Goal: Task Accomplishment & Management: Use online tool/utility

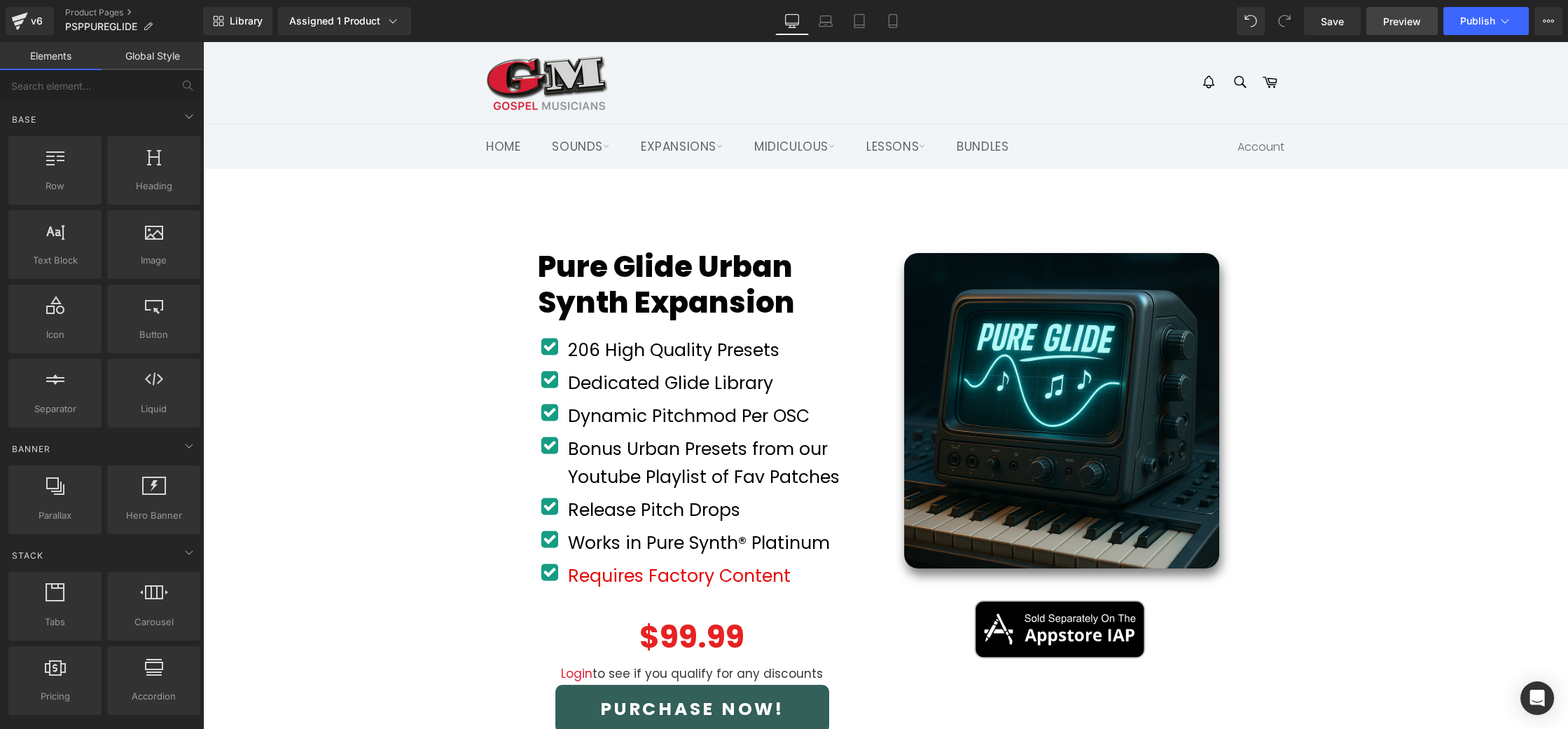
click at [1408, 31] on link "Preview" at bounding box center [1402, 21] width 72 height 28
click at [35, 20] on div "v6" at bounding box center [36, 21] width 17 height 18
click at [1475, 22] on span "Publish" at bounding box center [1478, 21] width 35 height 11
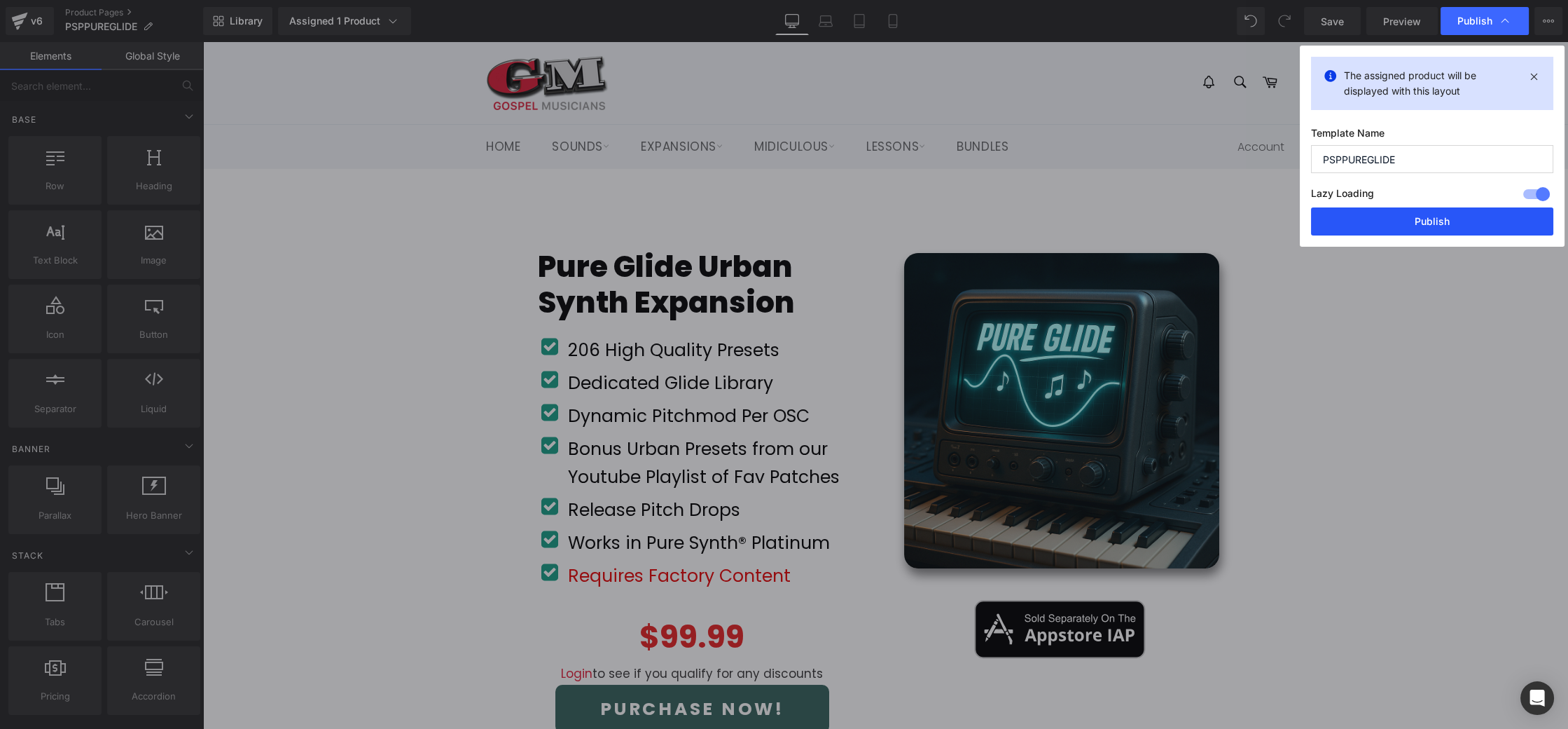
click at [1452, 215] on button "Publish" at bounding box center [1432, 222] width 242 height 28
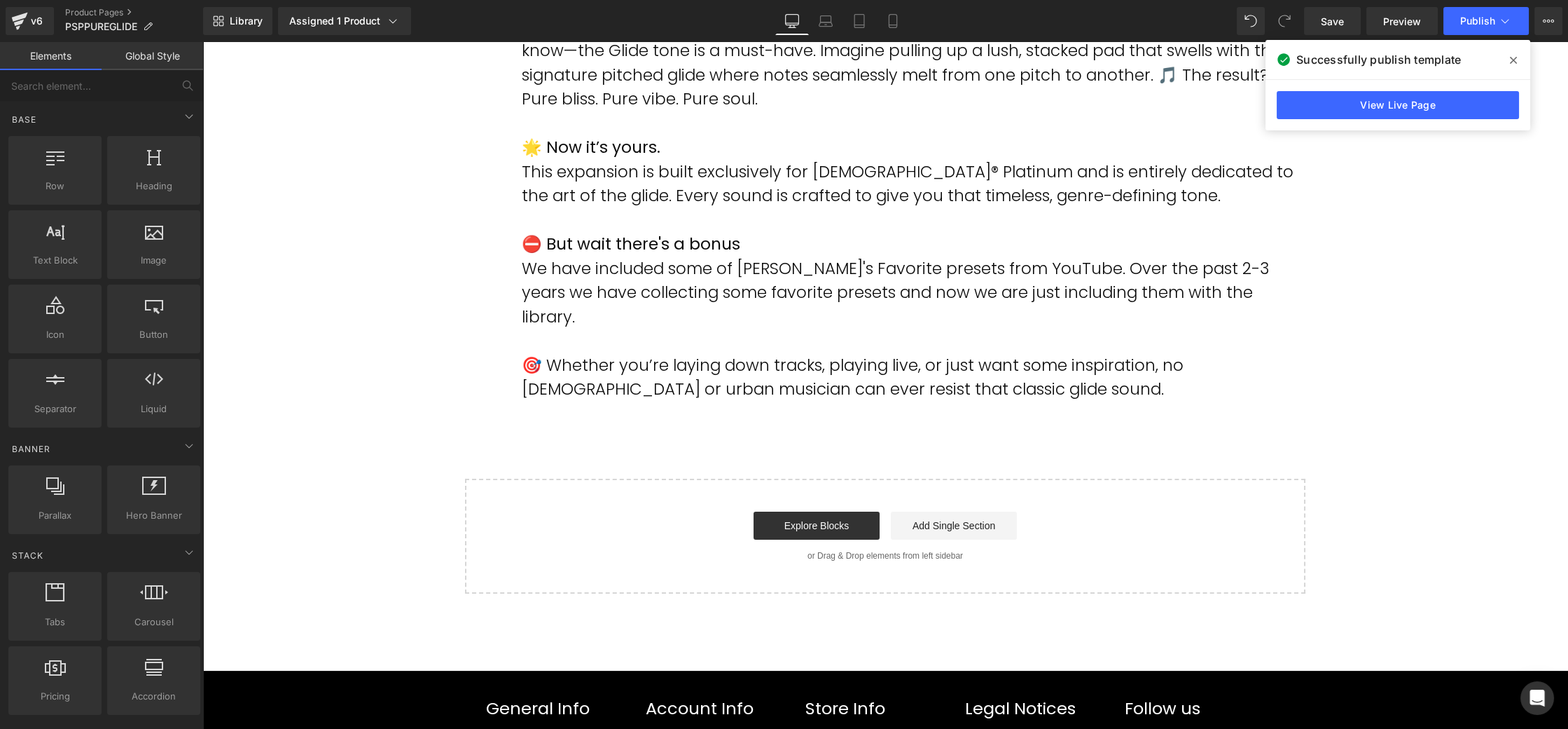
scroll to position [1025, 0]
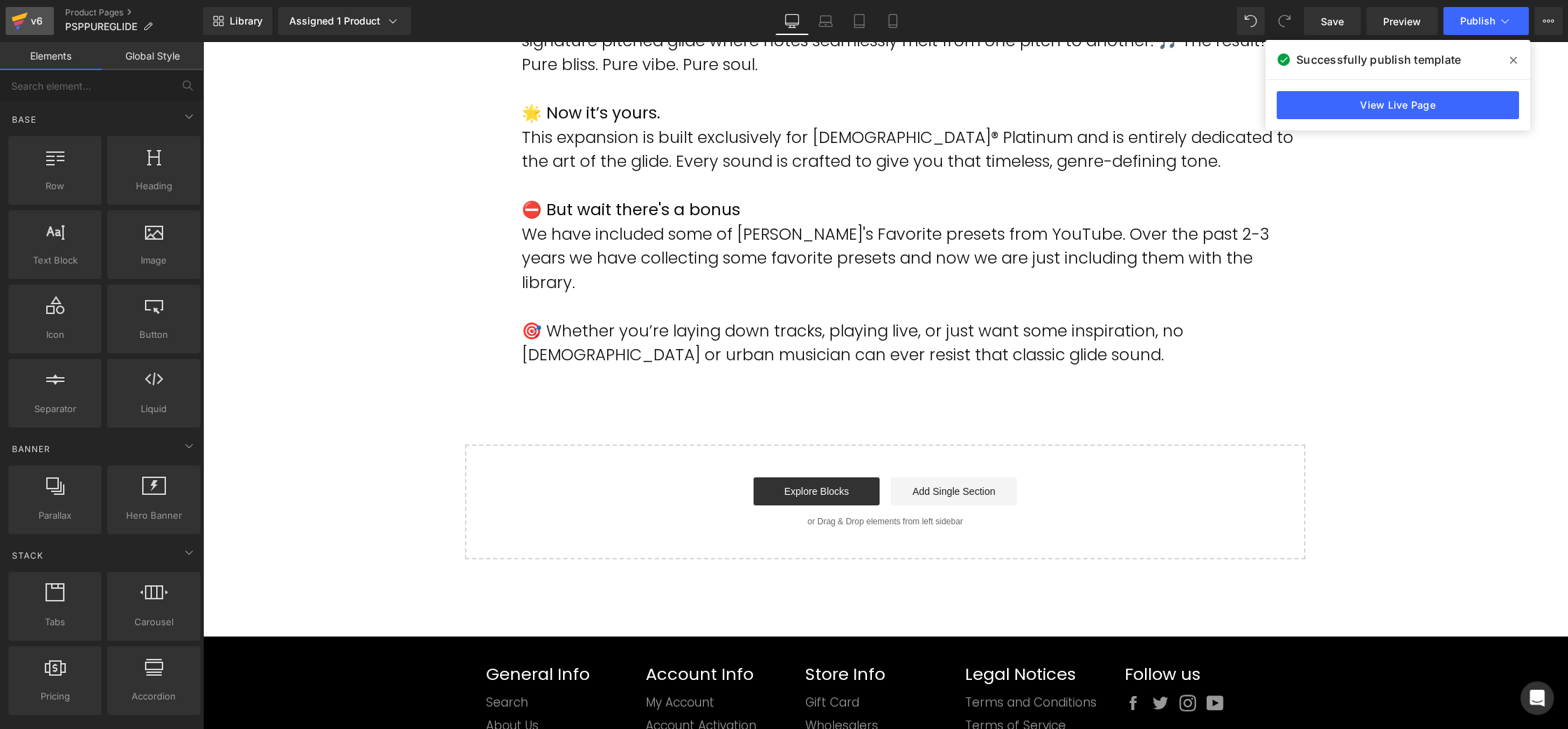
click at [21, 15] on icon at bounding box center [20, 17] width 16 height 9
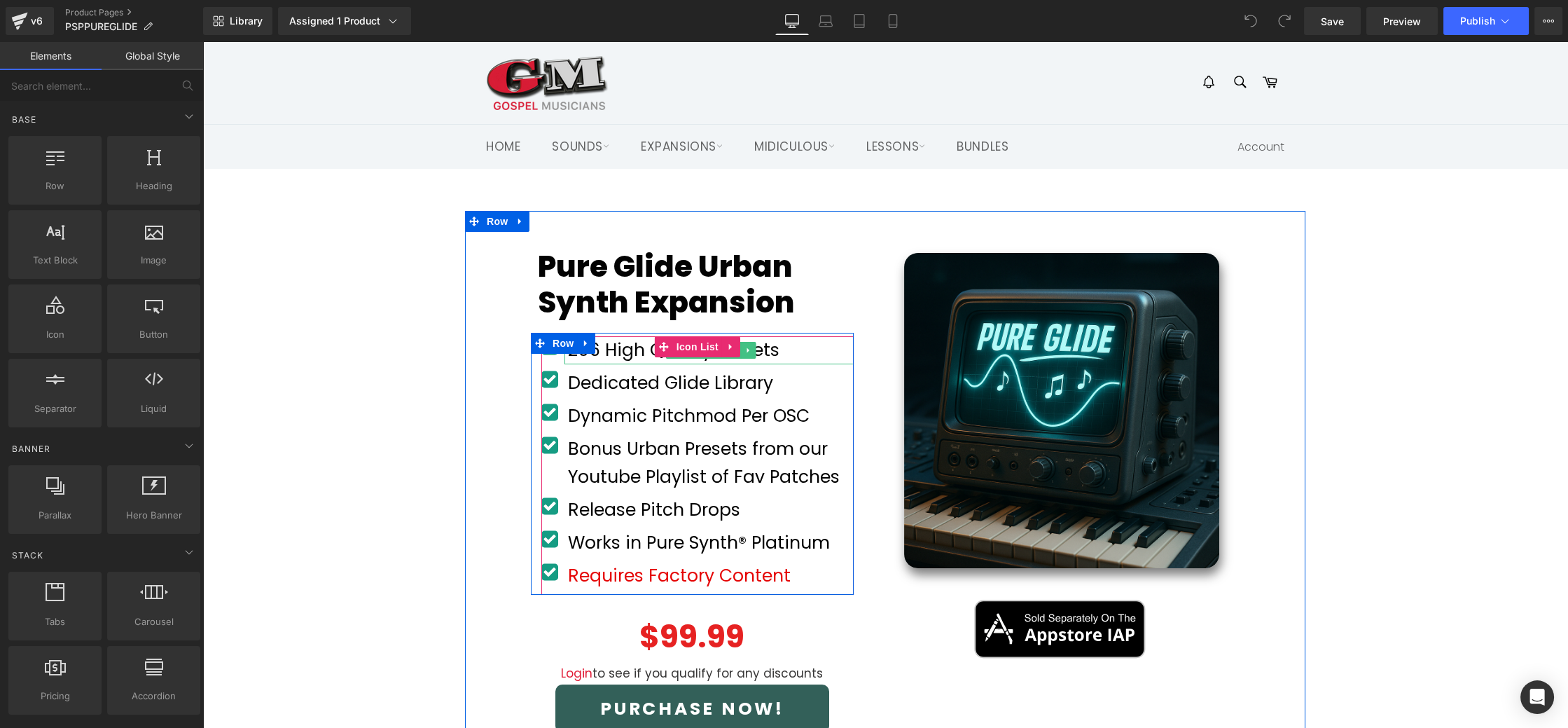
click at [587, 354] on font "206 High Quality Presets" at bounding box center [673, 349] width 211 height 25
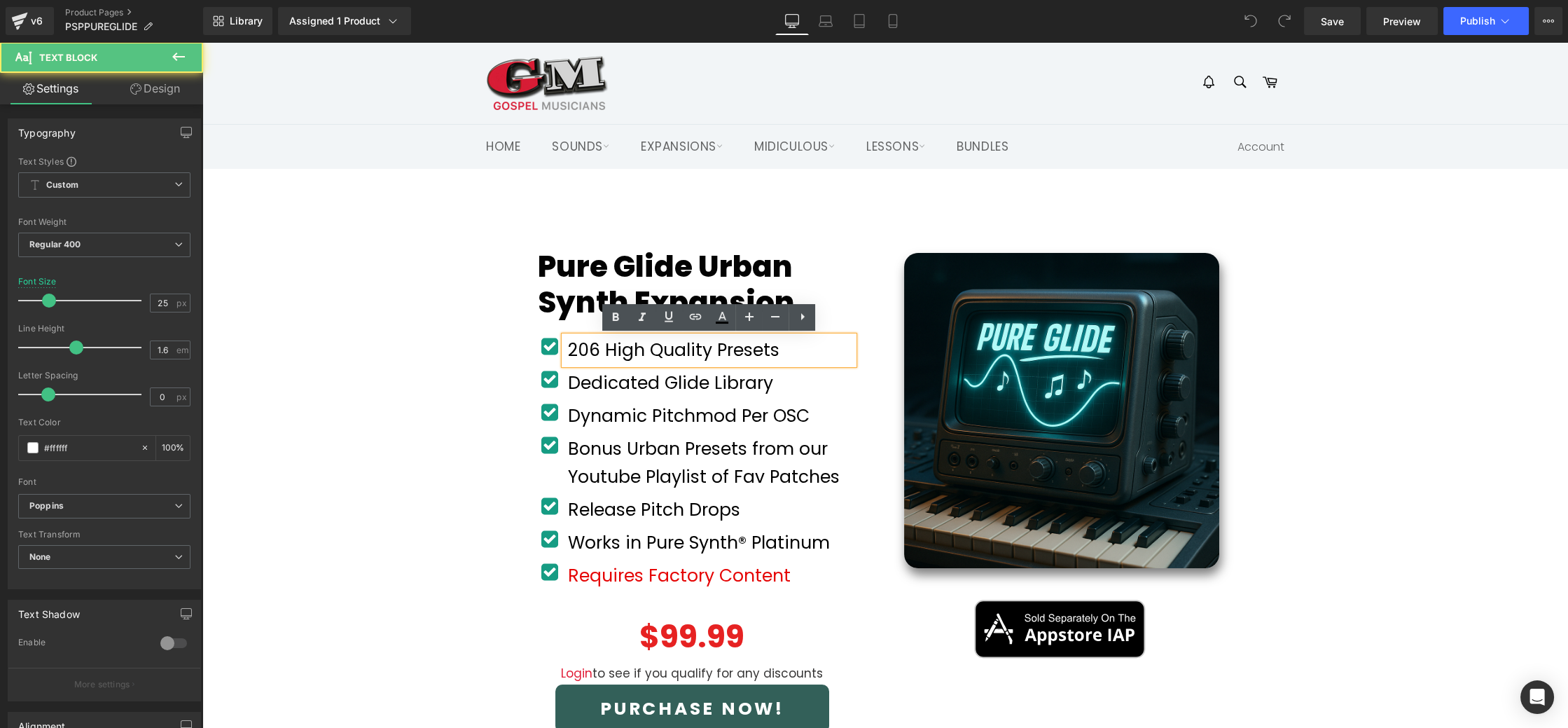
click at [589, 353] on font "206 High Quality Presets" at bounding box center [673, 349] width 211 height 25
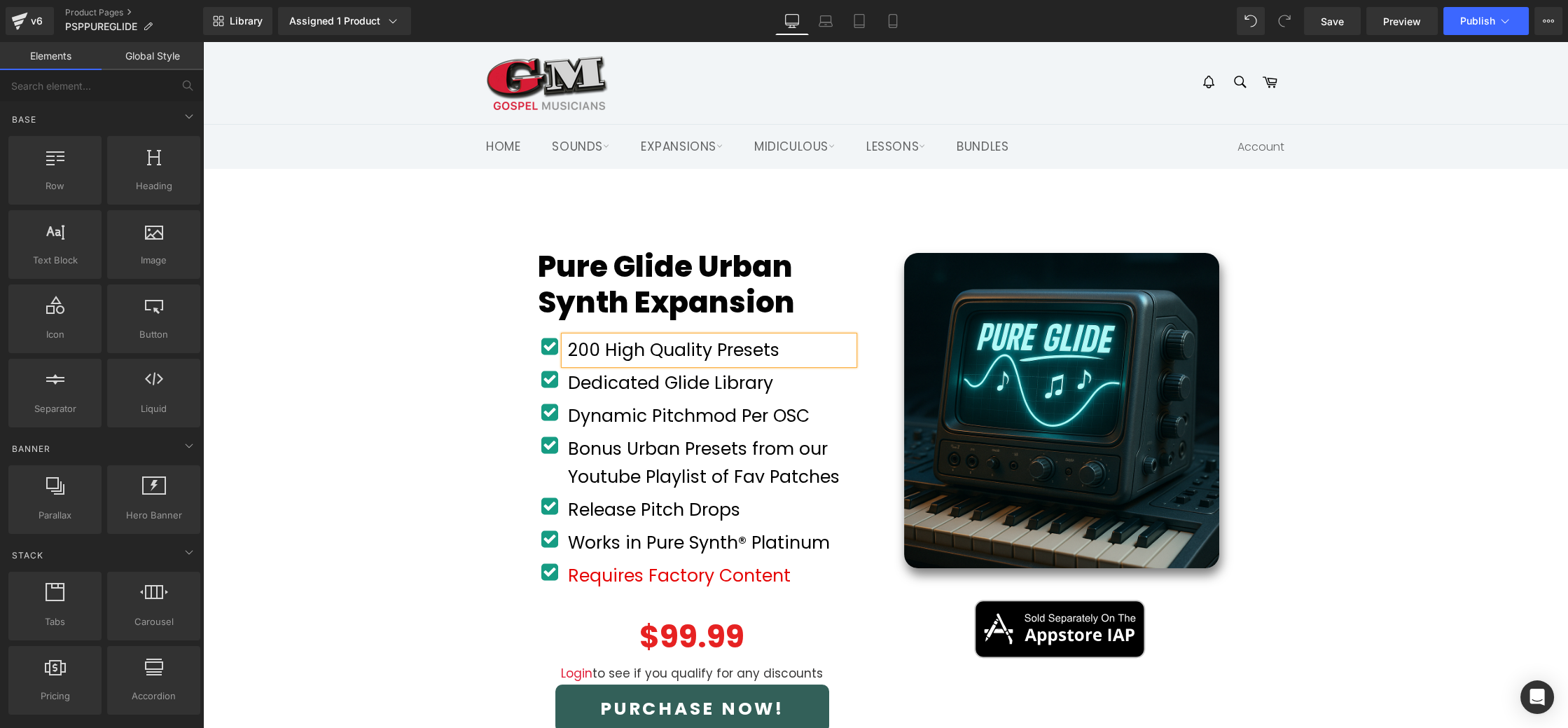
click at [1466, 26] on span "Publish" at bounding box center [1478, 21] width 35 height 11
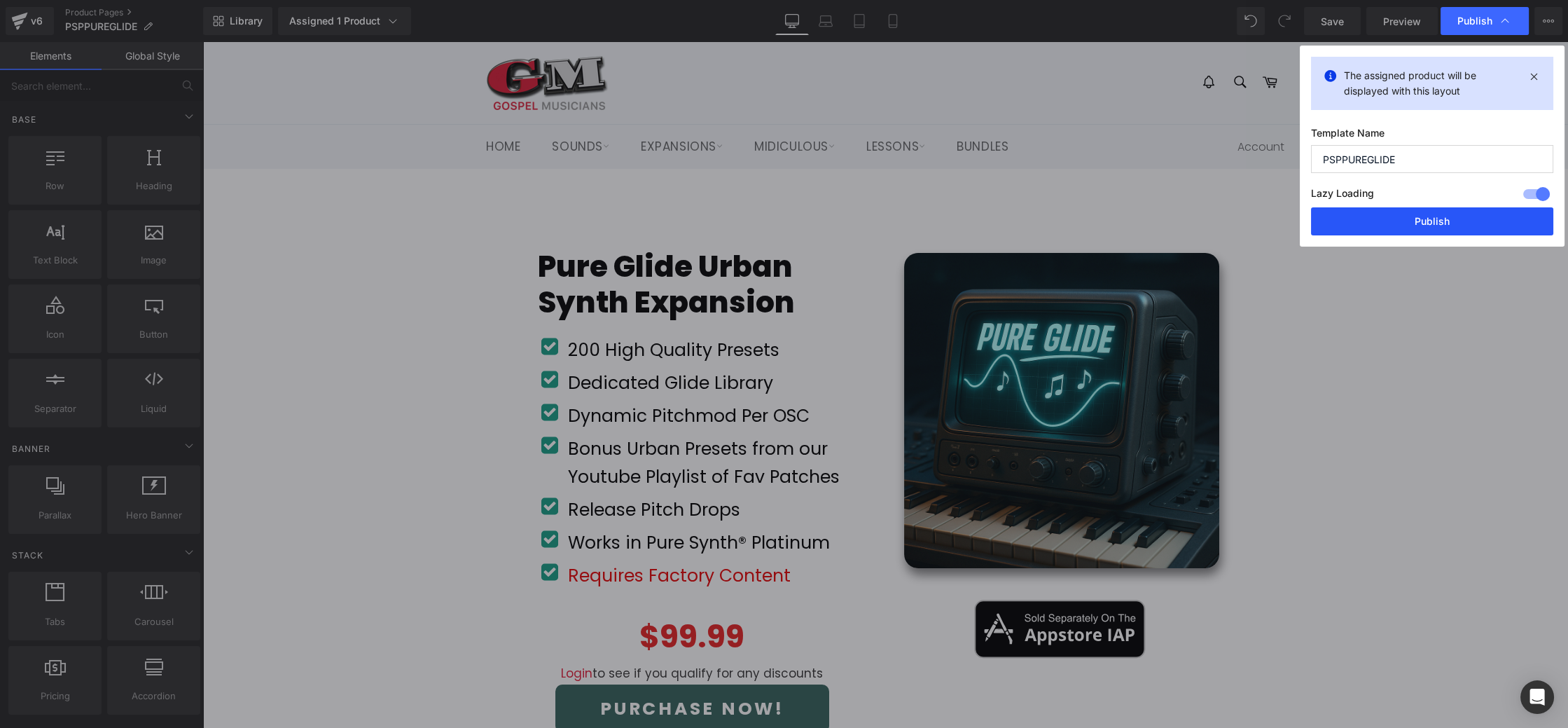
click at [1444, 215] on button "Publish" at bounding box center [1432, 221] width 242 height 28
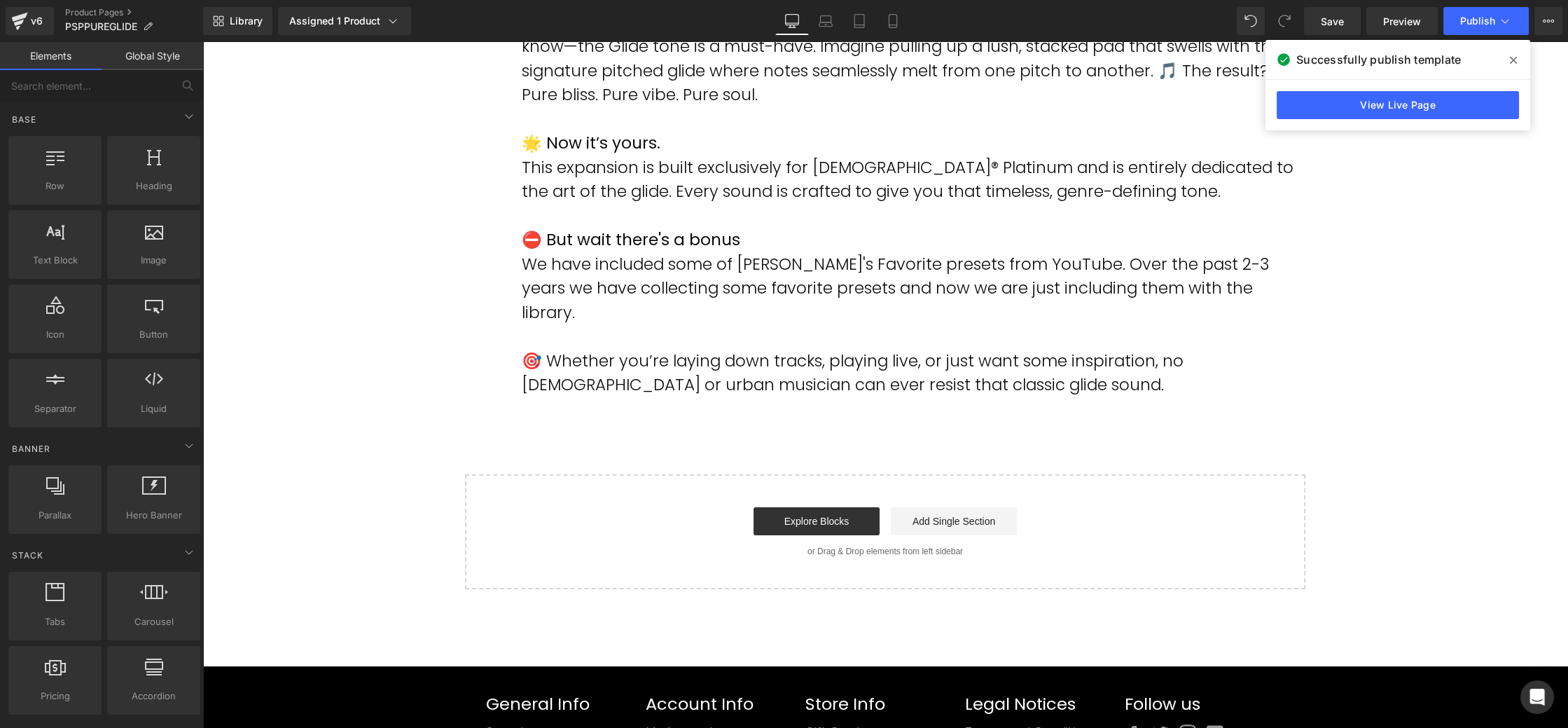
click at [798, 349] on p "🎯 Whether you’re laying down tracks, playing live, or just want some inspiratio…" at bounding box center [908, 372] width 773 height 48
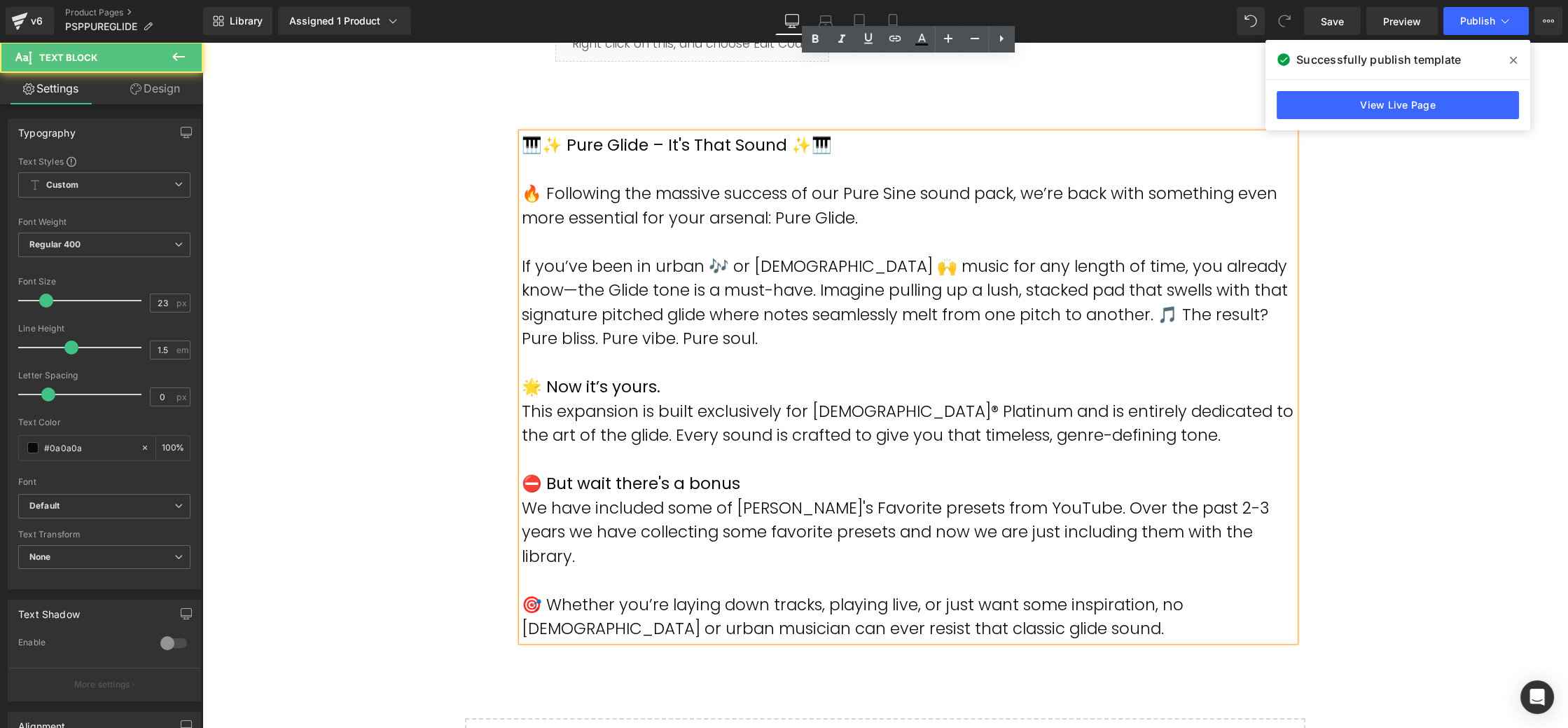
scroll to position [730, 0]
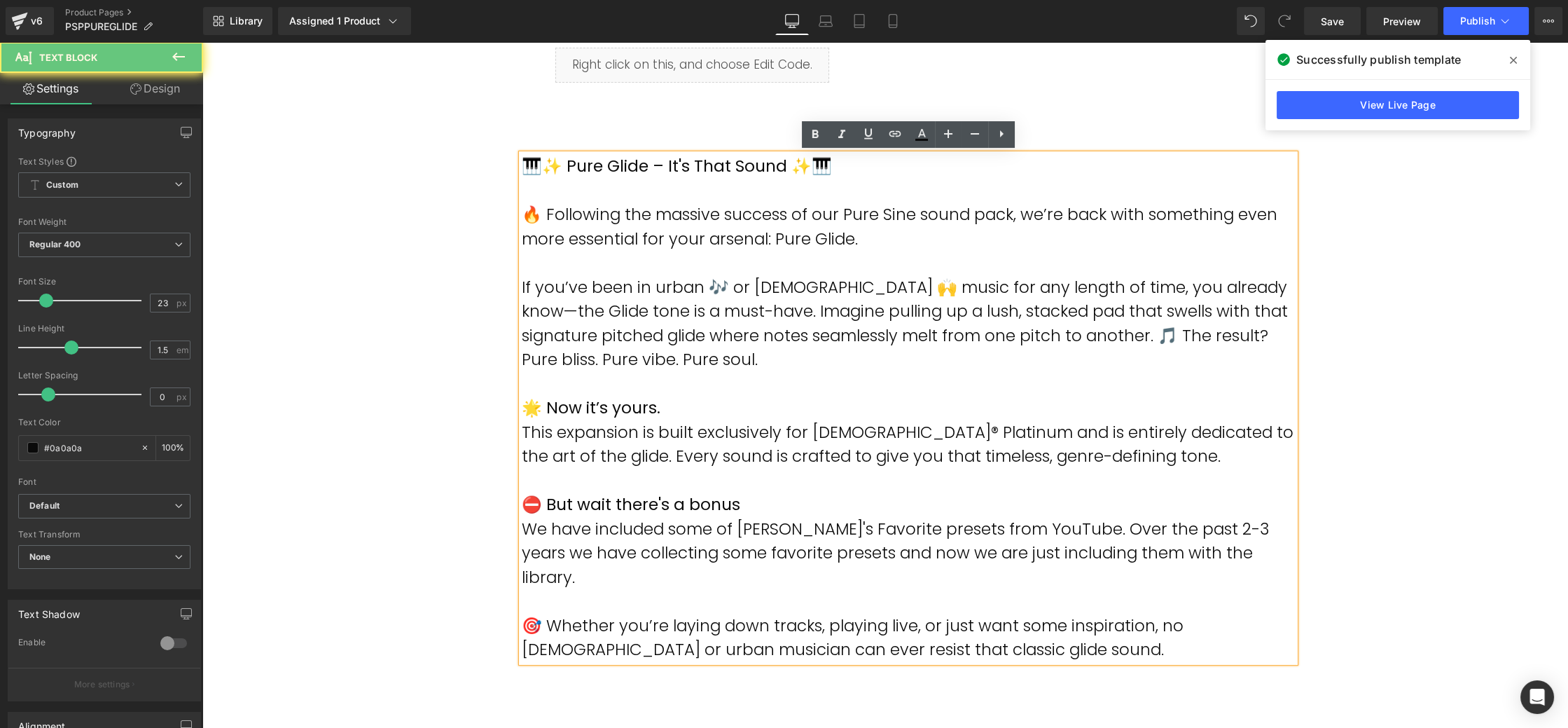
click at [809, 363] on p "If you’ve been in urban 🎶 or gospel 🙌 music for any length of time, you already…" at bounding box center [908, 323] width 773 height 97
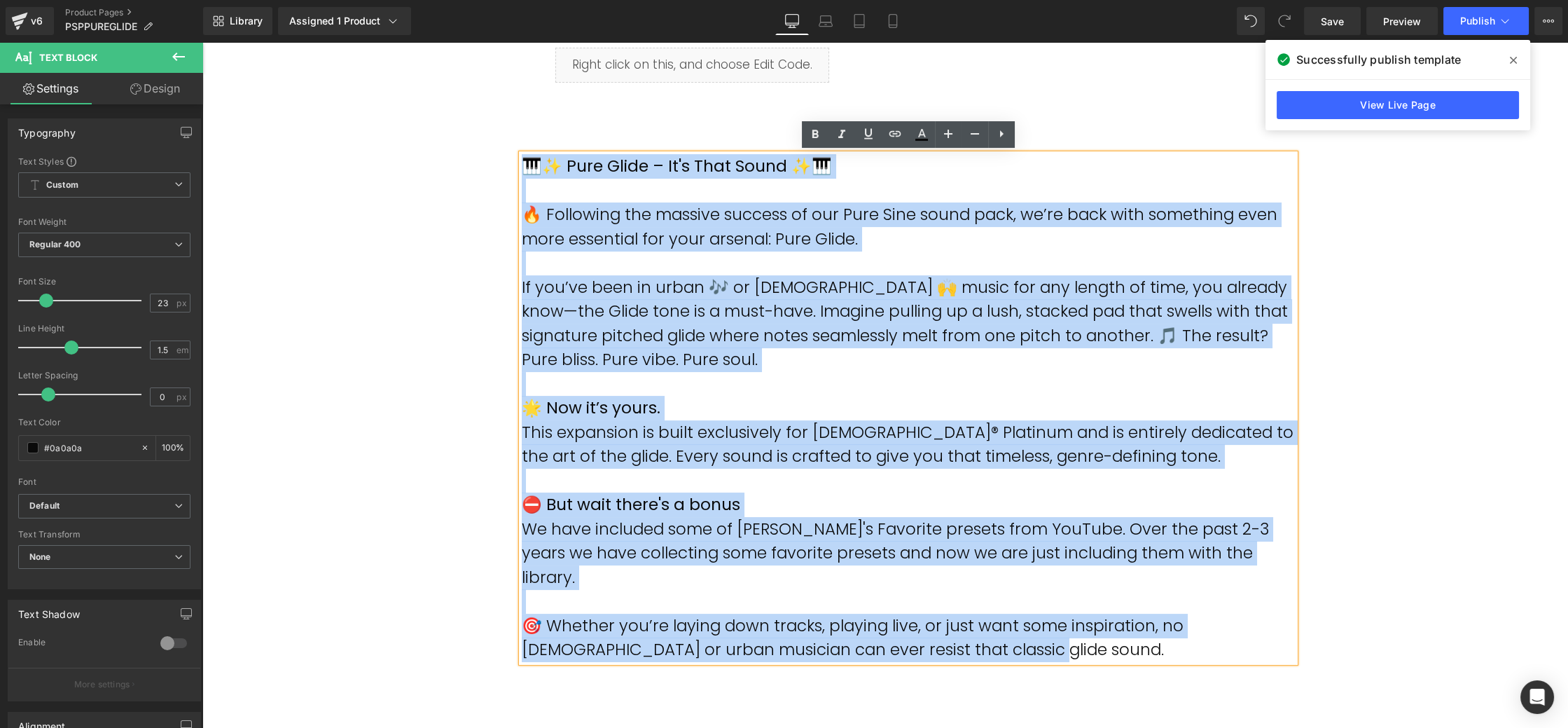
drag, startPoint x: 981, startPoint y: 622, endPoint x: 523, endPoint y: 171, distance: 642.8
click at [523, 171] on div "🎹✨ Pure Glide – It's That Sound ✨🎹 🔥 Following the massive success of our Pure …" at bounding box center [908, 408] width 773 height 508
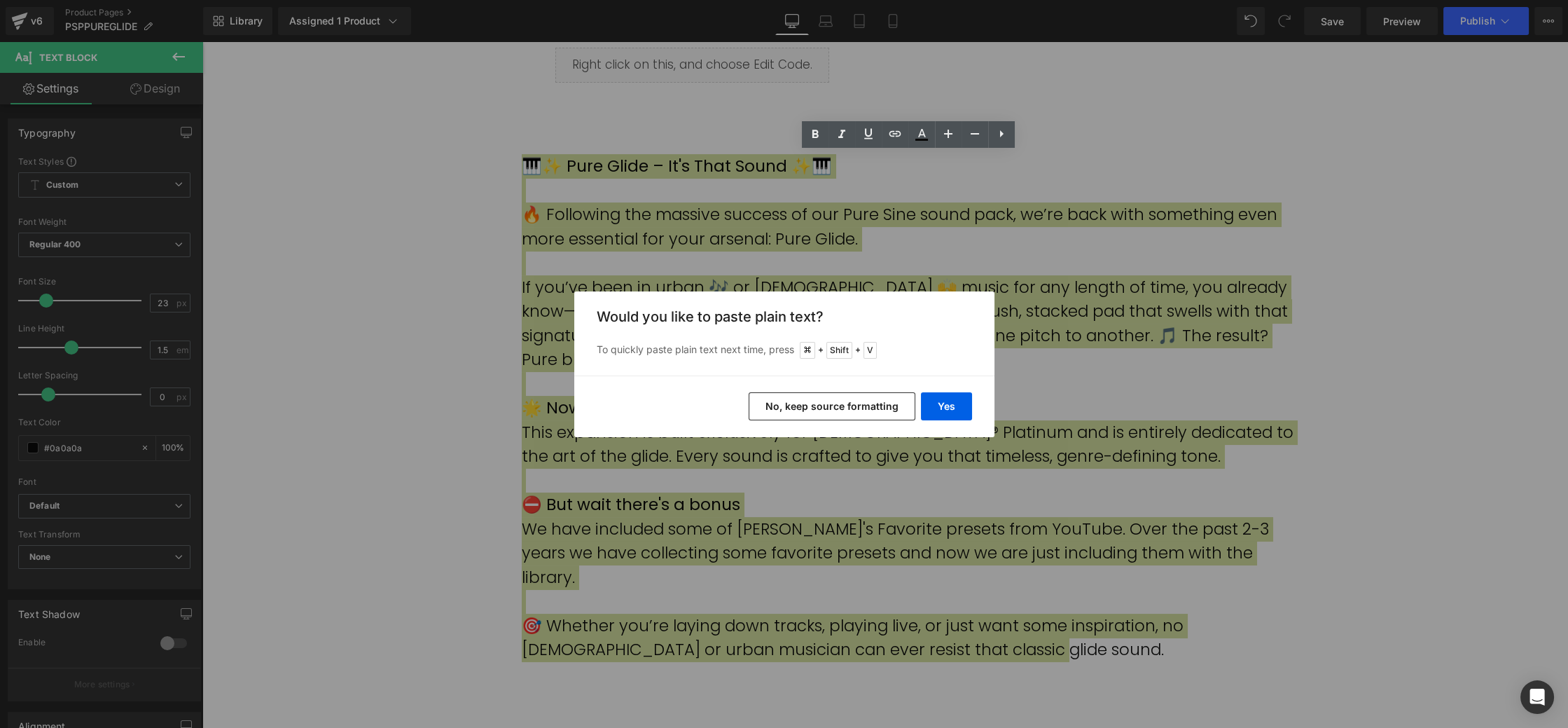
click at [849, 408] on button "No, keep source formatting" at bounding box center [832, 406] width 167 height 28
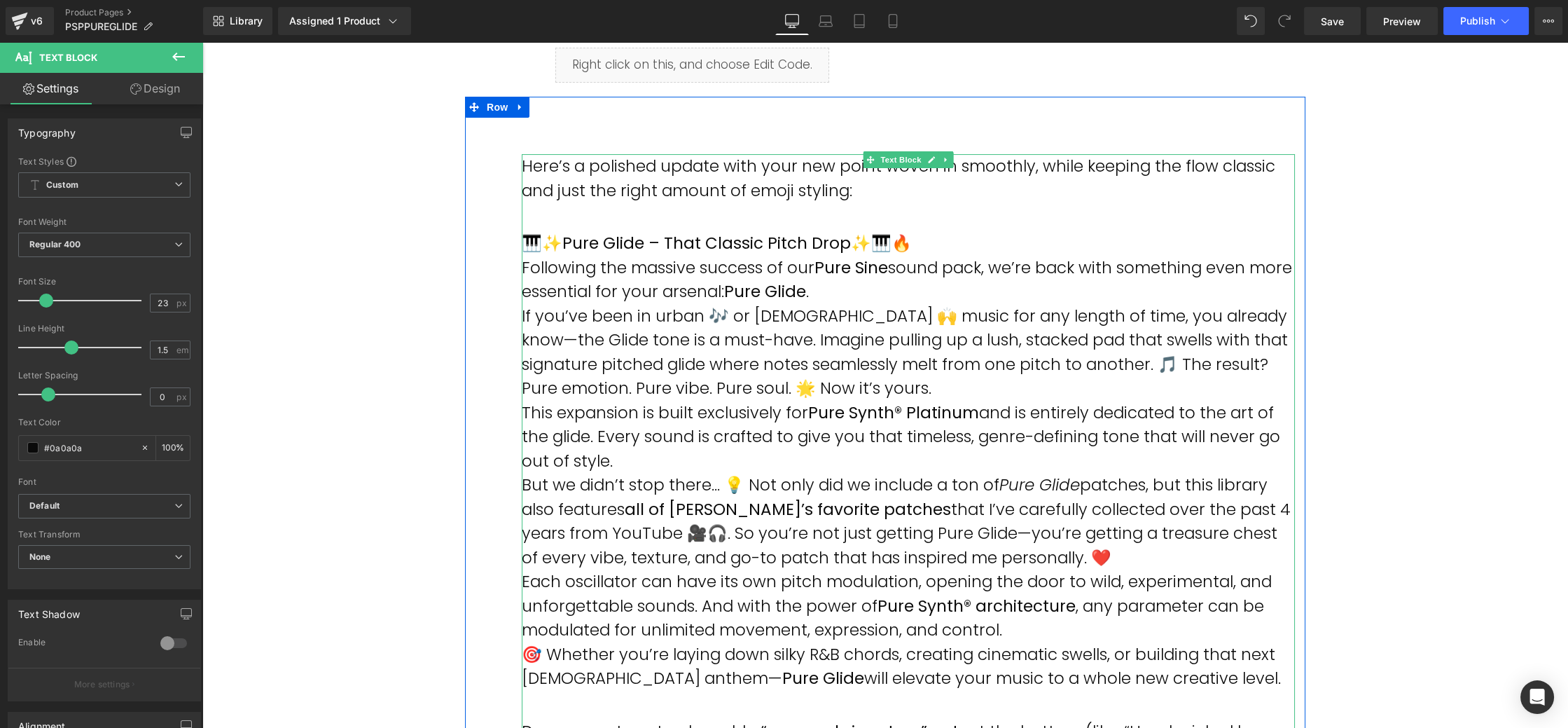
click at [936, 288] on p "Following the massive success of our Pure Sine sound pack, we’re back with some…" at bounding box center [908, 280] width 773 height 48
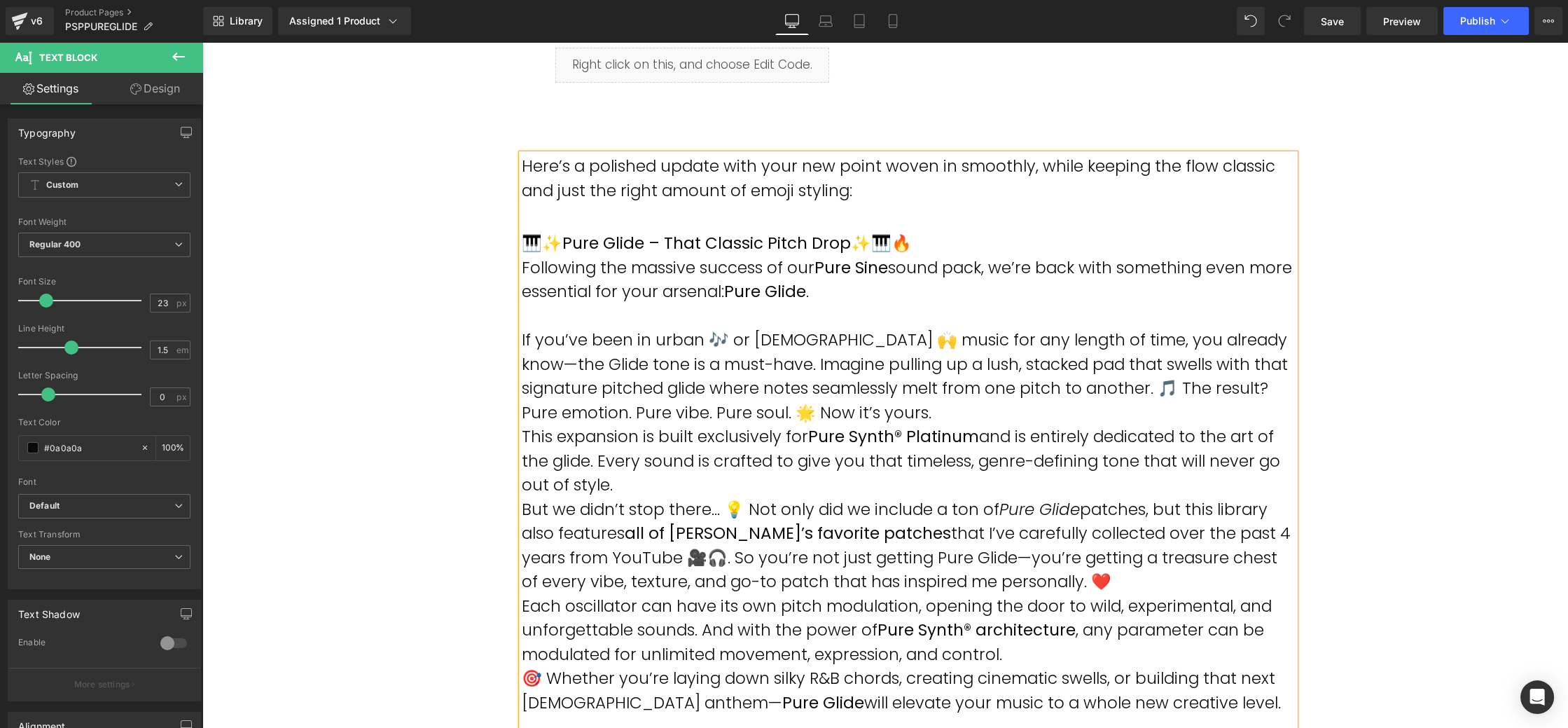
click at [701, 481] on p "This expansion is built exclusively for Pure Synth® Platinum and is entirely de…" at bounding box center [908, 461] width 773 height 73
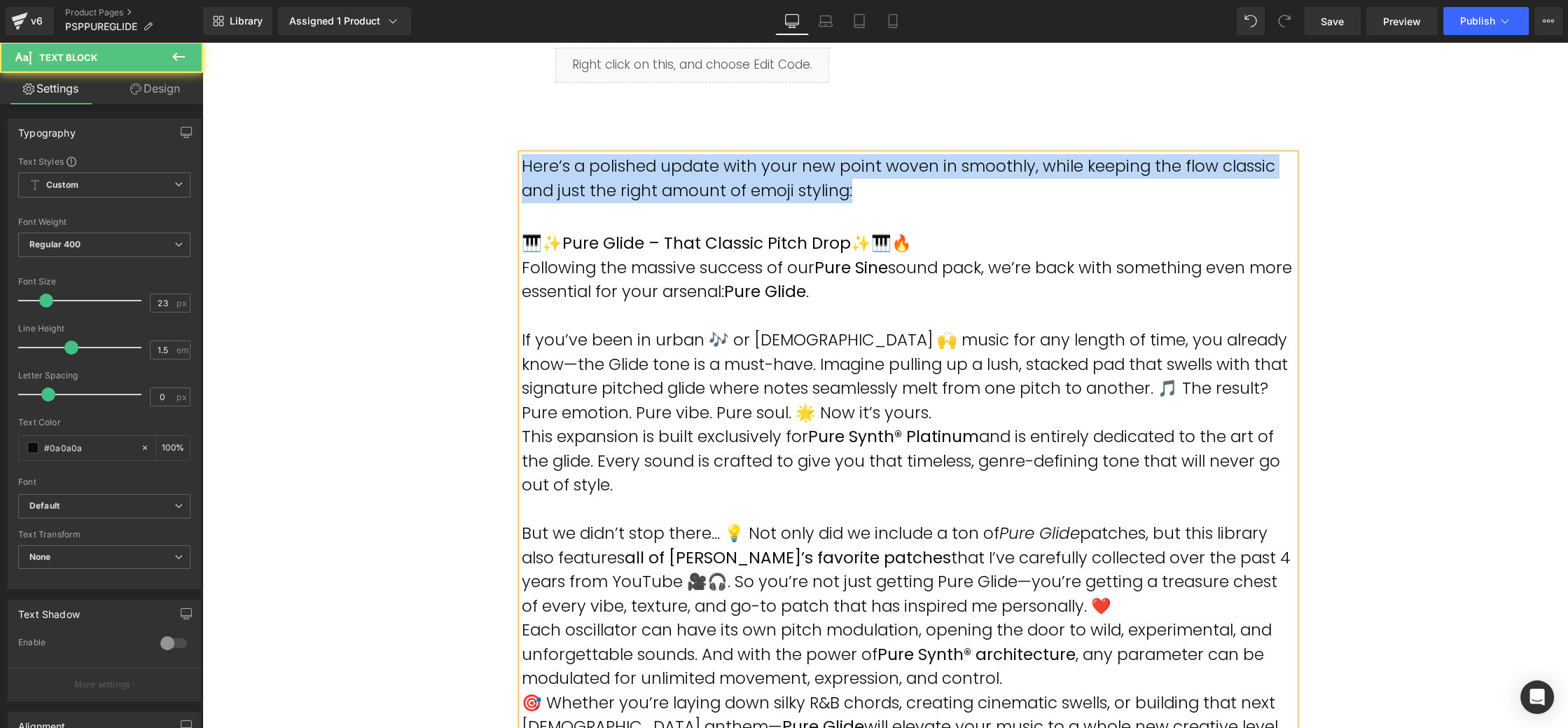
drag, startPoint x: 859, startPoint y: 189, endPoint x: 521, endPoint y: 175, distance: 338.3
click at [522, 175] on p "Here’s a polished update with your new point woven in smoothly, while keeping t…" at bounding box center [908, 178] width 773 height 48
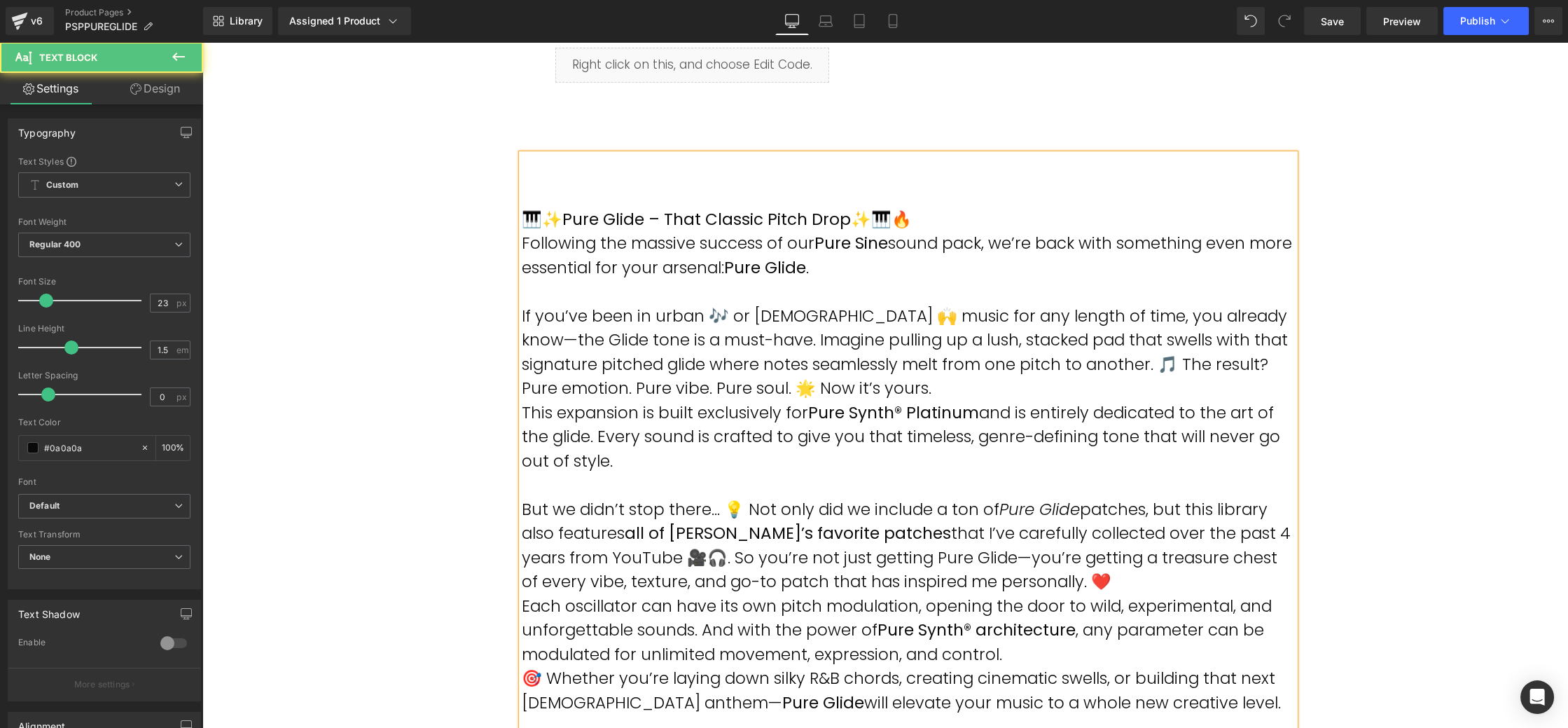
click at [524, 214] on p "🎹✨ Pure Glide – That Classic Pitch Drop ✨🎹🔥" at bounding box center [908, 220] width 773 height 25
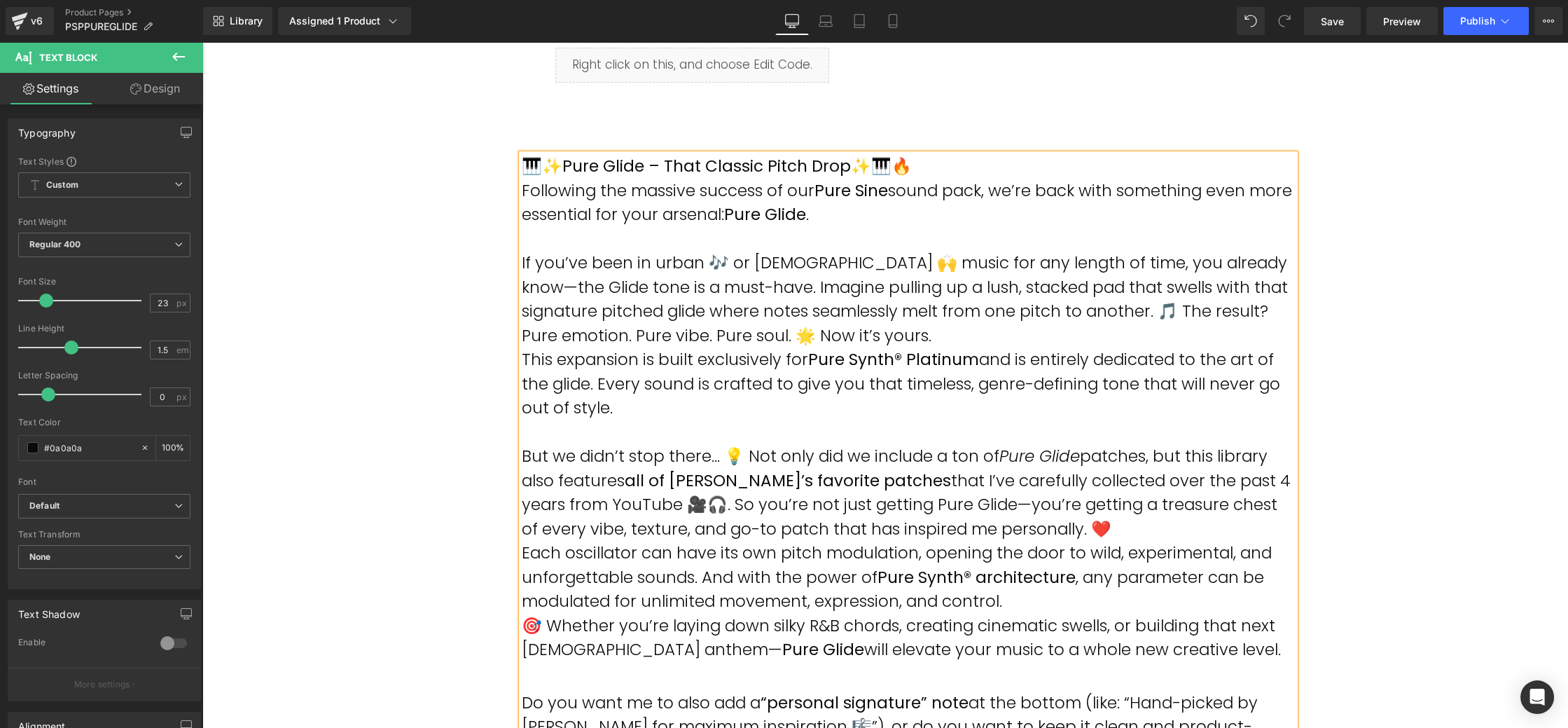
click at [938, 333] on p "If you’ve been in urban 🎶 or gospel 🙌 music for any length of time, you already…" at bounding box center [908, 299] width 773 height 97
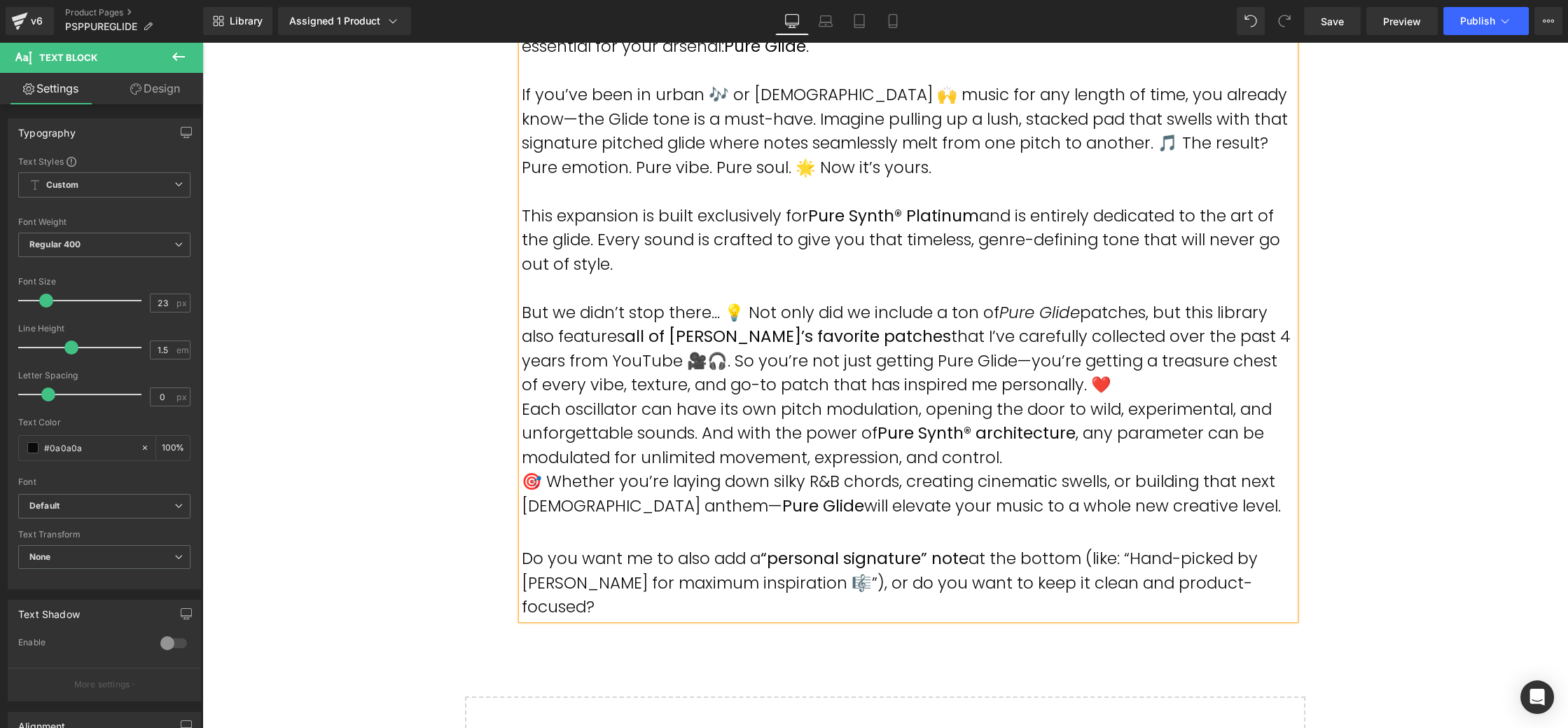
scroll to position [920, 0]
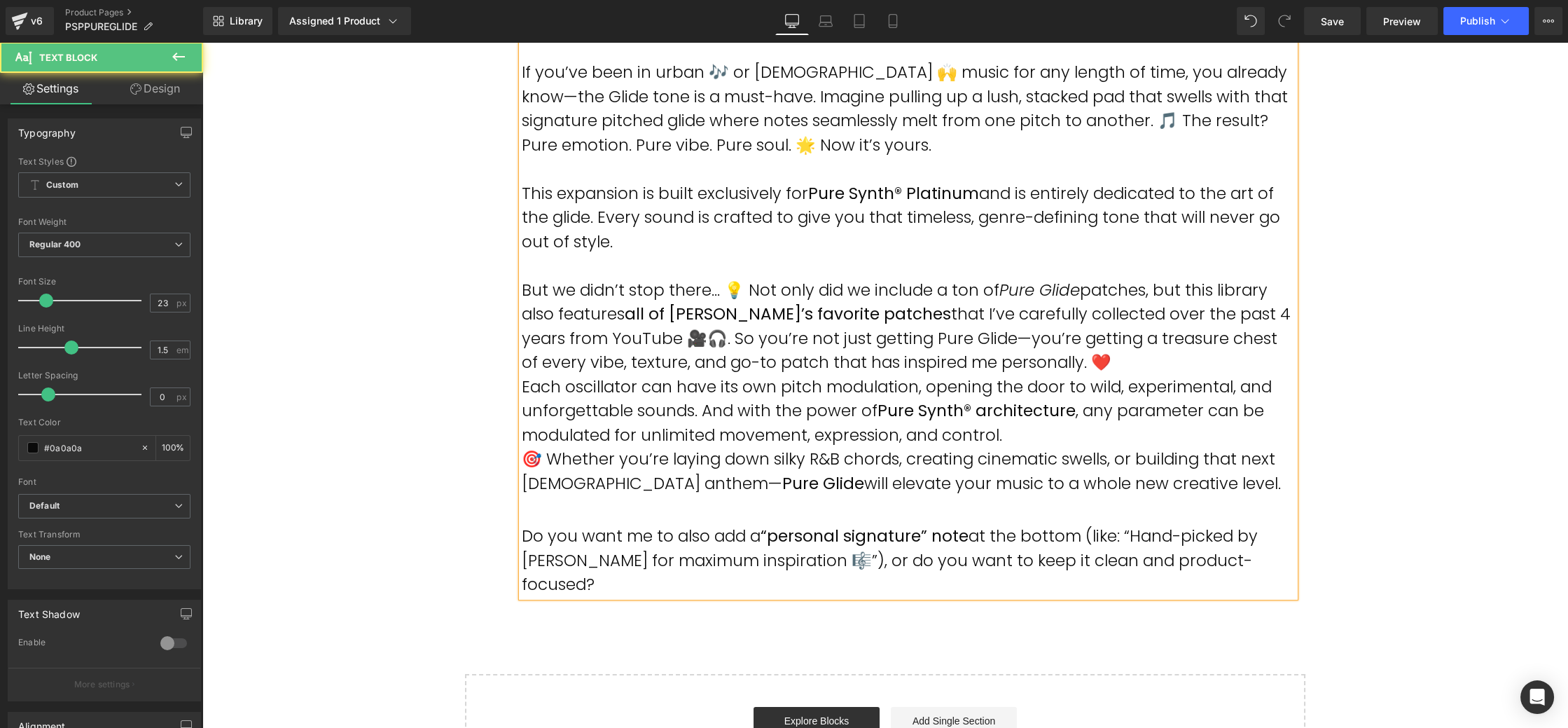
click at [1066, 355] on p "But we didn’t stop there… 💡 Not only did we include a ton of Pure Glide patches…" at bounding box center [908, 326] width 773 height 97
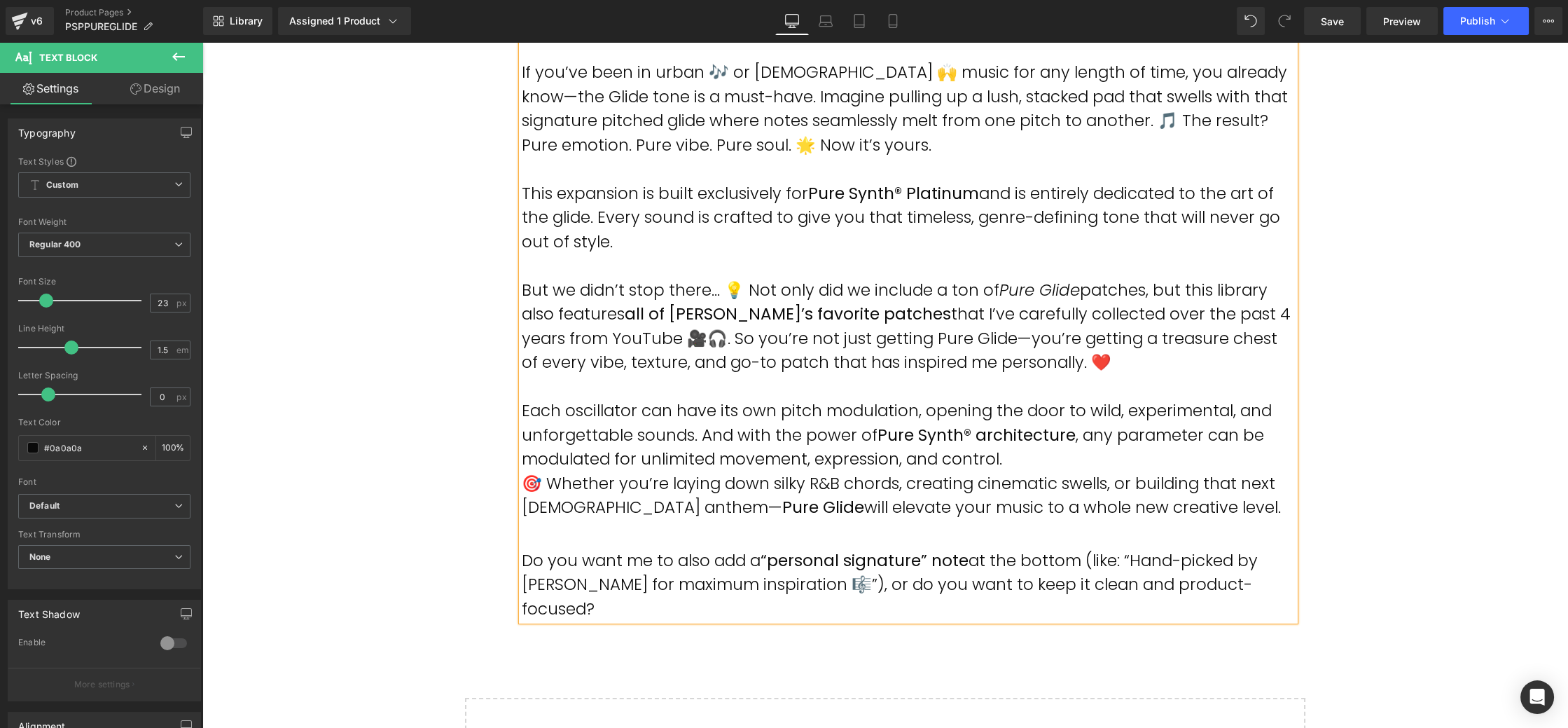
click at [1076, 457] on p "Each oscillator can have its own pitch modulation, opening the door to wild, ex…" at bounding box center [908, 435] width 773 height 73
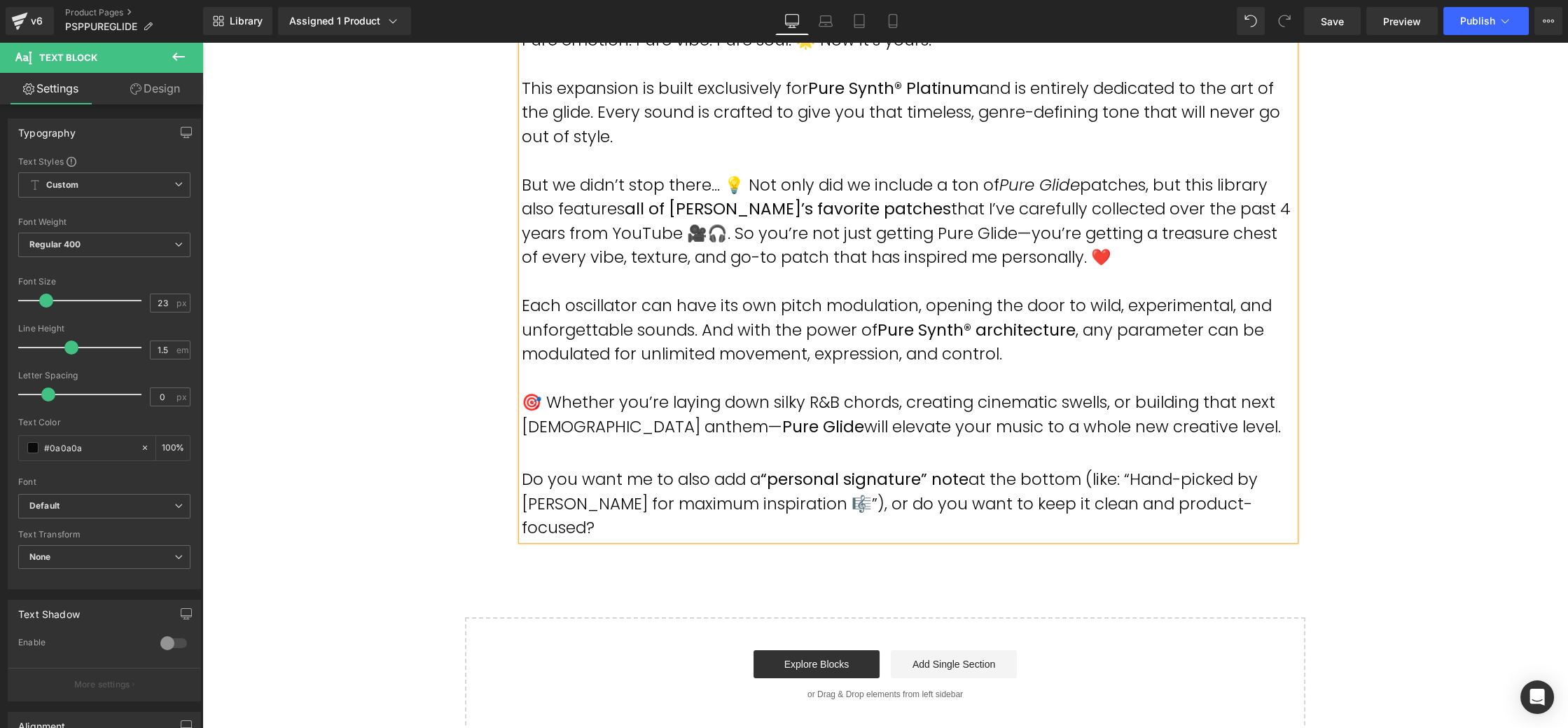
scroll to position [1074, 0]
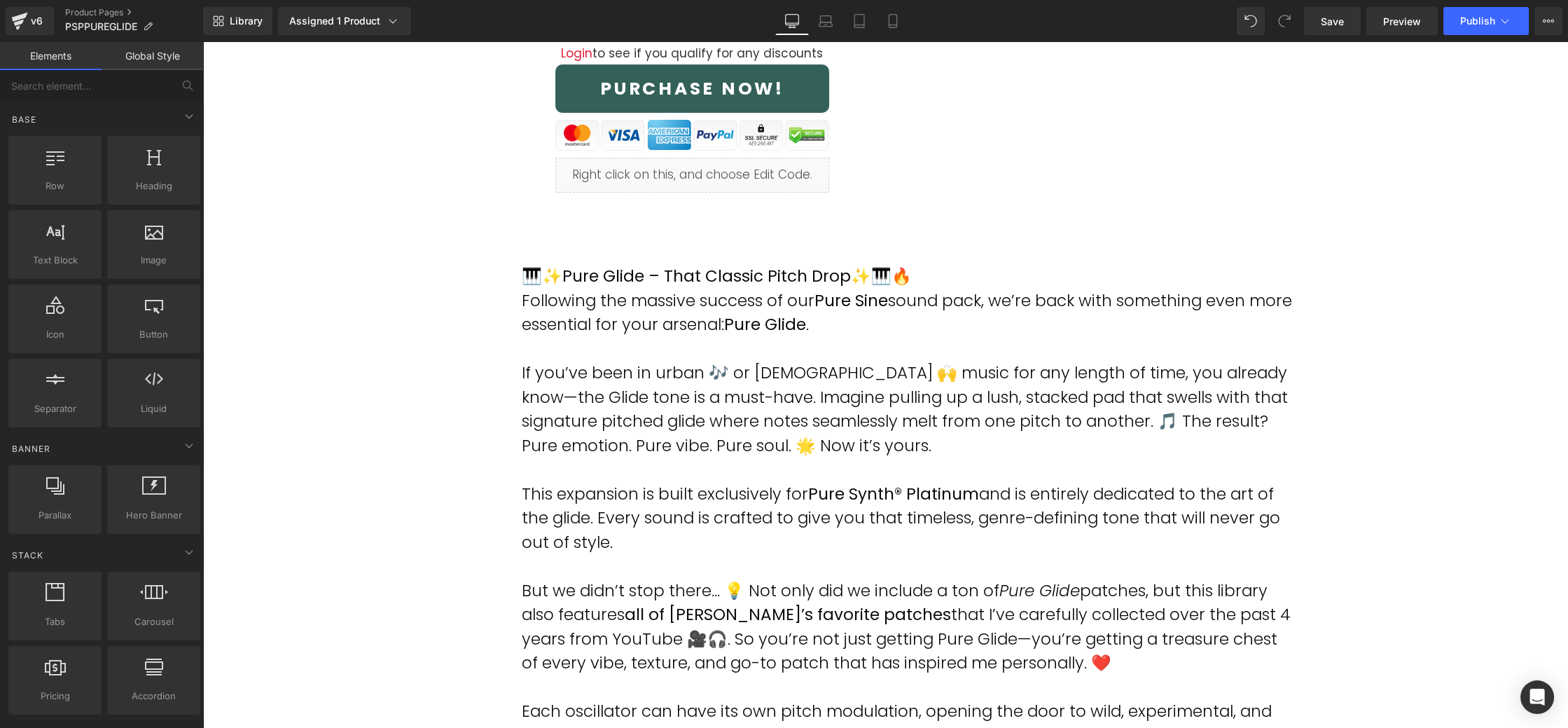
scroll to position [611, 0]
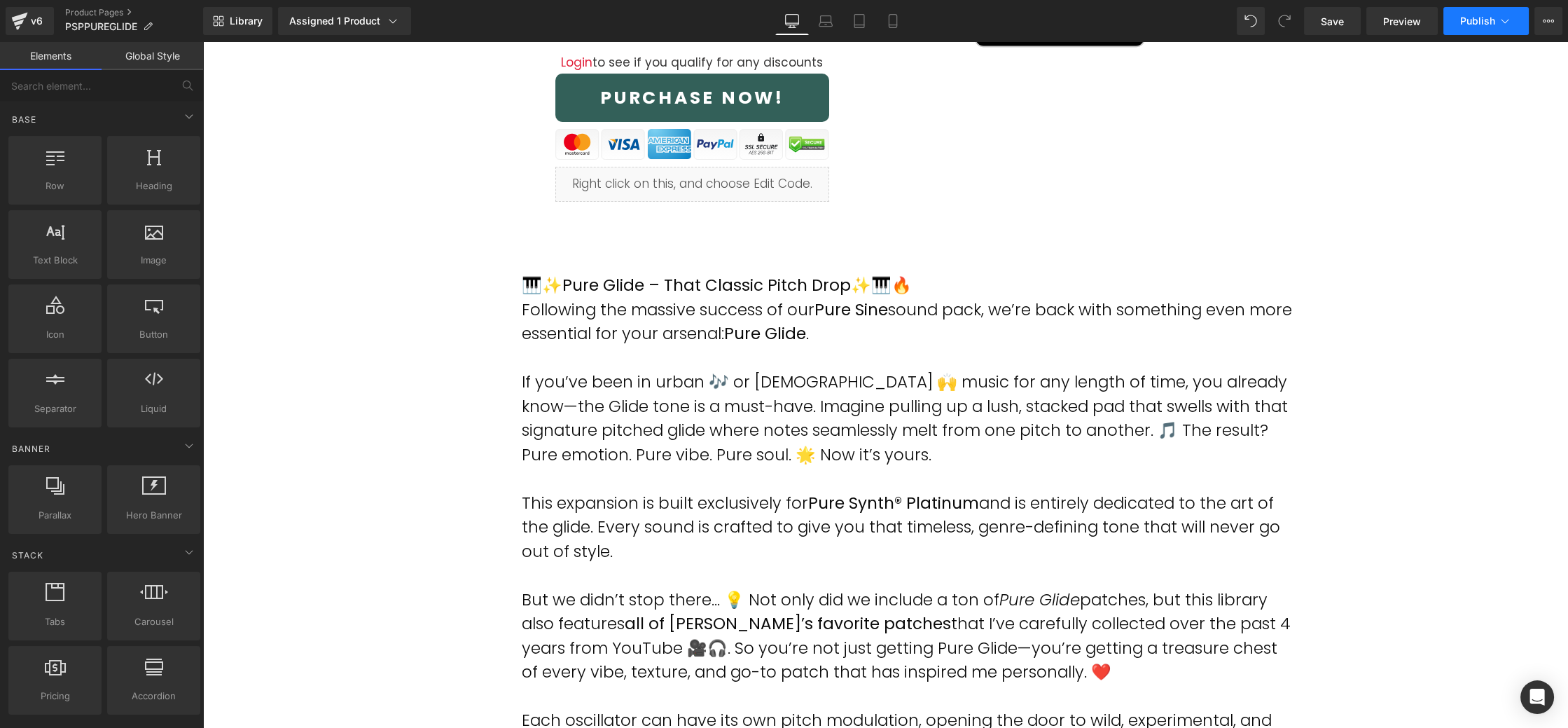
click at [1479, 20] on span "Publish" at bounding box center [1478, 21] width 35 height 11
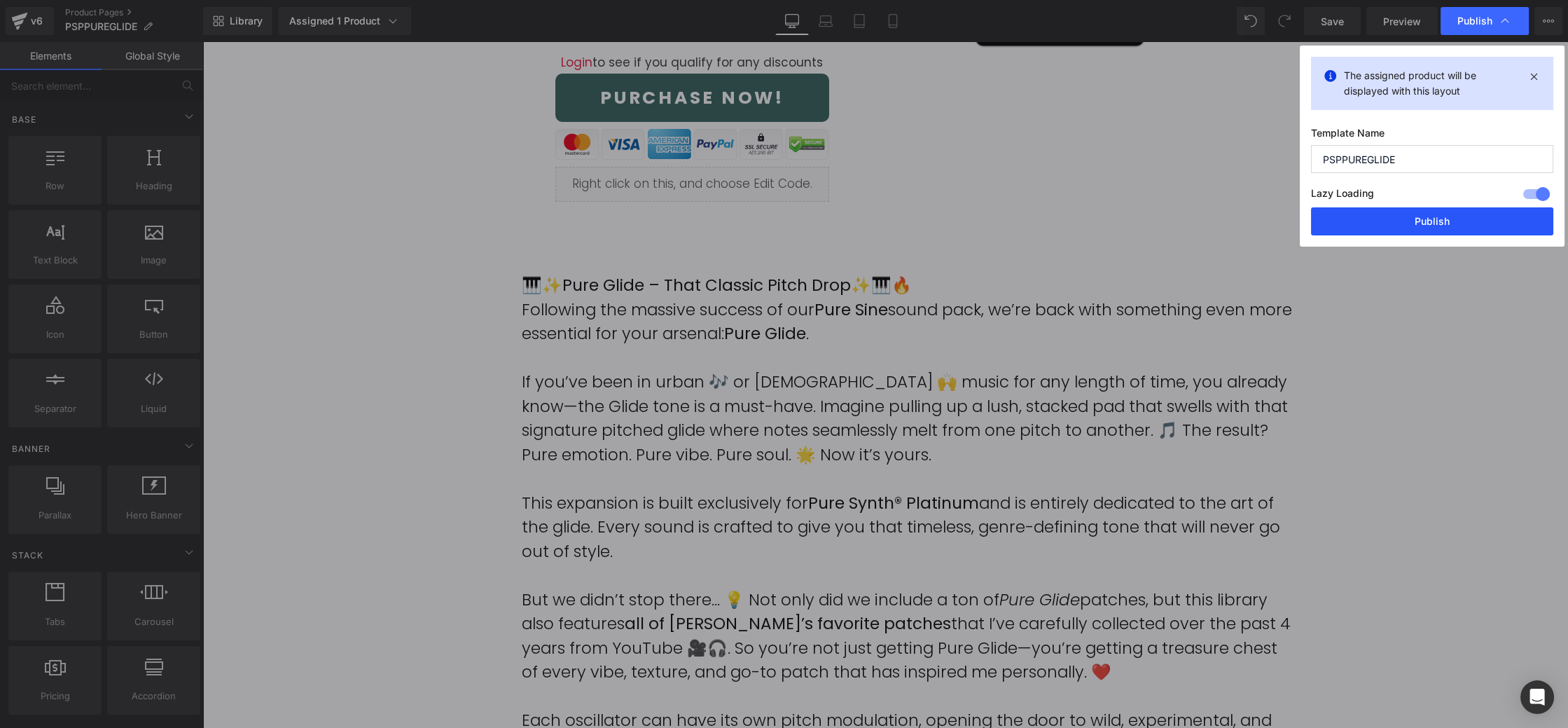
click at [1421, 222] on button "Publish" at bounding box center [1432, 221] width 242 height 28
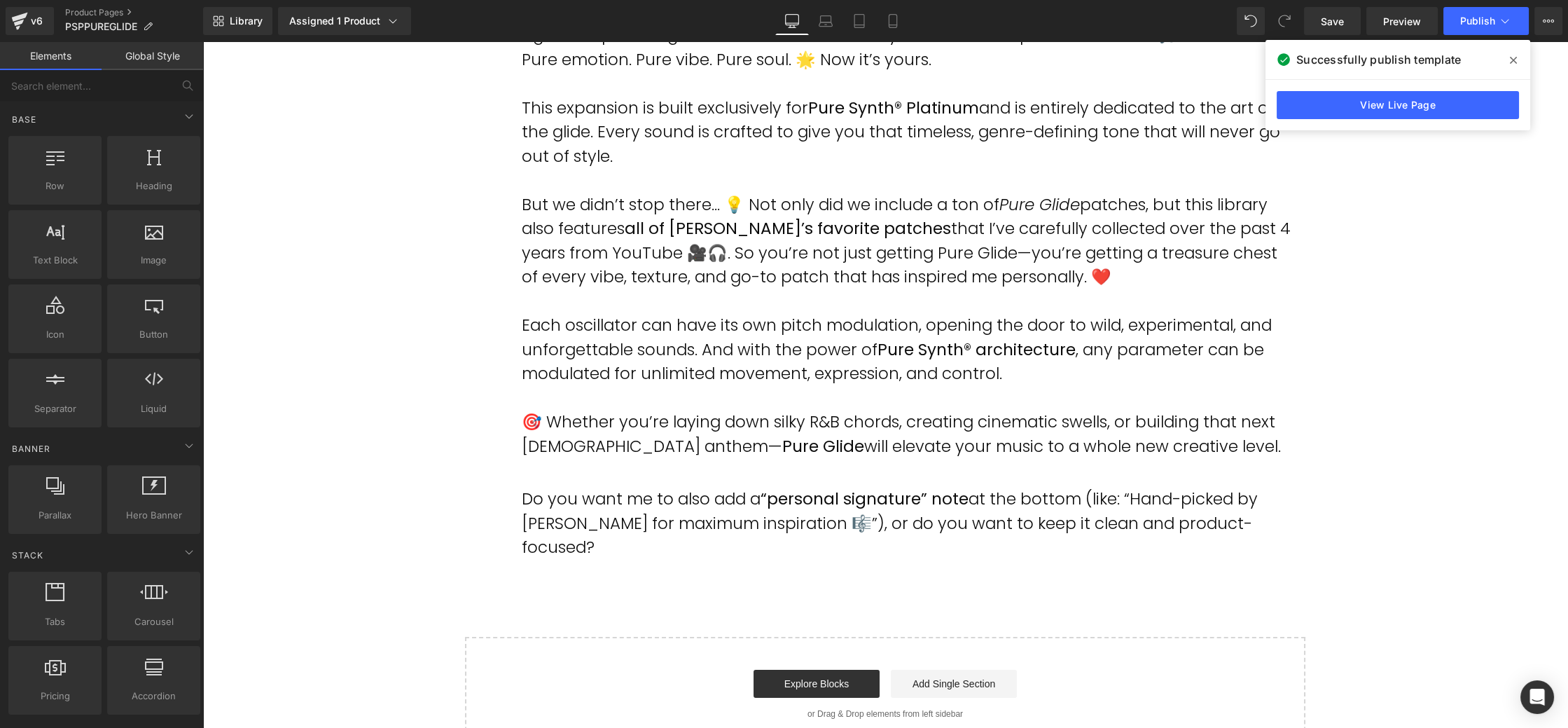
scroll to position [1057, 0]
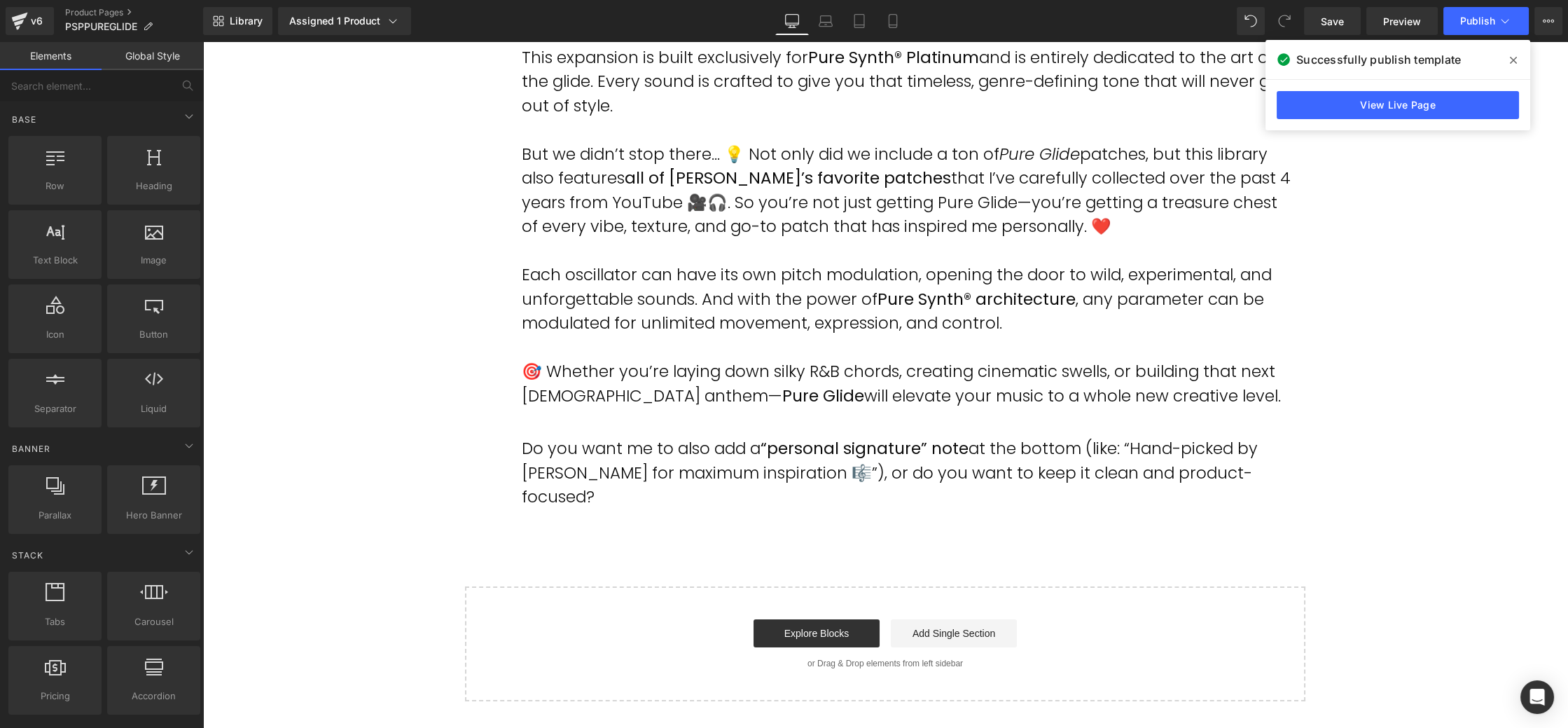
click at [748, 459] on p "Do you want me to also add a “personal signature” note at the bottom (like: “Ha…" at bounding box center [908, 473] width 773 height 73
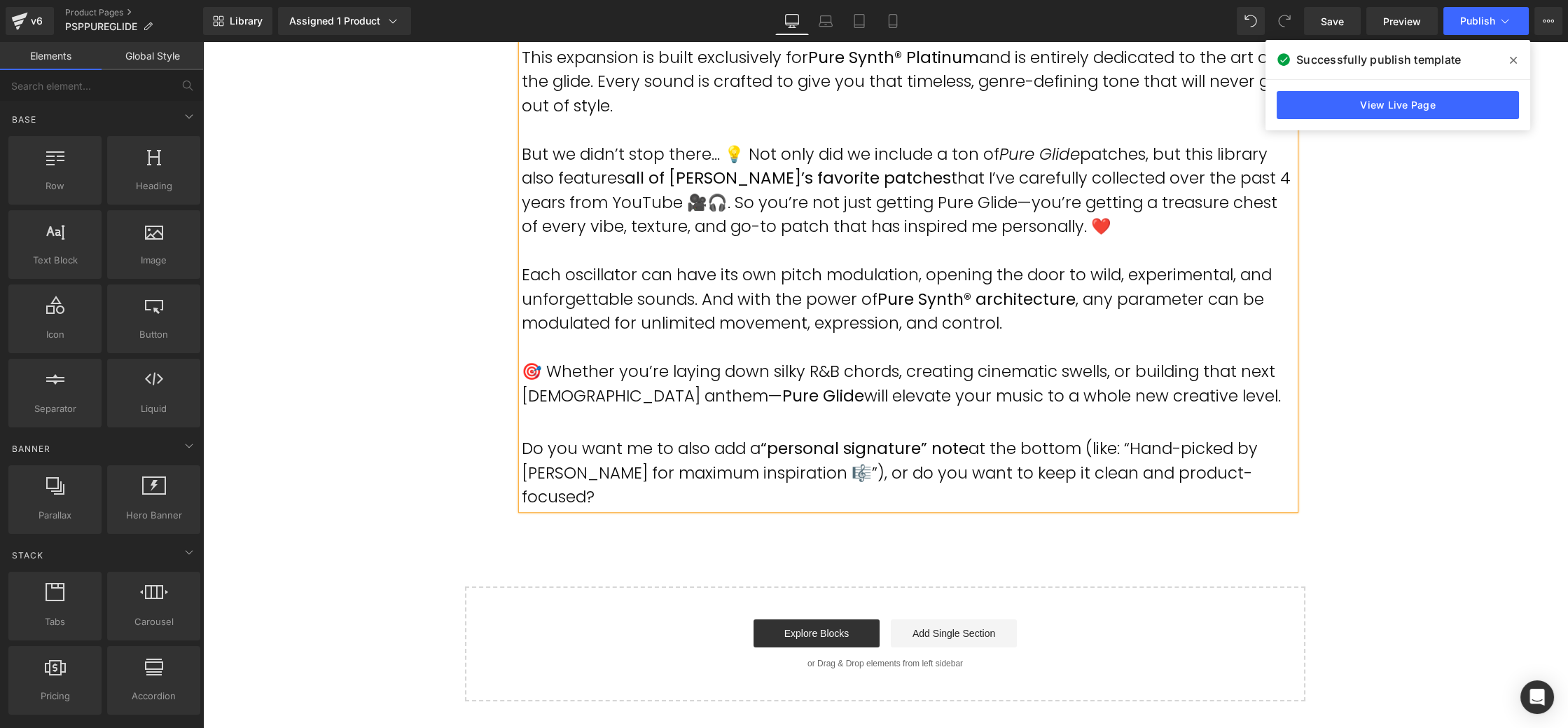
click at [748, 459] on p "Do you want me to also add a “personal signature” note at the bottom (like: “Ha…" at bounding box center [908, 473] width 773 height 73
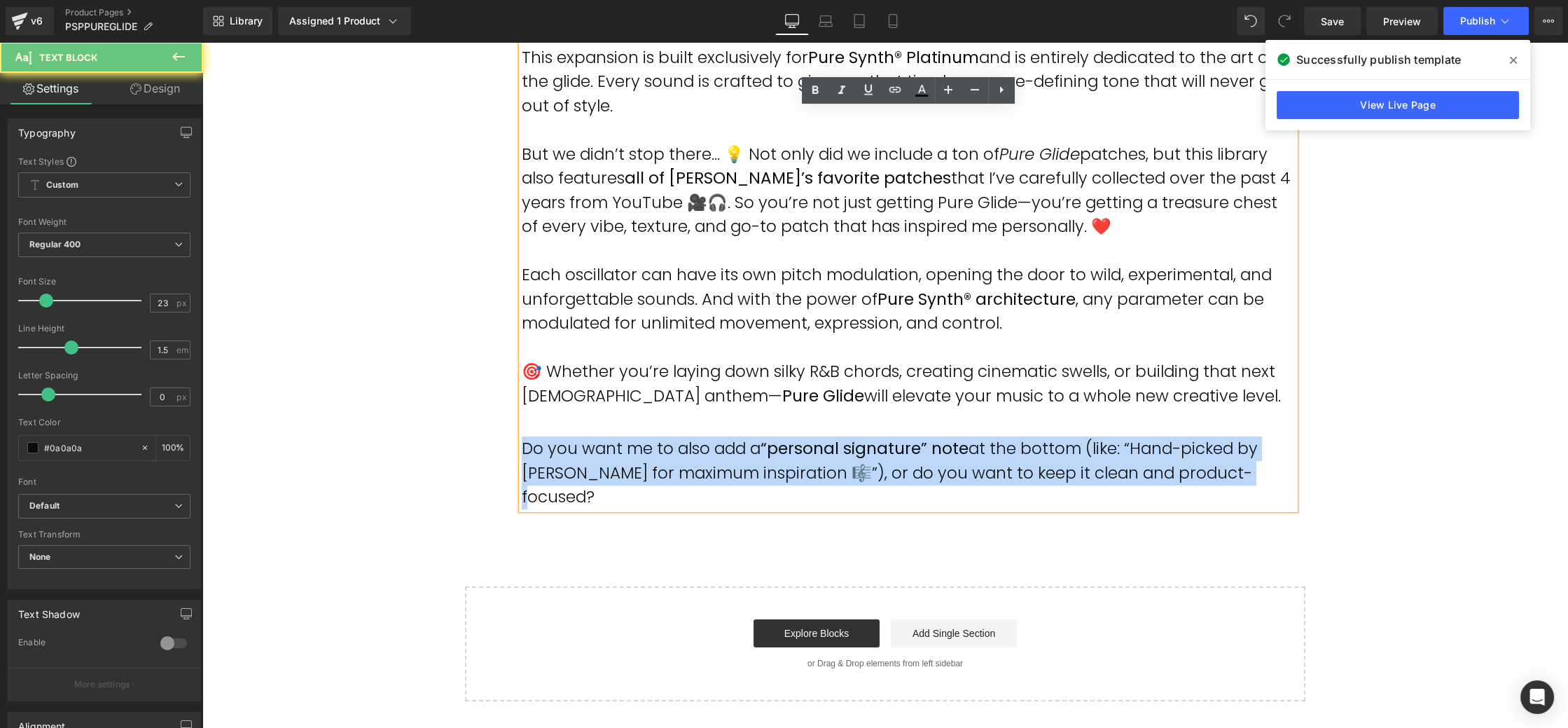
click at [748, 458] on p "Do you want me to also add a “personal signature” note at the bottom (like: “Ha…" at bounding box center [908, 473] width 773 height 73
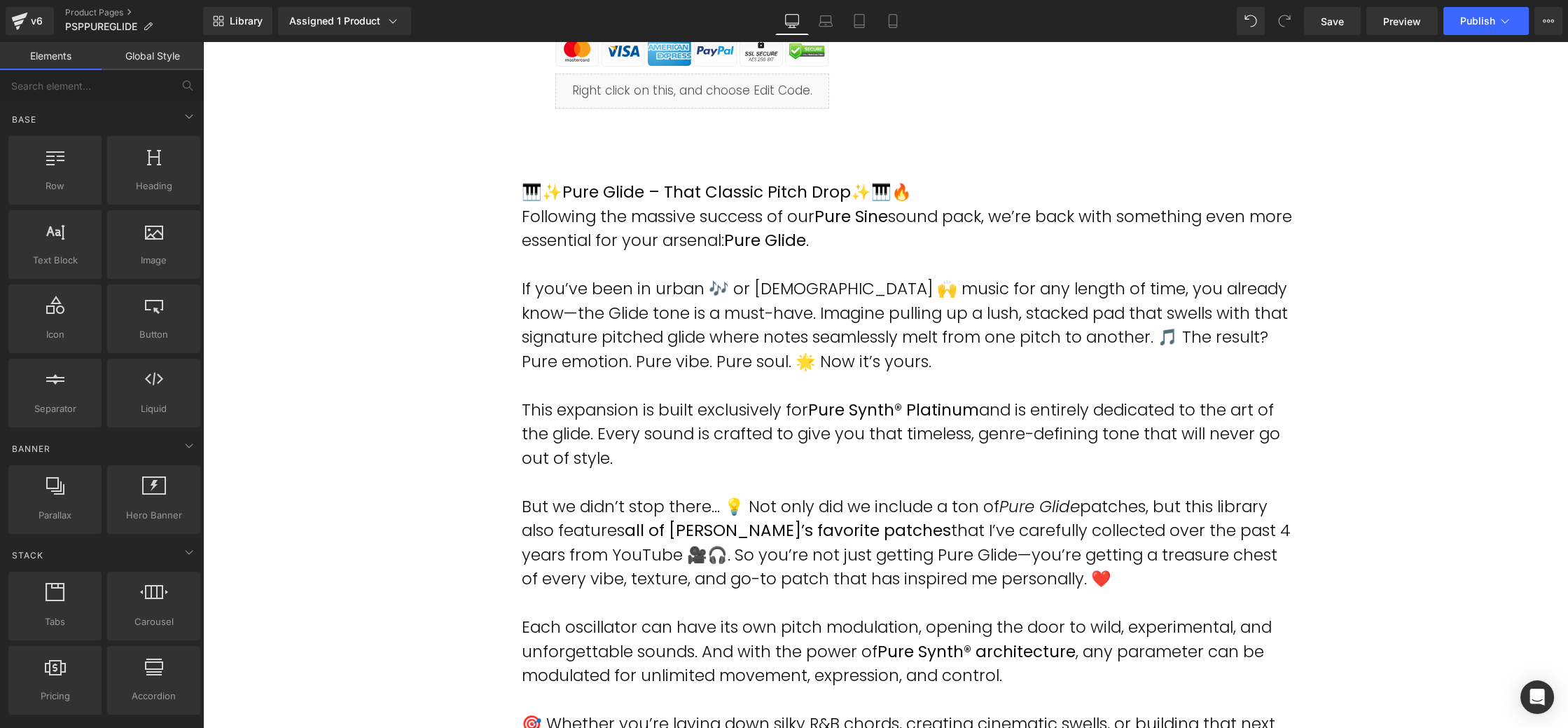
scroll to position [695, 0]
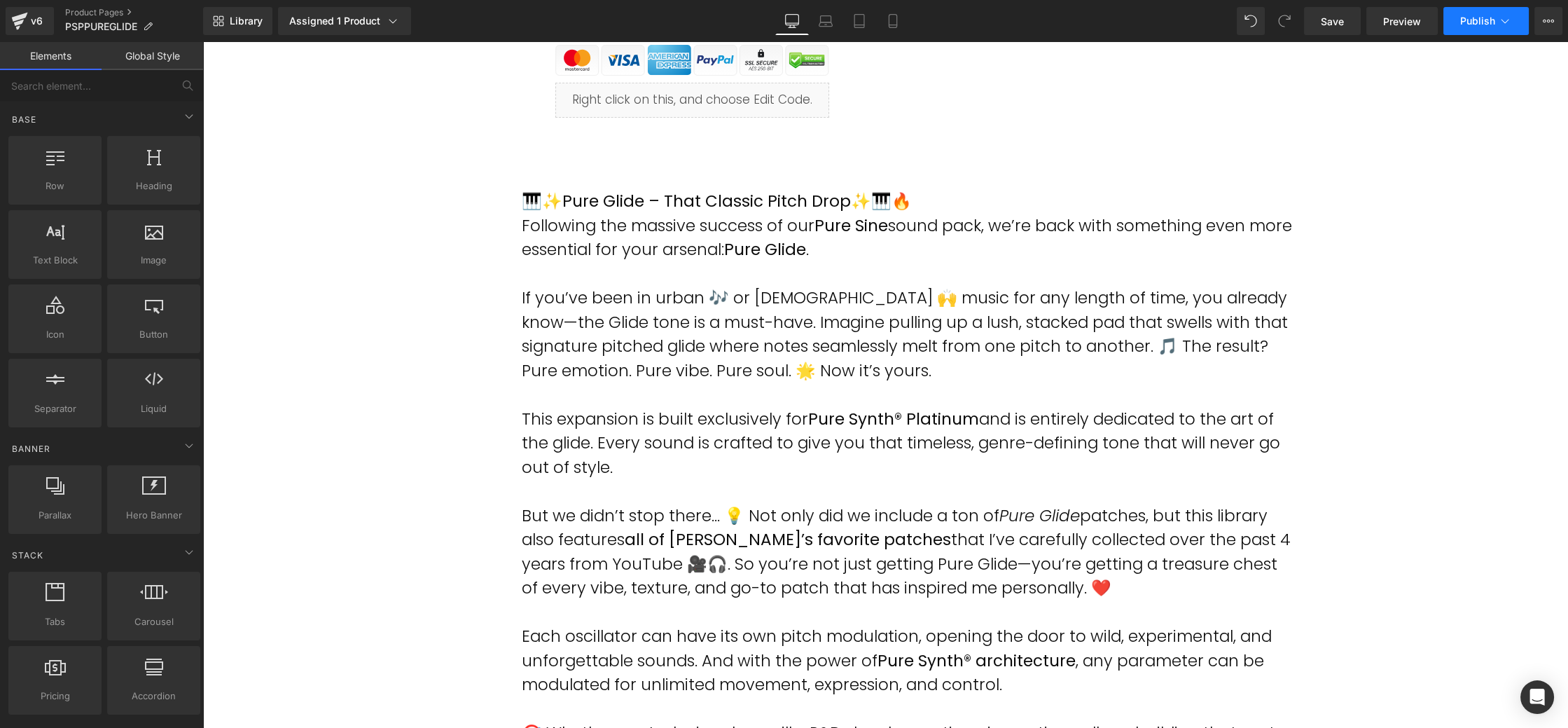
click at [1492, 18] on span "Publish" at bounding box center [1478, 21] width 35 height 11
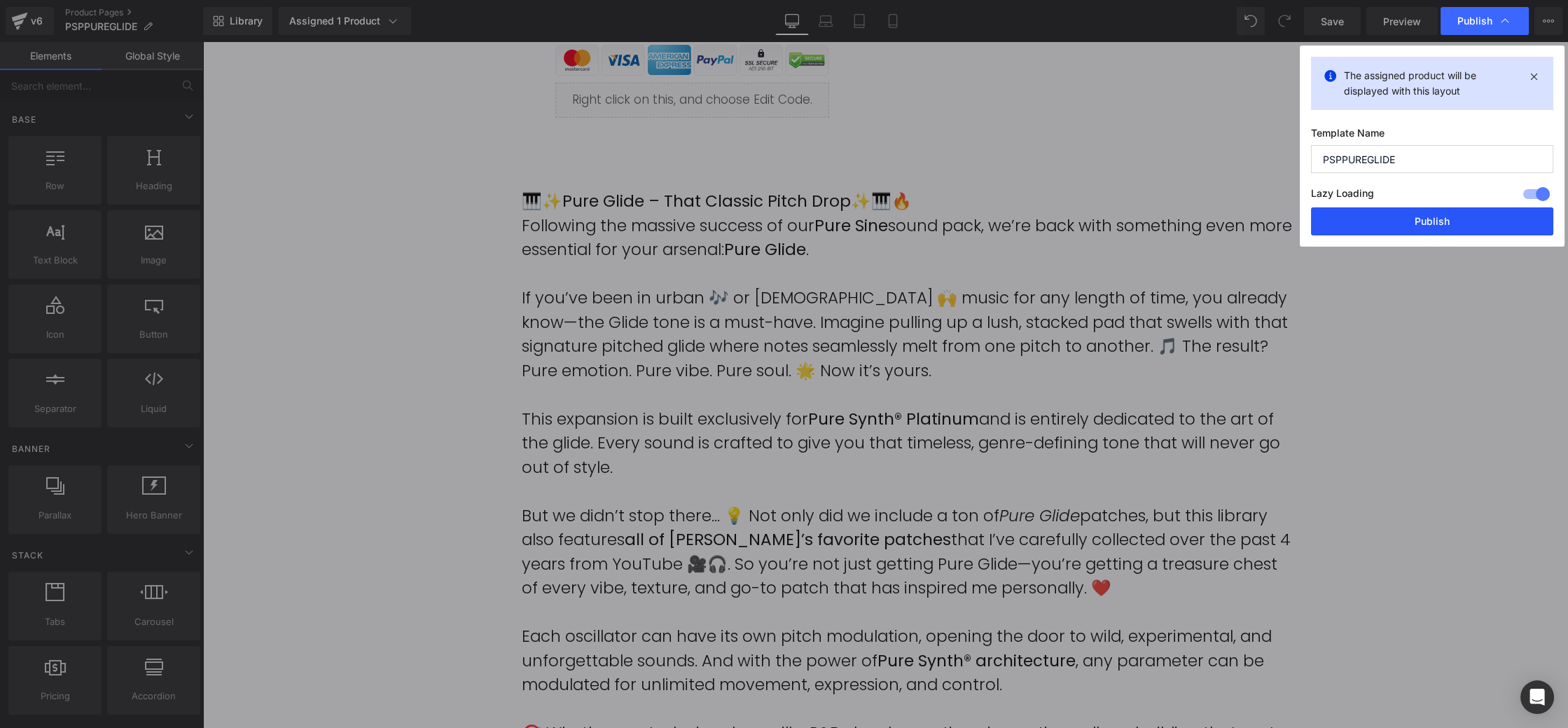
click at [1439, 213] on button "Publish" at bounding box center [1432, 221] width 242 height 28
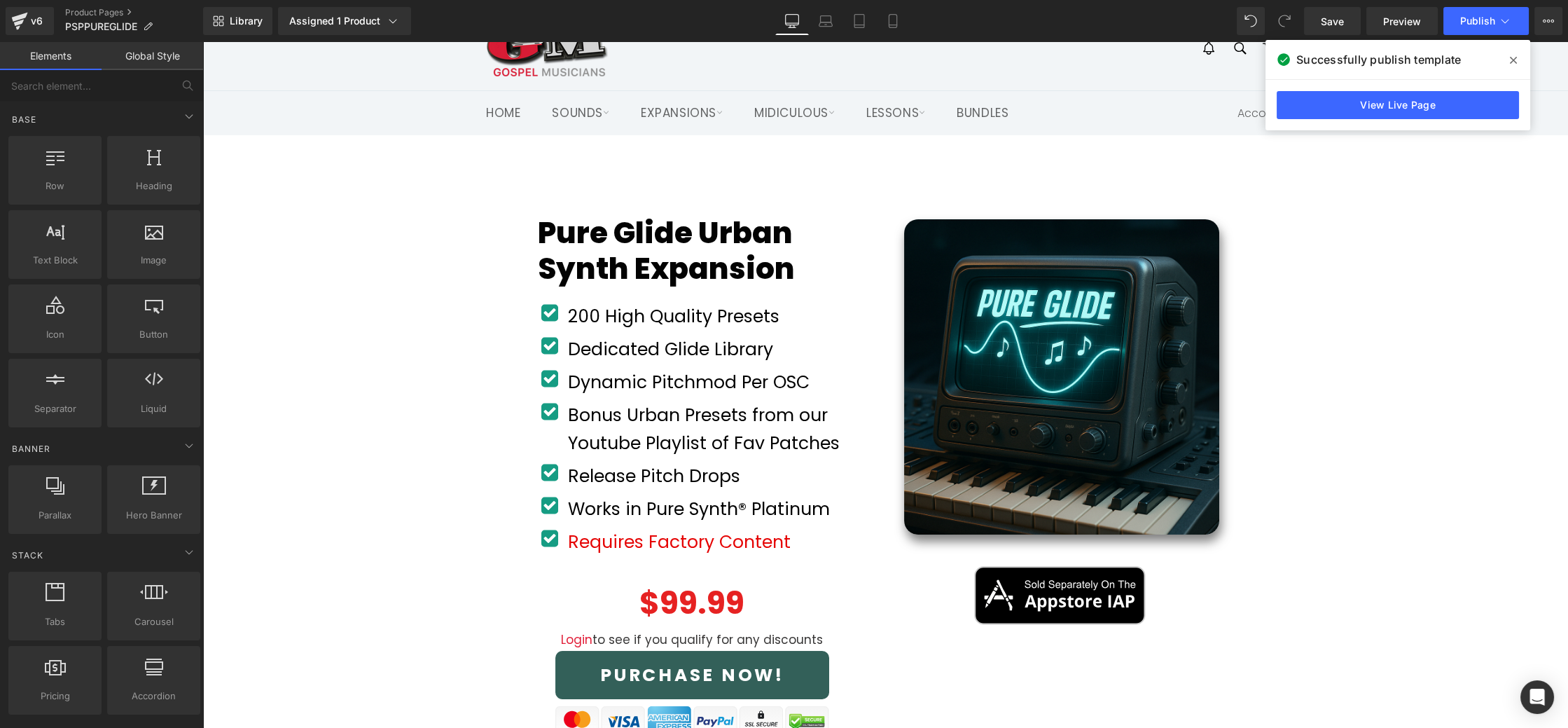
scroll to position [0, 0]
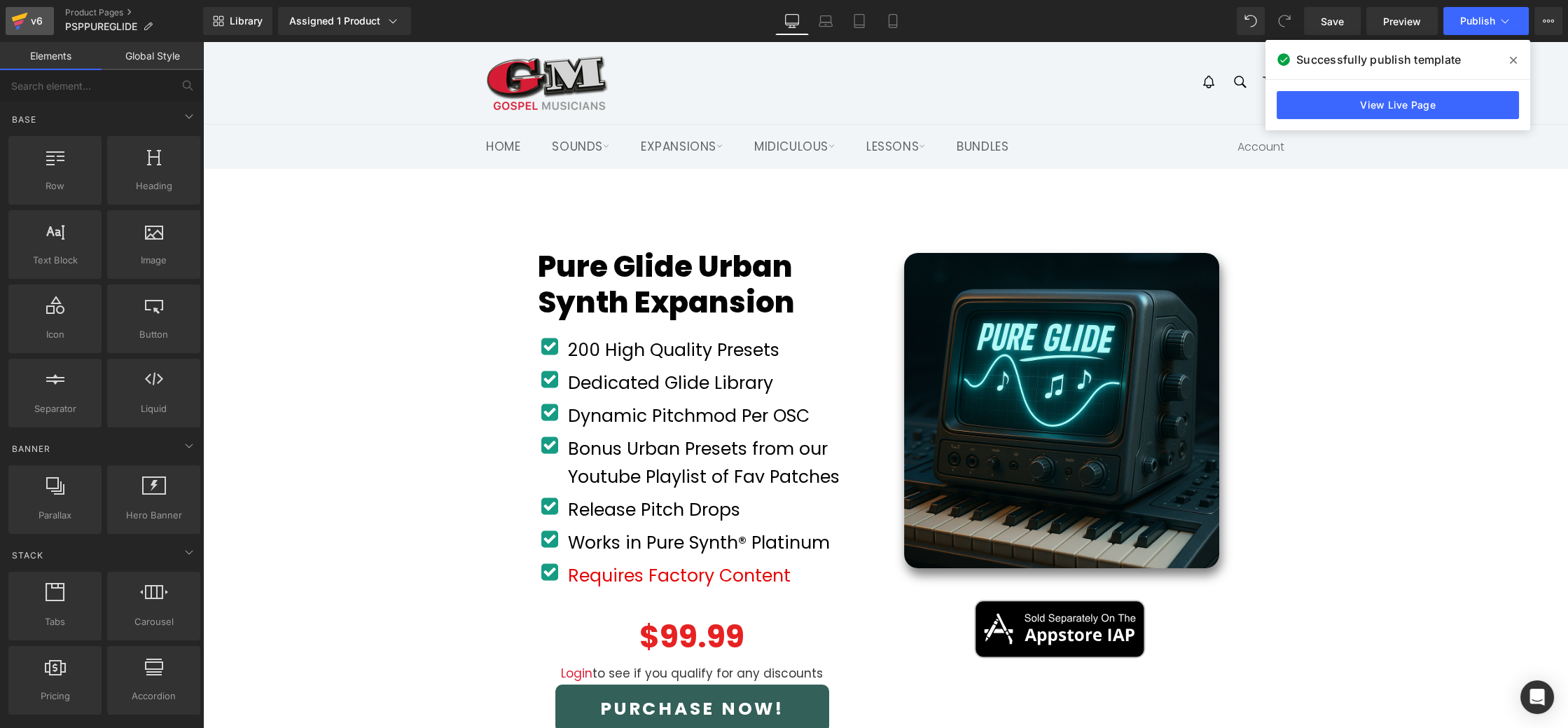
click at [42, 22] on div "v6" at bounding box center [36, 21] width 17 height 18
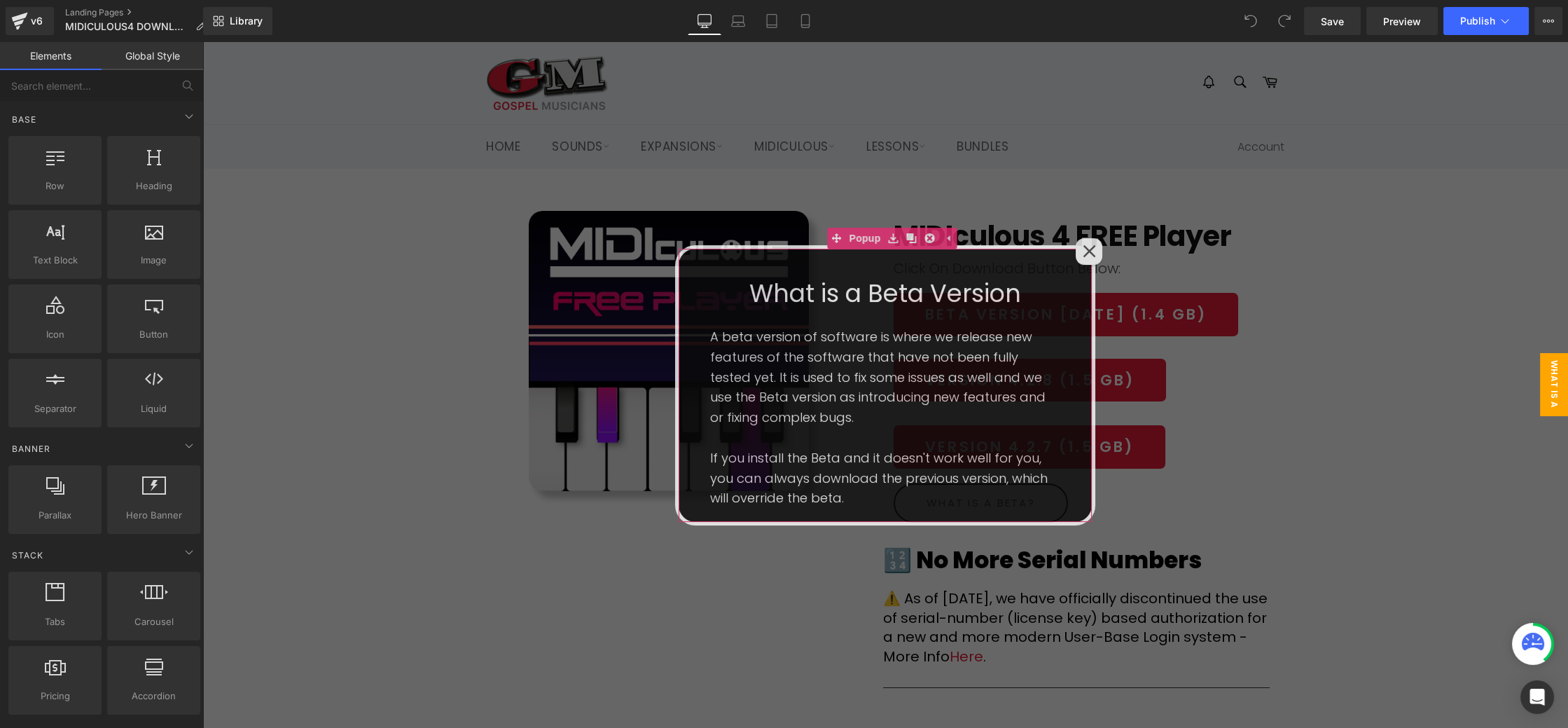
click at [1089, 248] on icon at bounding box center [1089, 251] width 14 height 14
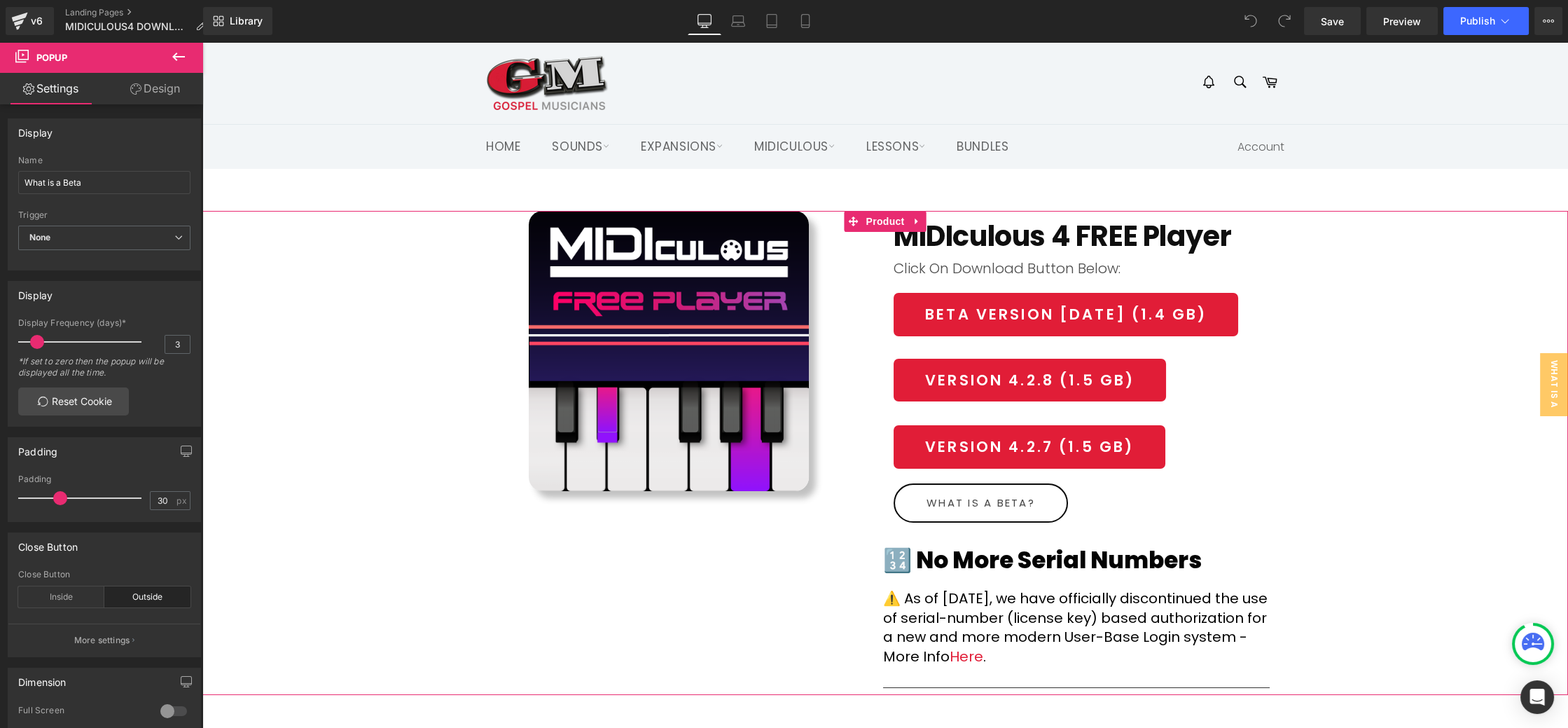
click at [1378, 283] on div "(P) Image MIDIculous 4 FREE Player (P) Title Row Click On Download Button Below…" at bounding box center [885, 452] width 1366 height 484
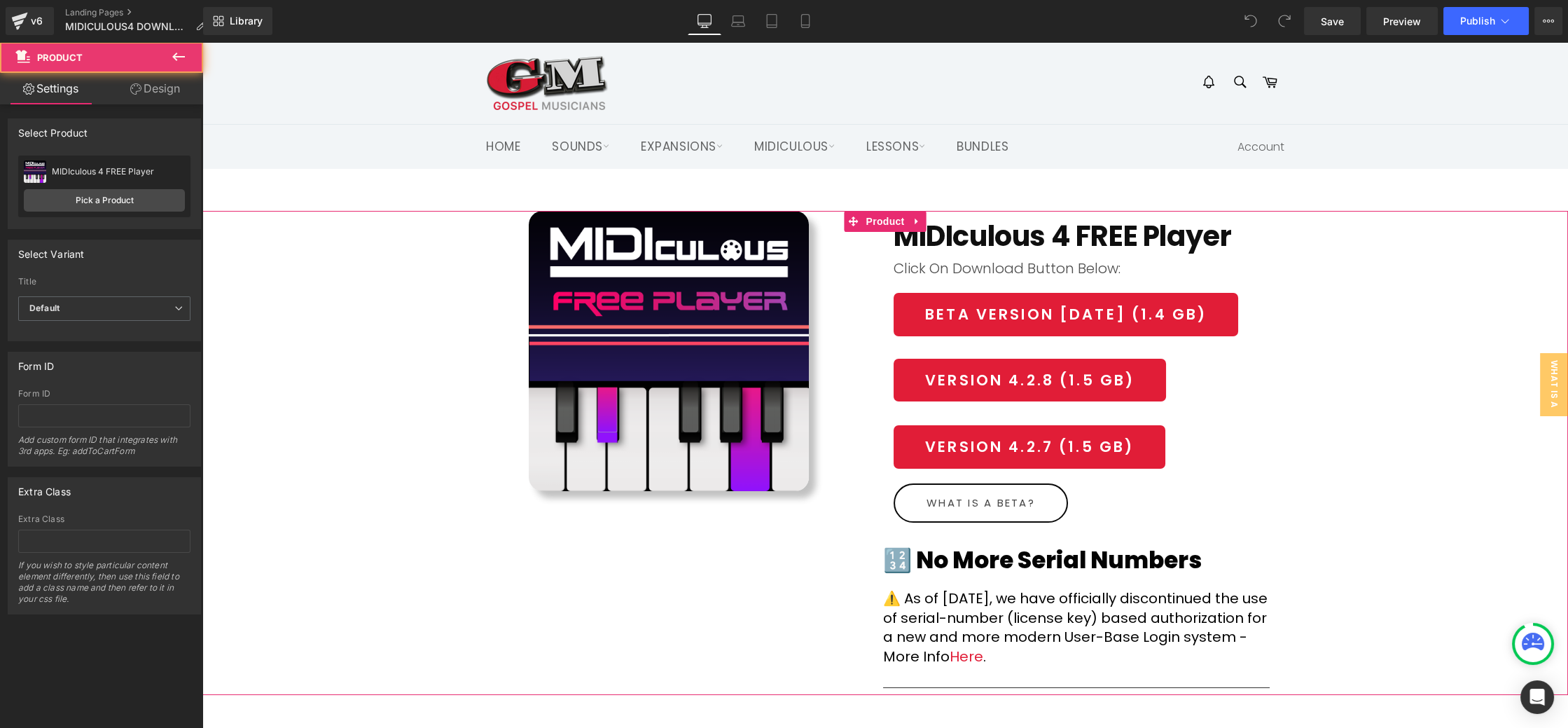
click at [1387, 314] on div "(P) Image MIDIculous 4 FREE Player (P) Title Row Click On Download Button Below…" at bounding box center [885, 452] width 1366 height 484
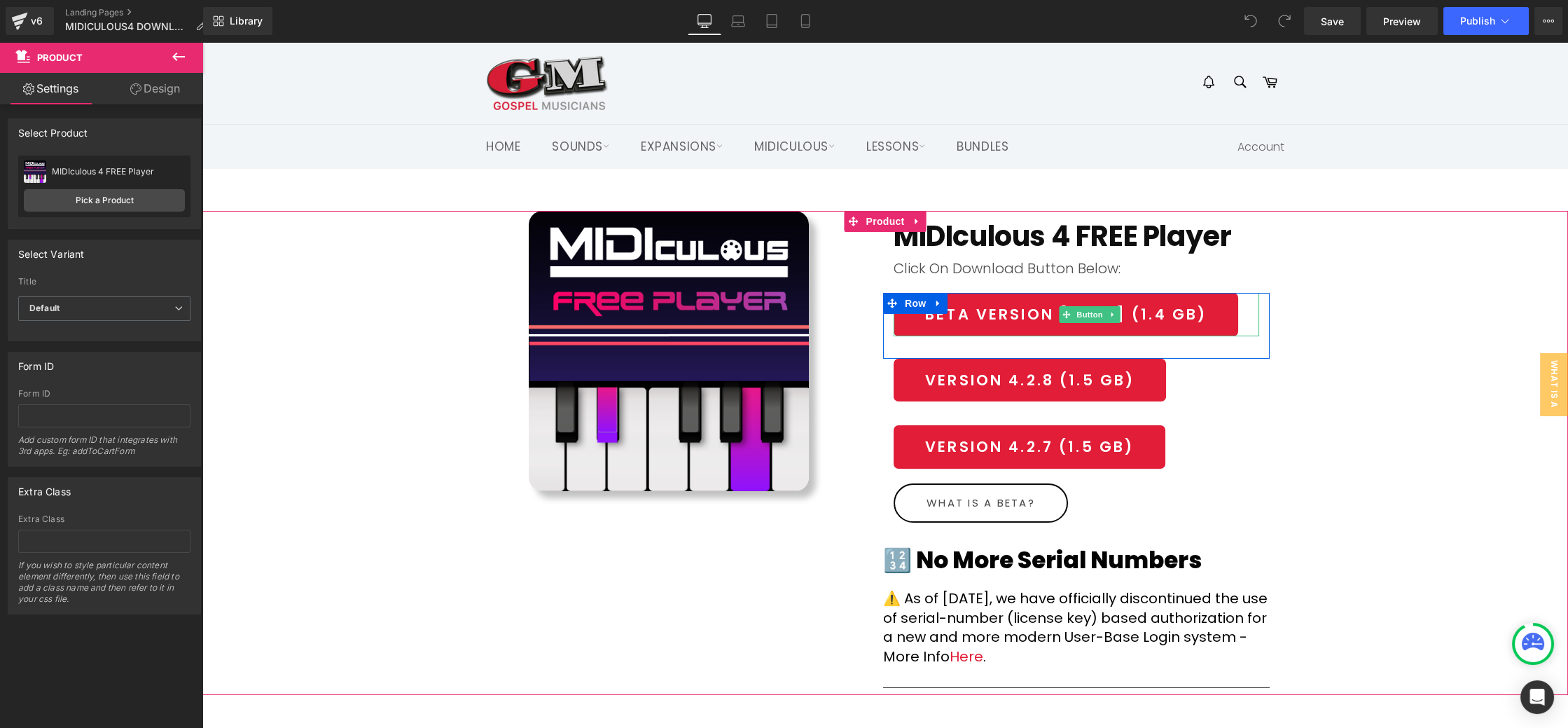
drag, startPoint x: 1083, startPoint y: 315, endPoint x: 605, endPoint y: 341, distance: 478.7
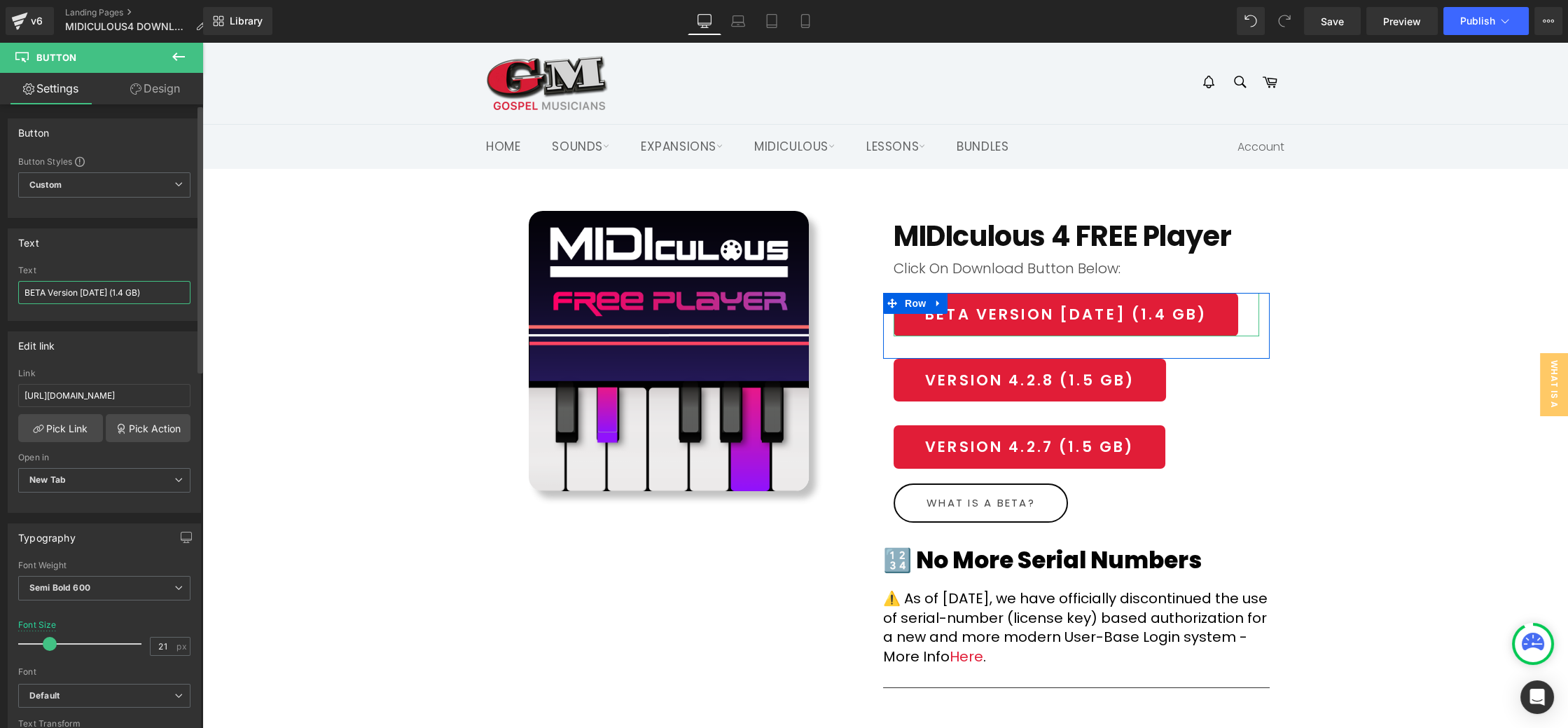
click at [30, 290] on input "BETA Version 4.2.11 (1.4 GB)" at bounding box center [104, 292] width 172 height 23
type input "Version 4.2.11 (1.4 GB)"
click at [202, 42] on div at bounding box center [202, 42] width 0 height 0
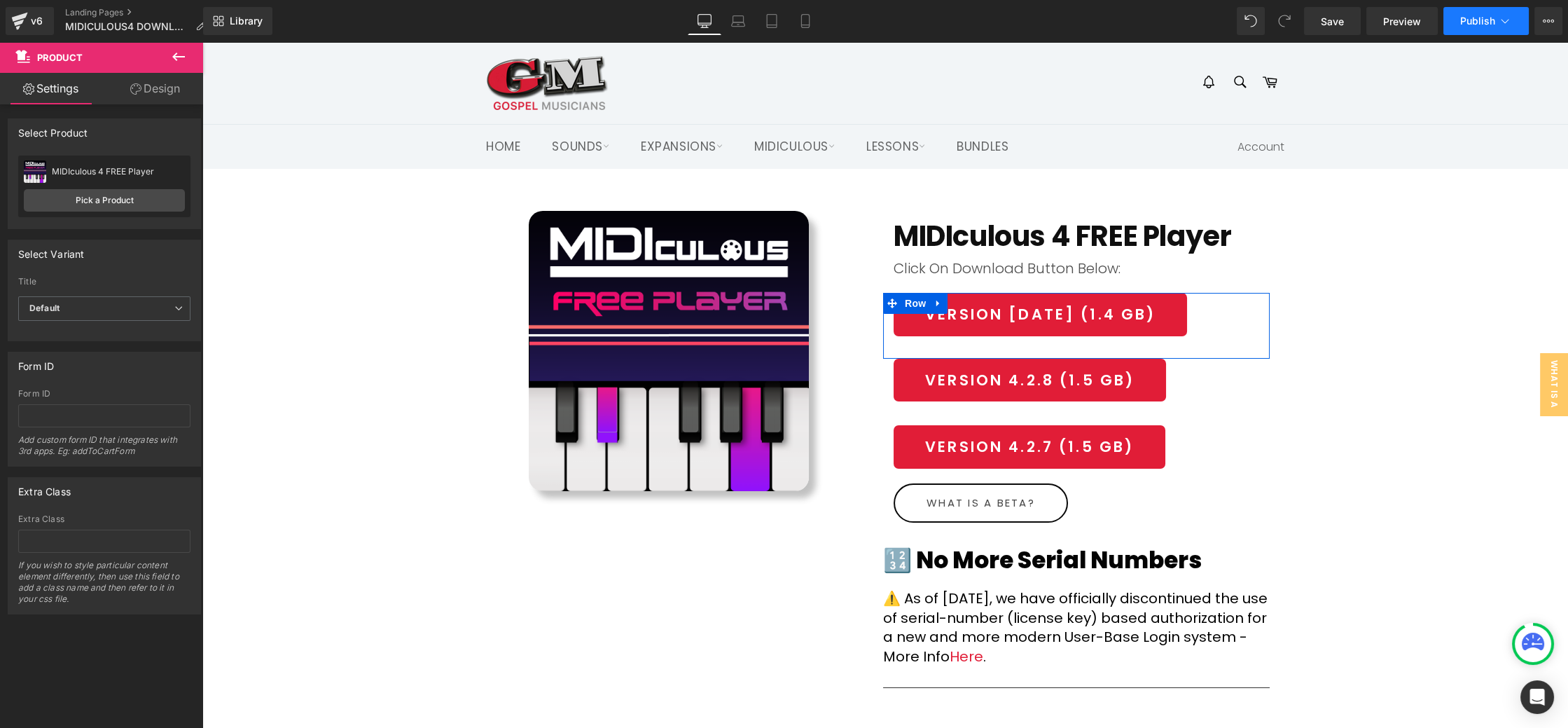
click at [1479, 23] on span "Publish" at bounding box center [1478, 21] width 35 height 11
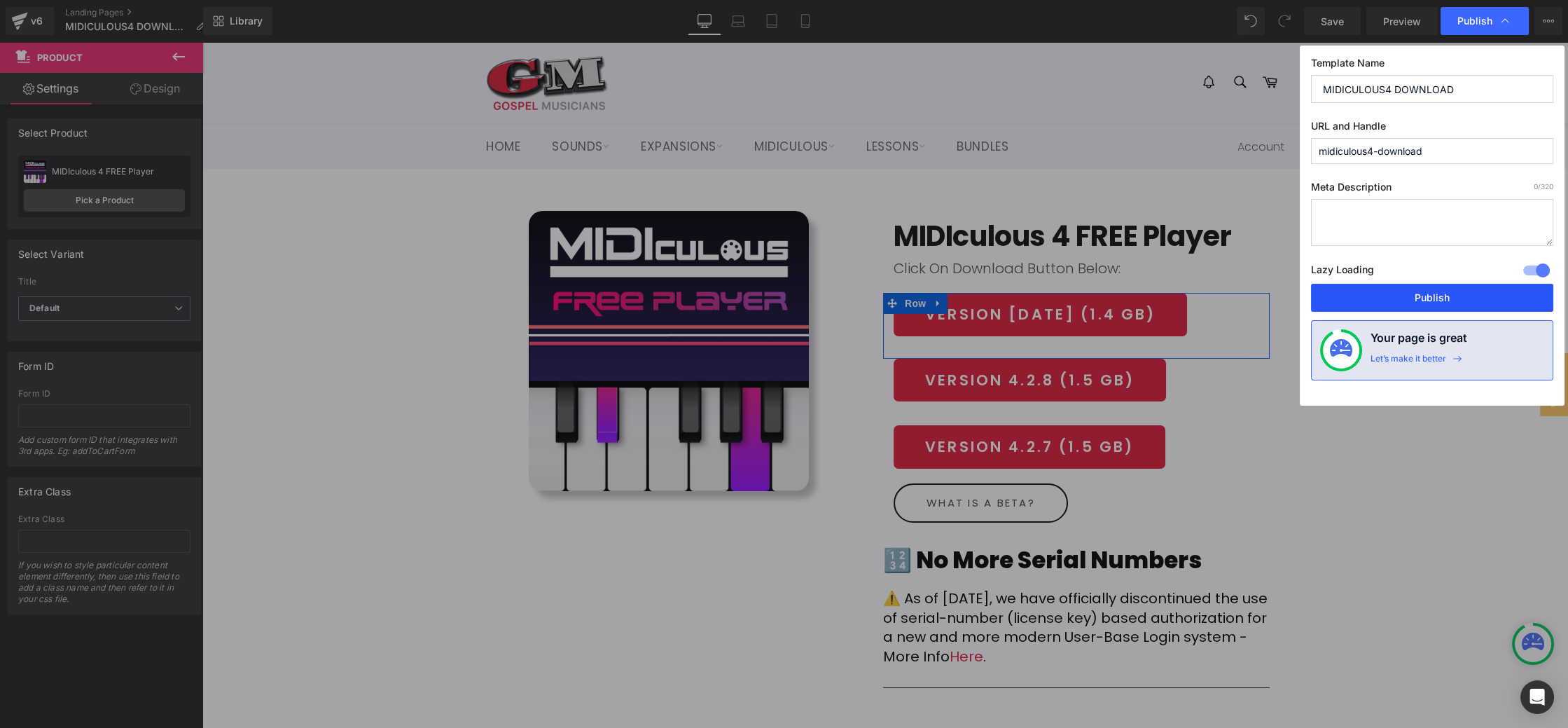
click at [1458, 294] on button "Publish" at bounding box center [1432, 298] width 242 height 28
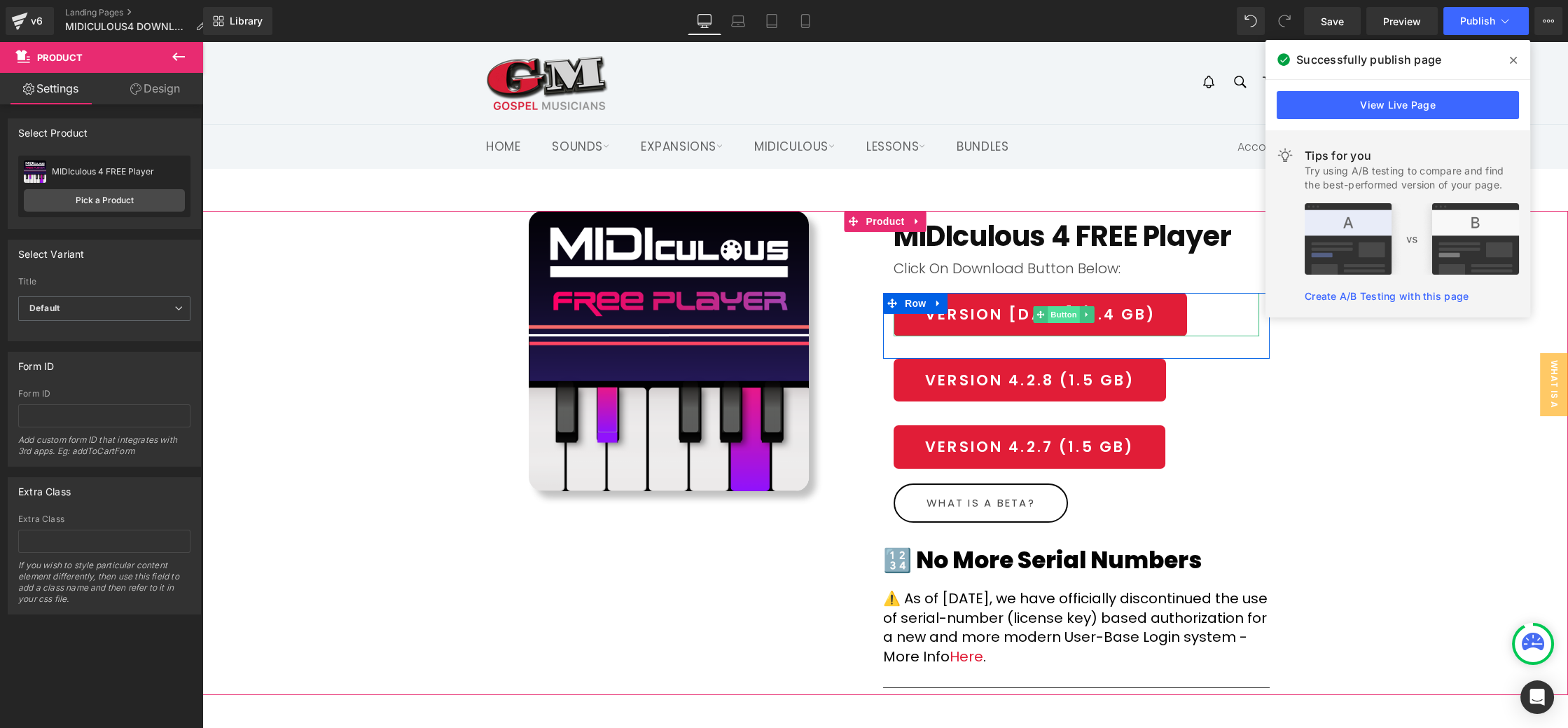
click at [1053, 316] on span "Button" at bounding box center [1065, 314] width 33 height 17
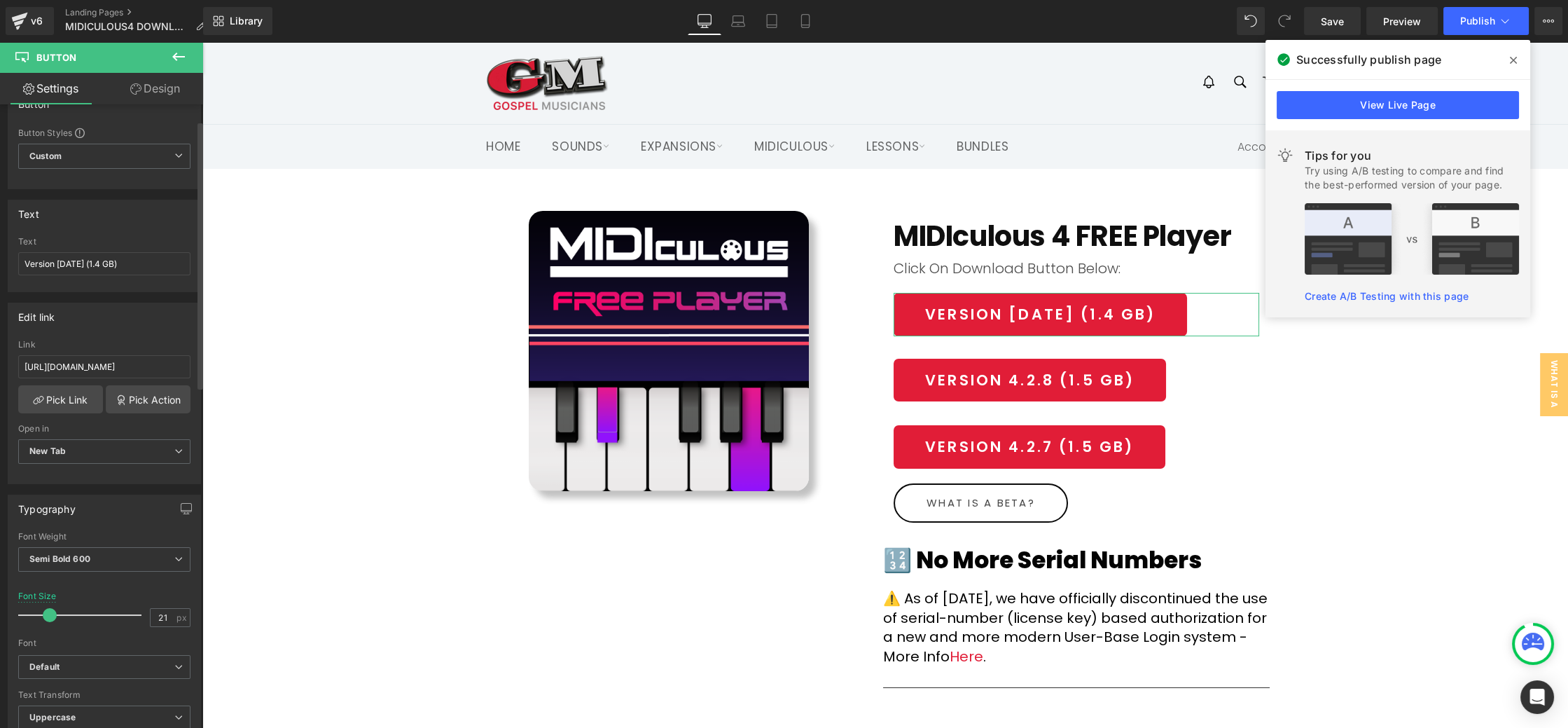
scroll to position [38, 0]
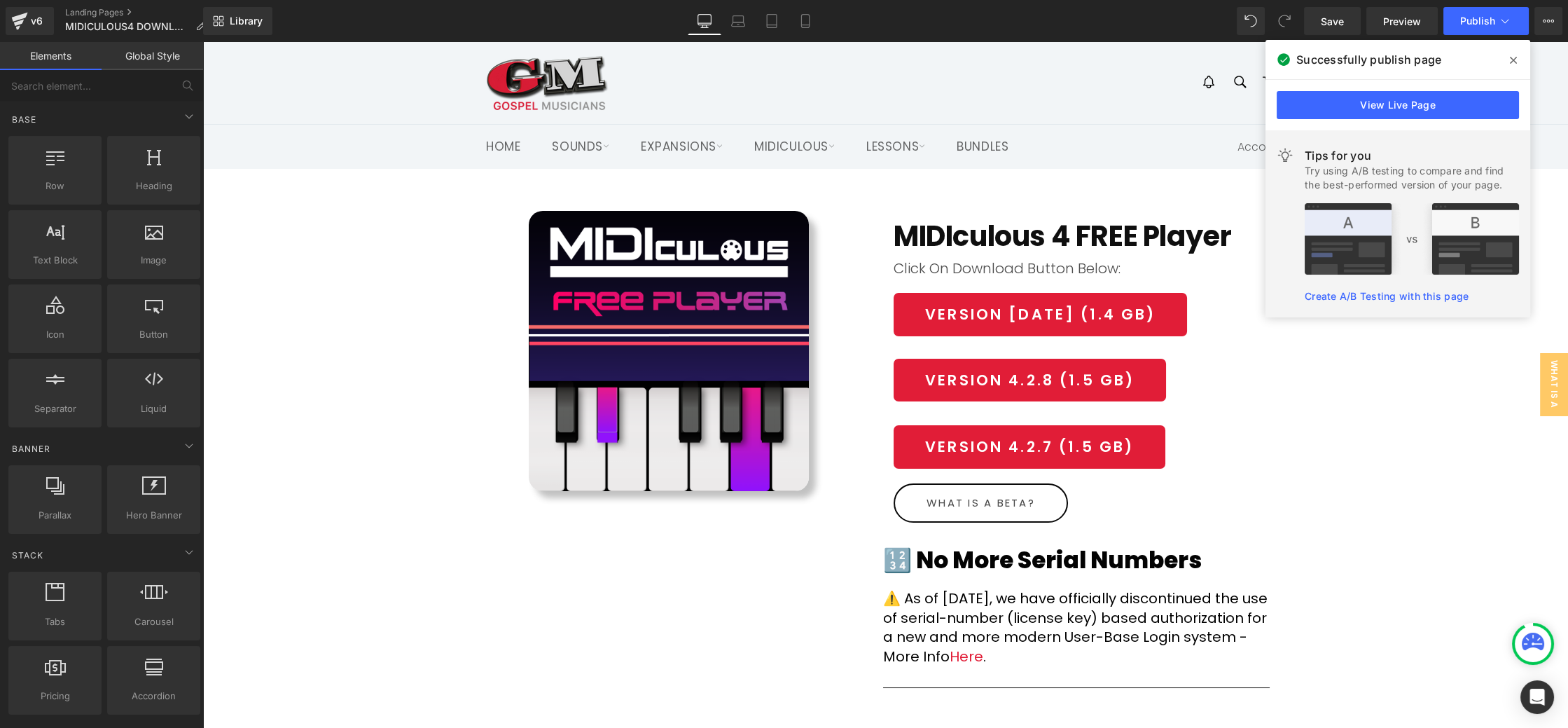
click at [1022, 87] on div "Search Search Cart" at bounding box center [1151, 83] width 266 height 32
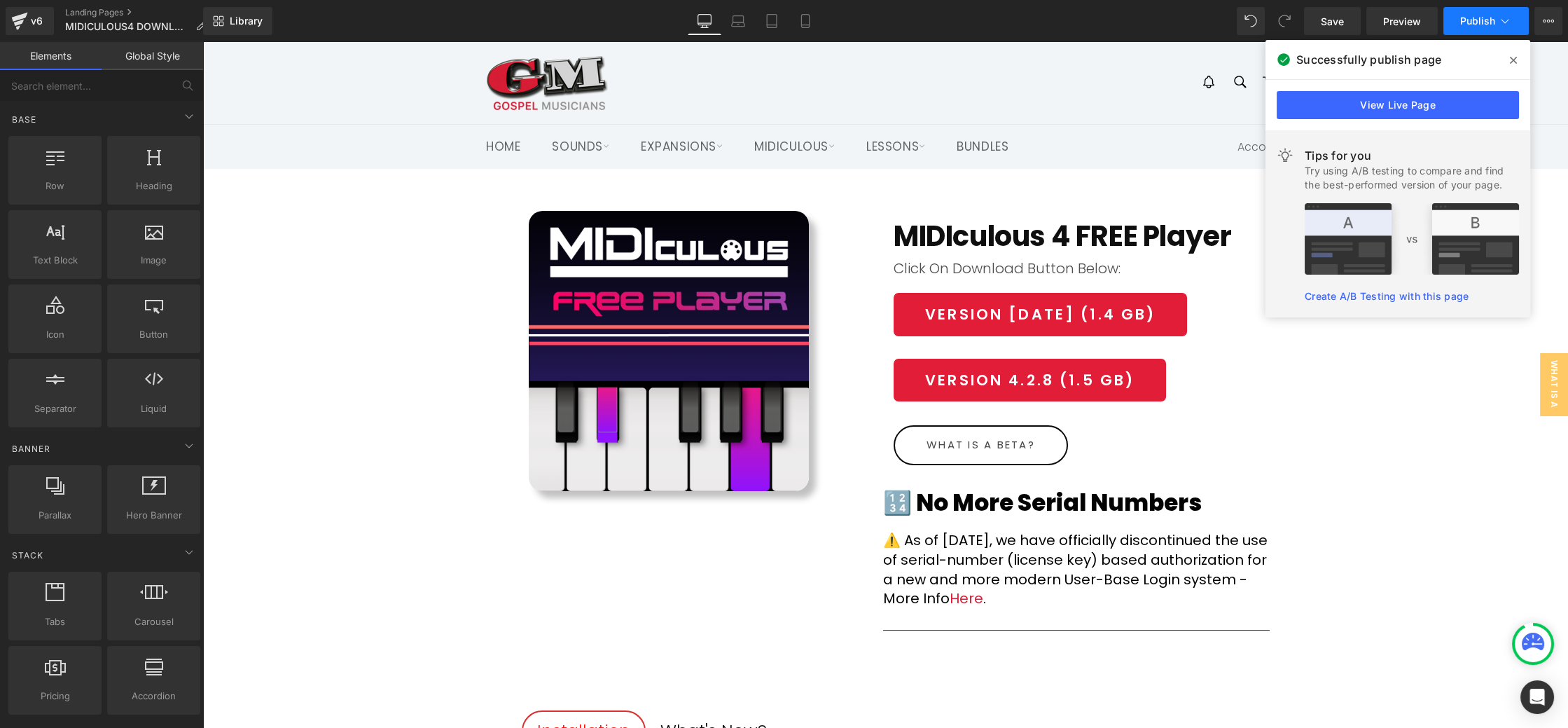
click at [1473, 17] on span "Publish" at bounding box center [1478, 21] width 35 height 11
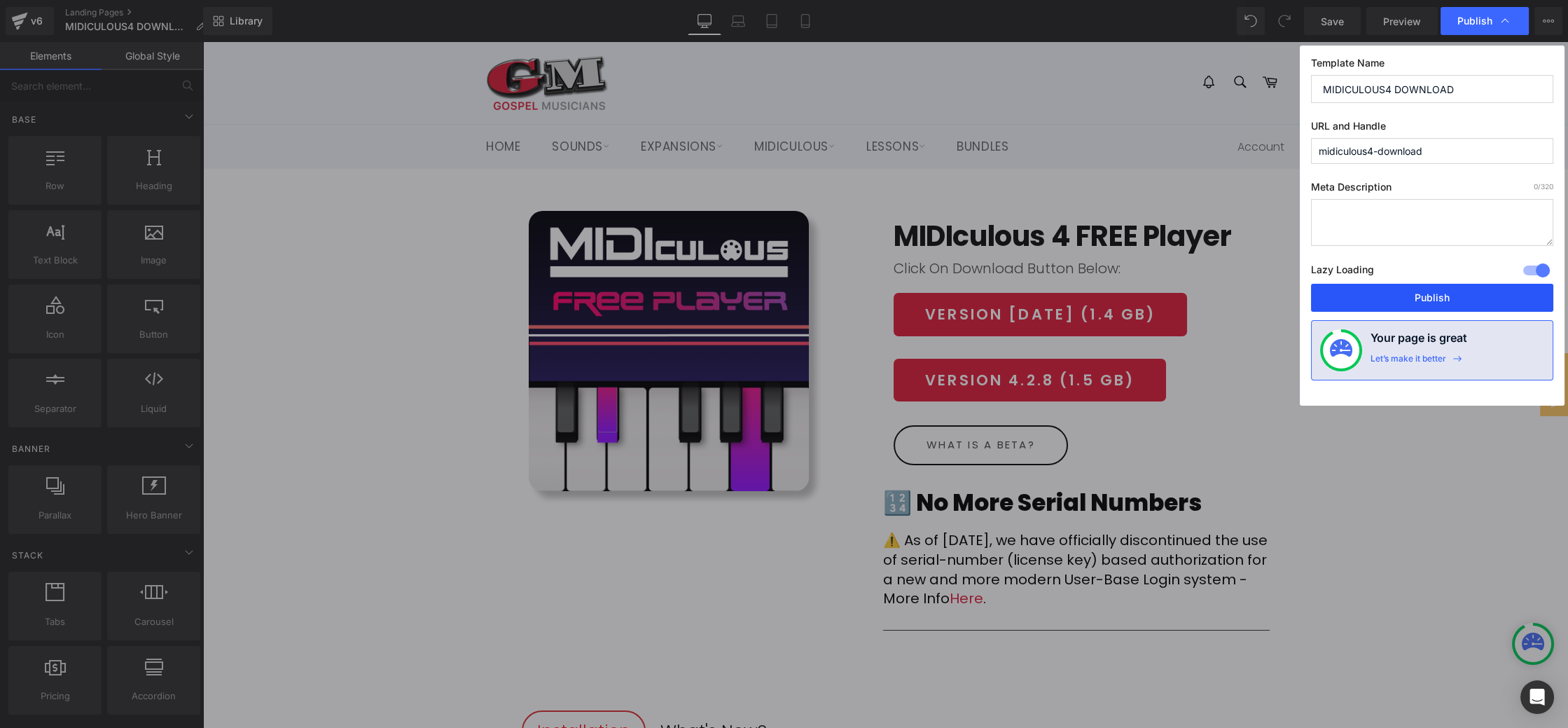
click at [1436, 296] on button "Publish" at bounding box center [1432, 298] width 242 height 28
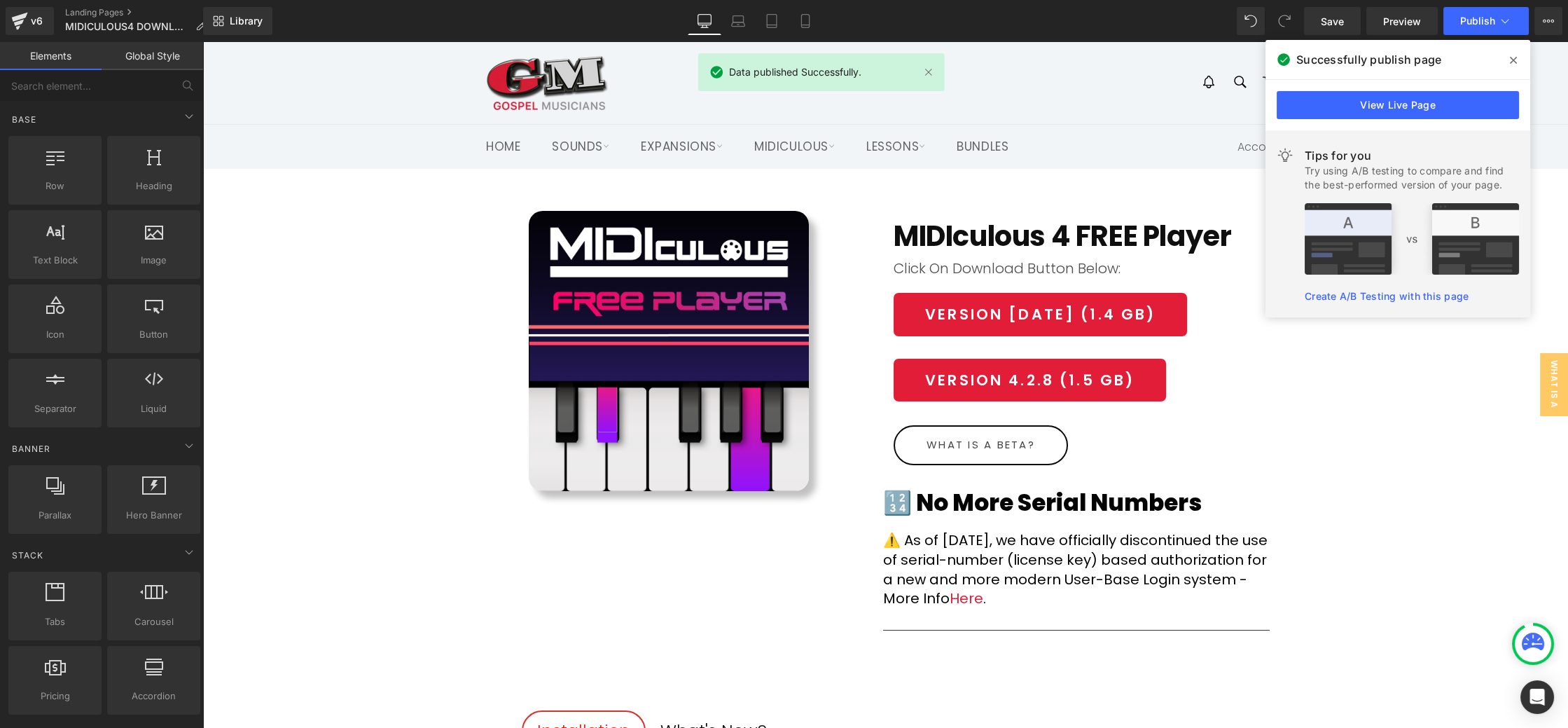
click at [1517, 57] on span at bounding box center [1514, 60] width 23 height 23
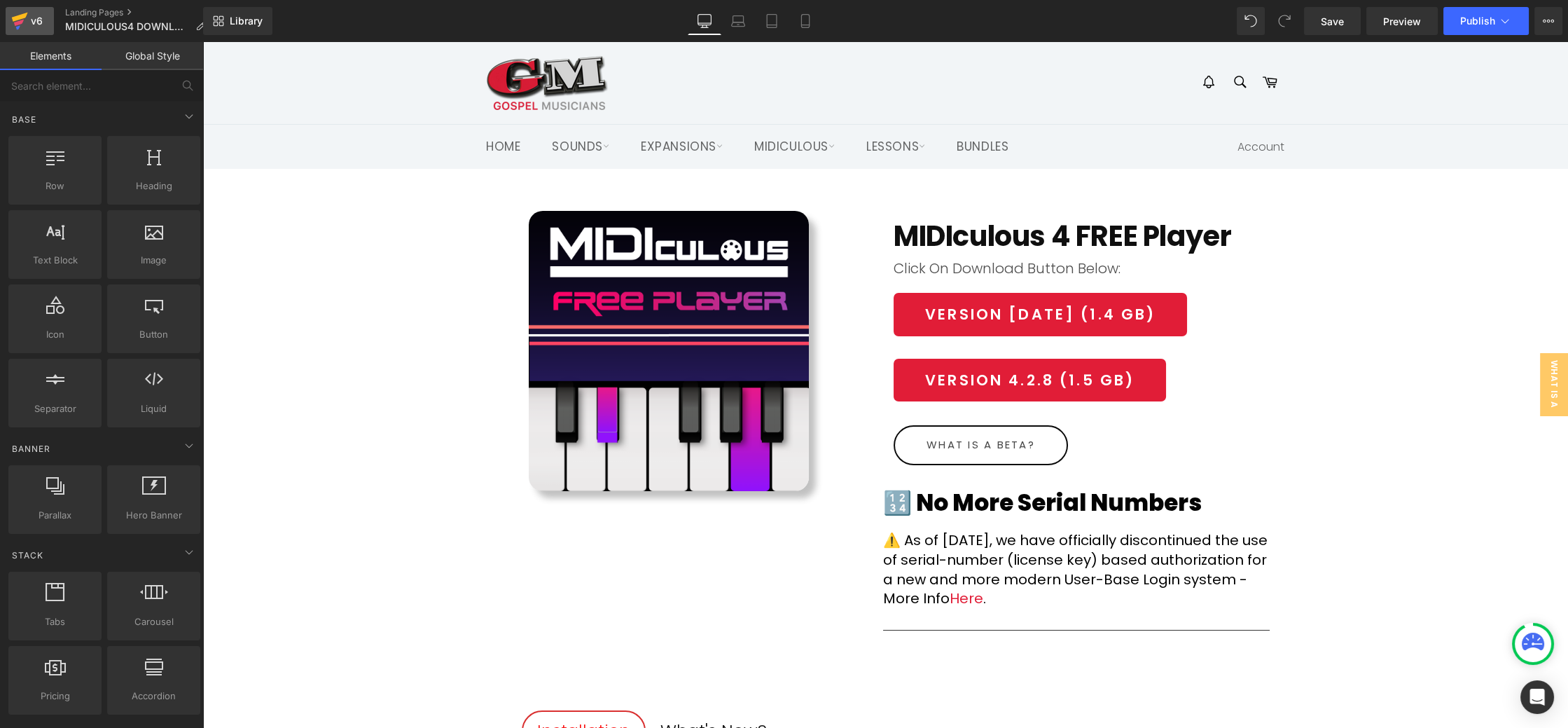
click at [30, 21] on div "v6" at bounding box center [36, 21] width 17 height 18
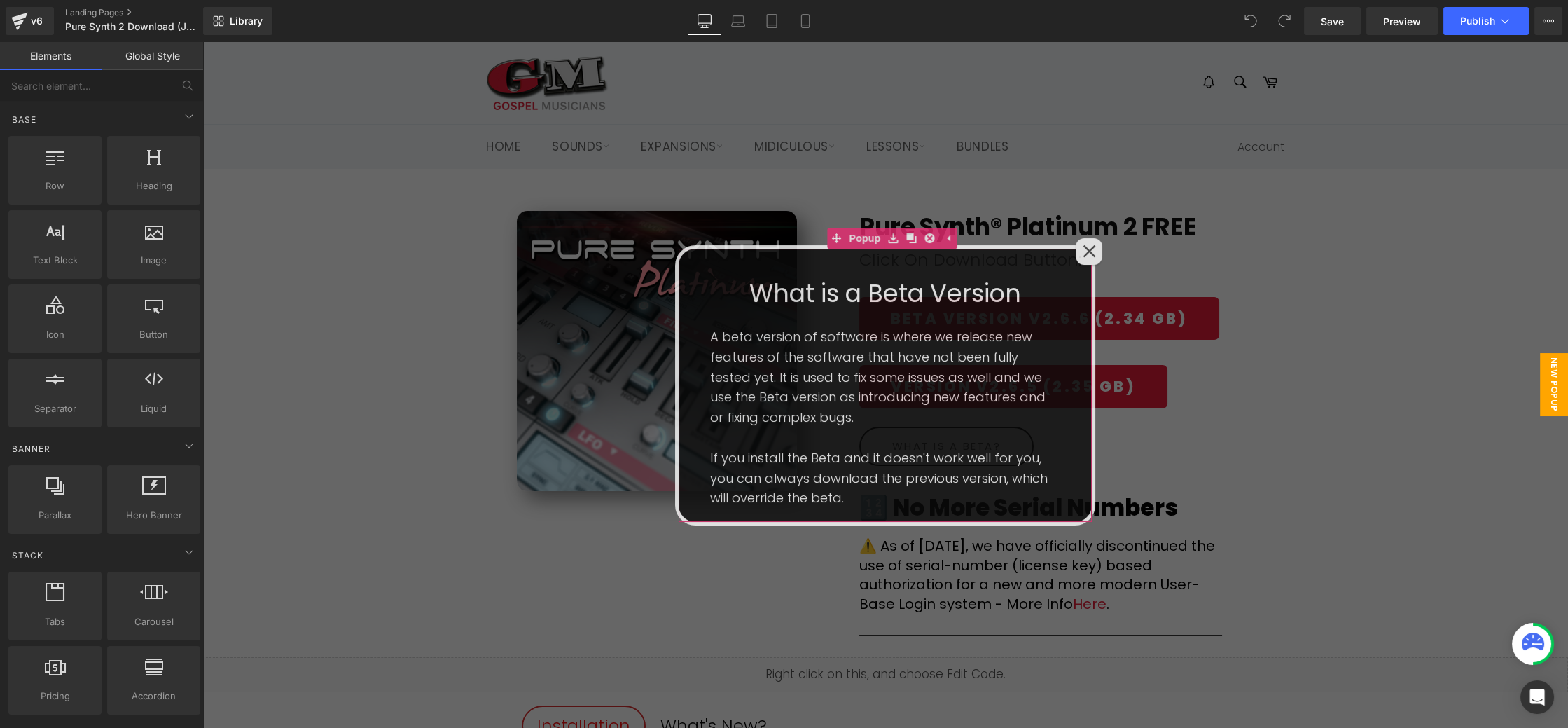
click at [1093, 249] on icon at bounding box center [1089, 251] width 14 height 14
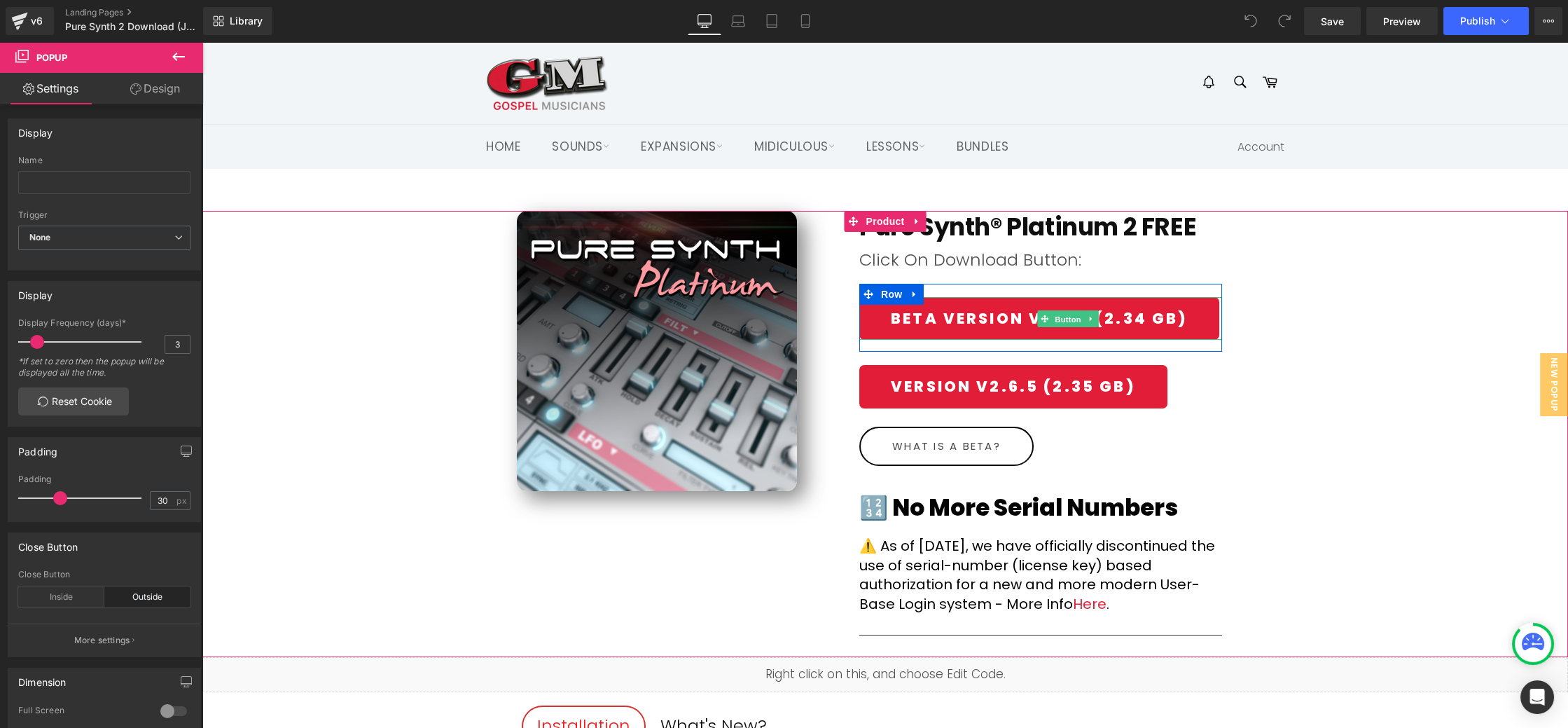
drag, startPoint x: 1058, startPoint y: 320, endPoint x: 686, endPoint y: 348, distance: 373.1
click at [1058, 320] on span "Button" at bounding box center [1069, 319] width 33 height 17
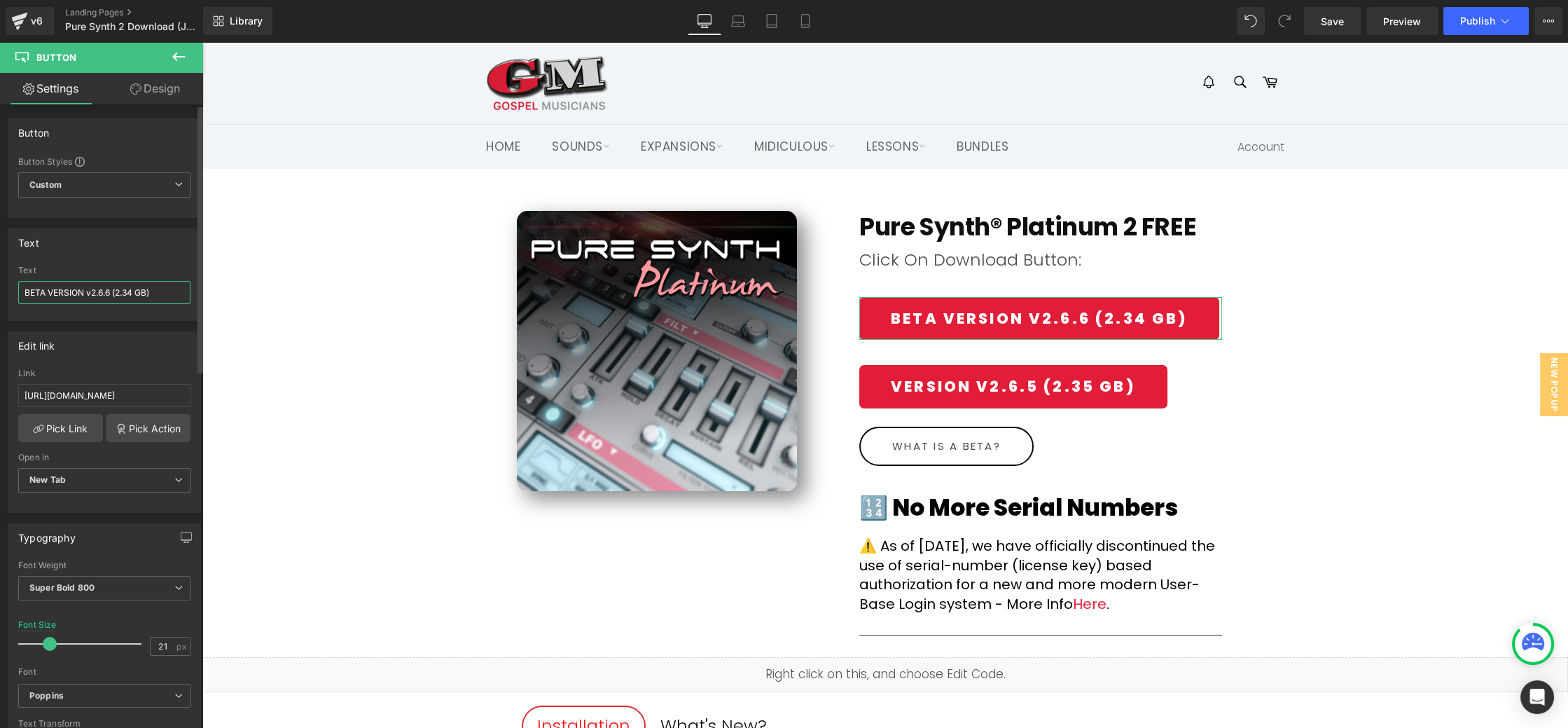
click at [47, 290] on input "BETA VERSION v2.6.6 (2.34 GB)" at bounding box center [104, 292] width 172 height 23
type input "VERSION v2.6.6 (2.34 GB)"
click at [1426, 244] on div "(P) Image Pure Synth® Platinum 2 FREE (P) Title Row Click On Download Button: T…" at bounding box center [885, 434] width 1366 height 447
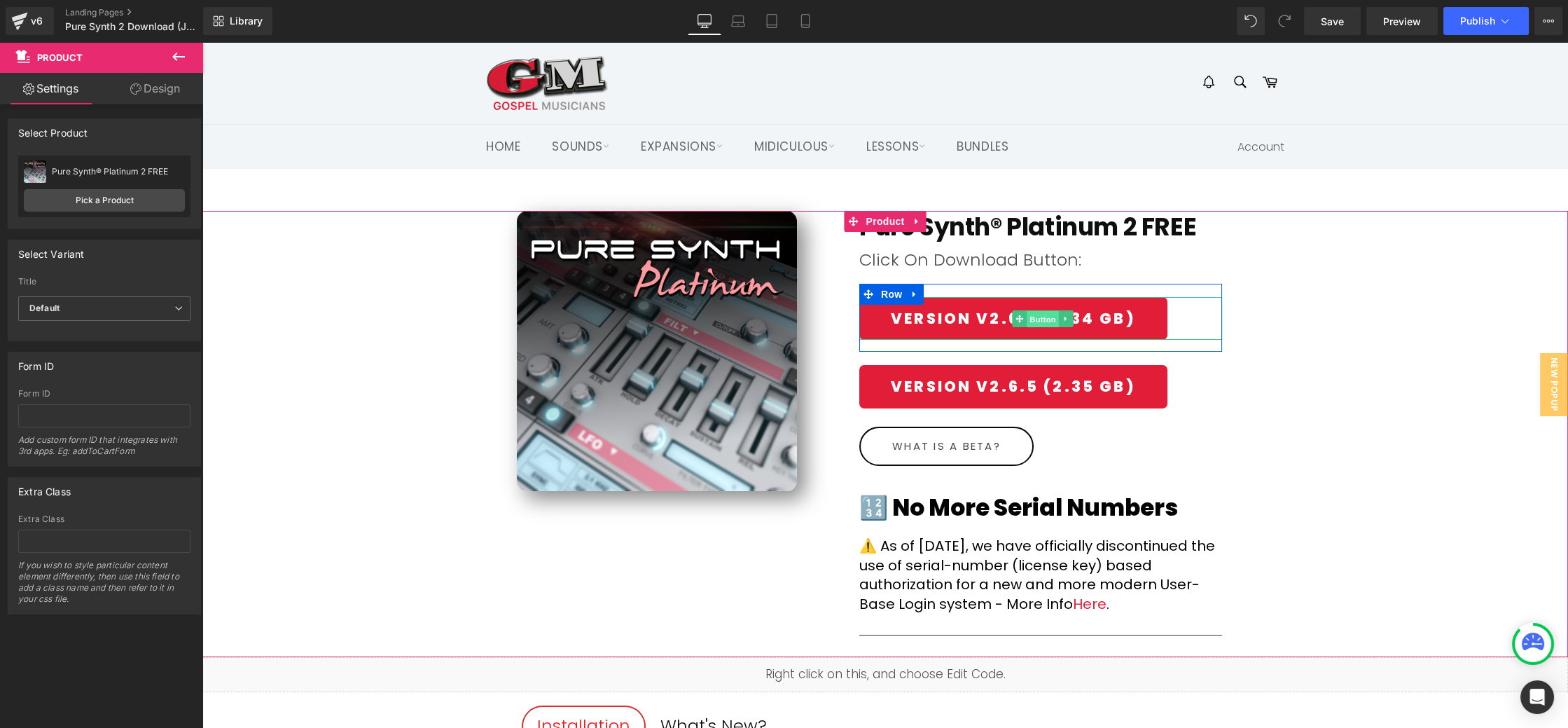
click at [1031, 317] on span "Button" at bounding box center [1044, 319] width 33 height 17
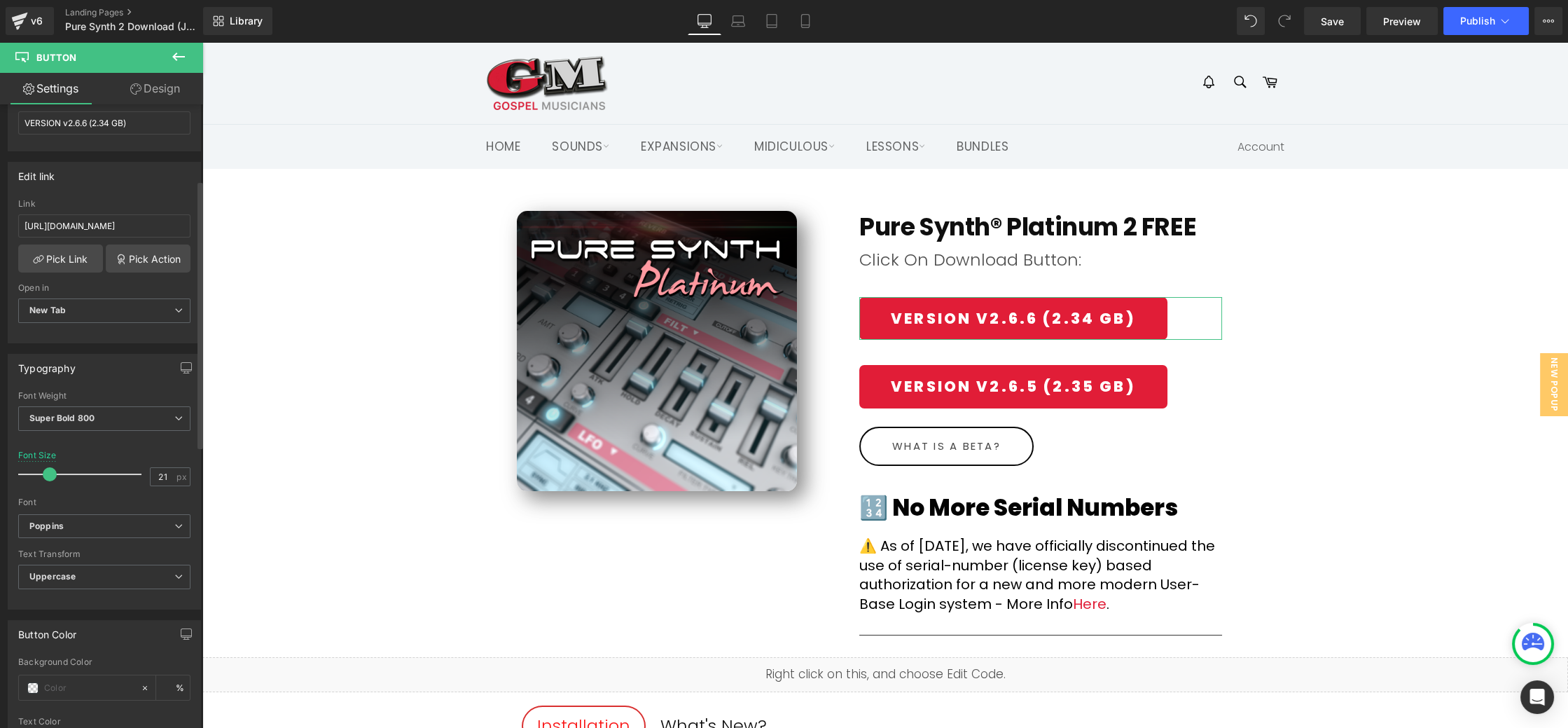
scroll to position [180, 0]
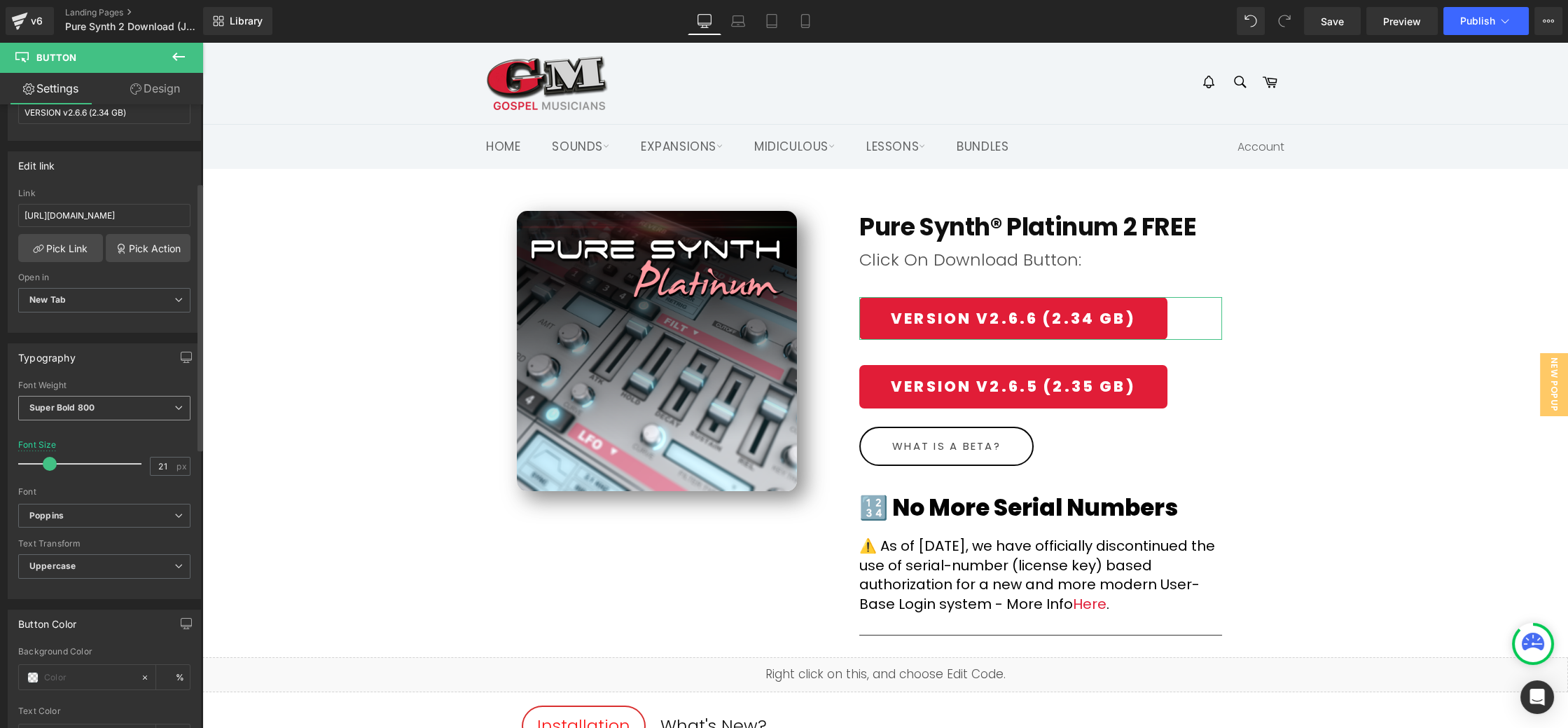
click at [130, 404] on span "Super Bold 800" at bounding box center [104, 408] width 172 height 25
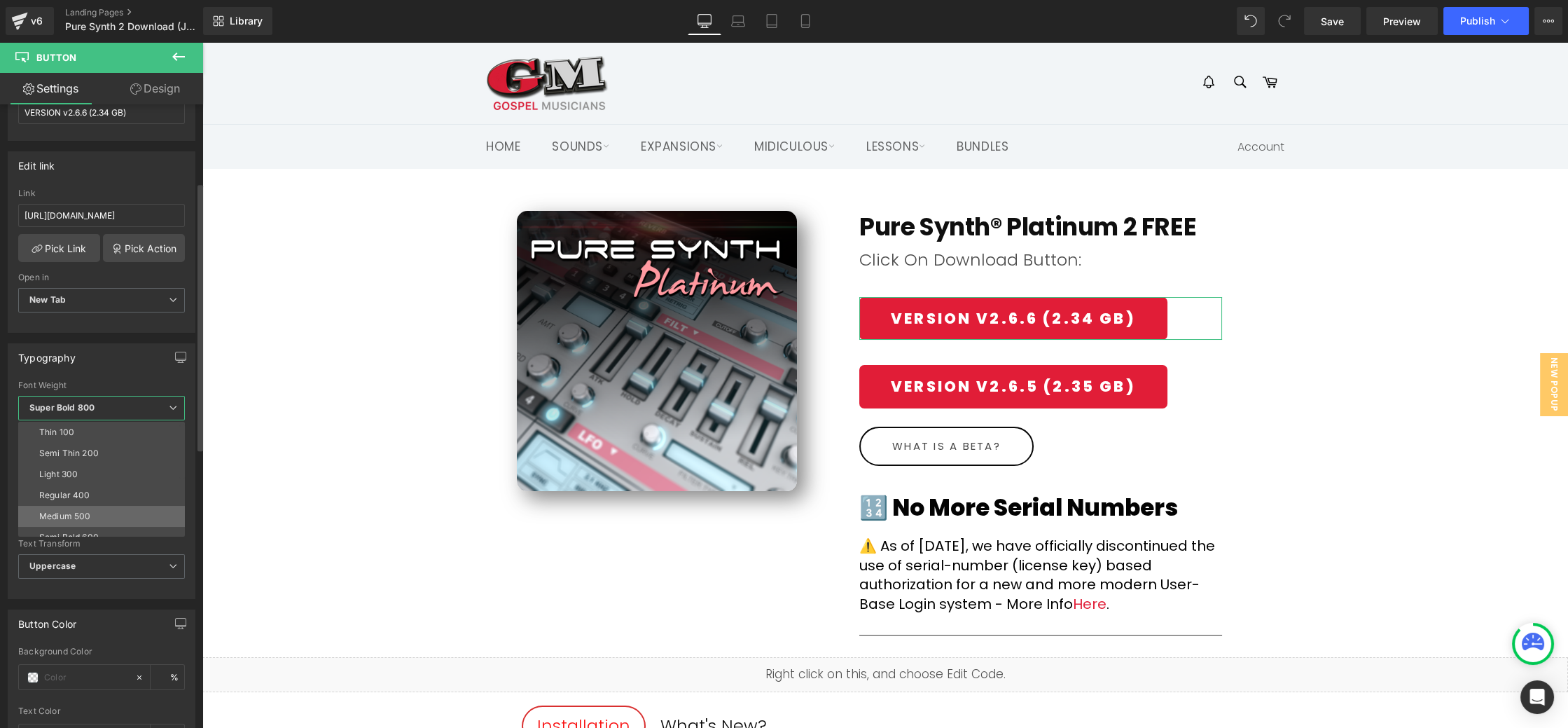
click at [114, 506] on li "Medium 500" at bounding box center [104, 516] width 173 height 21
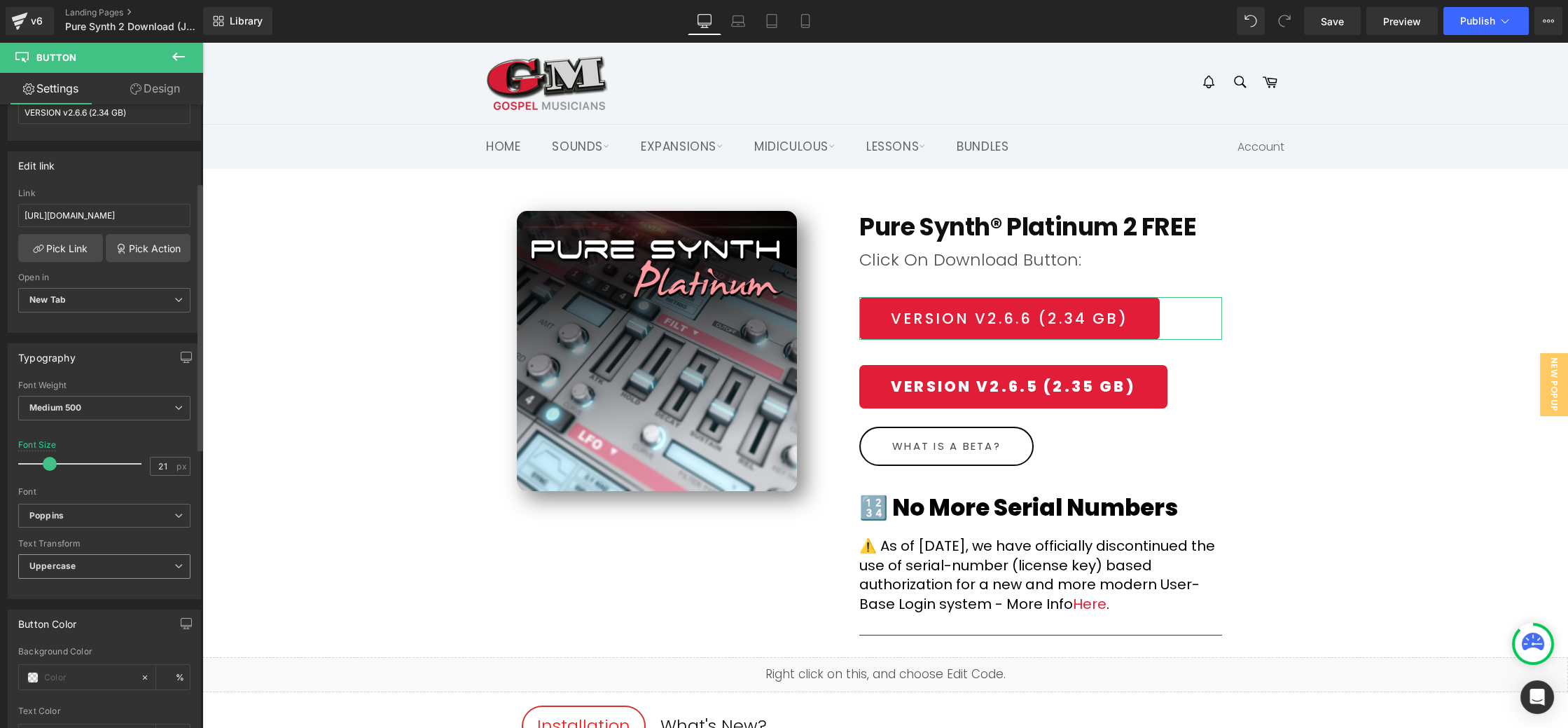
click at [113, 556] on span "Uppercase" at bounding box center [104, 566] width 172 height 25
click at [113, 556] on span "Uppercase" at bounding box center [102, 566] width 167 height 25
click at [123, 401] on span "Medium 500" at bounding box center [104, 408] width 172 height 25
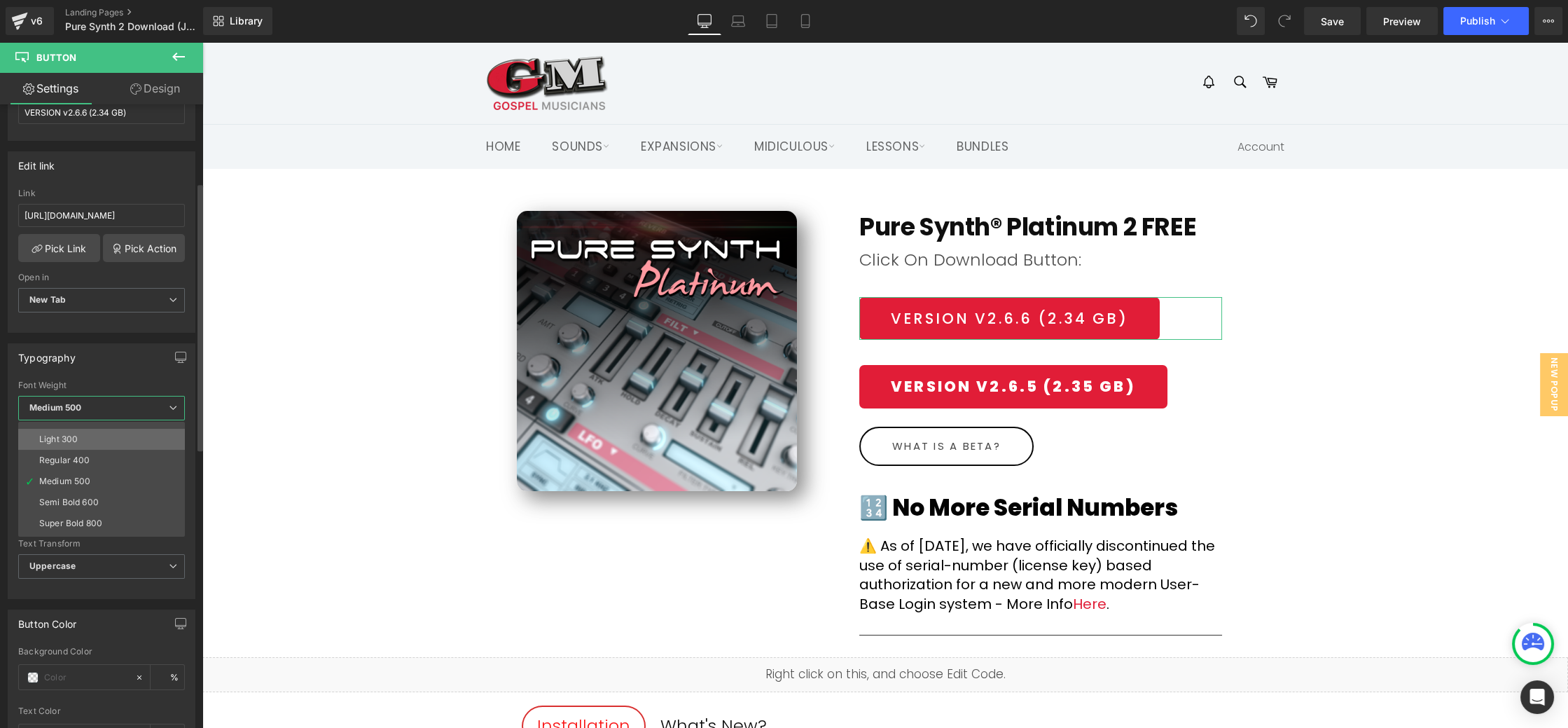
scroll to position [50, 0]
click at [124, 477] on li "Semi Bold 600" at bounding box center [104, 487] width 173 height 21
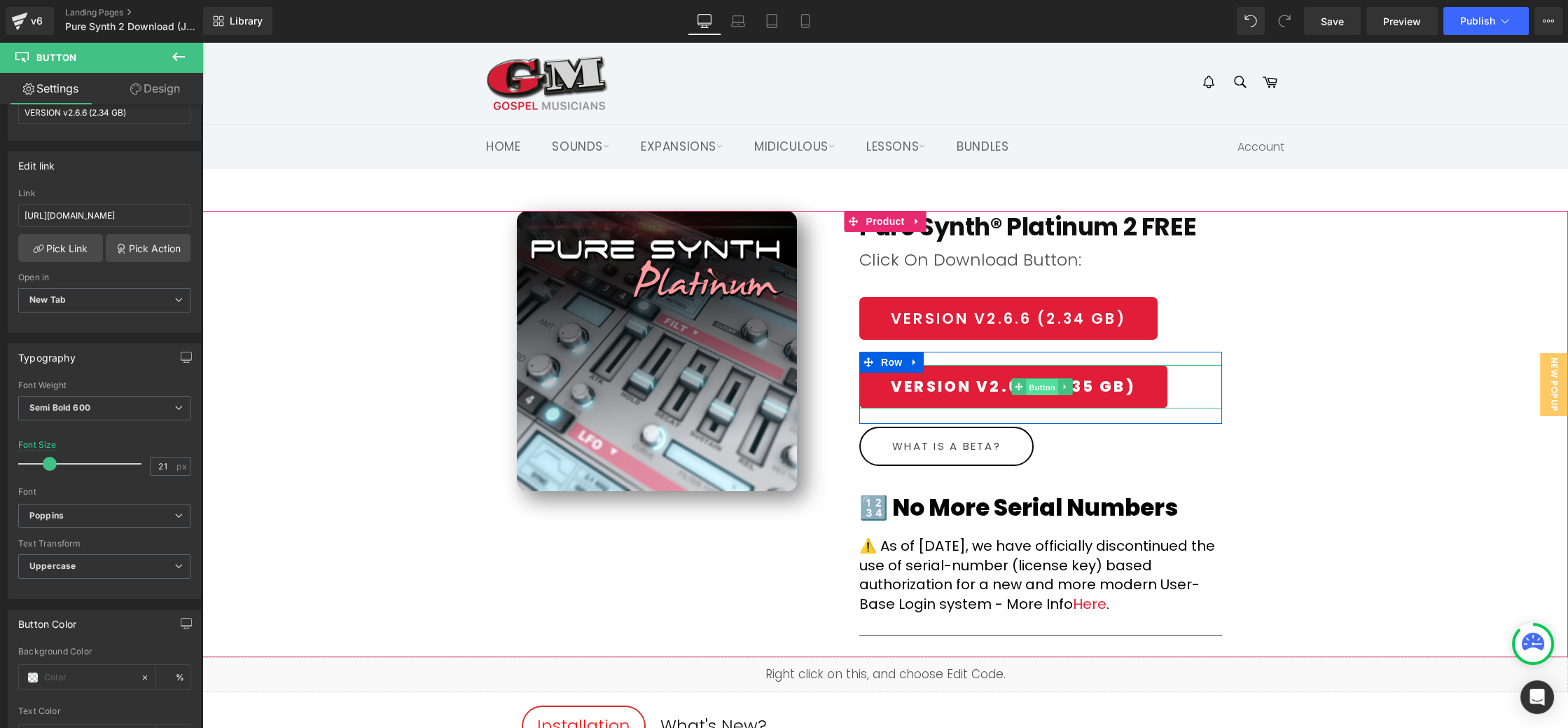
click at [1039, 386] on span "Button" at bounding box center [1044, 388] width 33 height 17
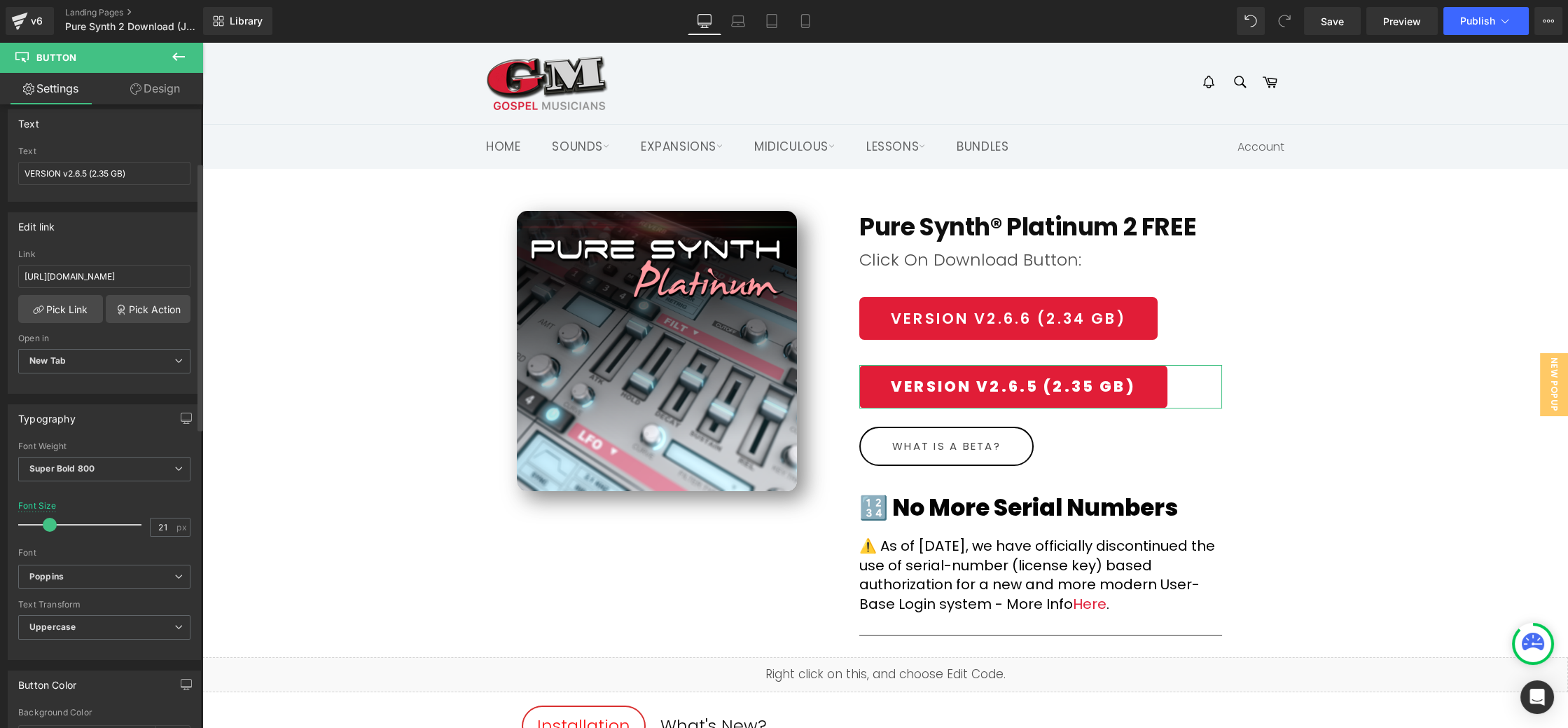
scroll to position [165, 0]
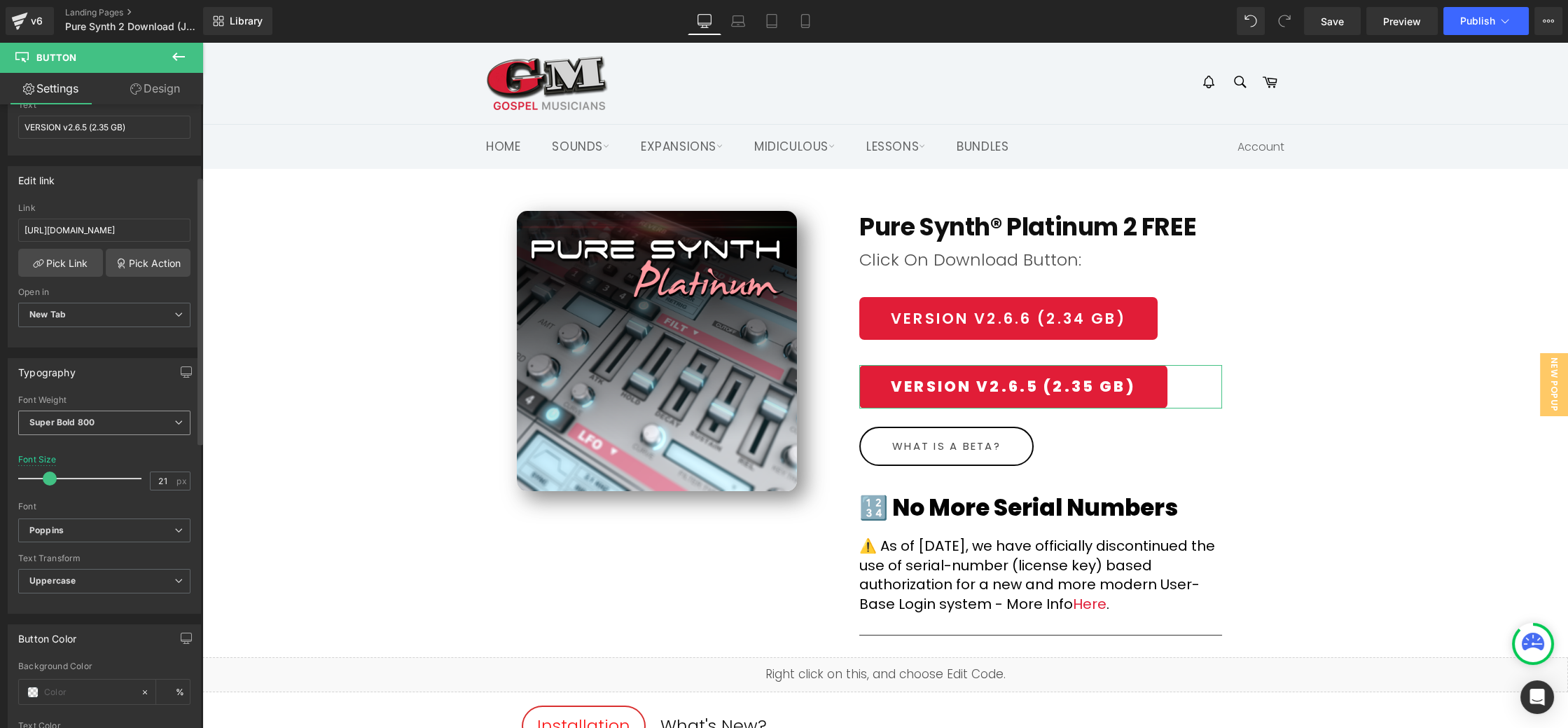
click at [132, 423] on span "Super Bold 800" at bounding box center [104, 422] width 172 height 25
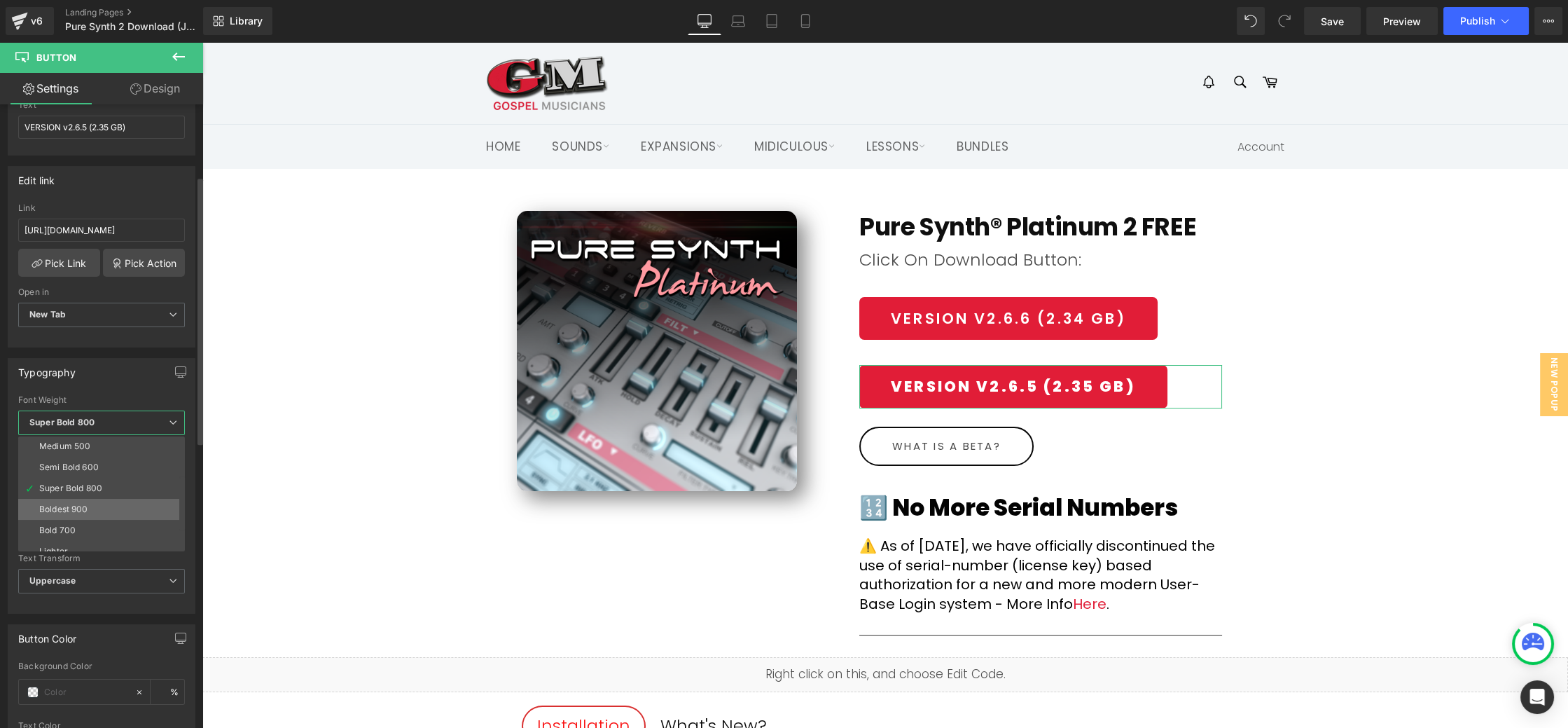
scroll to position [75, 0]
click at [106, 466] on li "Semi Bold 600" at bounding box center [104, 476] width 173 height 21
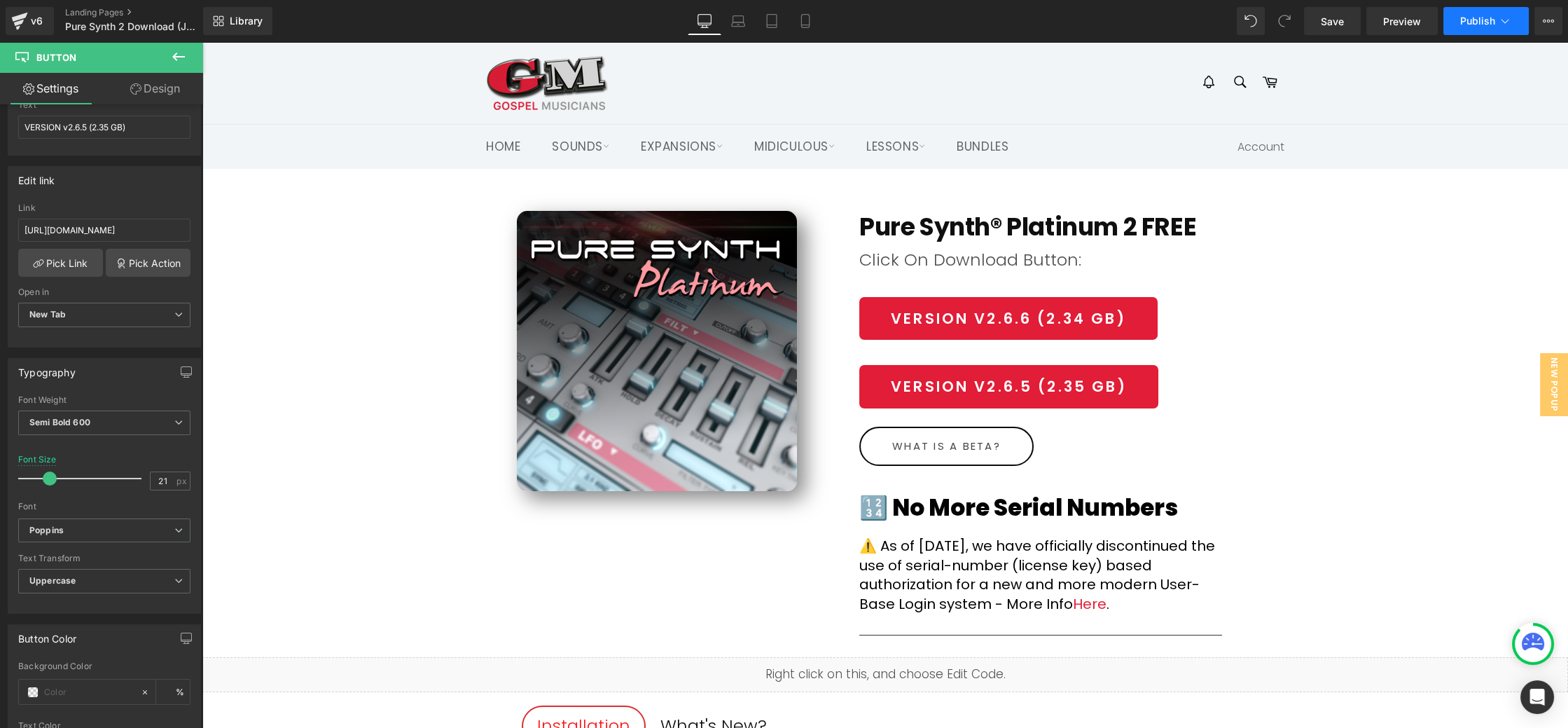
click at [1482, 27] on button "Publish" at bounding box center [1486, 21] width 85 height 28
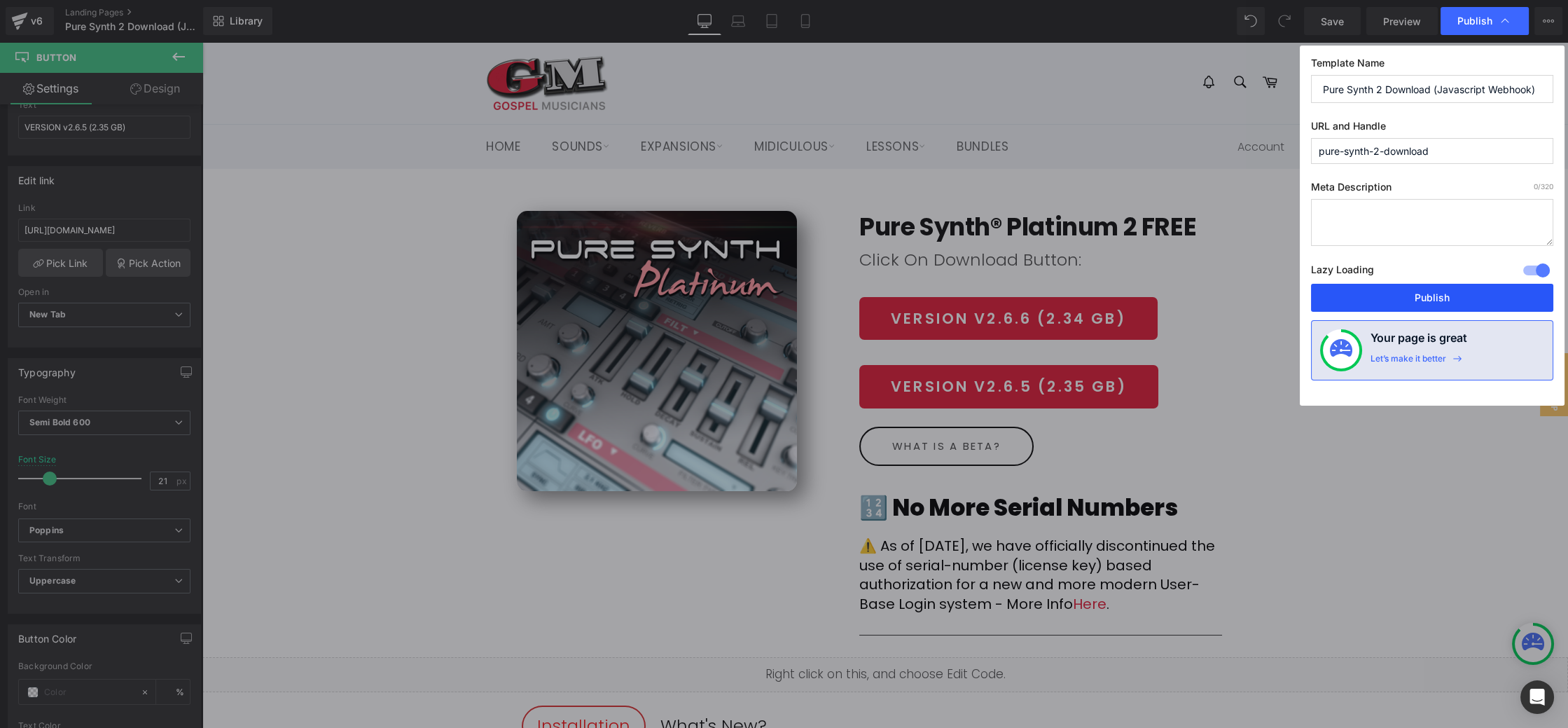
click at [1446, 290] on button "Publish" at bounding box center [1432, 298] width 242 height 28
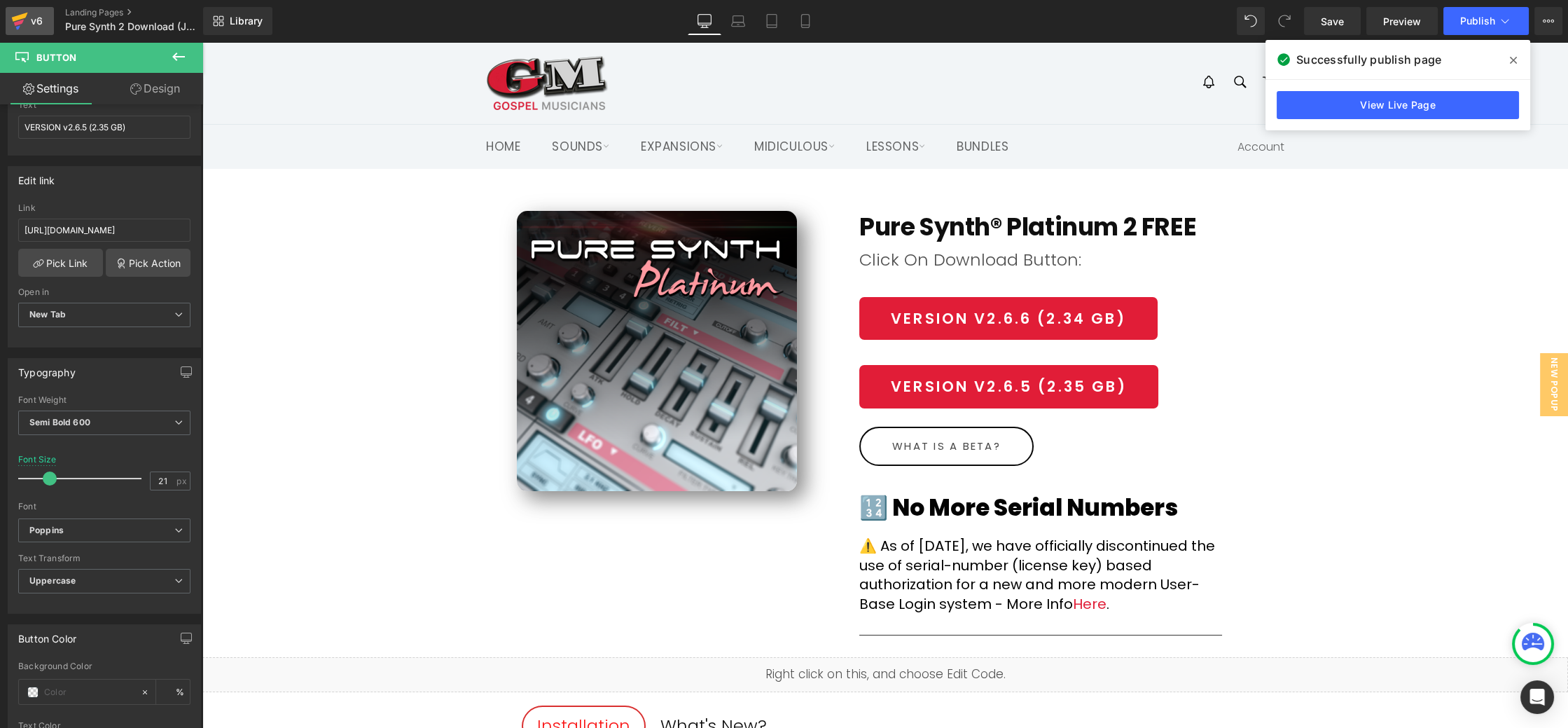
click at [31, 23] on div "v6" at bounding box center [36, 21] width 17 height 18
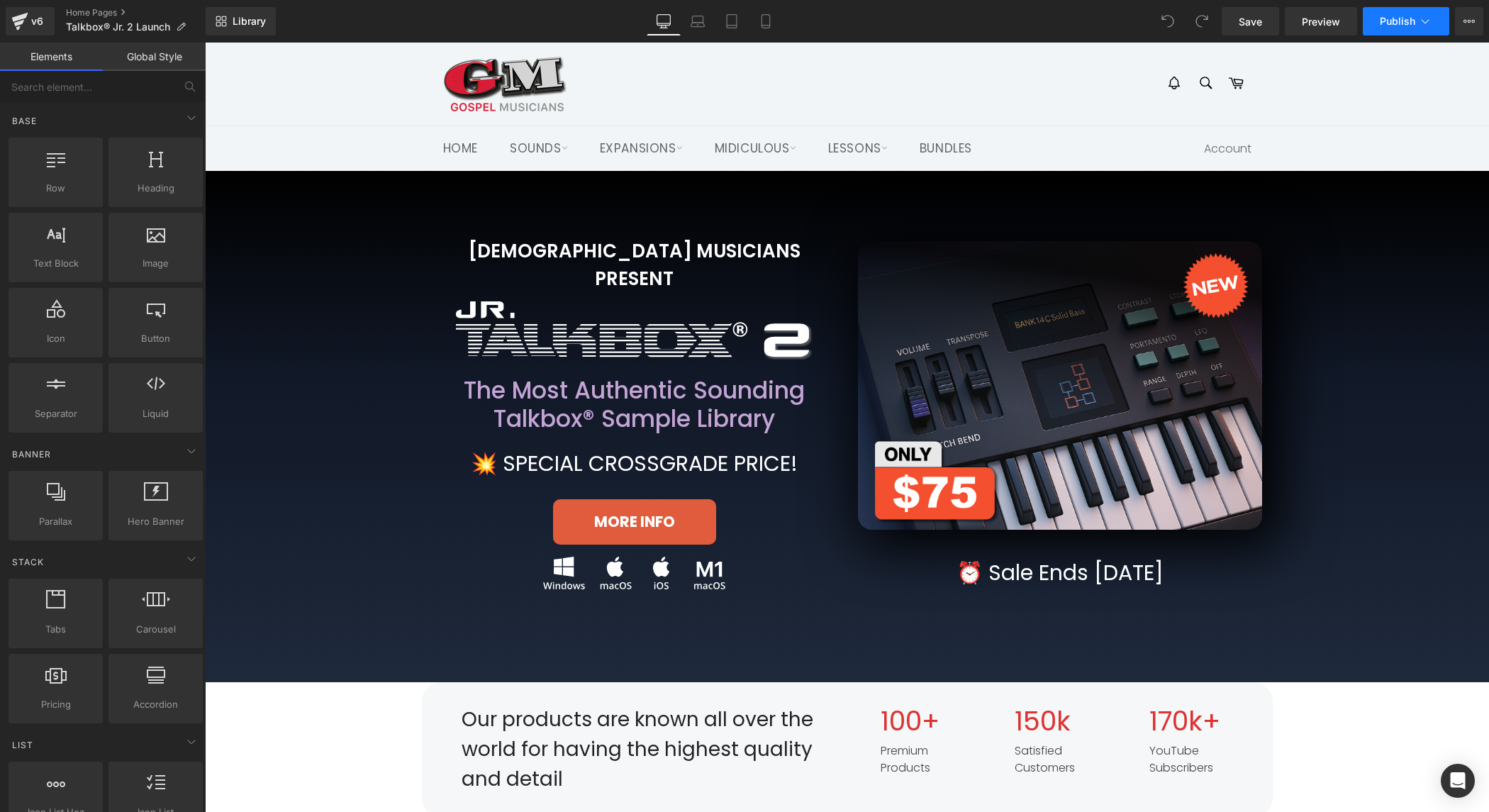
click at [1406, 21] on span "Publish" at bounding box center [1397, 21] width 36 height 11
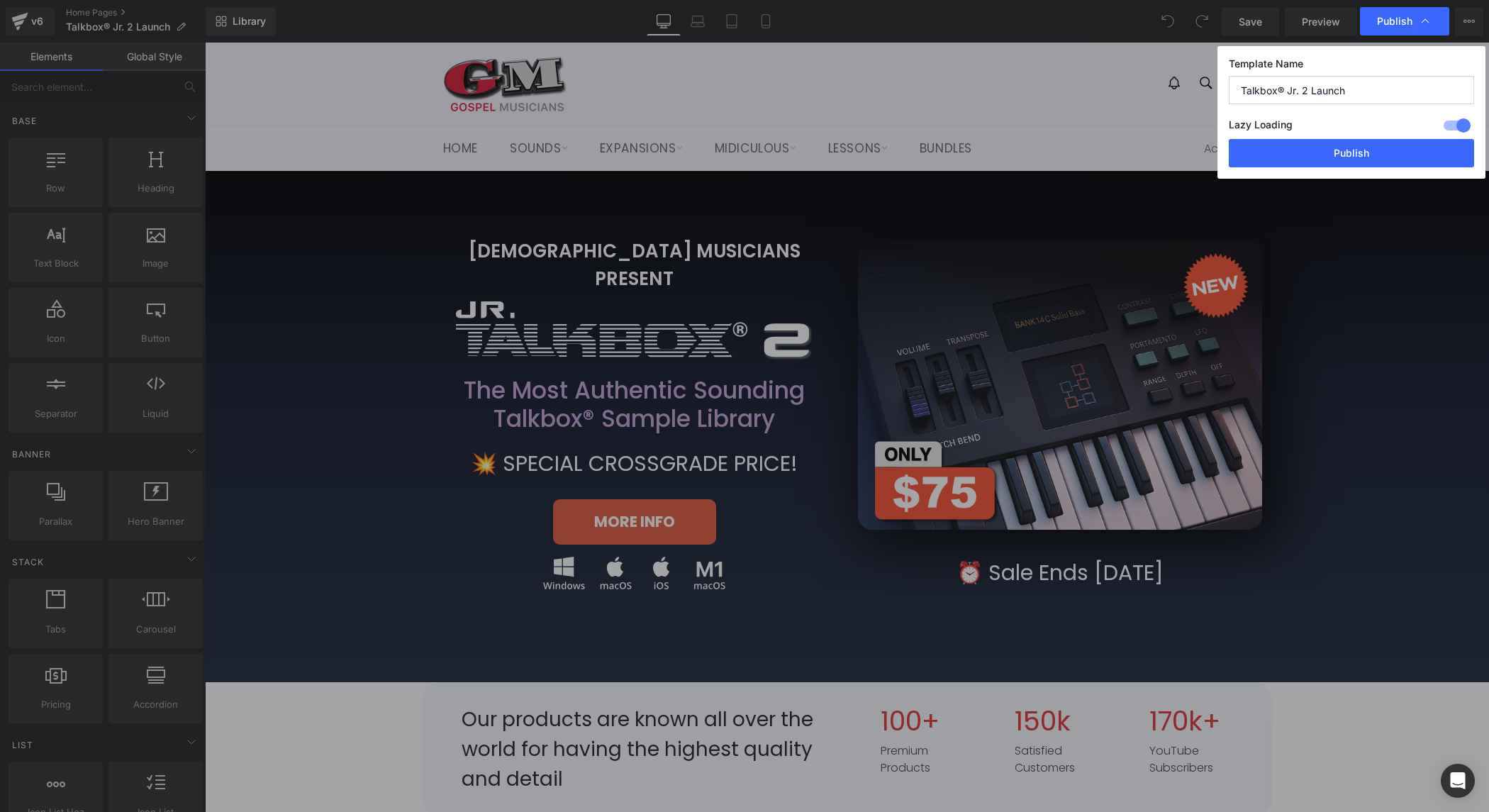
click at [1367, 89] on input "Talkbox® Jr. 2 Launch" at bounding box center [1351, 90] width 245 height 28
click at [1367, 88] on input "Talkbox® Jr. 2 Launch" at bounding box center [1351, 90] width 245 height 28
type input "Pure Glide Launch"
click at [1387, 144] on button "Publish" at bounding box center [1351, 152] width 245 height 28
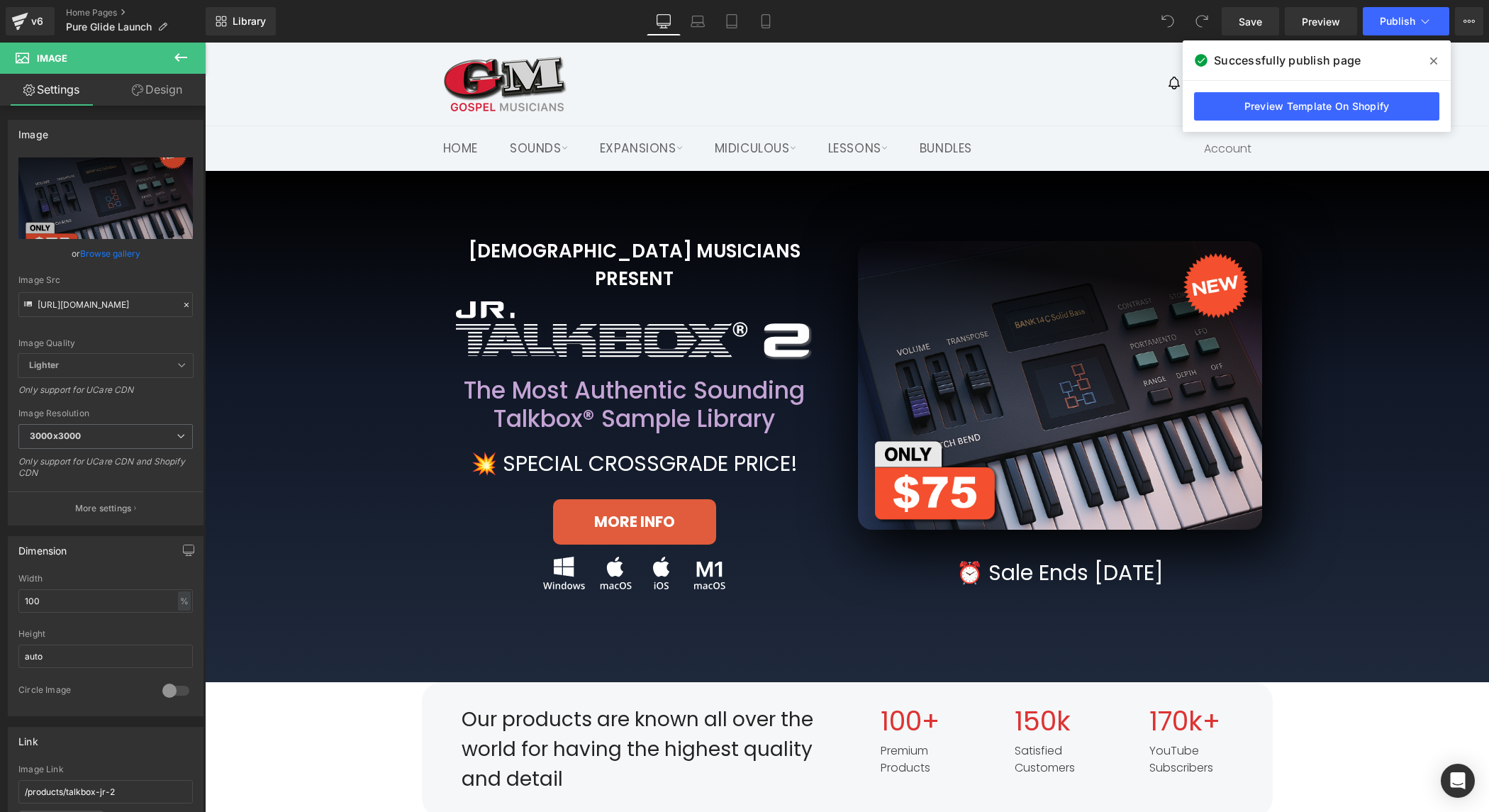
click at [1127, 574] on strong "⏰ Sale Ends August 10th" at bounding box center [1059, 572] width 207 height 30
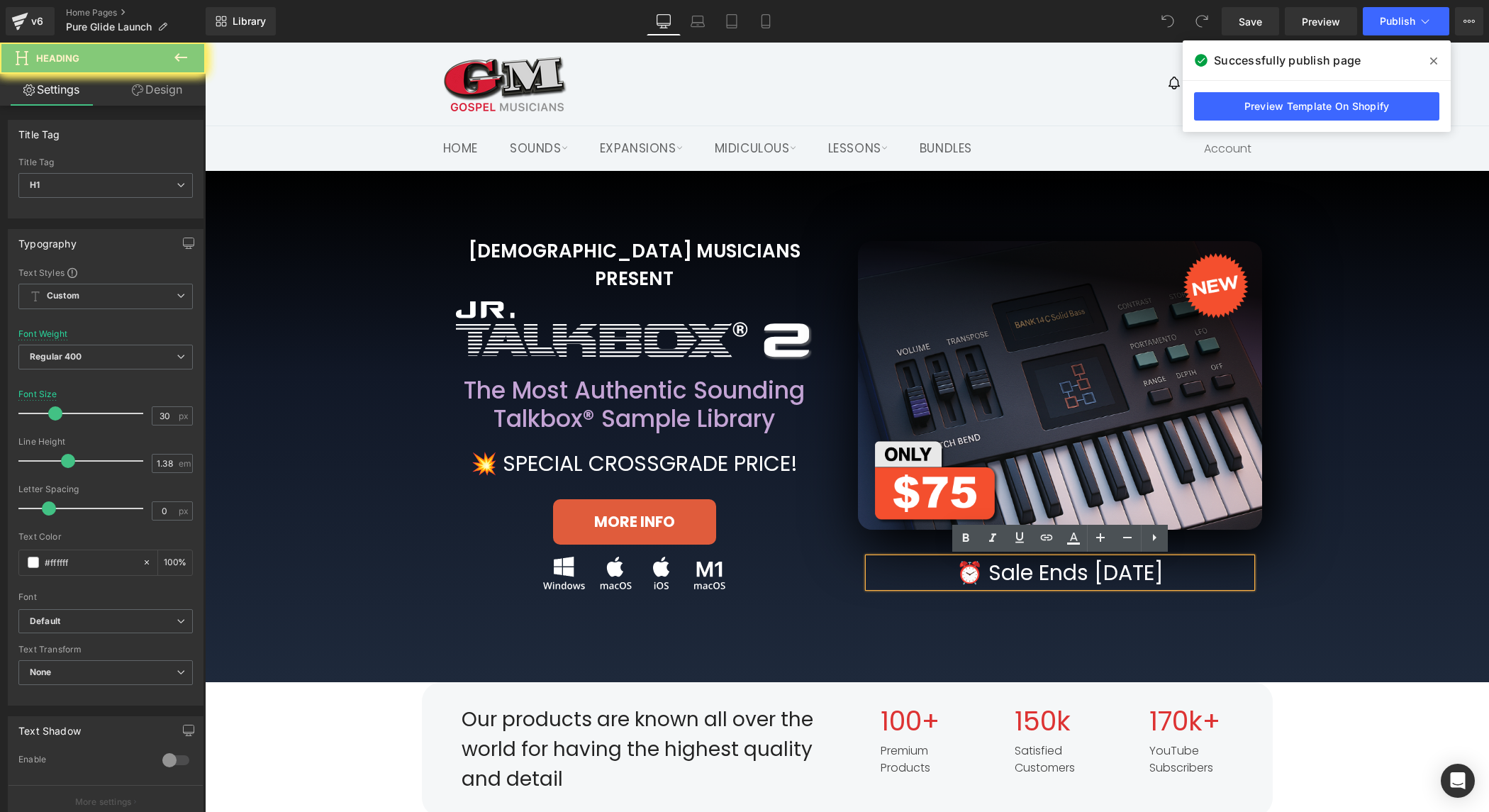
click at [1149, 574] on strong "⏰ Sale Ends August 10th" at bounding box center [1059, 572] width 207 height 30
click at [1113, 570] on strong "⏰ Sale Ends August 10th" at bounding box center [1059, 572] width 207 height 30
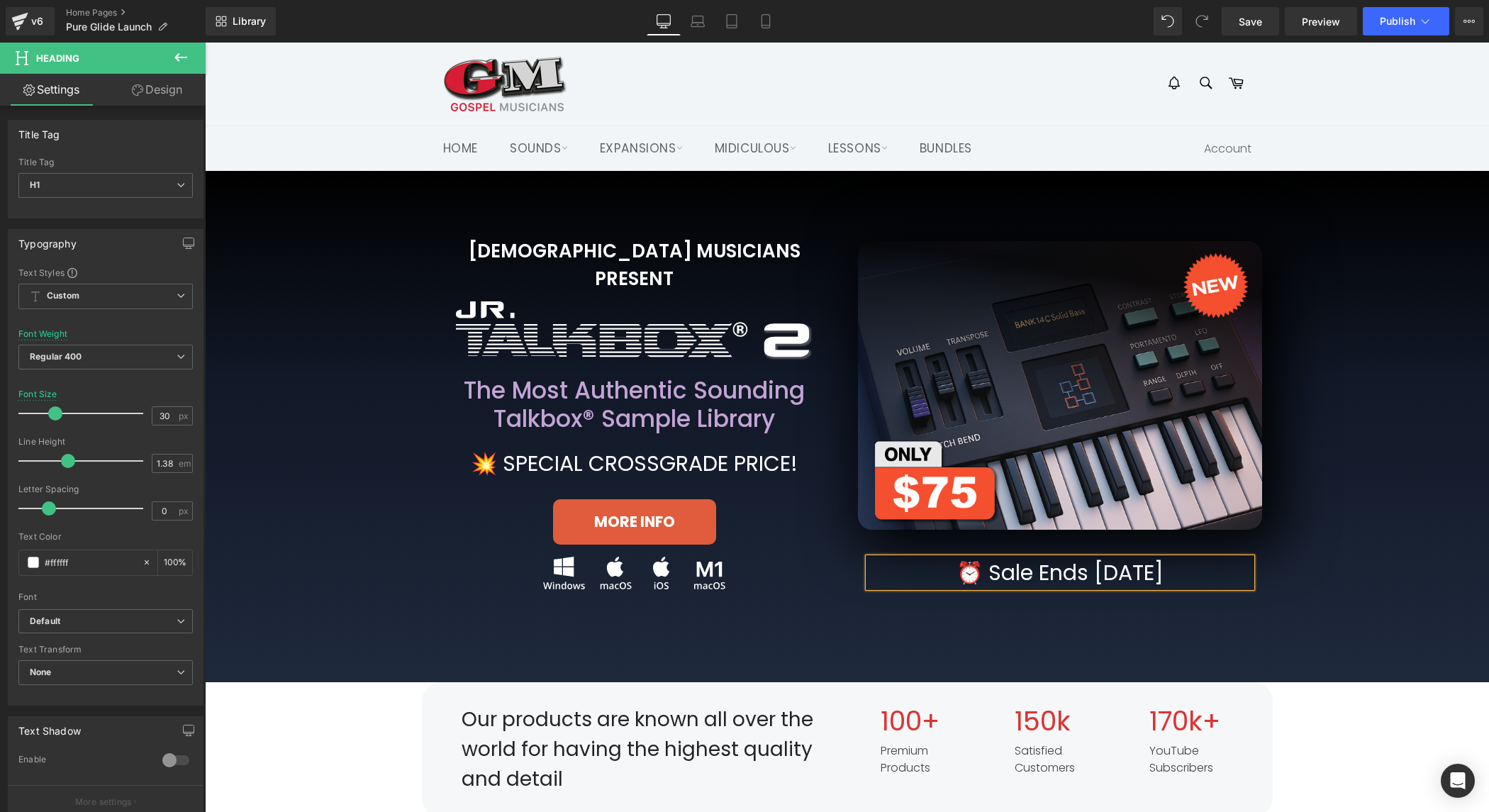
click at [1346, 568] on div "GOSPEL MUSICIANS PRESENT Heading Image Row The Most Authentic Sounding Talkbox®…" at bounding box center [847, 399] width 1256 height 423
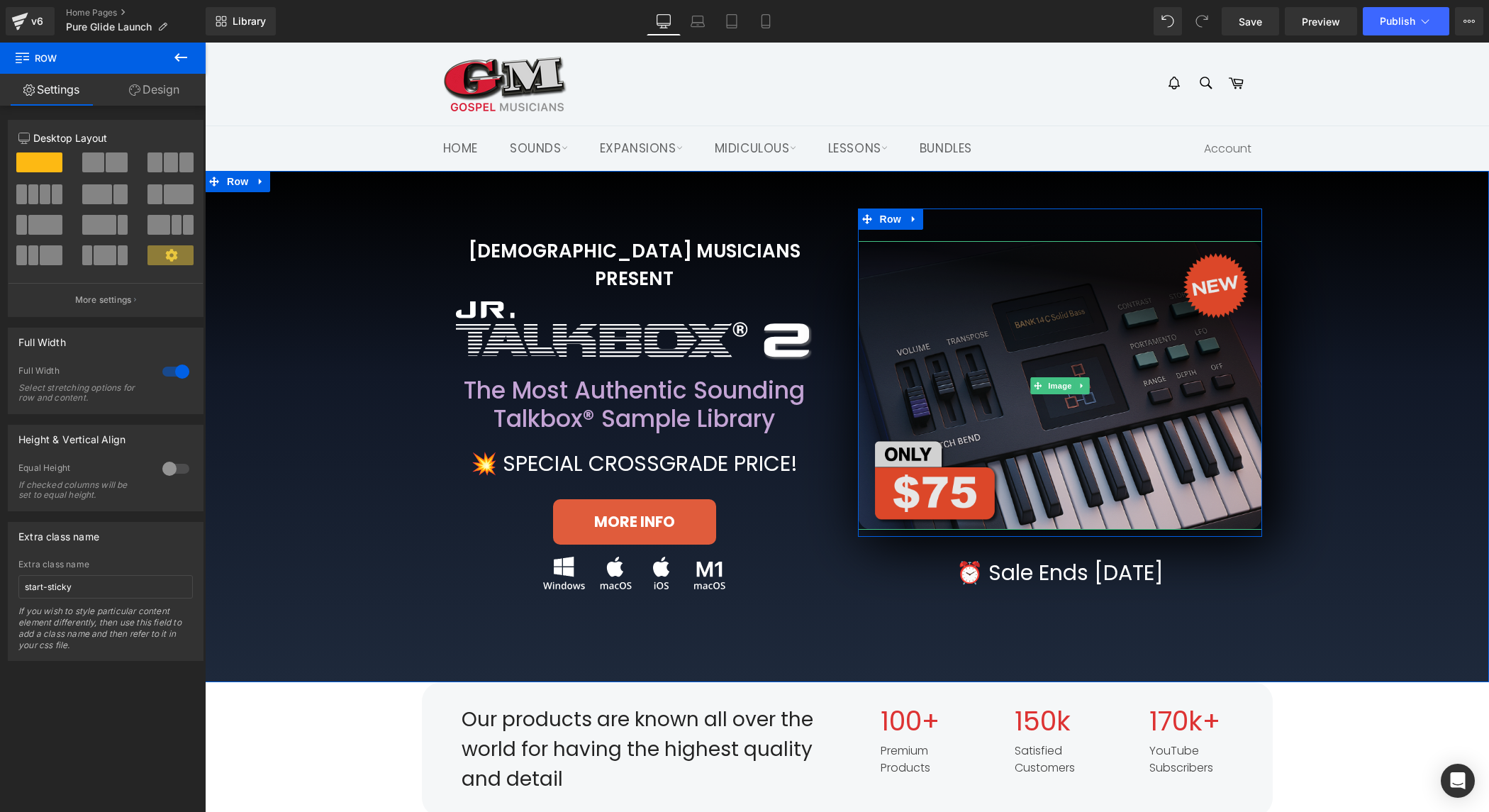
click at [1100, 388] on img at bounding box center [1060, 384] width 404 height 288
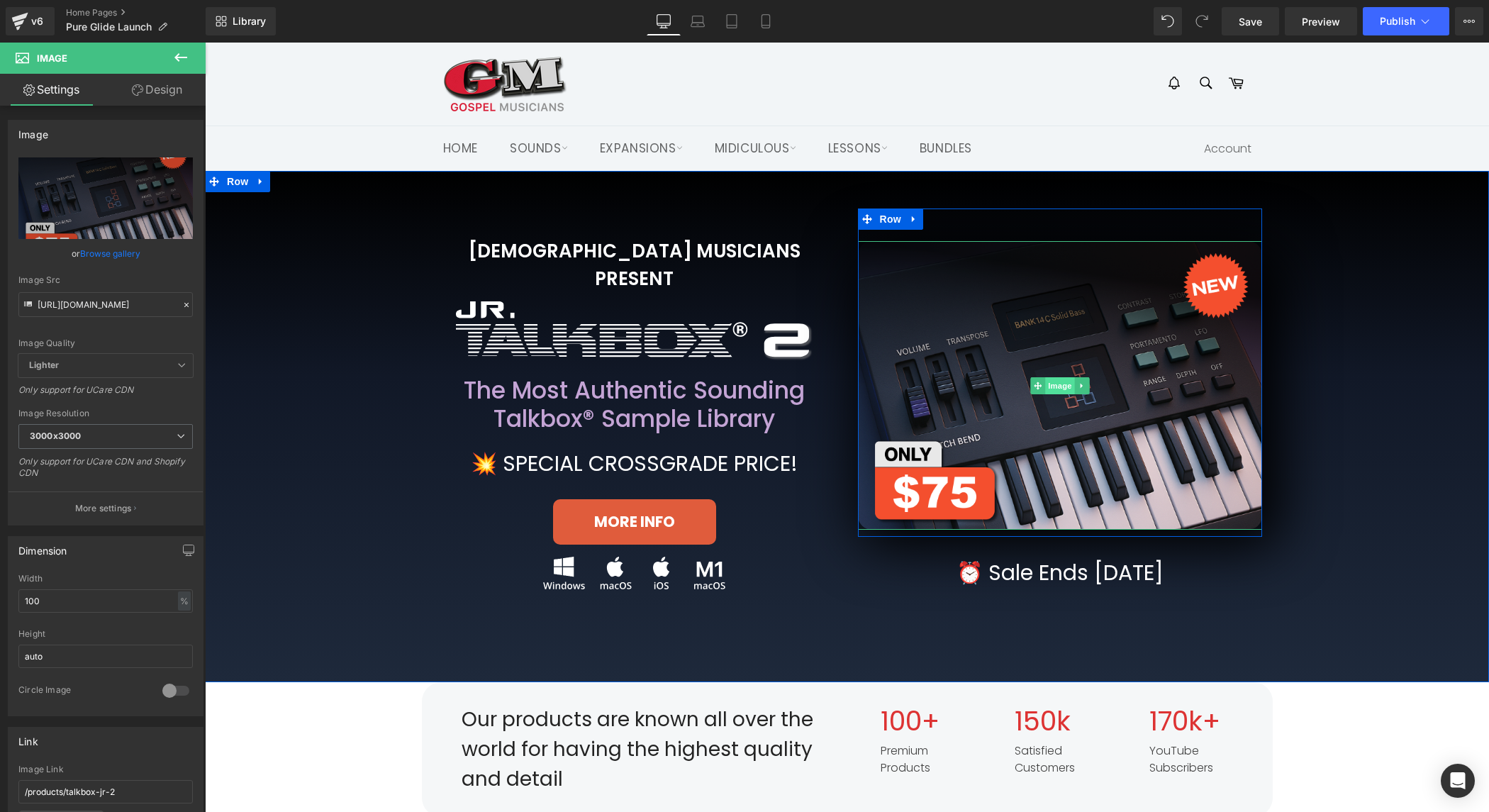
click at [1056, 382] on span "Image" at bounding box center [1060, 386] width 29 height 17
click at [1063, 384] on span "Image" at bounding box center [1060, 386] width 29 height 17
click at [147, 306] on input "https://gmweb.b-cdn.net/shopify/productlanding/TalkboxJr2/sales/SALES-BANNER-3.…" at bounding box center [106, 304] width 175 height 25
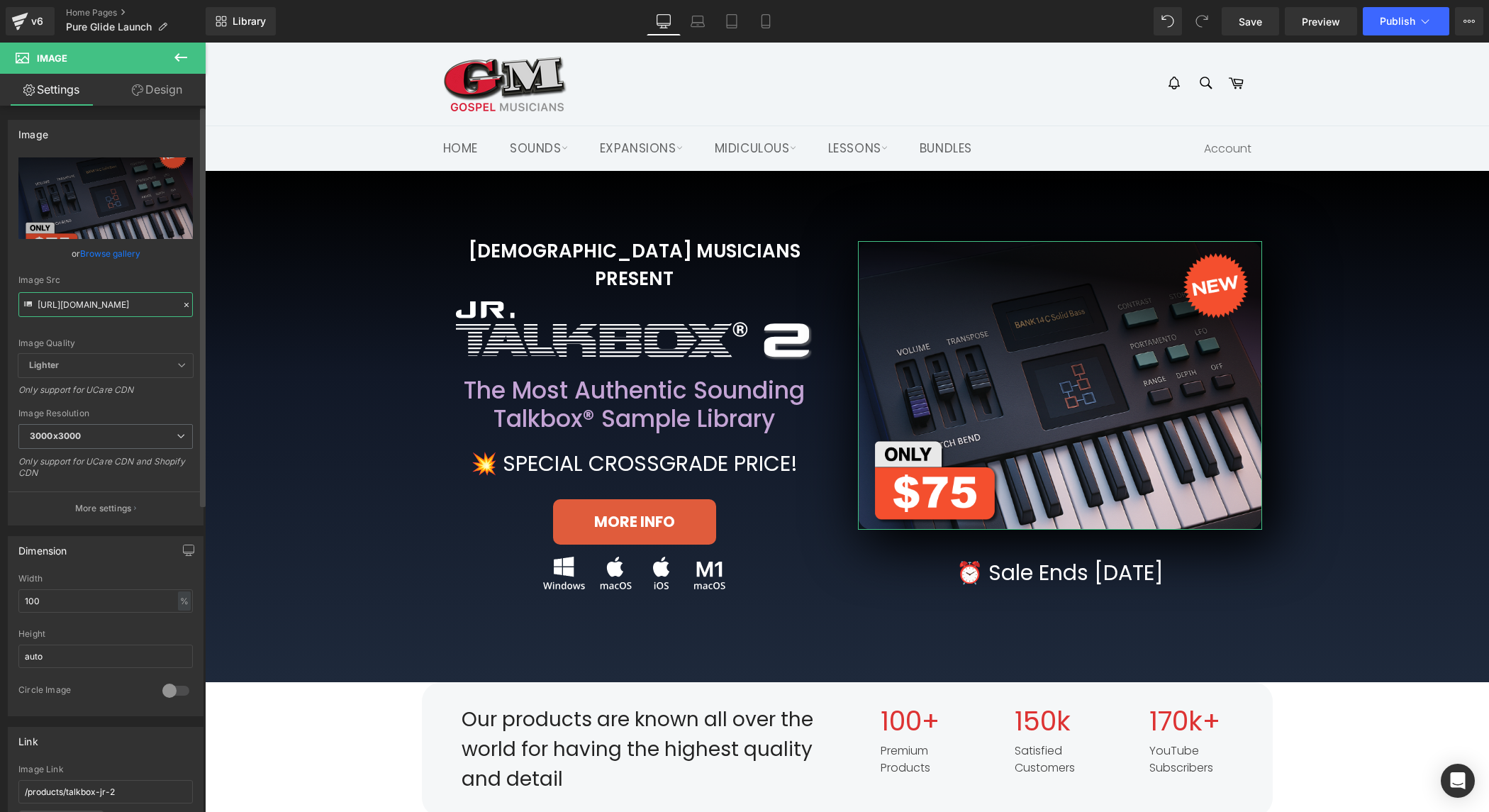
paste input "miscproductstuff/puresynth2/PSPPUREGLIDE/HOME_MARKETING"
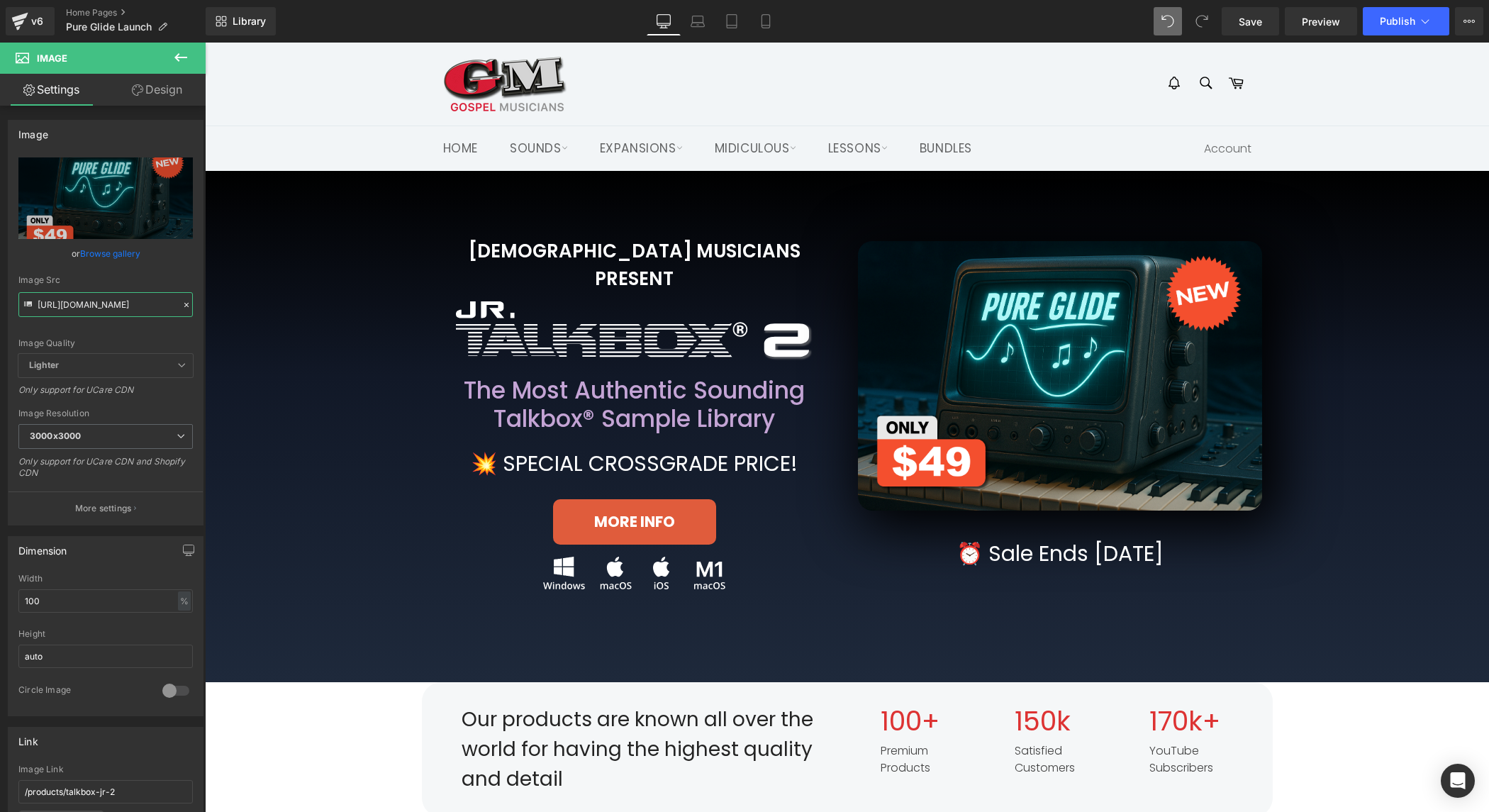
type input "https://gmweb.b-cdn.net/shopify/miscproductstuff/puresynth2/PSPPUREGLIDE/HOME_M…"
click at [1066, 377] on span "Image" at bounding box center [1060, 376] width 29 height 17
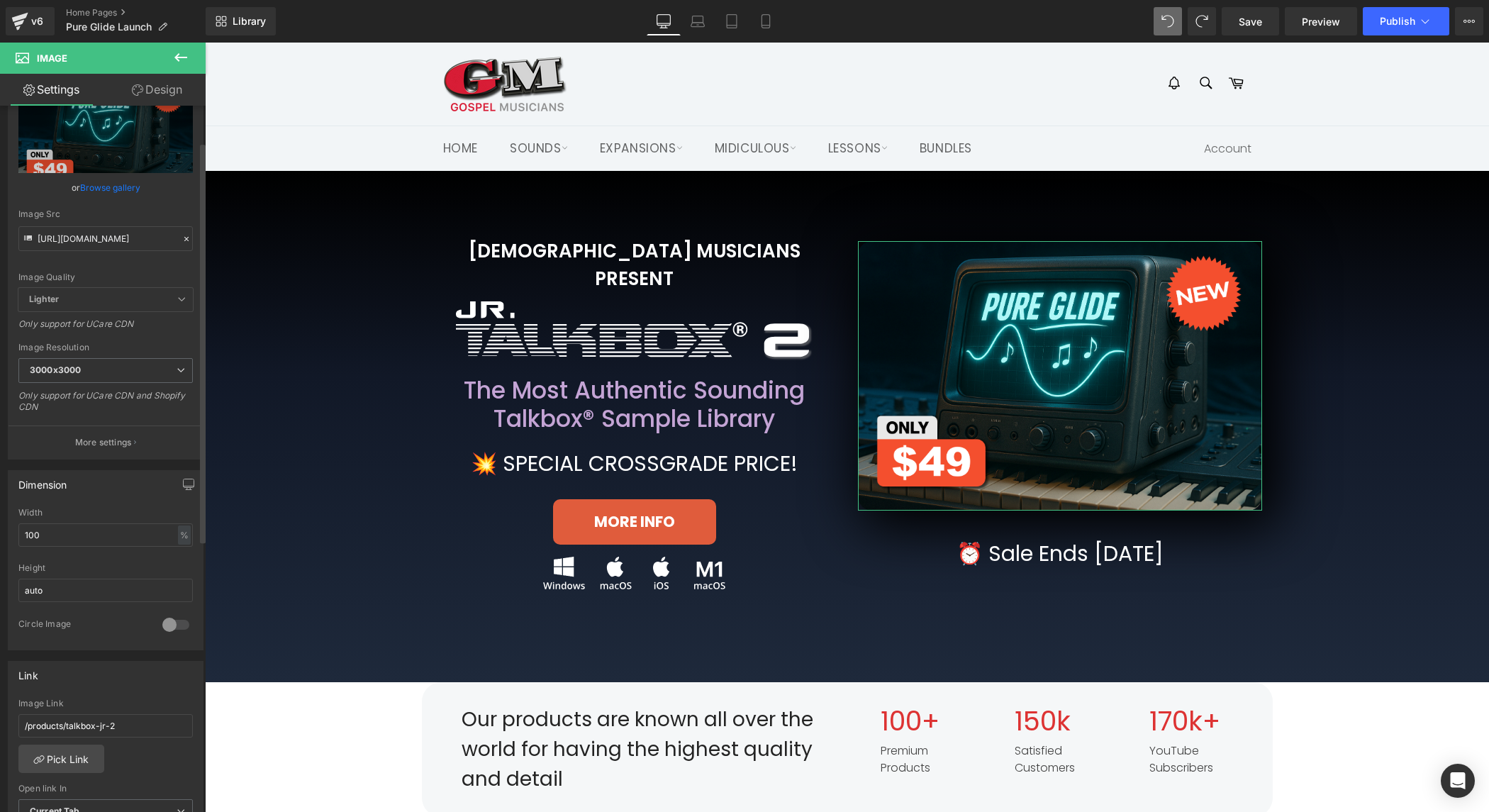
scroll to position [67, 0]
click at [83, 531] on input "100" at bounding box center [106, 533] width 175 height 23
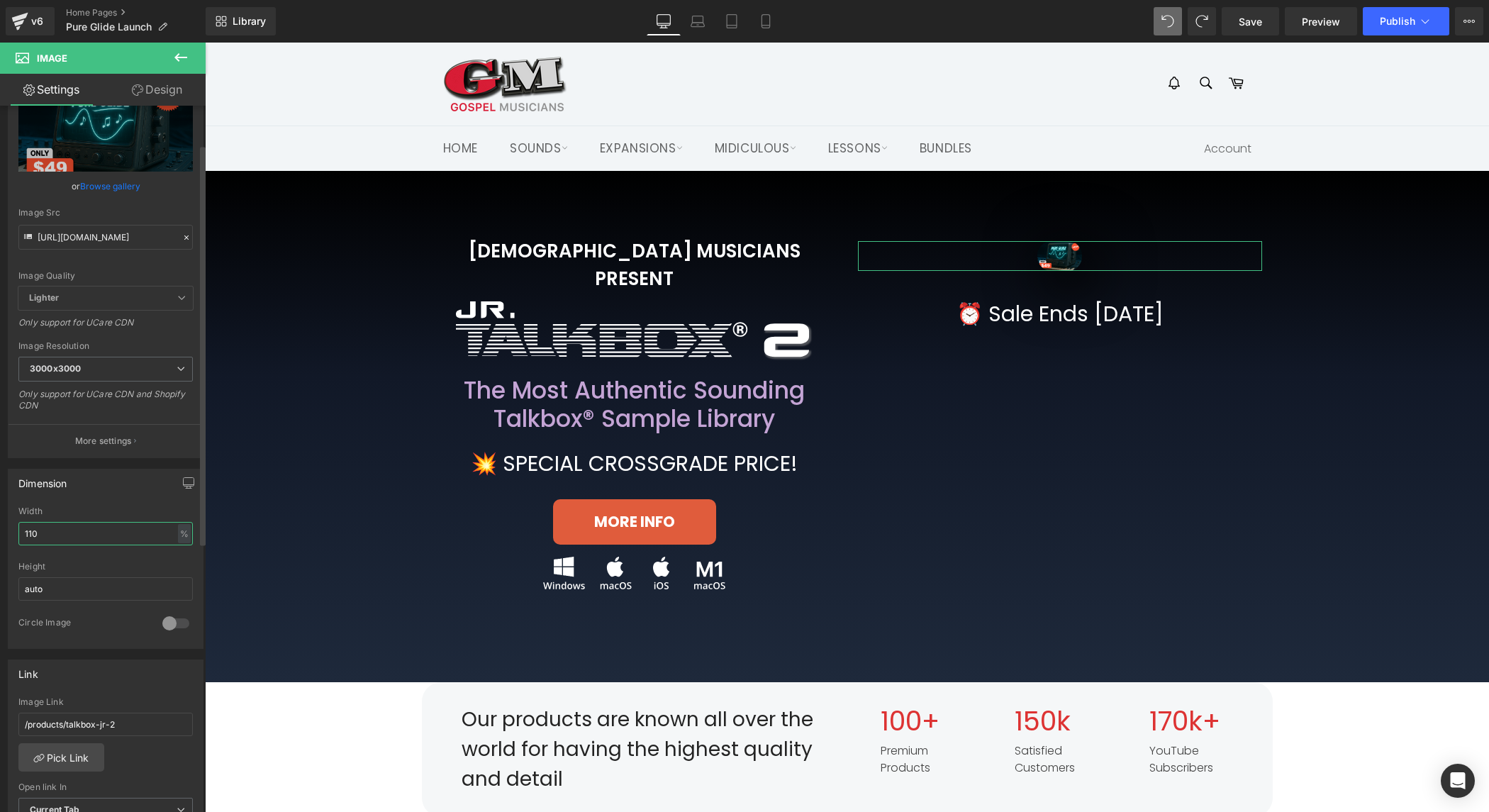
type input "110"
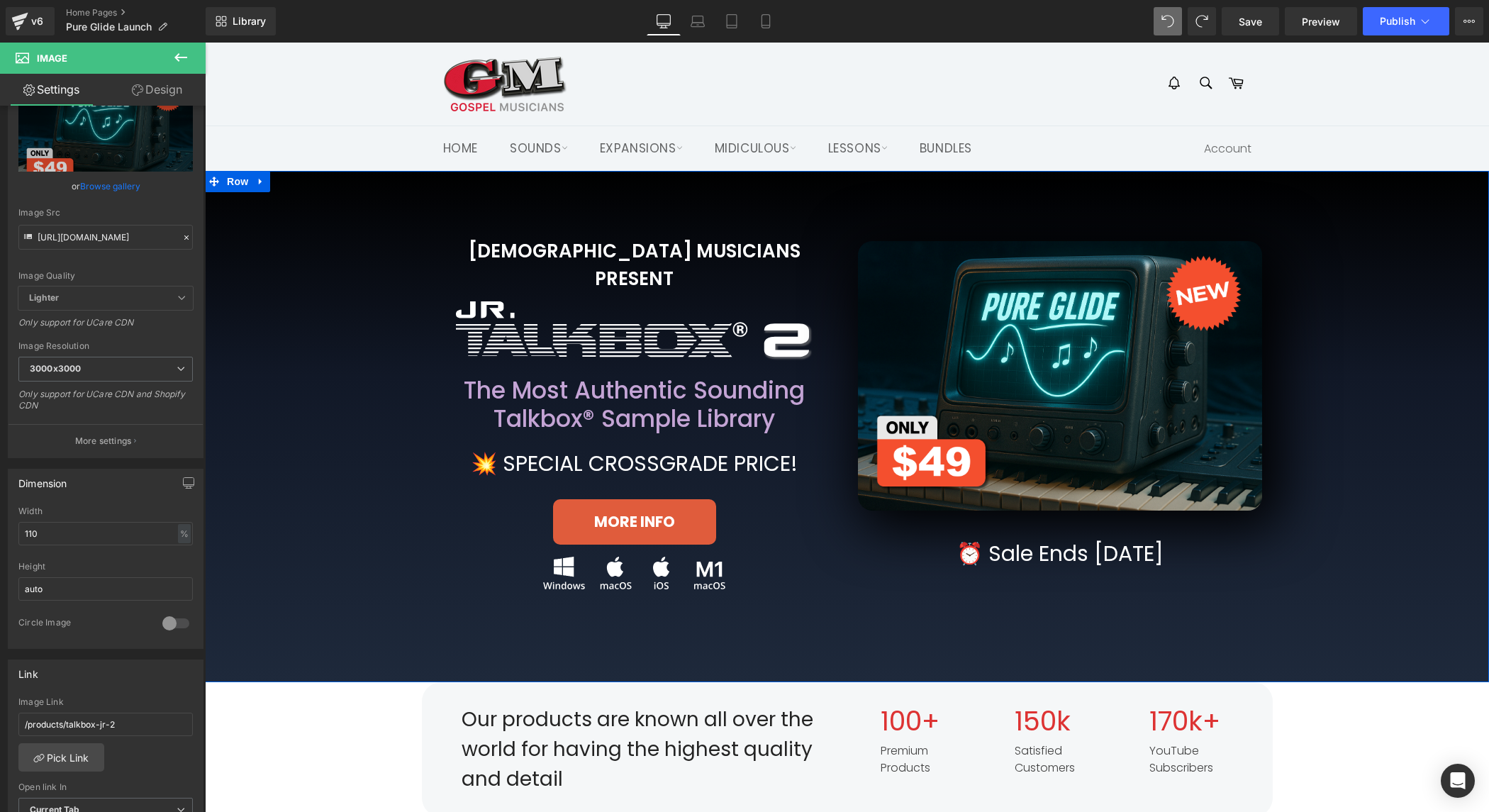
click at [1376, 393] on div "GOSPEL MUSICIANS PRESENT Heading Image Row The Most Authentic Sounding Talkbox®…" at bounding box center [847, 399] width 1256 height 423
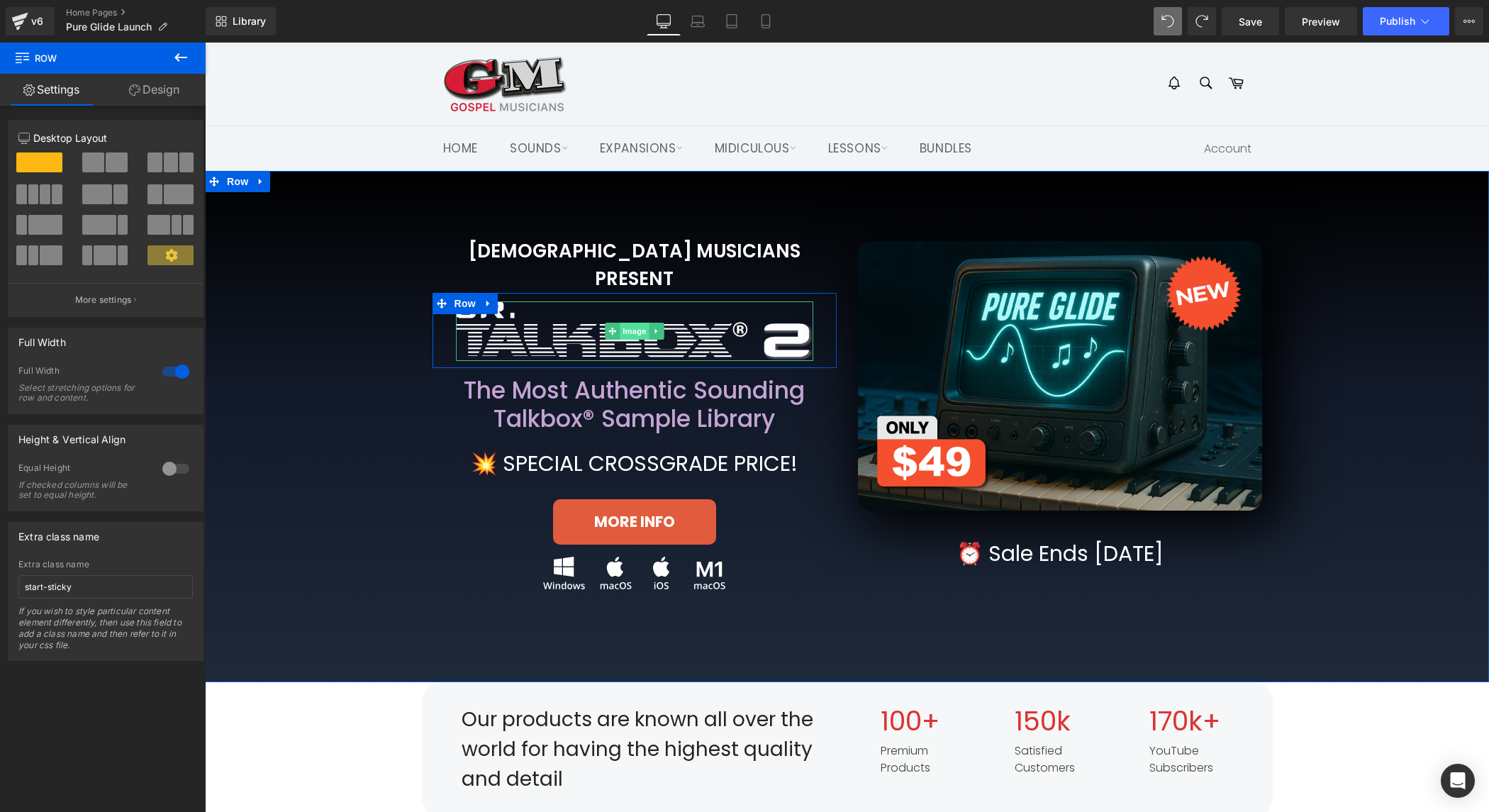
click at [620, 322] on span "Image" at bounding box center [635, 331] width 29 height 17
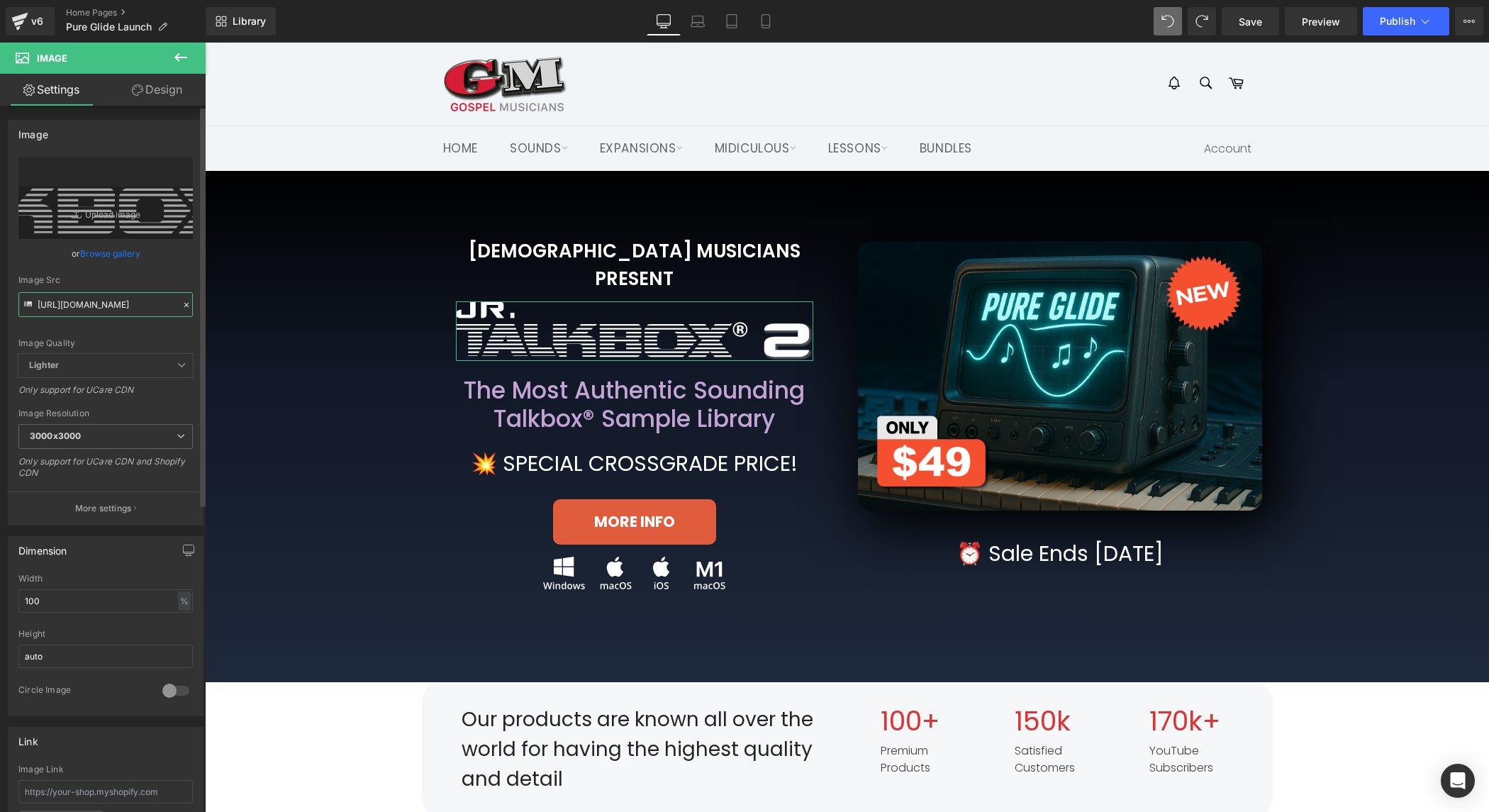
click at [128, 308] on input "https://gmweb.b-cdn.net/shopify/productlanding/TalkboxJr2/logo/TALKBOX-WHITE-LO…" at bounding box center [106, 304] width 175 height 25
click at [128, 307] on input "https://gmweb.b-cdn.net/shopify/productlanding/TalkboxJr2/logo/TALKBOX-WHITE-LO…" at bounding box center [106, 304] width 175 height 25
paste input "miscproductstuff/puresynth2/PSPPUREGLIDE/PPUREGLIDE_LOG"
type input "https://gmweb.b-cdn.net/shopify/miscproductstuff/puresynth2/PSPPUREGLIDE/PPUREG…"
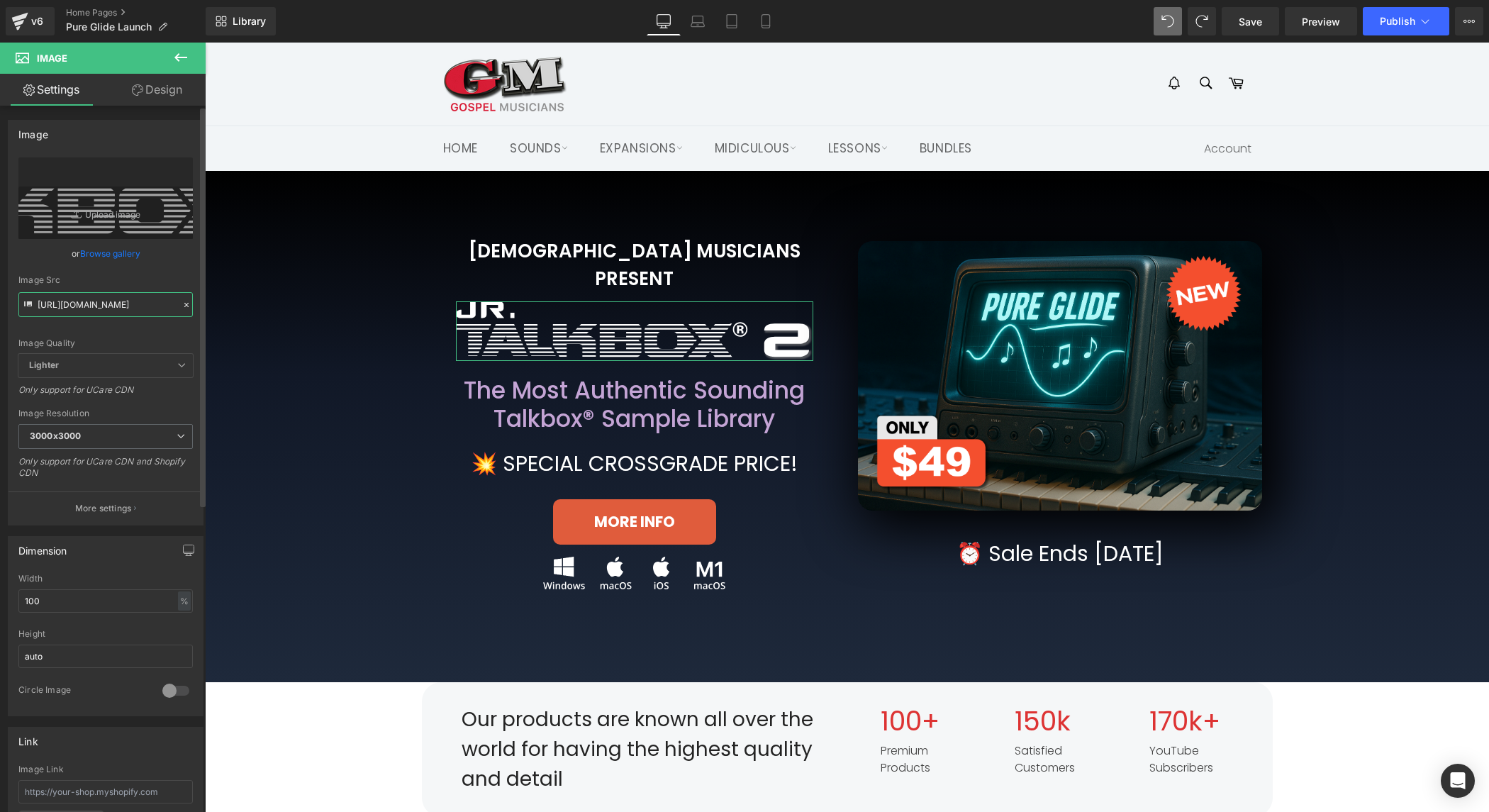
scroll to position [0, 288]
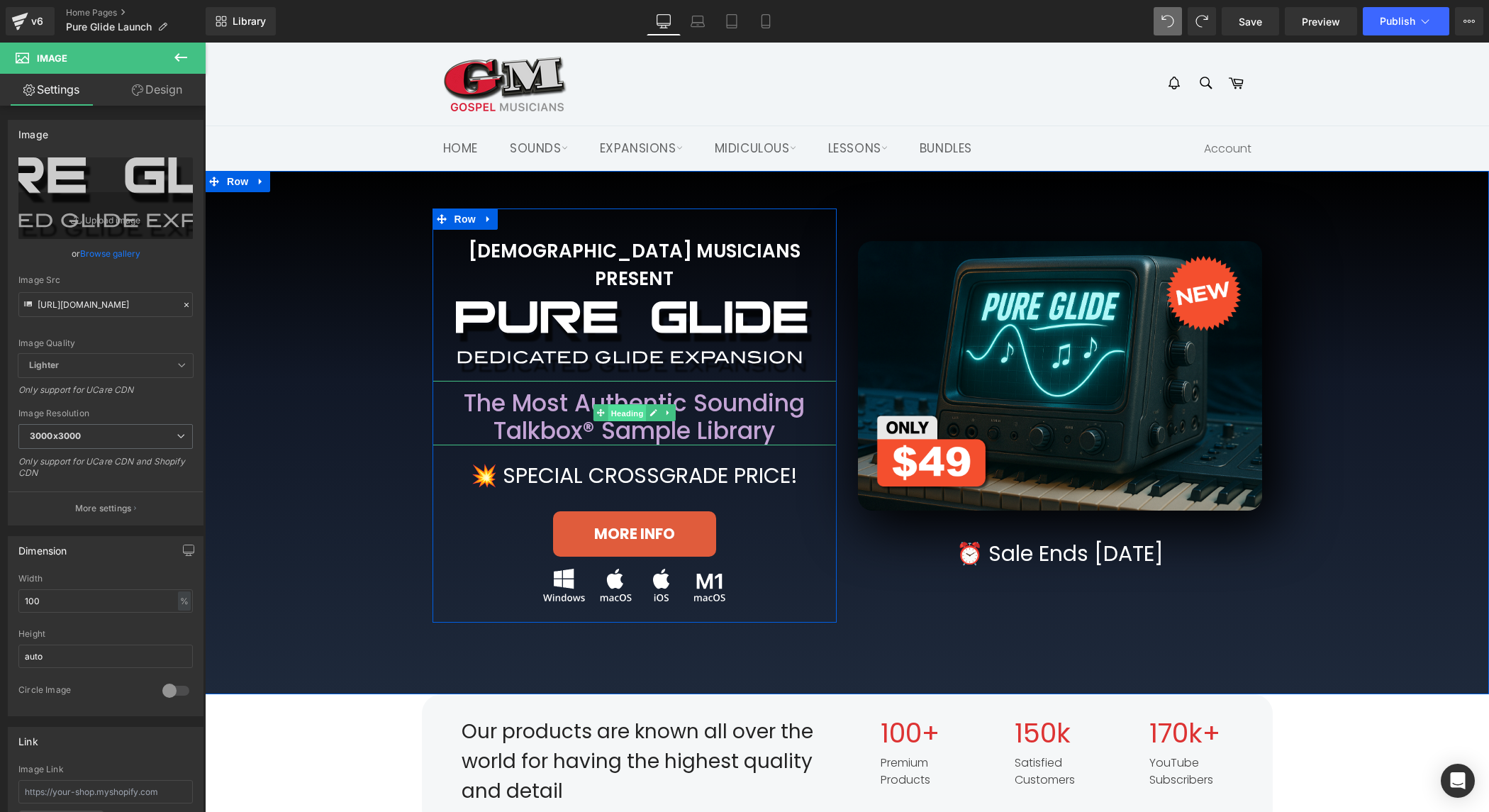
click at [636, 405] on span "Heading" at bounding box center [627, 413] width 39 height 17
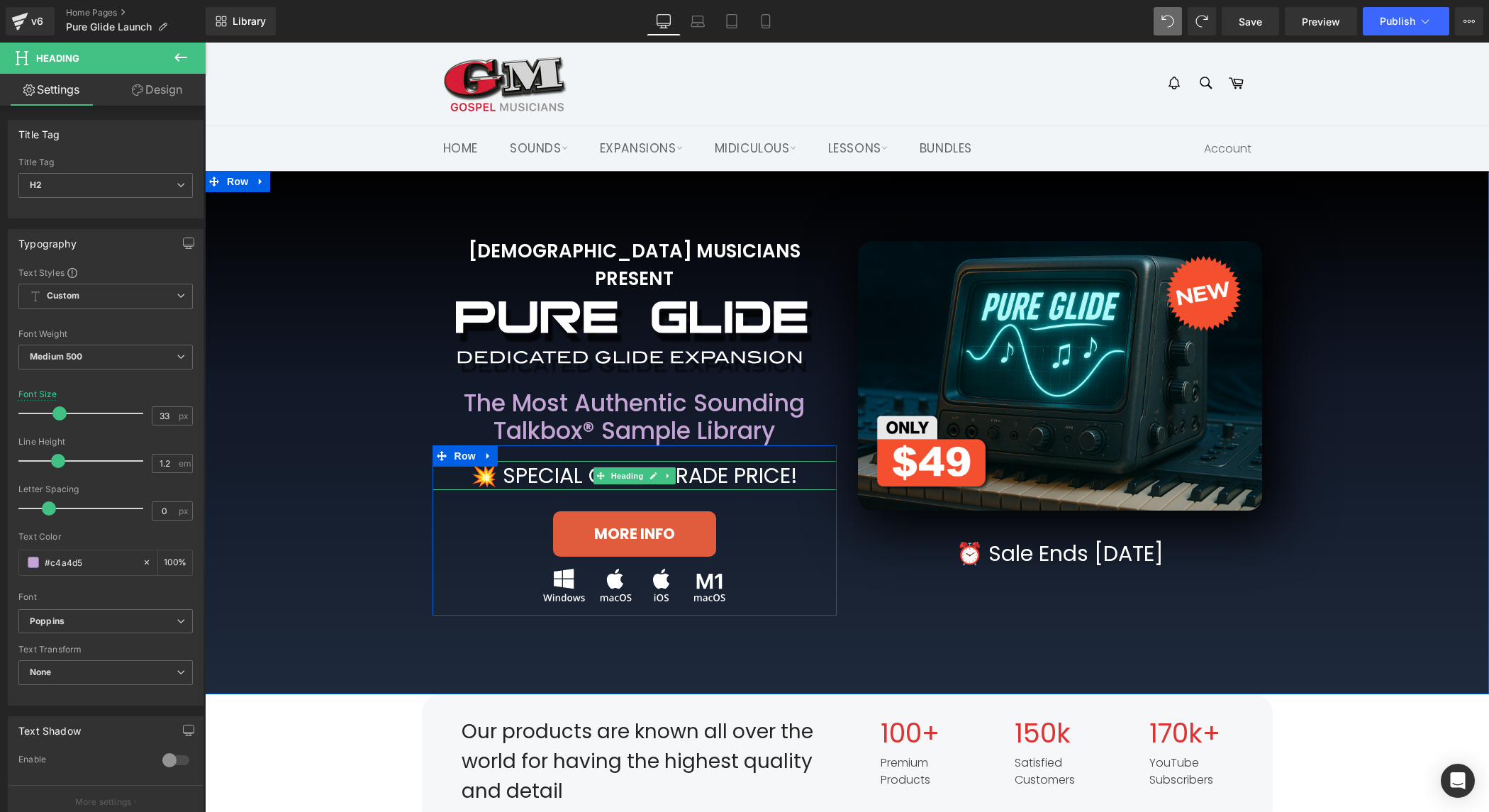
click at [710, 460] on strong "💥 special crossgrade price!" at bounding box center [635, 475] width 327 height 30
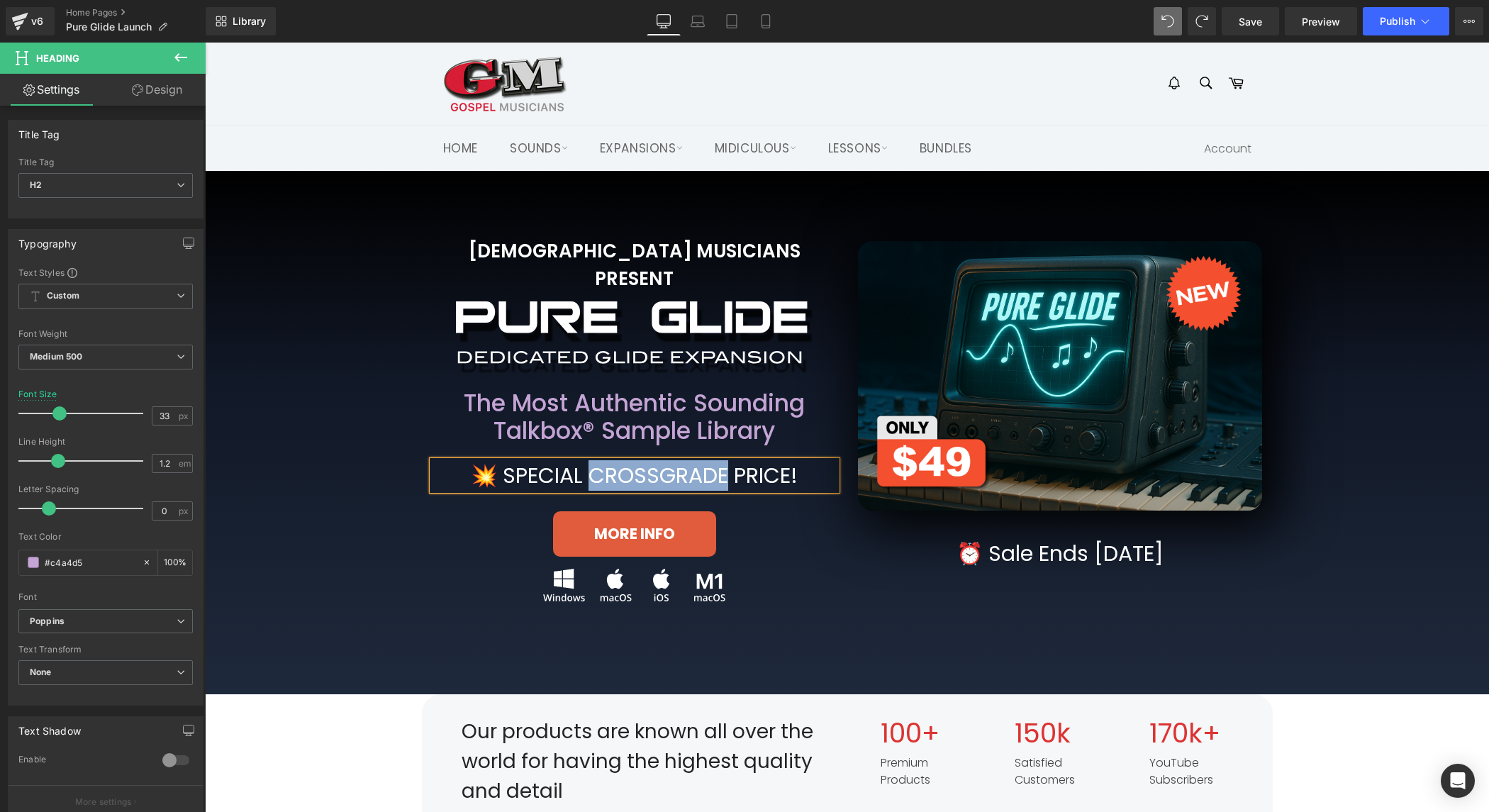
click at [710, 460] on strong "💥 special crossgrade price!" at bounding box center [635, 475] width 327 height 30
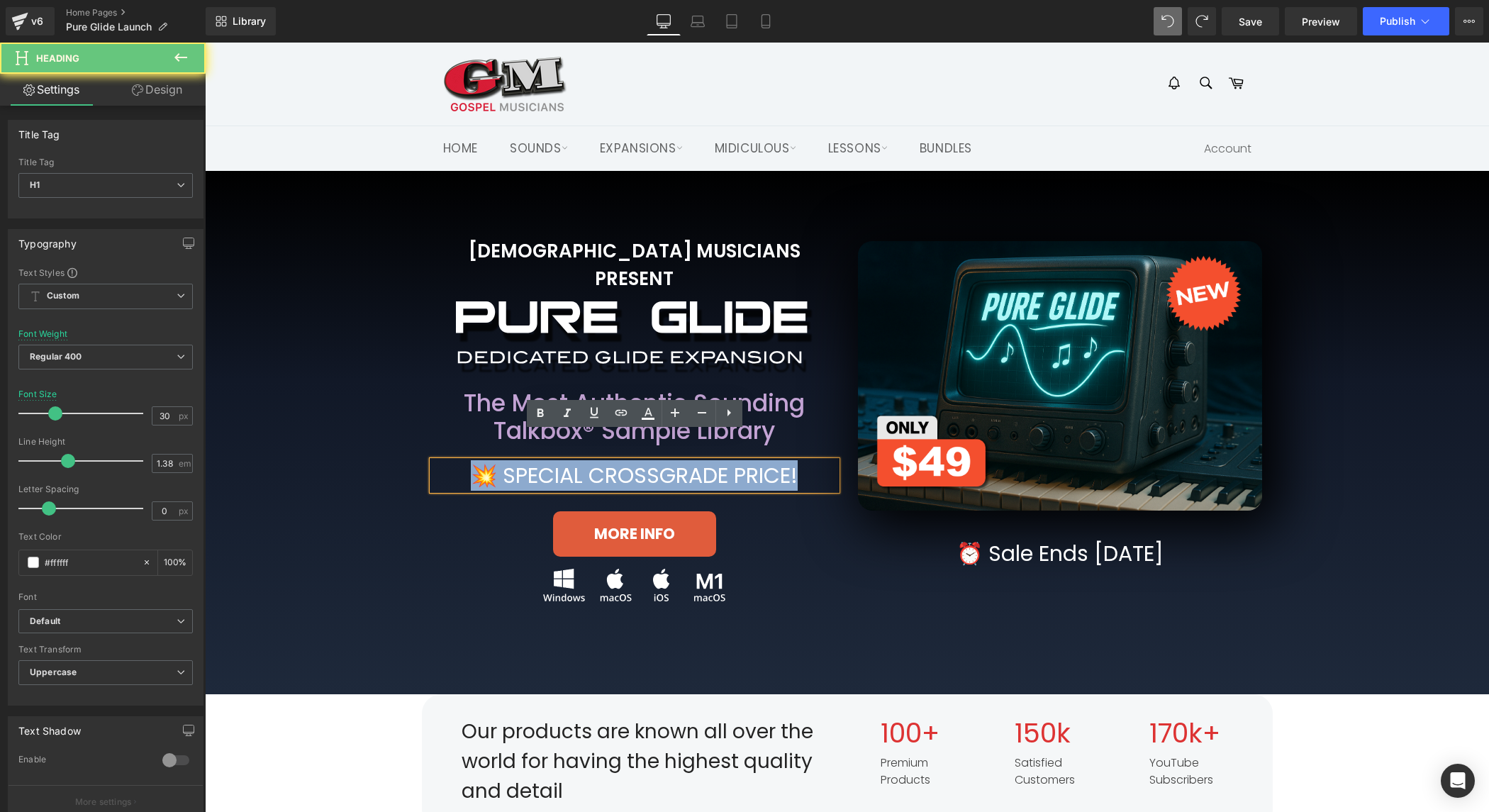
click at [710, 460] on strong "💥 special crossgrade price!" at bounding box center [635, 475] width 327 height 30
click at [709, 460] on strong "💥 special crossgrade price!" at bounding box center [635, 475] width 327 height 30
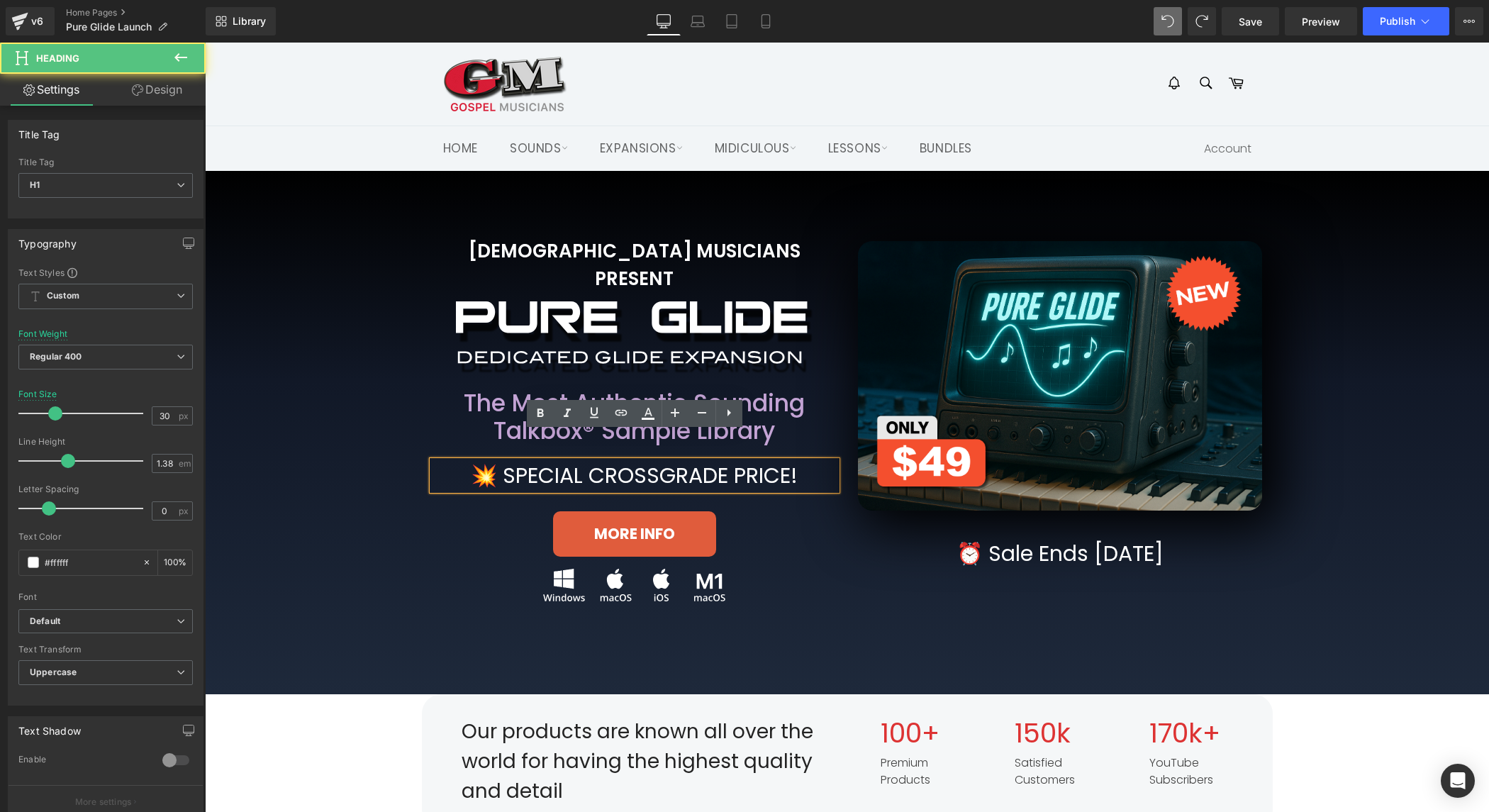
click at [581, 460] on strong "💥 special crossgrade price!" at bounding box center [635, 475] width 327 height 30
click at [502, 460] on strong "💥 special crossgrade price!" at bounding box center [635, 475] width 327 height 30
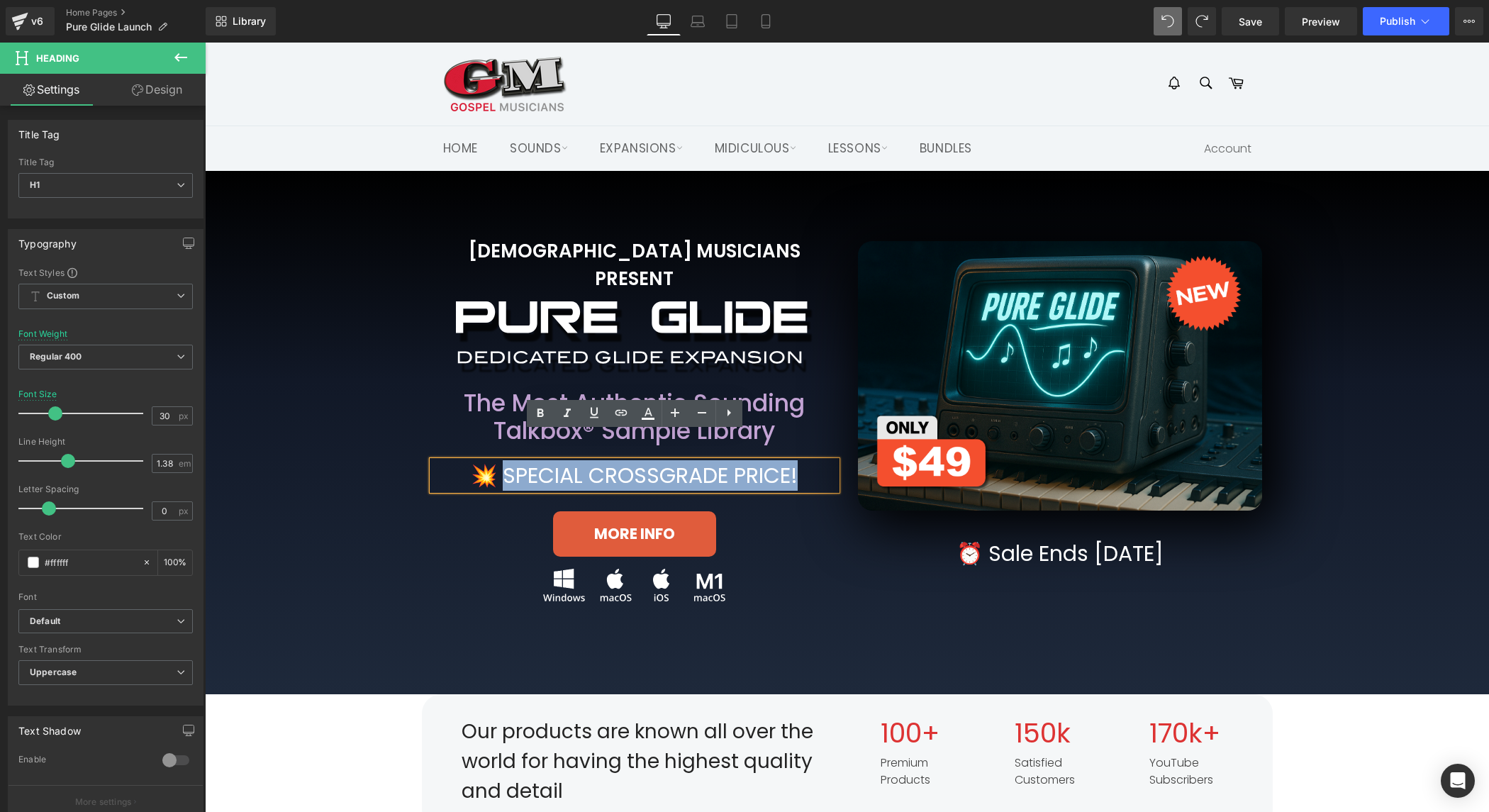
drag, startPoint x: 502, startPoint y: 445, endPoint x: 784, endPoint y: 455, distance: 282.2
click at [785, 460] on strong "💥 special crossgrade price!" at bounding box center [635, 475] width 327 height 30
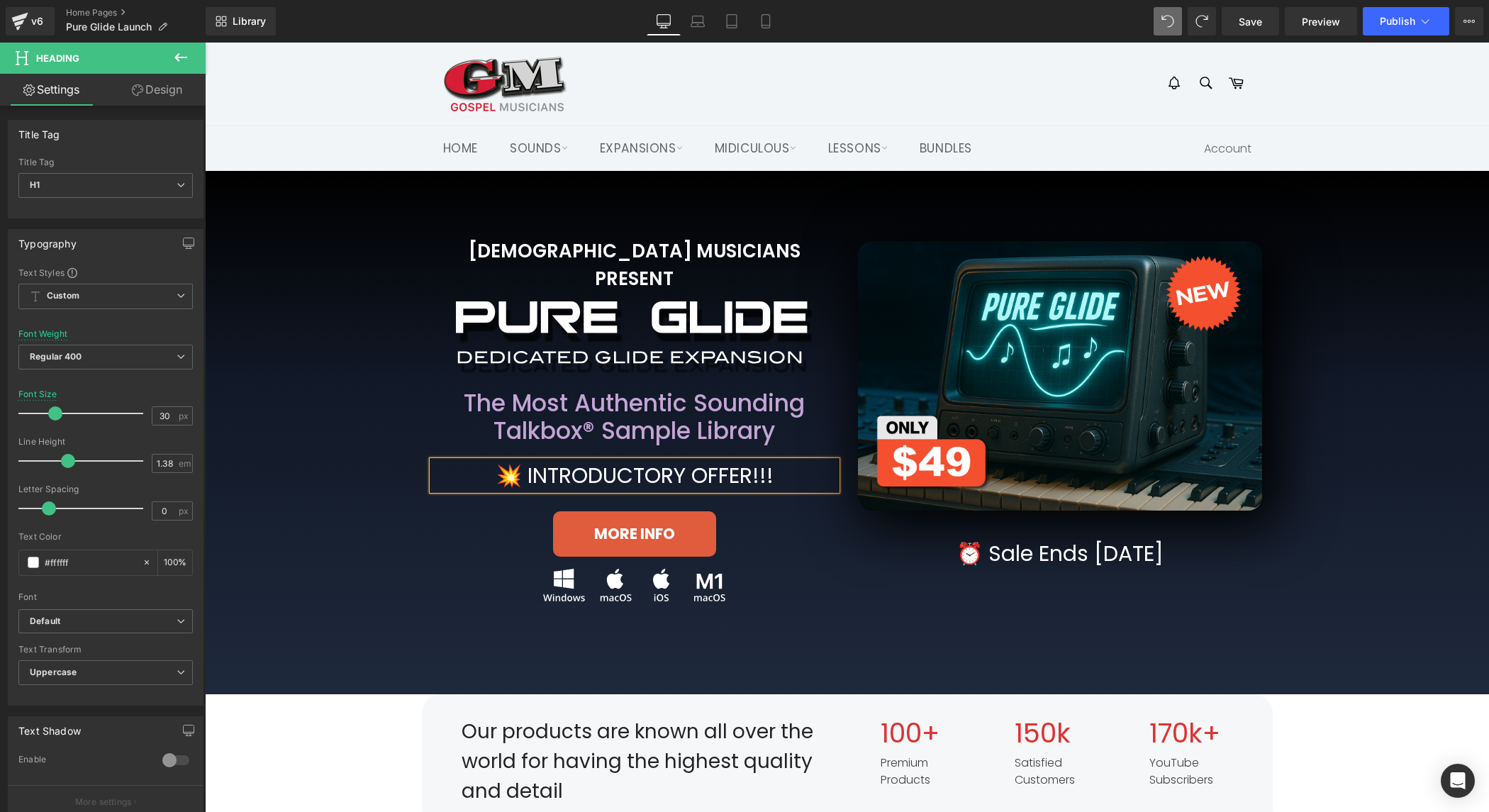
click at [402, 608] on div "GOSPEL MUSICIANS PRESENT Heading Image Row The Most Authentic Sounding Talkbox®…" at bounding box center [847, 432] width 1284 height 523
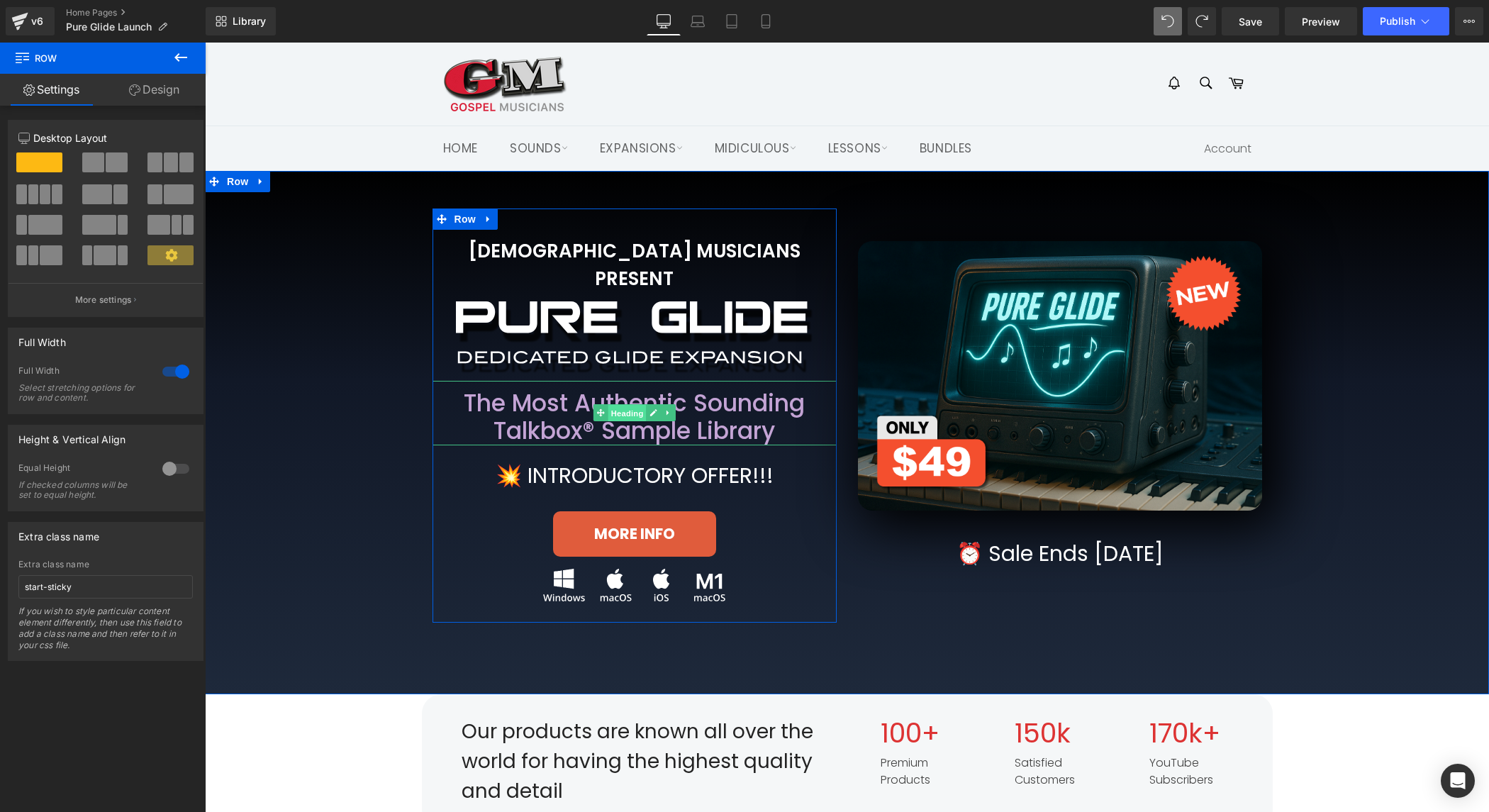
click at [637, 405] on span "Heading" at bounding box center [627, 413] width 39 height 17
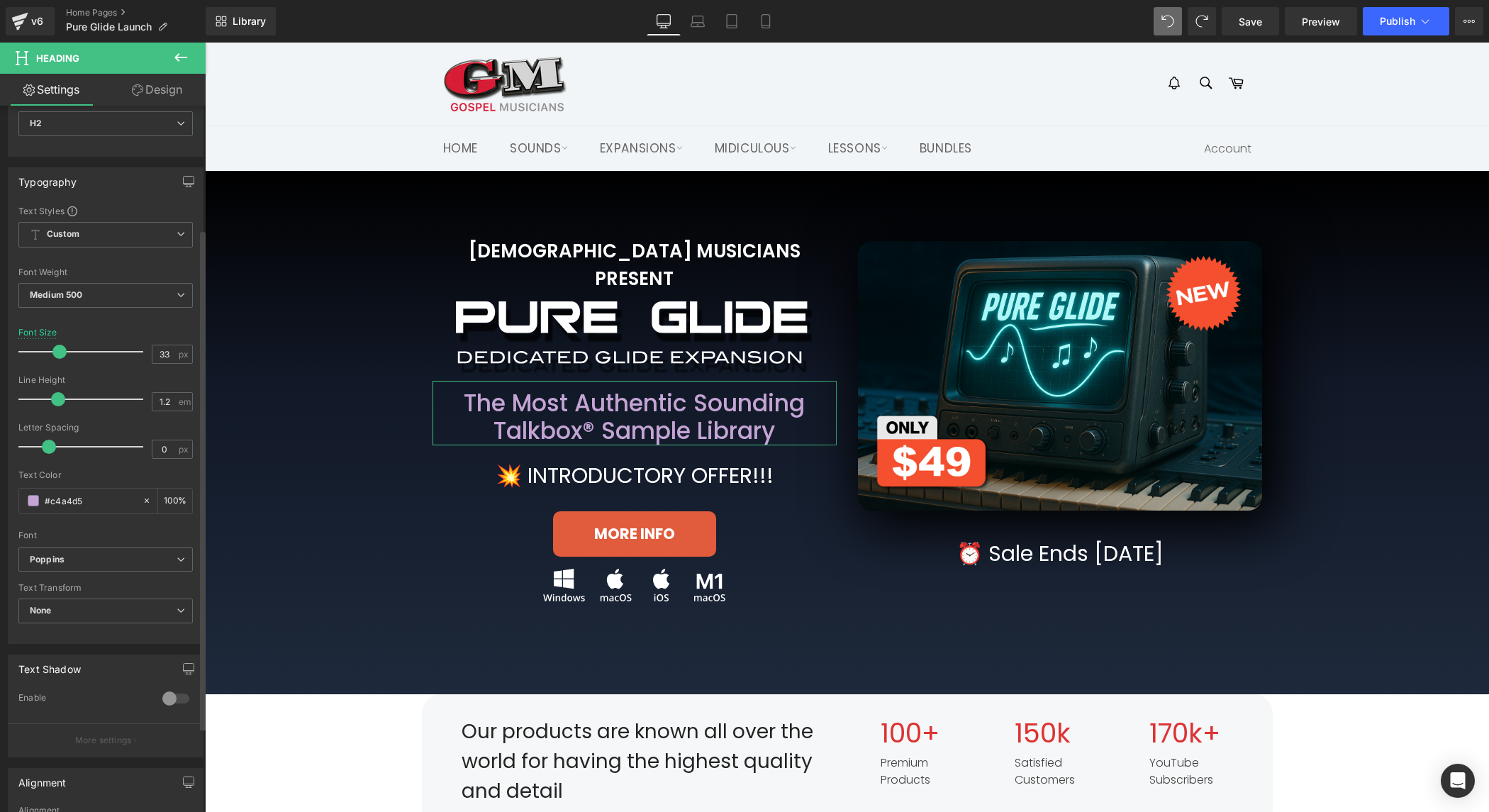
scroll to position [0, 0]
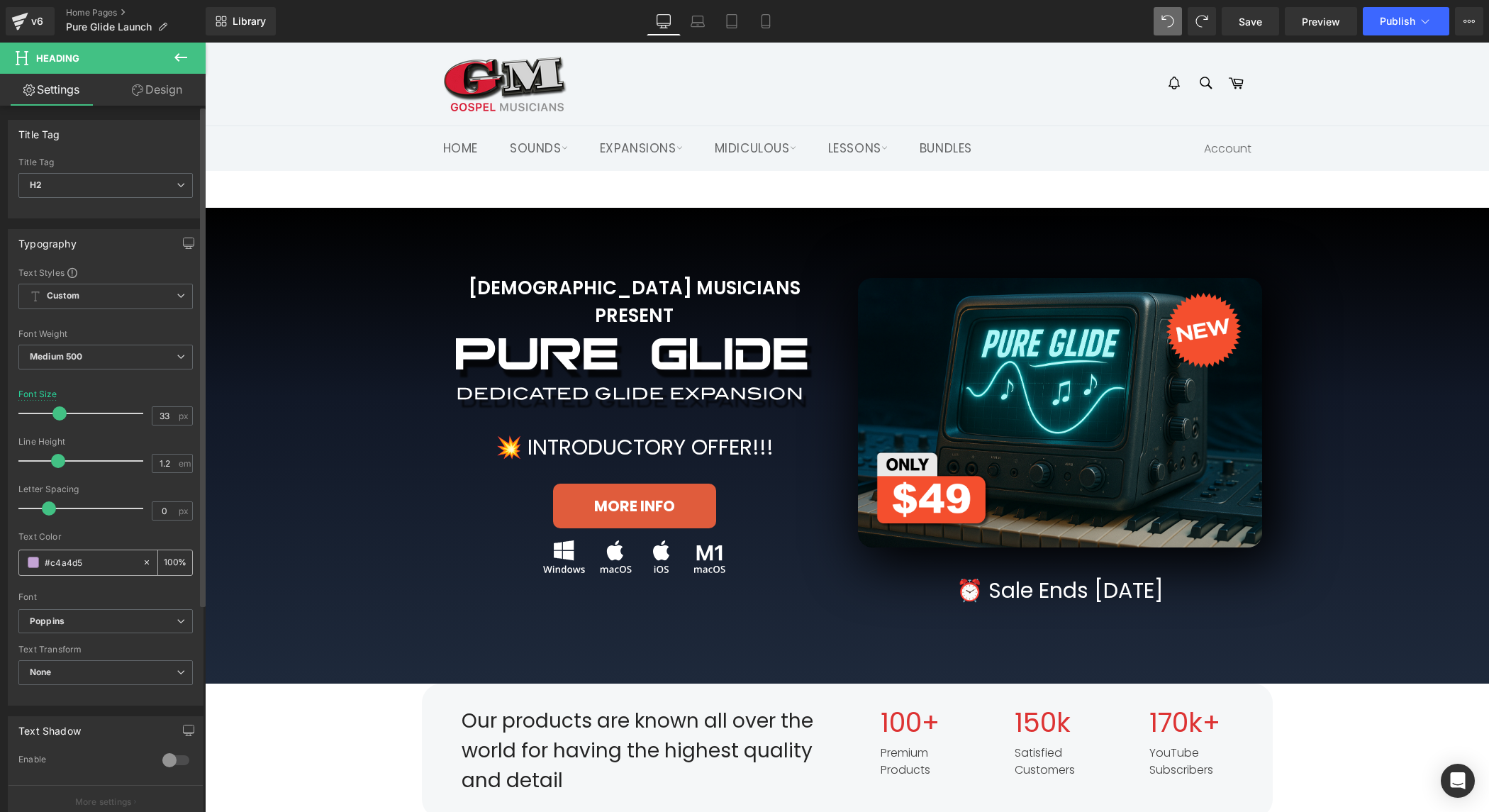
click at [98, 561] on input "#c4a4d5" at bounding box center [90, 562] width 91 height 16
paste input "7FE6E7"
type input "#7FE6E7"
click at [376, 521] on div "GOSPEL MUSICIANS PRESENT Heading Image Row 💥 INTRODUCTORY OFFER!!! Heading MORE…" at bounding box center [847, 418] width 1256 height 388
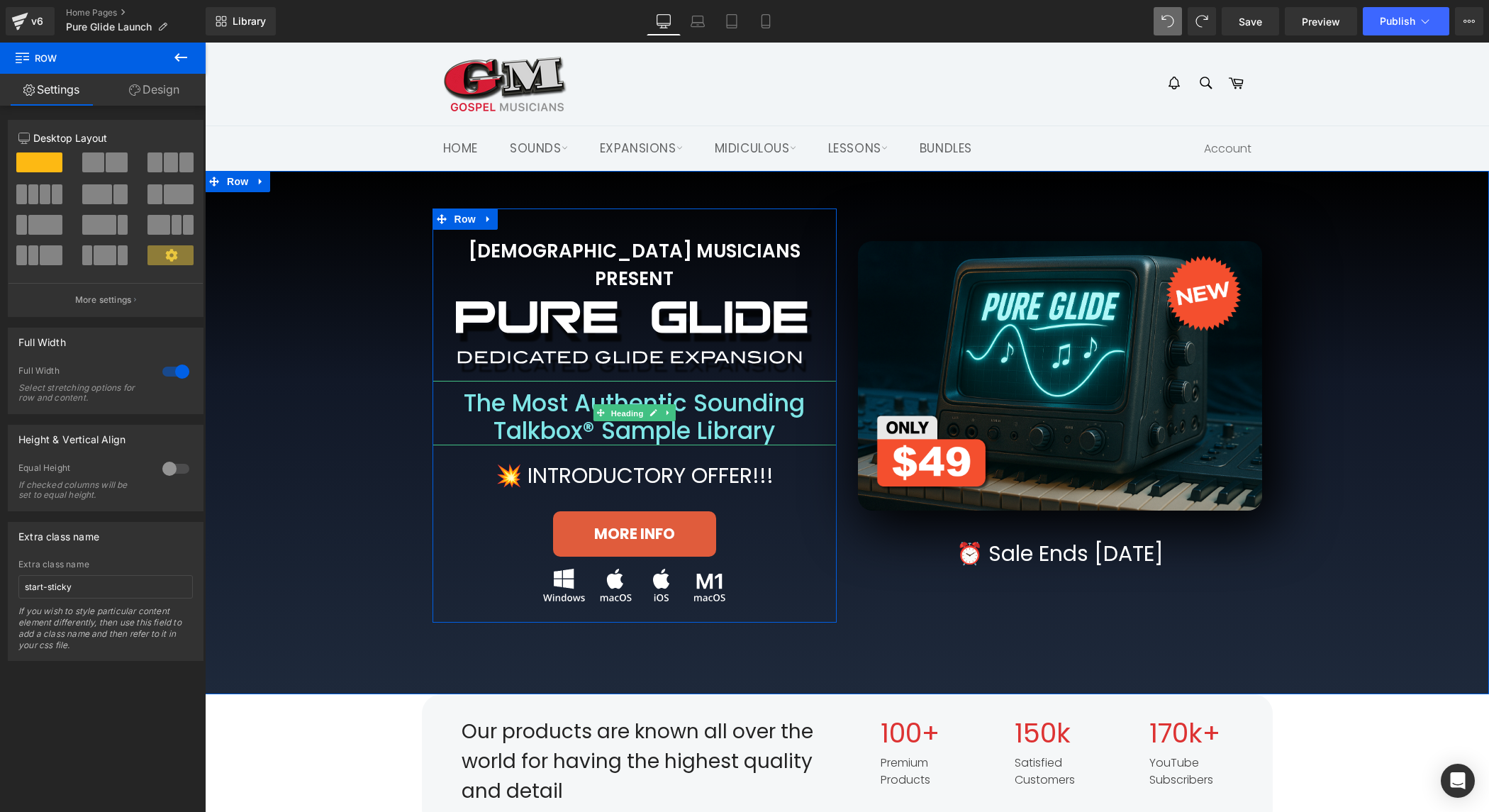
drag, startPoint x: 634, startPoint y: 386, endPoint x: 378, endPoint y: 502, distance: 281.1
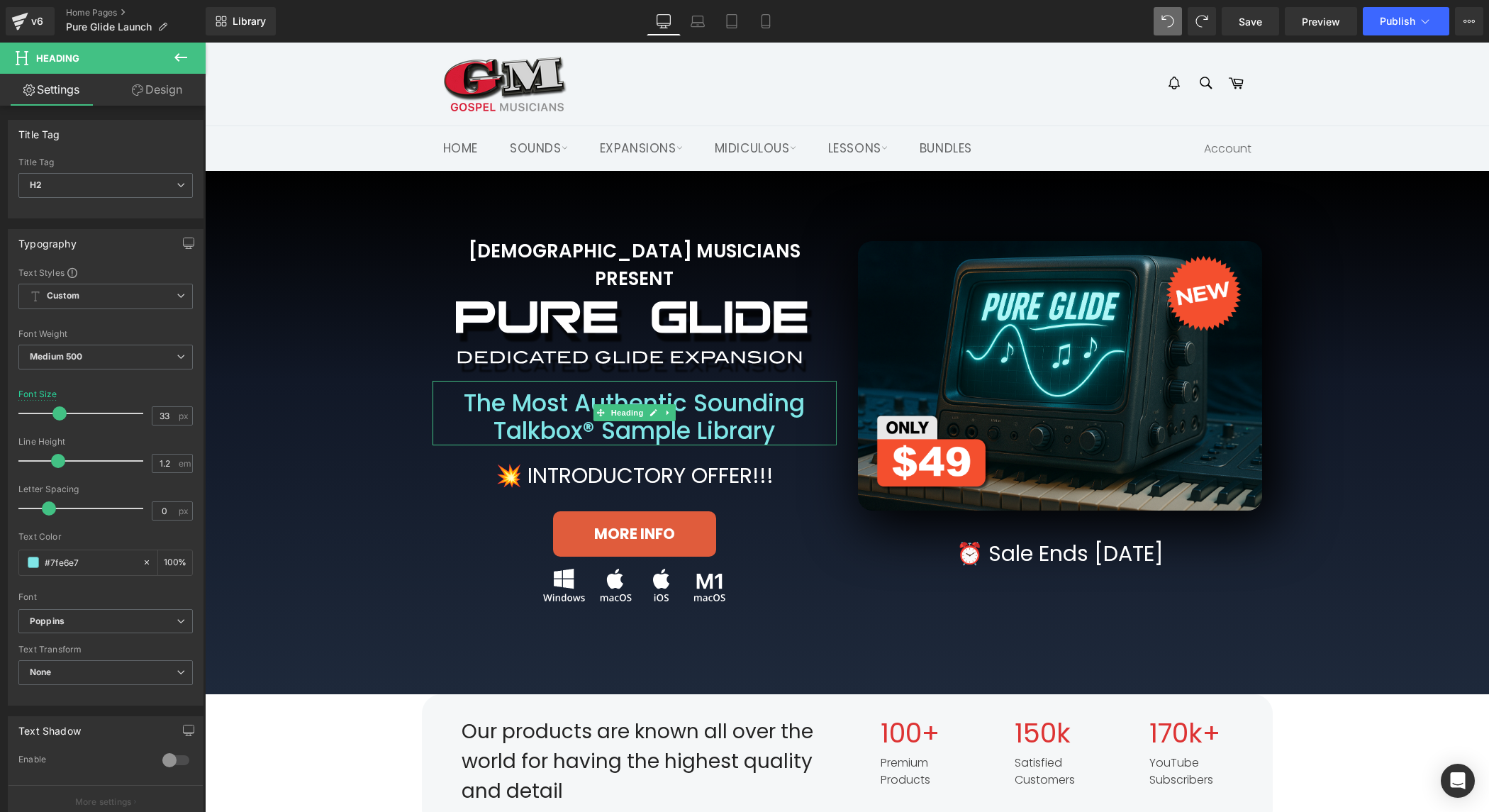
click at [1410, 116] on header "Site navigation Search Search Cart Menu Site navigation Home" at bounding box center [847, 107] width 1284 height 129
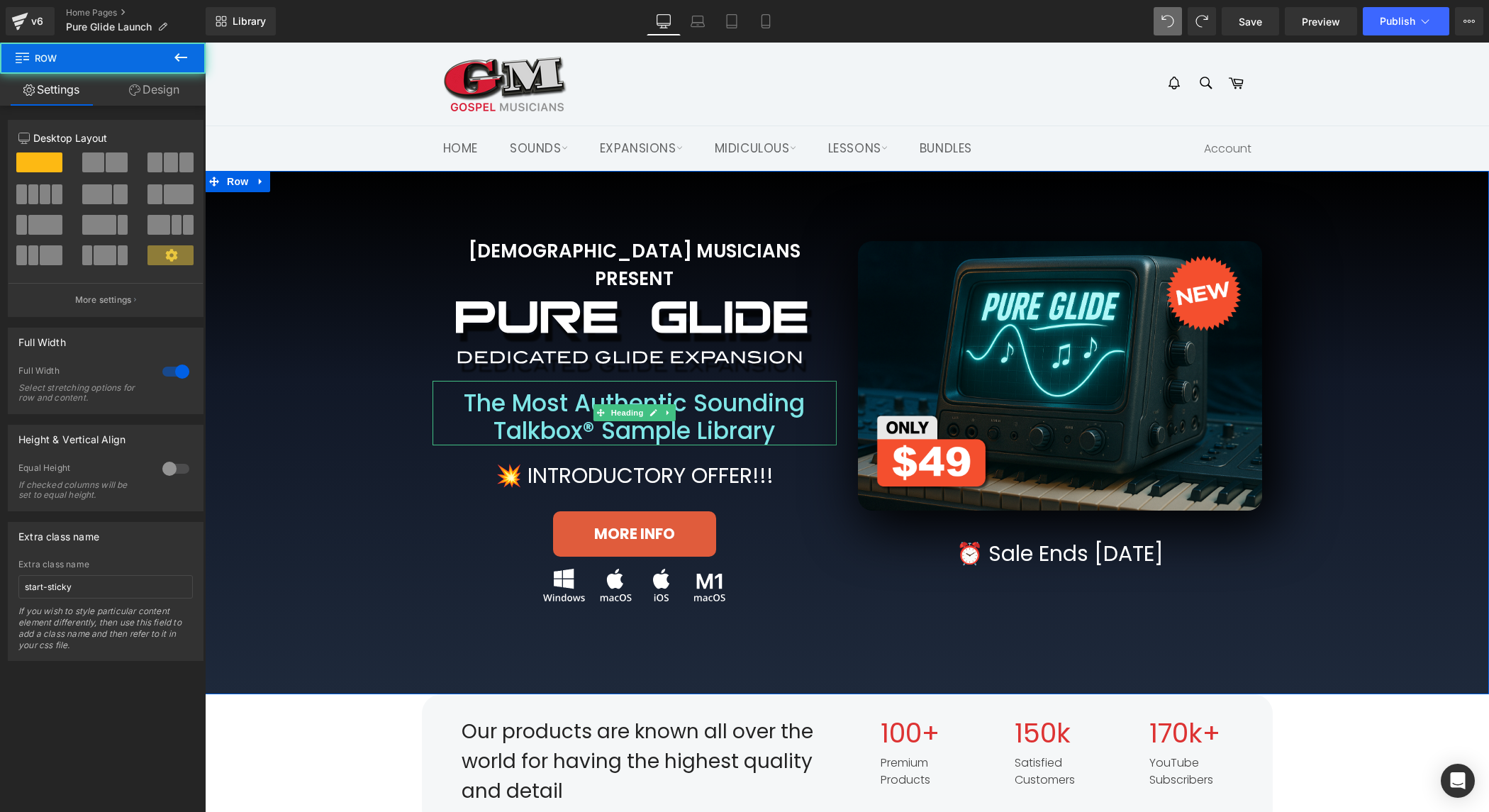
click at [780, 626] on div "GOSPEL MUSICIANS PRESENT Heading Image Row The Most Authentic Sounding Talkbox®…" at bounding box center [847, 432] width 1284 height 523
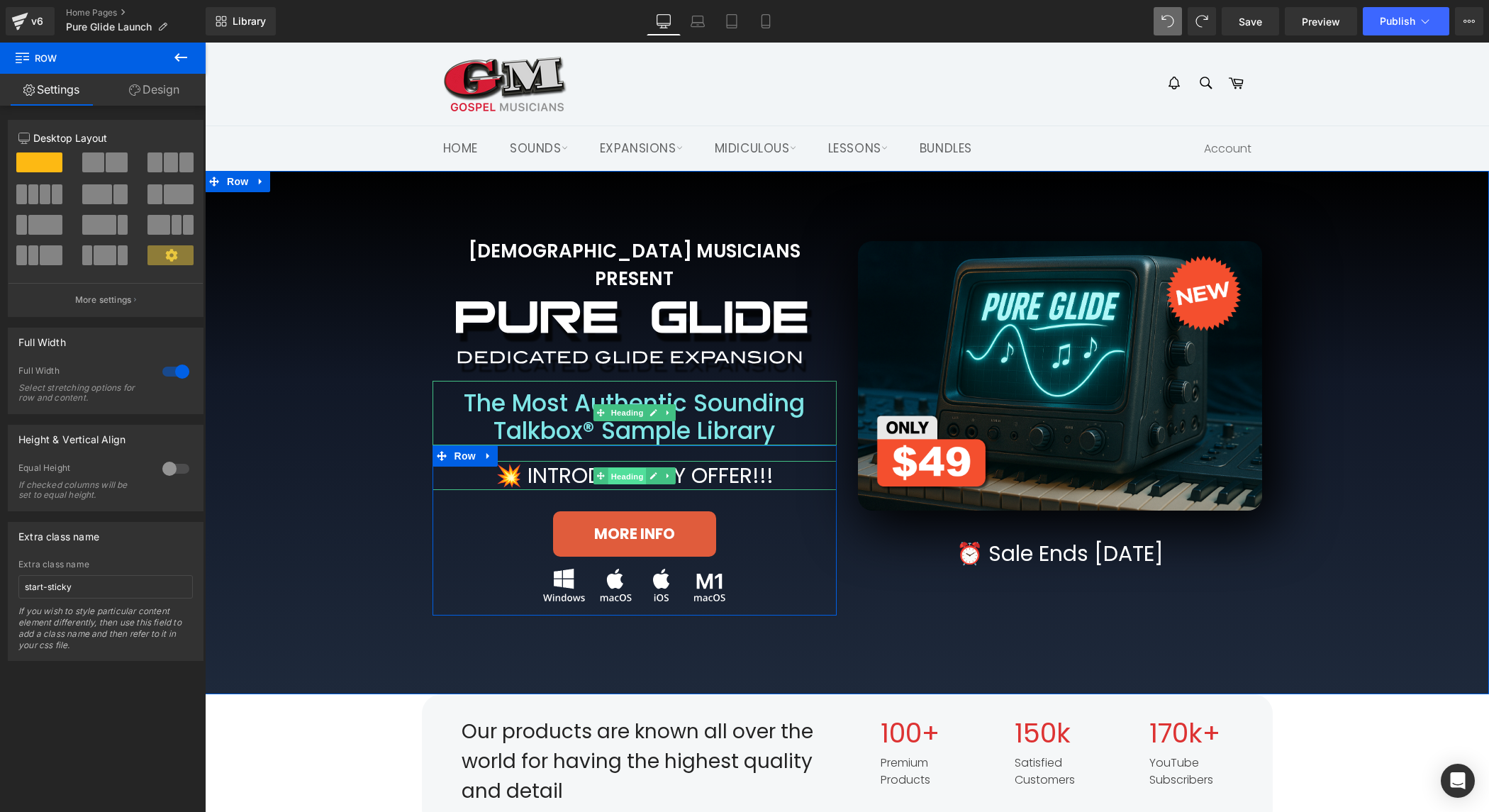
click at [637, 468] on span "Heading" at bounding box center [627, 476] width 39 height 17
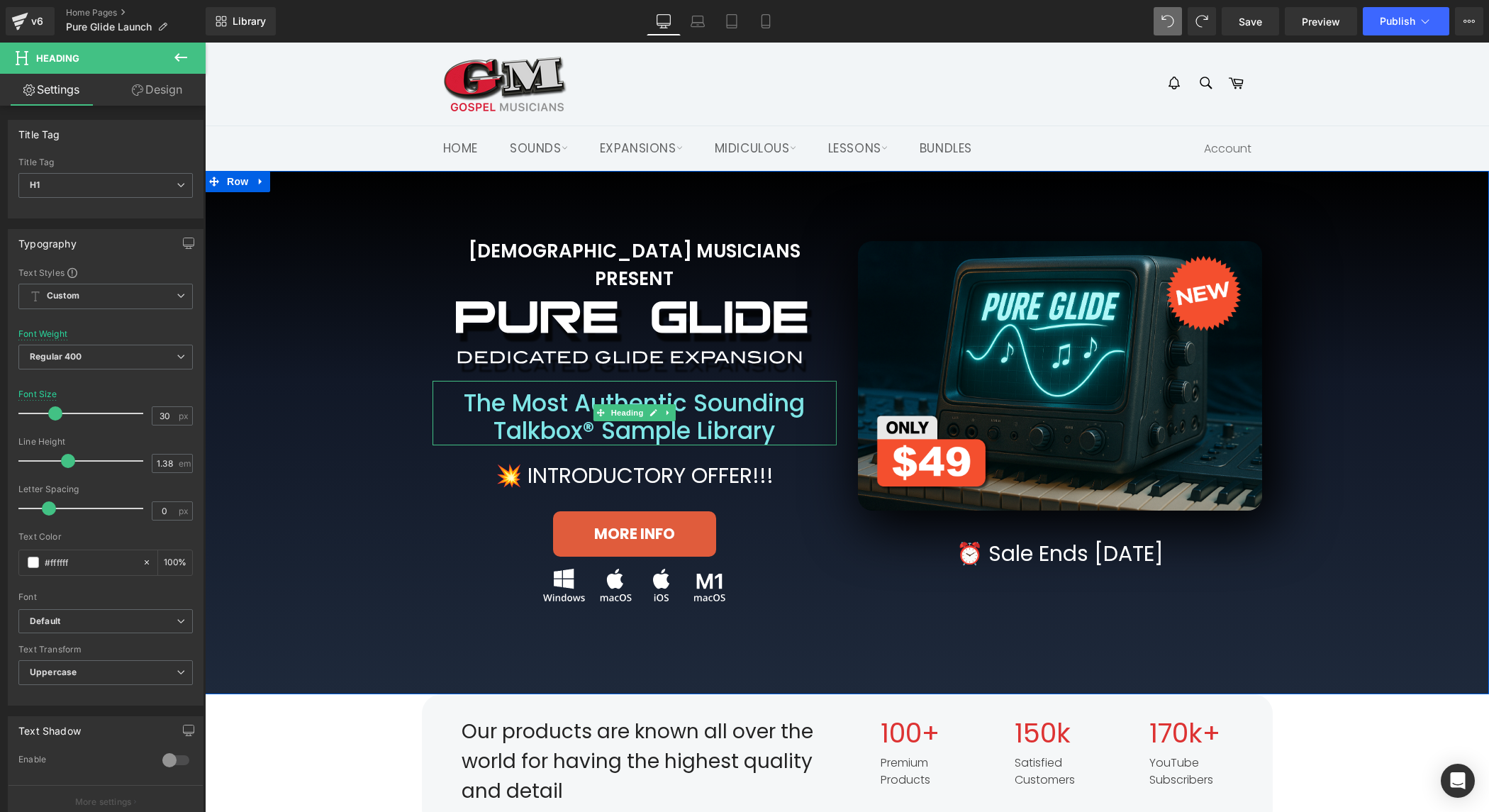
click at [366, 633] on div "GOSPEL MUSICIANS PRESENT Heading Image Row The Most Authentic Sounding Talkbox®…" at bounding box center [847, 432] width 1284 height 523
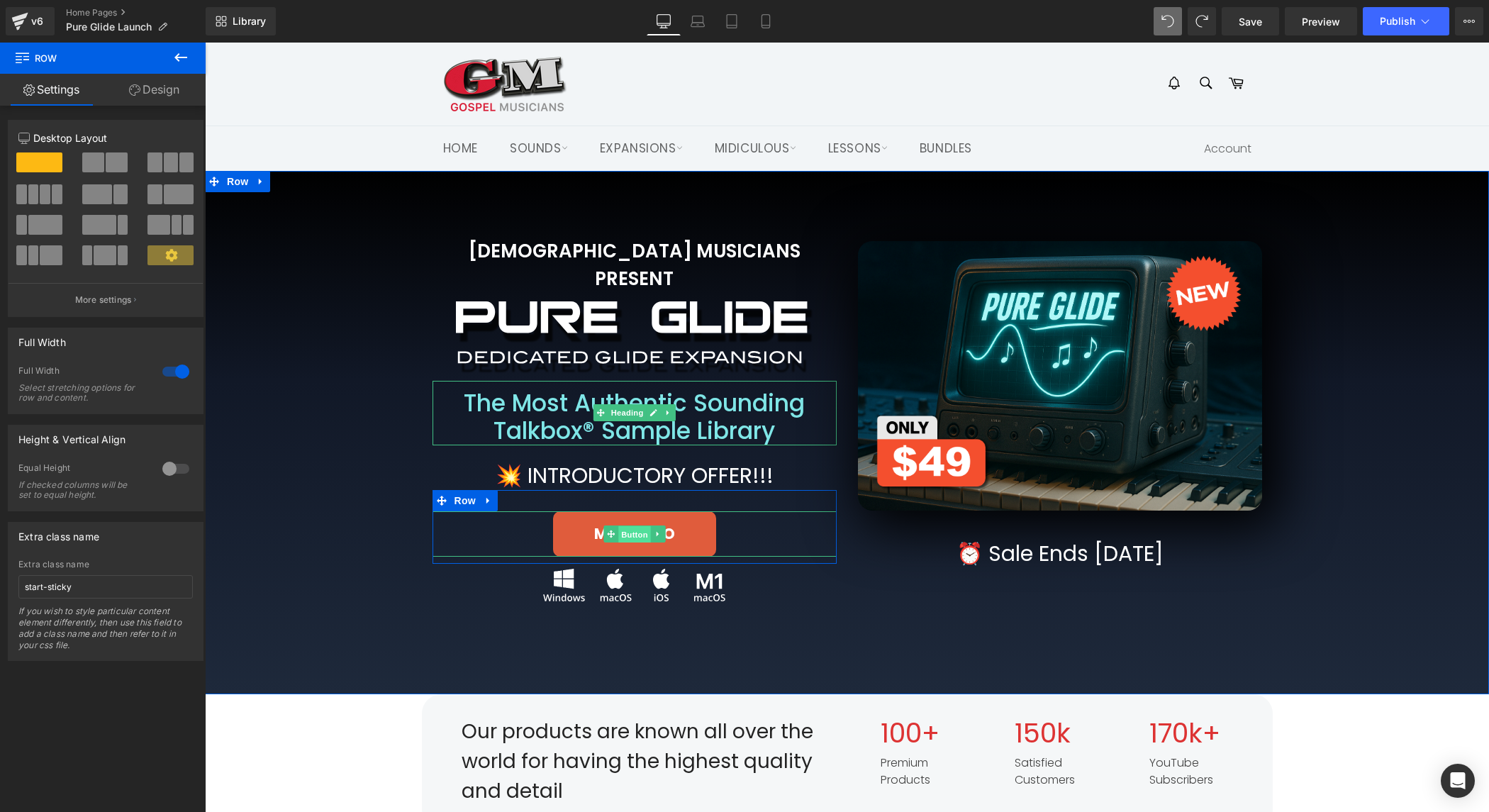
click at [637, 526] on span "Button" at bounding box center [635, 535] width 33 height 17
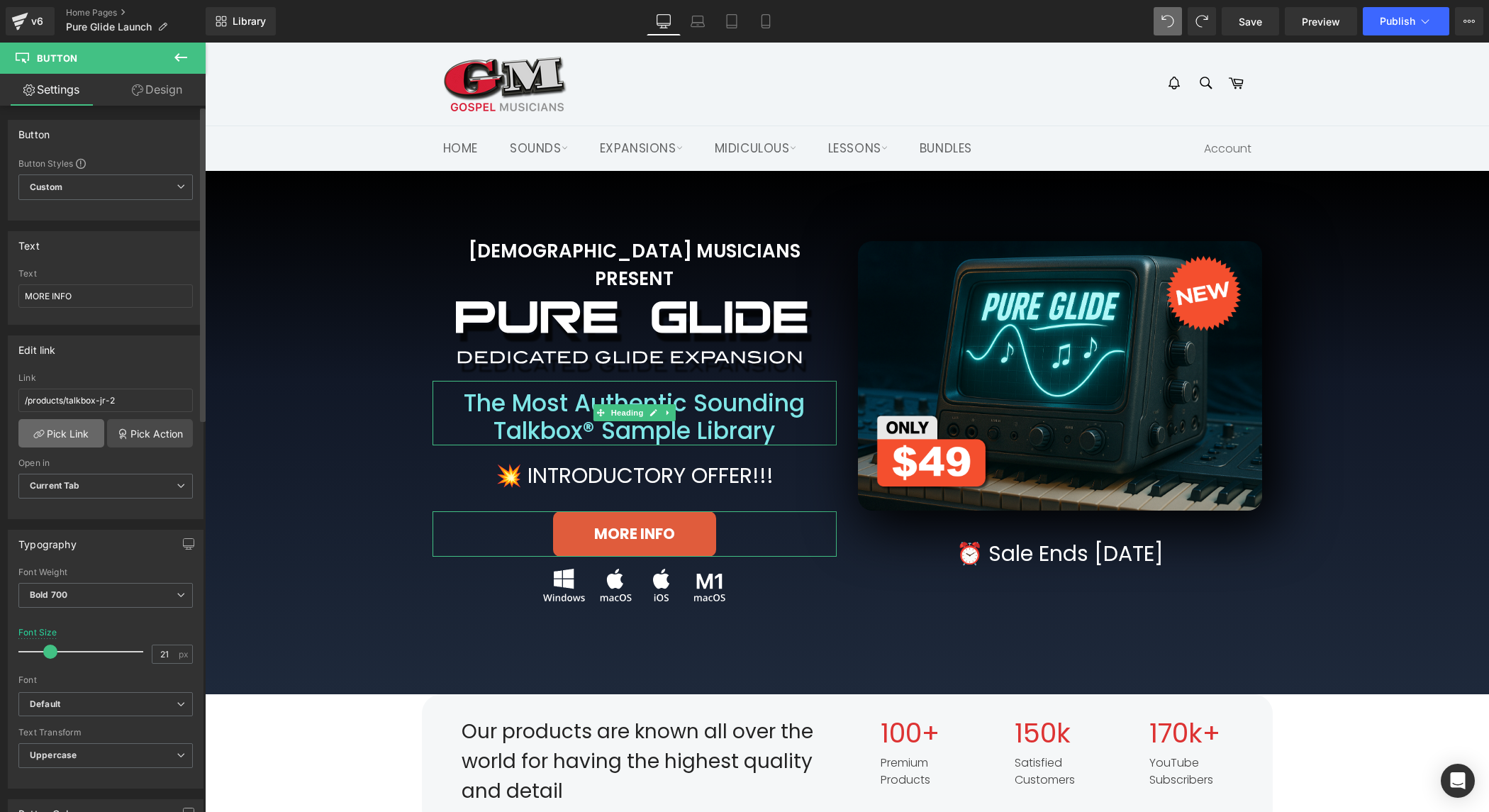
click at [69, 434] on link "Pick Link" at bounding box center [61, 433] width 85 height 28
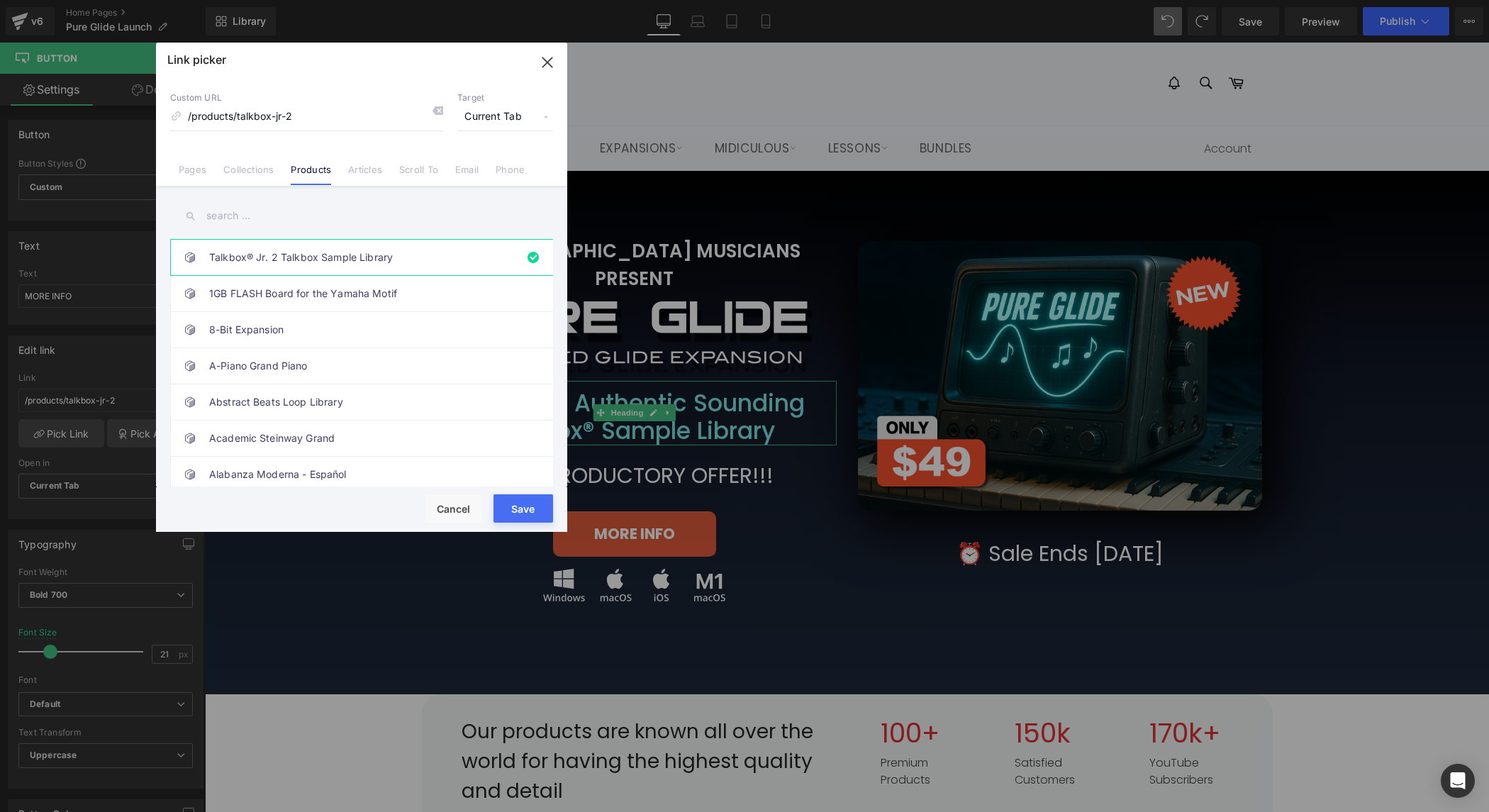
click at [310, 214] on input "text" at bounding box center [361, 216] width 383 height 32
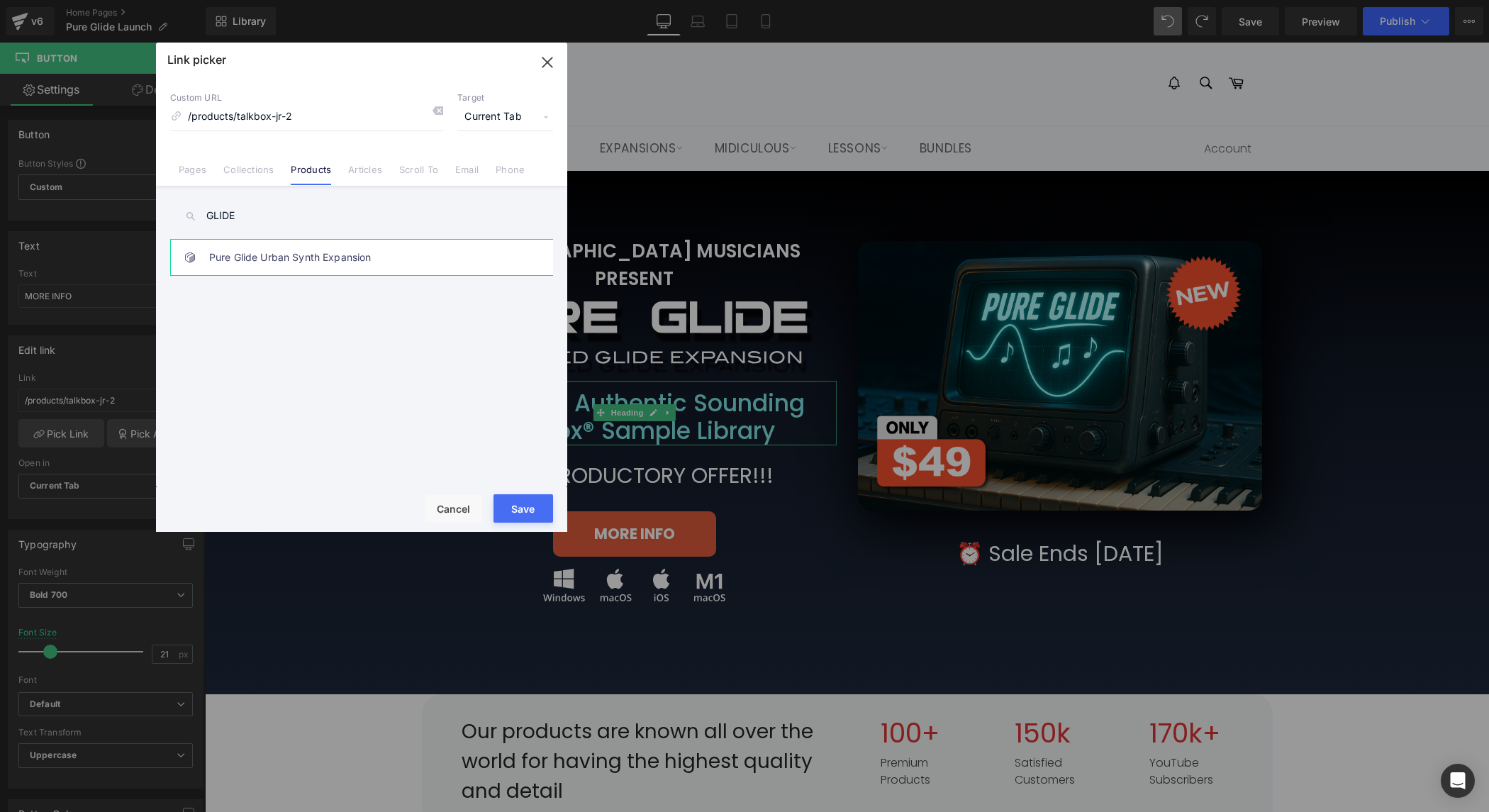
type input "GLIDE"
click at [282, 254] on link "Pure Glide Urban Synth Expansion" at bounding box center [366, 257] width 312 height 36
click at [536, 505] on button "Save" at bounding box center [523, 508] width 60 height 28
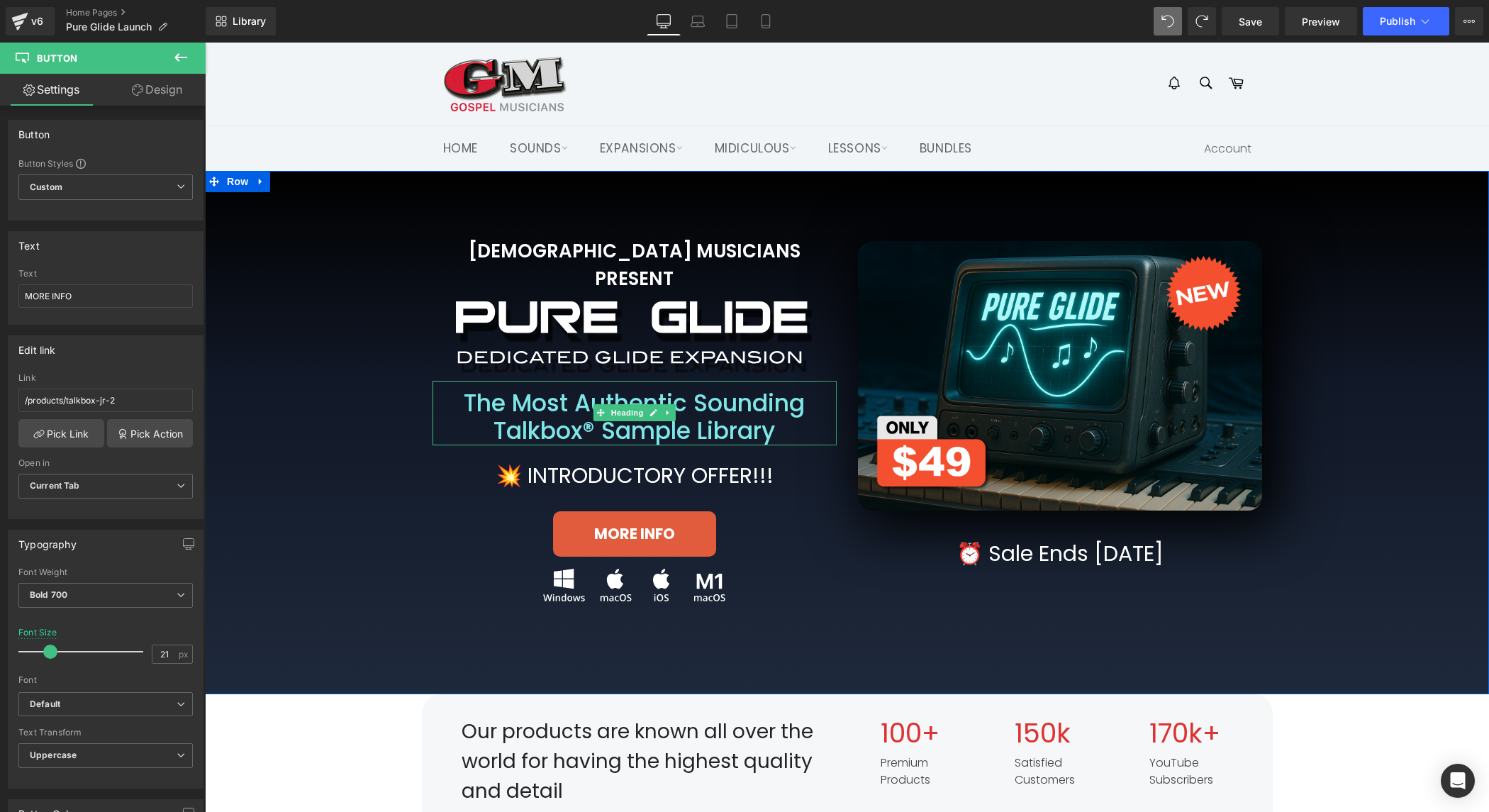
click at [796, 617] on div "GOSPEL MUSICIANS PRESENT Heading Image Row The Most Authentic Sounding Talkbox®…" at bounding box center [847, 432] width 1284 height 523
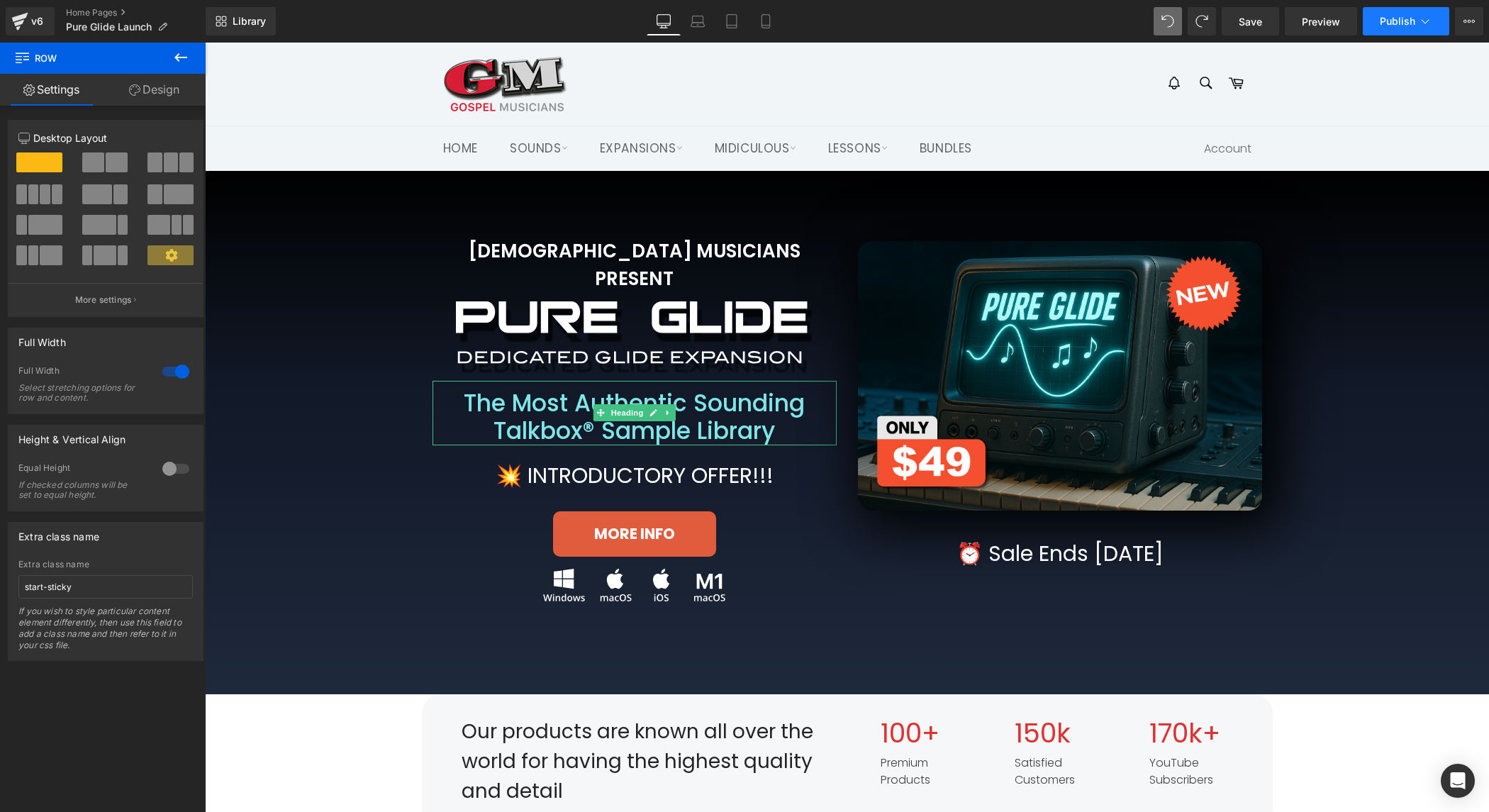
click at [1394, 24] on span "Publish" at bounding box center [1397, 21] width 36 height 11
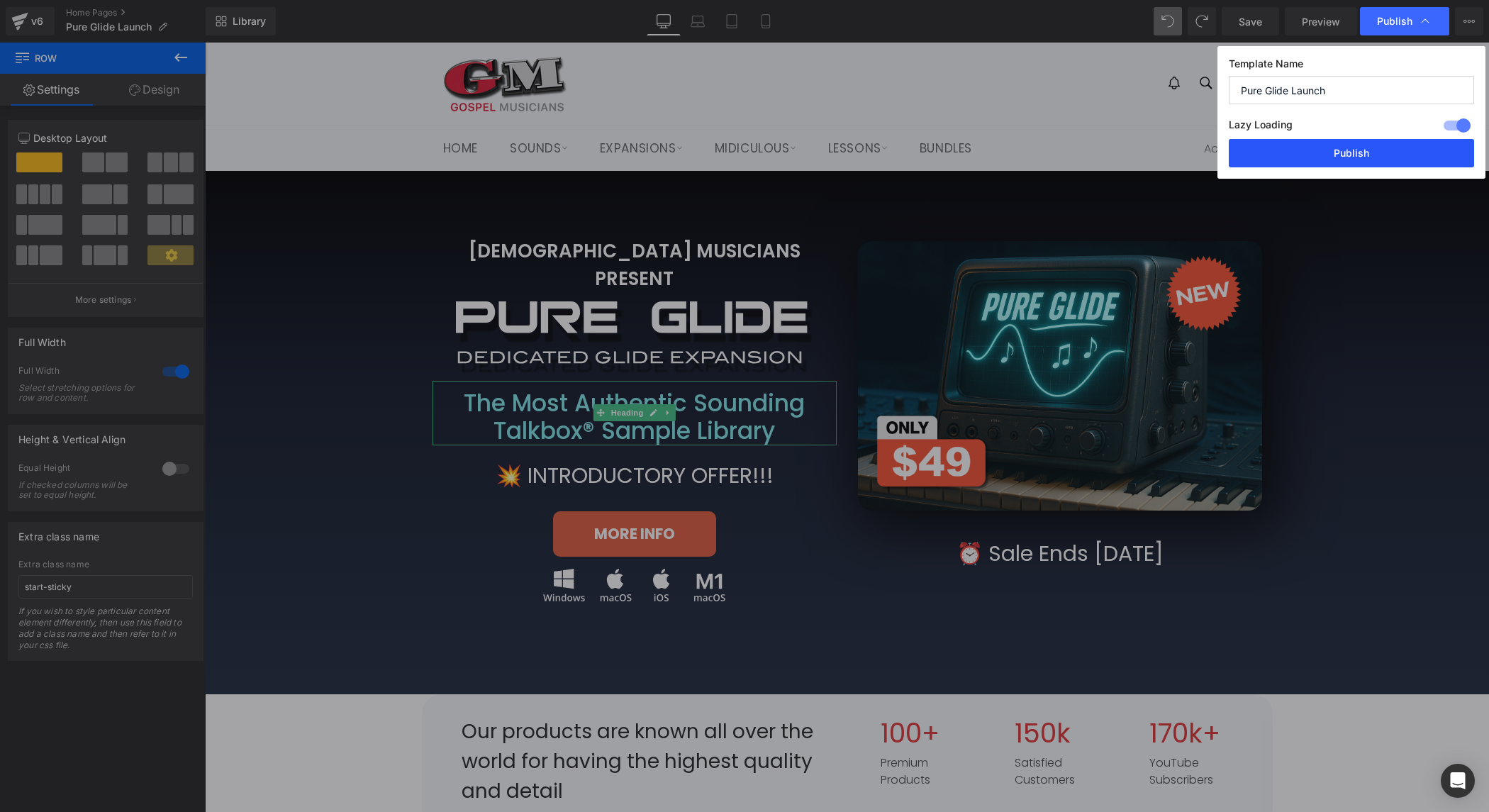
click at [1370, 149] on button "Publish" at bounding box center [1351, 152] width 245 height 28
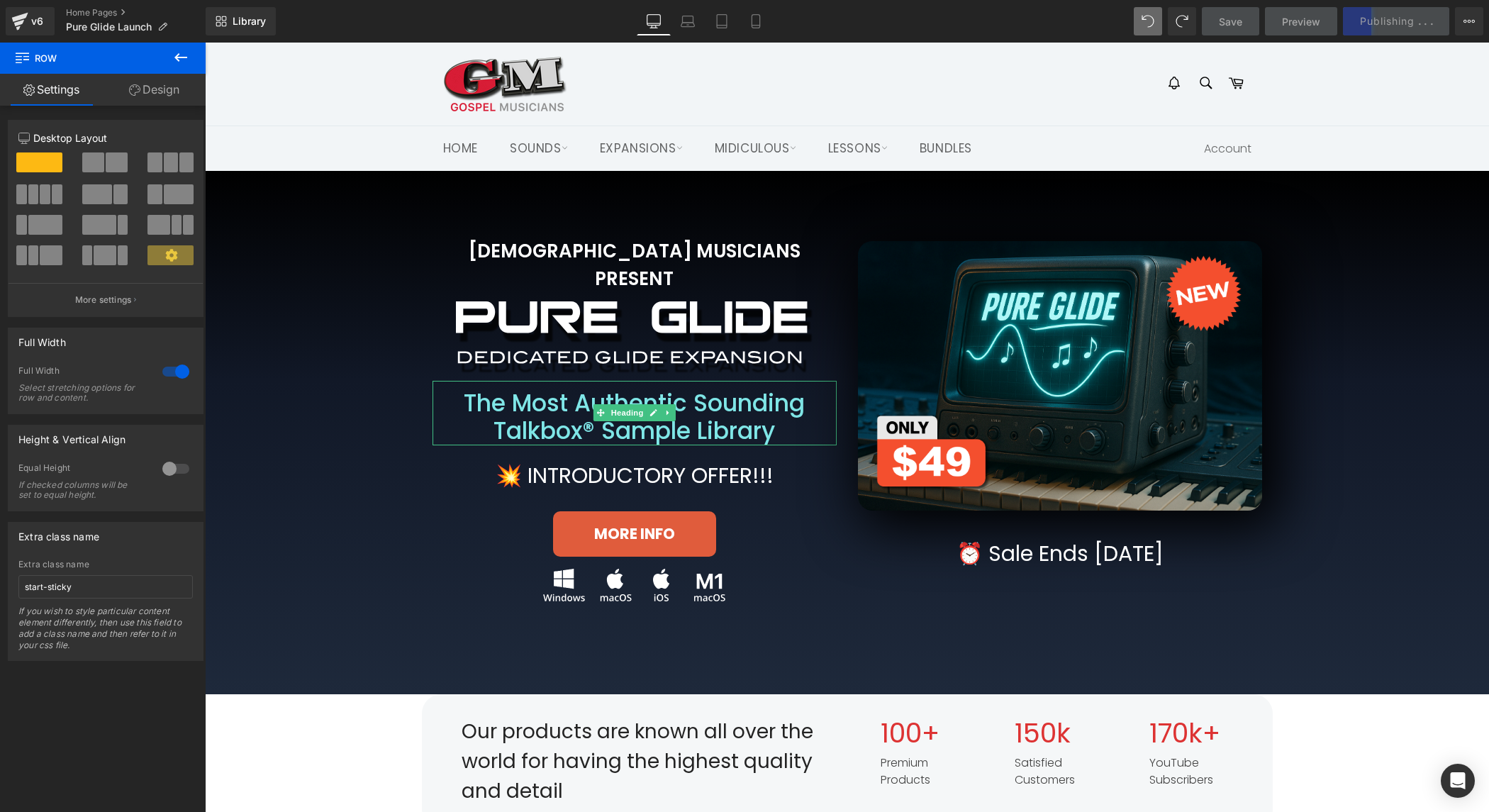
click at [319, 415] on div "GOSPEL MUSICIANS PRESENT Heading Image Row The Most Authentic Sounding Talkbox®…" at bounding box center [847, 404] width 1256 height 434
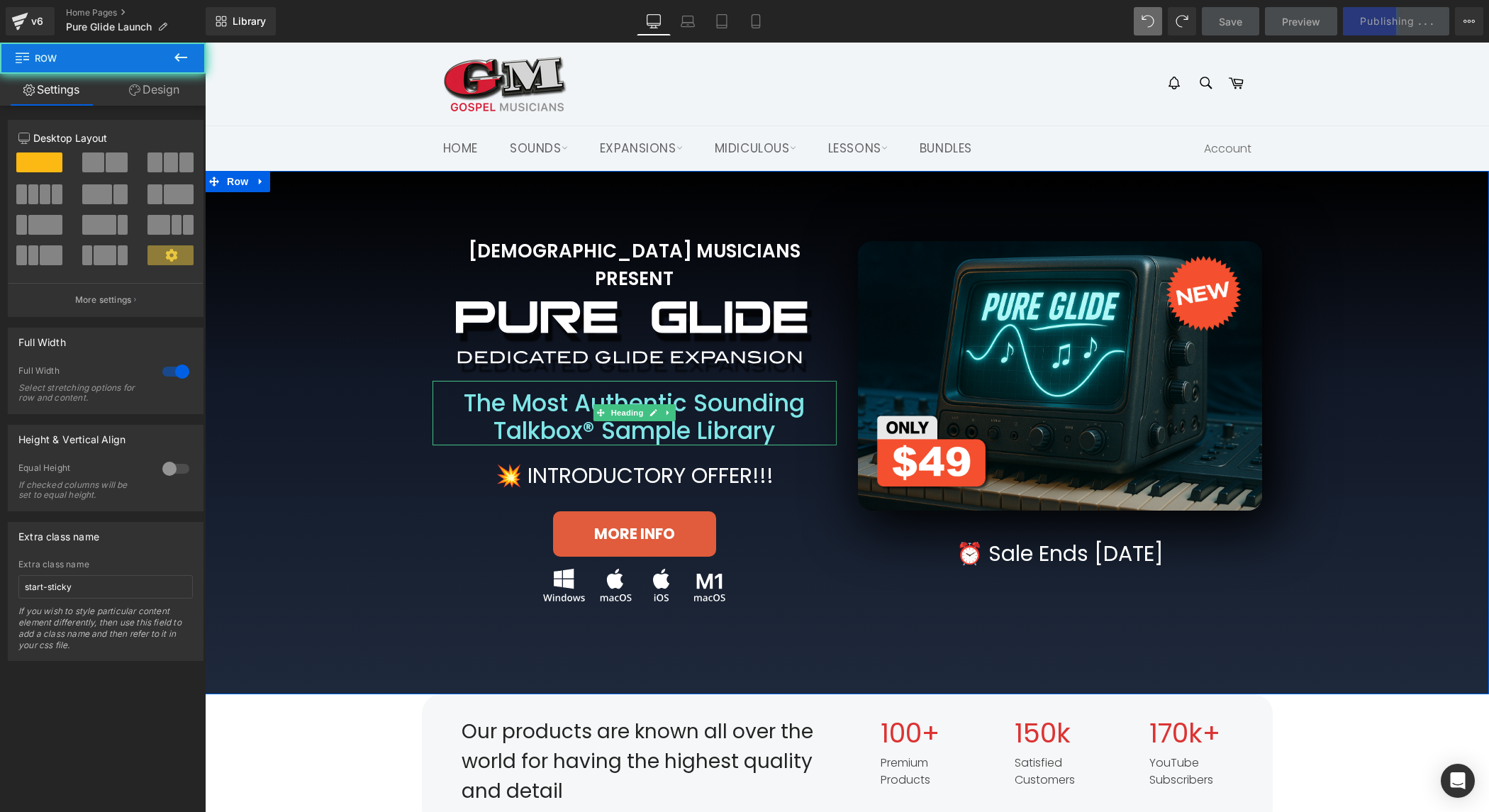
click at [332, 493] on div "GOSPEL MUSICIANS PRESENT Heading Image Row The Most Authentic Sounding Talkbox®…" at bounding box center [847, 404] width 1256 height 434
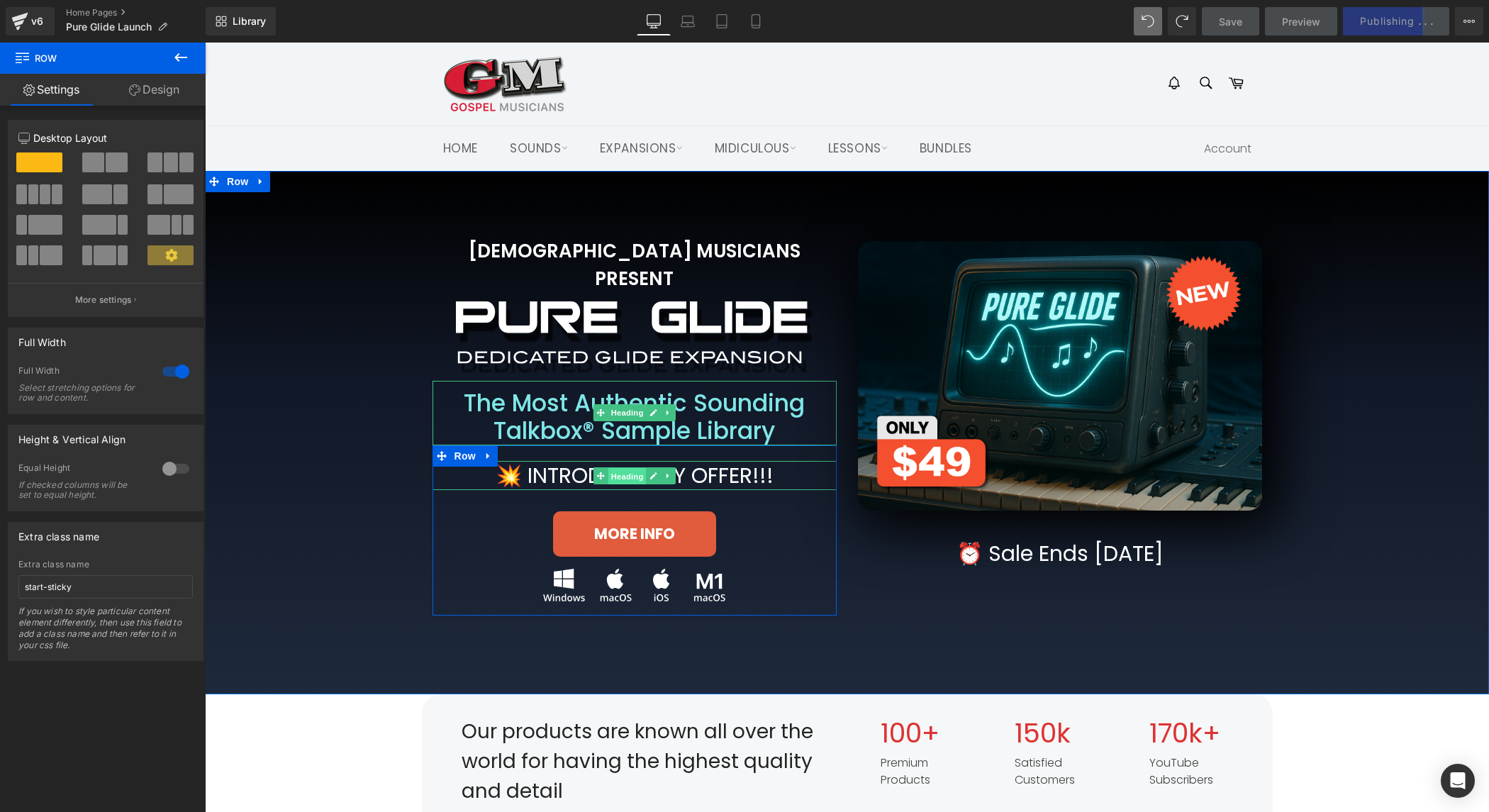
click at [636, 468] on span "Heading" at bounding box center [627, 476] width 39 height 17
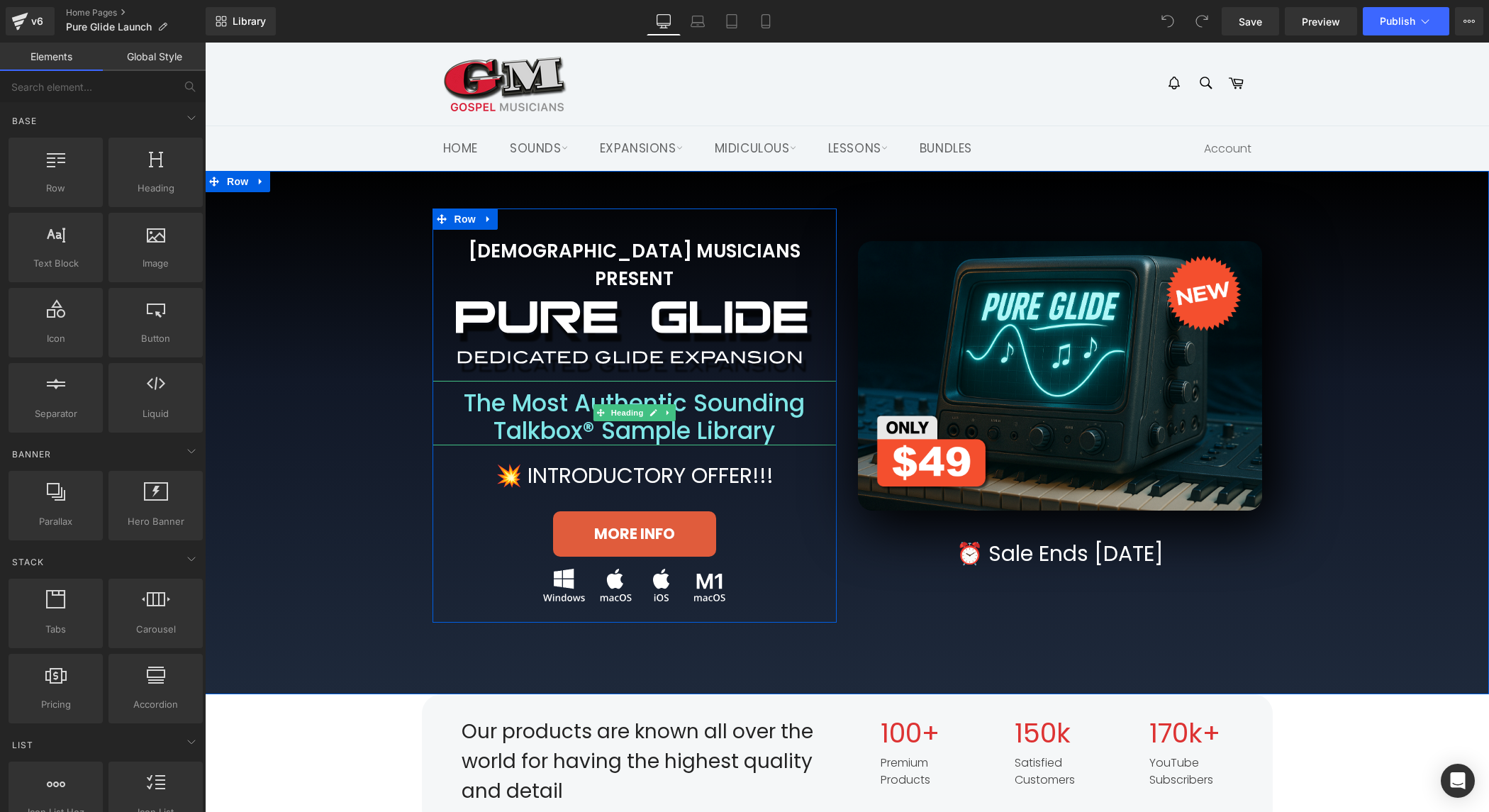
click at [564, 394] on h2 "The Most Authentic Sounding Talkbox® Sample Library" at bounding box center [635, 417] width 404 height 56
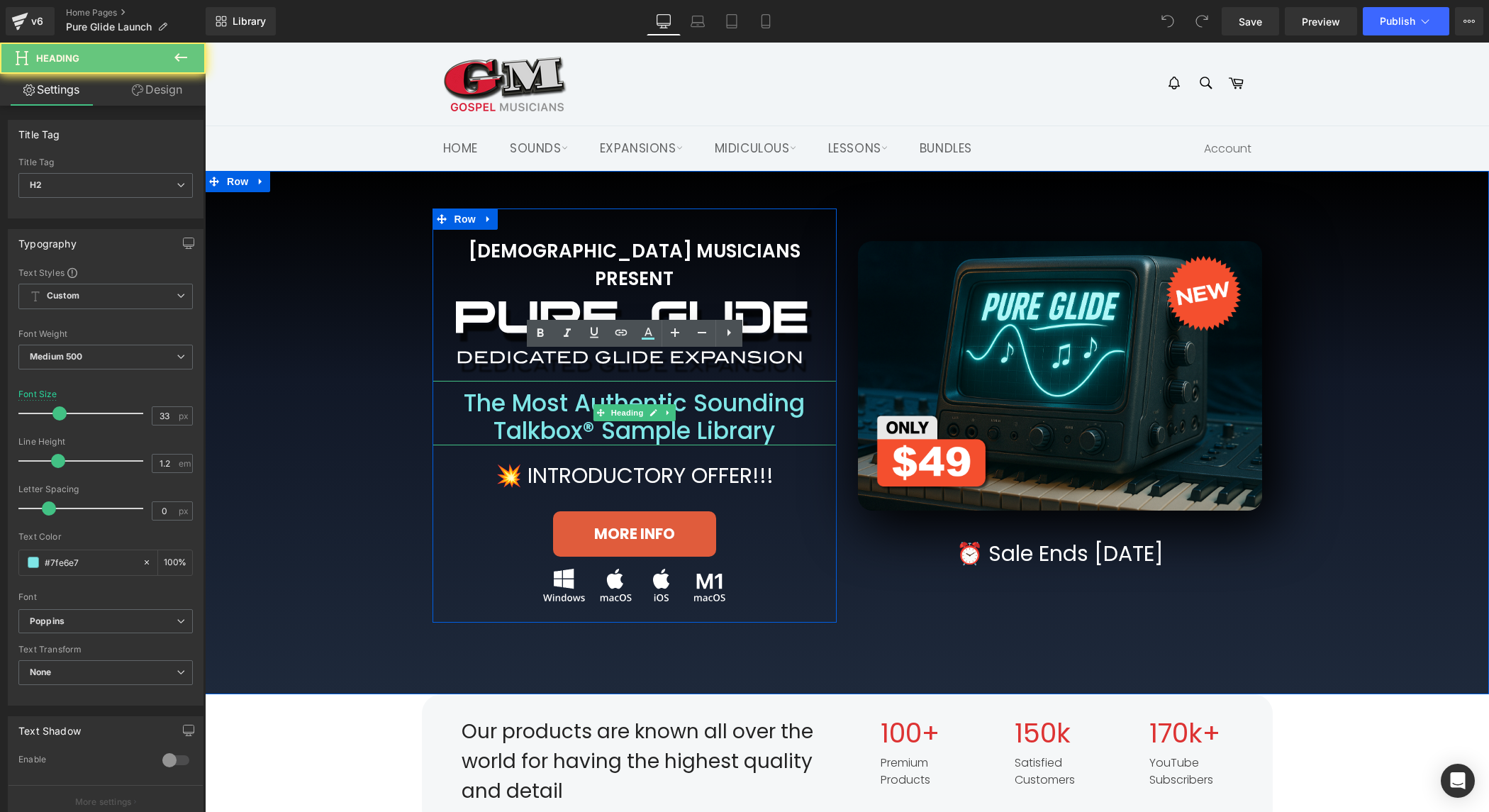
click at [564, 394] on h2 "The Most Authentic Sounding Talkbox® Sample Library" at bounding box center [635, 417] width 404 height 56
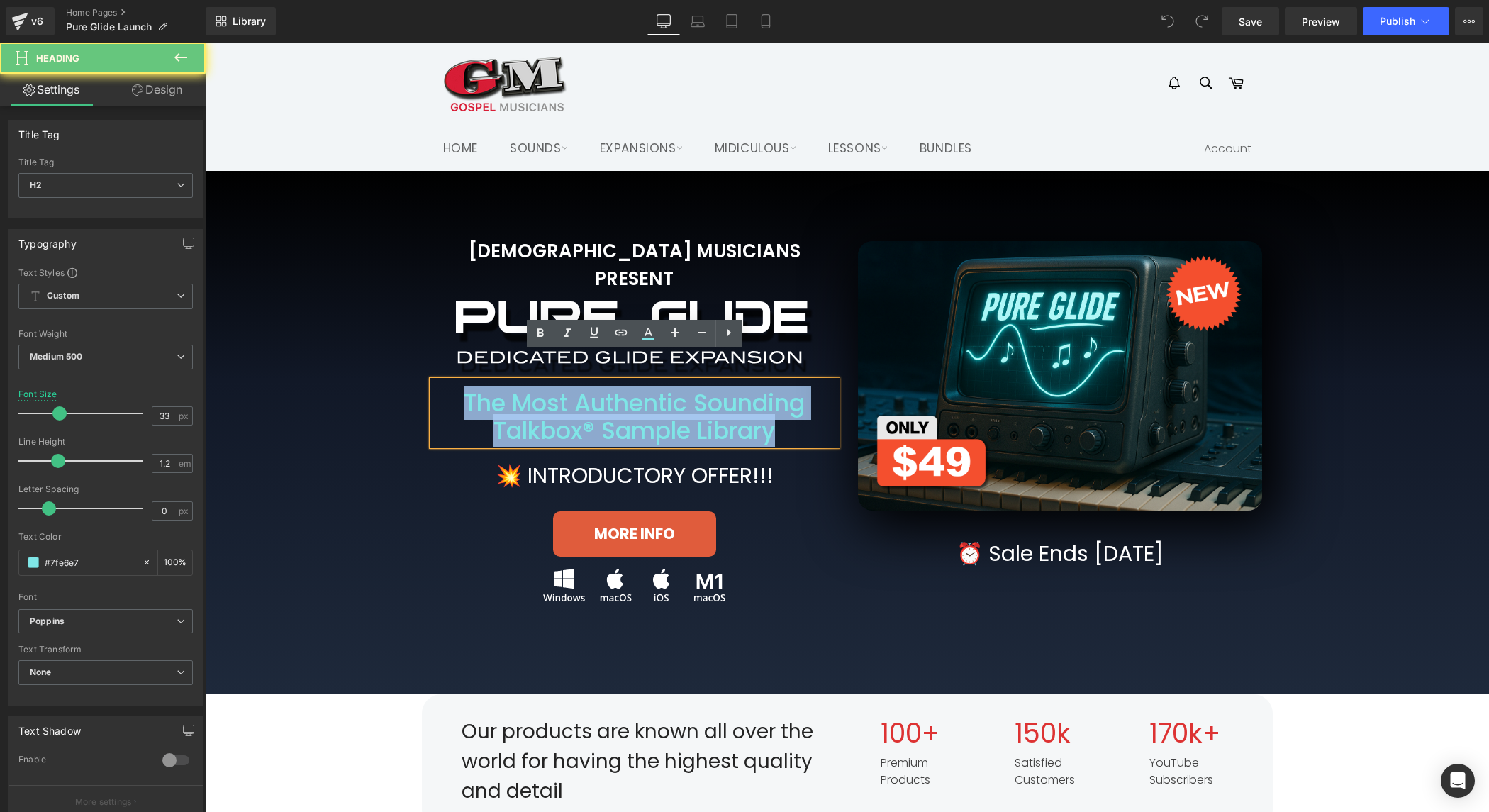
click at [564, 394] on h2 "The Most Authentic Sounding Talkbox® Sample Library" at bounding box center [635, 417] width 404 height 56
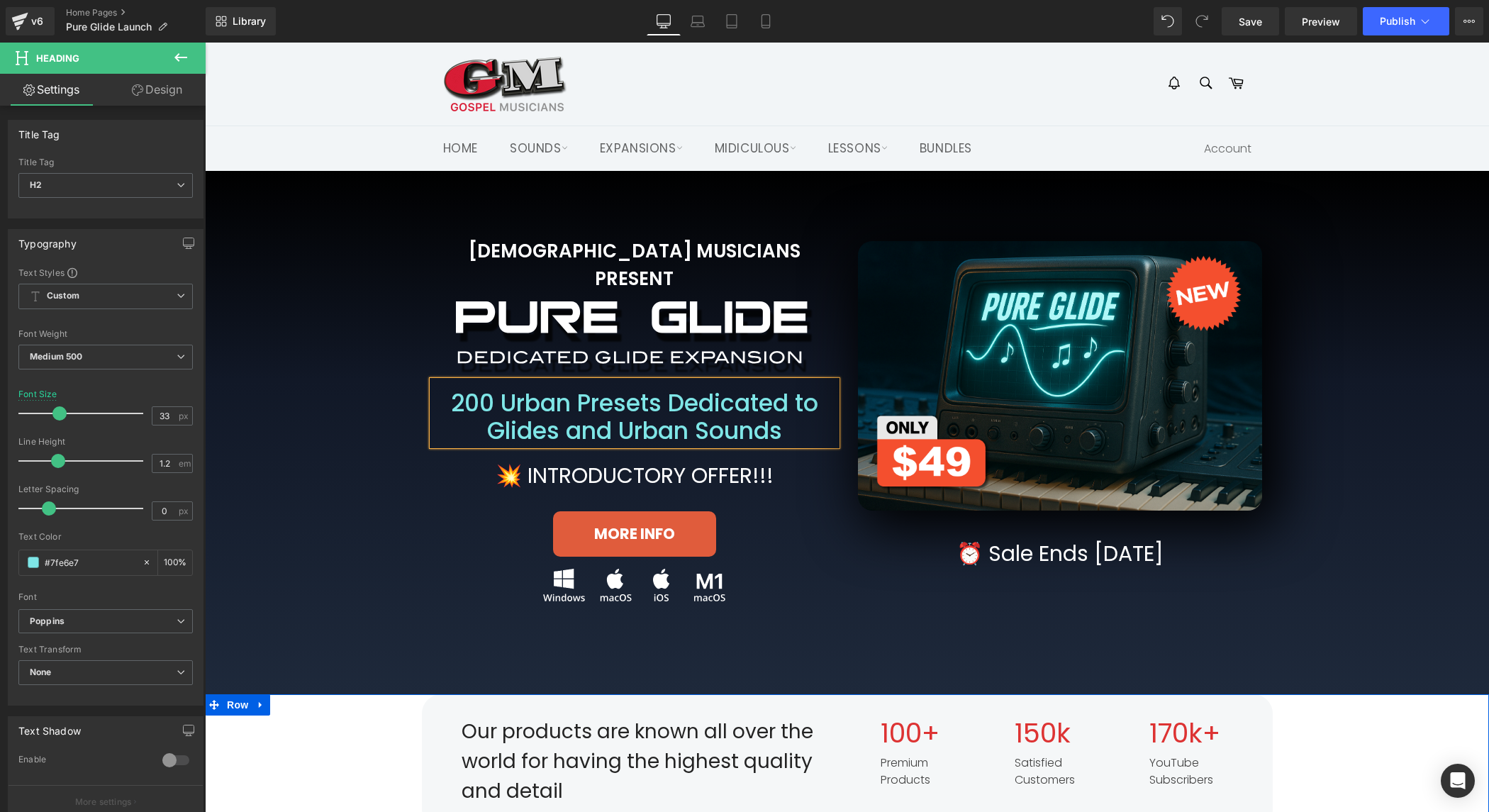
click at [312, 723] on div "Our products are known all over the world for having the highest quality and de…" at bounding box center [847, 761] width 1284 height 135
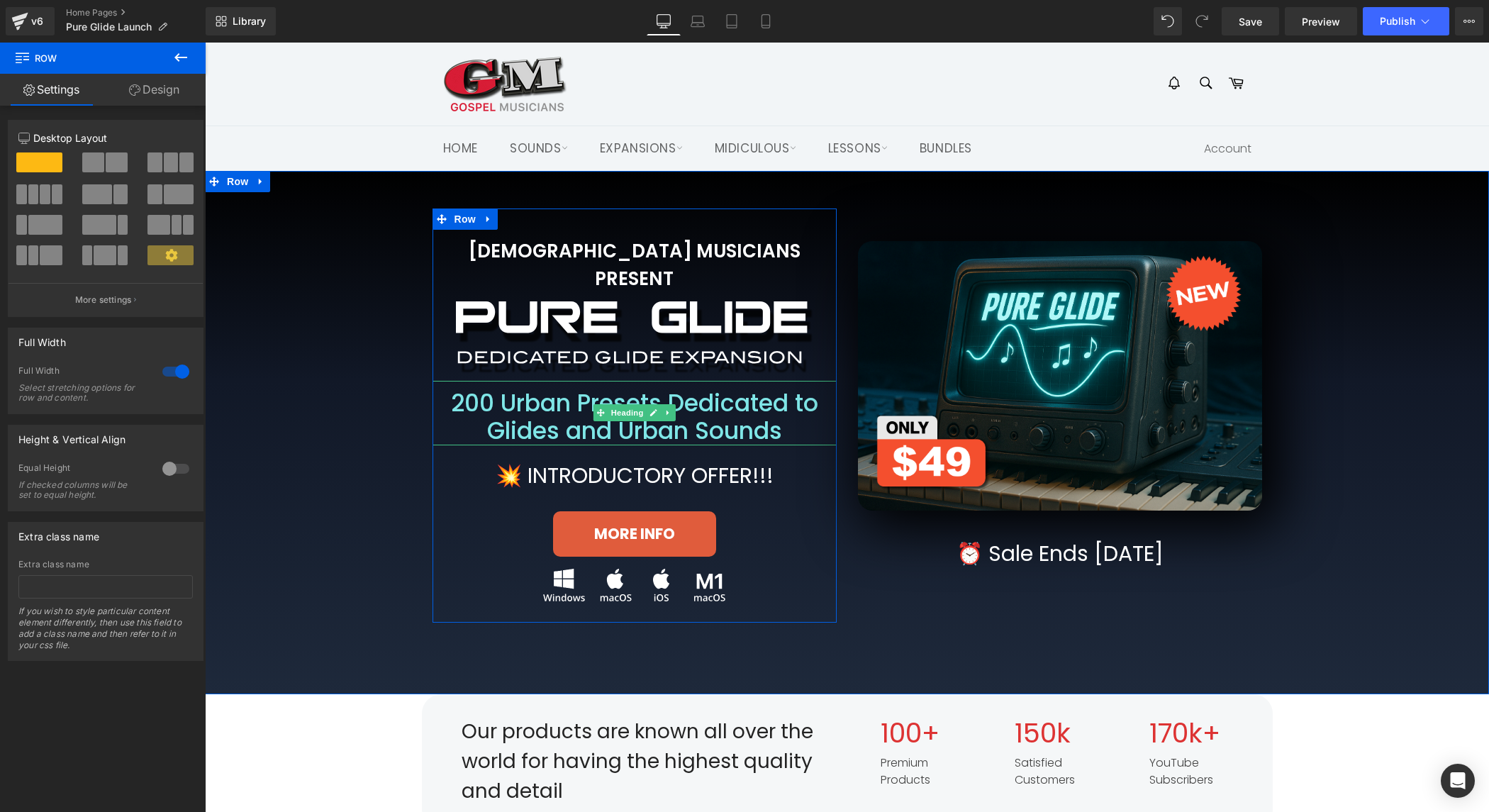
click at [547, 393] on h2 "200 Urban Presets Dedicated to Glides and Urban Sounds" at bounding box center [635, 417] width 404 height 56
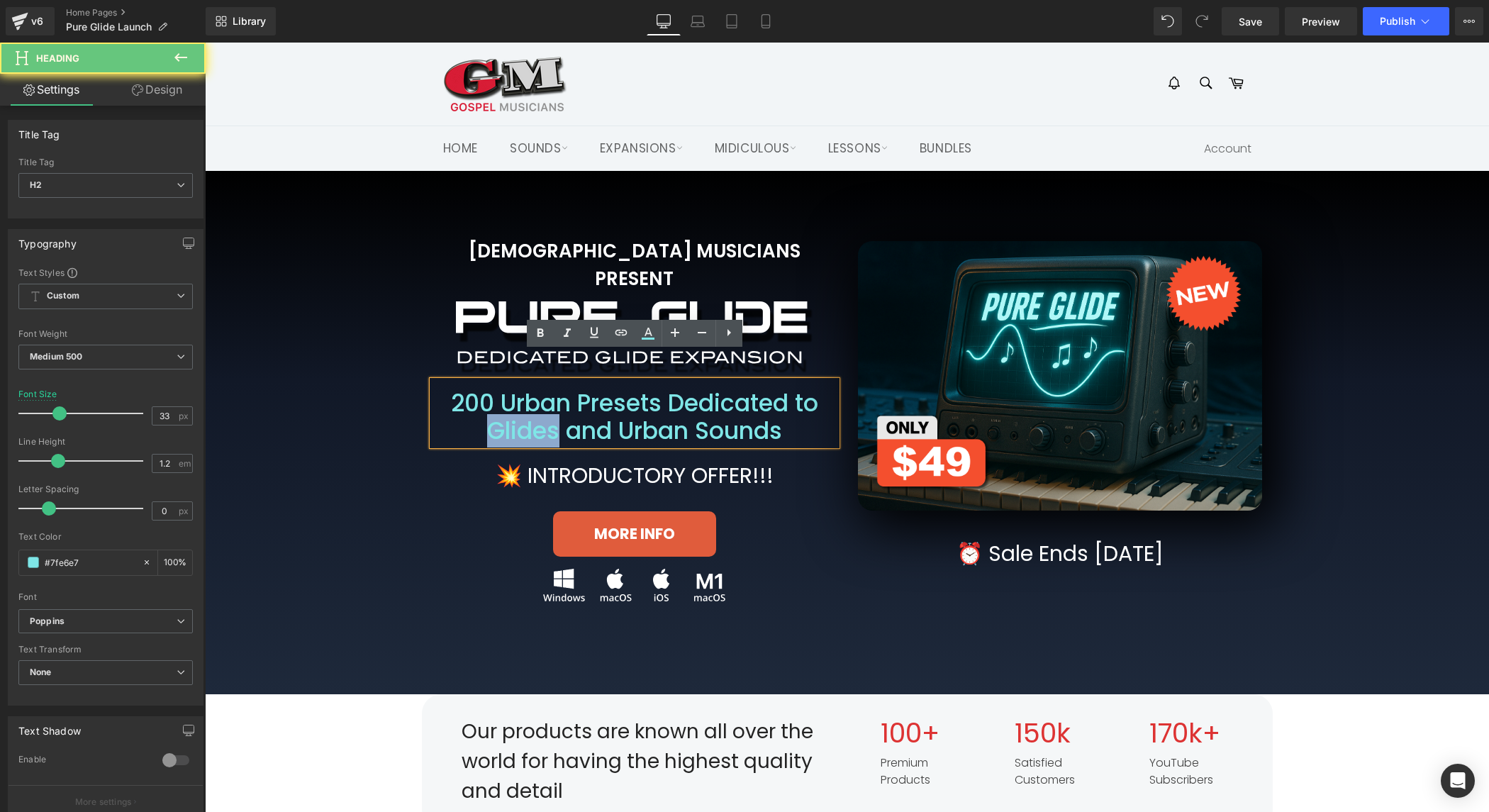
click at [546, 393] on h2 "200 Urban Presets Dedicated to Glides and Urban Sounds" at bounding box center [635, 417] width 404 height 56
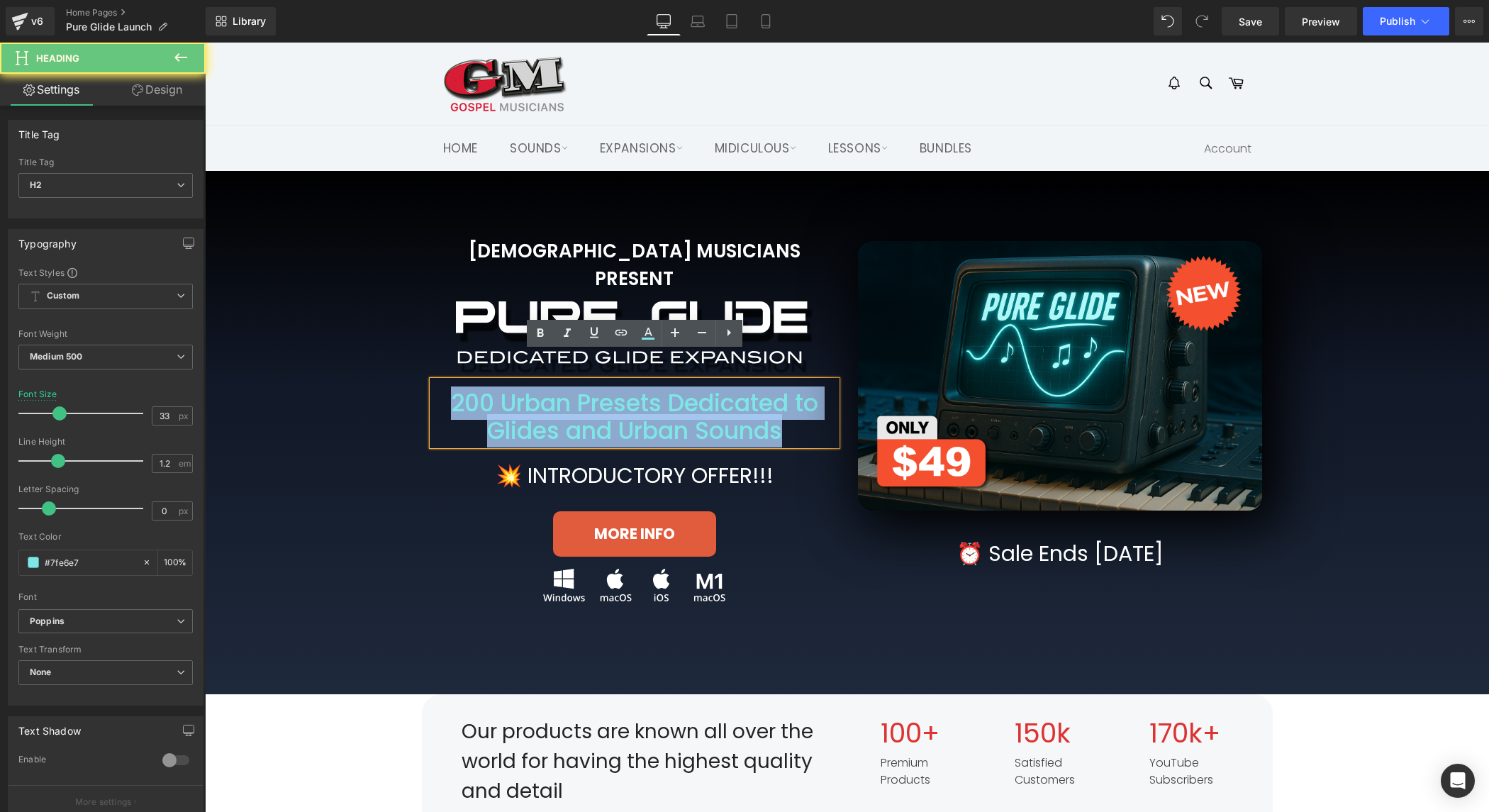
click at [546, 393] on h2 "200 Urban Presets Dedicated to Glides and Urban Sounds" at bounding box center [635, 417] width 404 height 56
copy h2 "200 Urban Presets Dedicated to Glides and Urban Sounds"
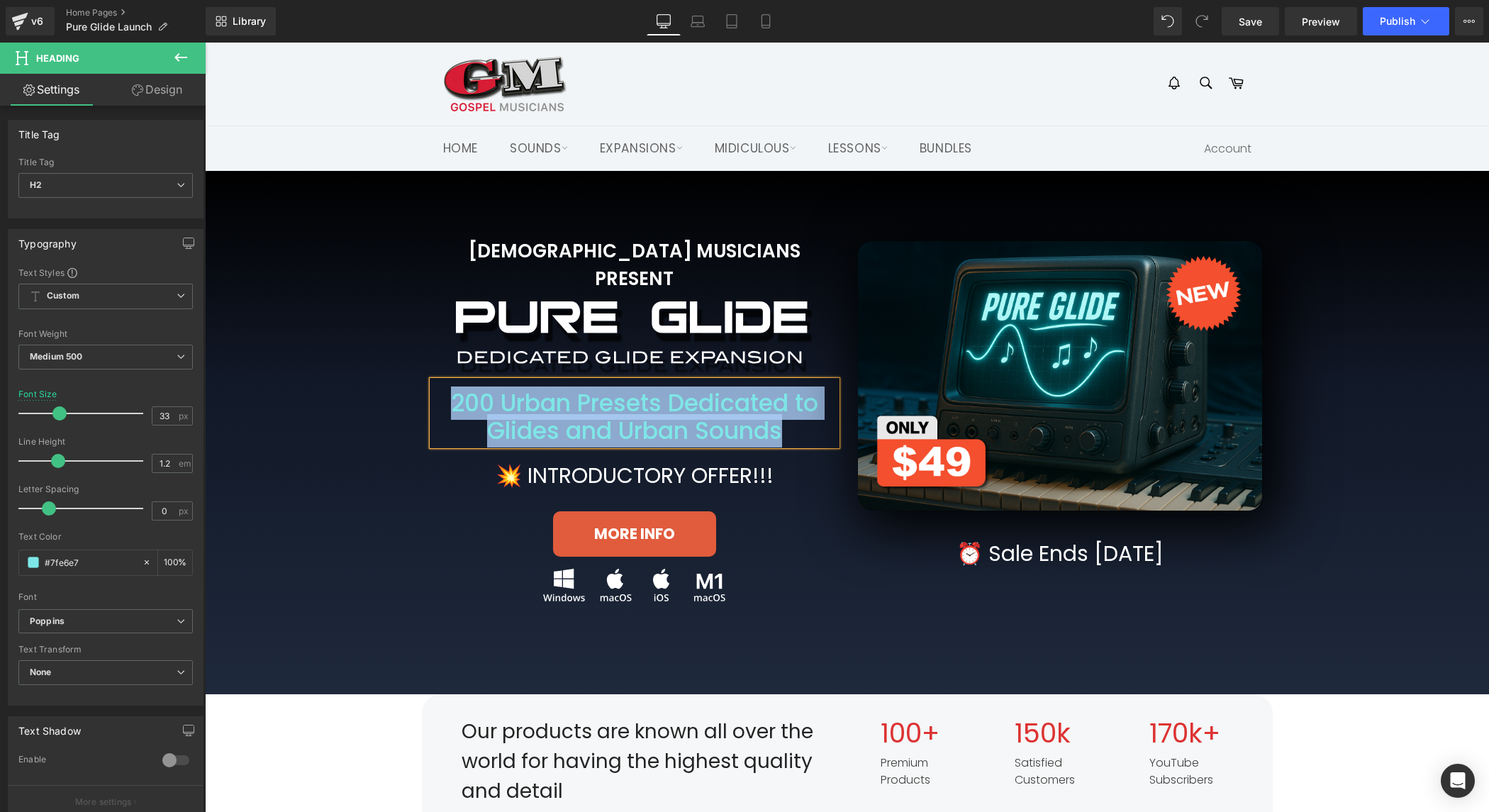
click at [692, 393] on h2 "200 Urban Presets Dedicated to Glides and Urban Sounds" at bounding box center [635, 417] width 404 height 56
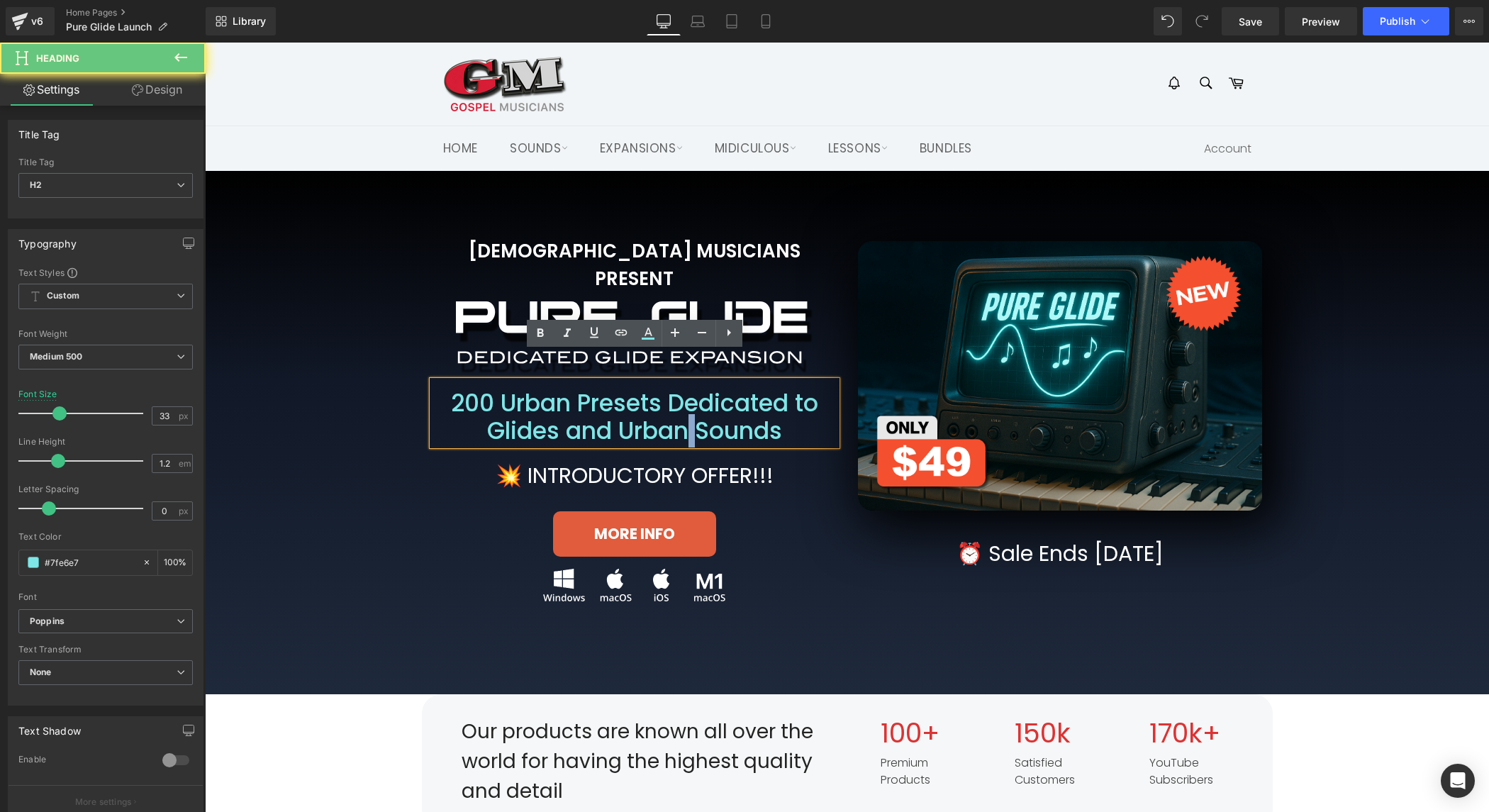
click at [692, 393] on h2 "200 Urban Presets Dedicated to Glides and Urban Sounds" at bounding box center [635, 417] width 404 height 56
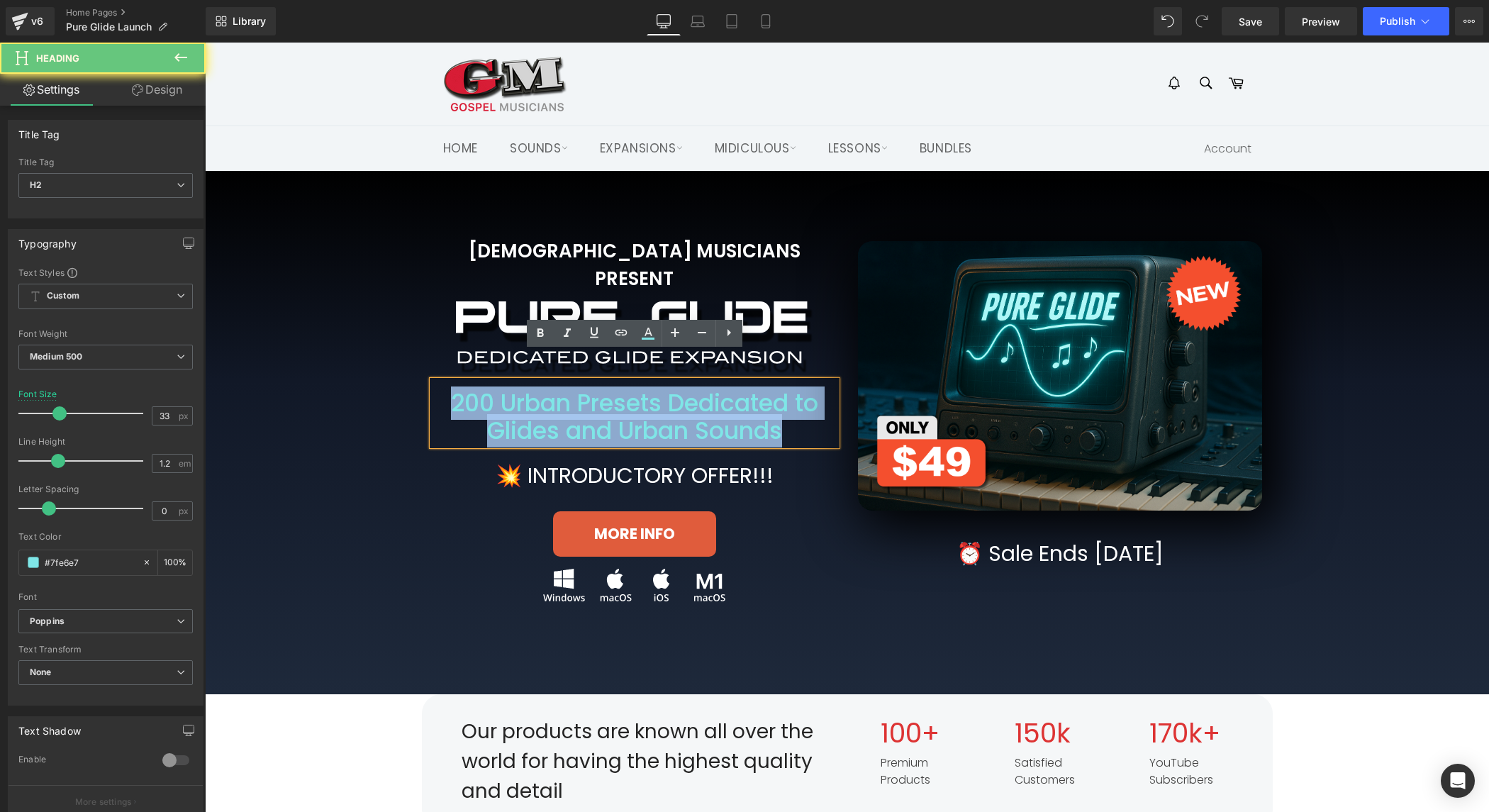
click at [692, 393] on h2 "200 Urban Presets Dedicated to Glides and Urban Sounds" at bounding box center [635, 417] width 404 height 56
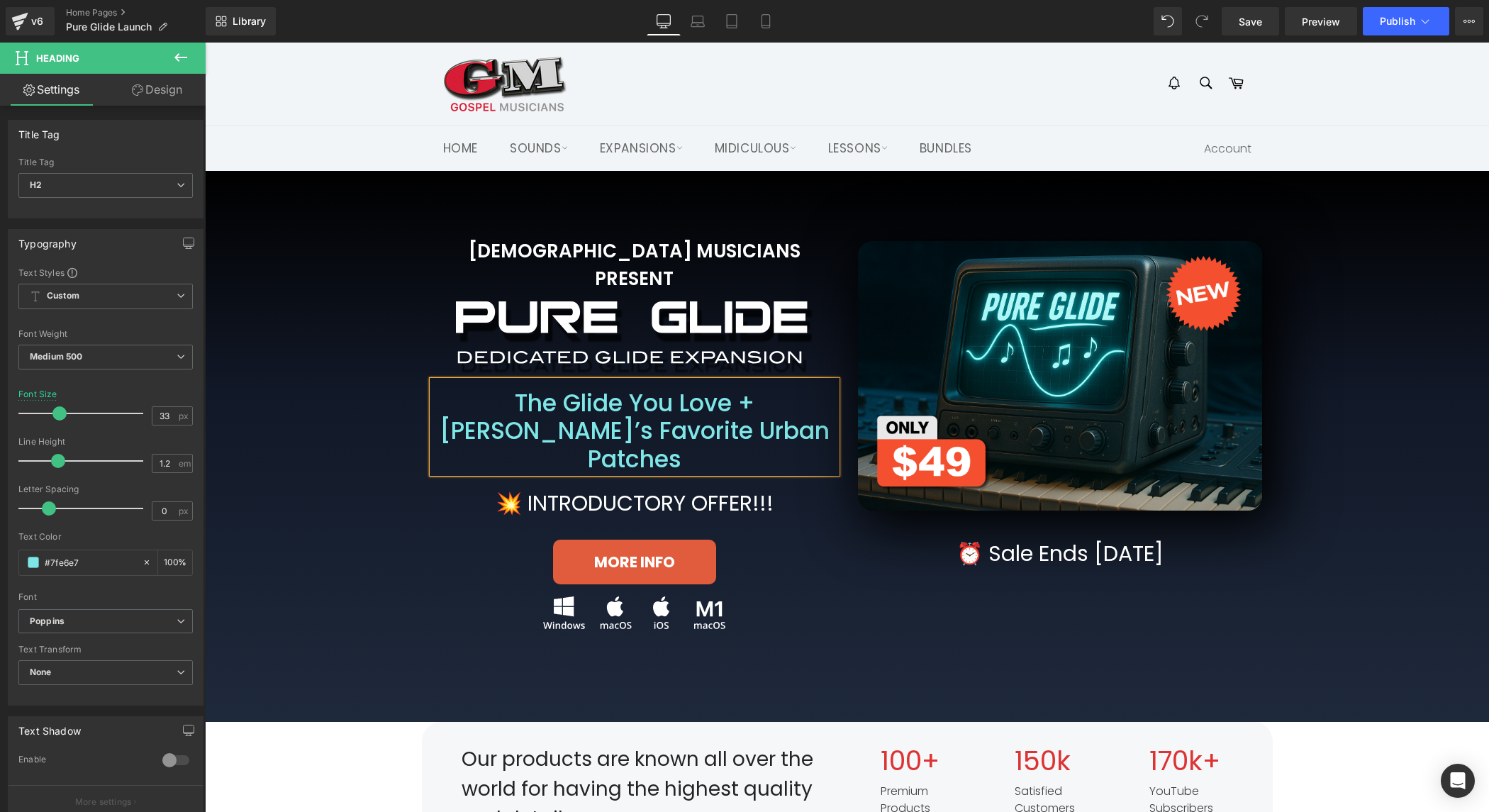
click at [358, 581] on div "GOSPEL MUSICIANS PRESENT Heading Image Row The Glide You Love + Jamal’s Favorit…" at bounding box center [847, 419] width 1256 height 463
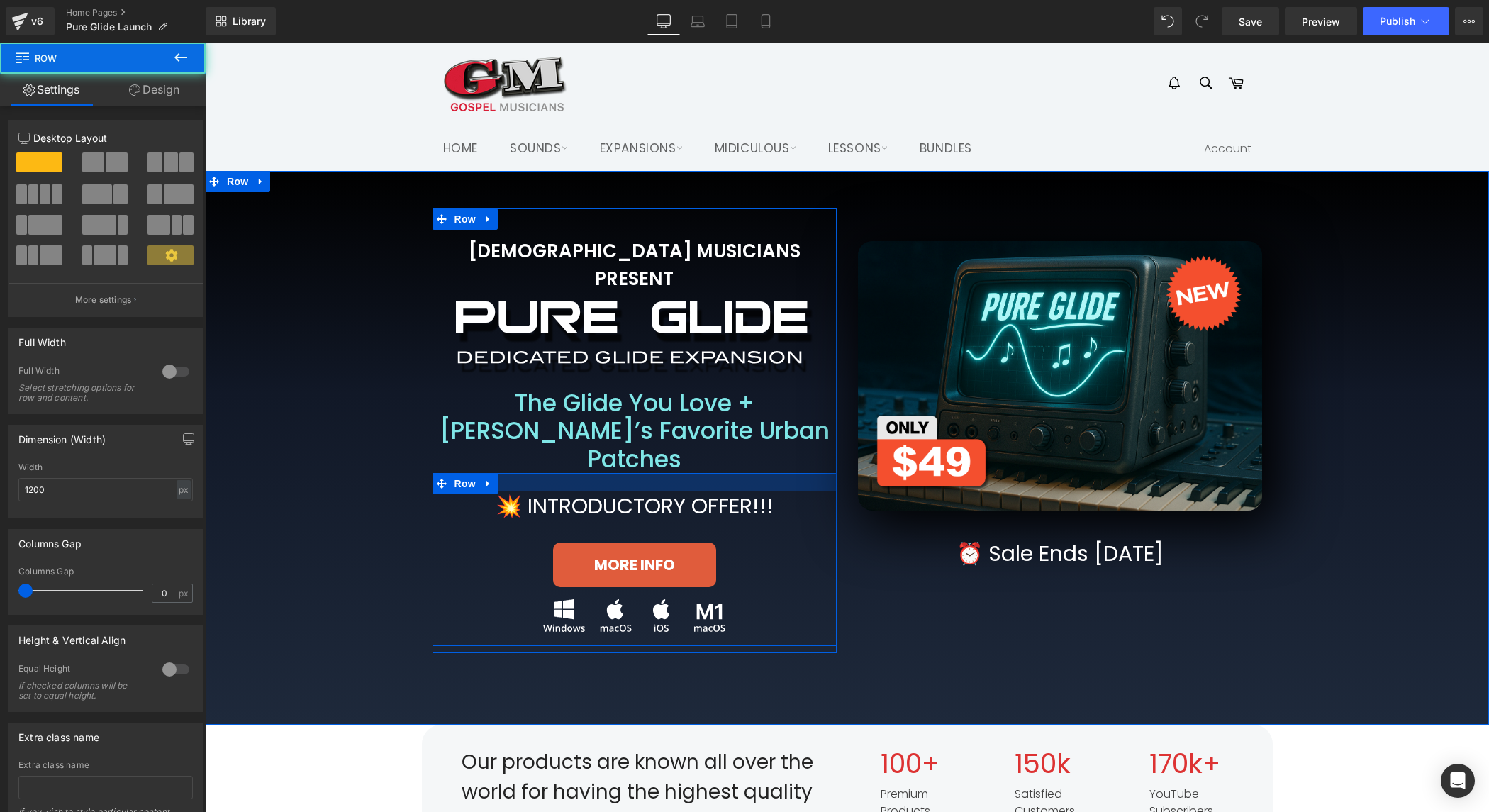
drag, startPoint x: 655, startPoint y: 422, endPoint x: 644, endPoint y: 431, distance: 14.2
click at [655, 473] on div at bounding box center [635, 482] width 404 height 18
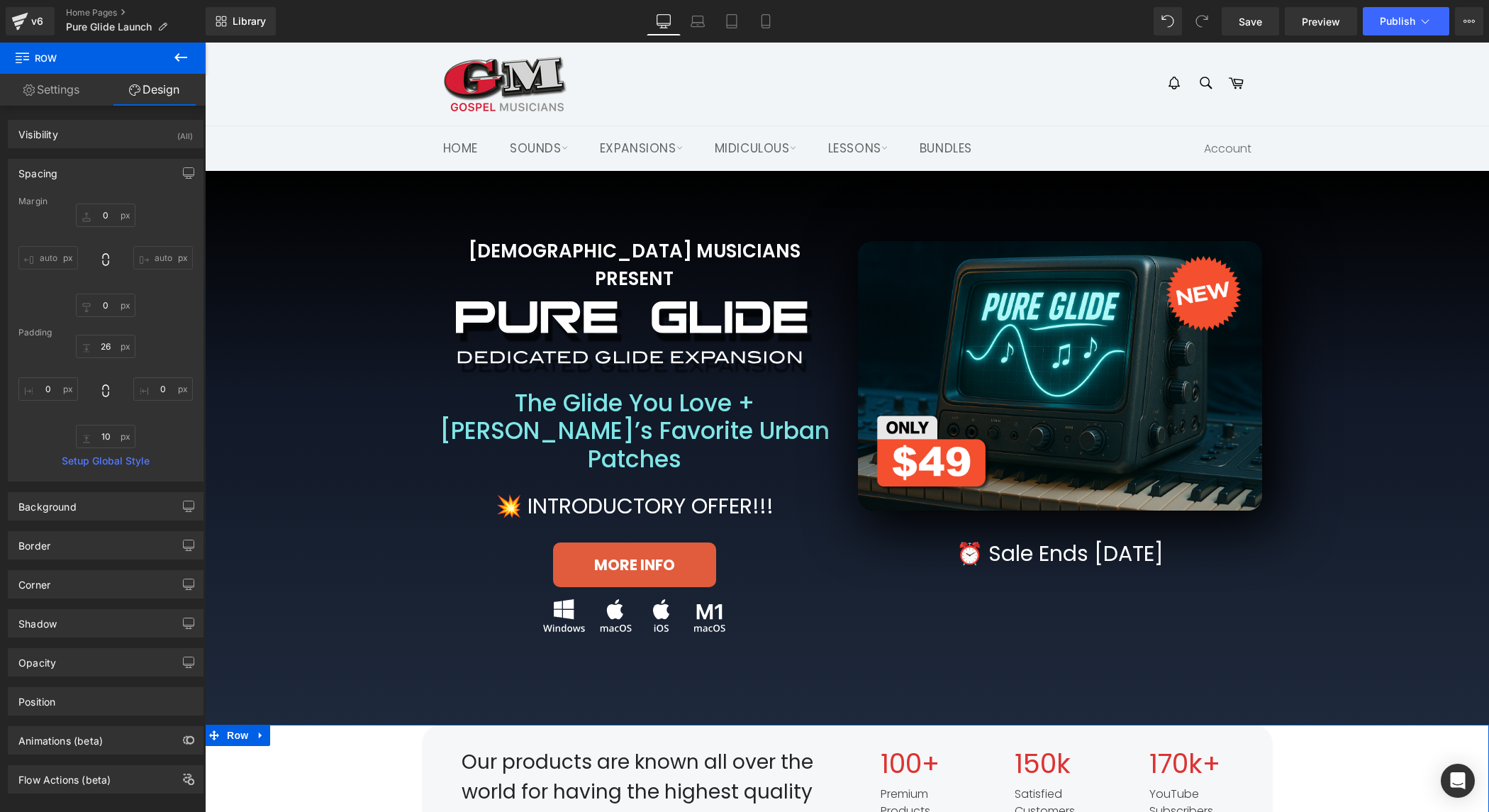
click at [333, 732] on div "Our products are known all over the world for having the highest quality and de…" at bounding box center [847, 792] width 1284 height 135
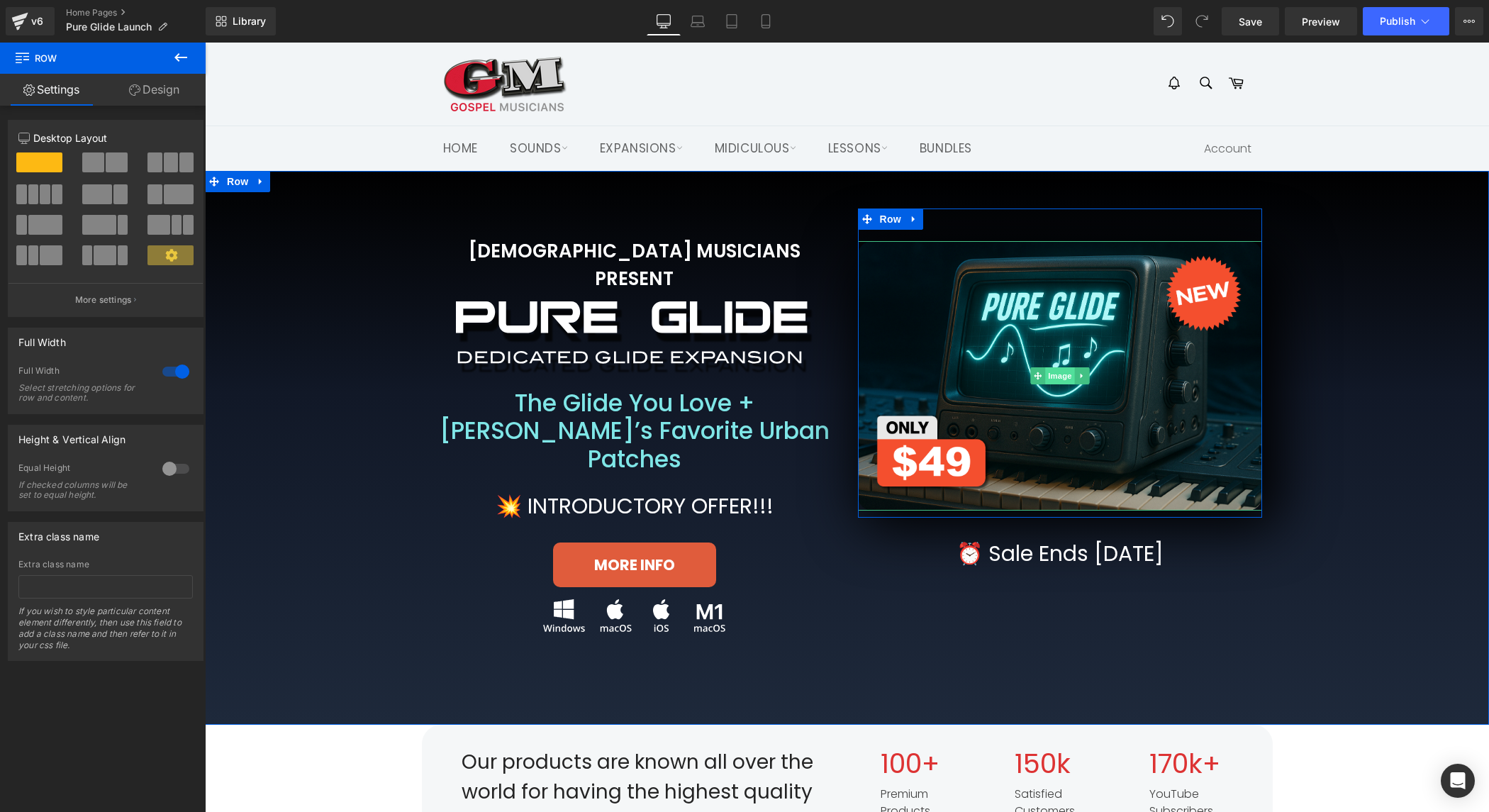
click at [1064, 370] on span "Image" at bounding box center [1060, 376] width 29 height 17
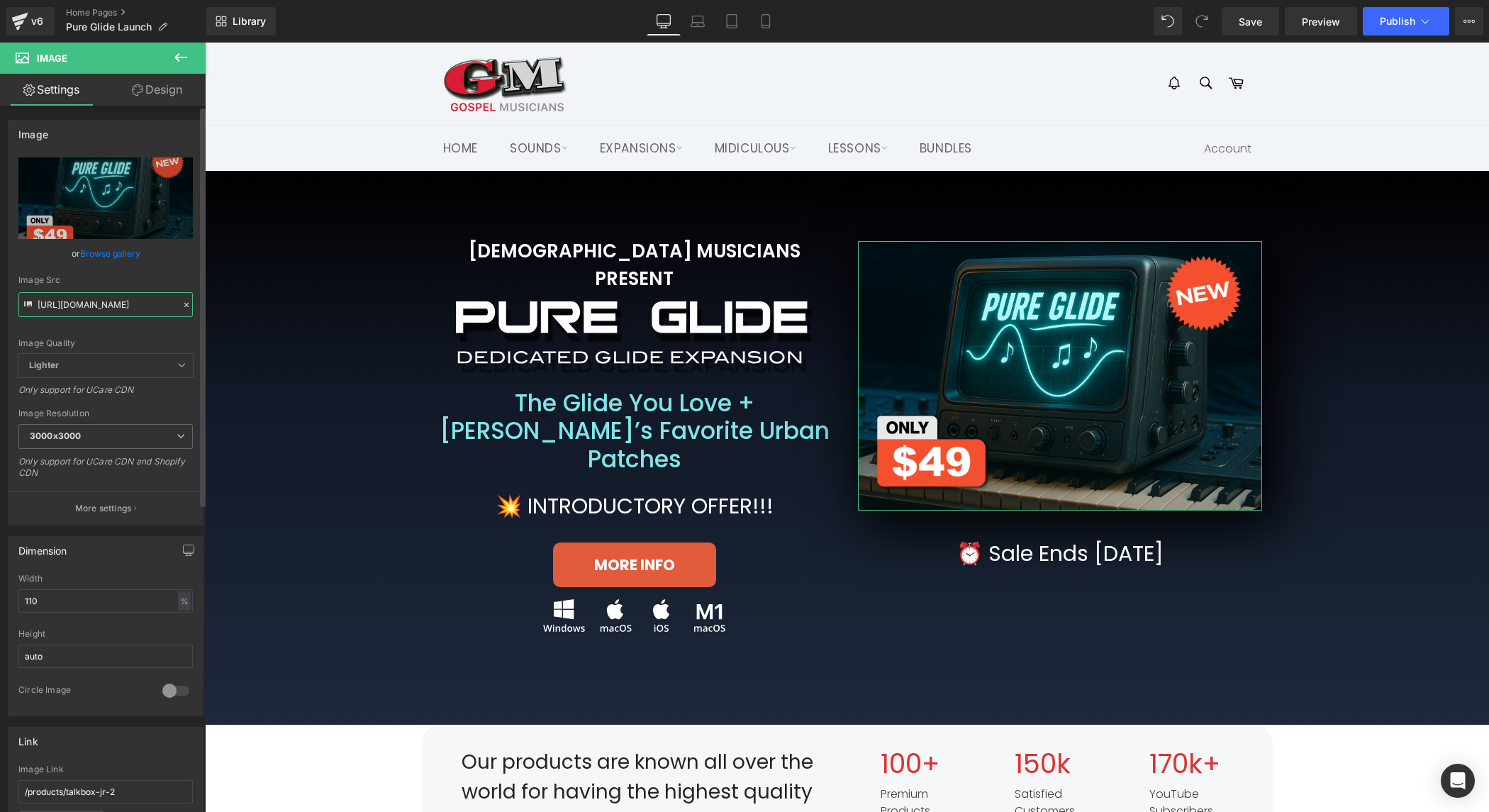
click at [131, 303] on input "https://gmweb.b-cdn.net/shopify/miscproductstuff/puresynth2/PSPPUREGLIDE/HOME_M…" at bounding box center [106, 304] width 175 height 25
paste input "PSPPURGLIDE_2"
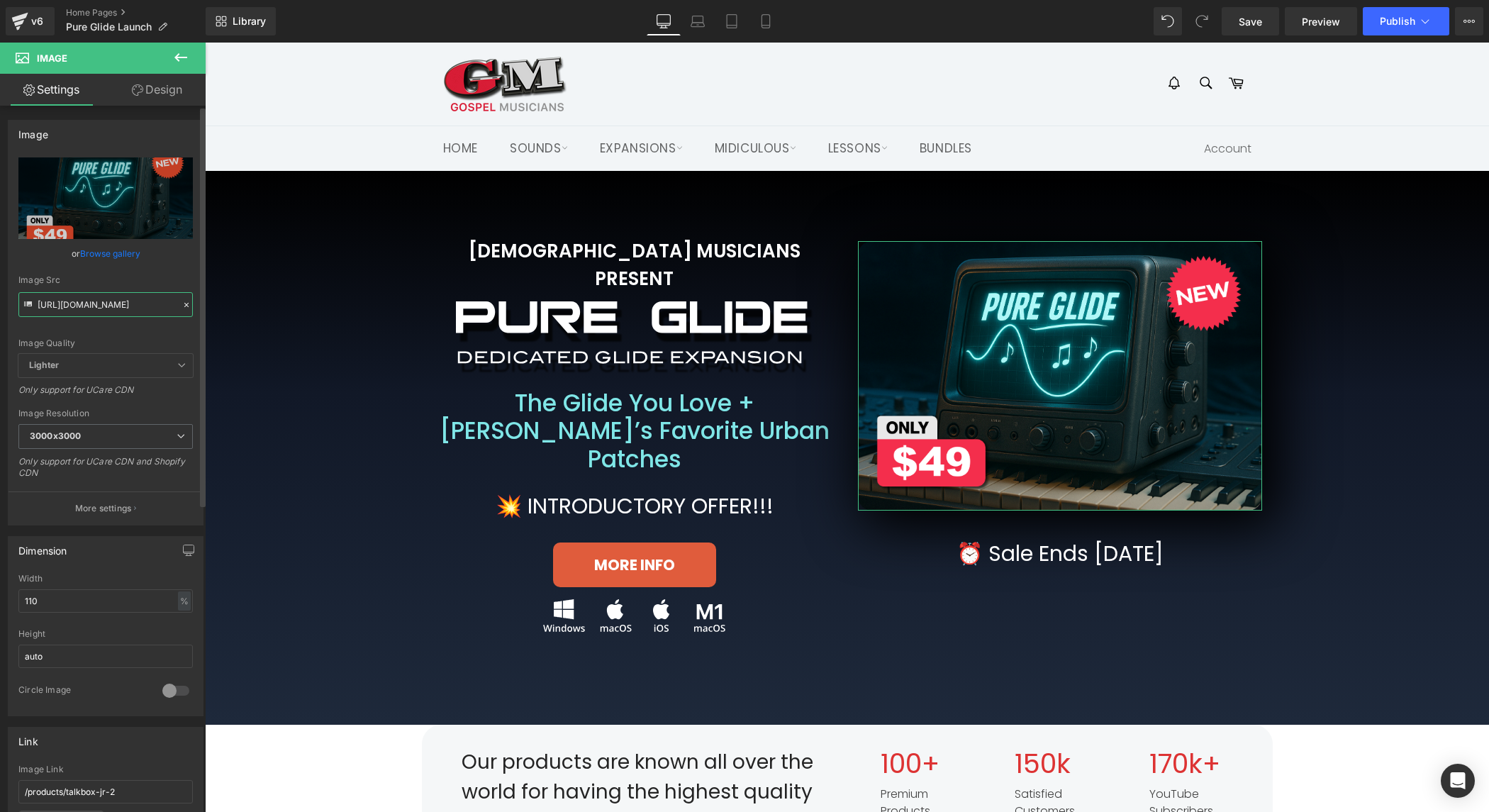
type input "https://gmweb.b-cdn.net/shopify/miscproductstuff/puresynth2/PSPPUREGLIDE/PSPPUR…"
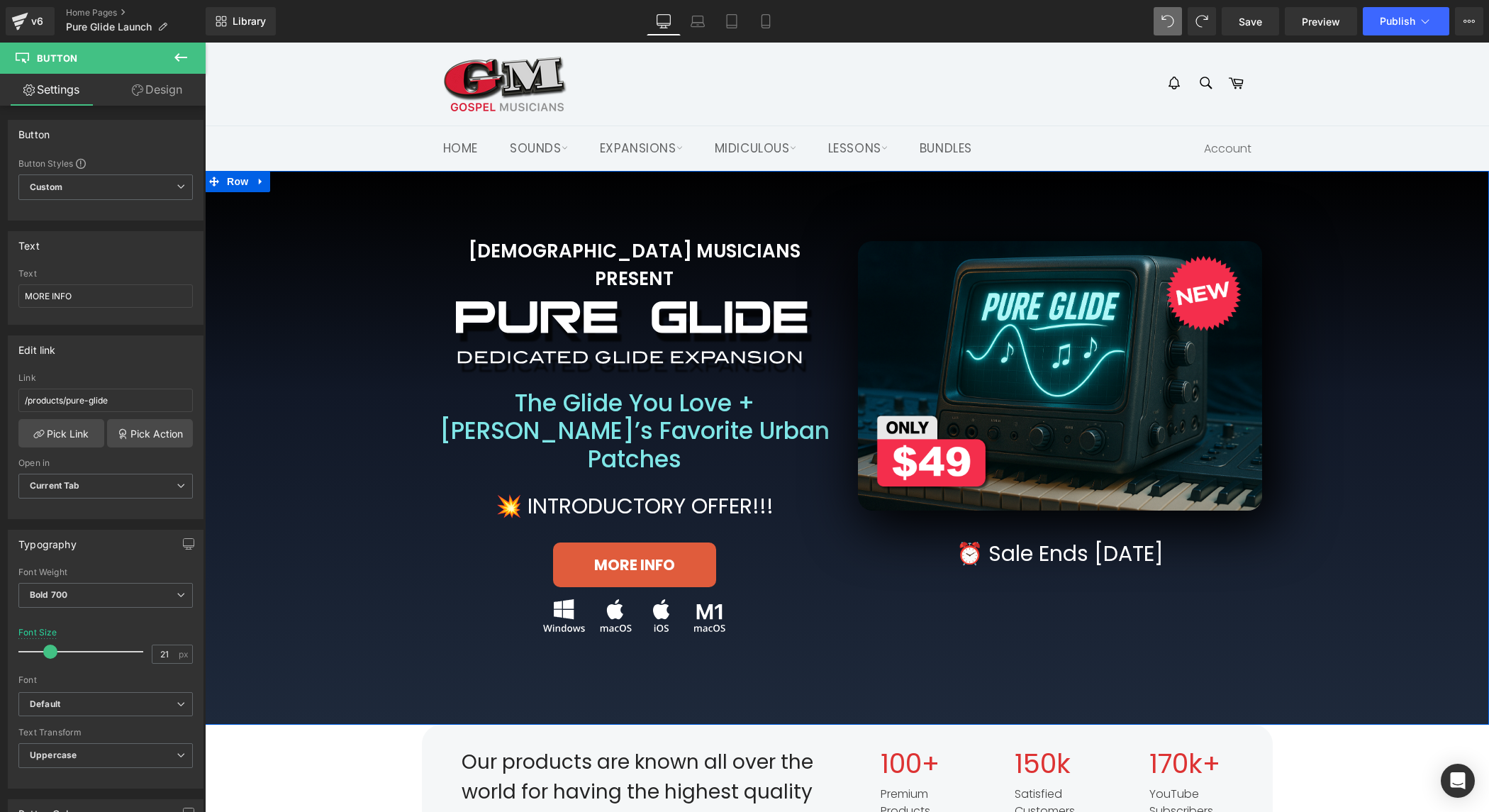
click at [759, 646] on div "GOSPEL MUSICIANS PRESENT Heading Image Row The Glide You Love + Jamal’s Favorit…" at bounding box center [847, 447] width 1284 height 554
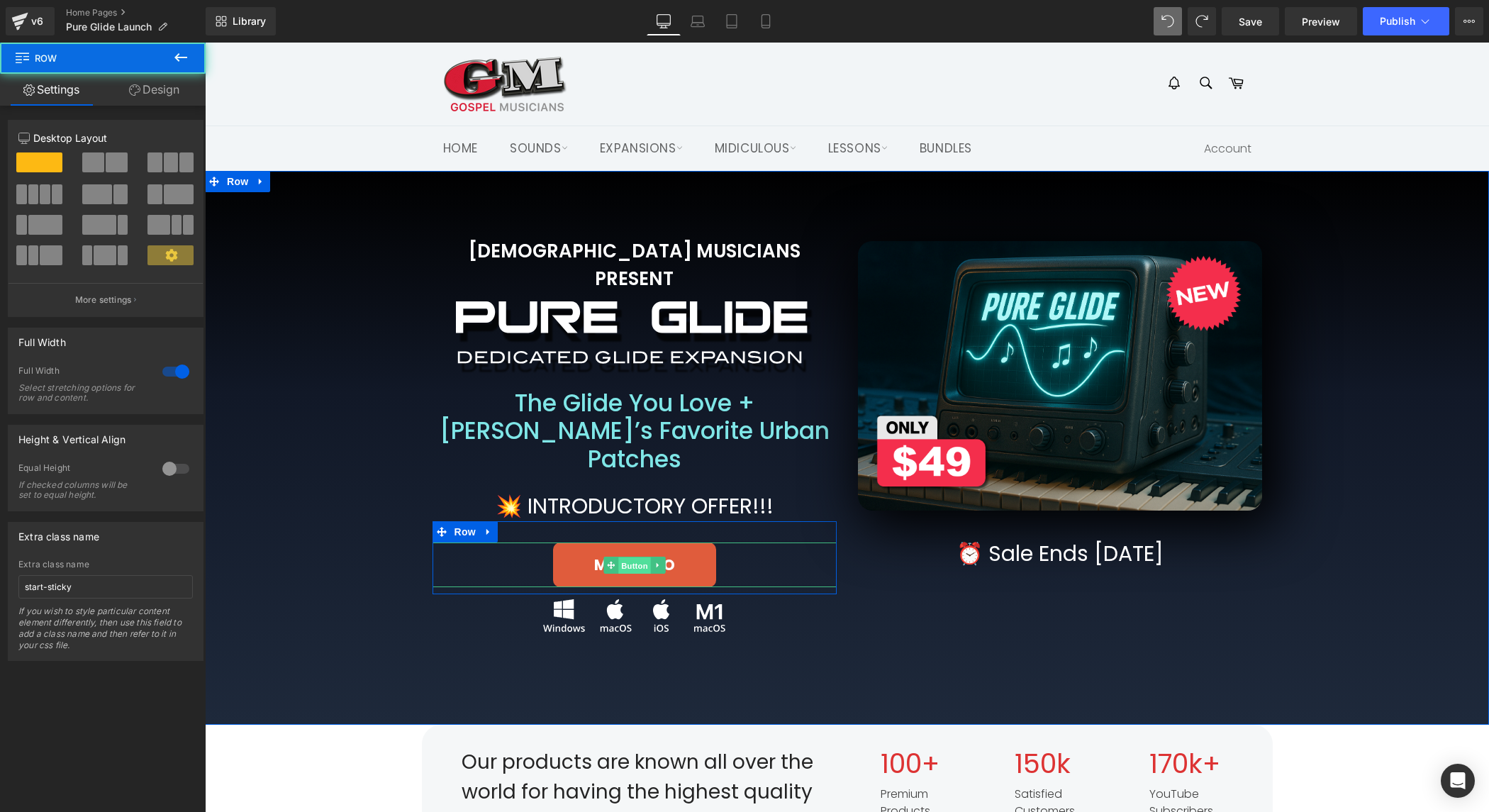
click at [637, 557] on span "Button" at bounding box center [635, 565] width 33 height 17
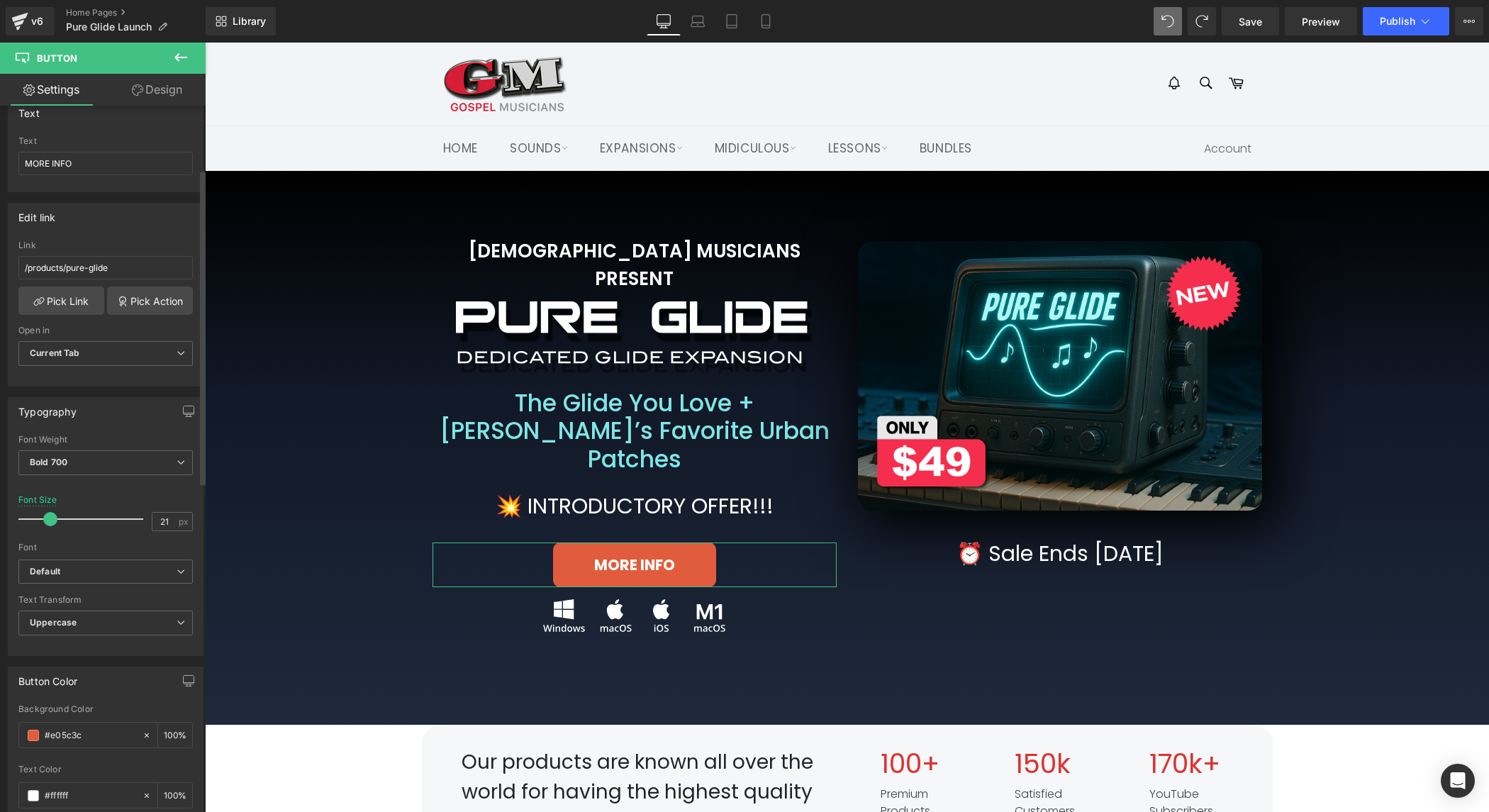
scroll to position [175, 0]
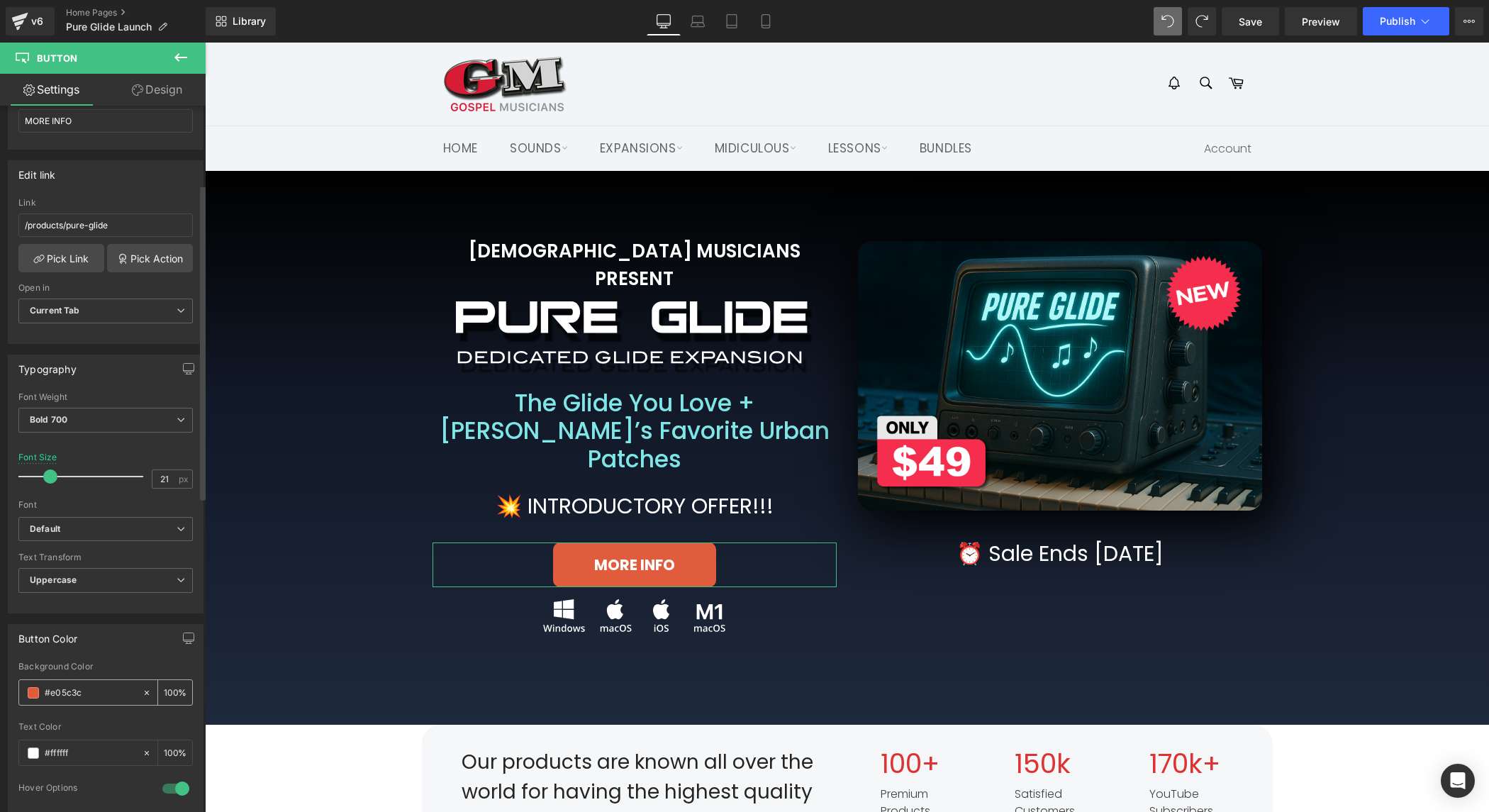
click at [66, 685] on input "#e05c3c" at bounding box center [90, 693] width 91 height 16
paste input "F42E4C"
type input "#F42E4C"
click at [1395, 17] on span "Publish" at bounding box center [1397, 21] width 36 height 11
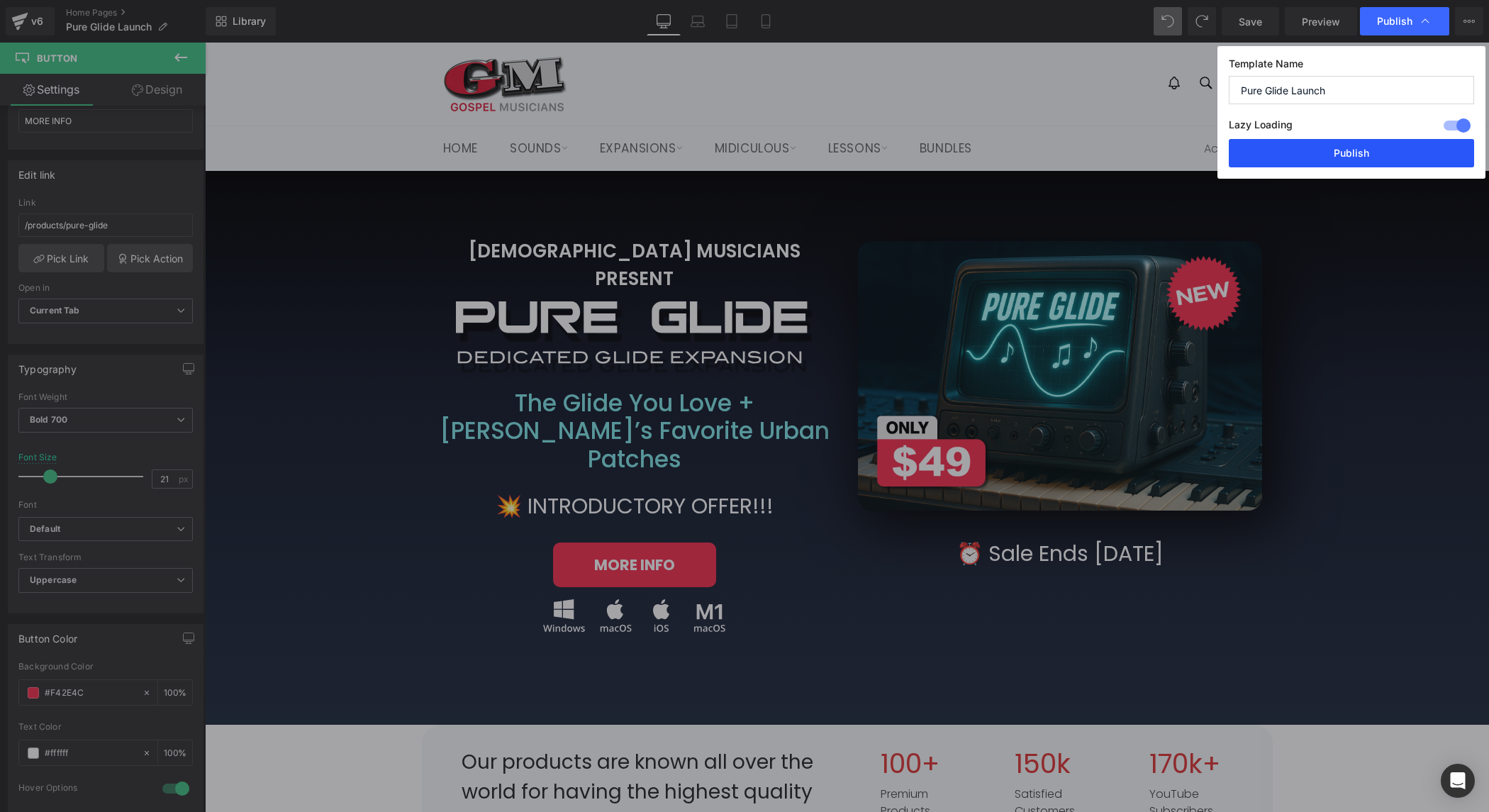
click at [1380, 145] on button "Publish" at bounding box center [1351, 152] width 245 height 28
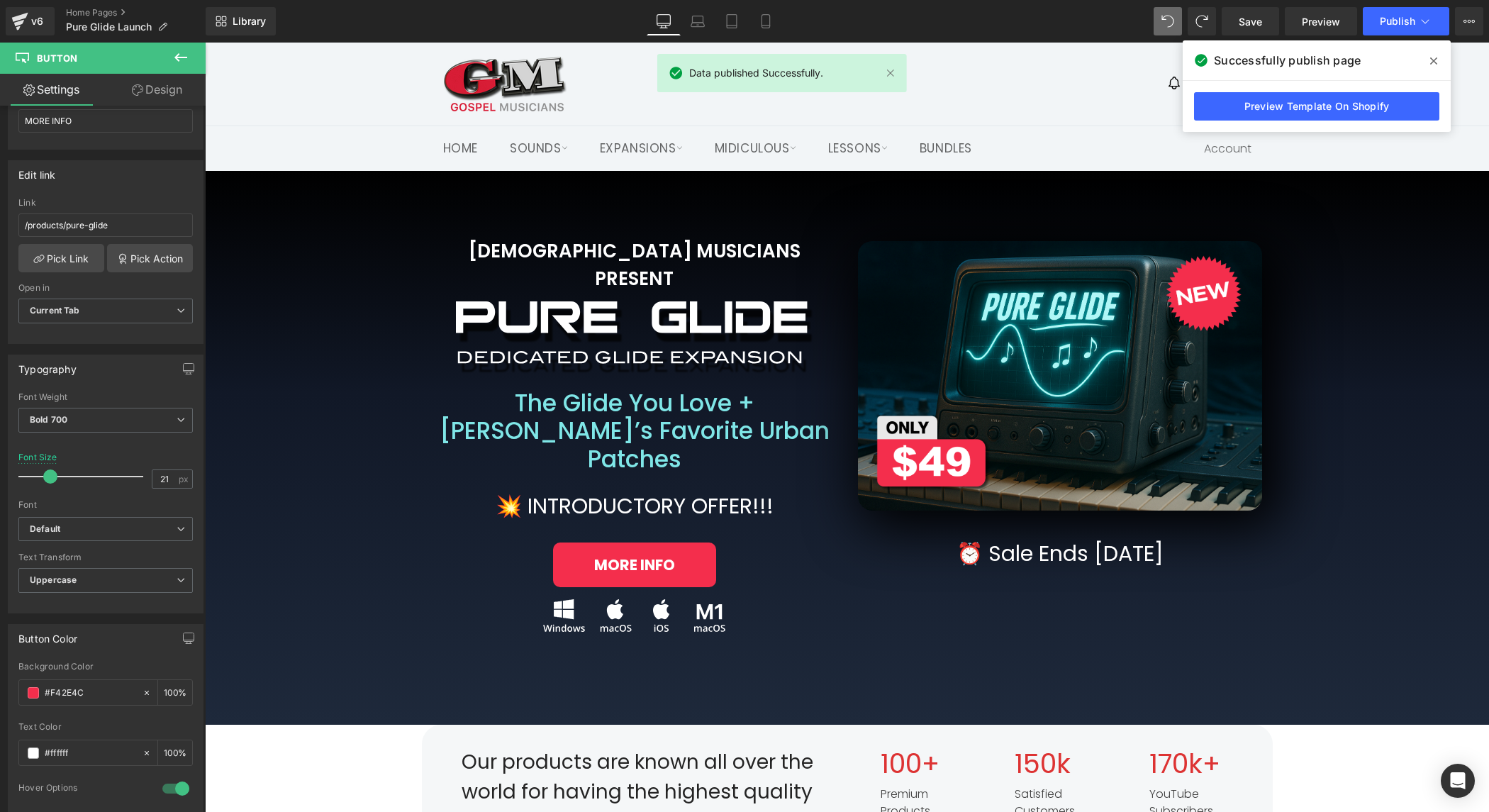
click at [316, 91] on header "Site navigation Search Search Cart Menu Site navigation Home" at bounding box center [847, 107] width 1284 height 129
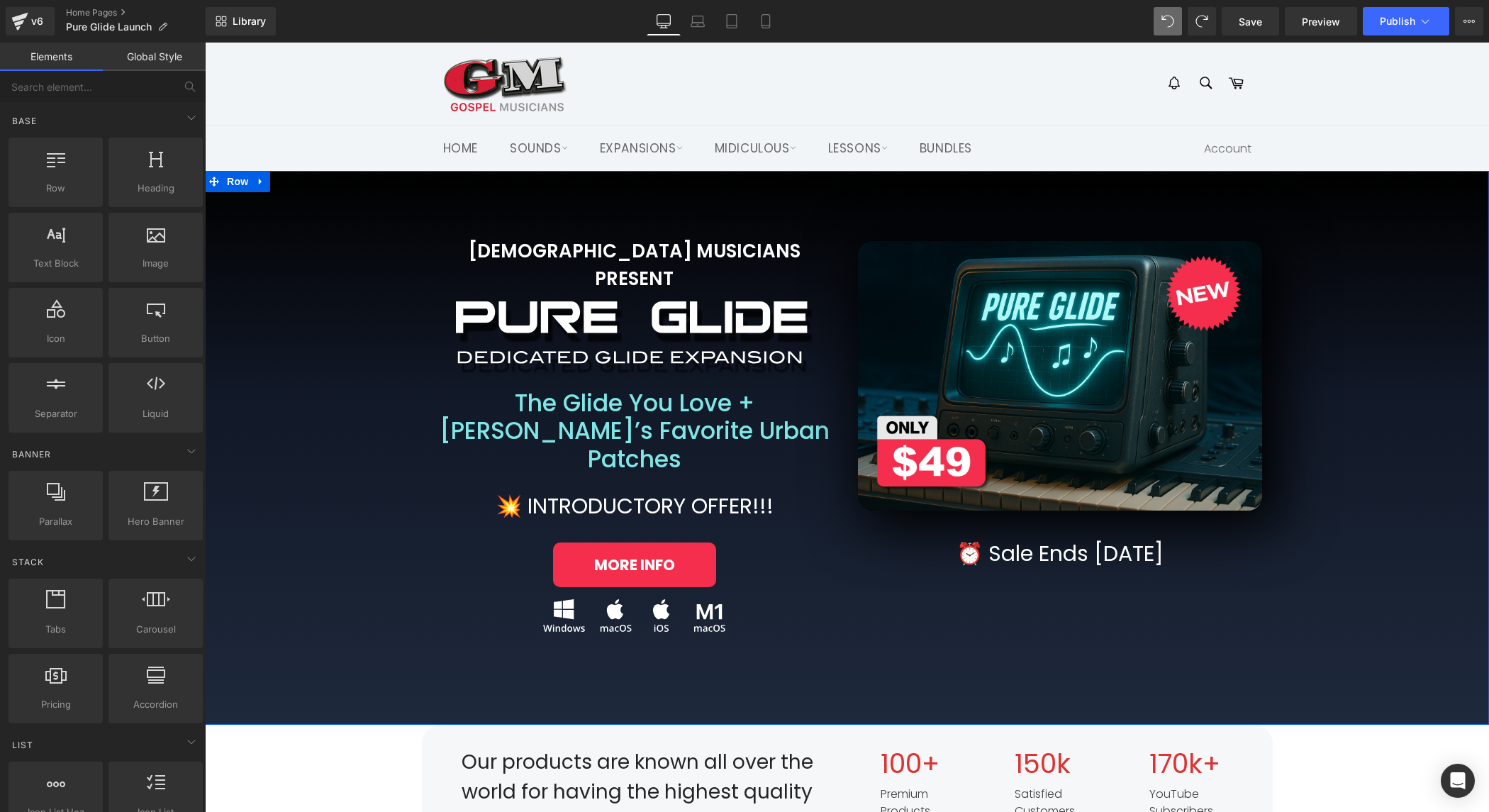
click at [309, 263] on div "GOSPEL MUSICIANS PRESENT Heading Image Row The Glide You Love + Jamal’s Favorit…" at bounding box center [847, 420] width 1256 height 466
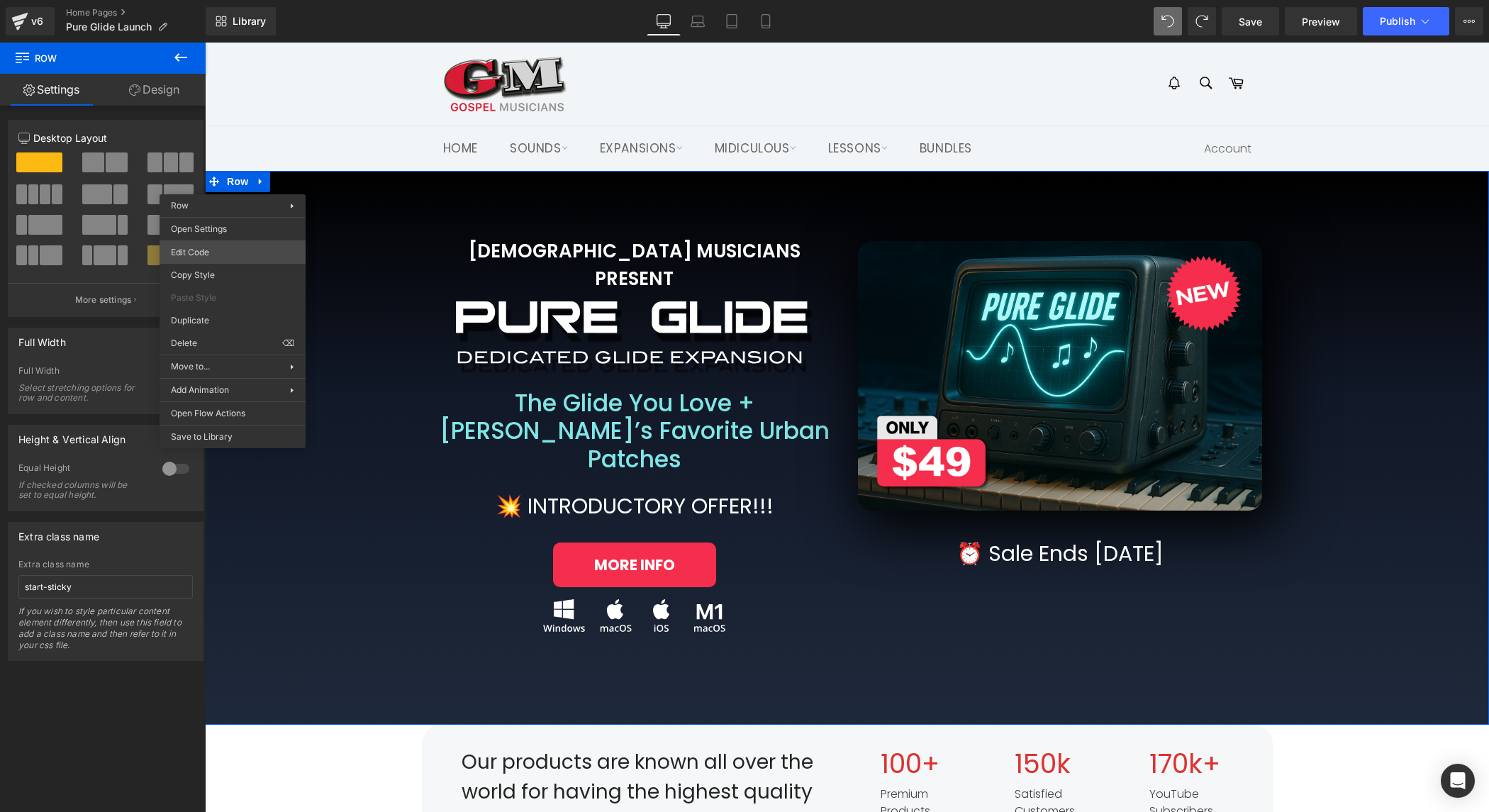
click at [254, 243] on body "Button You are previewing how the will restyle your page. You can not edit Elem…" at bounding box center [744, 406] width 1489 height 812
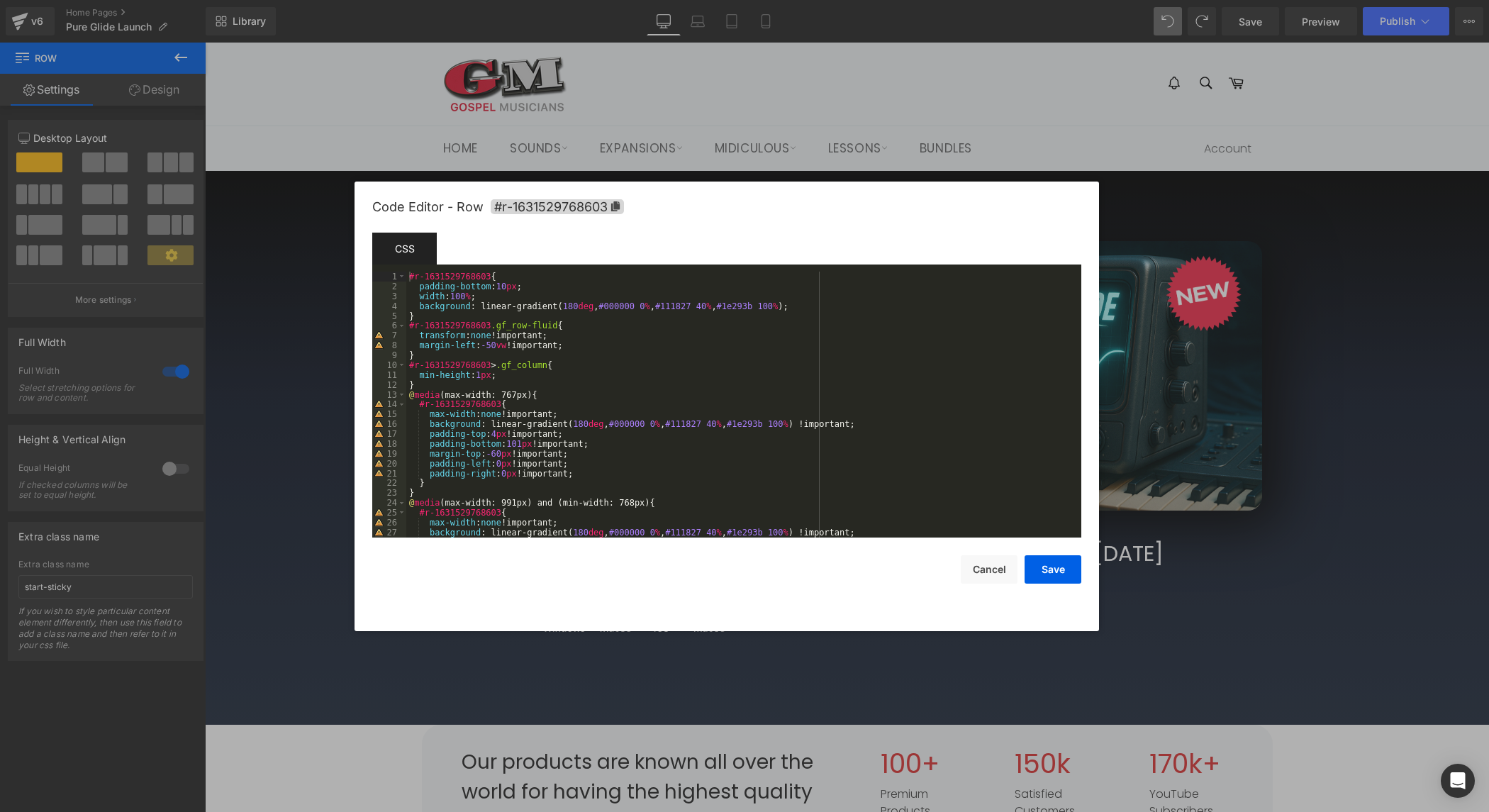
click at [600, 425] on div "#r-1631529768603 { padding-bottom : 10 px ; width : 100 % ; background : linear…" at bounding box center [740, 414] width 670 height 286
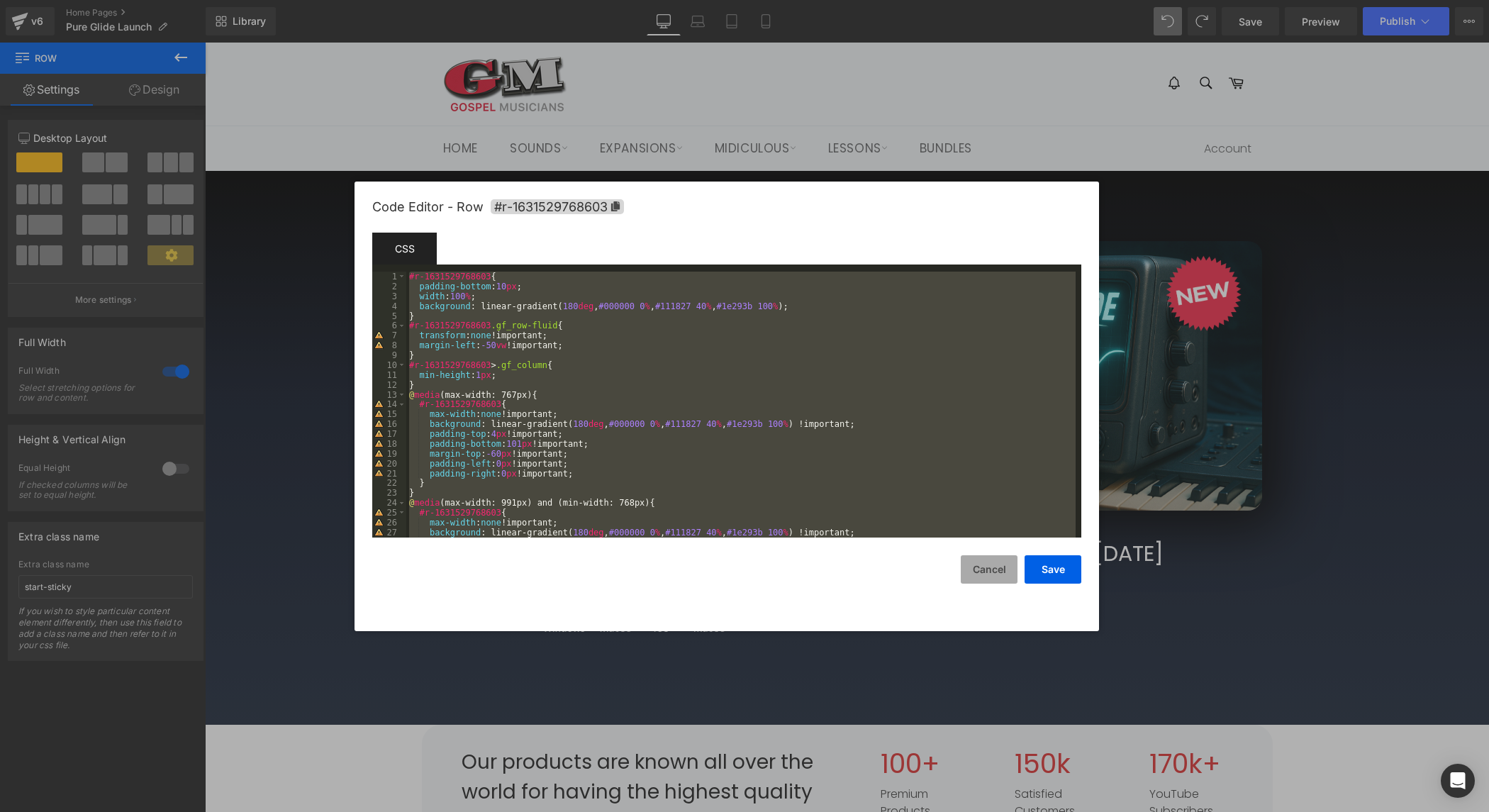
drag, startPoint x: 994, startPoint y: 575, endPoint x: 971, endPoint y: 573, distance: 23.1
click at [988, 574] on button "Cancel" at bounding box center [989, 569] width 57 height 28
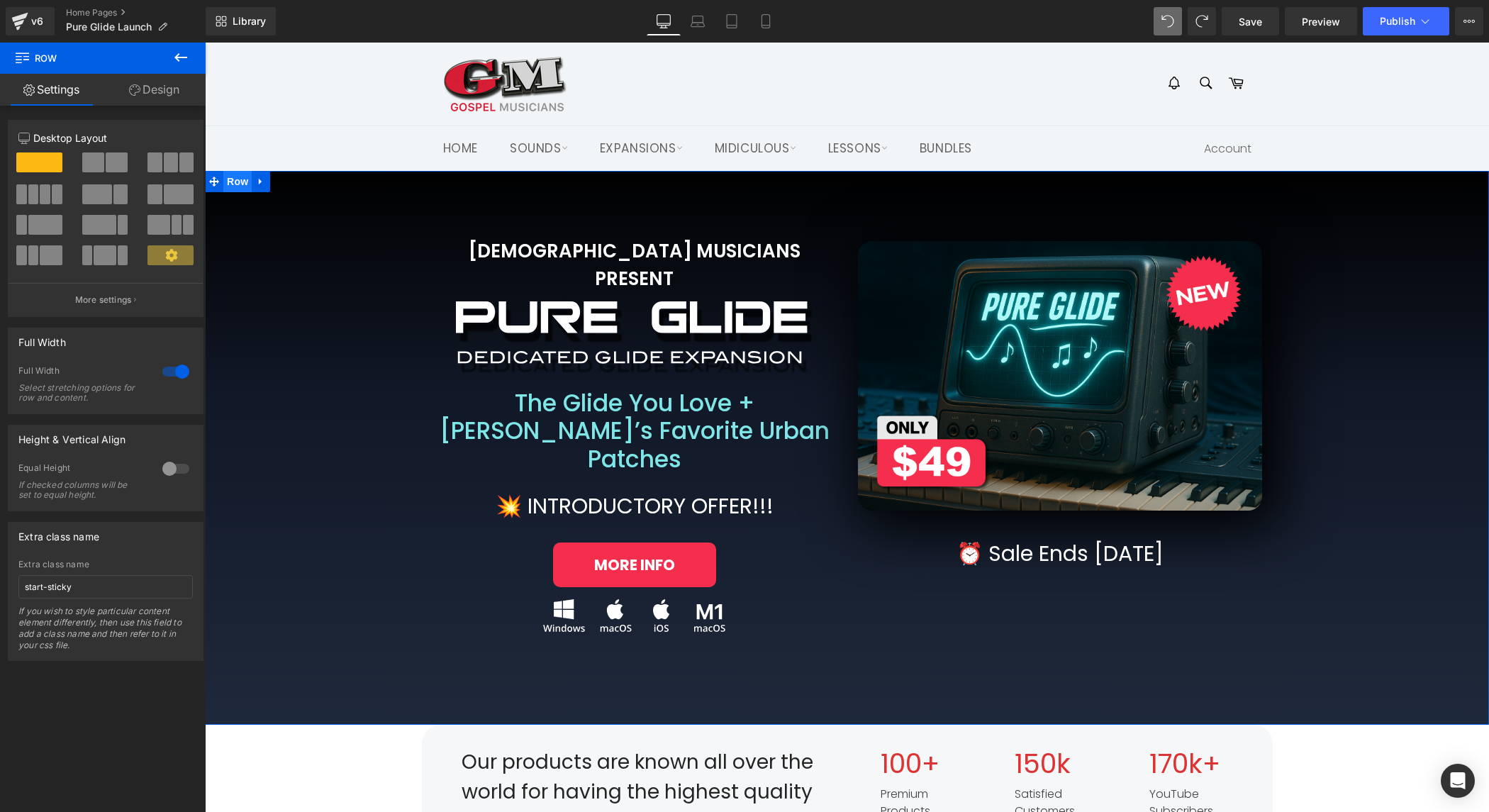
click at [235, 186] on span "Row" at bounding box center [237, 181] width 28 height 21
click at [242, 182] on span "Row" at bounding box center [237, 181] width 28 height 21
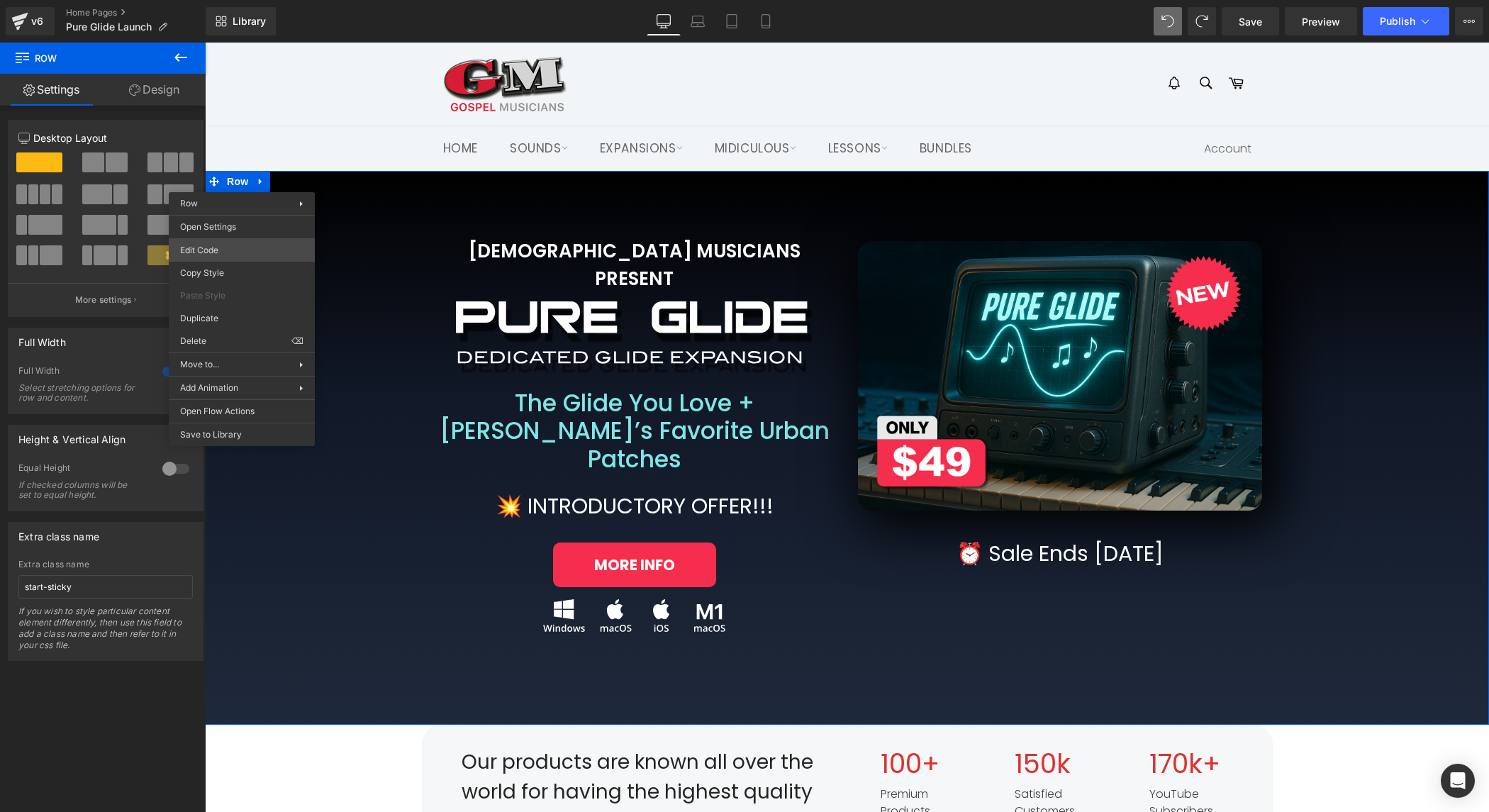
click at [254, 246] on body "Row You are previewing how the will restyle your page. You can not edit Element…" at bounding box center [744, 406] width 1489 height 812
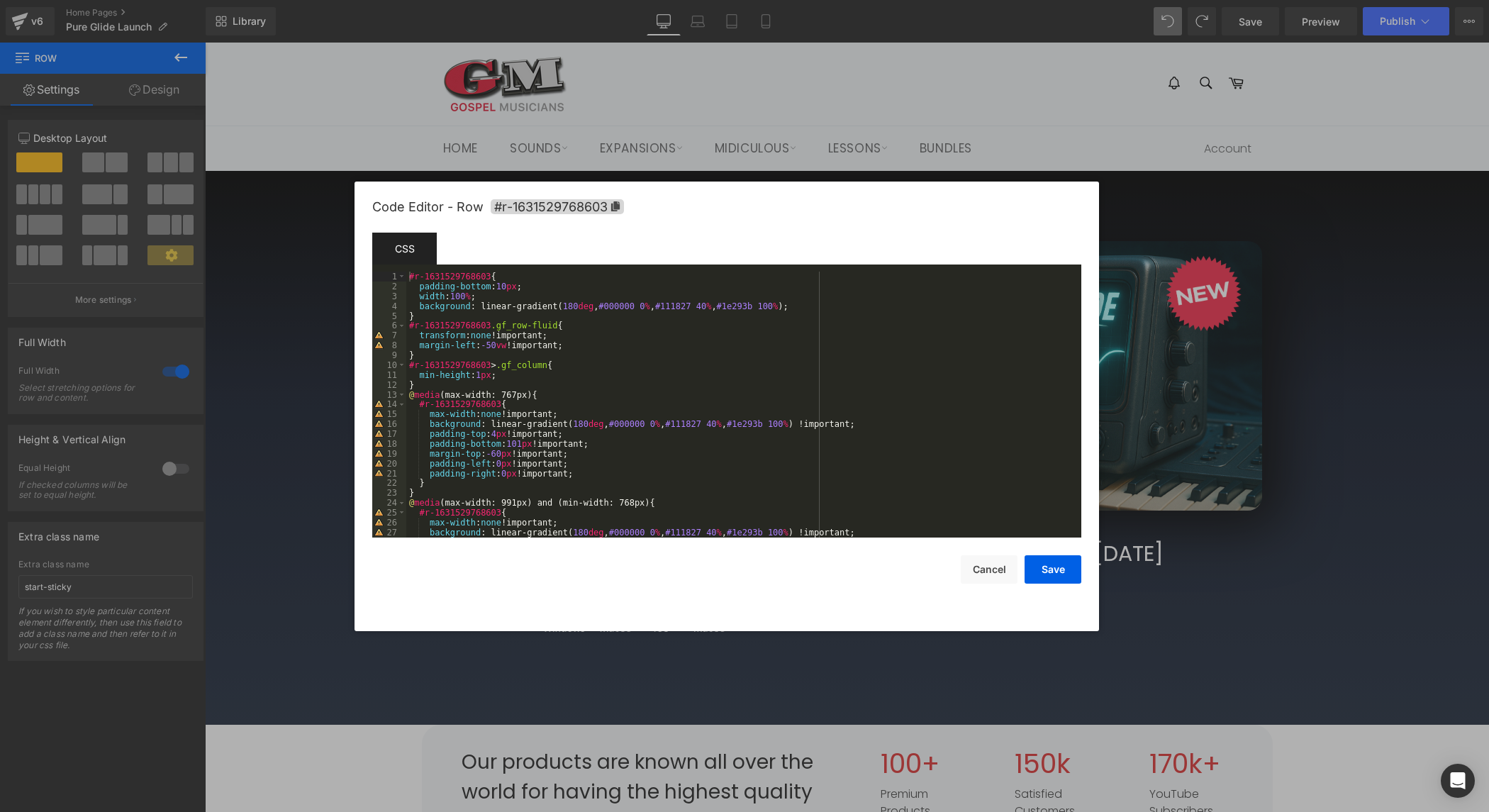
click at [714, 471] on div "#r-1631529768603 { padding-bottom : 10 px ; width : 100 % ; background : linear…" at bounding box center [740, 414] width 670 height 286
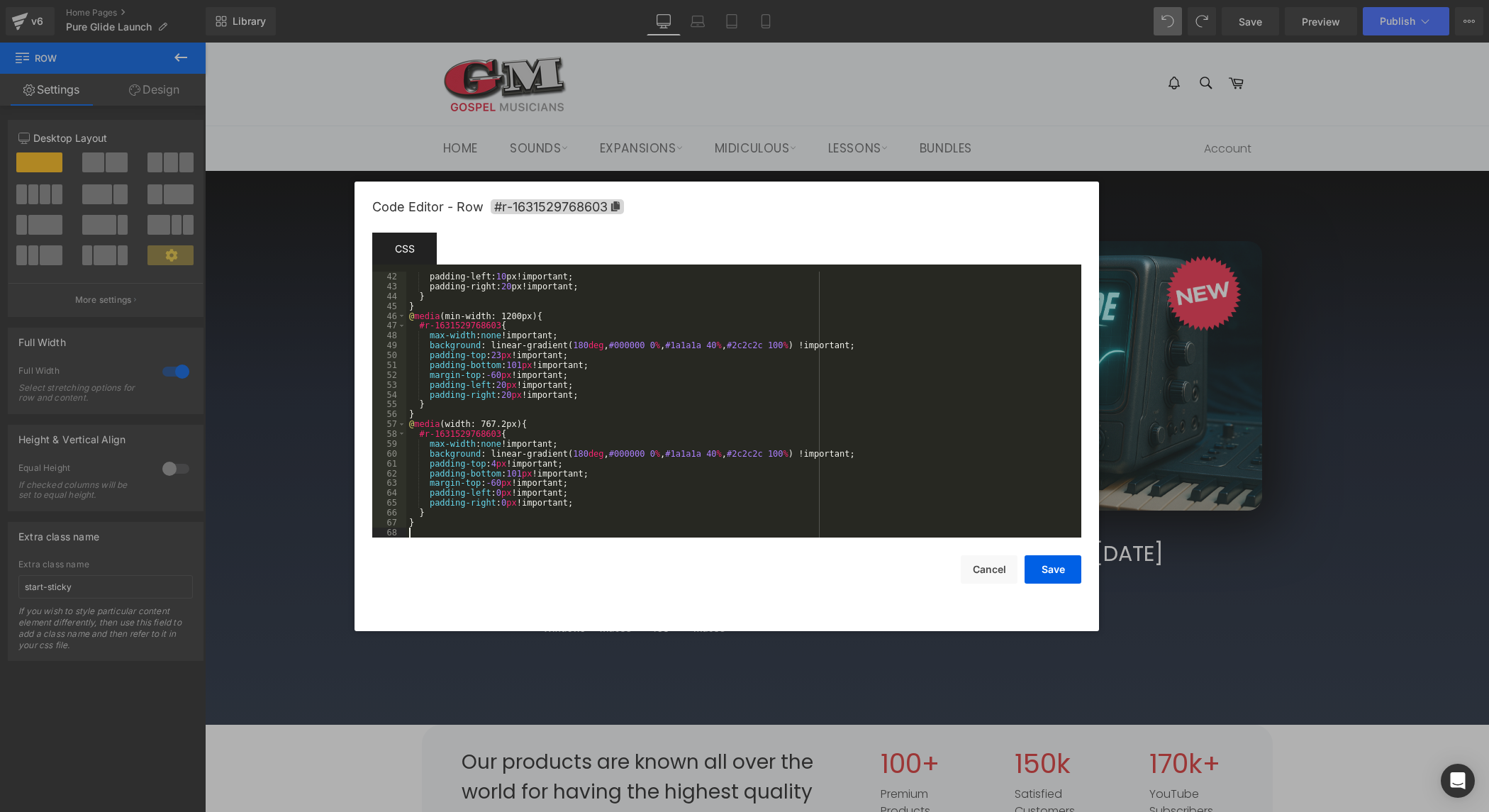
scroll to position [403, 0]
click at [1056, 570] on button "Save" at bounding box center [1054, 569] width 57 height 28
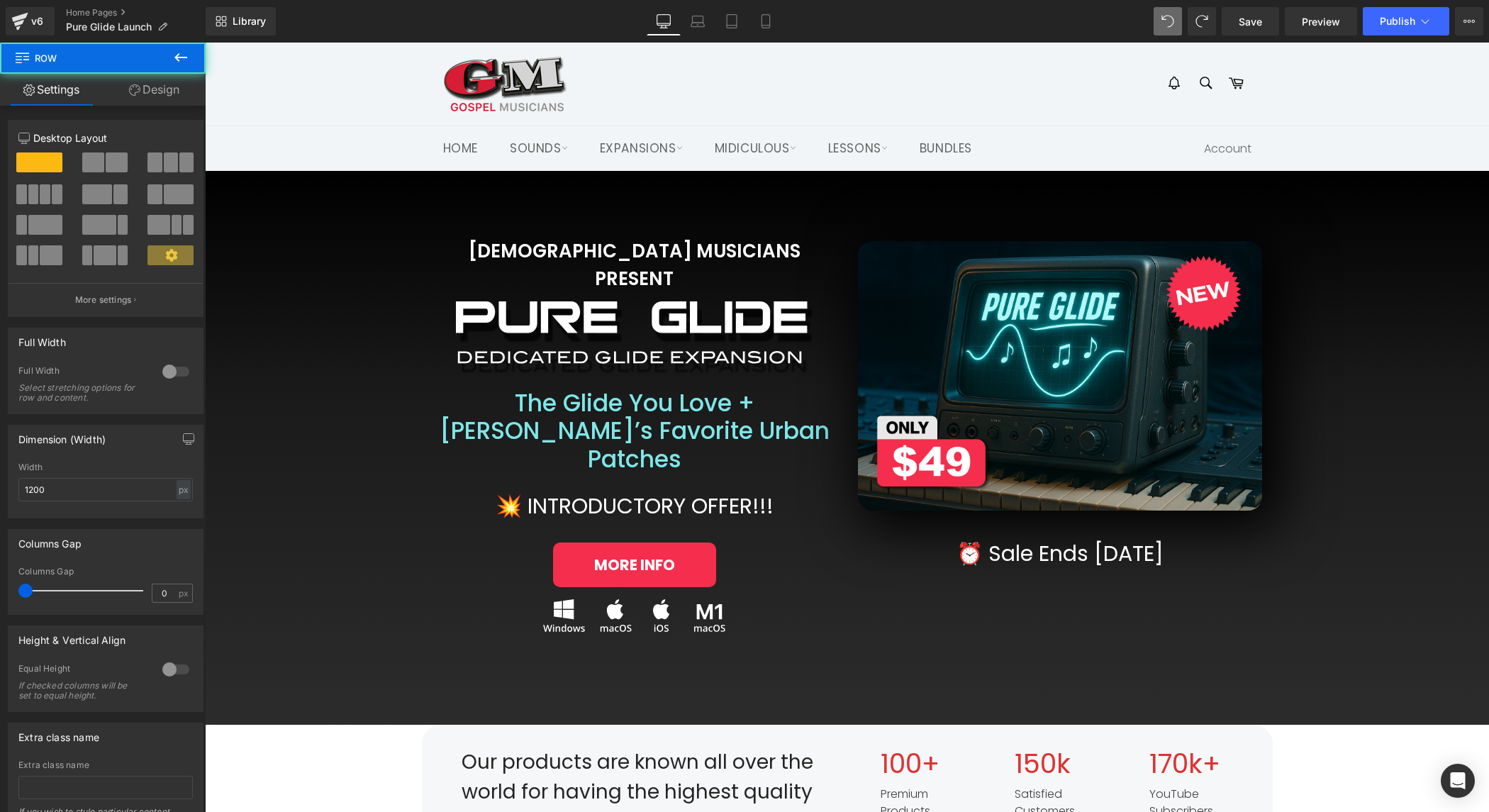
click at [639, 521] on div "MORE INFO Button Row" at bounding box center [635, 558] width 404 height 73
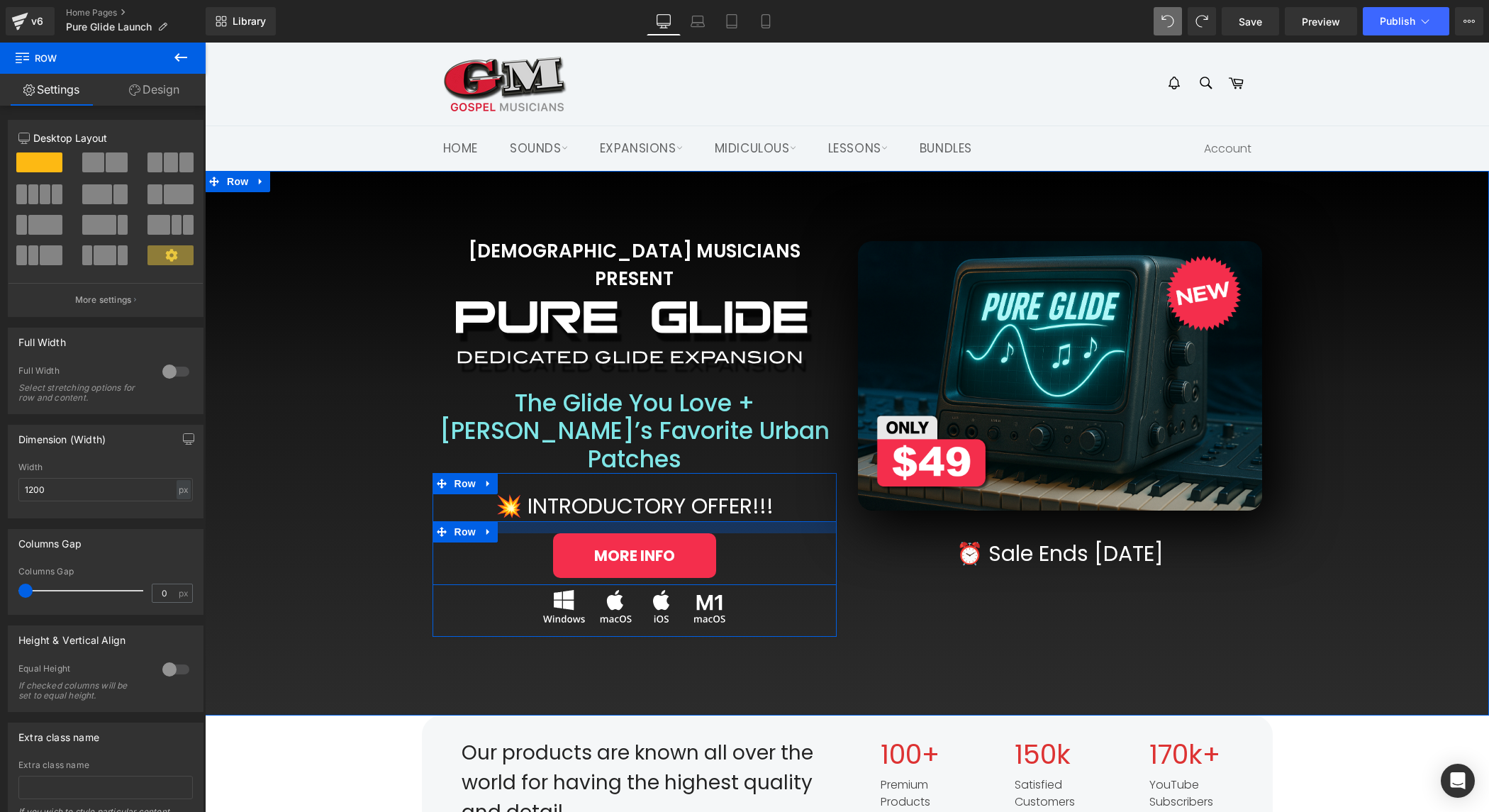
drag, startPoint x: 633, startPoint y: 466, endPoint x: 635, endPoint y: 457, distance: 9.2
click at [635, 491] on div "💥 INTRODUCTORY OFFER!!! Heading MORE INFO Button Row Image Row" at bounding box center [635, 560] width 404 height 139
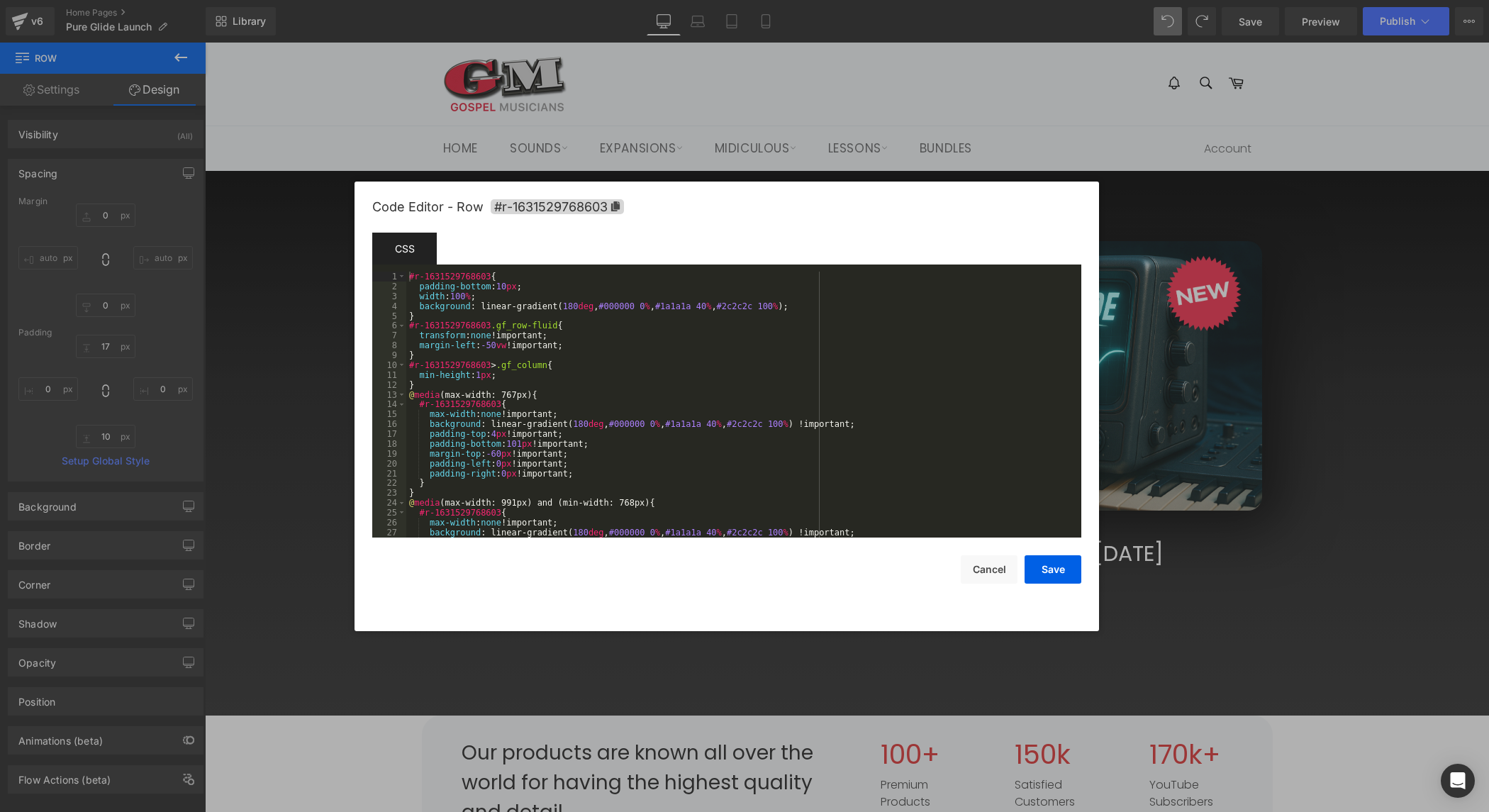
click at [240, 254] on body "Row You are previewing how the will restyle your page. You can not edit Element…" at bounding box center [744, 406] width 1489 height 812
click at [671, 465] on div "#r-1631529768603 { padding-bottom : 10 px ; width : 100 % ; background : linear…" at bounding box center [740, 414] width 670 height 286
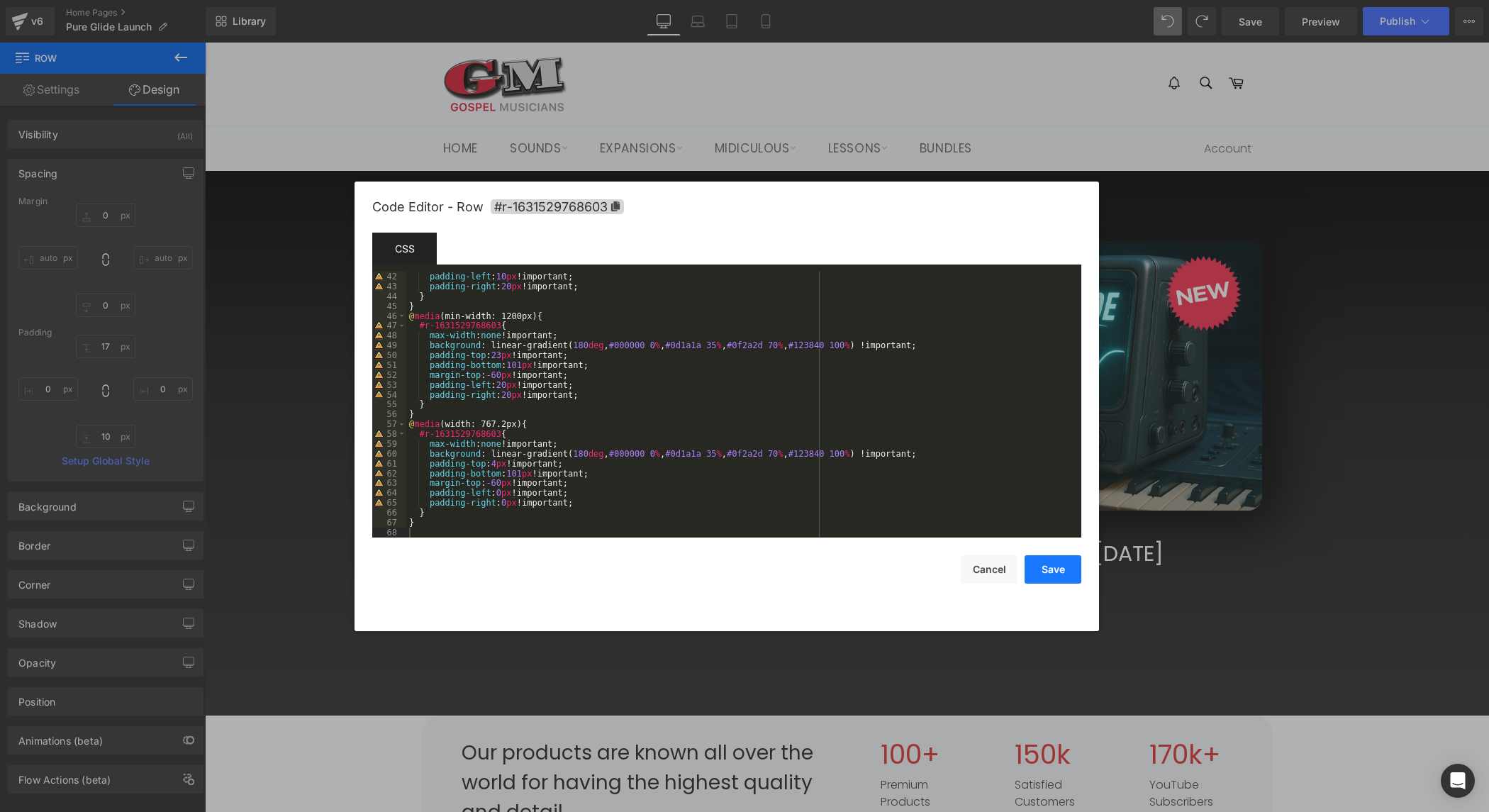
click at [1050, 570] on button "Save" at bounding box center [1054, 569] width 57 height 28
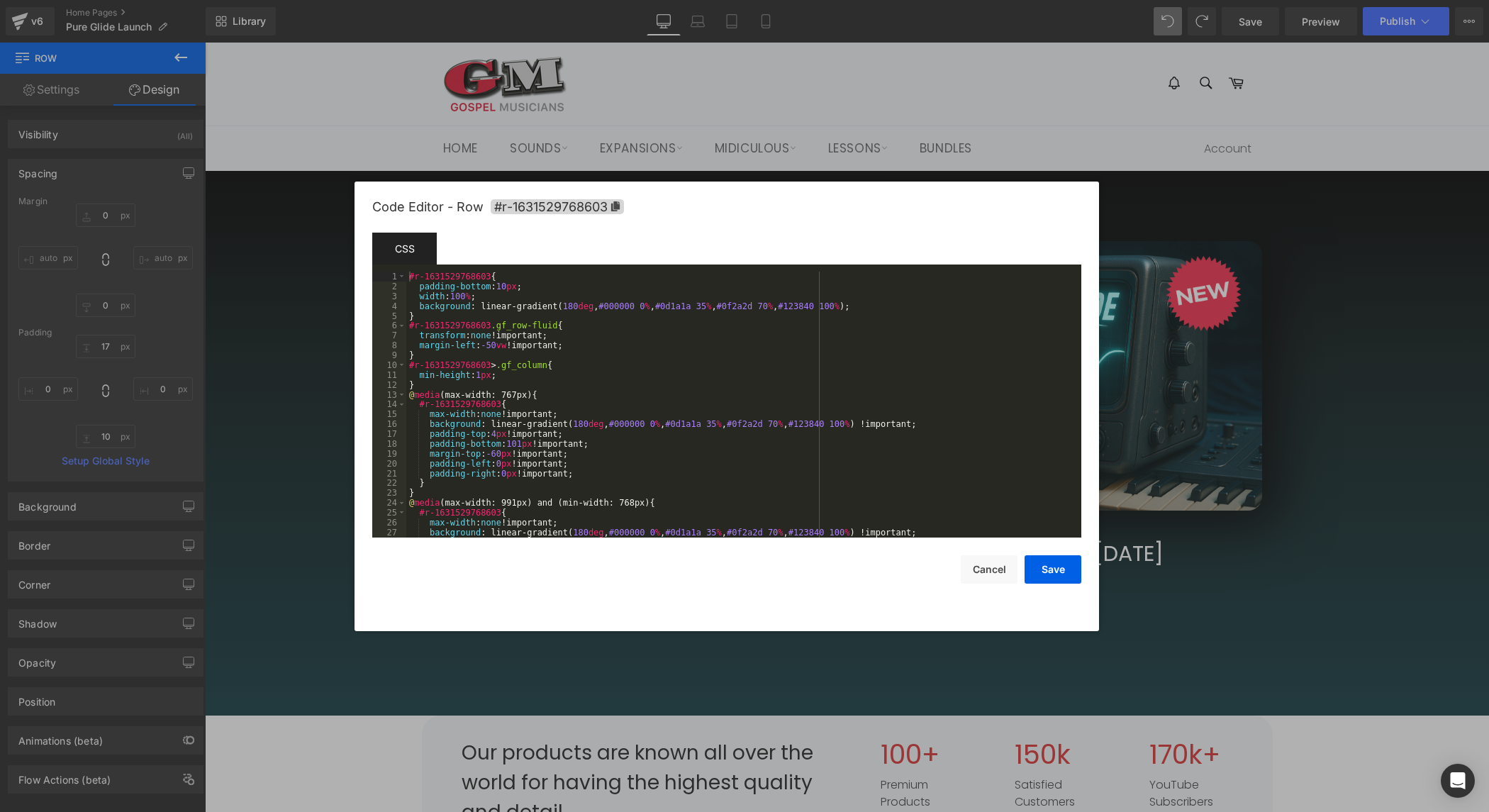
click at [251, 252] on body "Row You are previewing how the will restyle your page. You can not edit Element…" at bounding box center [744, 406] width 1489 height 812
click at [585, 455] on div "#r-1631529768603 { padding-bottom : 10 px ; width : 100 % ; background : linear…" at bounding box center [740, 414] width 670 height 286
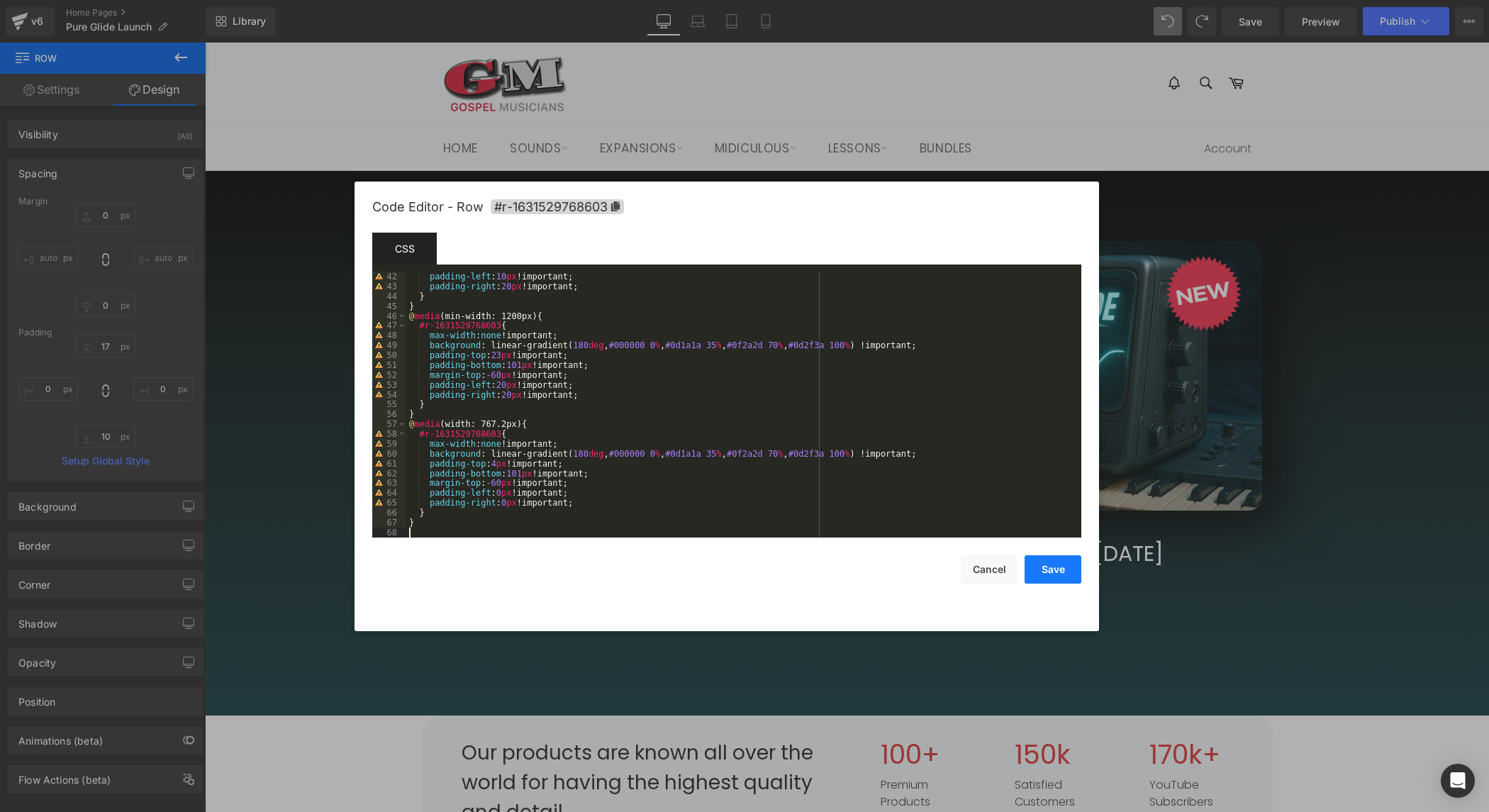
click at [1064, 569] on button "Save" at bounding box center [1054, 569] width 57 height 28
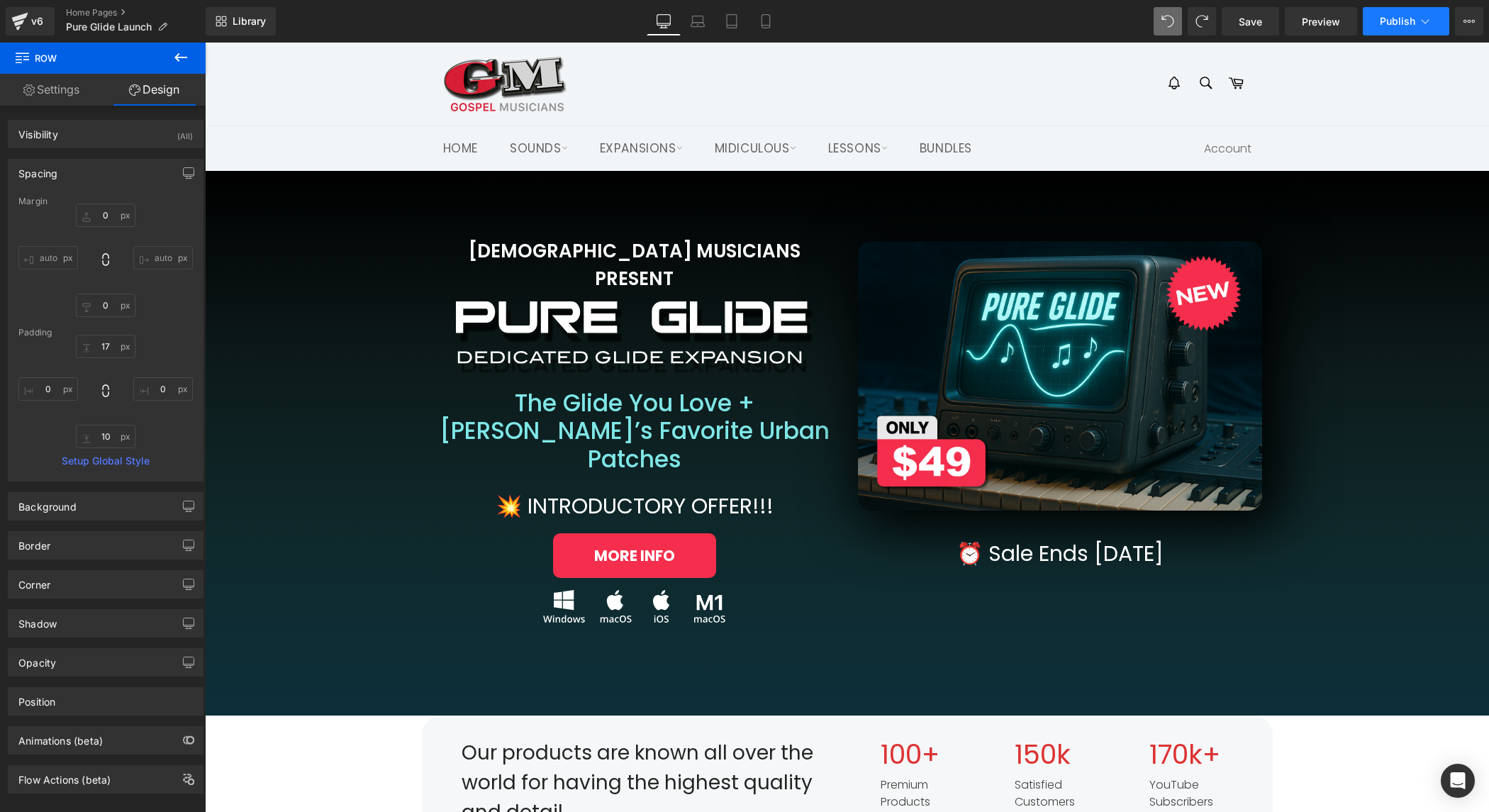
click at [1403, 22] on span "Publish" at bounding box center [1397, 21] width 36 height 11
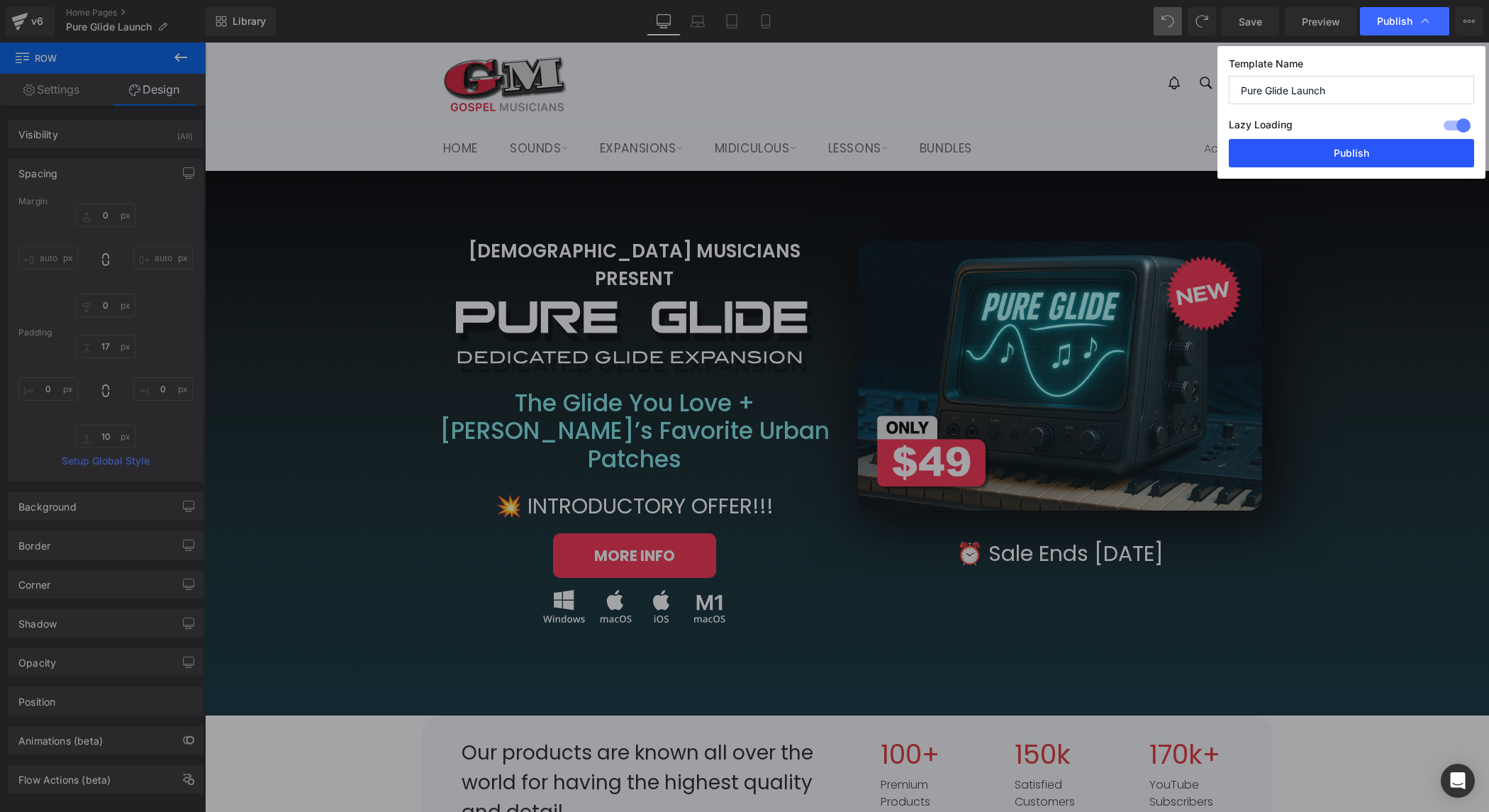
click at [1370, 154] on button "Publish" at bounding box center [1351, 152] width 245 height 28
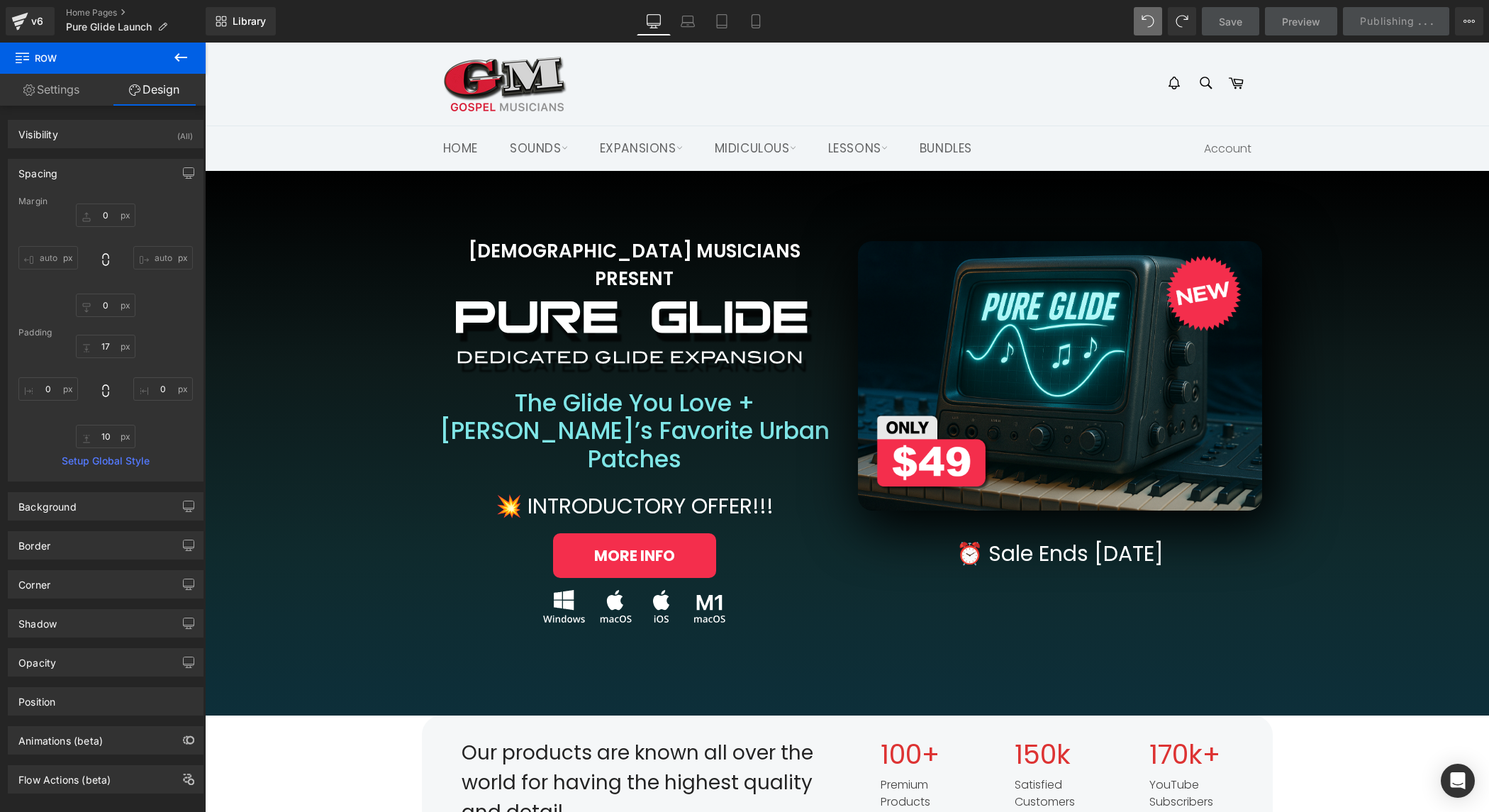
click at [574, 397] on h2 "The Glide You Love + Jamal’s Favorite Urban Patches" at bounding box center [635, 432] width 404 height 85
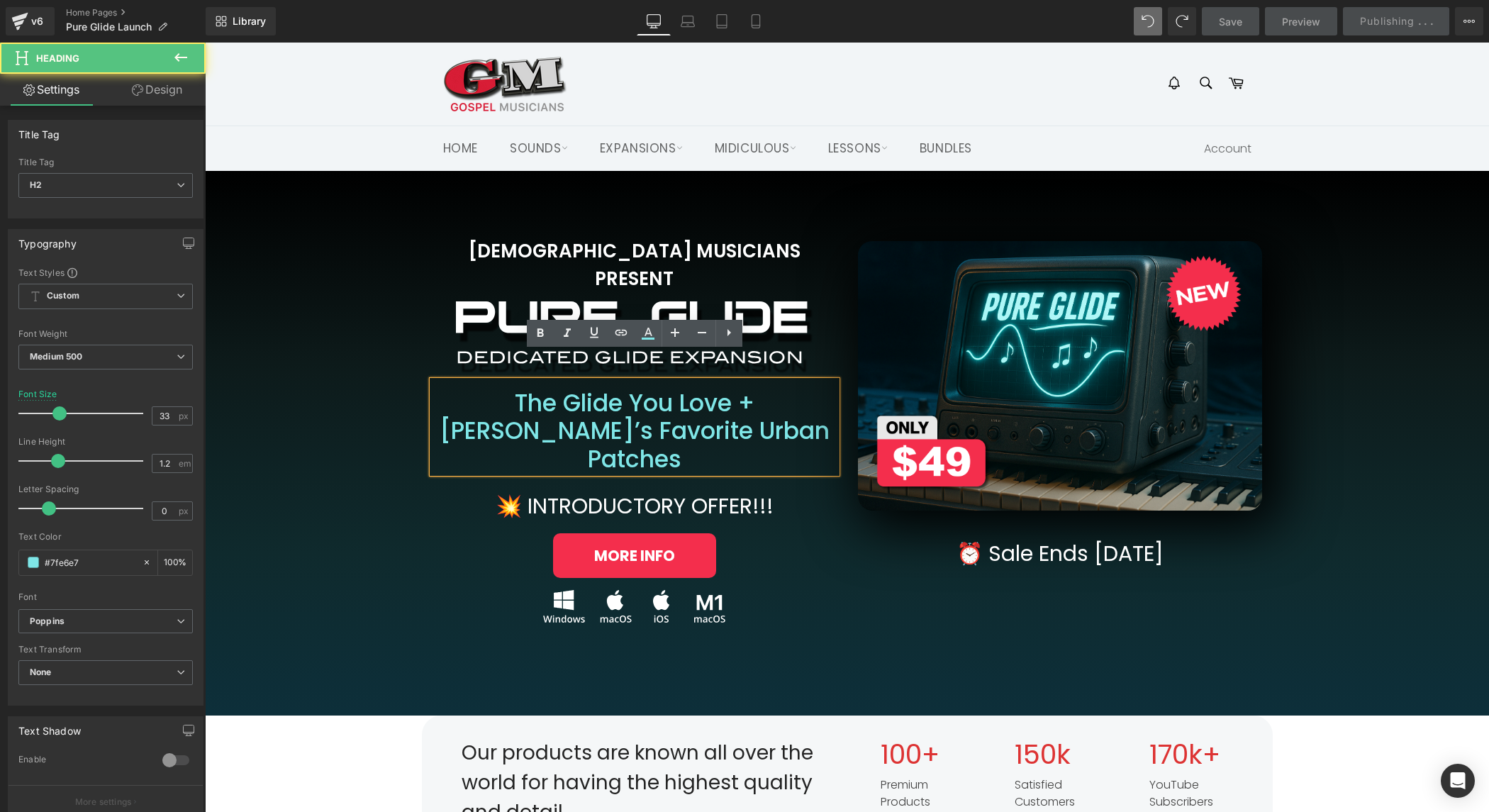
click at [319, 413] on div "GOSPEL MUSICIANS PRESENT Heading Image Row The Glide You Love + Jamal’s Favorit…" at bounding box center [847, 415] width 1256 height 457
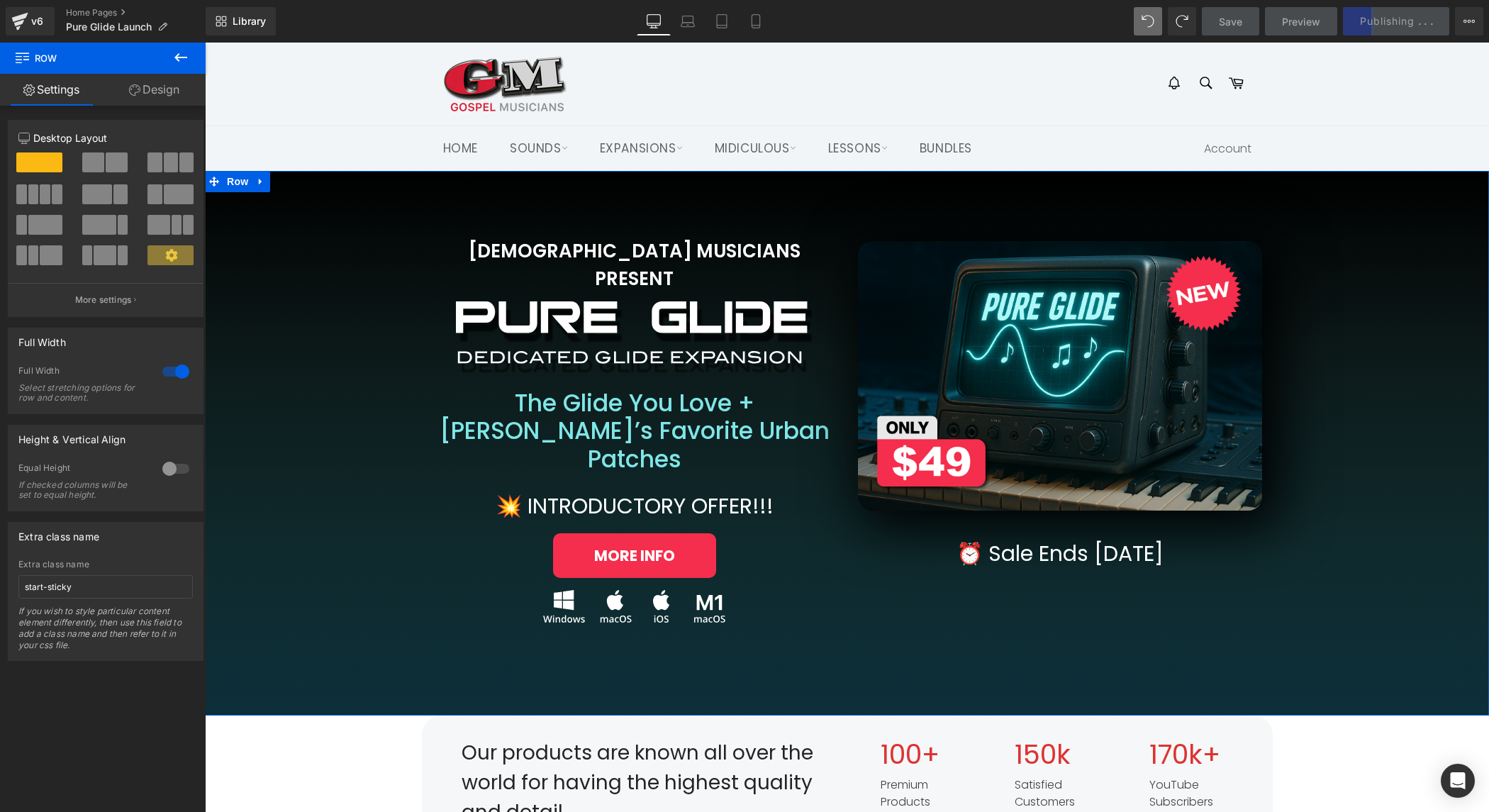
click at [516, 308] on img at bounding box center [634, 337] width 357 height 72
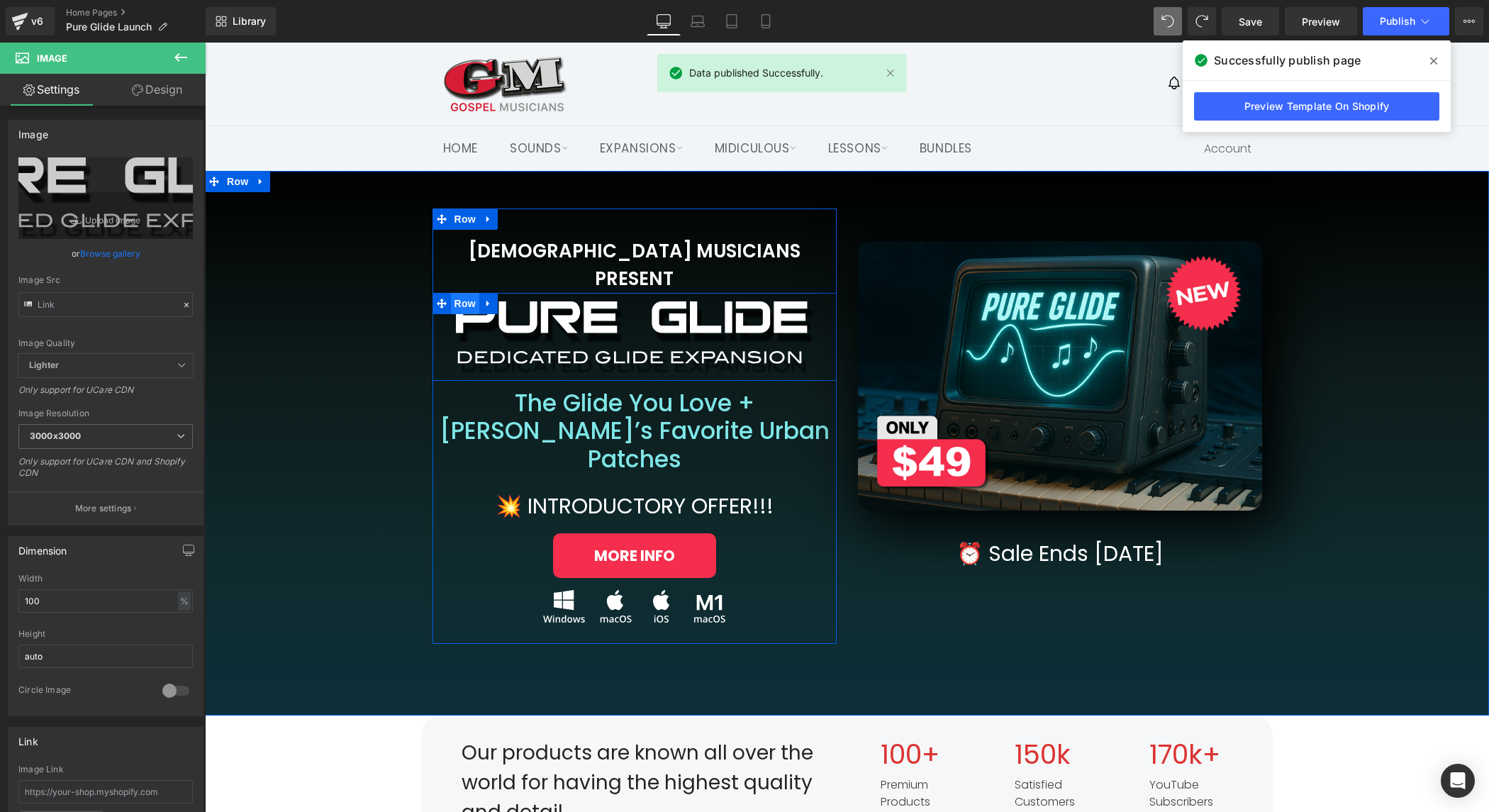
click at [467, 293] on span "Row" at bounding box center [465, 303] width 28 height 21
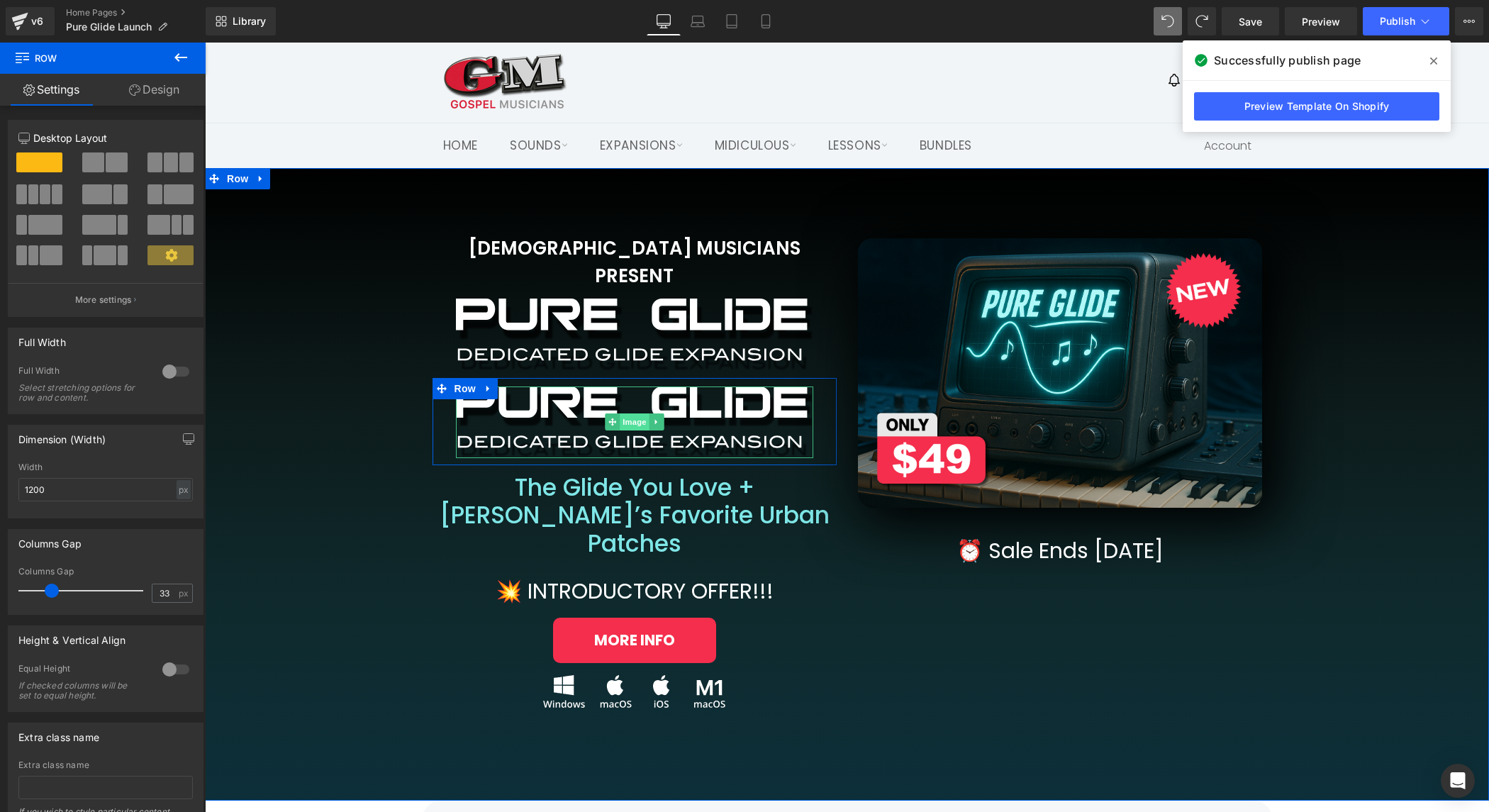
scroll to position [5, 0]
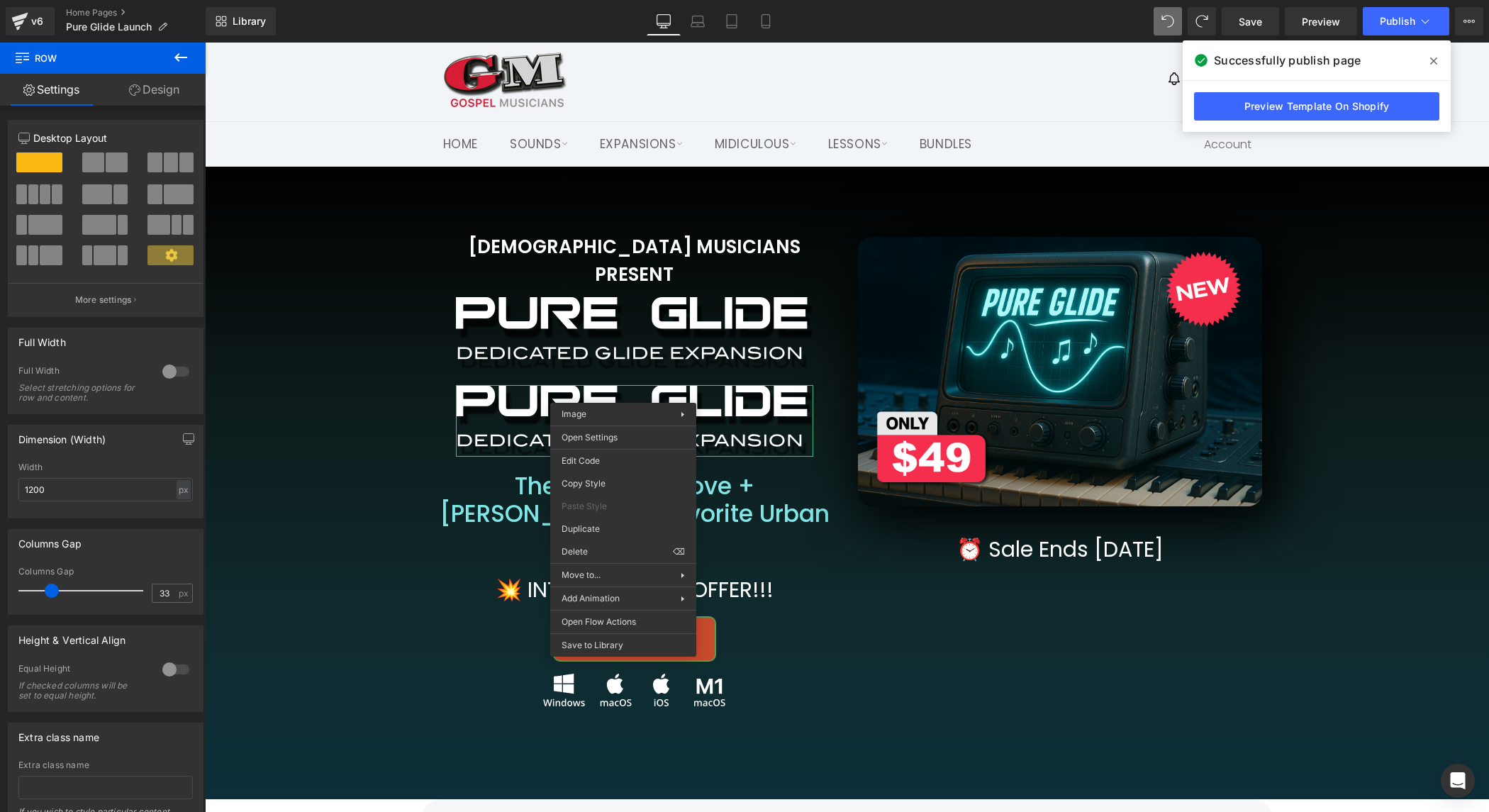
drag, startPoint x: 815, startPoint y: 590, endPoint x: 610, endPoint y: 547, distance: 209.5
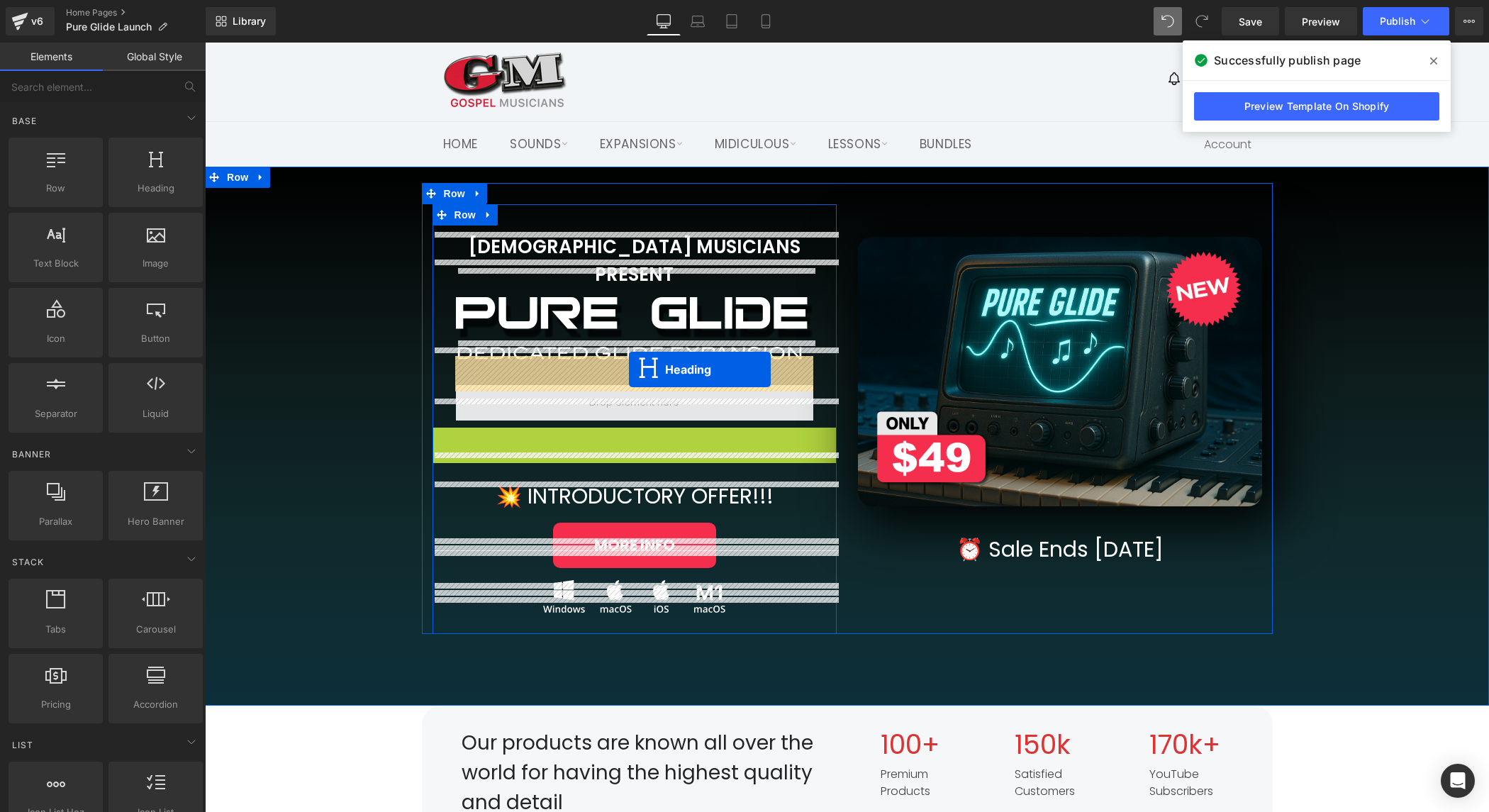
drag, startPoint x: 633, startPoint y: 425, endPoint x: 629, endPoint y: 369, distance: 56.1
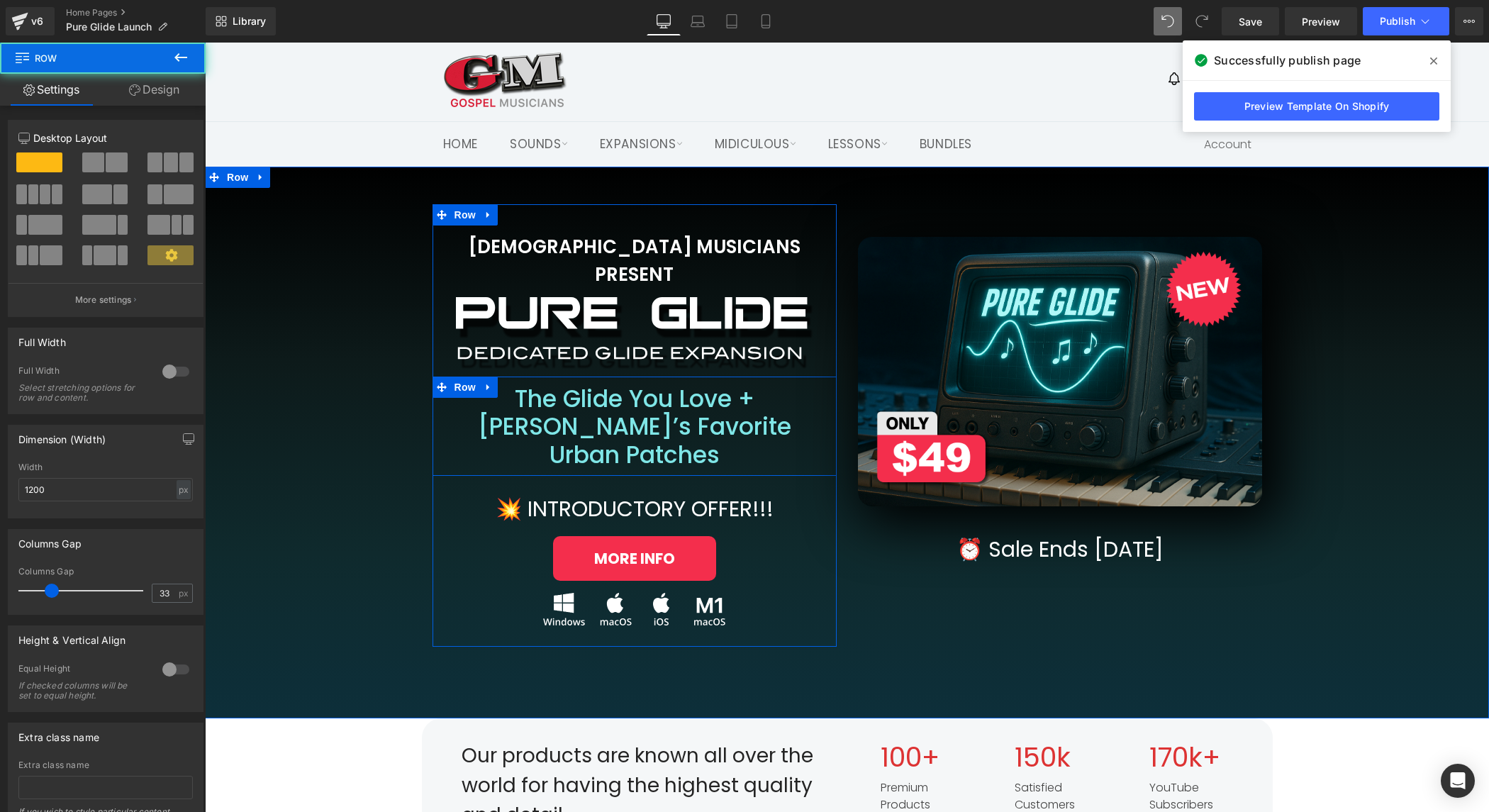
drag, startPoint x: 636, startPoint y: 350, endPoint x: 636, endPoint y: 341, distance: 9.0
click at [636, 341] on div "GOSPEL MUSICIANS PRESENT Heading Image Row The Glide You Love + Jamal’s Favorit…" at bounding box center [635, 436] width 404 height 406
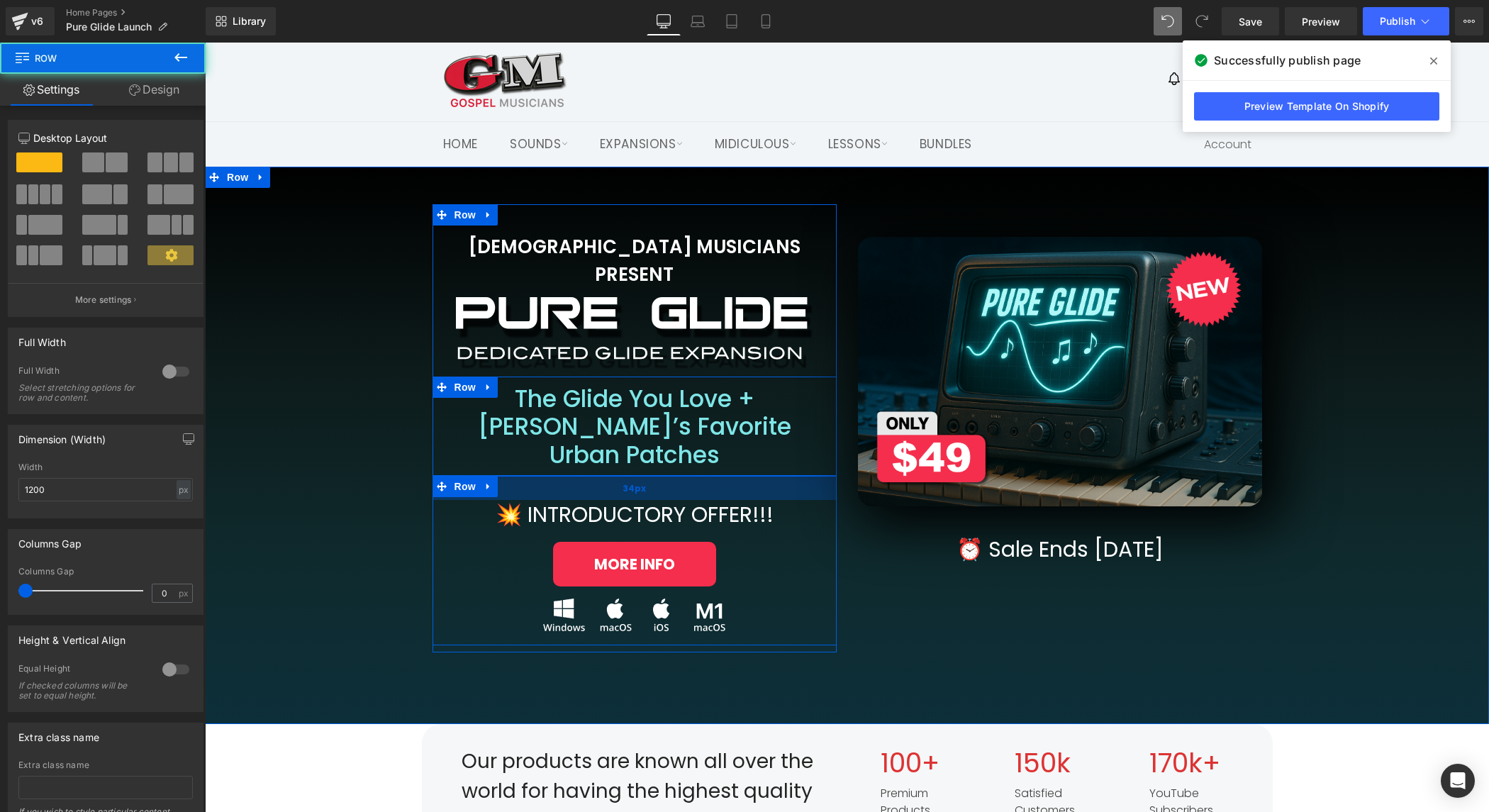
click at [619, 476] on div "34px" at bounding box center [635, 488] width 404 height 24
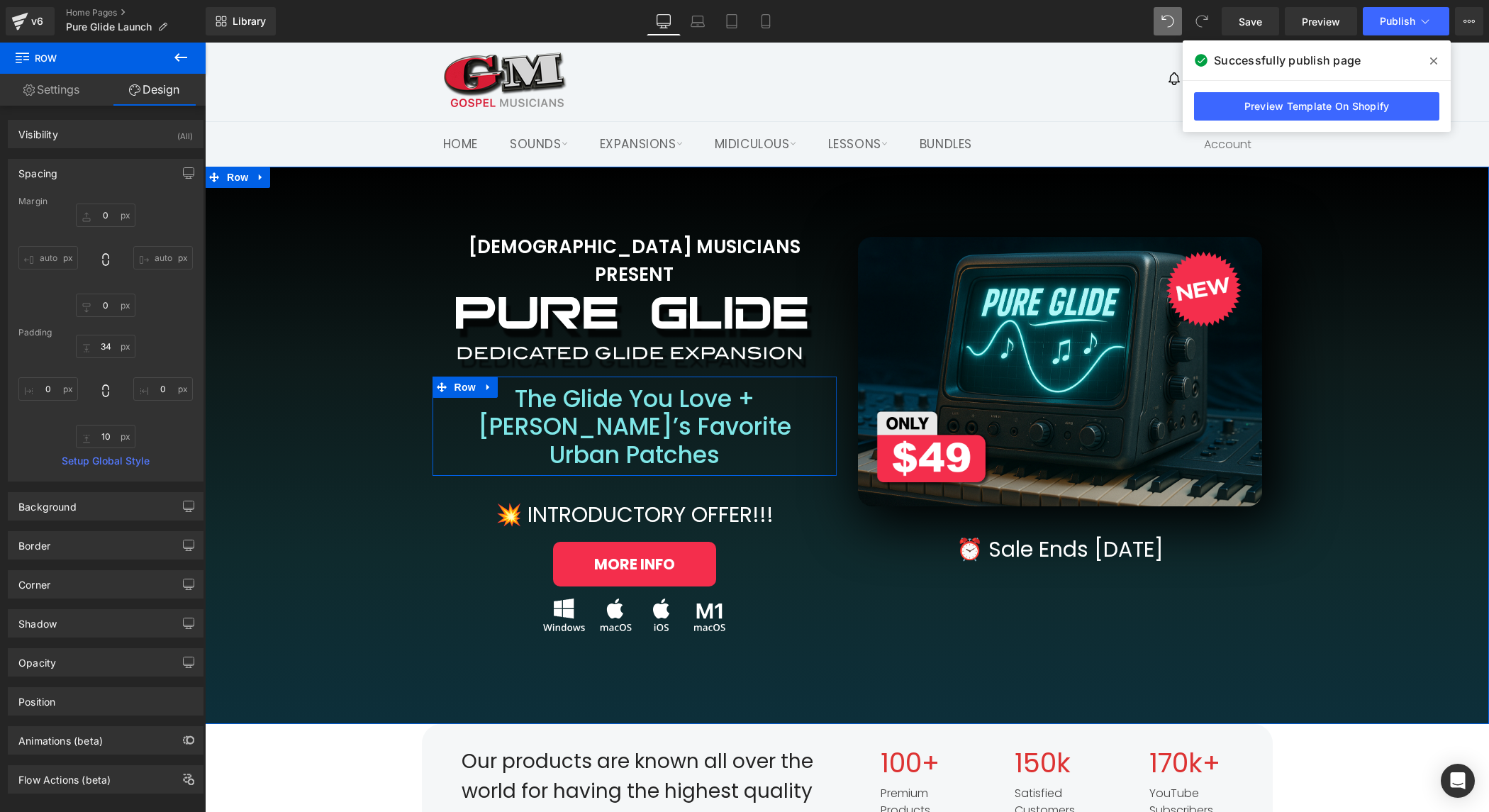
click at [1463, 293] on div "GOSPEL MUSICIANS PRESENT Heading Image Row The Glide You Love + Jamal’s Favorit…" at bounding box center [847, 417] width 1256 height 469
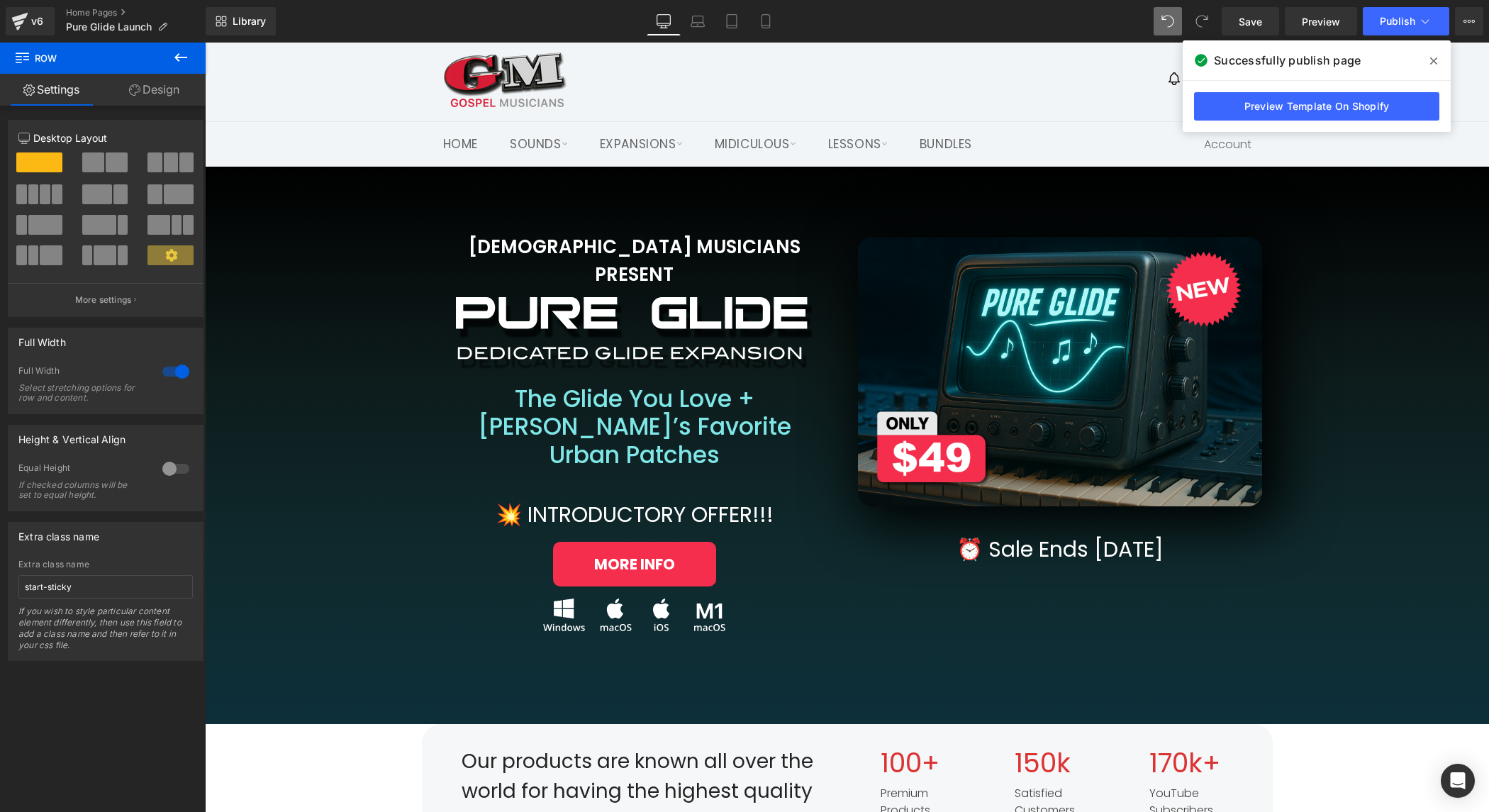
click at [764, 68] on div at bounding box center [712, 79] width 539 height 54
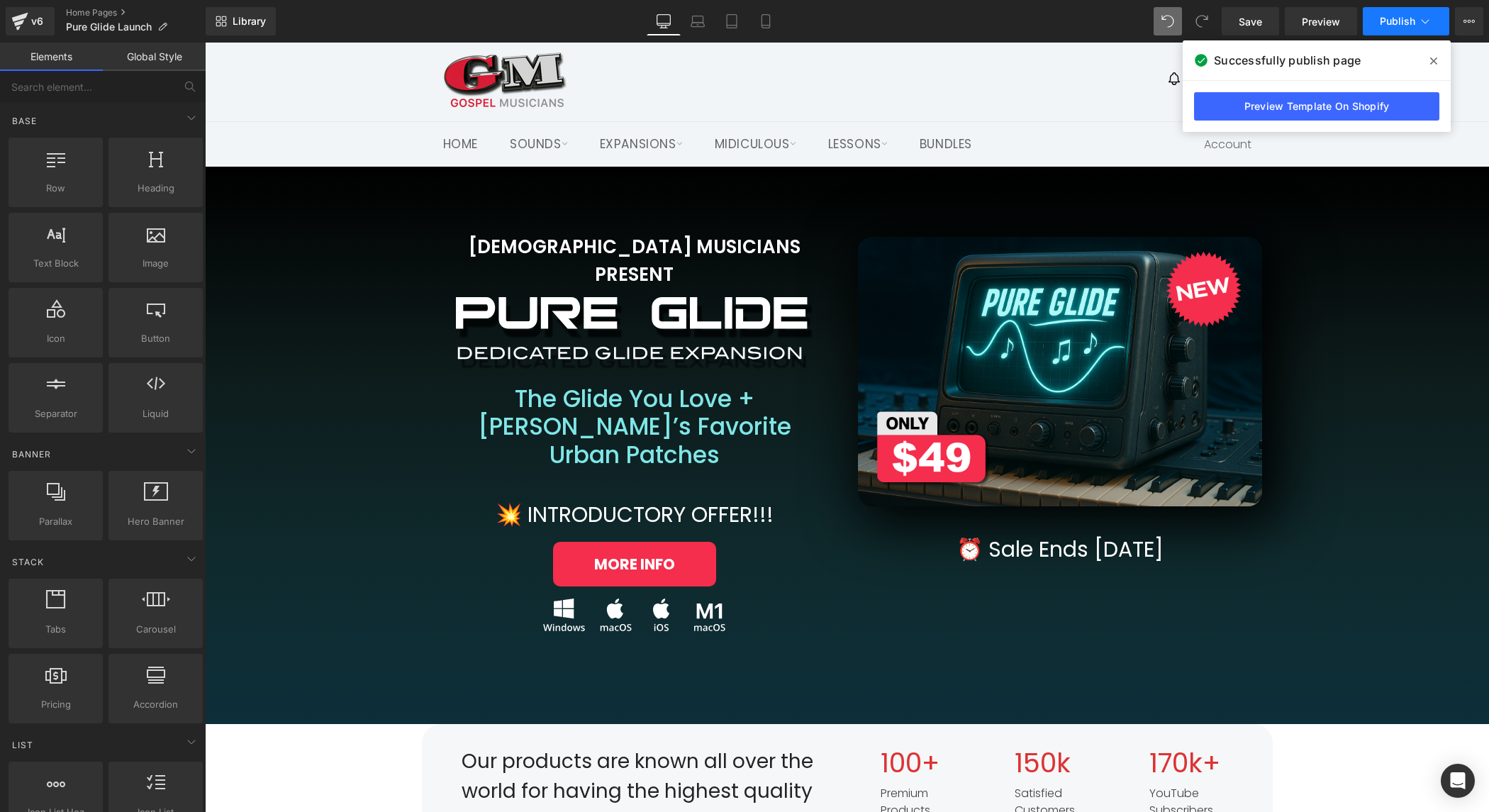
click at [1407, 10] on button "Publish" at bounding box center [1406, 21] width 86 height 28
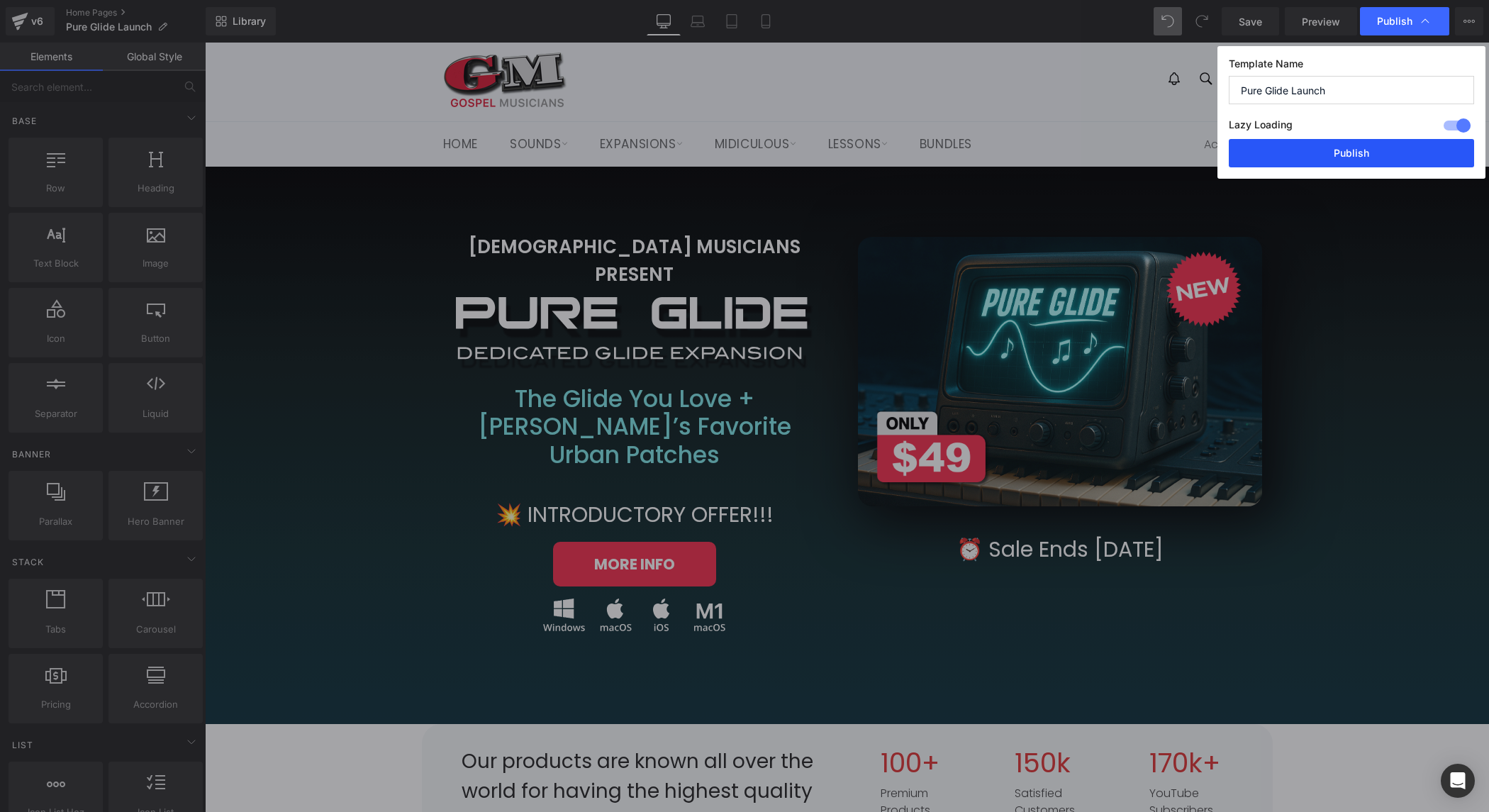
click at [1378, 141] on button "Publish" at bounding box center [1351, 152] width 245 height 28
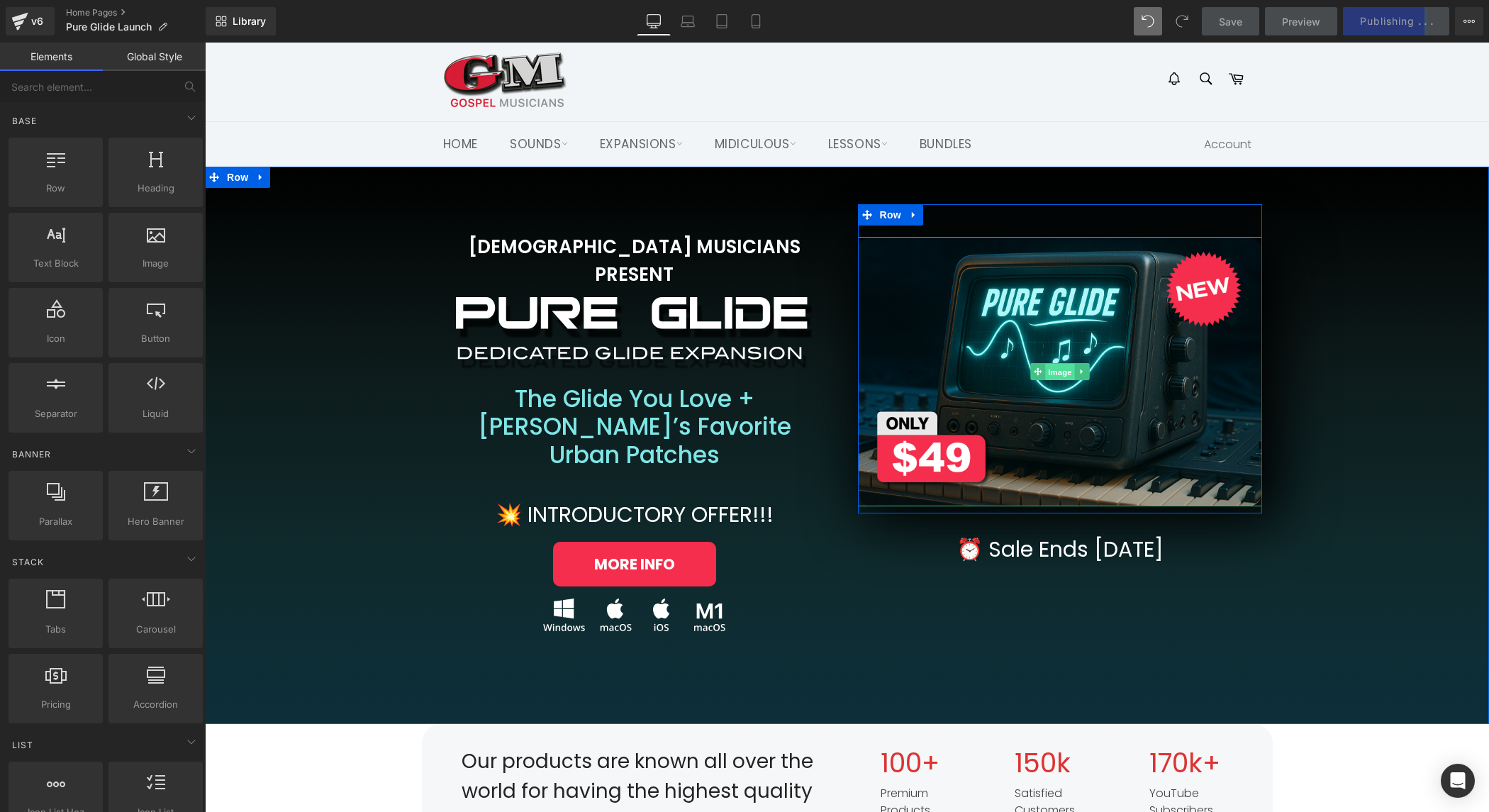
click at [1055, 367] on span "Image" at bounding box center [1060, 372] width 29 height 17
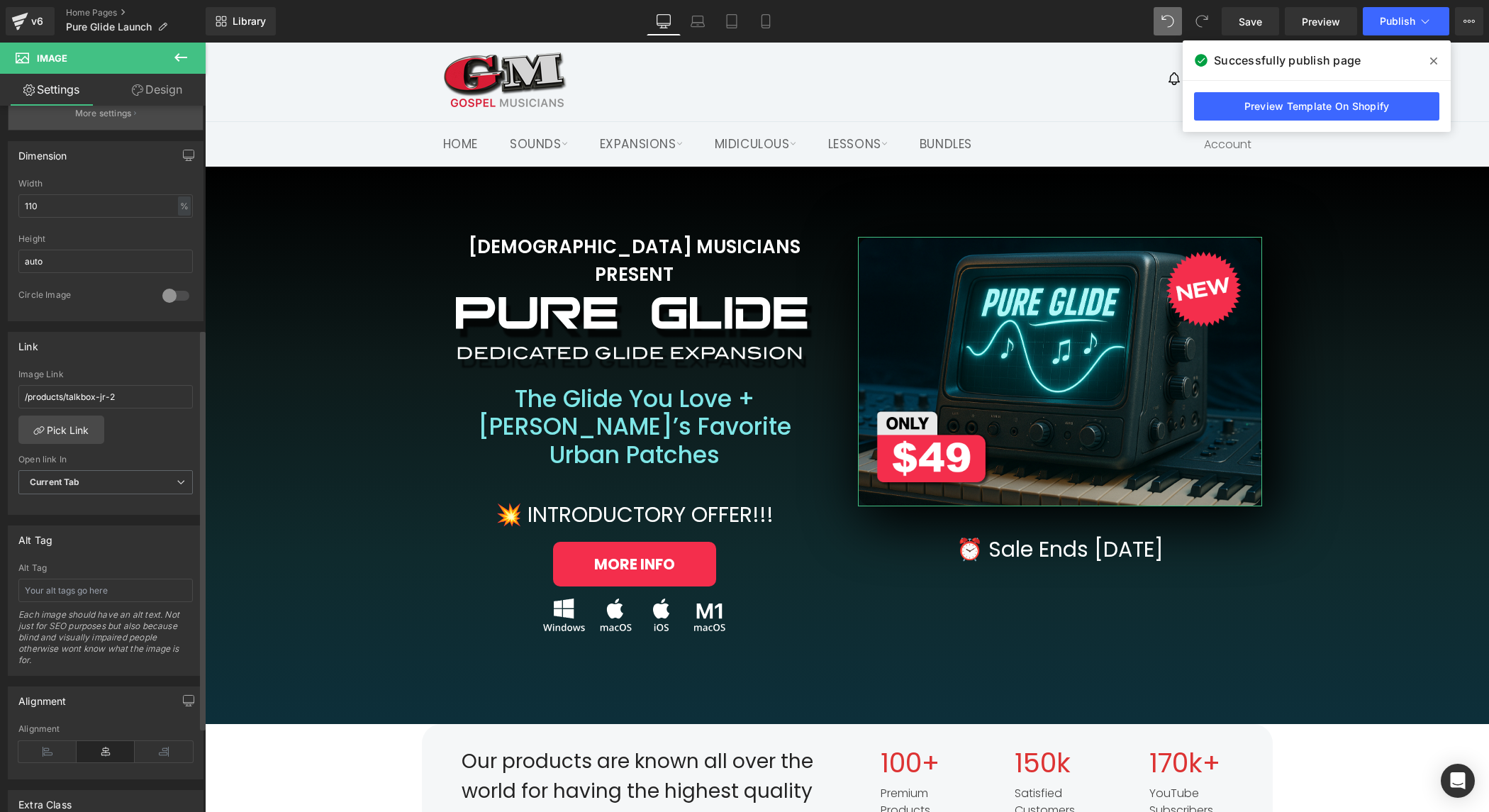
scroll to position [406, 0]
click at [71, 414] on link "Pick Link" at bounding box center [61, 418] width 85 height 28
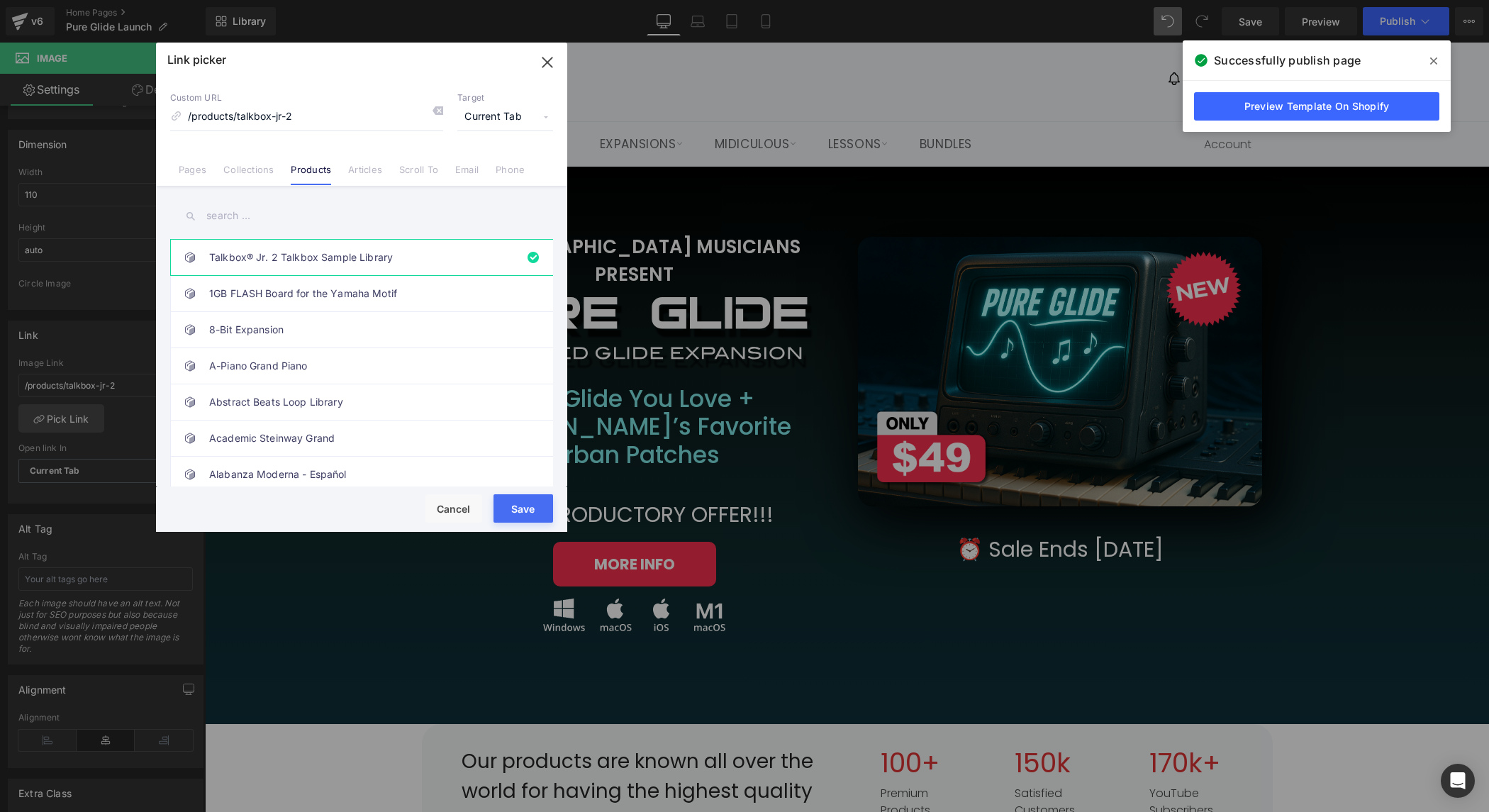
click at [229, 210] on input "text" at bounding box center [361, 216] width 383 height 32
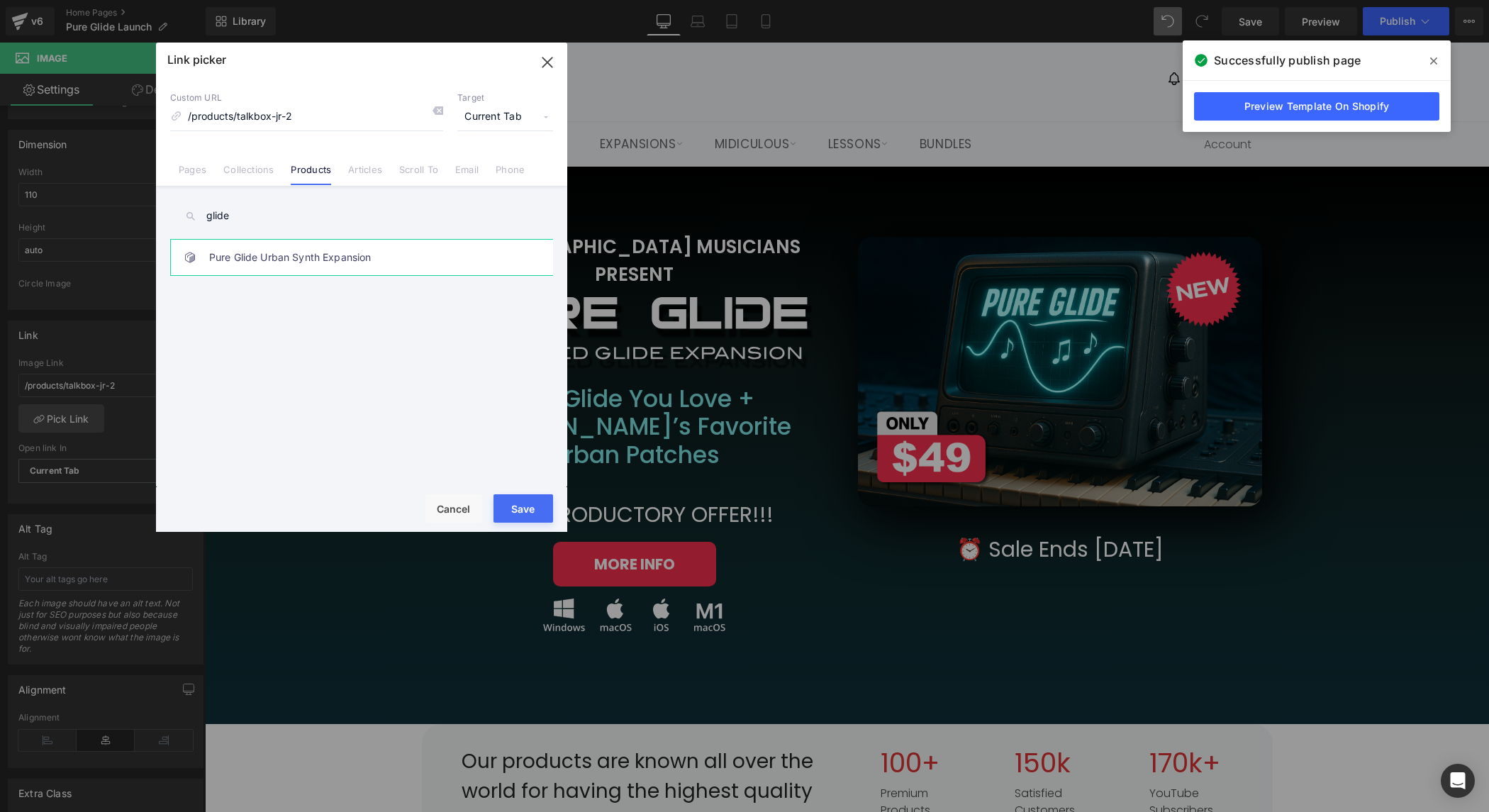
type input "glide"
click at [243, 256] on link "Pure Glide Urban Synth Expansion" at bounding box center [366, 257] width 312 height 36
click at [518, 507] on button "Save" at bounding box center [523, 508] width 60 height 28
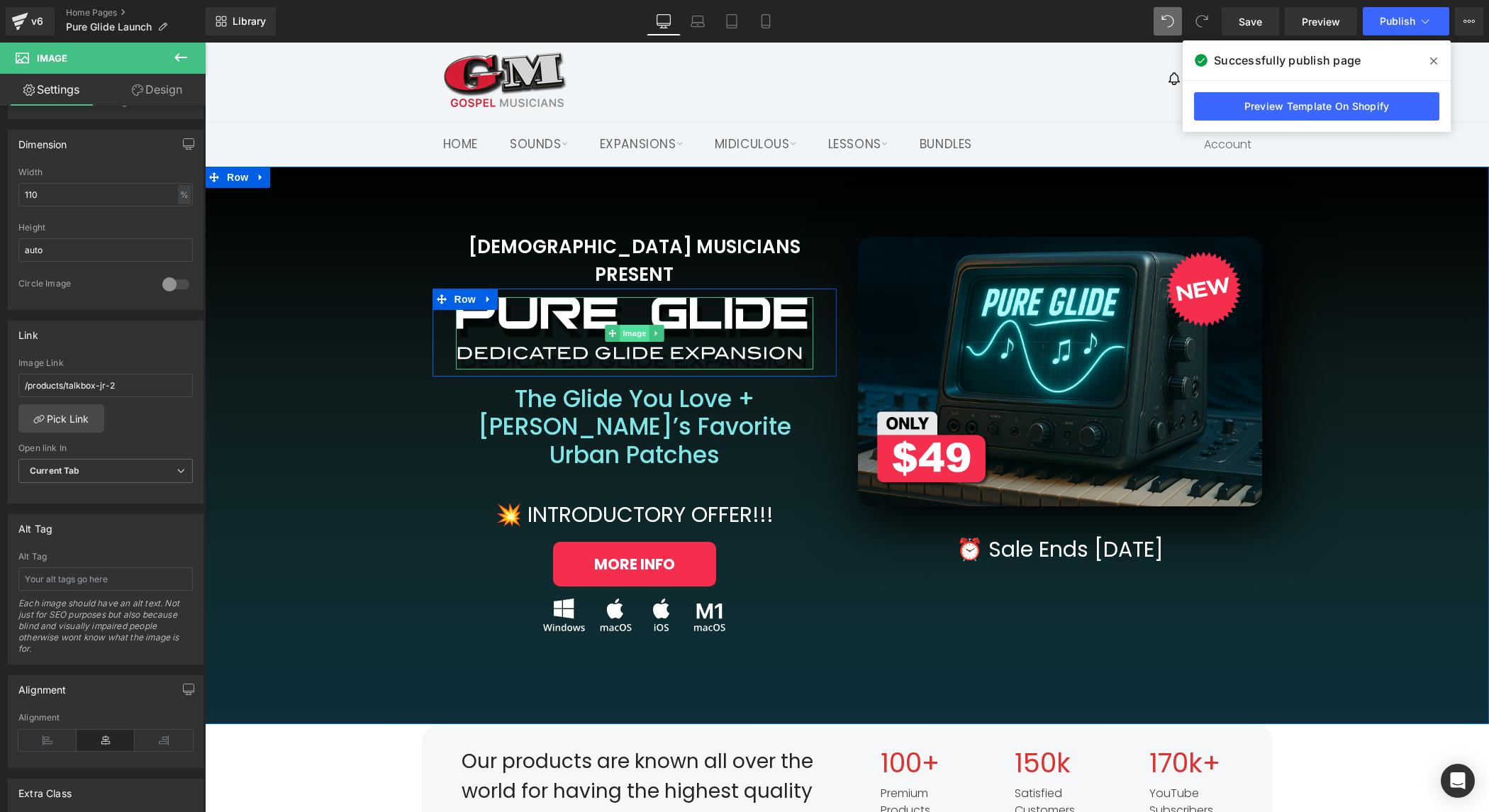
click at [634, 325] on span "Image" at bounding box center [635, 333] width 29 height 17
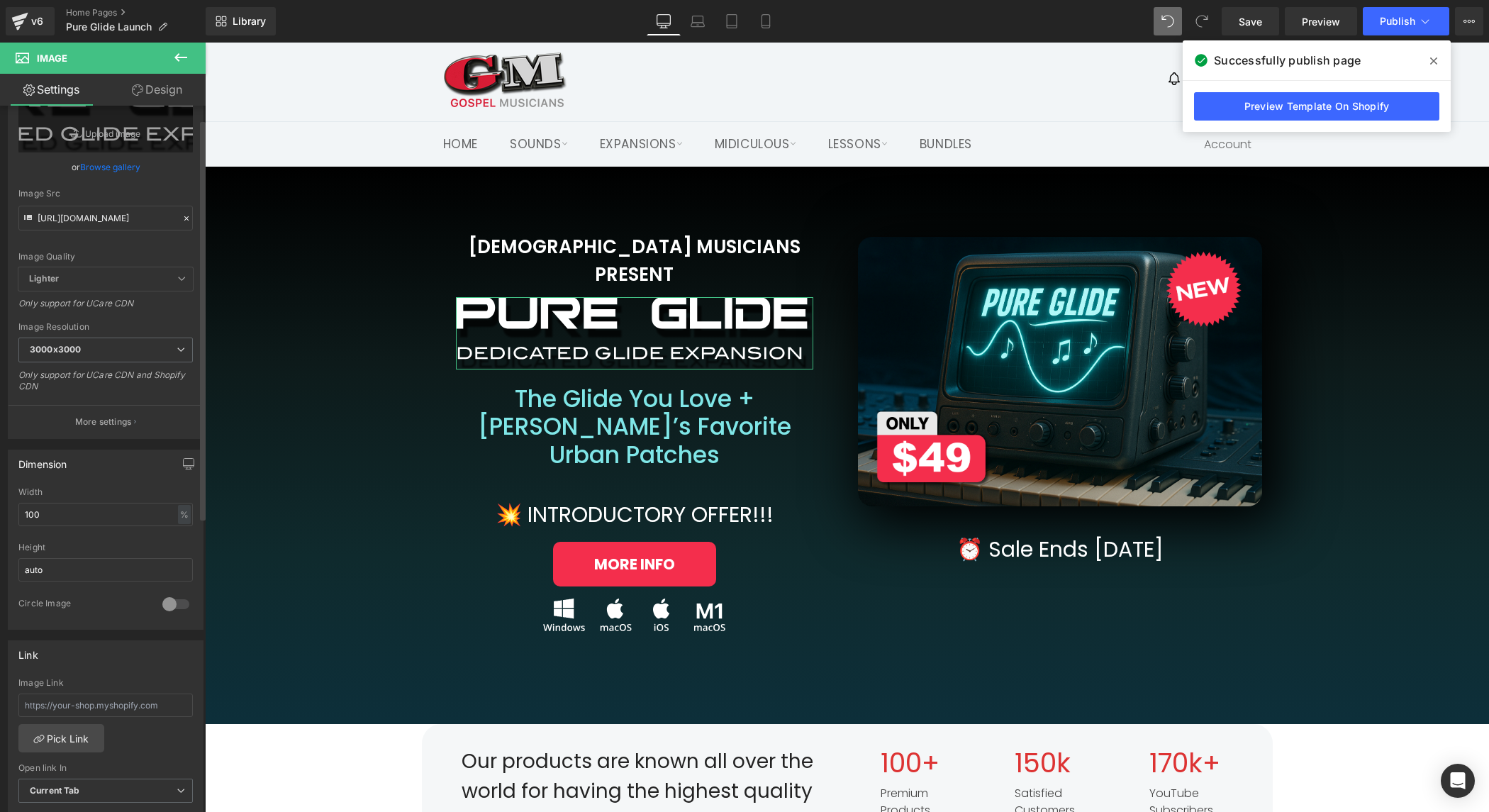
scroll to position [123, 0]
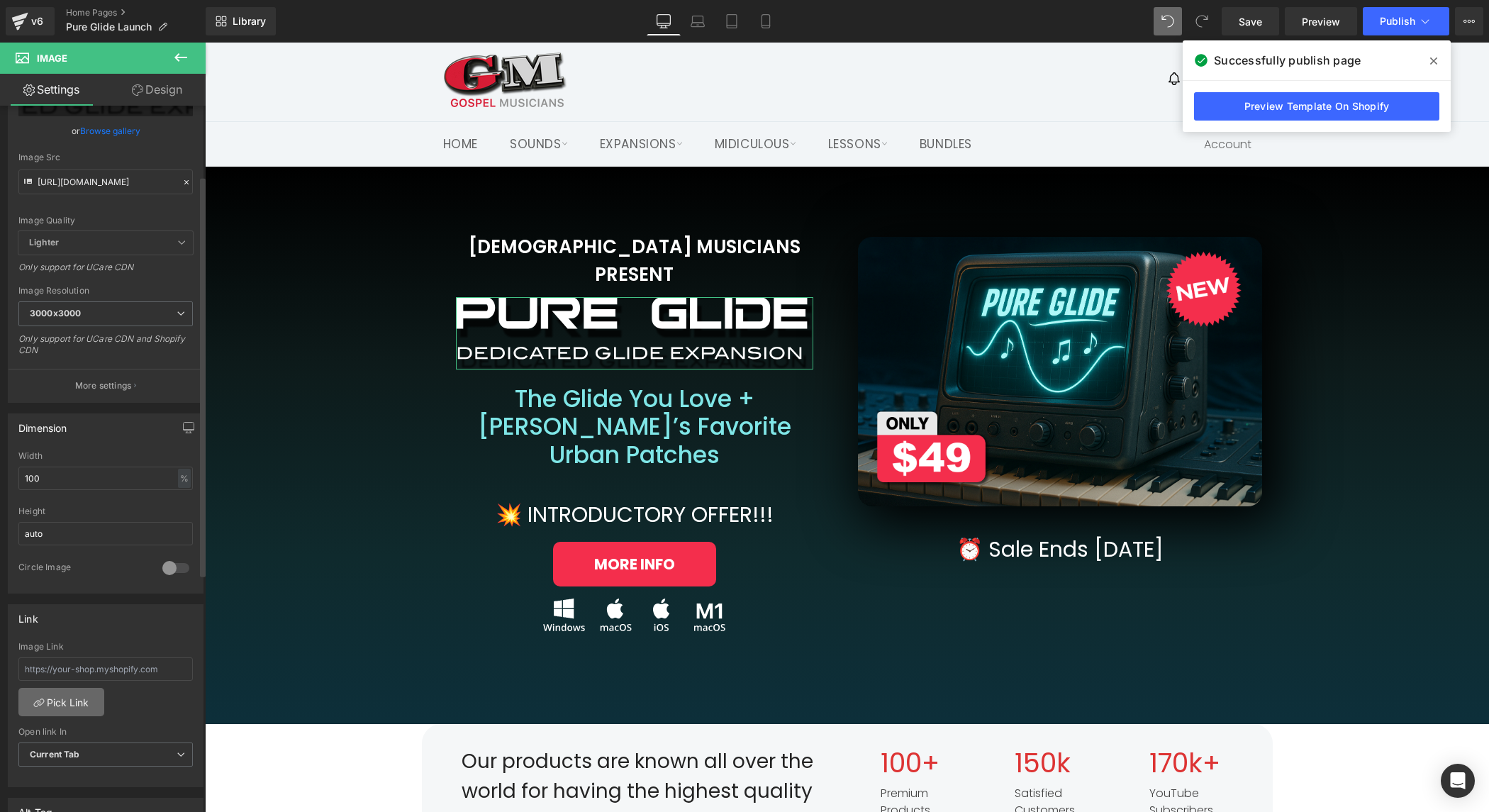
click at [82, 701] on link "Pick Link" at bounding box center [61, 702] width 85 height 28
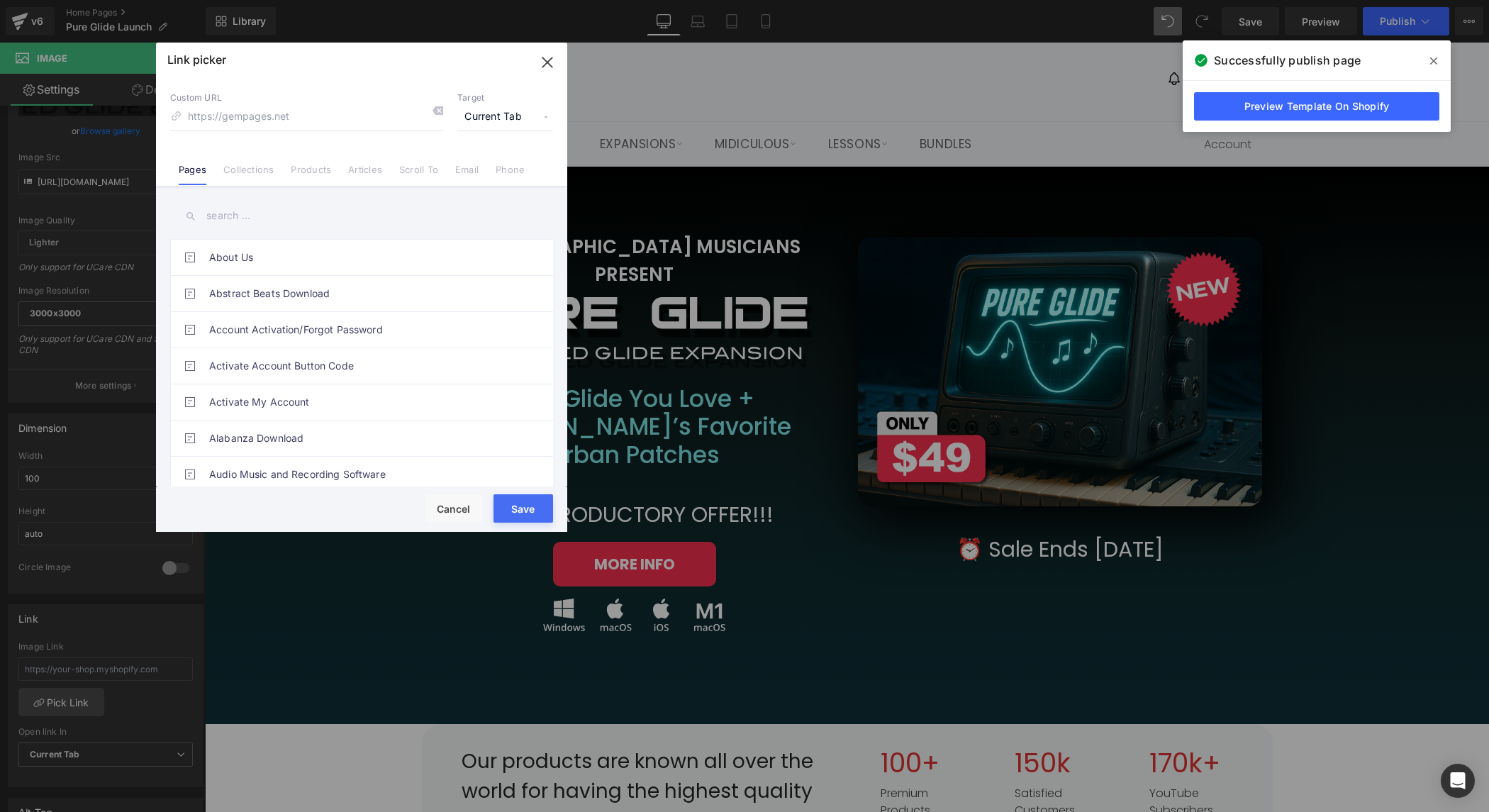
click at [247, 209] on input "text" at bounding box center [361, 216] width 383 height 32
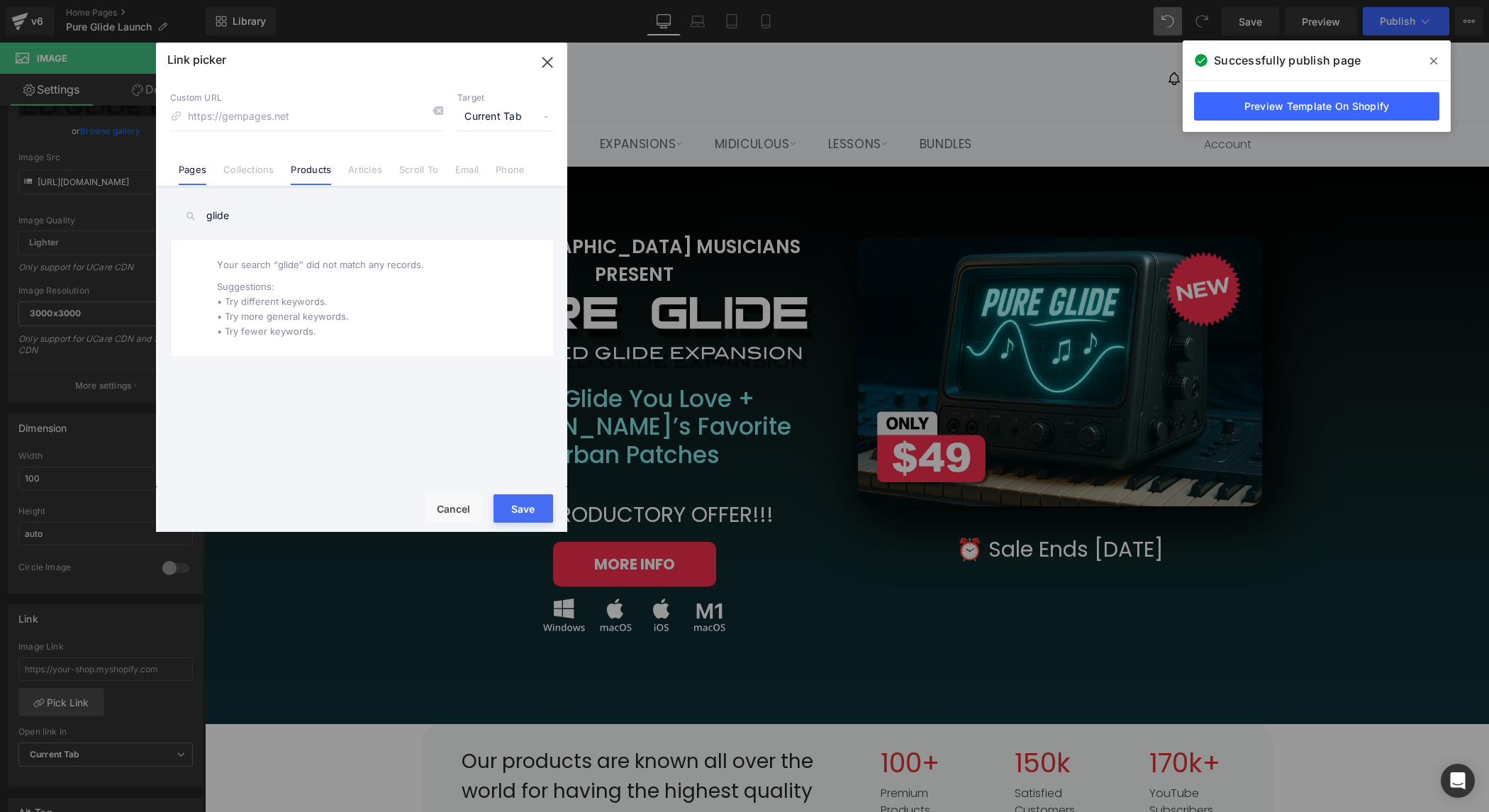
click at [324, 164] on link "Products" at bounding box center [311, 174] width 40 height 21
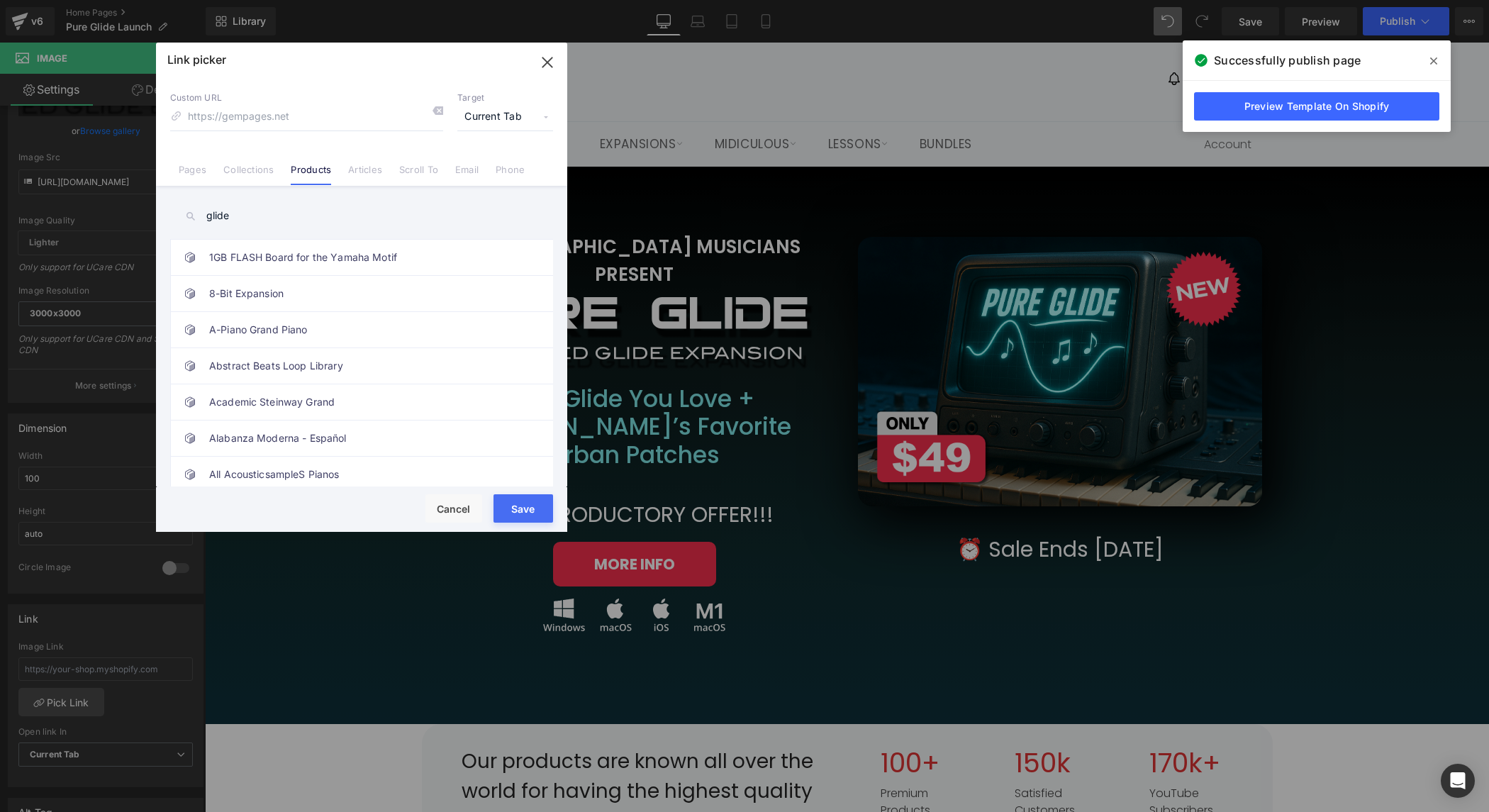
click at [265, 217] on input "glide" at bounding box center [361, 216] width 383 height 32
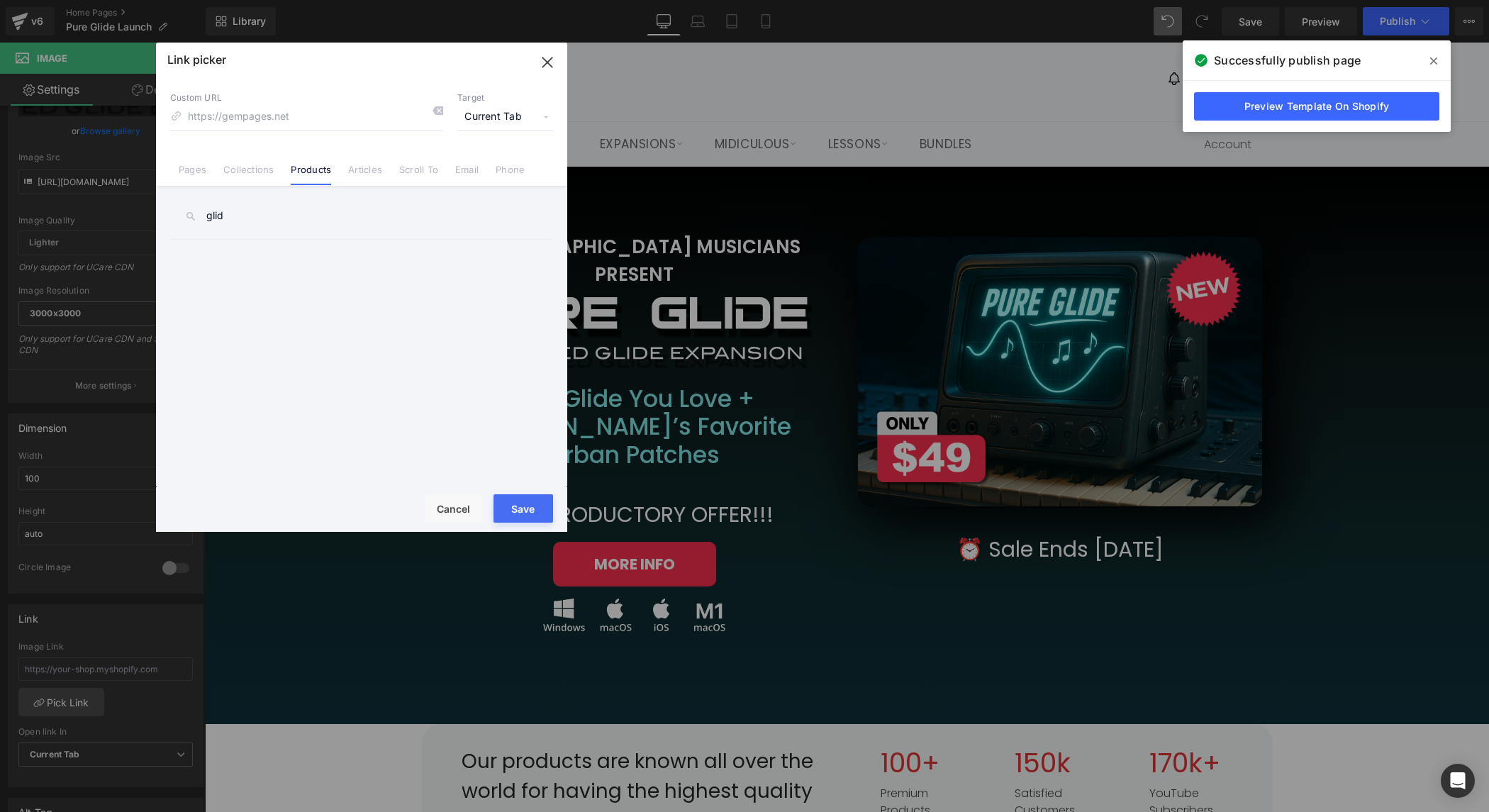
type input "glide"
click at [285, 260] on link "Pure Glide Urban Synth Expansion" at bounding box center [366, 257] width 312 height 36
click at [525, 512] on button "Save" at bounding box center [523, 508] width 60 height 28
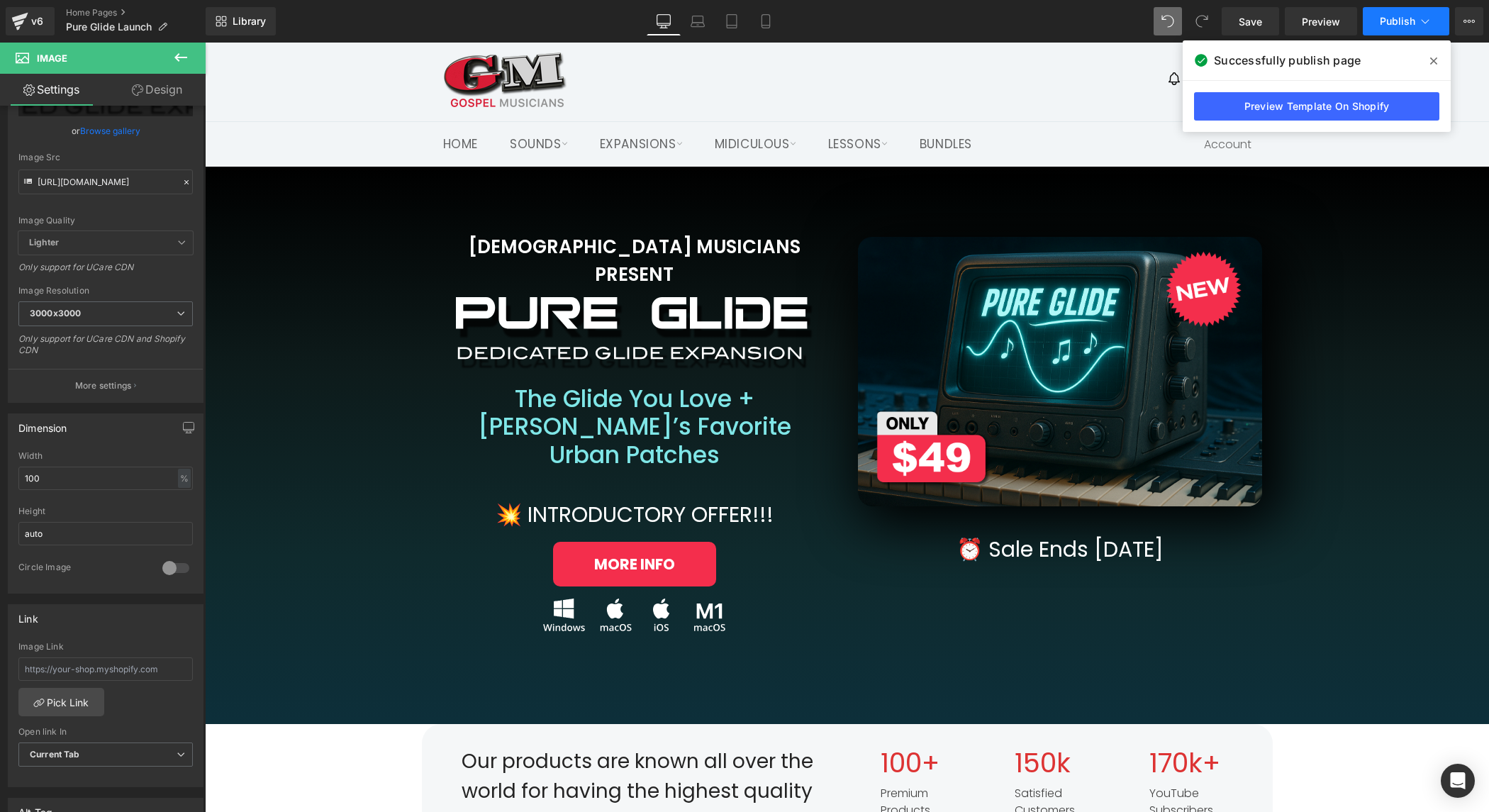
click at [1401, 20] on span "Publish" at bounding box center [1397, 21] width 36 height 11
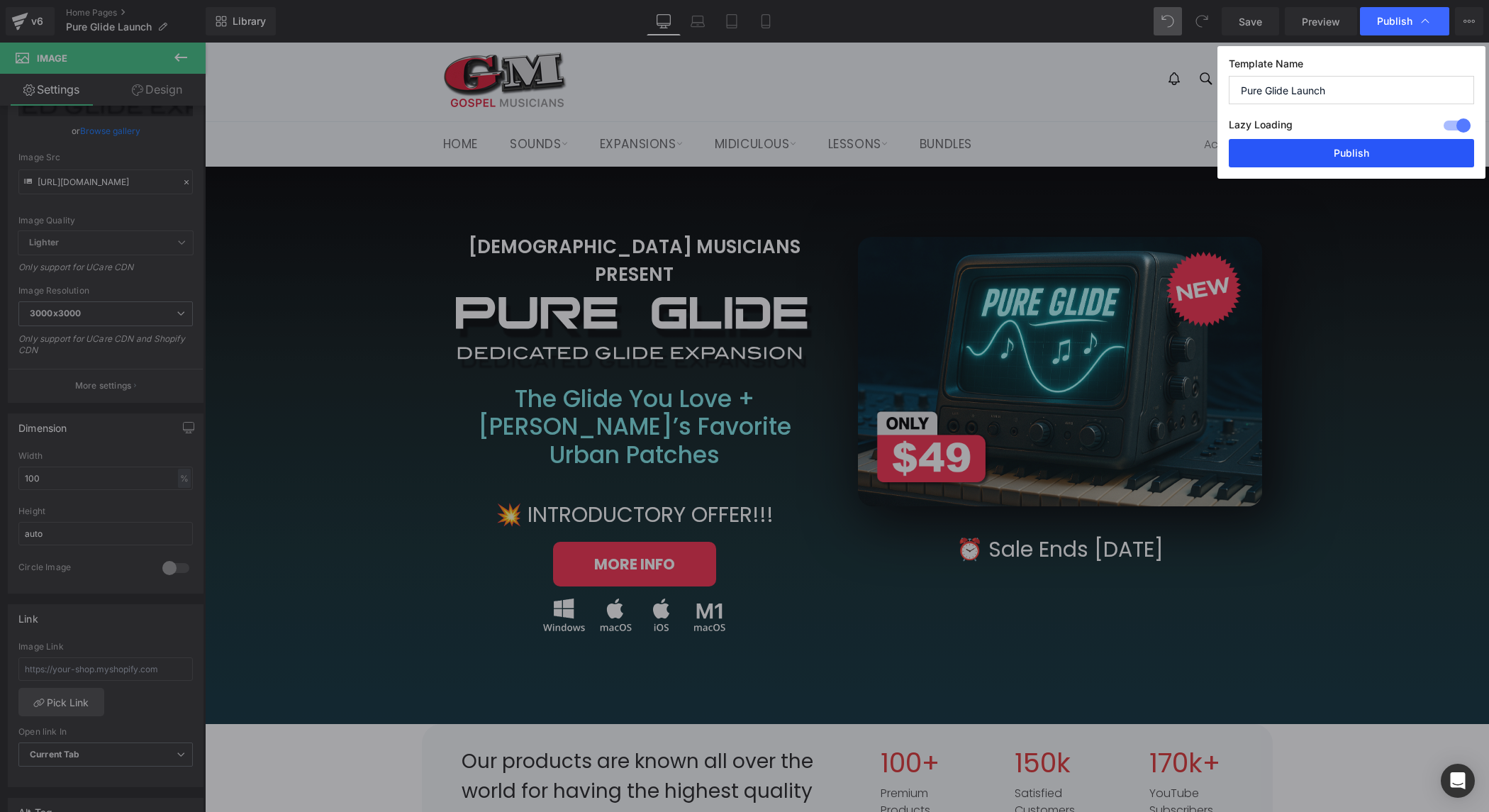
click at [1373, 151] on button "Publish" at bounding box center [1351, 152] width 245 height 28
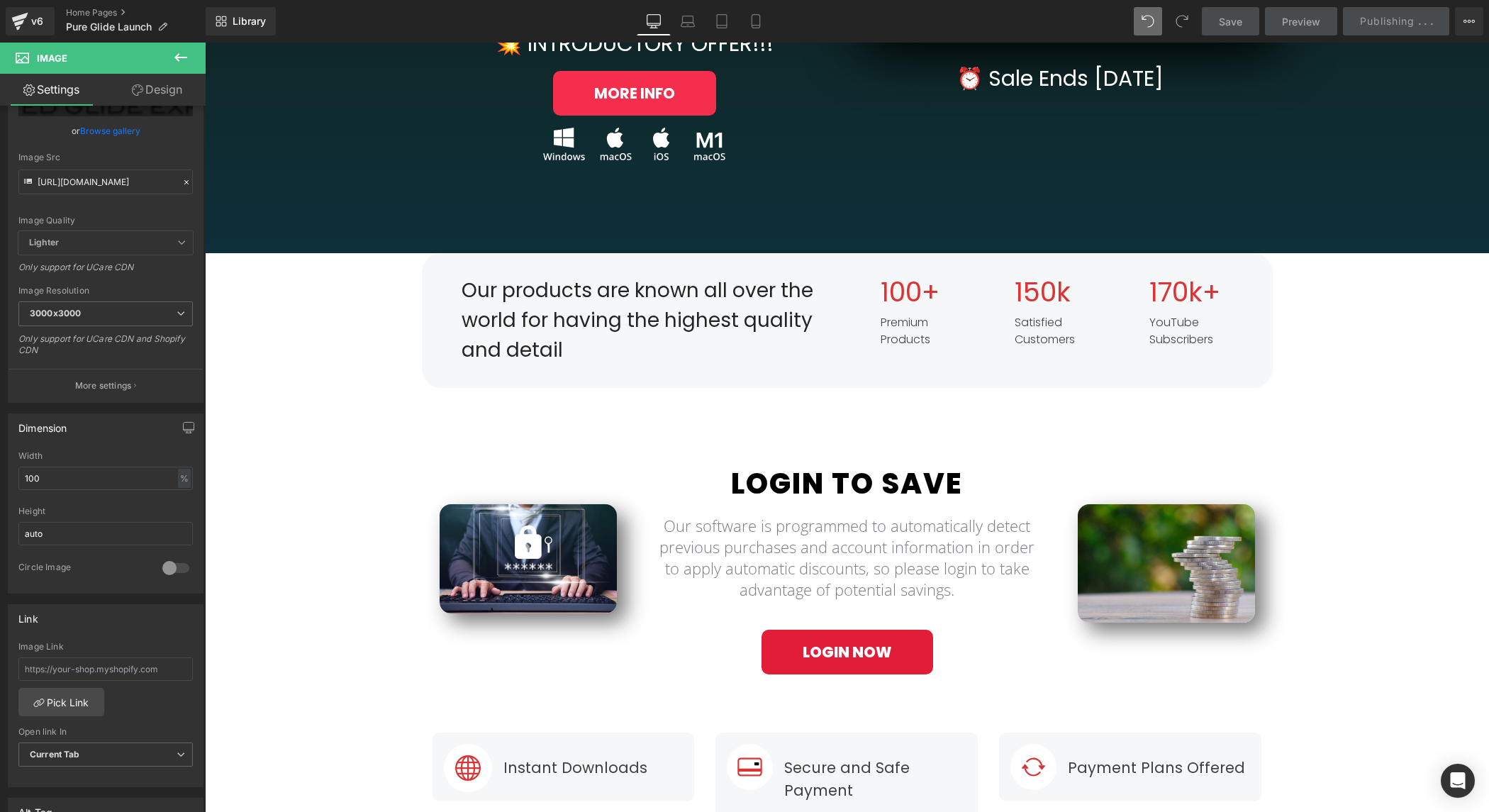
scroll to position [0, 0]
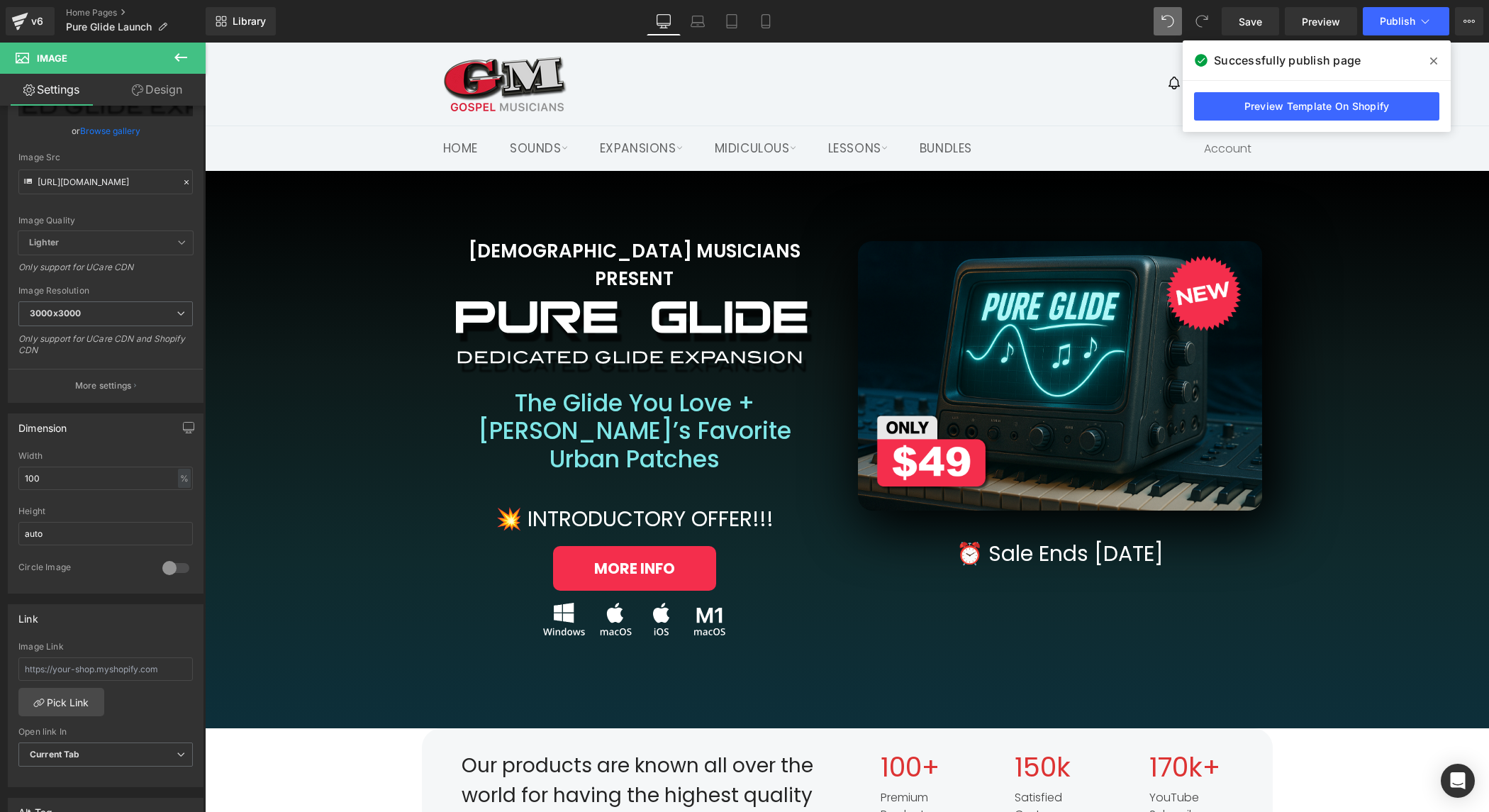
click at [183, 61] on icon at bounding box center [181, 57] width 17 height 17
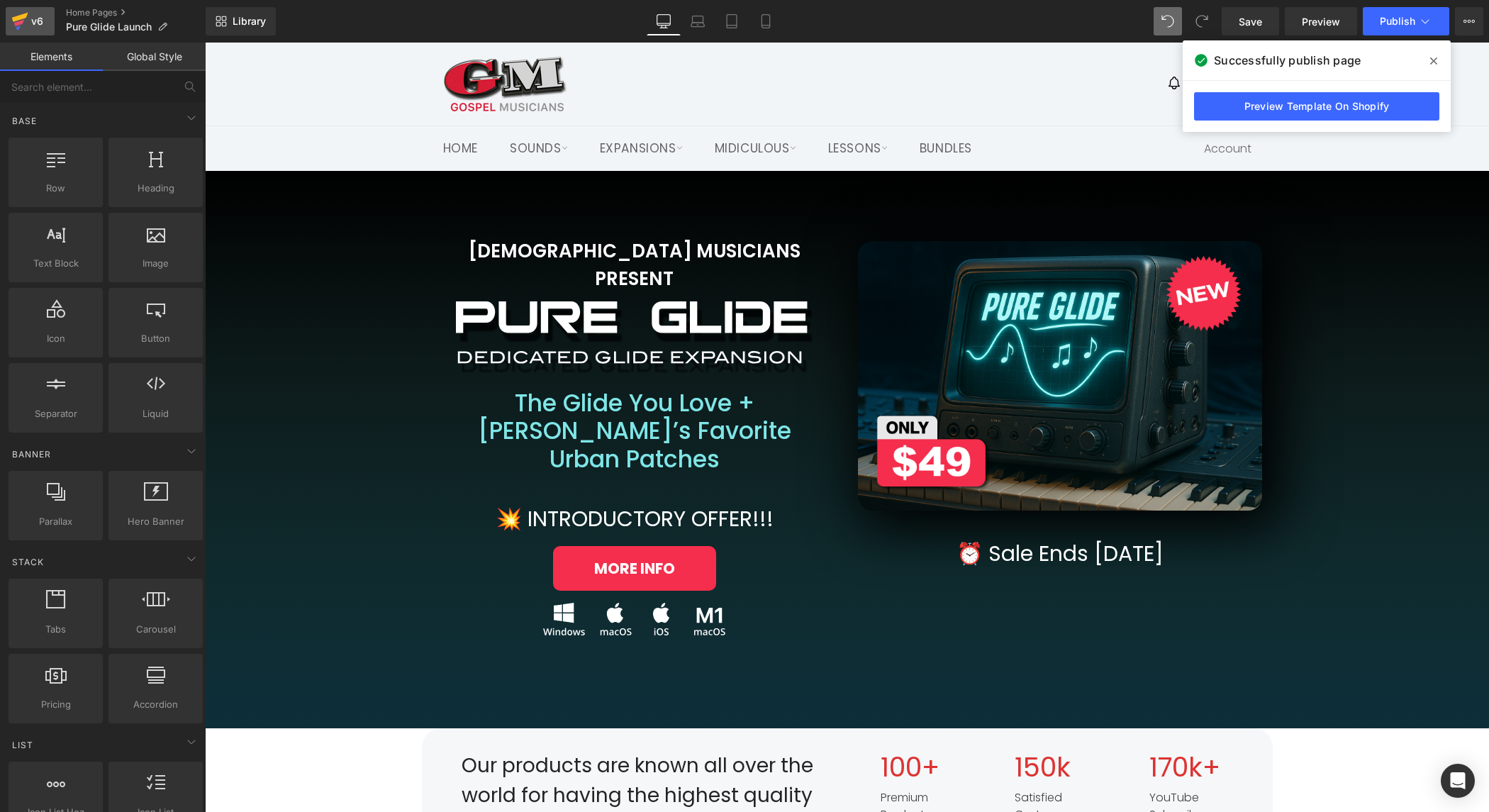
click at [36, 20] on div "v6" at bounding box center [37, 21] width 17 height 18
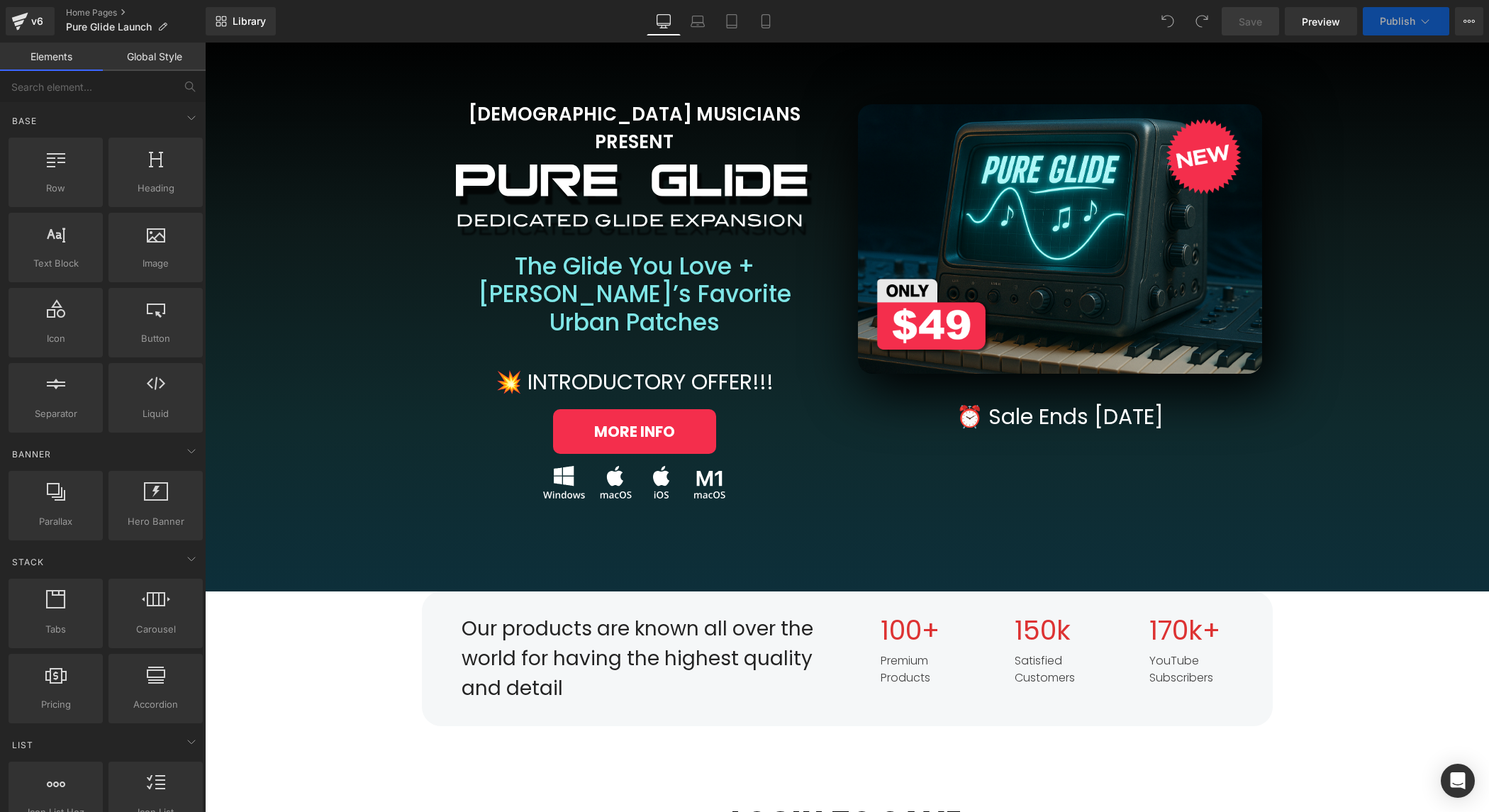
scroll to position [145, 0]
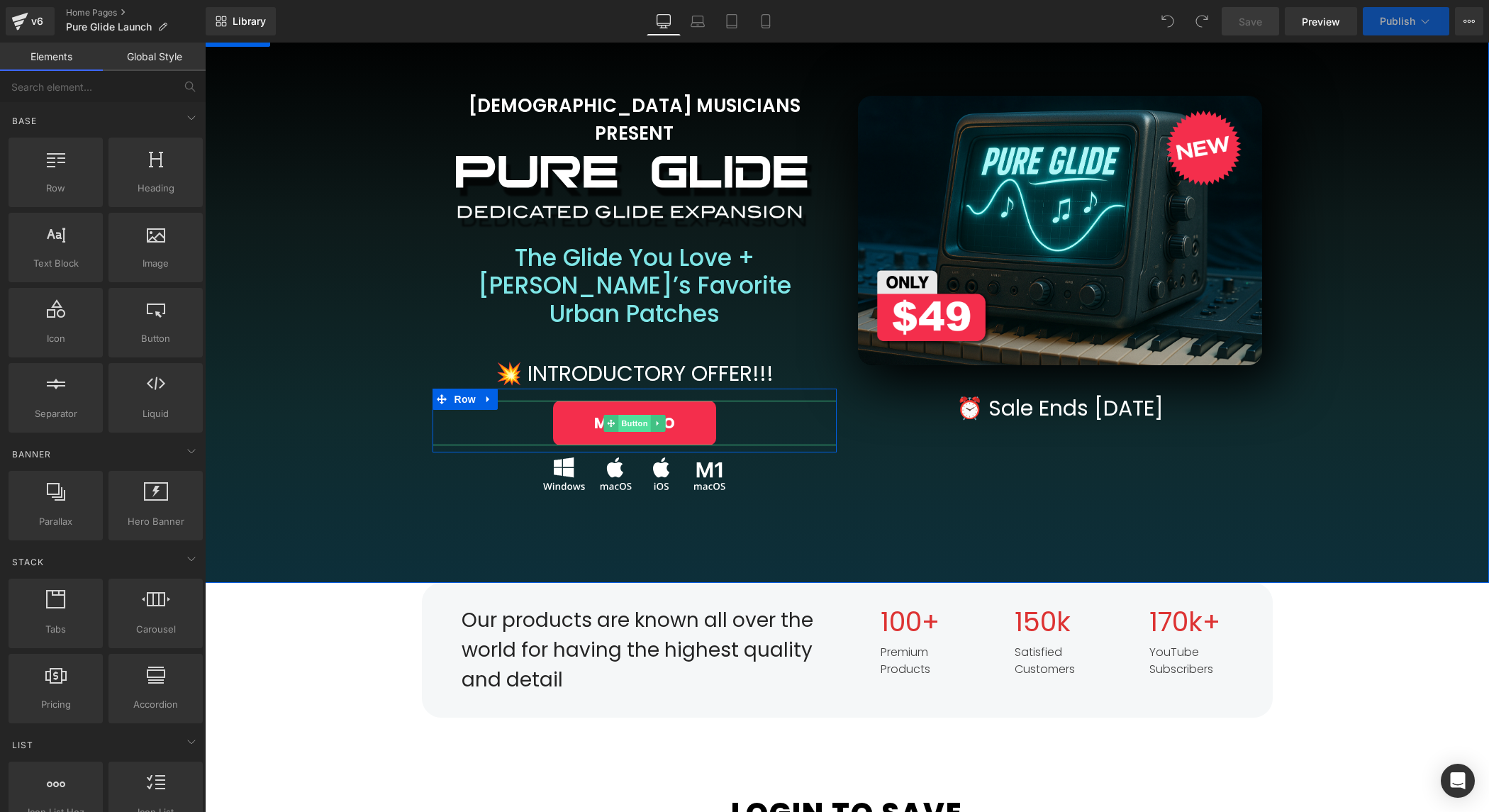
click at [630, 415] on span "Button" at bounding box center [635, 423] width 33 height 17
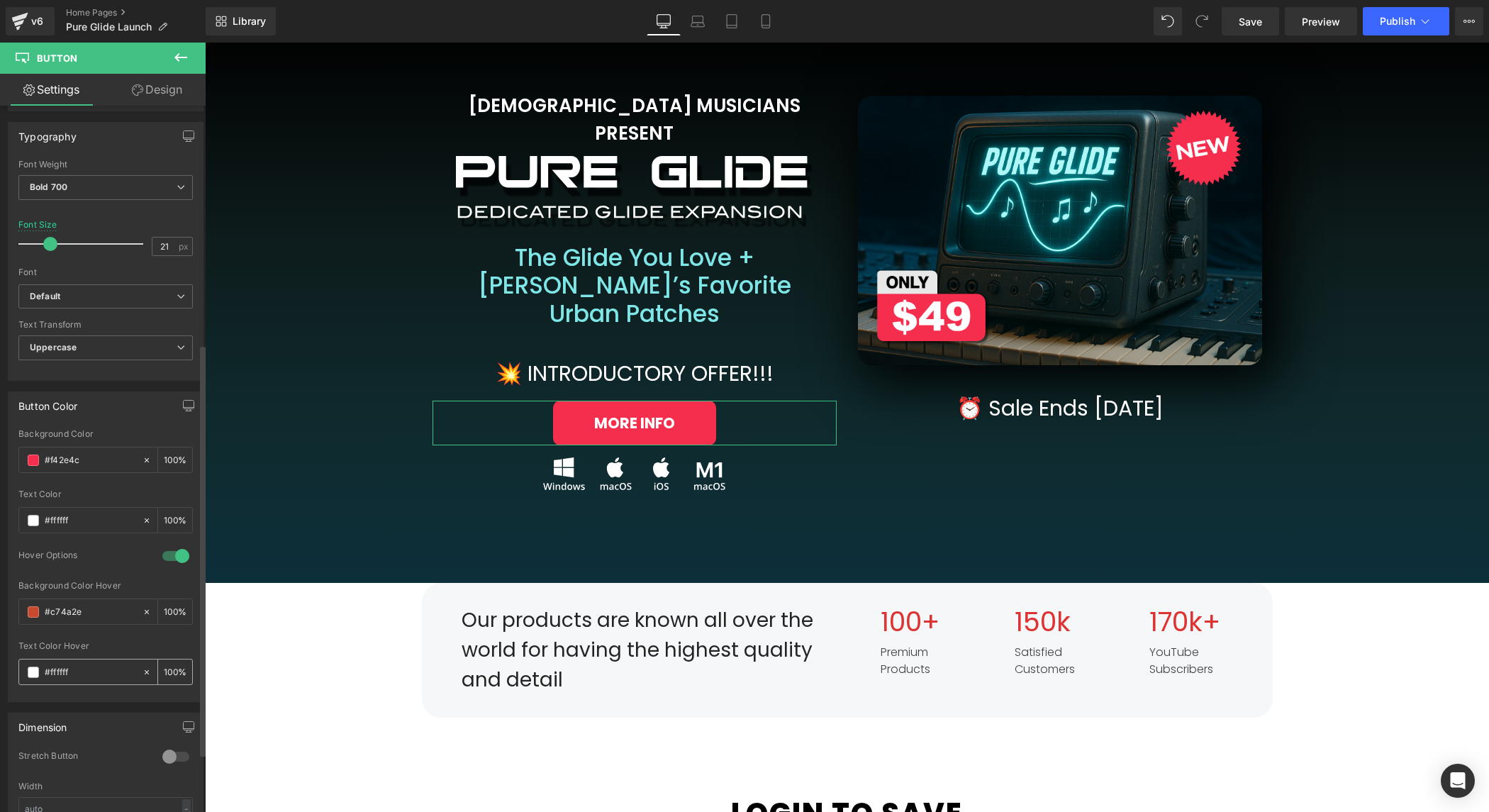
scroll to position [409, 0]
click at [72, 451] on input "#f42e4c" at bounding box center [90, 458] width 91 height 16
click at [71, 451] on input "#f42e4c" at bounding box center [90, 458] width 91 height 16
click at [71, 603] on input "#c74a2e" at bounding box center [90, 610] width 91 height 16
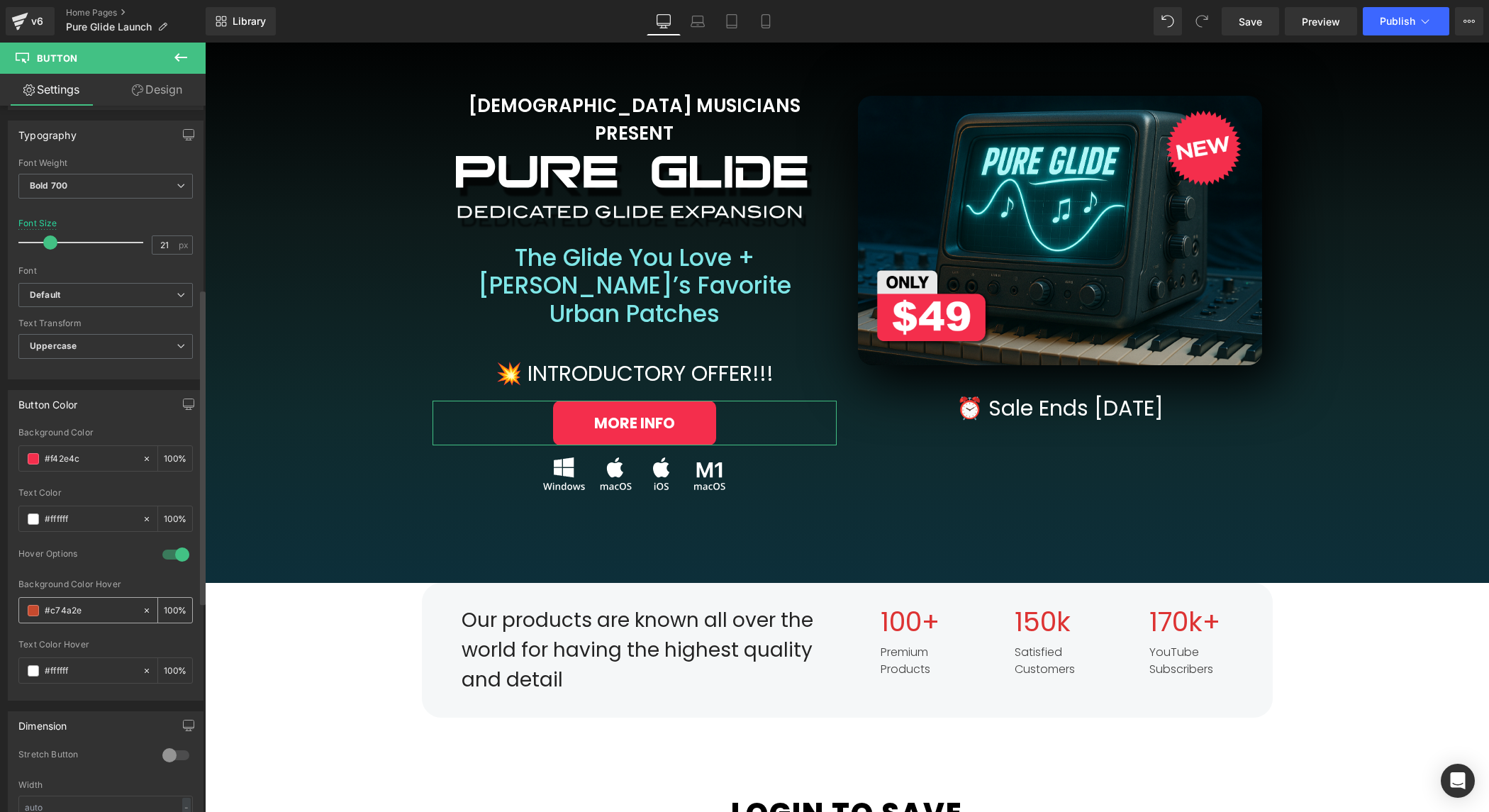
paste input "f42e4c"
click at [32, 605] on span at bounding box center [33, 611] width 11 height 11
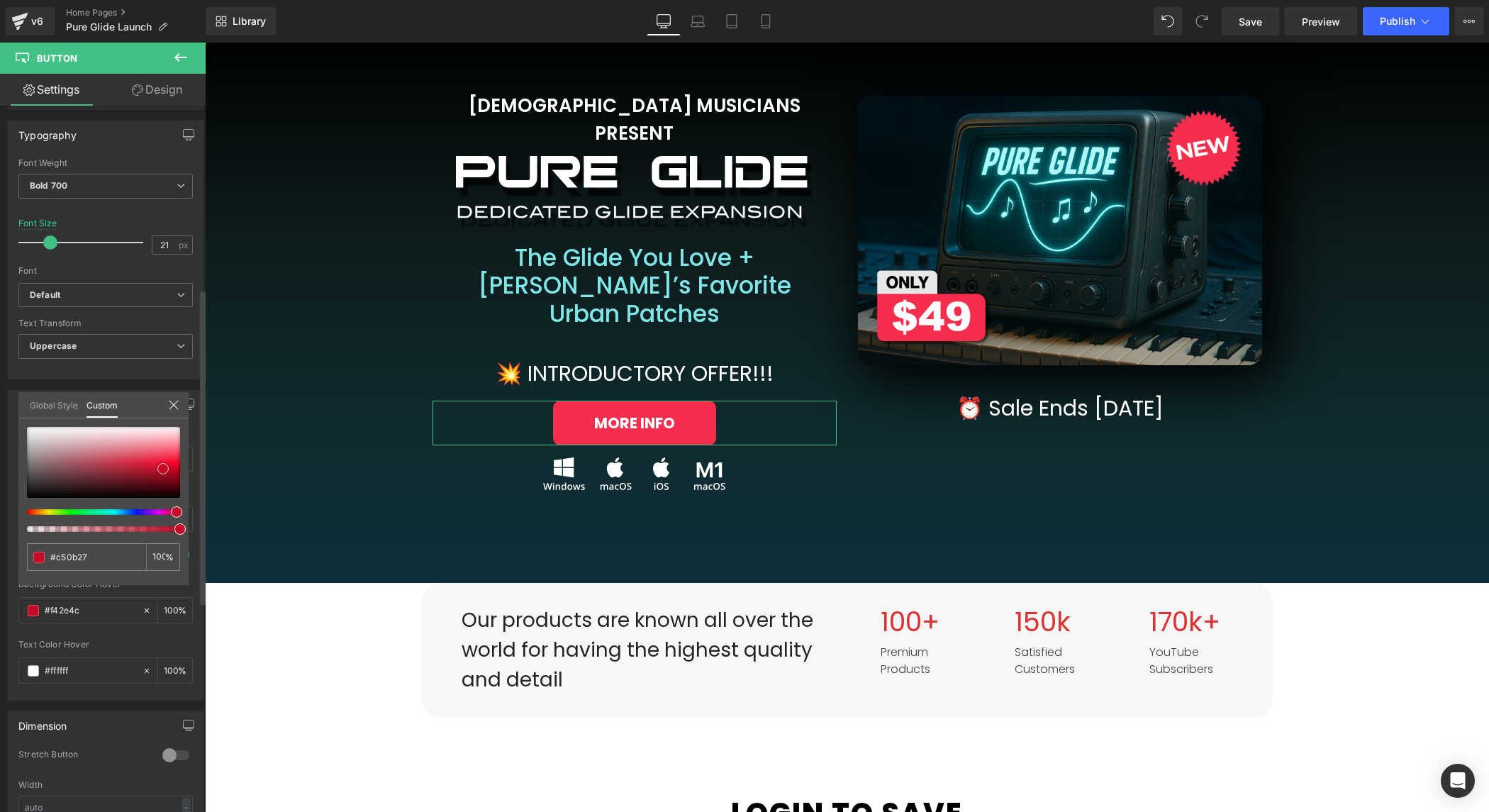
drag, startPoint x: 163, startPoint y: 457, endPoint x: 161, endPoint y: 468, distance: 11.2
click at [161, 468] on span at bounding box center [163, 468] width 11 height 11
click at [171, 400] on icon at bounding box center [174, 405] width 11 height 11
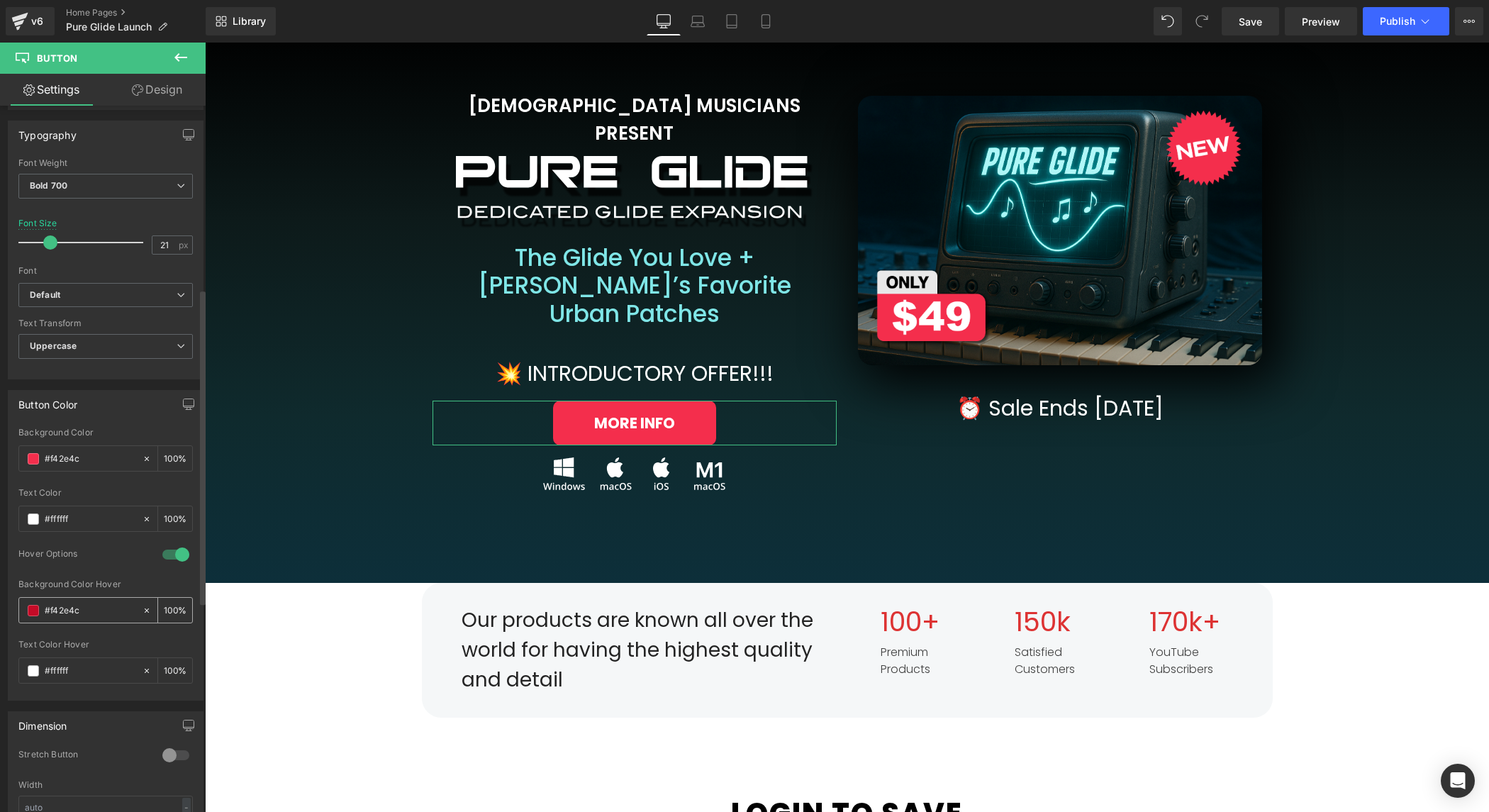
click at [36, 605] on span at bounding box center [33, 611] width 11 height 11
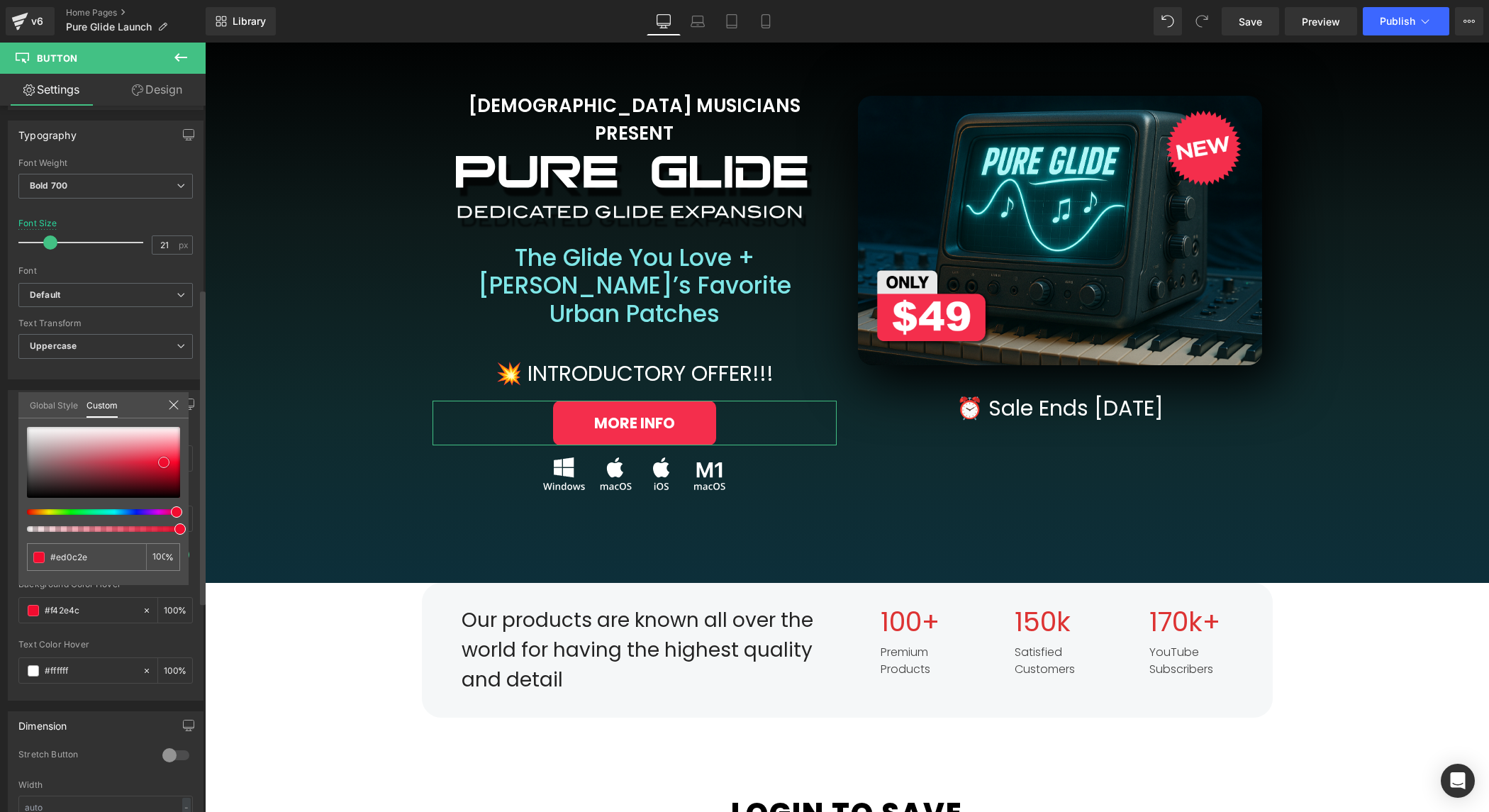
click at [163, 459] on span at bounding box center [164, 462] width 11 height 11
click at [170, 400] on icon at bounding box center [174, 405] width 11 height 11
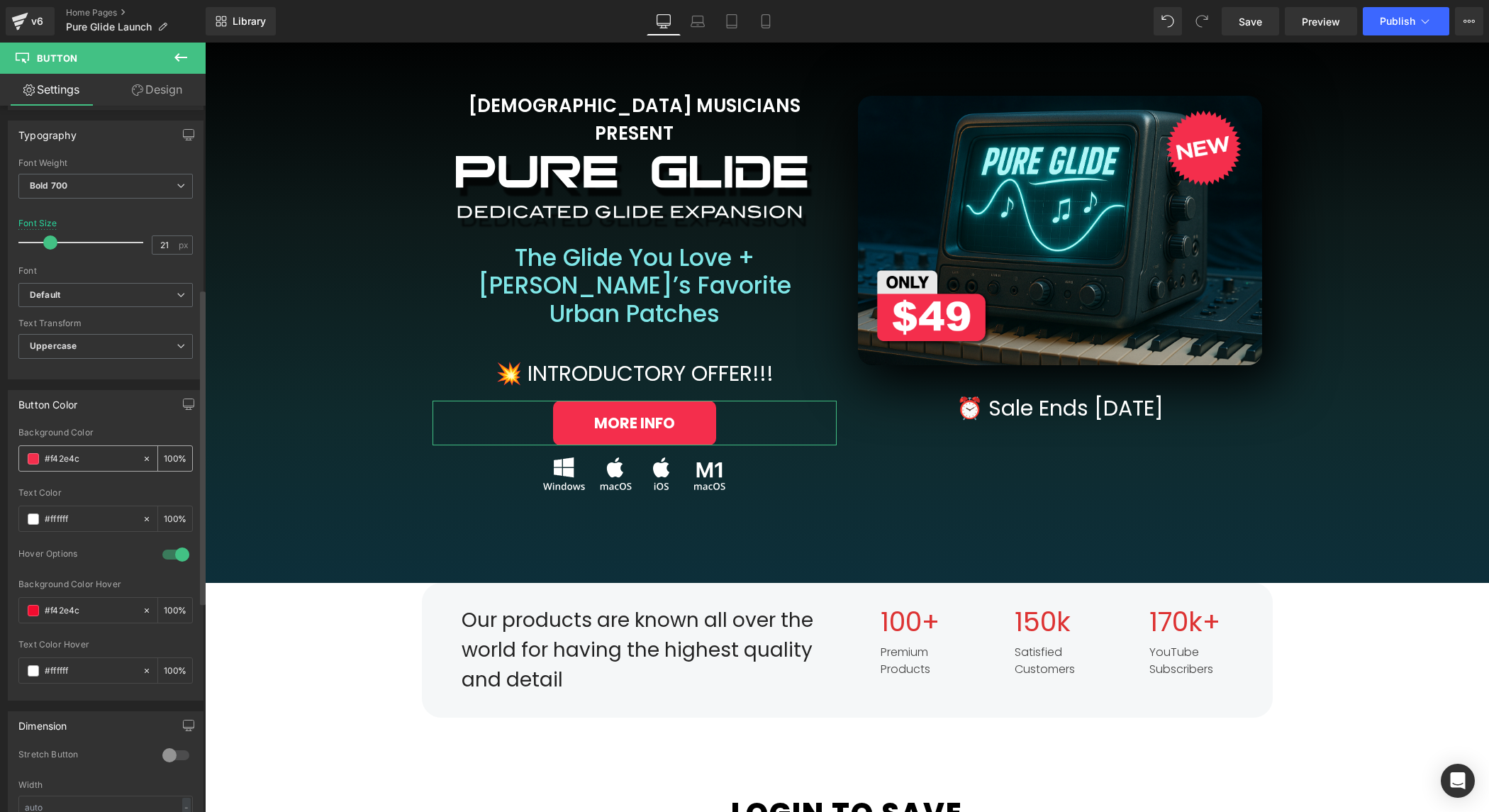
click at [91, 452] on input "#f42e4c" at bounding box center [90, 458] width 91 height 16
click at [92, 452] on input "#f42e4c" at bounding box center [90, 458] width 91 height 16
click at [82, 603] on input "#f42e4c" at bounding box center [90, 610] width 91 height 16
paste input "42e4c"
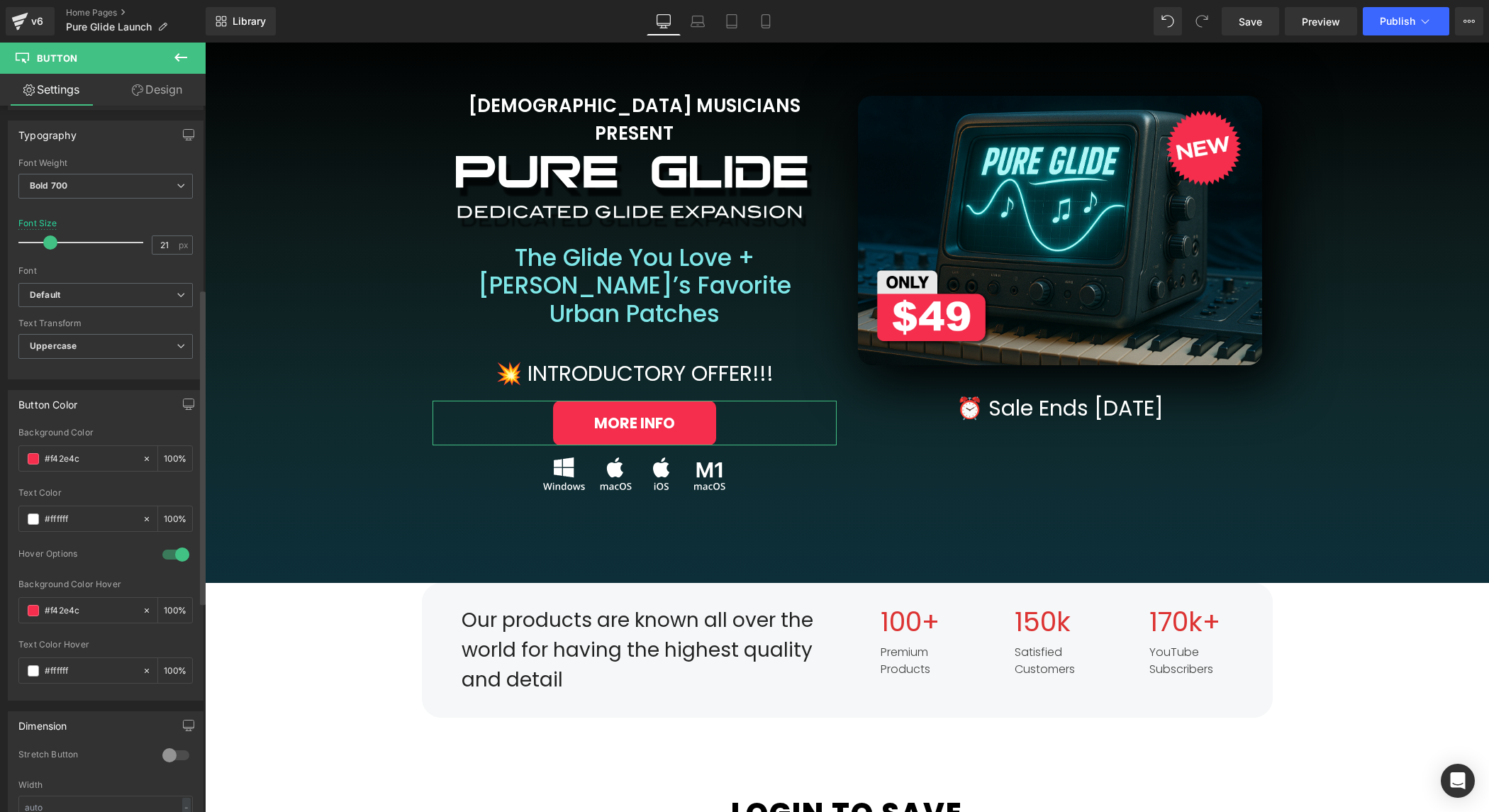
click at [28, 605] on span at bounding box center [33, 611] width 11 height 11
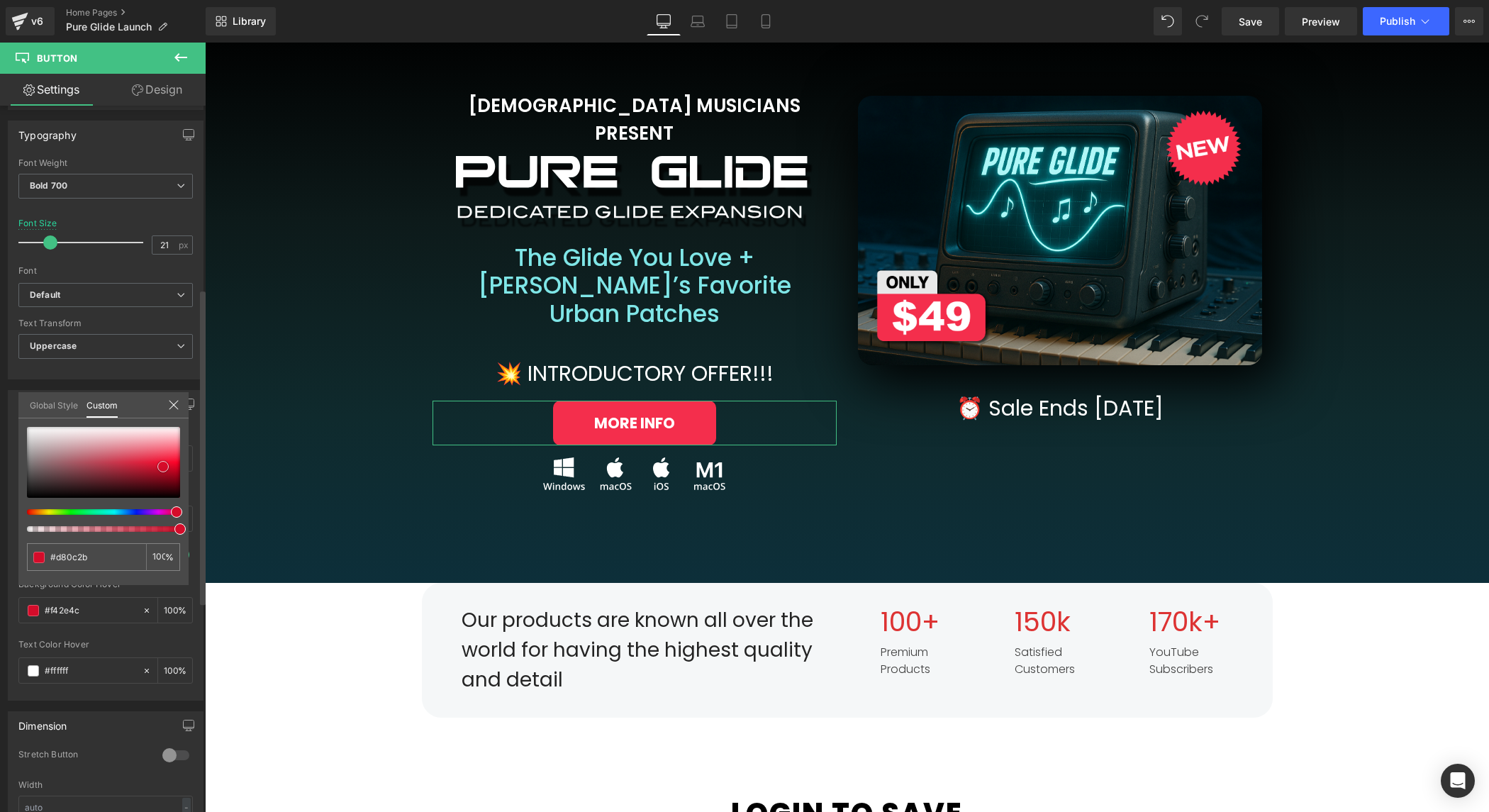
drag, startPoint x: 165, startPoint y: 456, endPoint x: 164, endPoint y: 465, distance: 9.1
click at [164, 465] on span at bounding box center [163, 467] width 11 height 11
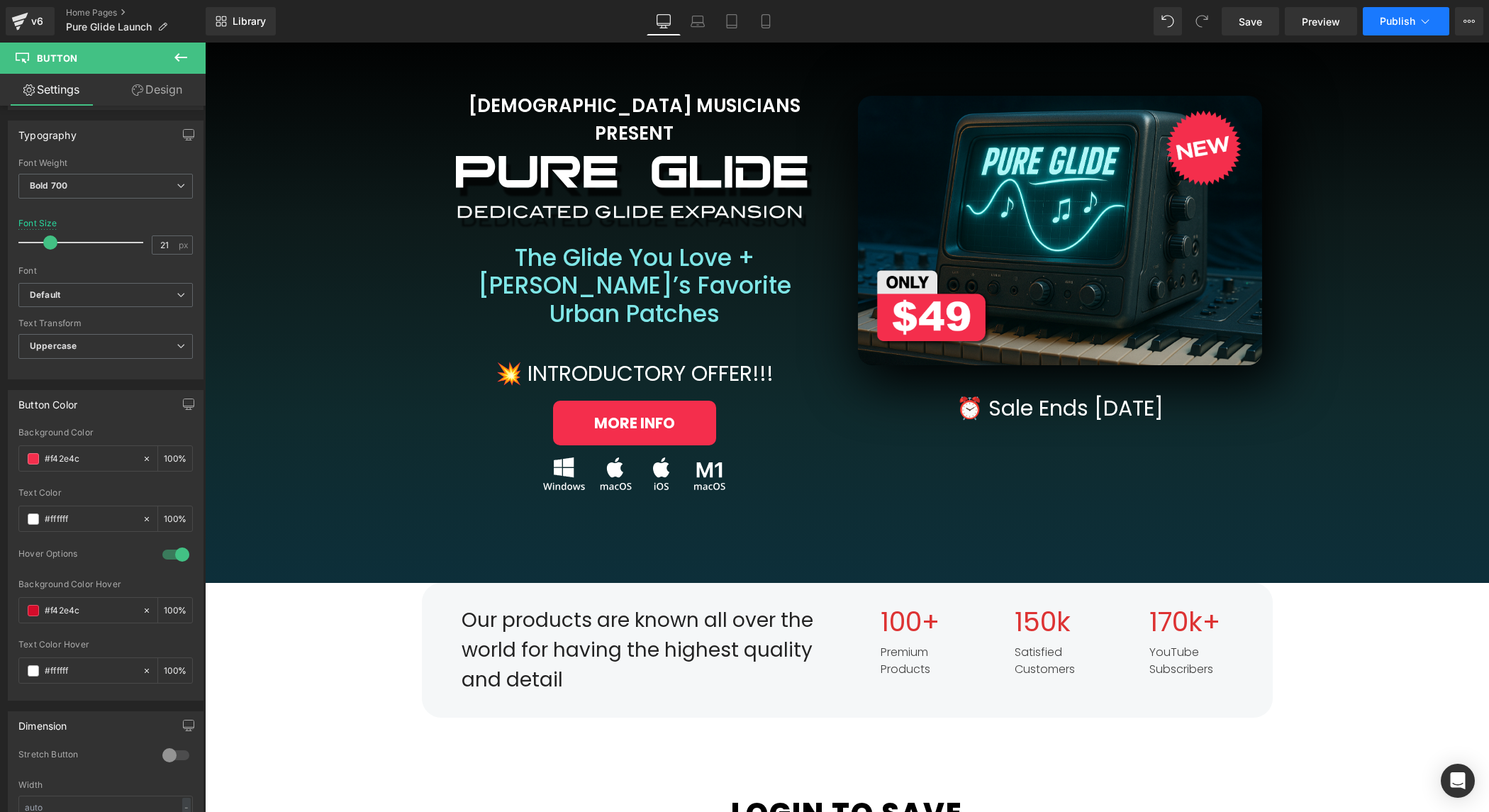
click at [1380, 18] on button "Publish" at bounding box center [1406, 21] width 86 height 28
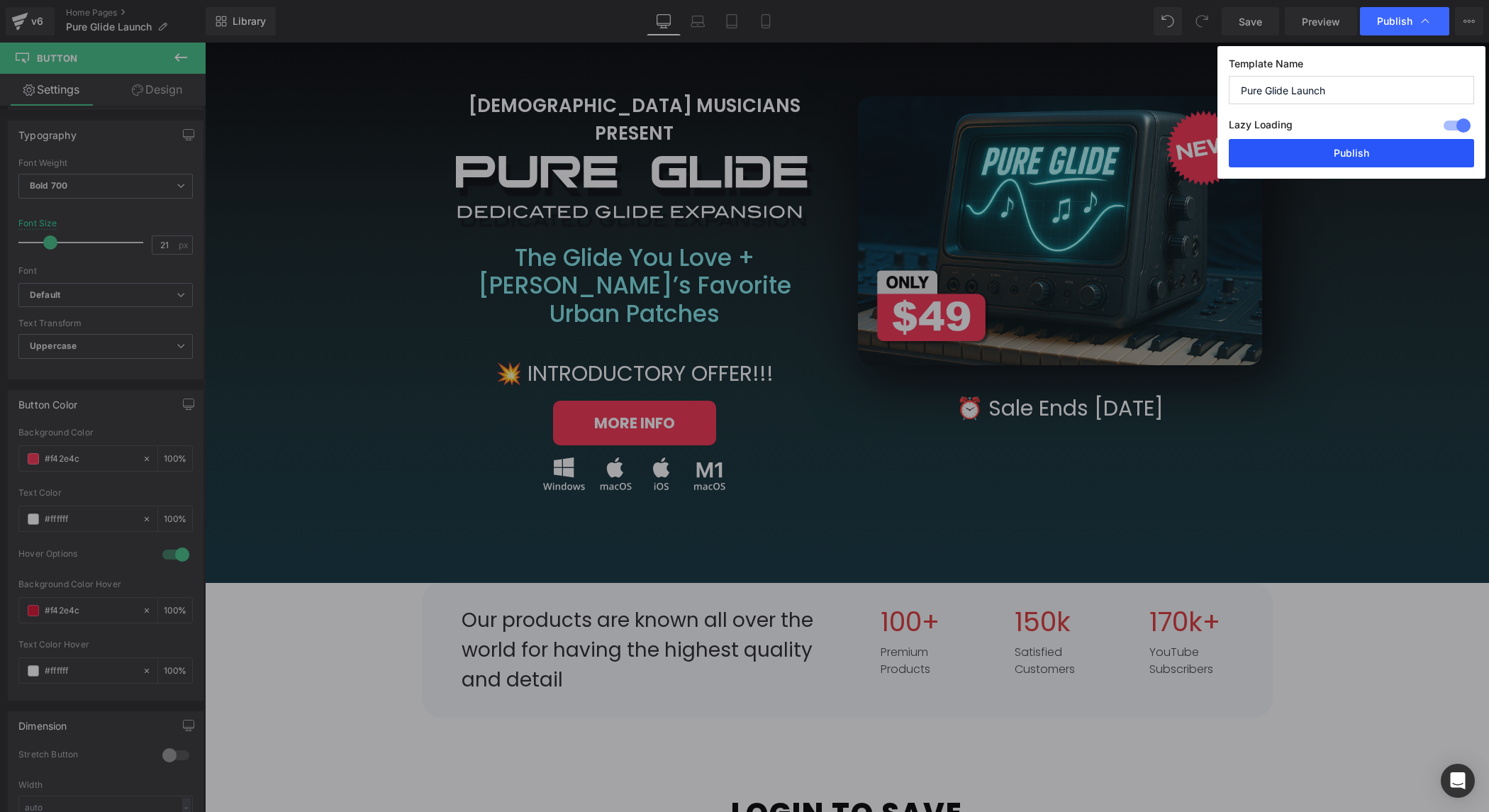
click at [1351, 151] on button "Publish" at bounding box center [1351, 152] width 245 height 28
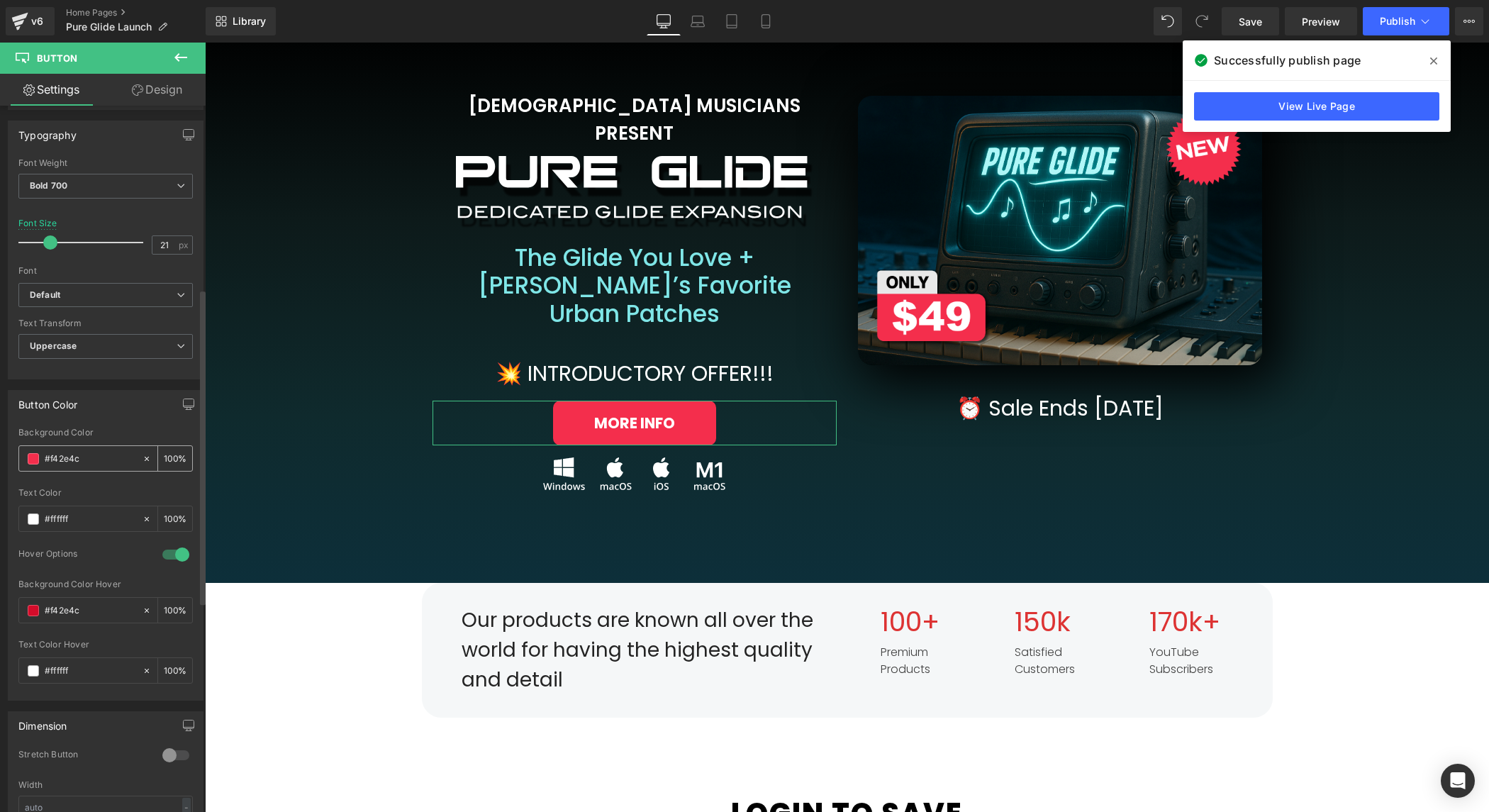
click at [63, 451] on input "#f42e4c" at bounding box center [90, 458] width 91 height 16
click at [68, 603] on input "#f42e4c" at bounding box center [90, 610] width 91 height 16
paste input "f42e4c"
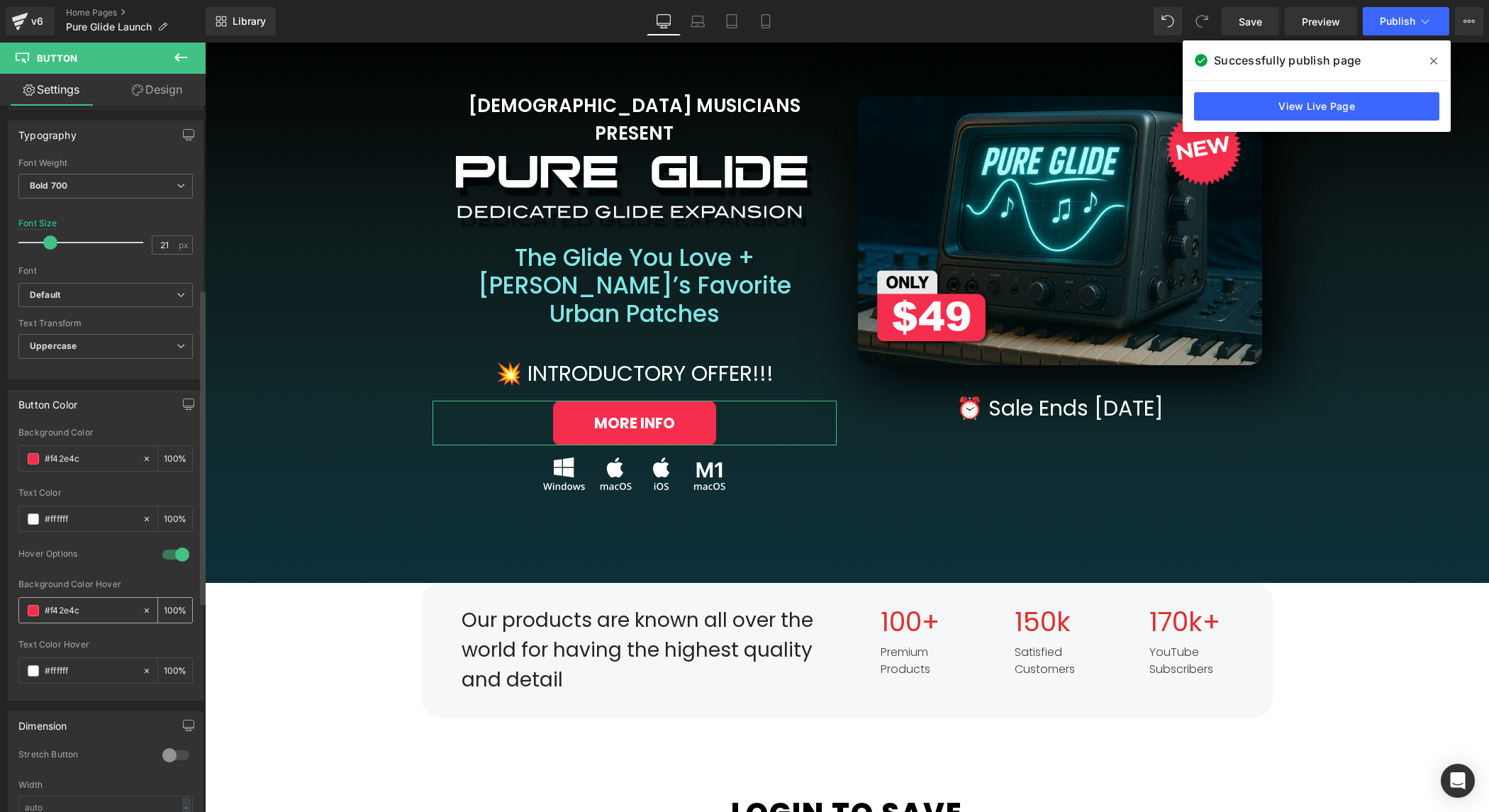
type input "#f42e4c"
click at [28, 605] on span at bounding box center [33, 611] width 11 height 11
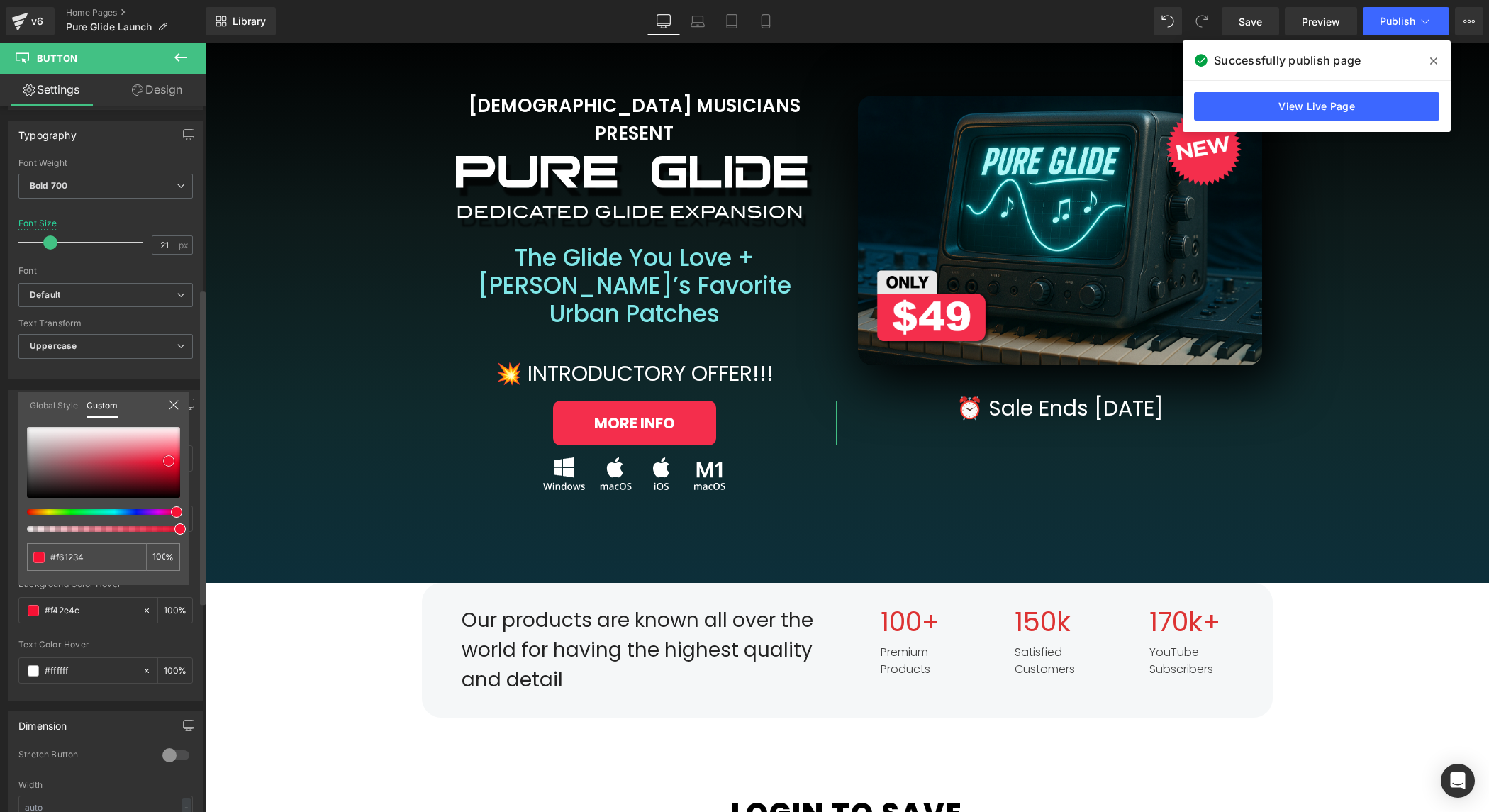
click at [169, 463] on span at bounding box center [169, 461] width 11 height 11
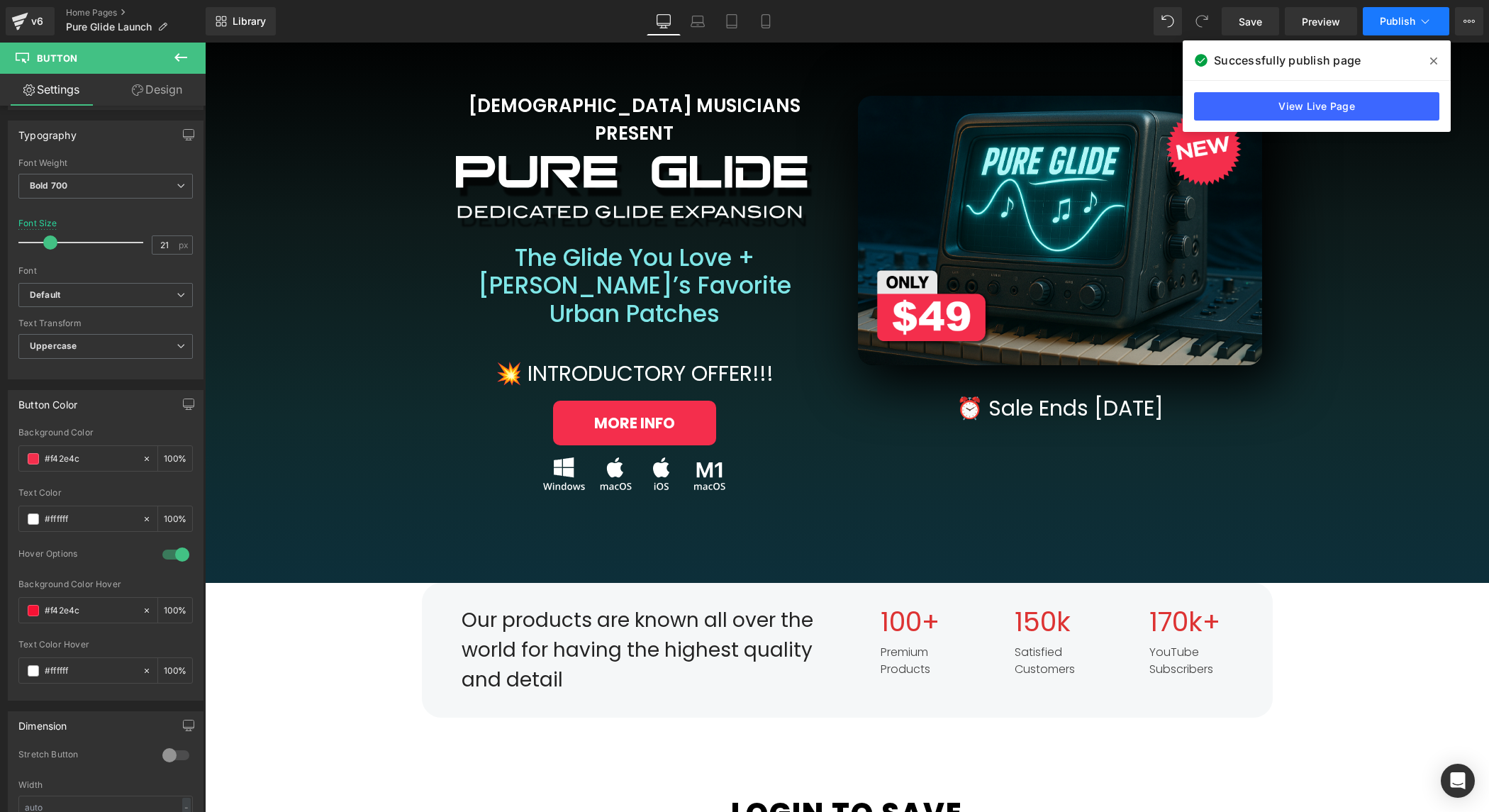
click at [1398, 14] on button "Publish" at bounding box center [1406, 21] width 86 height 28
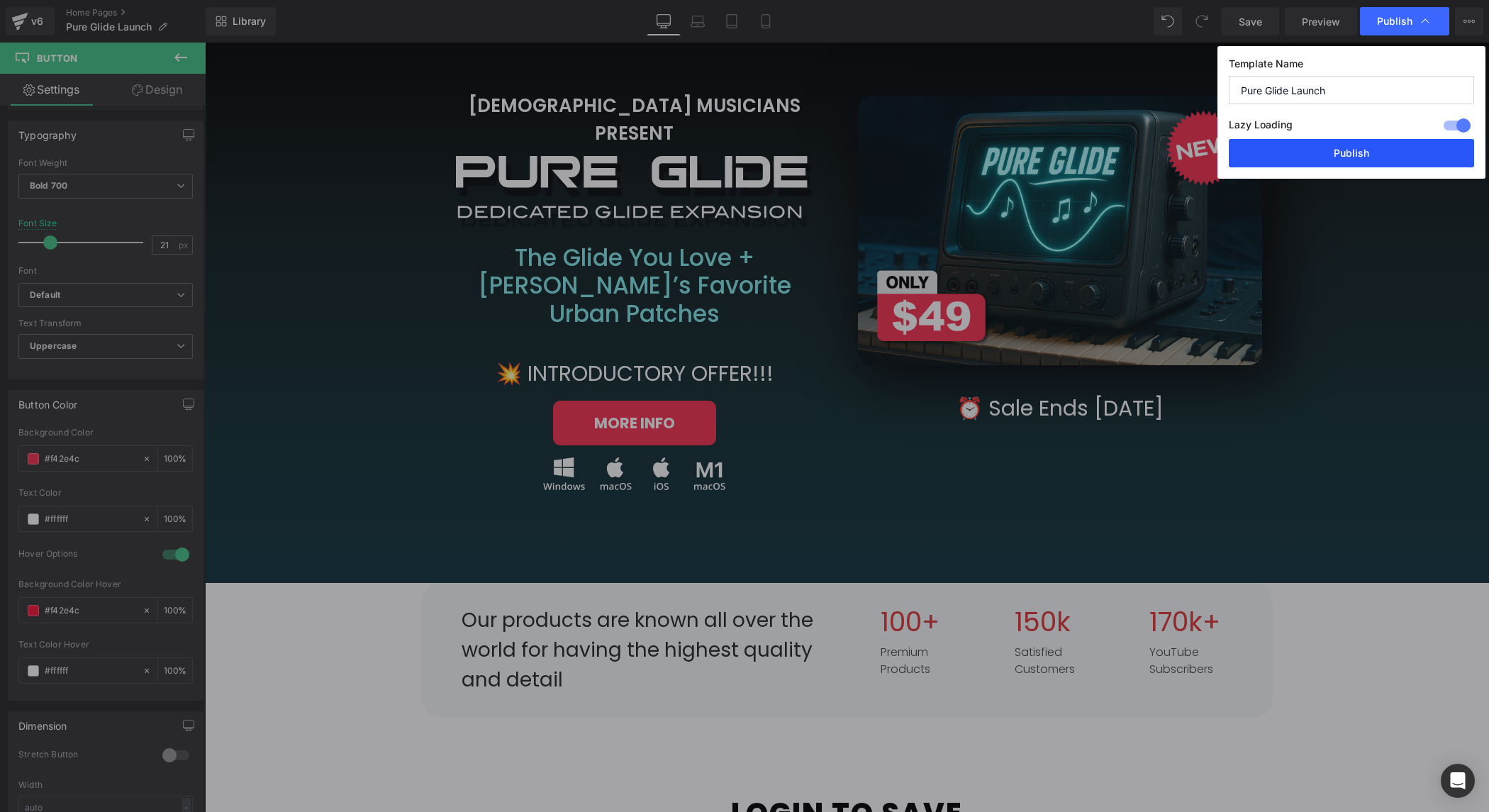
click at [1369, 155] on button "Publish" at bounding box center [1351, 152] width 245 height 28
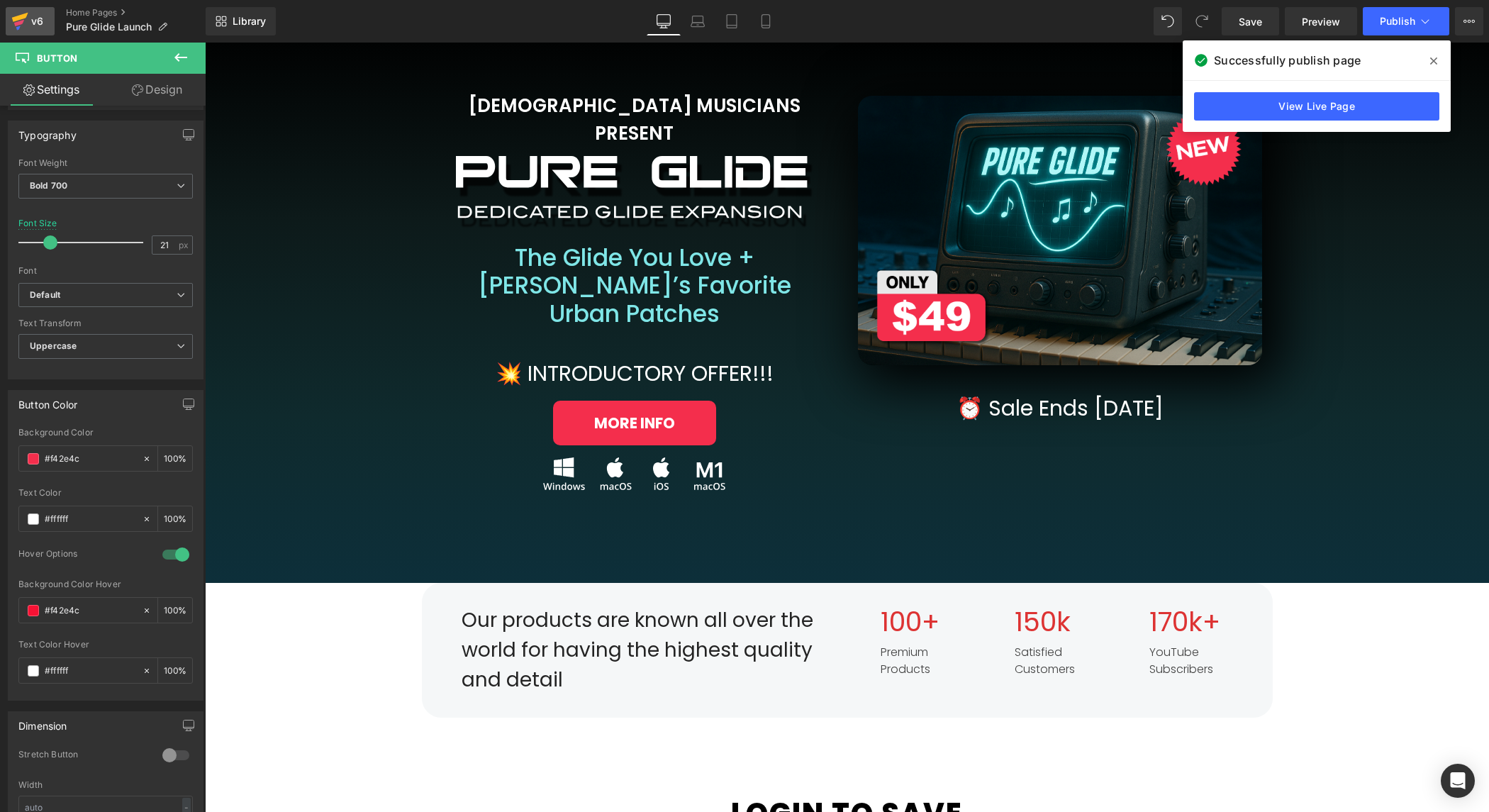
click at [30, 22] on div "v6" at bounding box center [37, 21] width 17 height 18
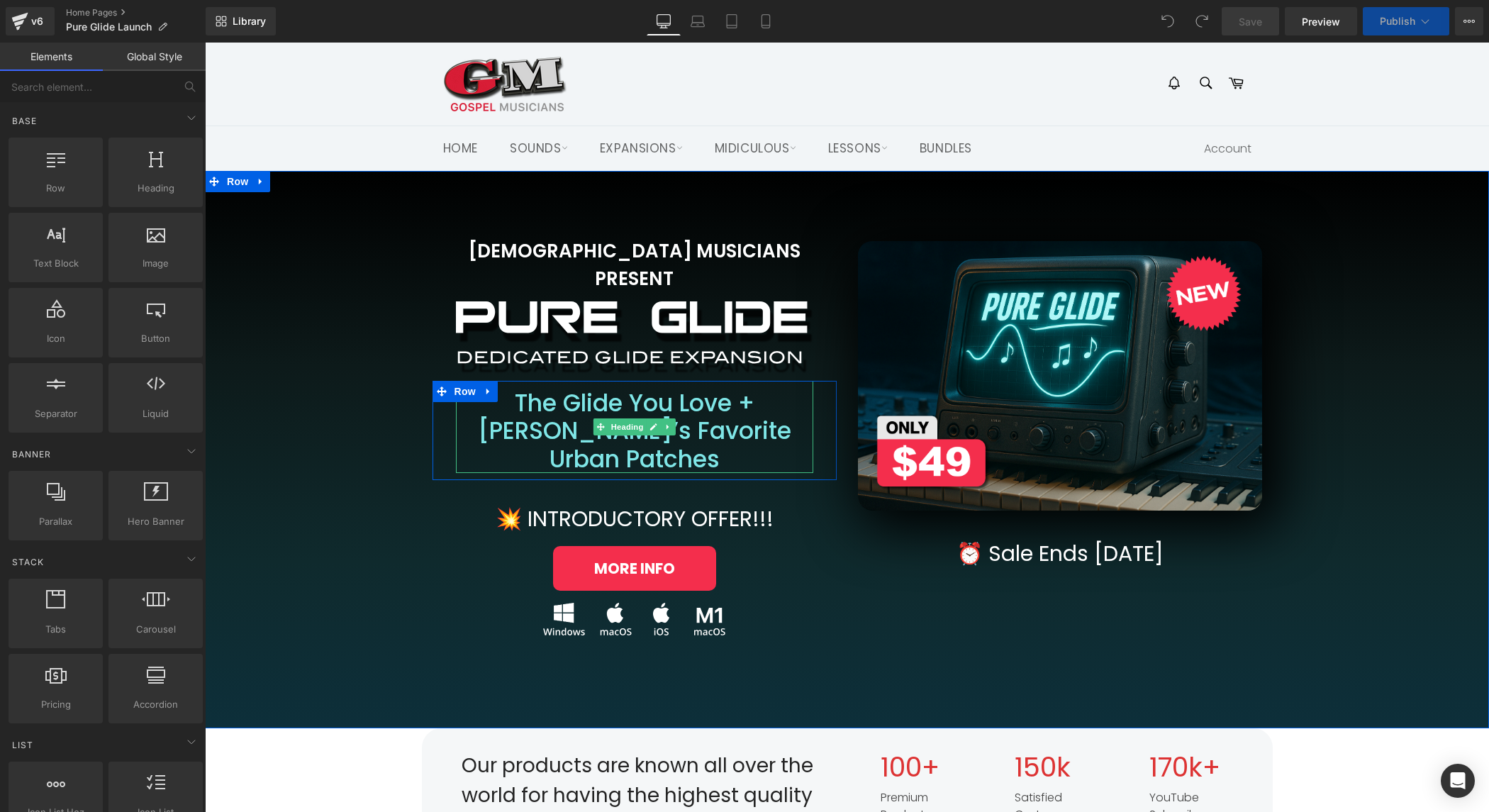
click at [632, 418] on span "Heading" at bounding box center [627, 426] width 39 height 17
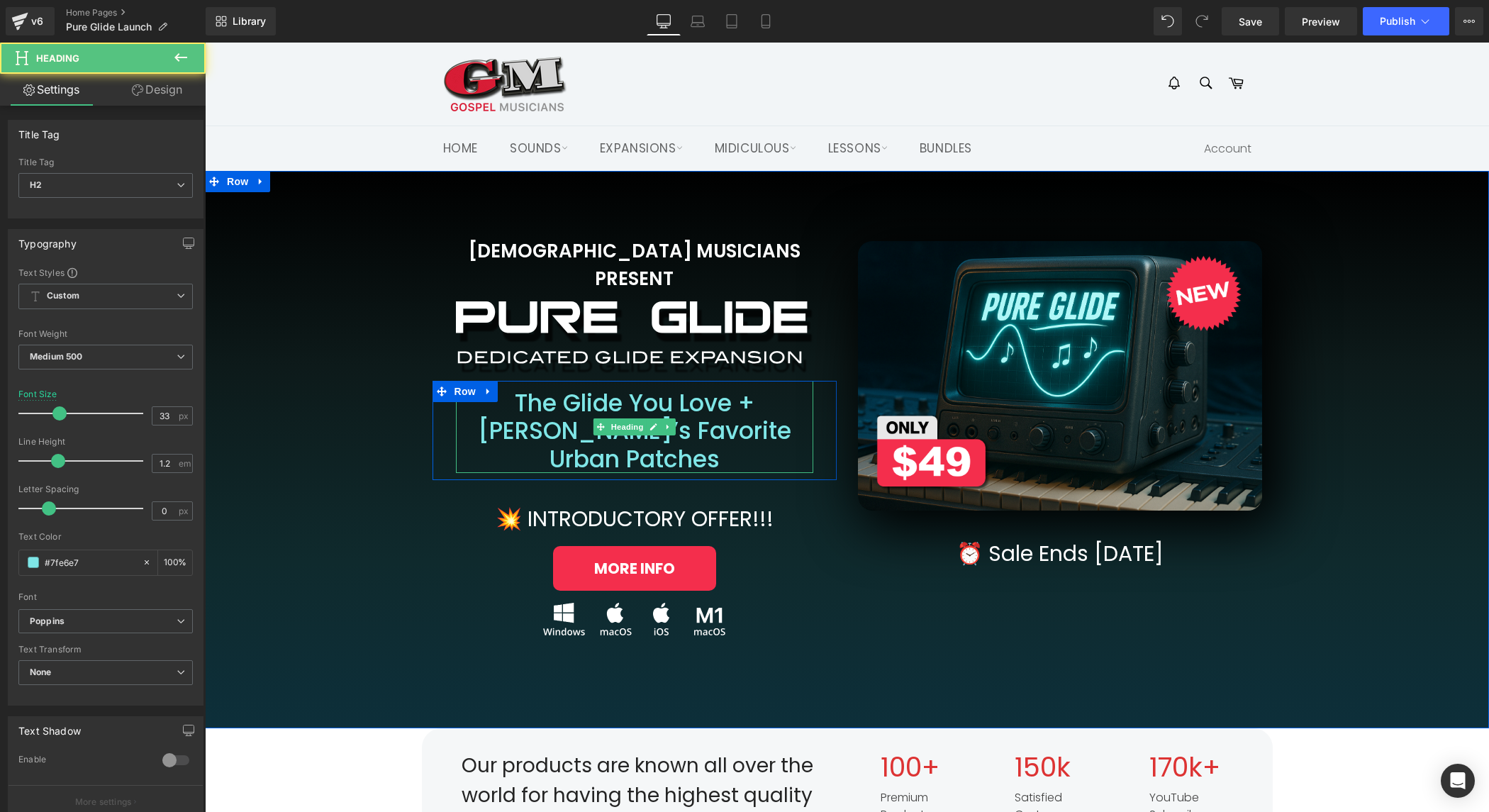
click at [501, 400] on h2 "The Glide You Love + [PERSON_NAME]’s Favorite Urban Patches" at bounding box center [634, 432] width 357 height 85
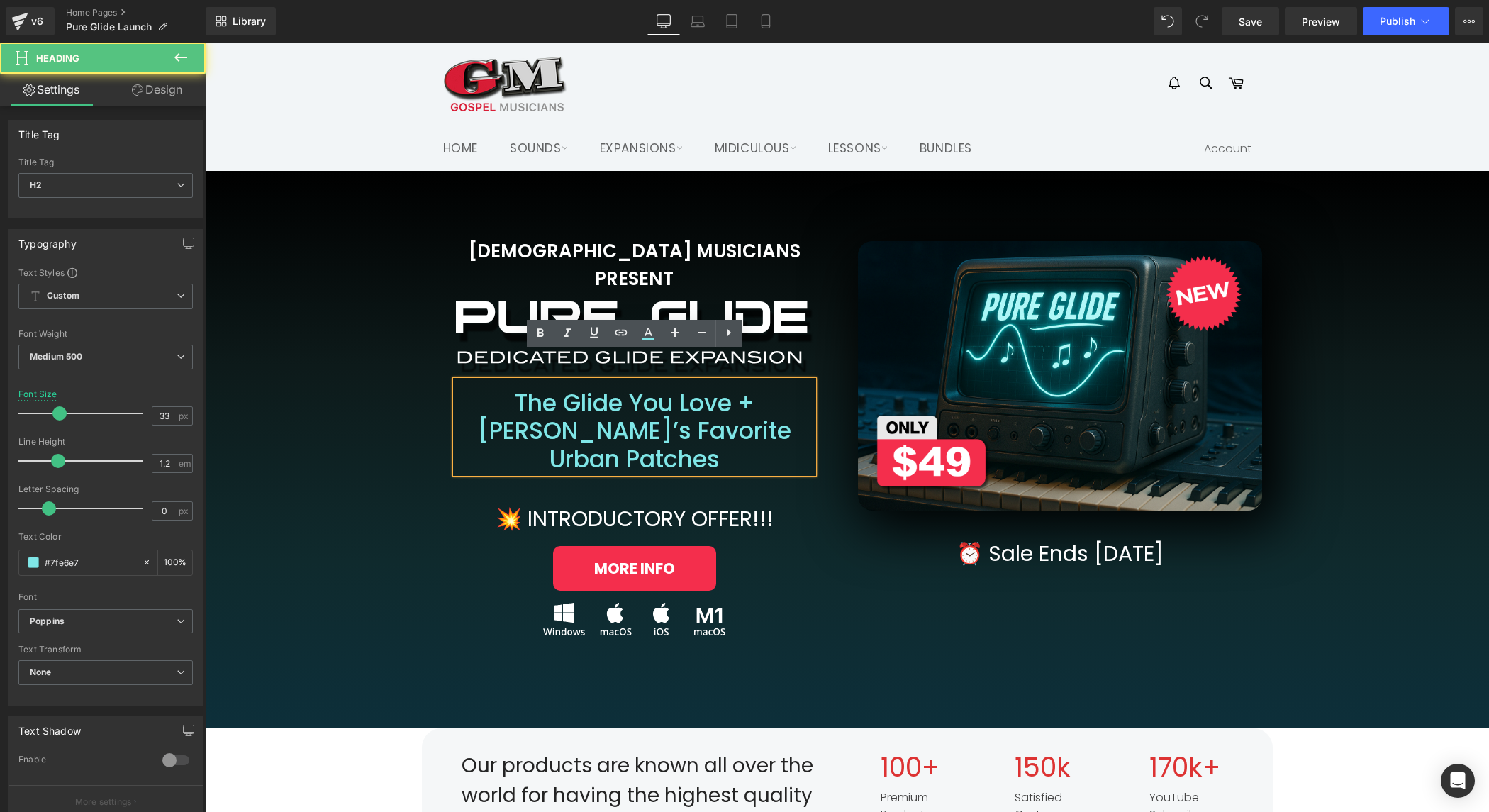
click at [502, 401] on h2 "The Glide You Love + [PERSON_NAME]’s Favorite Urban Patches" at bounding box center [634, 432] width 357 height 85
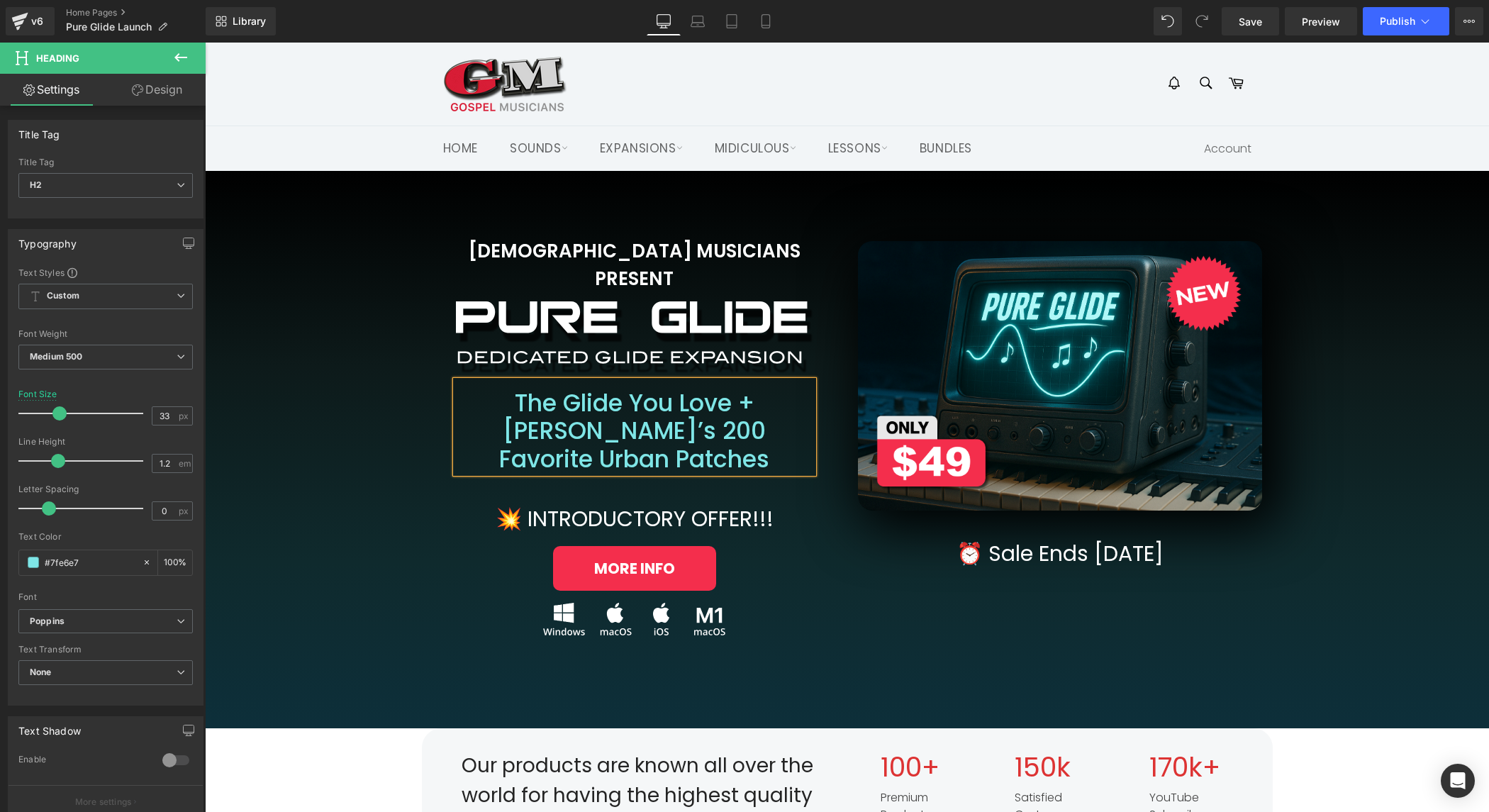
click at [378, 468] on div "[DEMOGRAPHIC_DATA] MUSICIANS PRESENT Heading Image Row The Glide You Love + [PE…" at bounding box center [847, 422] width 1256 height 469
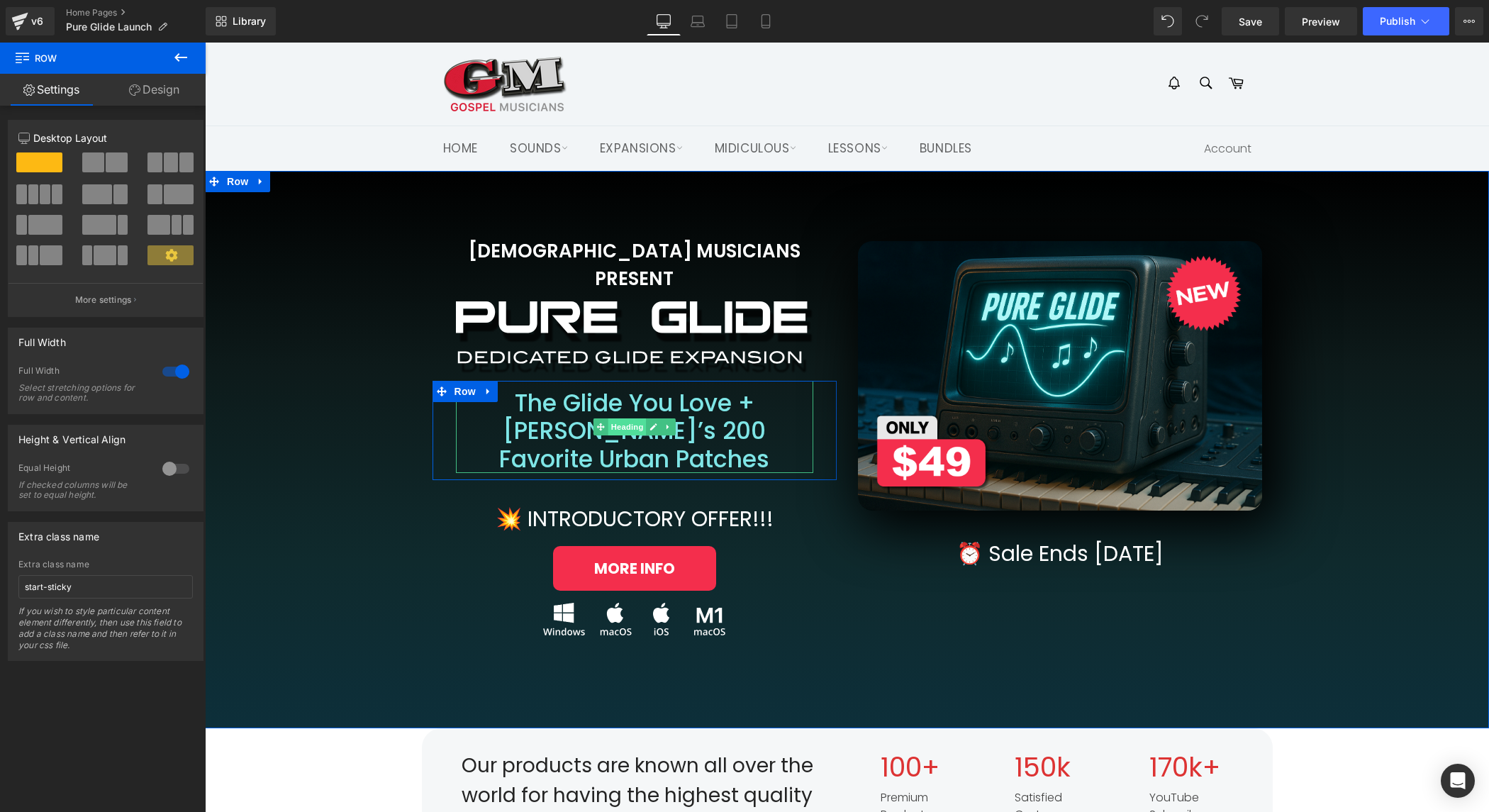
click at [633, 418] on span "Heading" at bounding box center [627, 426] width 39 height 17
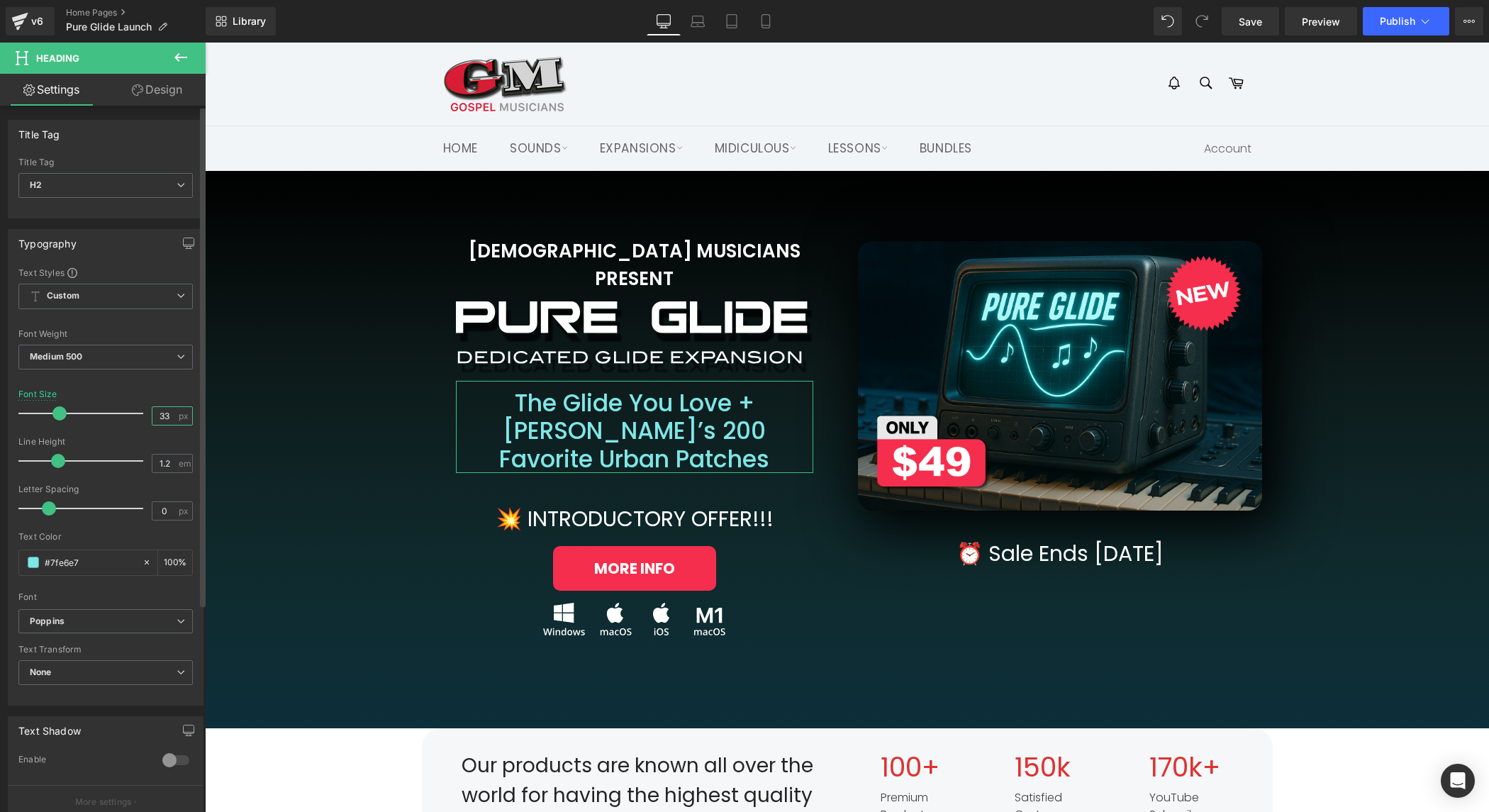
click at [161, 412] on input "33" at bounding box center [164, 415] width 25 height 17
type input "30"
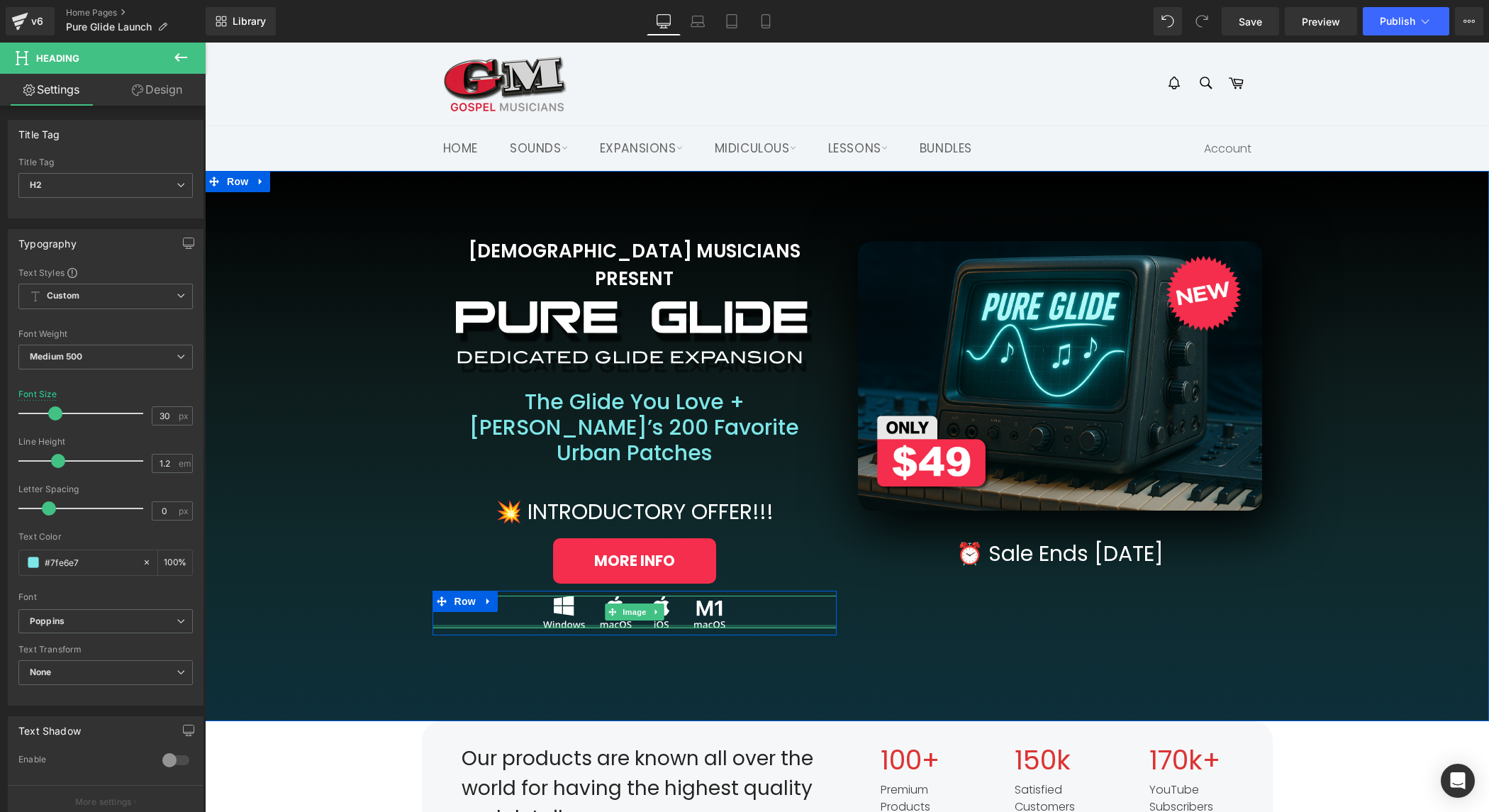
click at [458, 595] on div "Image" at bounding box center [635, 612] width 404 height 33
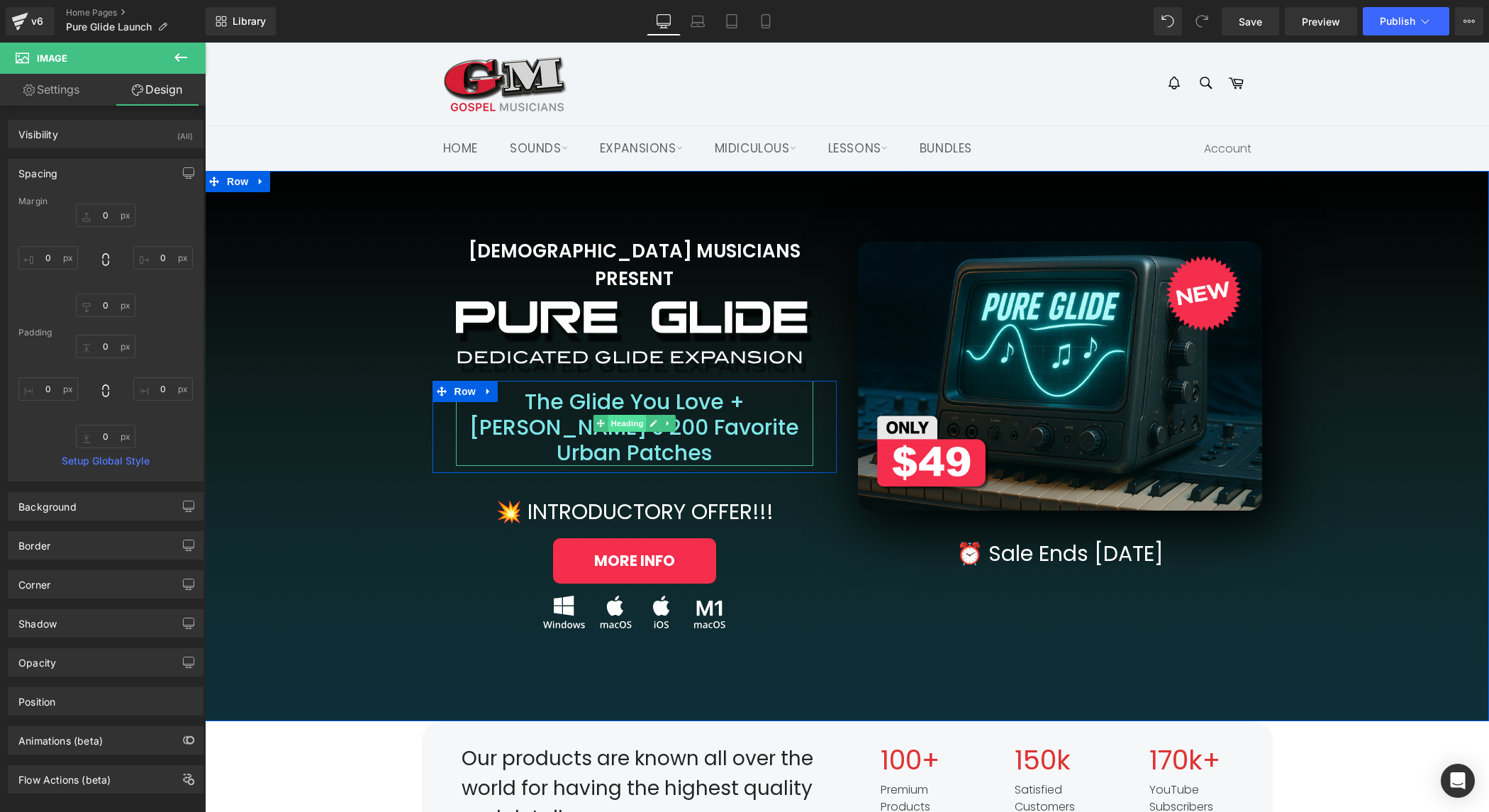
click at [632, 415] on span "Heading" at bounding box center [627, 423] width 39 height 17
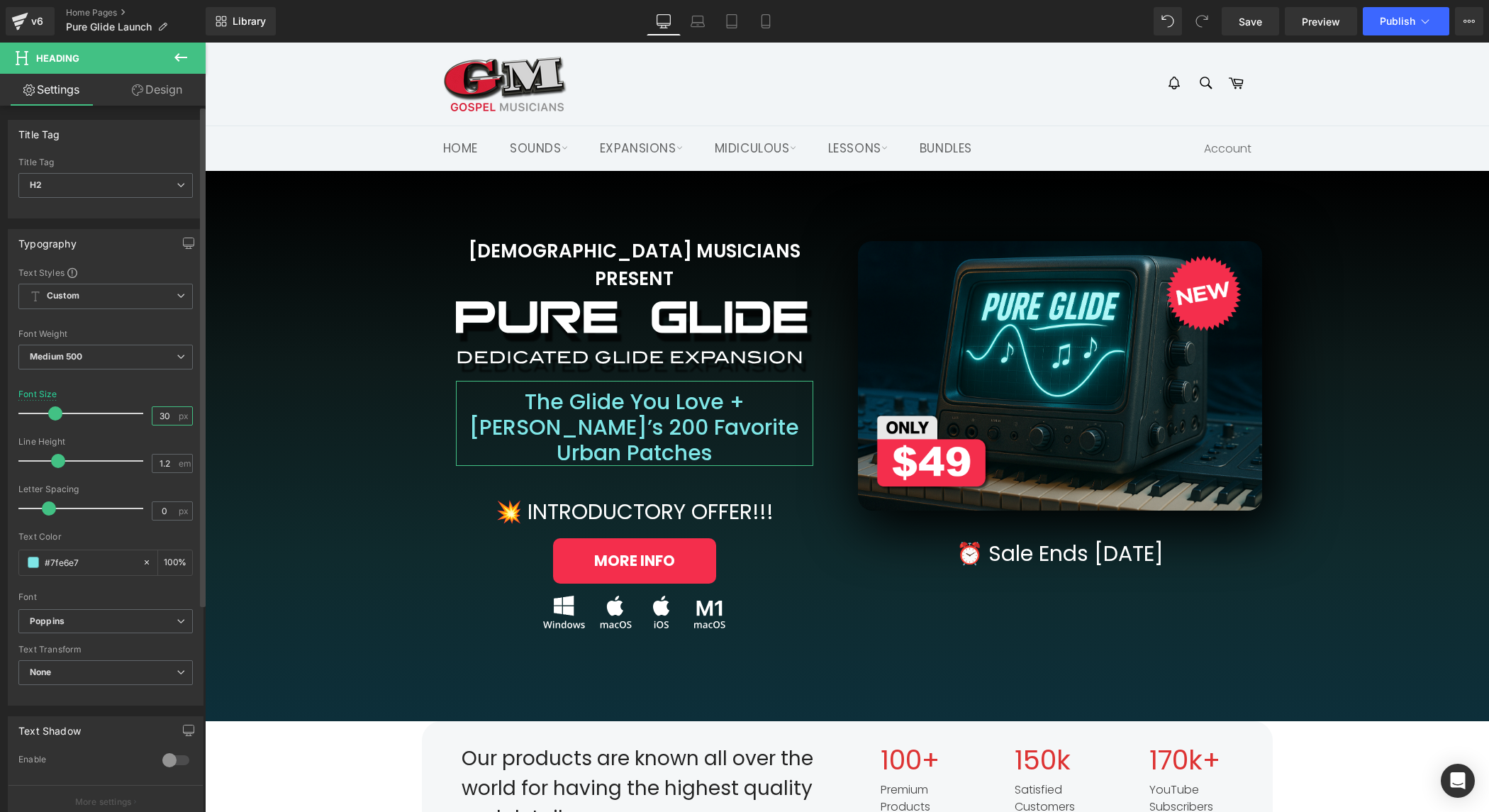
click at [164, 412] on input "30" at bounding box center [164, 415] width 25 height 17
type input "32"
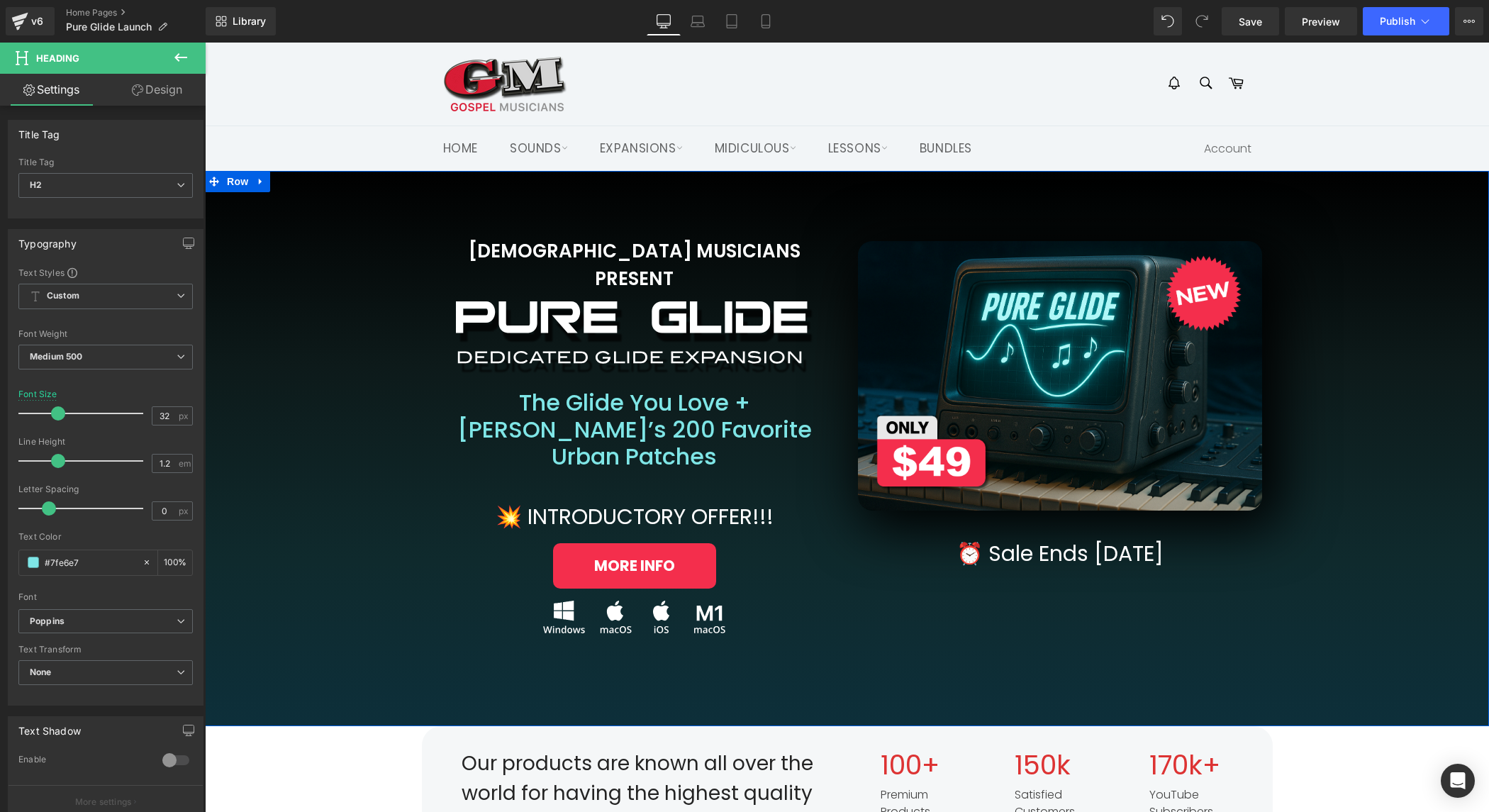
click at [337, 473] on div "[DEMOGRAPHIC_DATA] MUSICIANS PRESENT Heading Image Row The Glide You Love + [PE…" at bounding box center [847, 421] width 1256 height 467
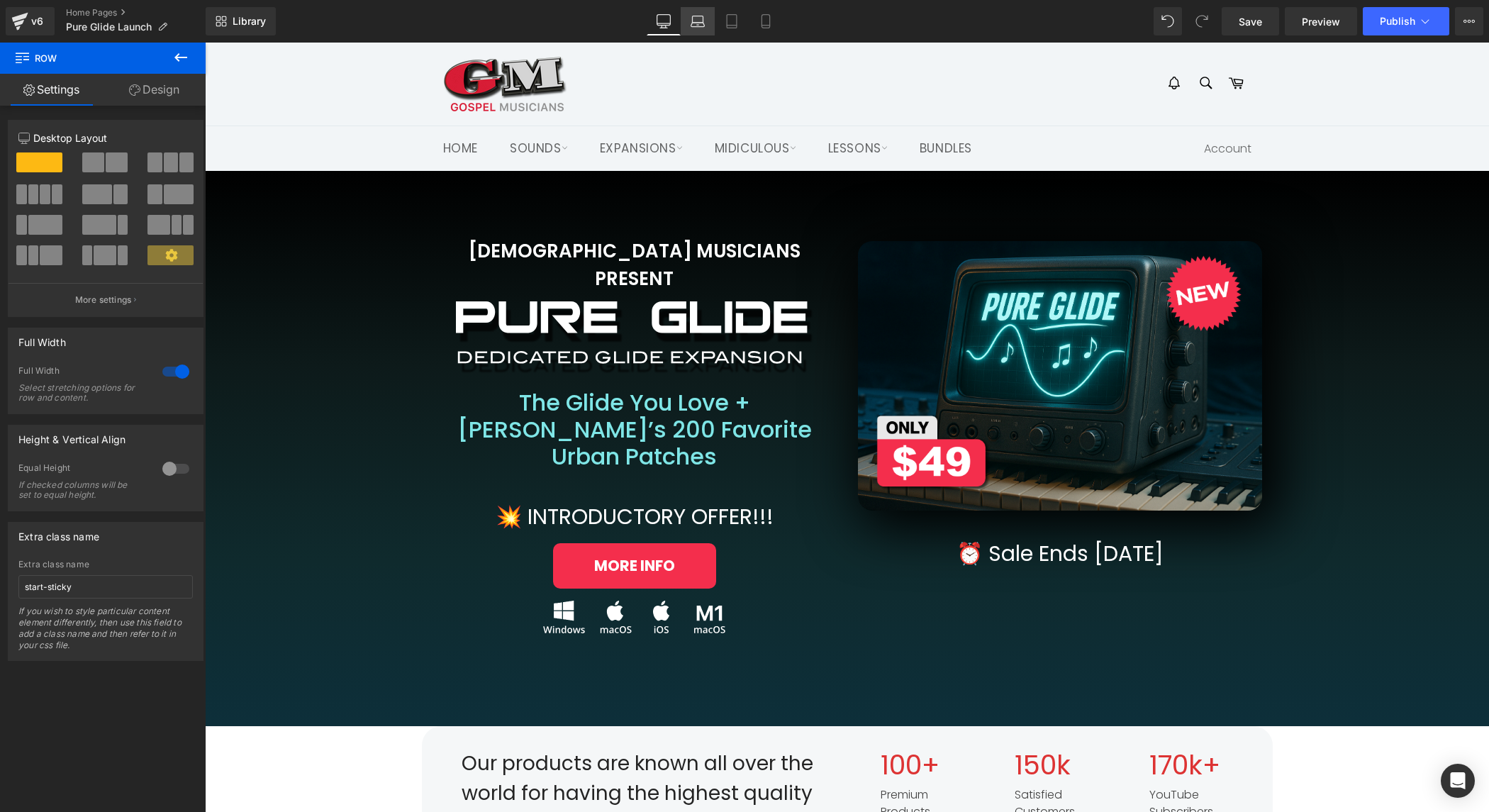
click at [704, 25] on icon at bounding box center [697, 20] width 14 height 14
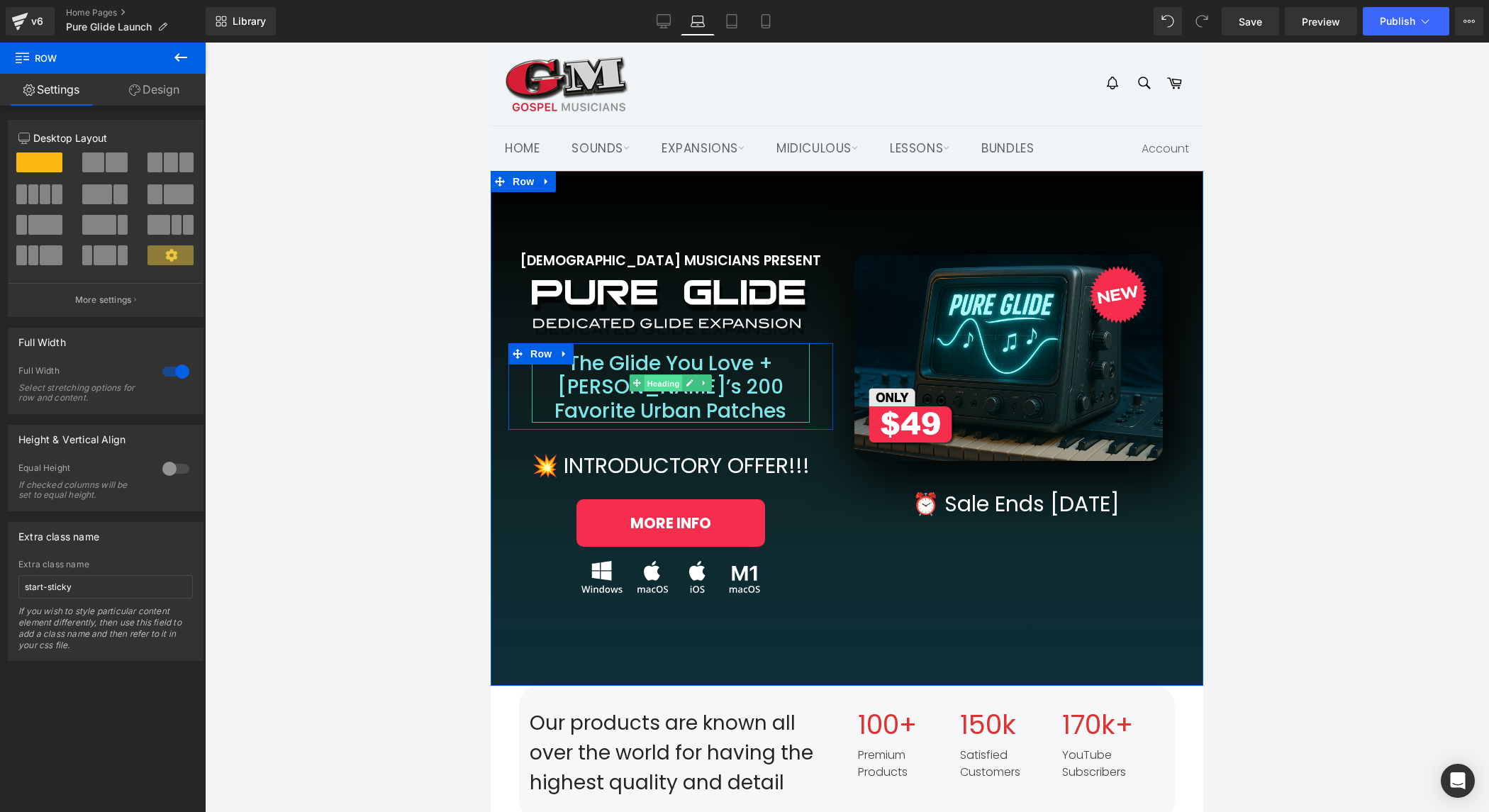
drag, startPoint x: 667, startPoint y: 379, endPoint x: 645, endPoint y: 381, distance: 22.1
click at [667, 379] on span "Heading" at bounding box center [663, 383] width 39 height 17
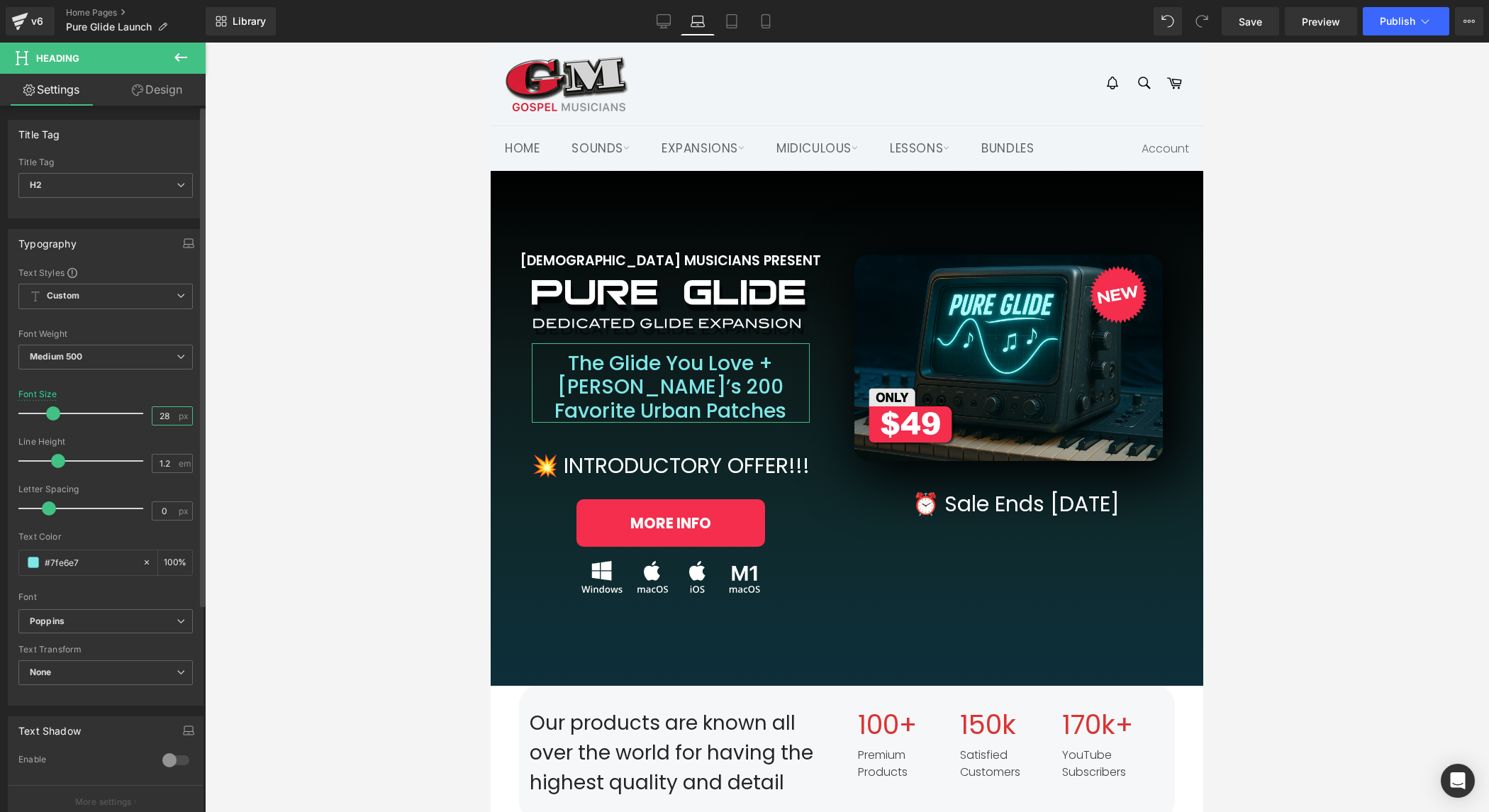
click at [161, 407] on input "28" at bounding box center [164, 415] width 25 height 17
type input "25"
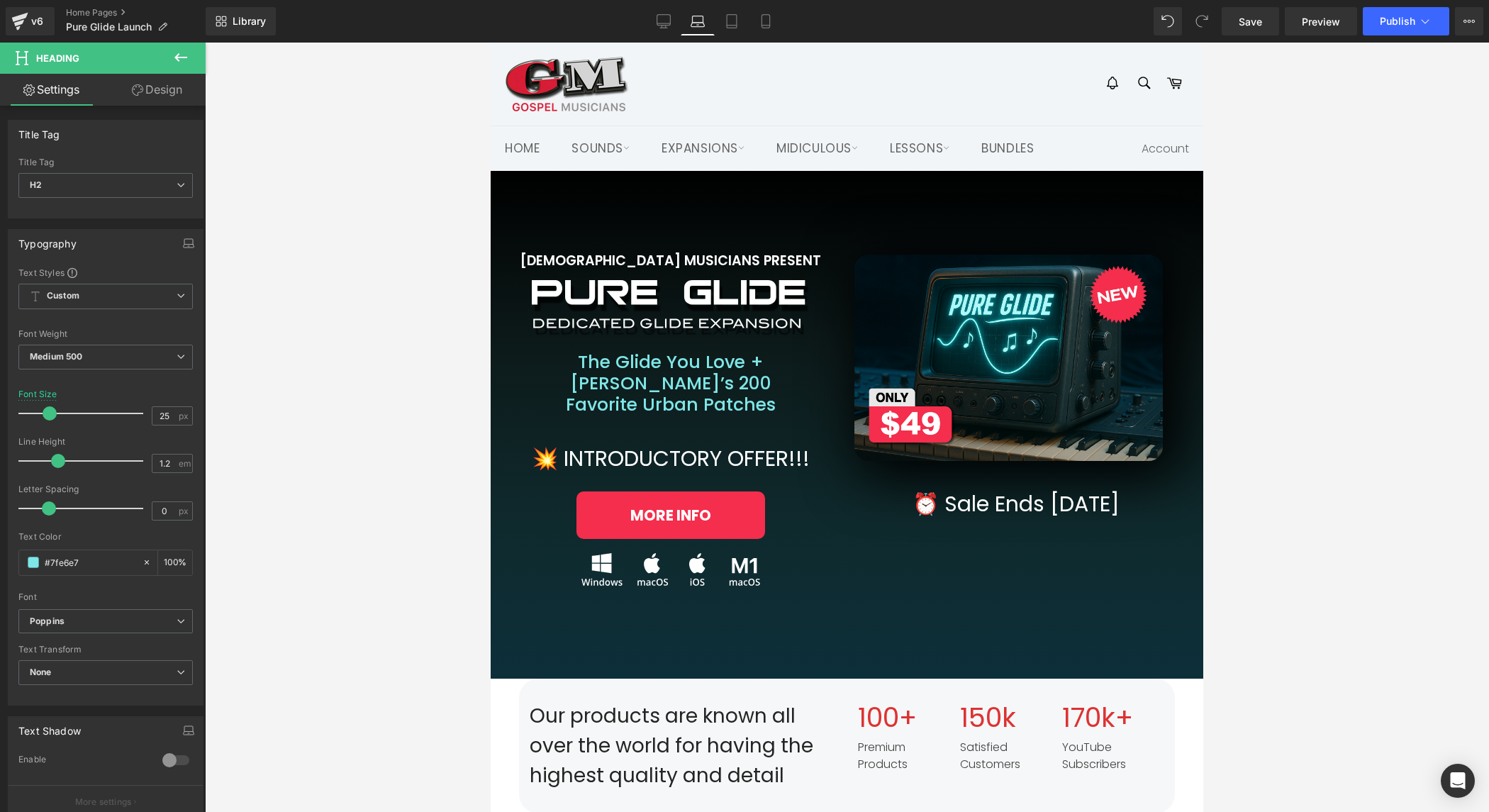
drag, startPoint x: 922, startPoint y: 84, endPoint x: 819, endPoint y: 45, distance: 110.1
click at [922, 84] on div at bounding box center [733, 84] width 456 height 54
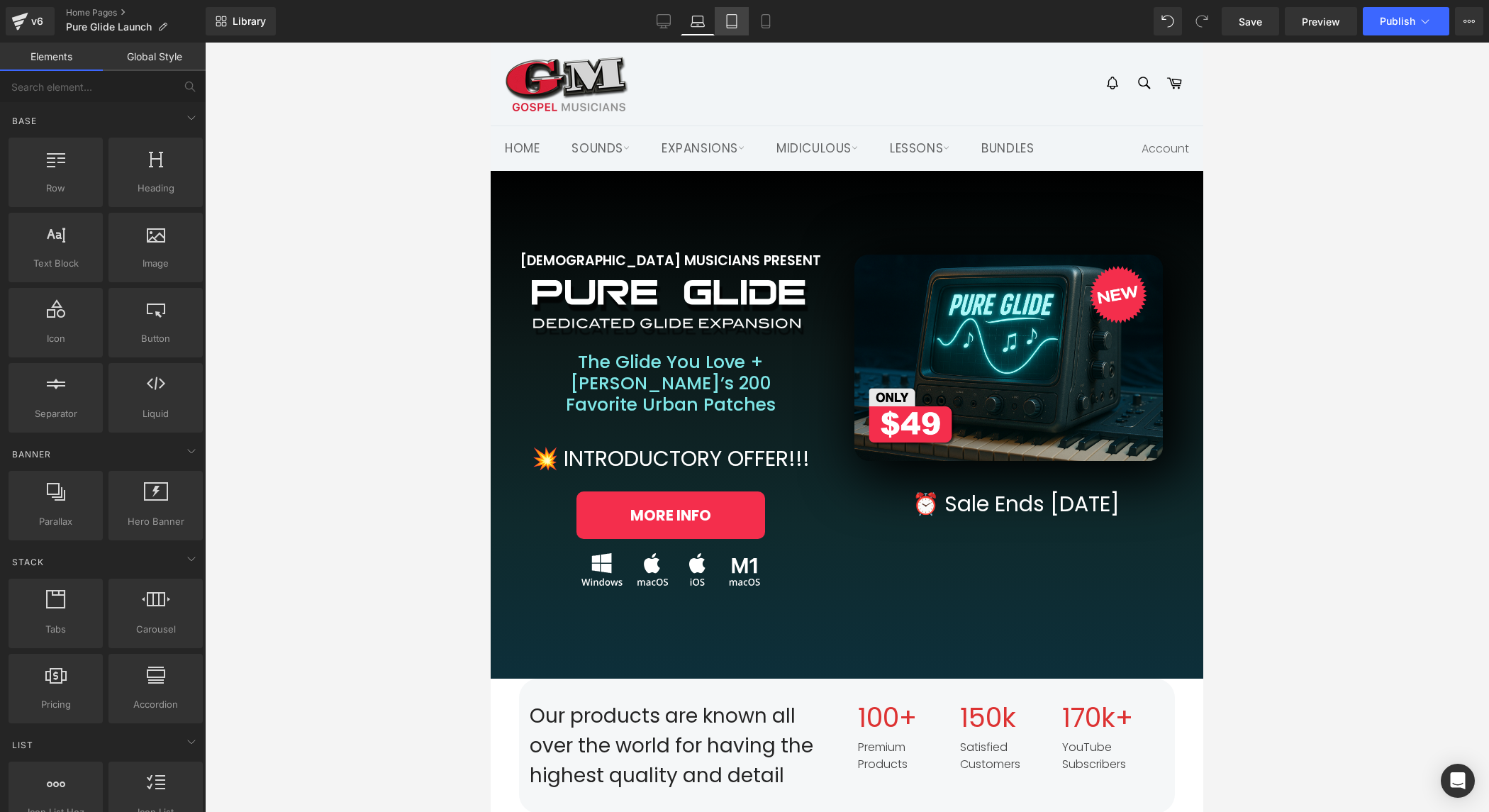
click at [733, 19] on icon at bounding box center [731, 20] width 14 height 14
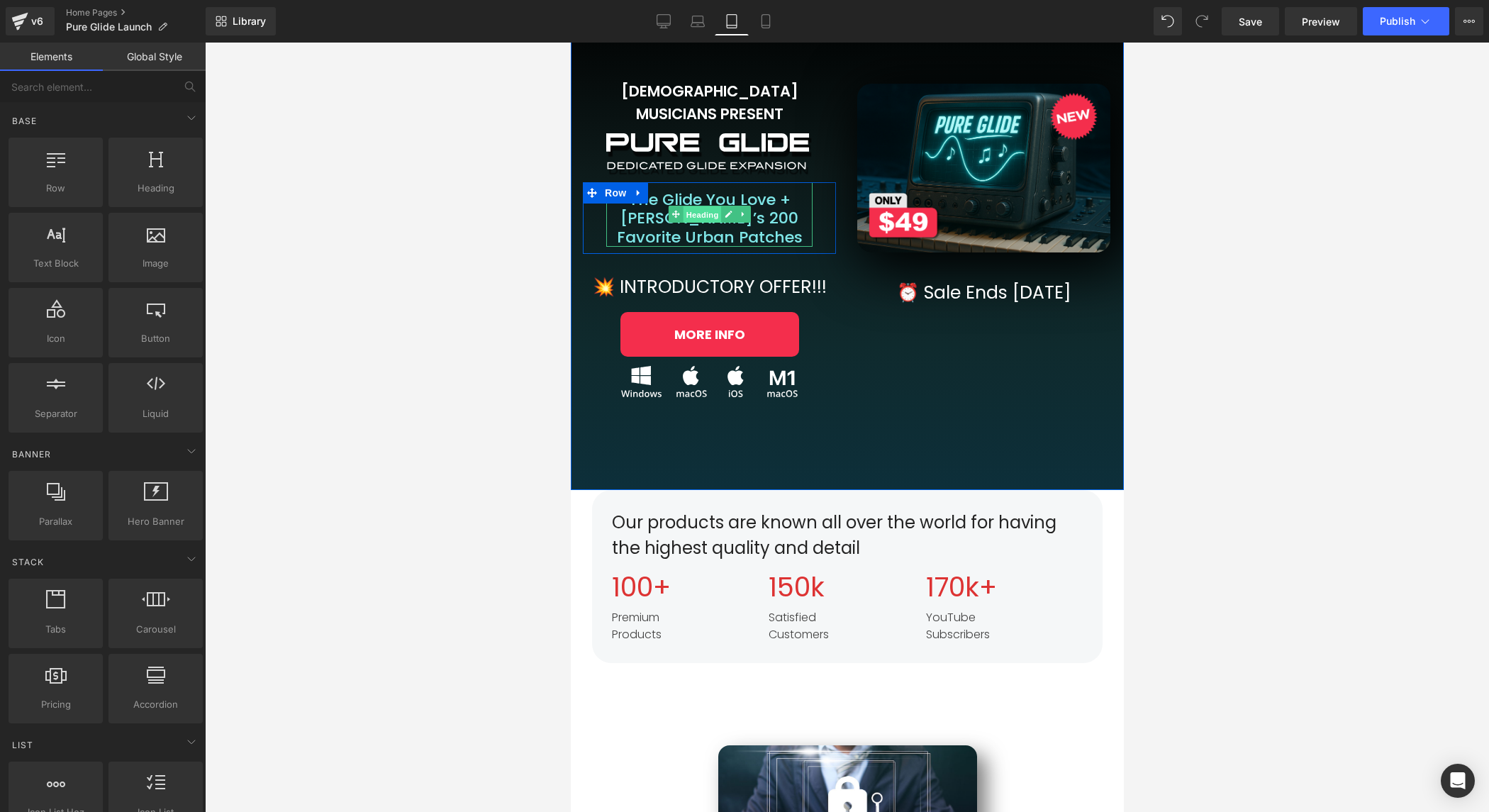
click at [706, 207] on span "Heading" at bounding box center [702, 215] width 39 height 17
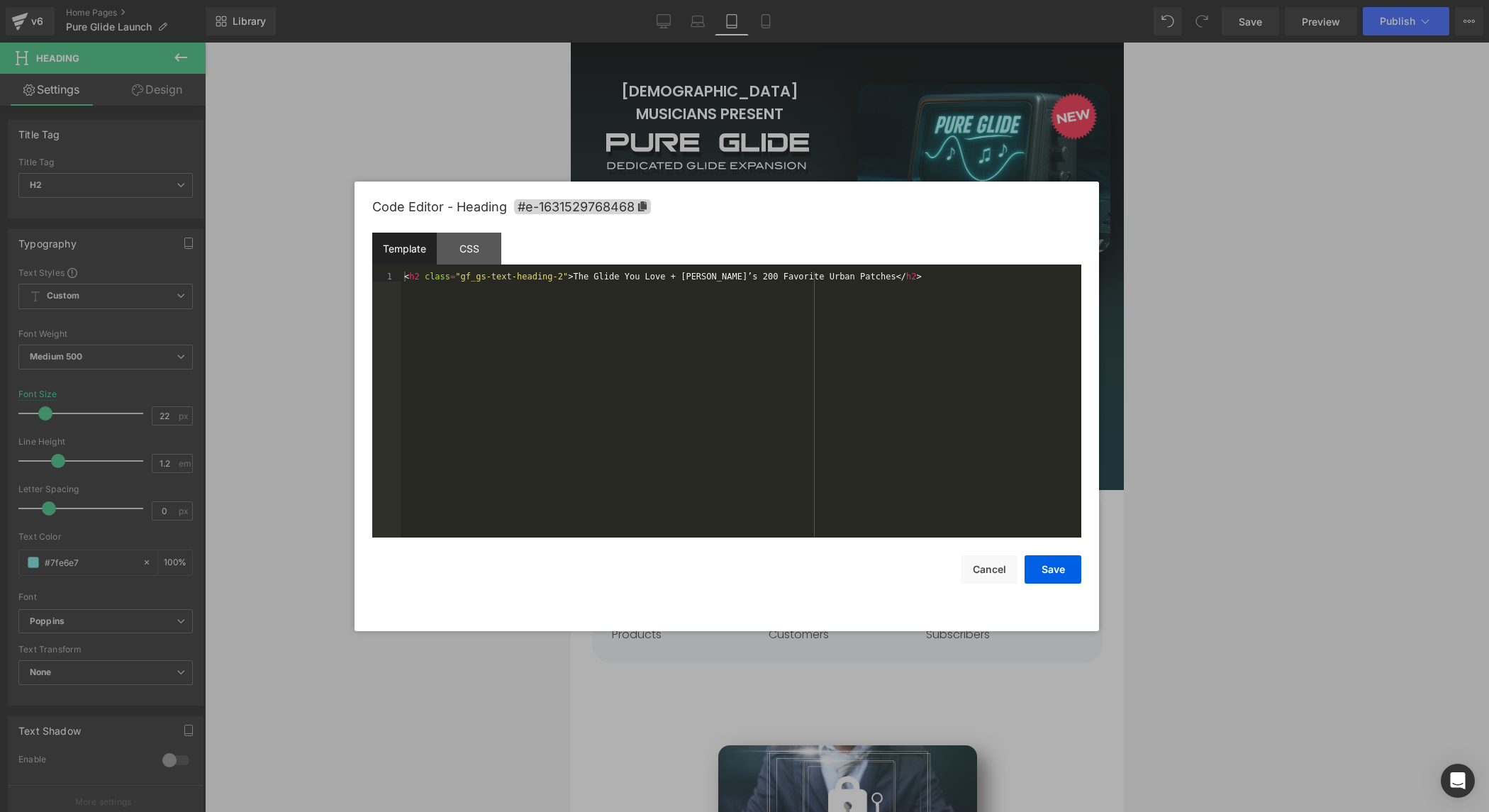
click at [694, 0] on div "Heading You are previewing how the will restyle your page. You can not edit Ele…" at bounding box center [744, 0] width 1489 height 0
drag, startPoint x: 985, startPoint y: 569, endPoint x: 976, endPoint y: 550, distance: 21.0
click at [981, 569] on button "Cancel" at bounding box center [989, 569] width 57 height 28
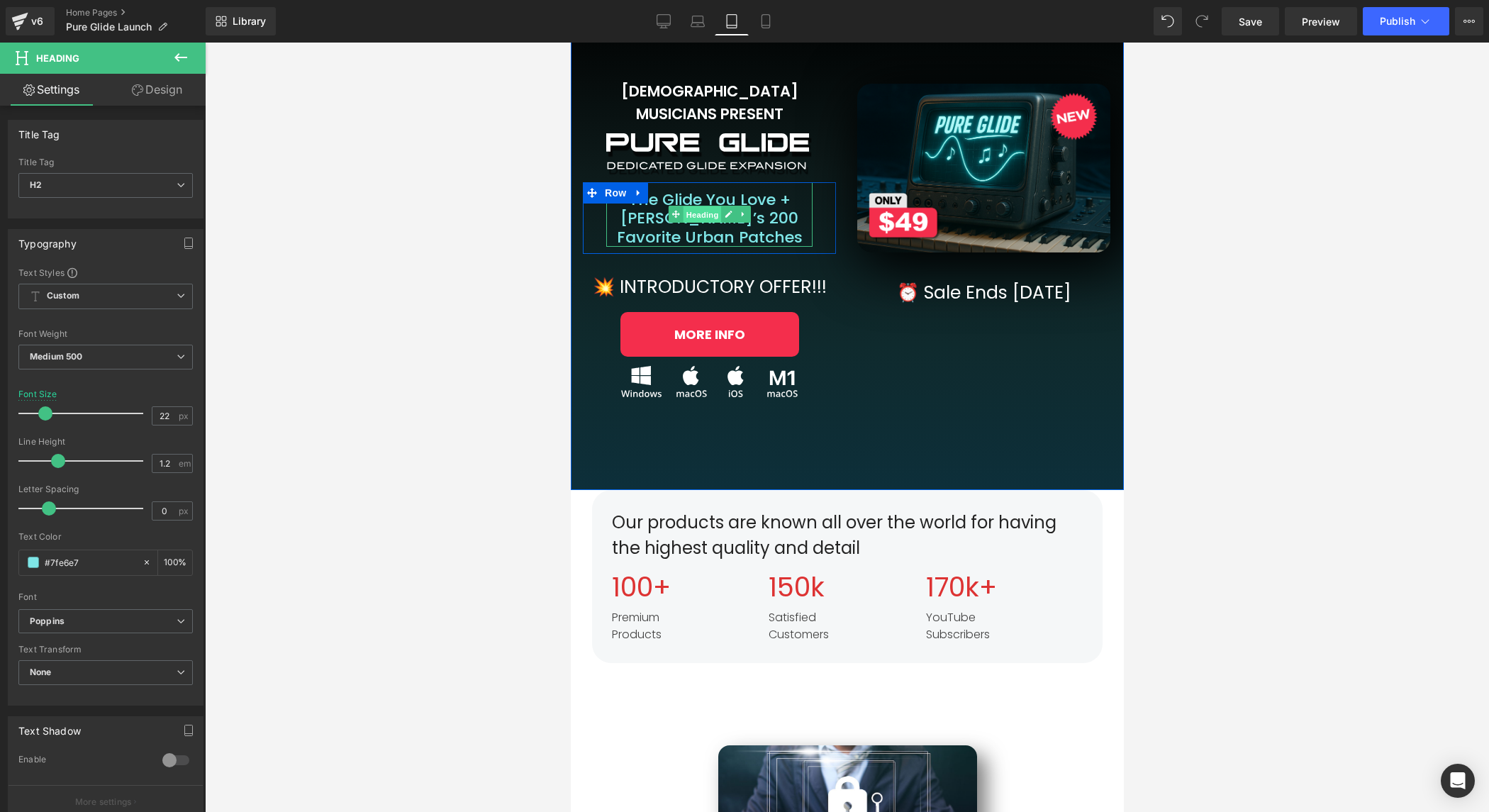
click at [712, 207] on span "Heading" at bounding box center [702, 215] width 39 height 17
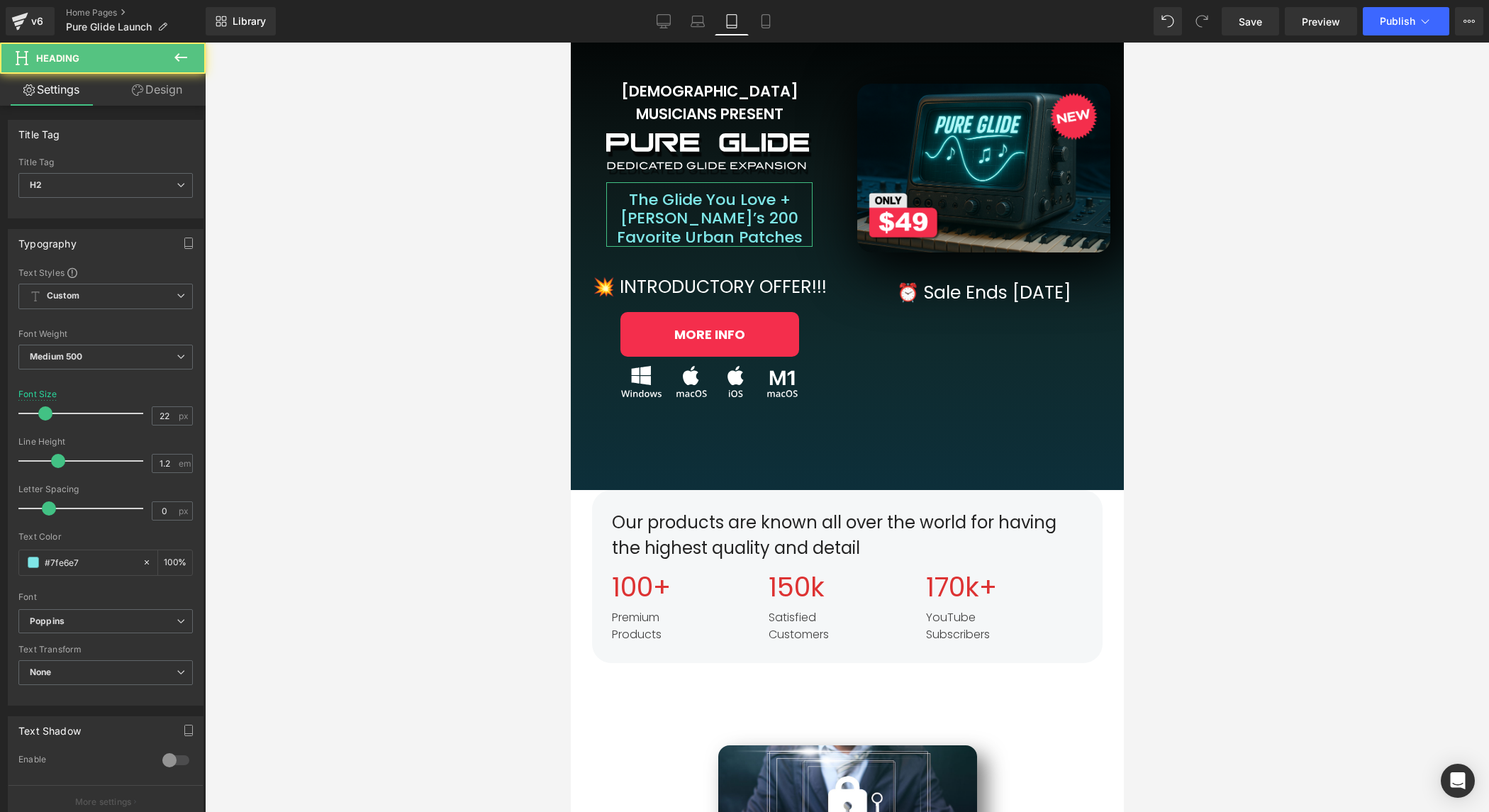
click at [174, 92] on link "Design" at bounding box center [157, 89] width 103 height 32
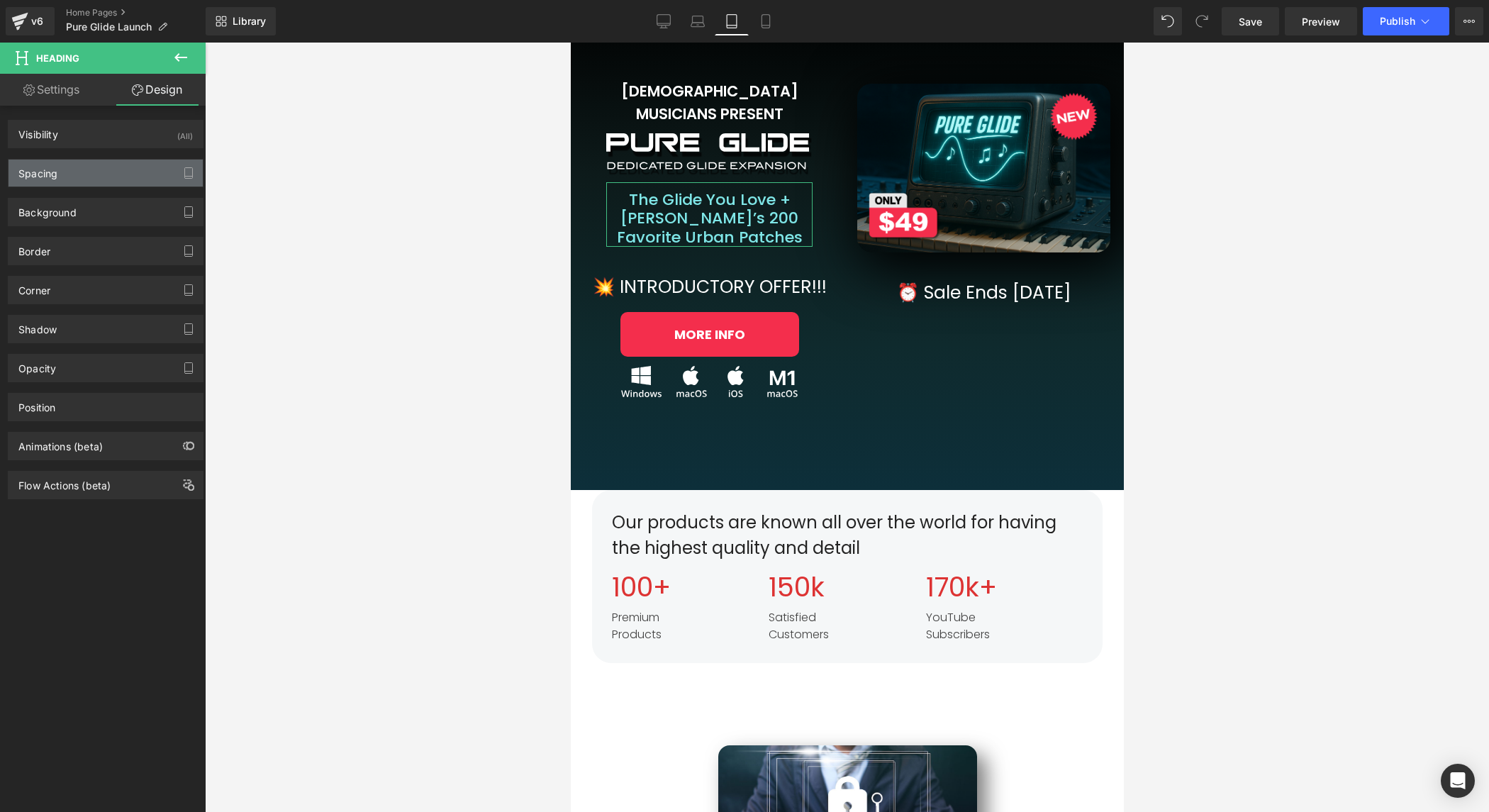
click at [92, 173] on div "Spacing" at bounding box center [106, 173] width 195 height 27
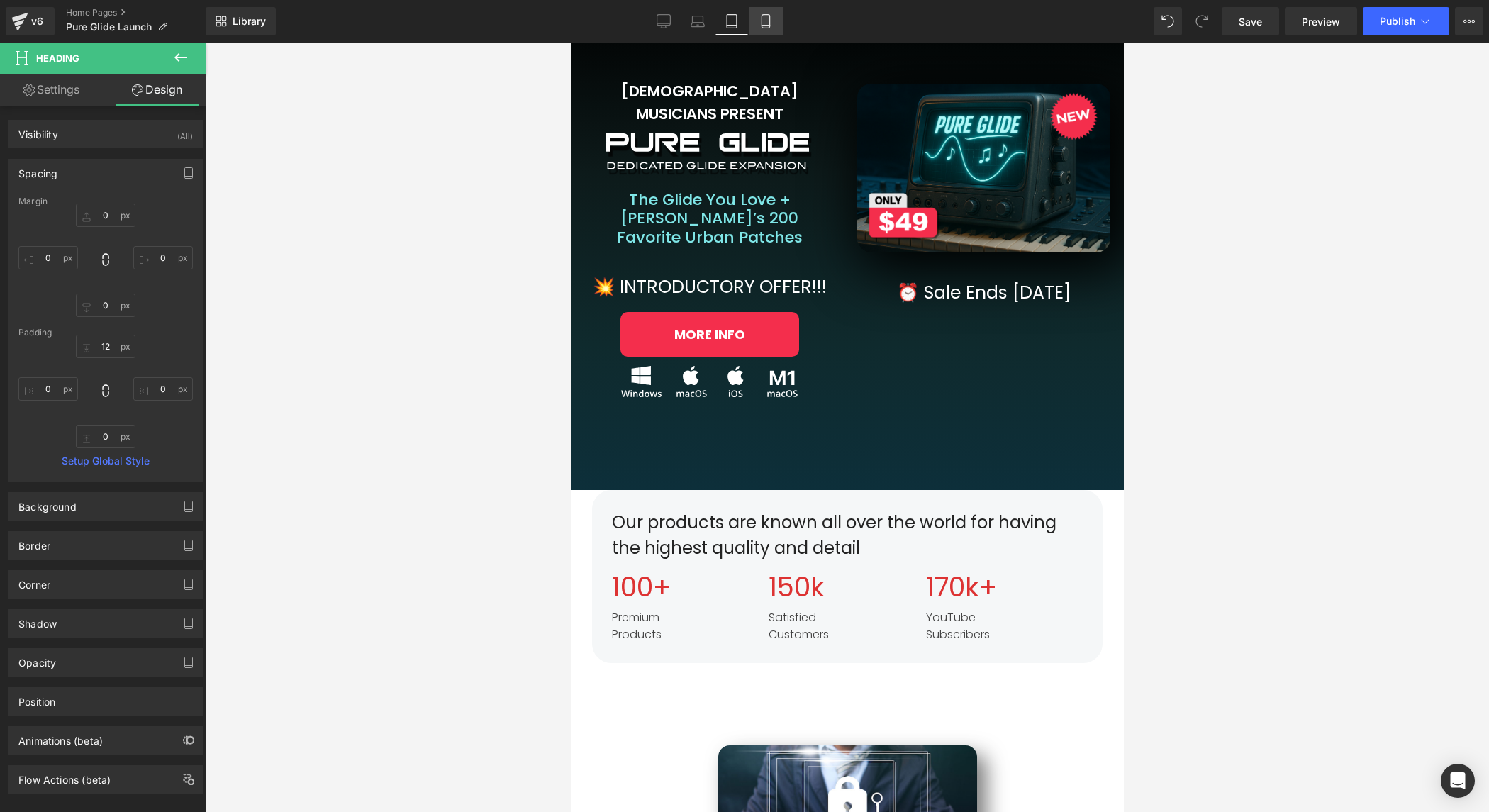
click at [764, 12] on link "Mobile" at bounding box center [765, 21] width 34 height 28
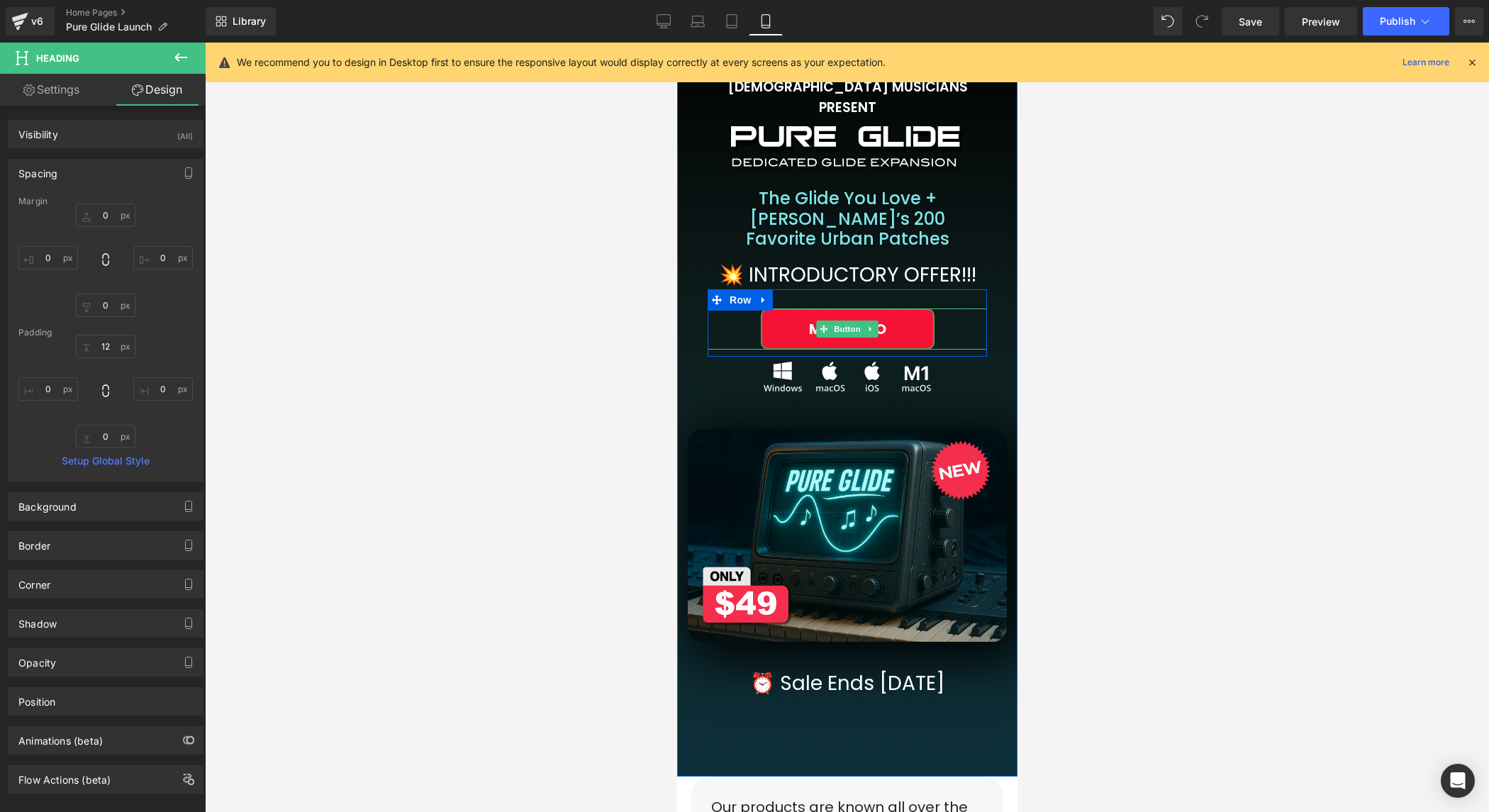
scroll to position [0, 0]
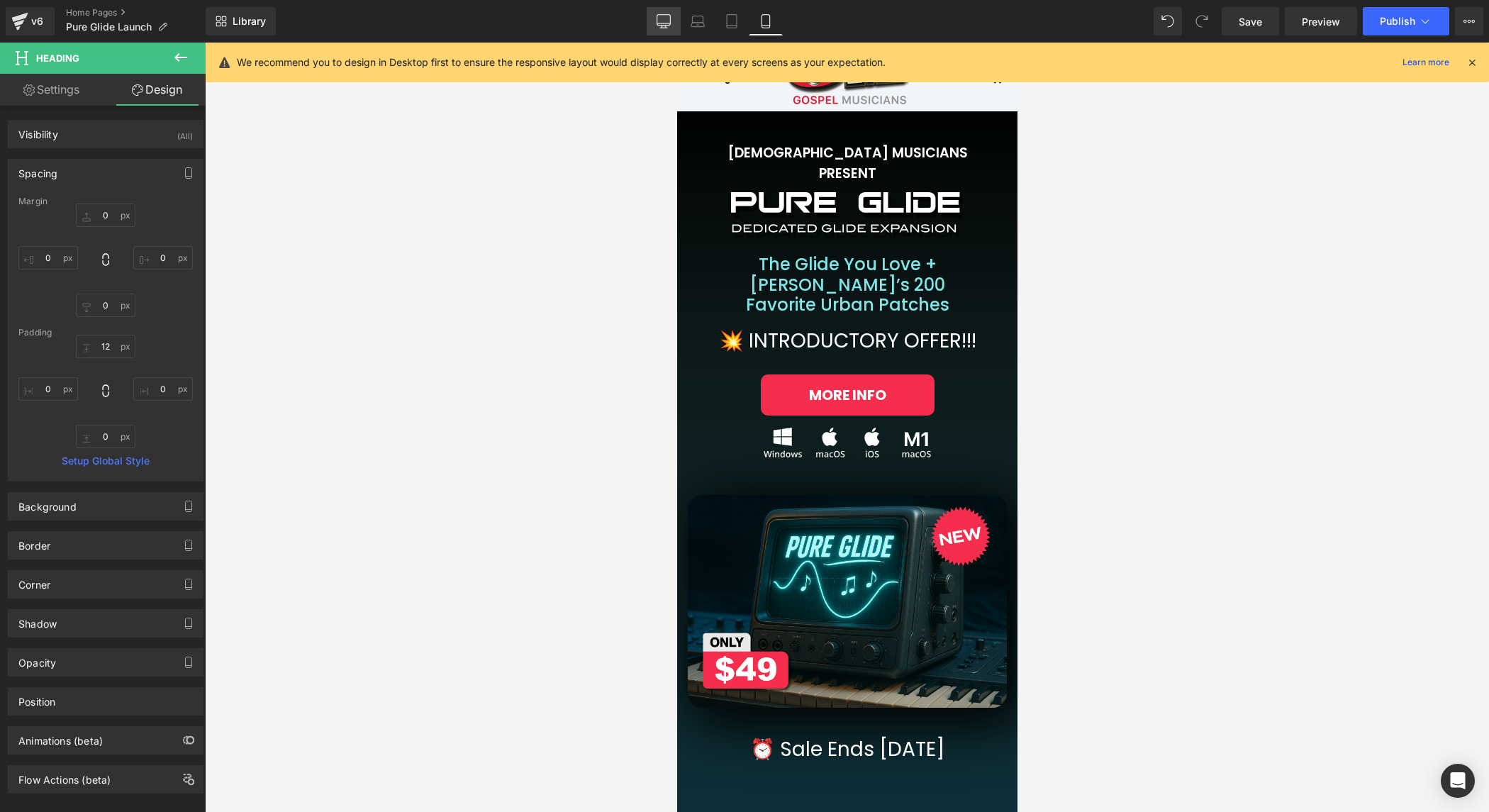
click at [671, 17] on icon at bounding box center [664, 20] width 14 height 11
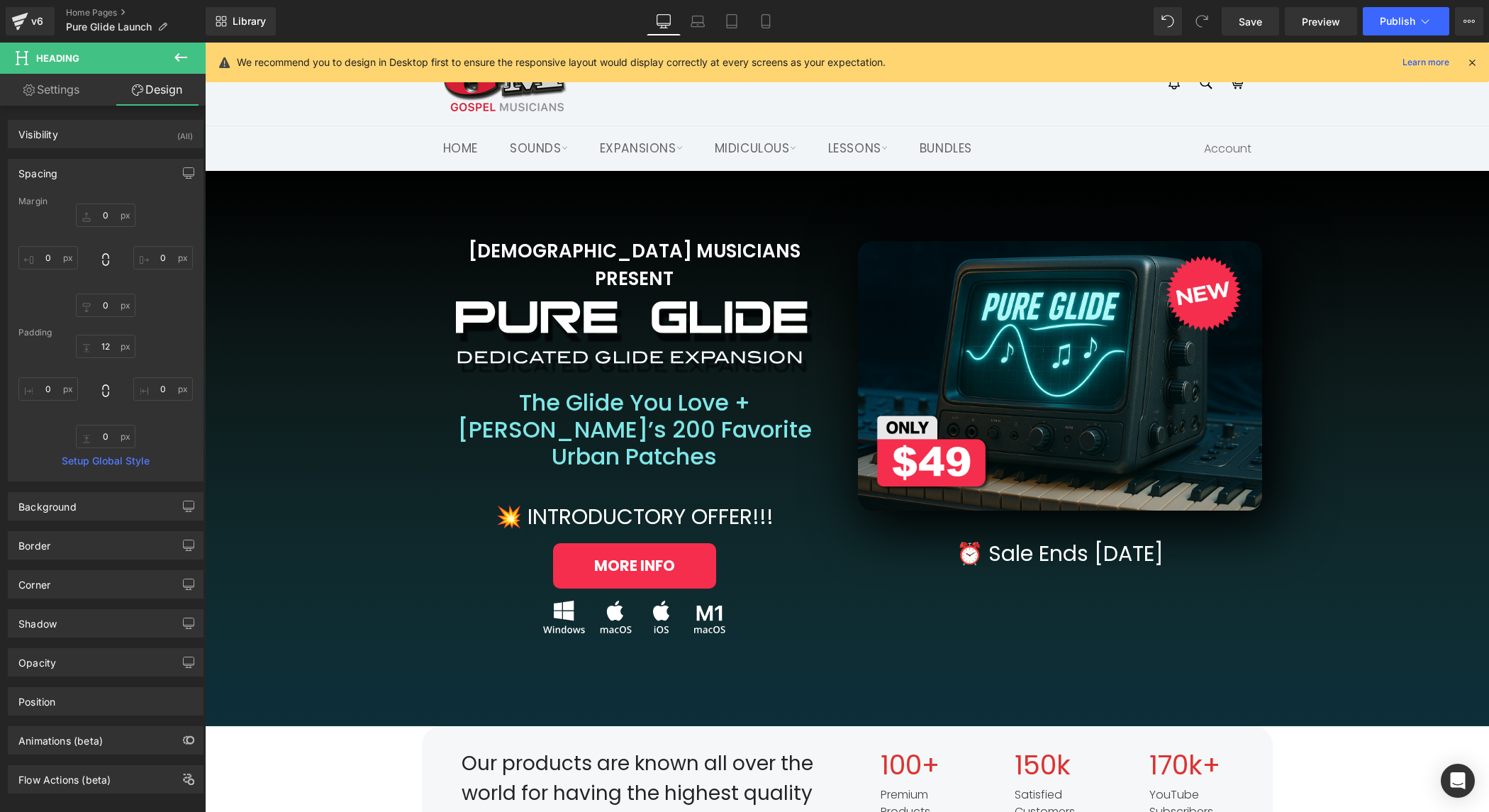
scroll to position [126, 0]
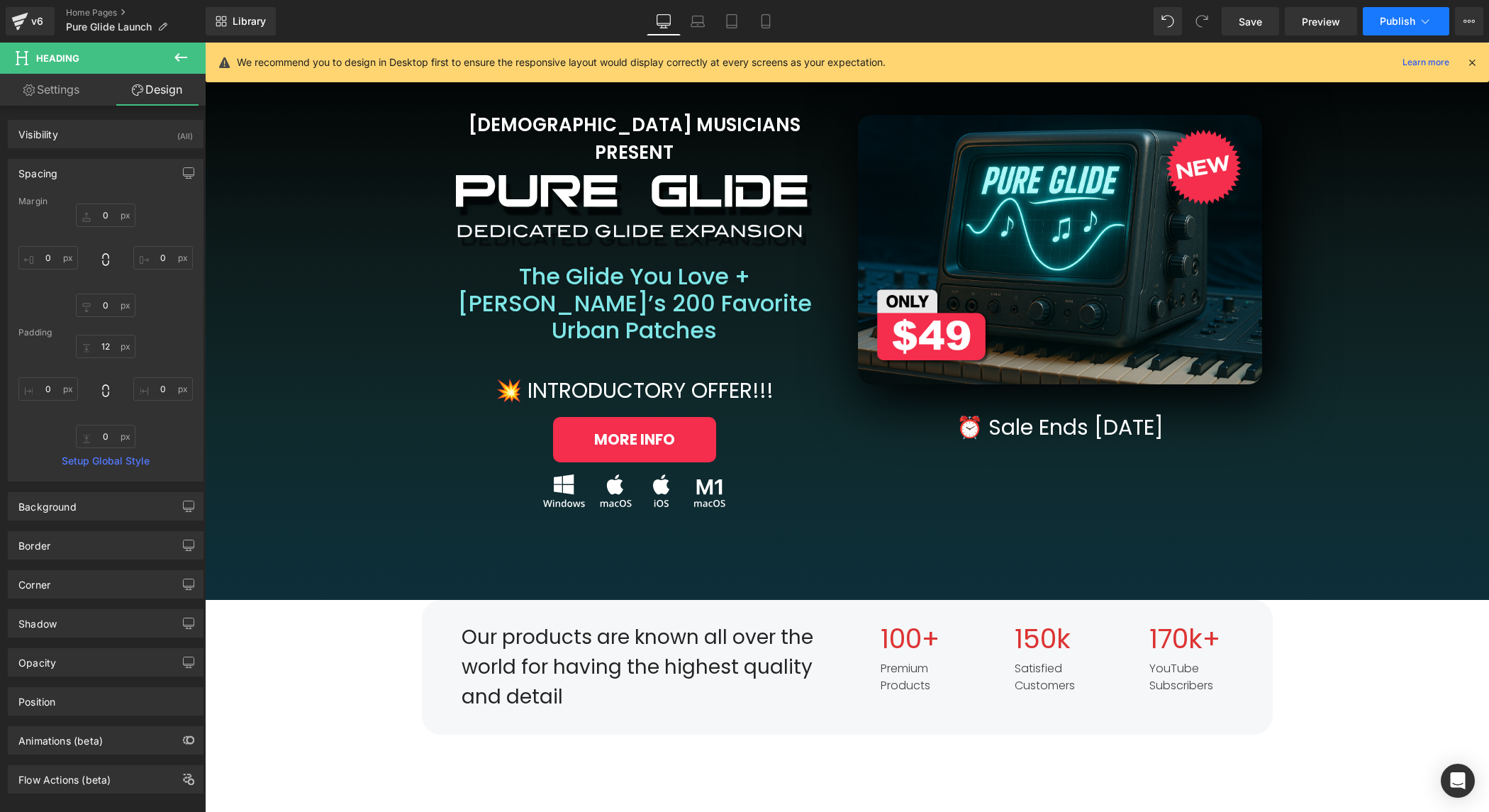
click at [1410, 17] on span "Publish" at bounding box center [1397, 21] width 36 height 11
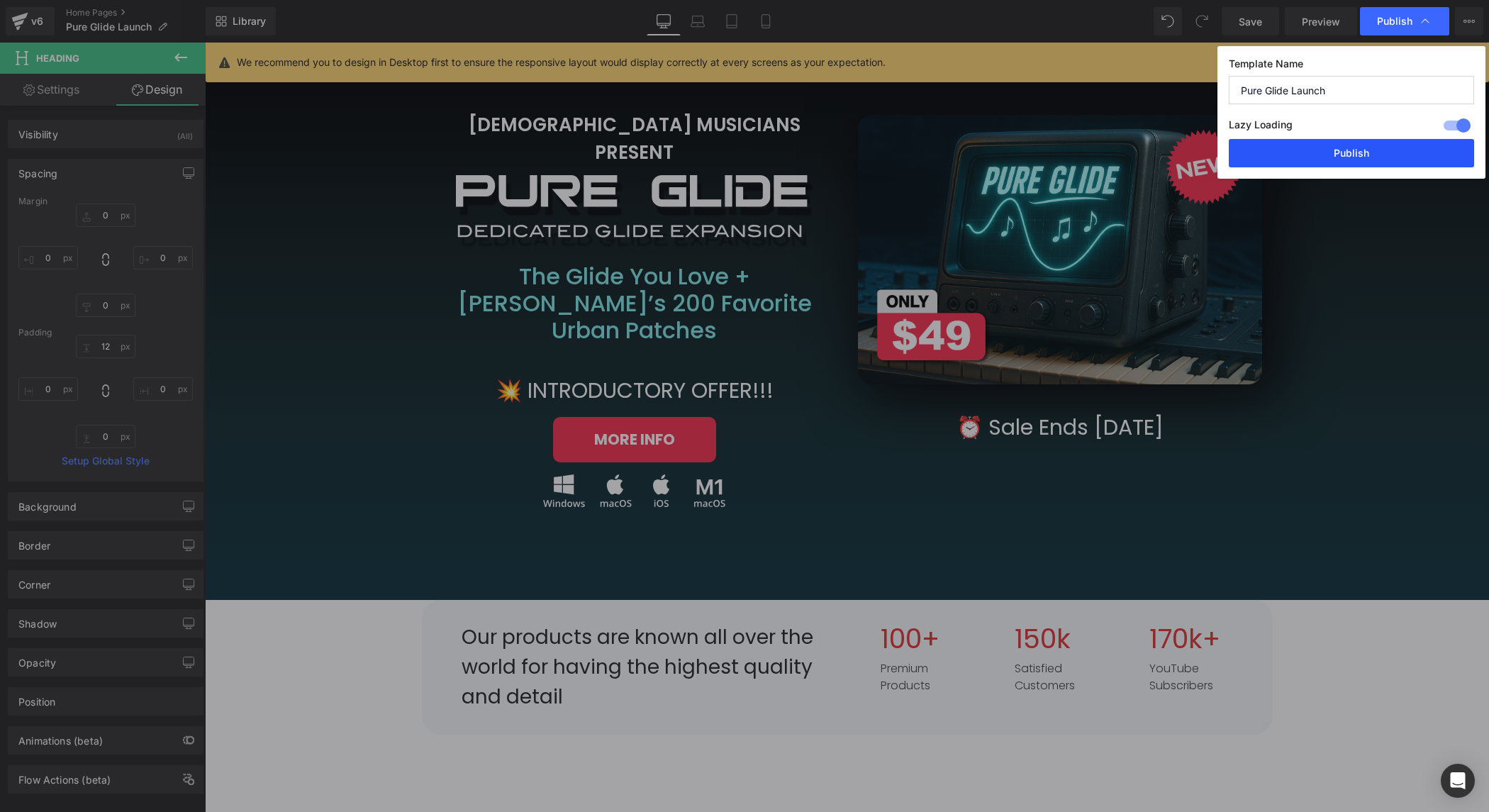
click at [1380, 152] on button "Publish" at bounding box center [1351, 152] width 245 height 28
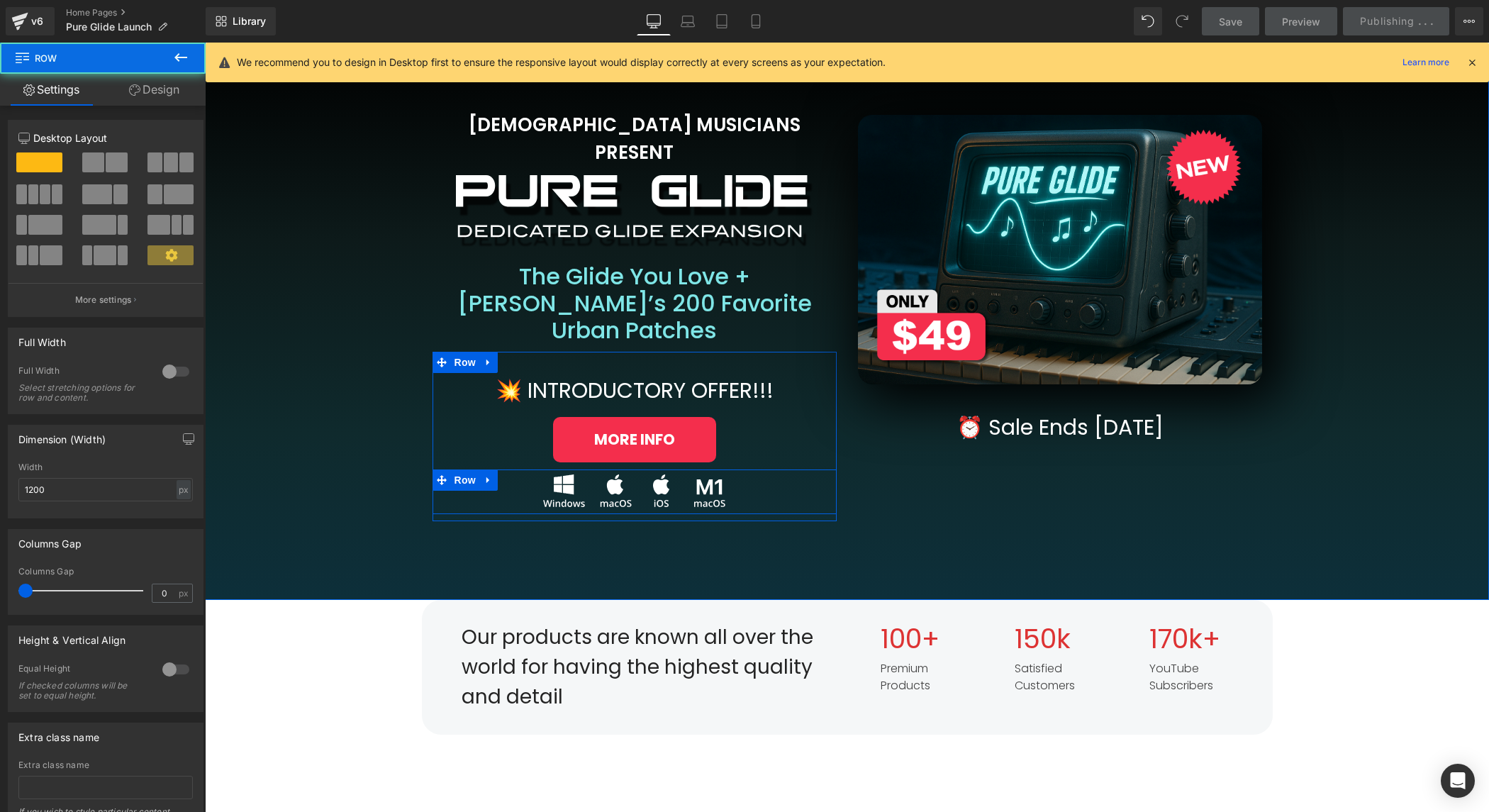
drag, startPoint x: 761, startPoint y: 466, endPoint x: 723, endPoint y: 433, distance: 50.3
click at [759, 469] on div "Image Row" at bounding box center [635, 491] width 404 height 45
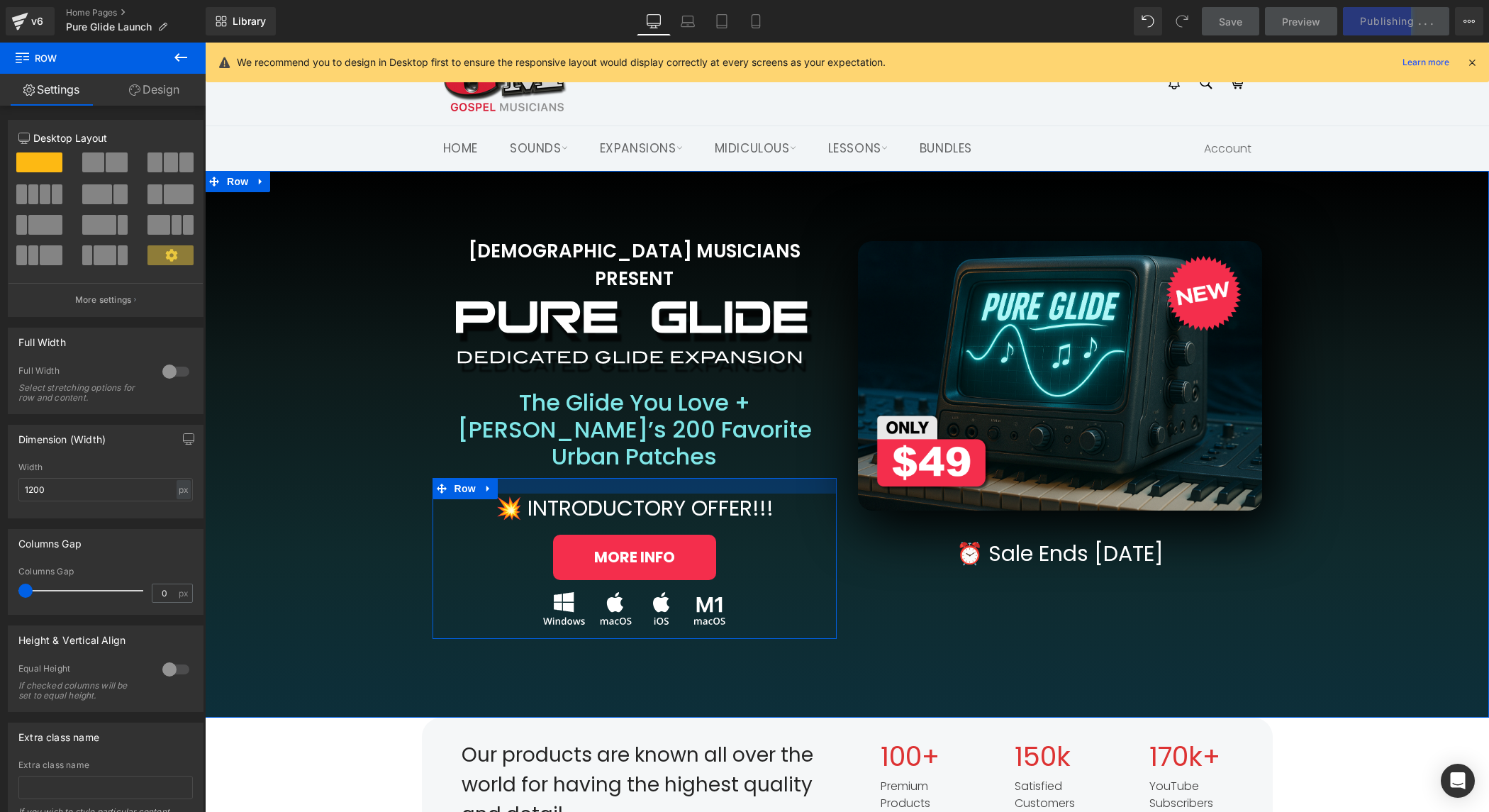
drag, startPoint x: 677, startPoint y: 432, endPoint x: 686, endPoint y: 434, distance: 9.2
click at [679, 478] on div at bounding box center [635, 485] width 404 height 16
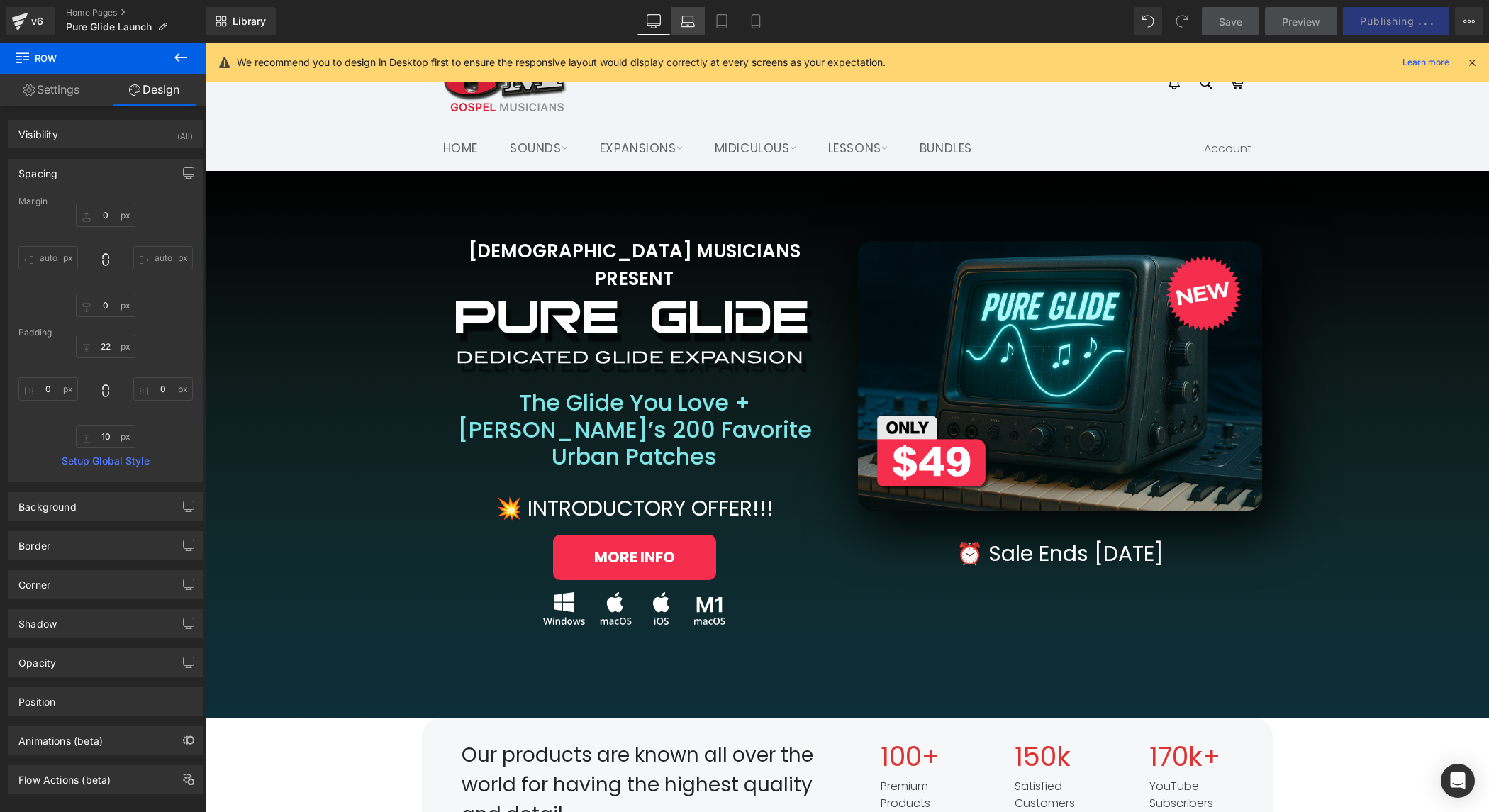
click at [684, 21] on icon at bounding box center [687, 20] width 14 height 14
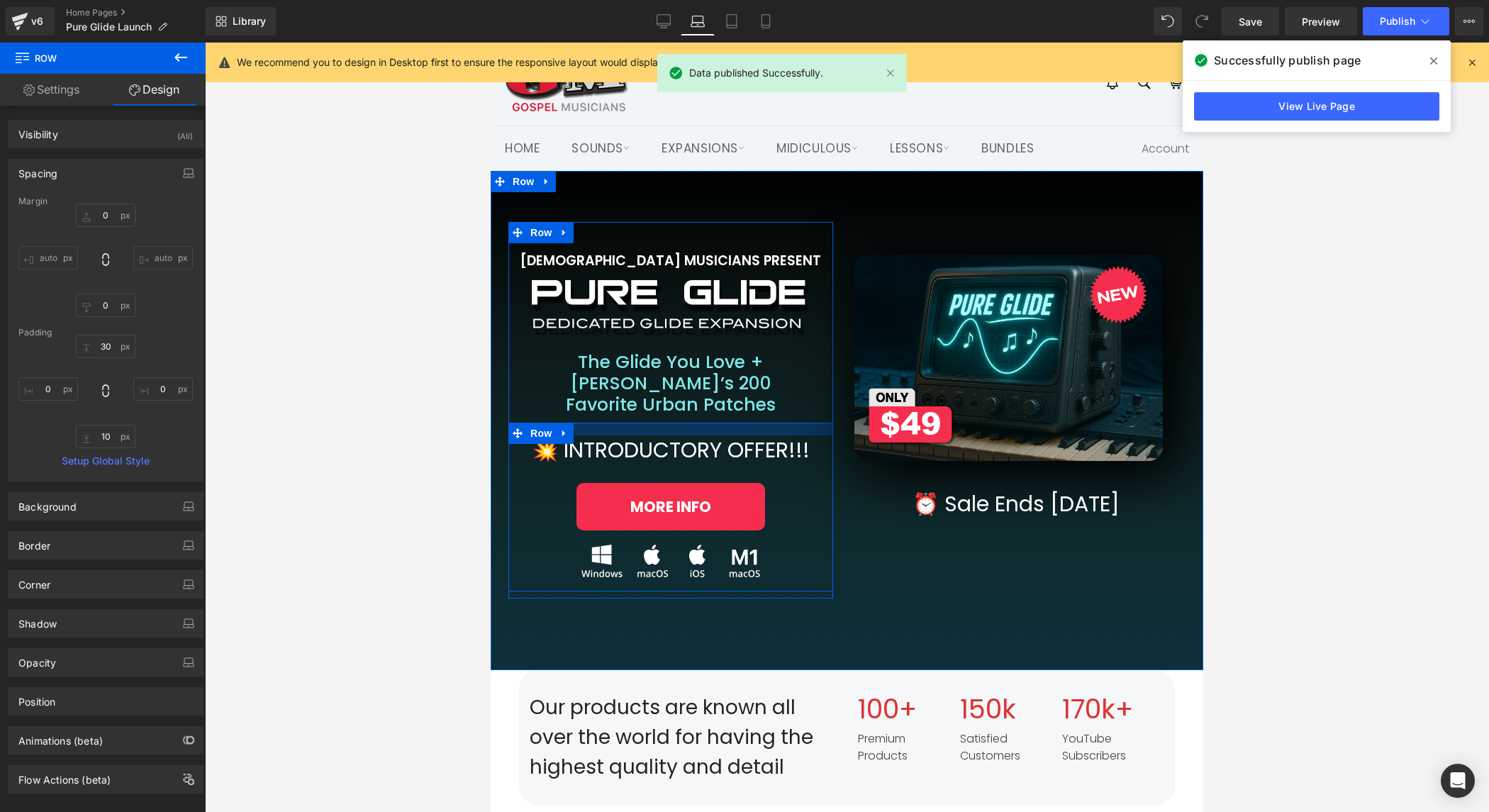
drag, startPoint x: 688, startPoint y: 412, endPoint x: 688, endPoint y: 403, distance: 9.0
click at [688, 423] on div at bounding box center [671, 429] width 325 height 13
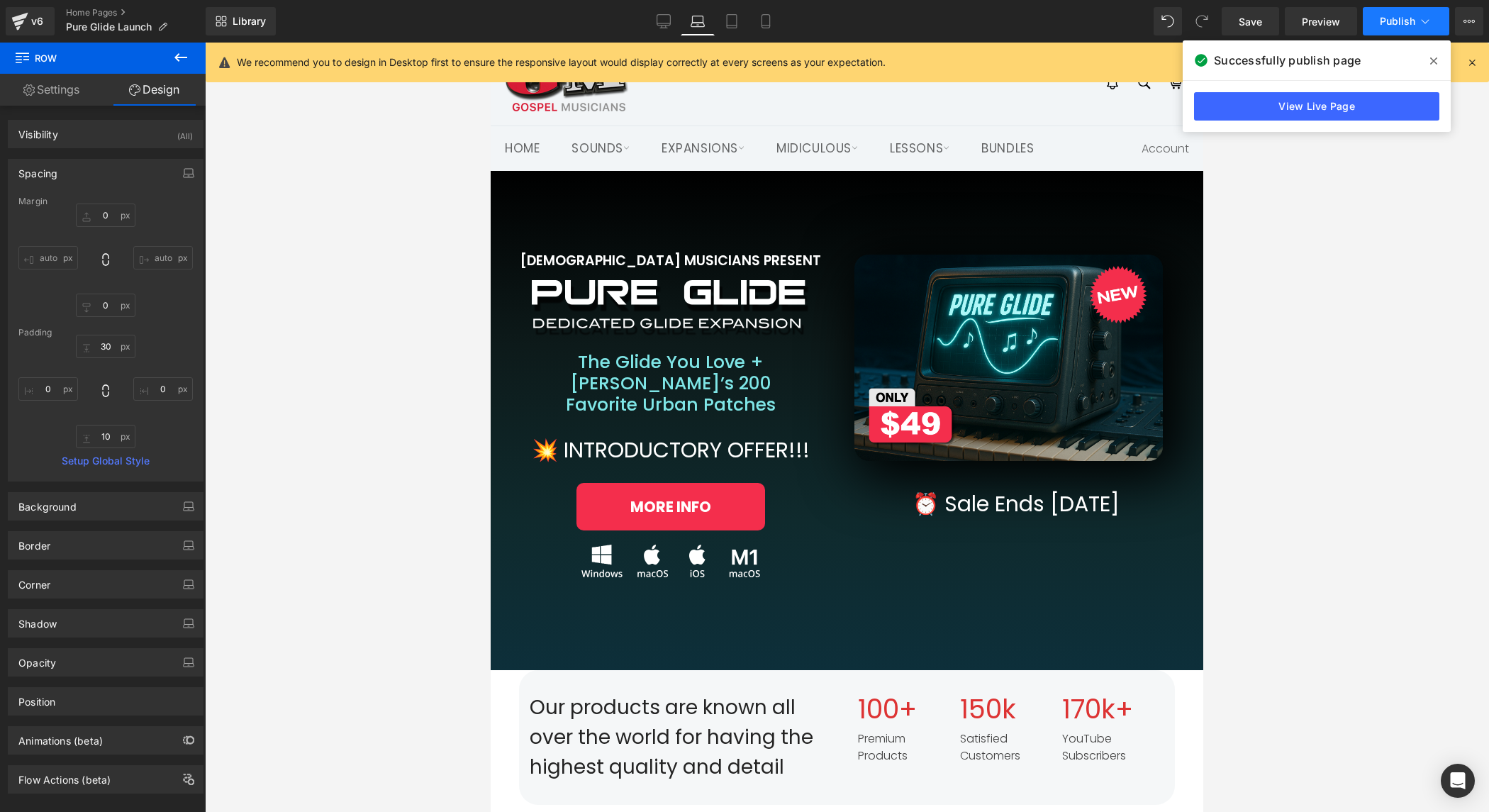
click at [1407, 15] on button "Publish" at bounding box center [1406, 21] width 86 height 28
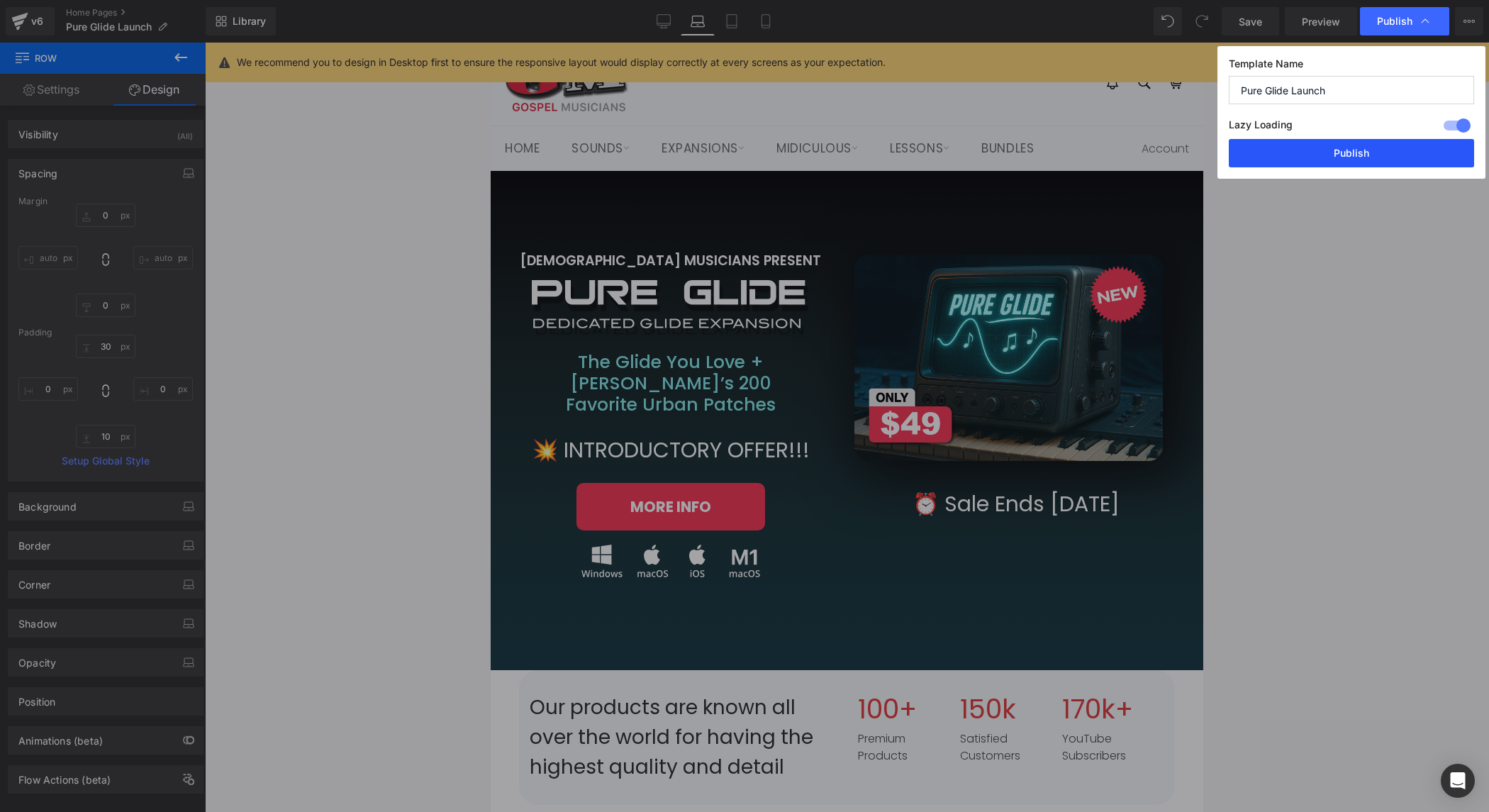
click at [1370, 152] on button "Publish" at bounding box center [1351, 152] width 245 height 28
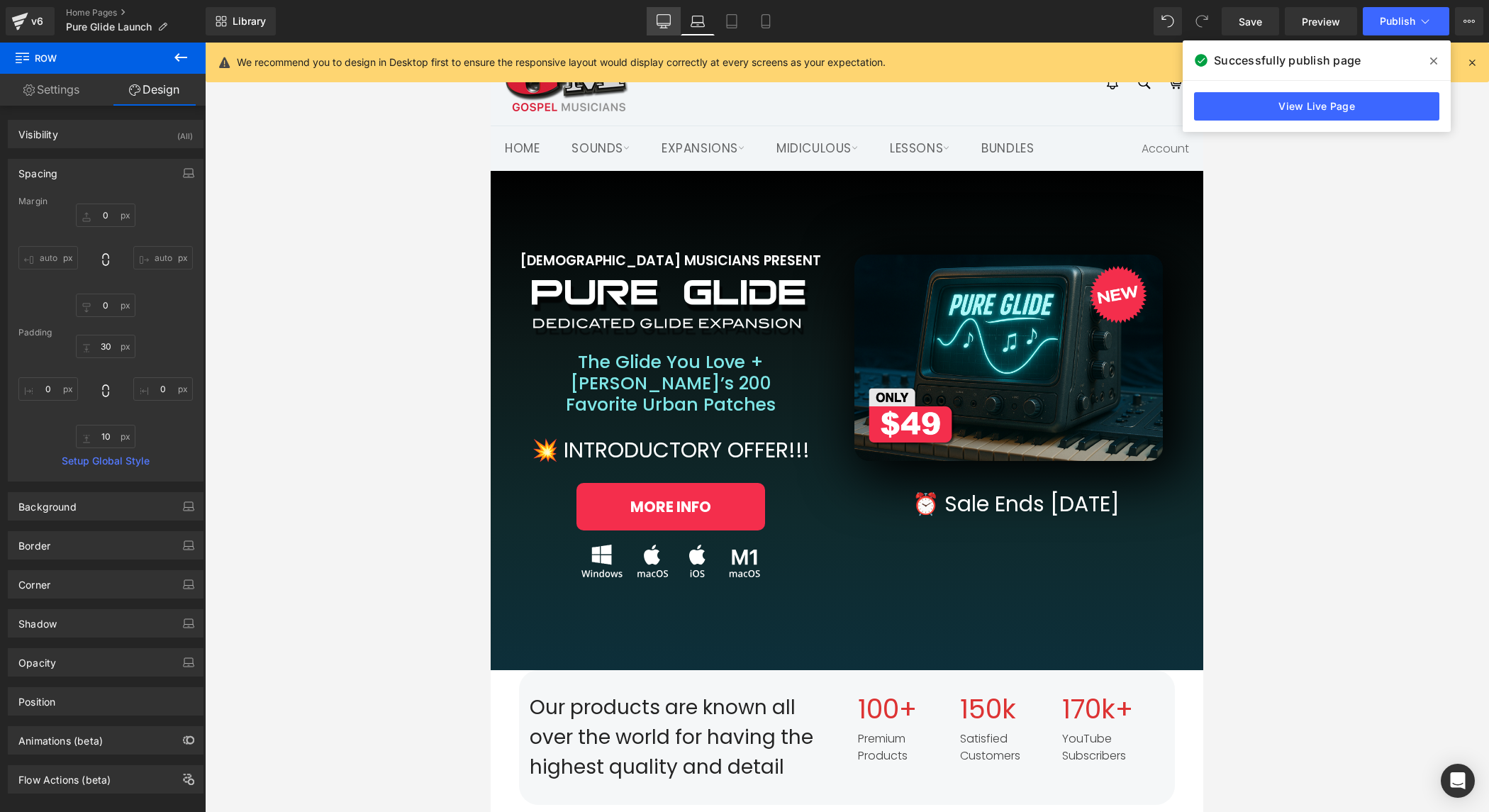
click at [670, 18] on icon at bounding box center [663, 20] width 14 height 14
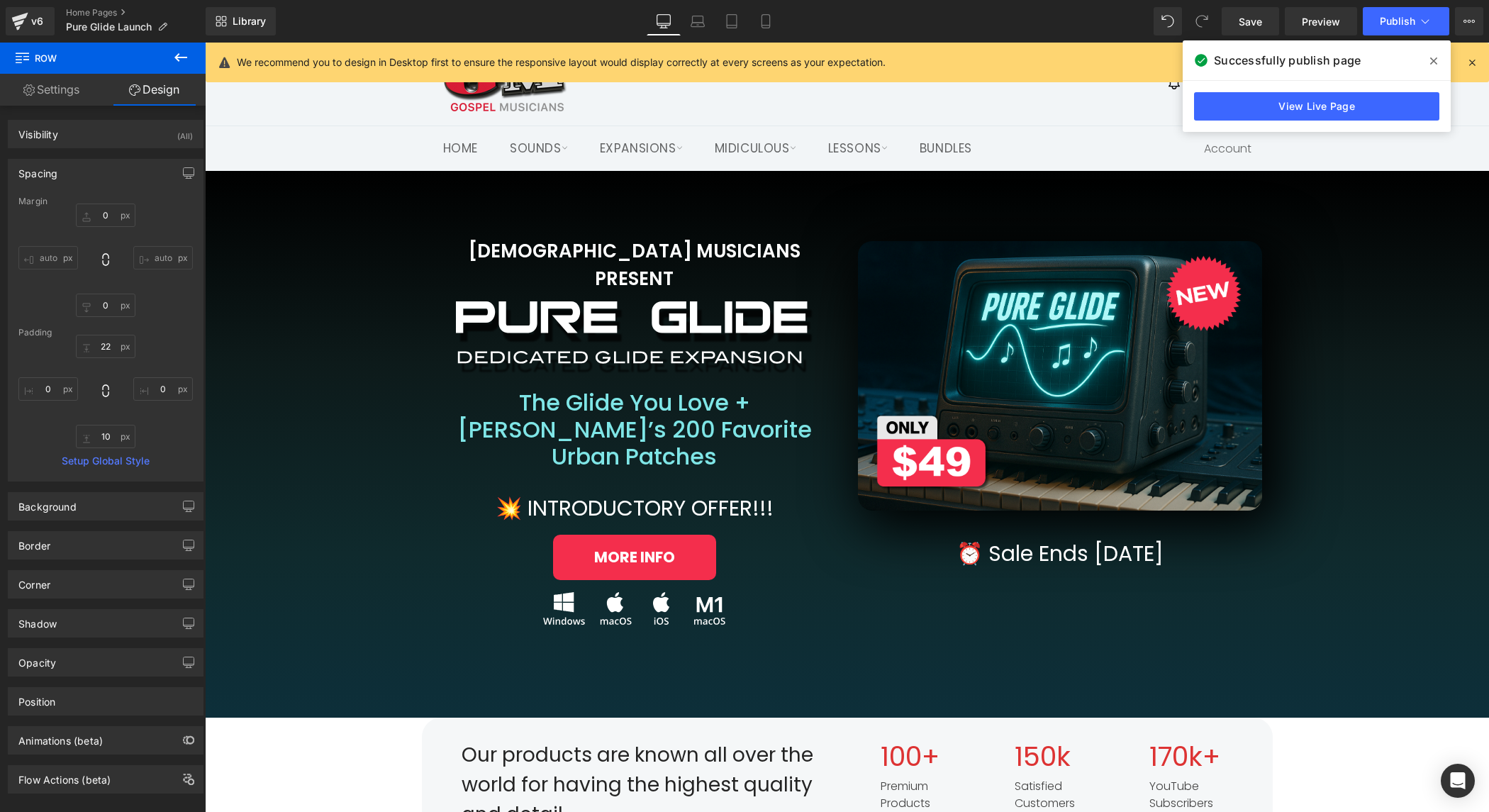
scroll to position [22, 0]
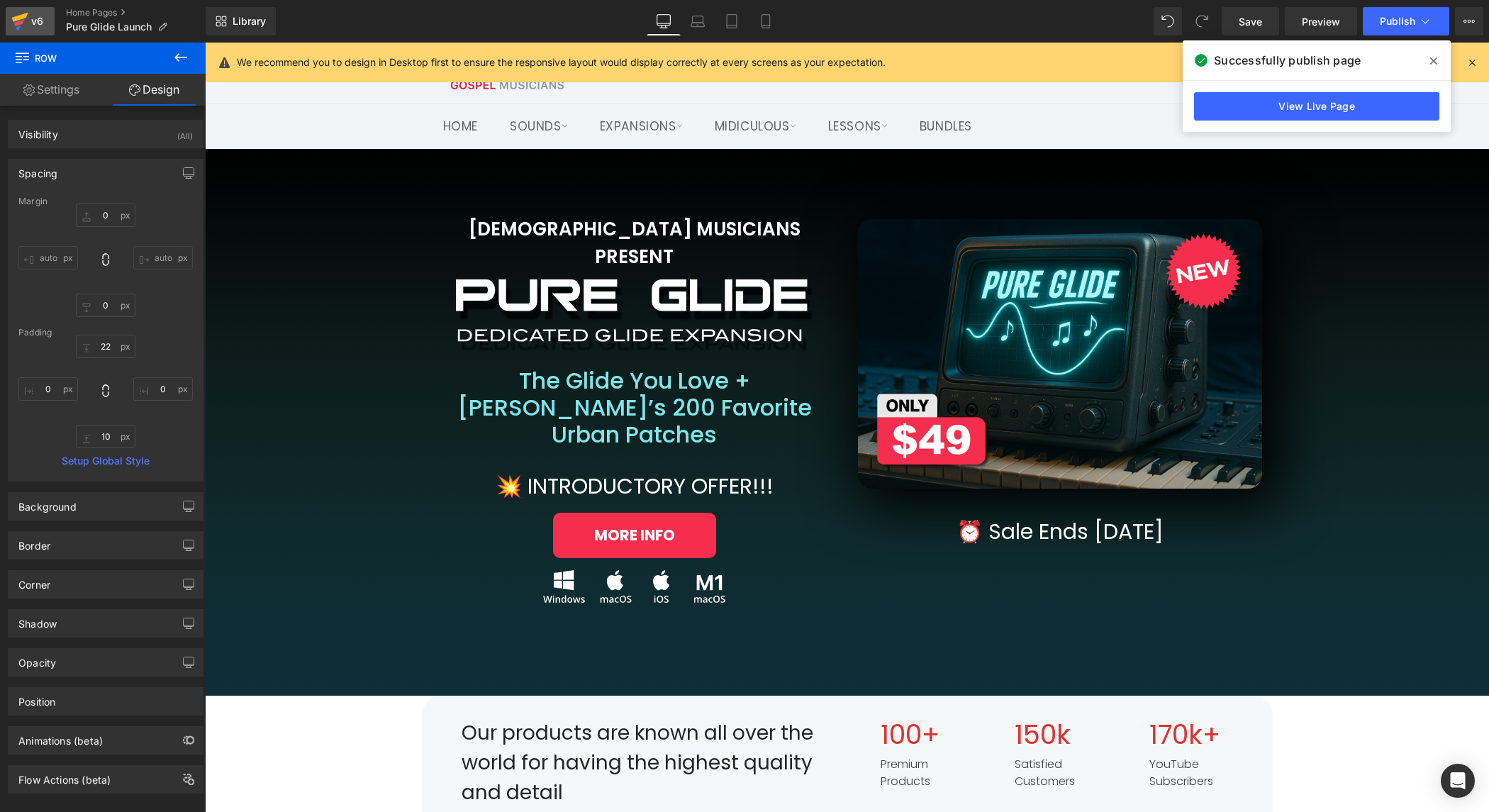
click at [30, 20] on div "v6" at bounding box center [37, 21] width 17 height 18
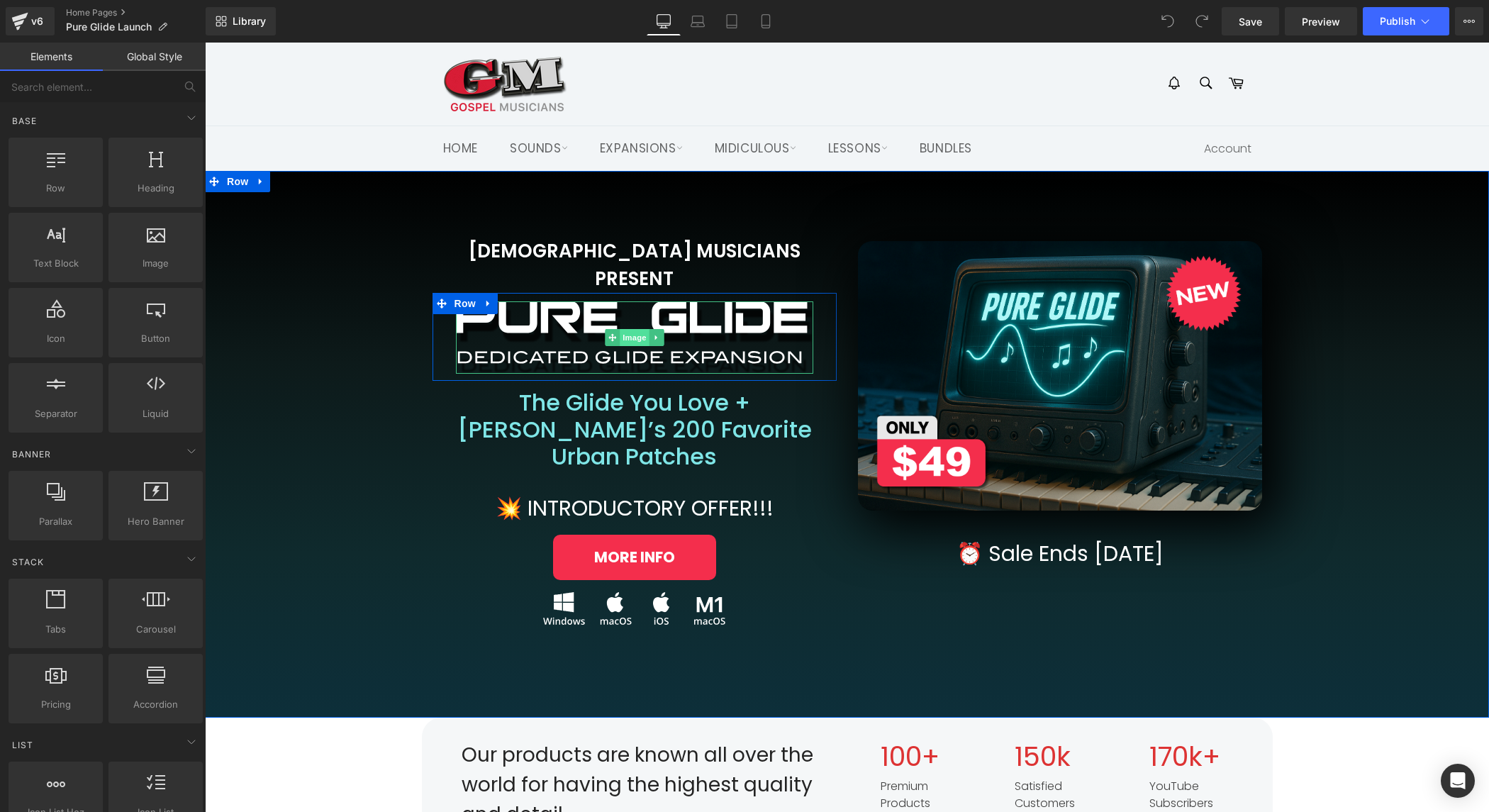
click at [637, 329] on span "Image" at bounding box center [635, 337] width 29 height 17
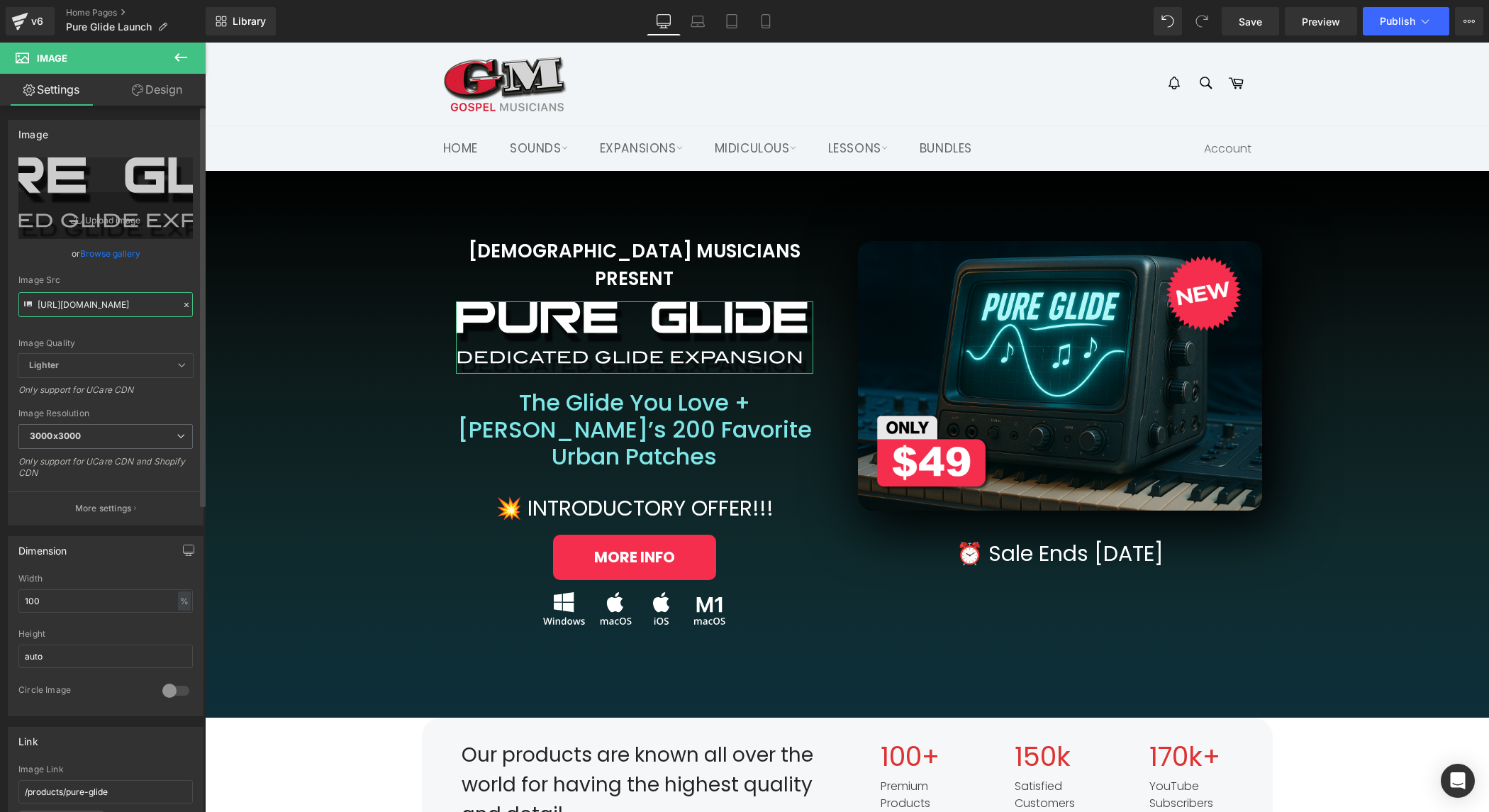
click at [111, 300] on input "[URL][DOMAIN_NAME]" at bounding box center [106, 304] width 175 height 25
paste input "UREGLIDE_WHITE"
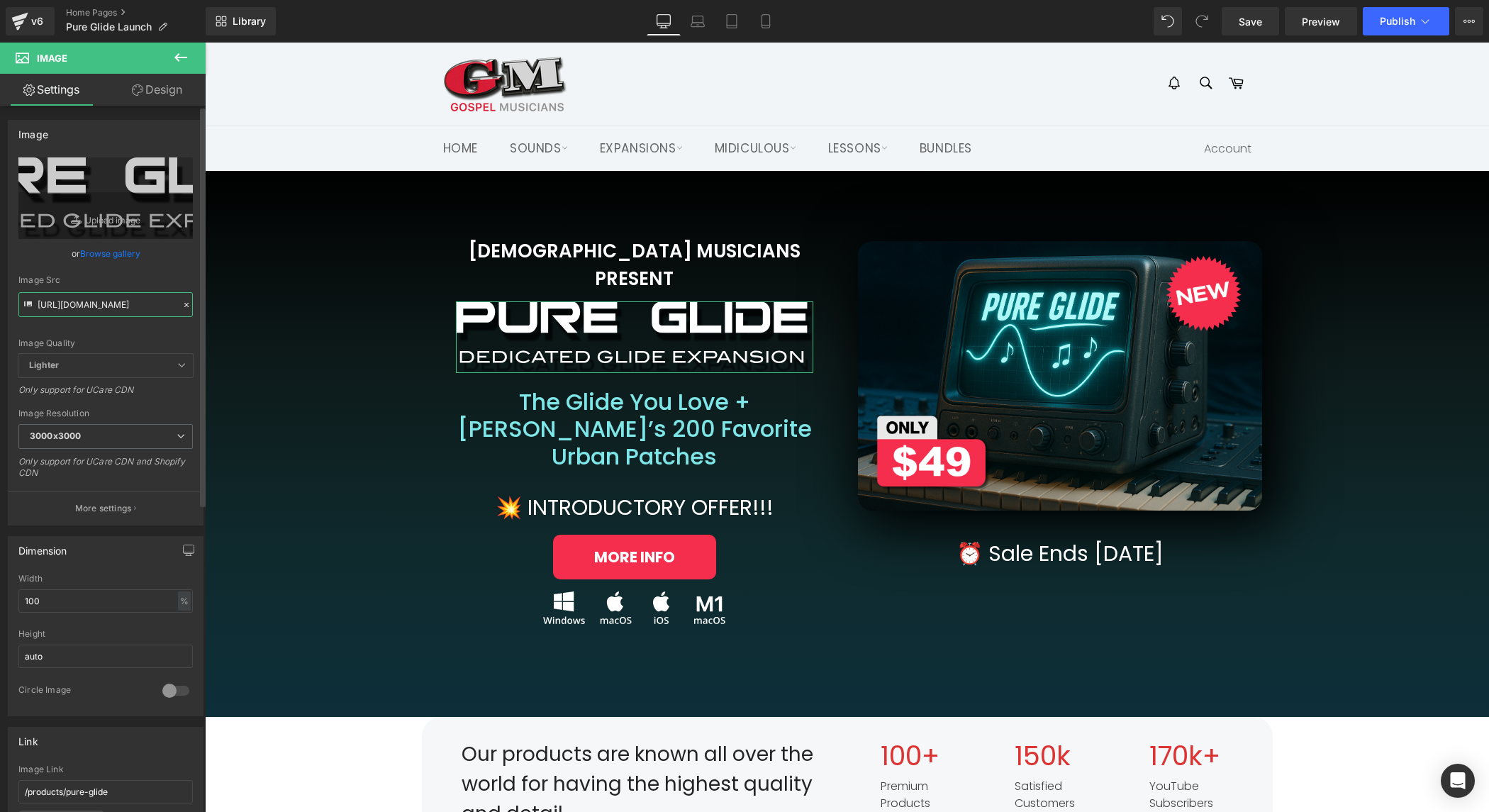
type input "https://gmweb.b-cdn.net/shopify/miscproductstuff/puresynth2/PSPPUREGLIDE/PUREGL…"
click at [1398, 20] on span "Publish" at bounding box center [1397, 21] width 36 height 11
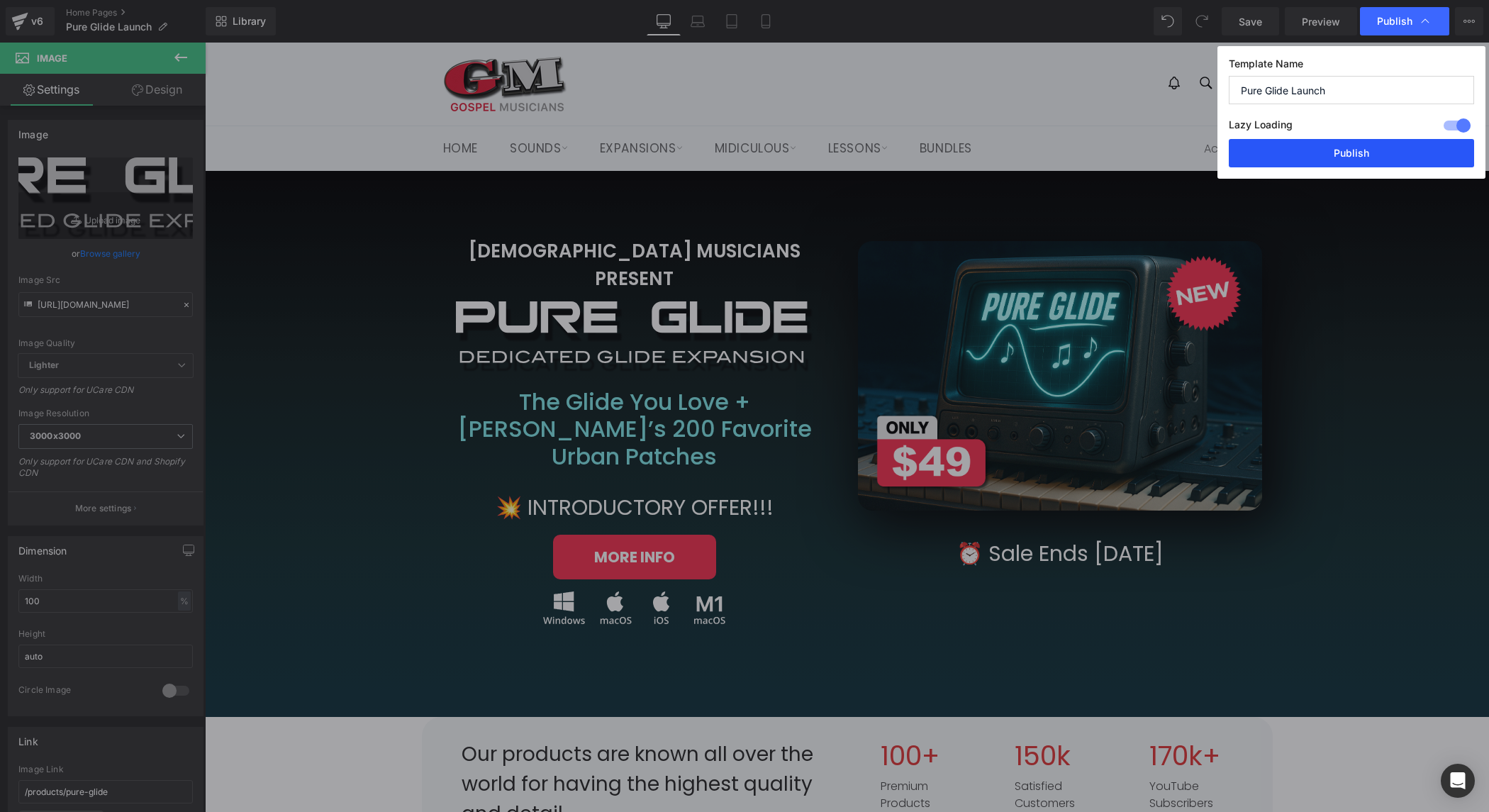
click at [1387, 147] on button "Publish" at bounding box center [1351, 152] width 245 height 28
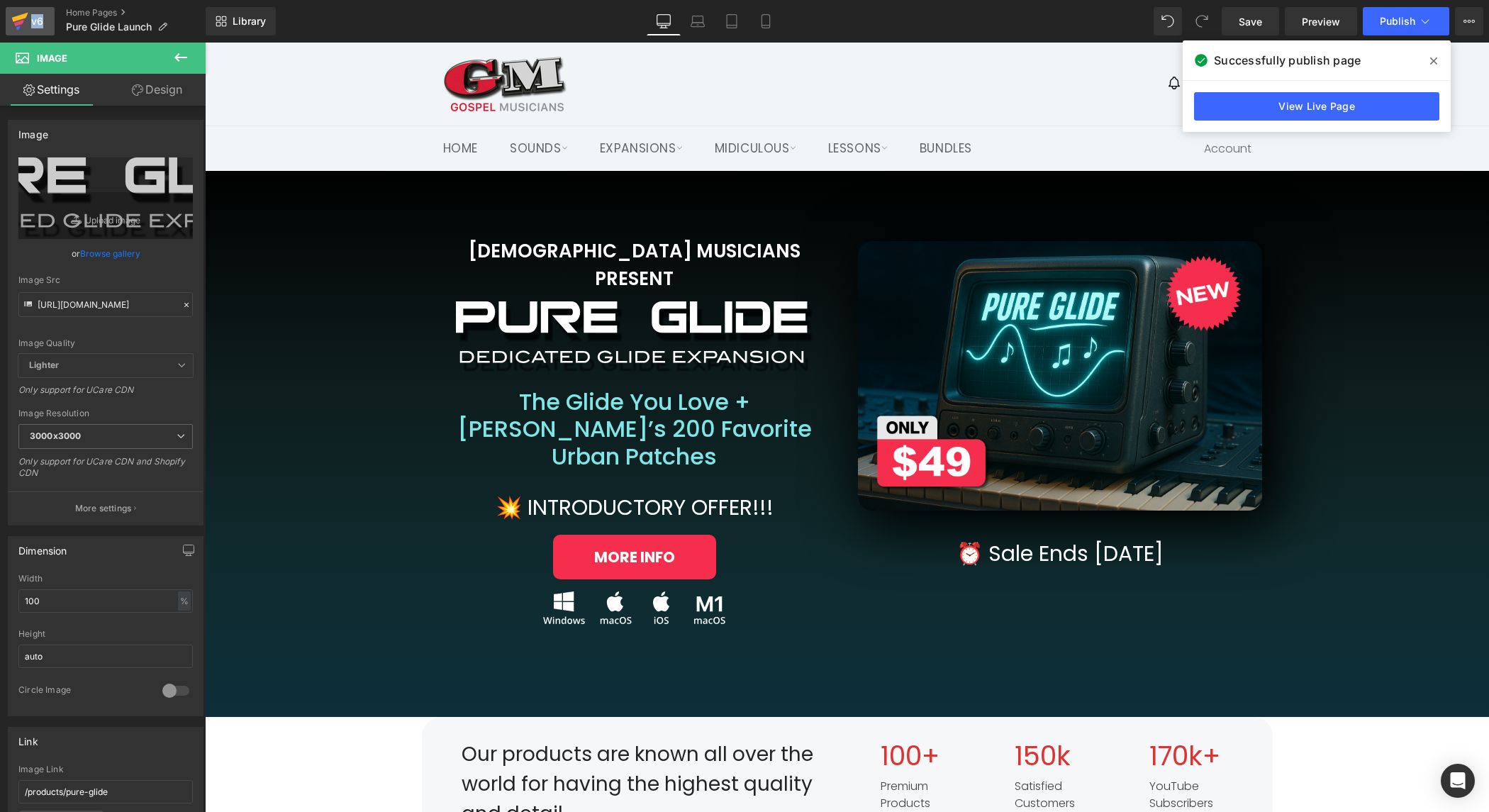
click at [34, 23] on div "v6" at bounding box center [37, 21] width 17 height 18
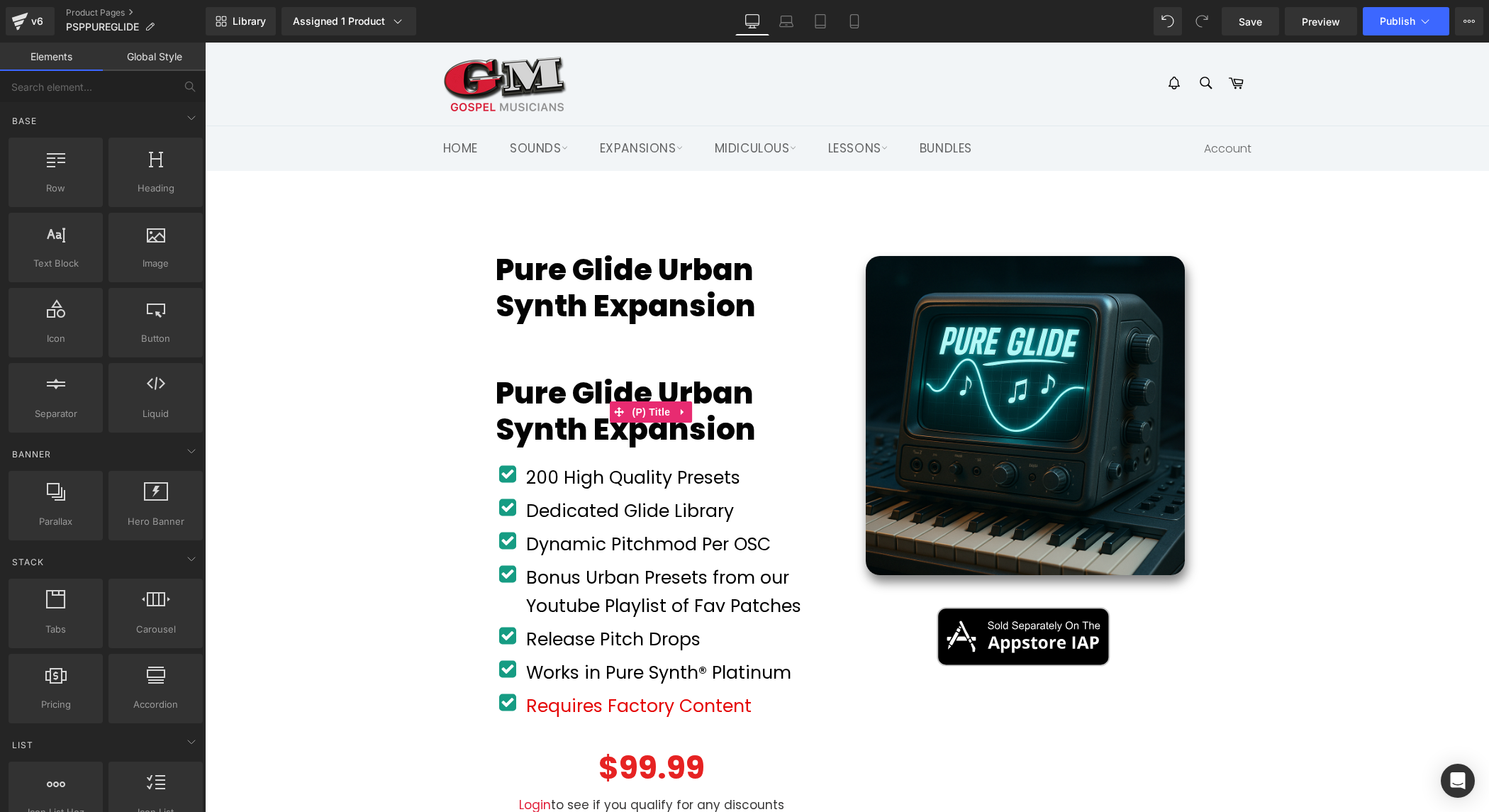
drag, startPoint x: 838, startPoint y: 601, endPoint x: 633, endPoint y: 558, distance: 209.5
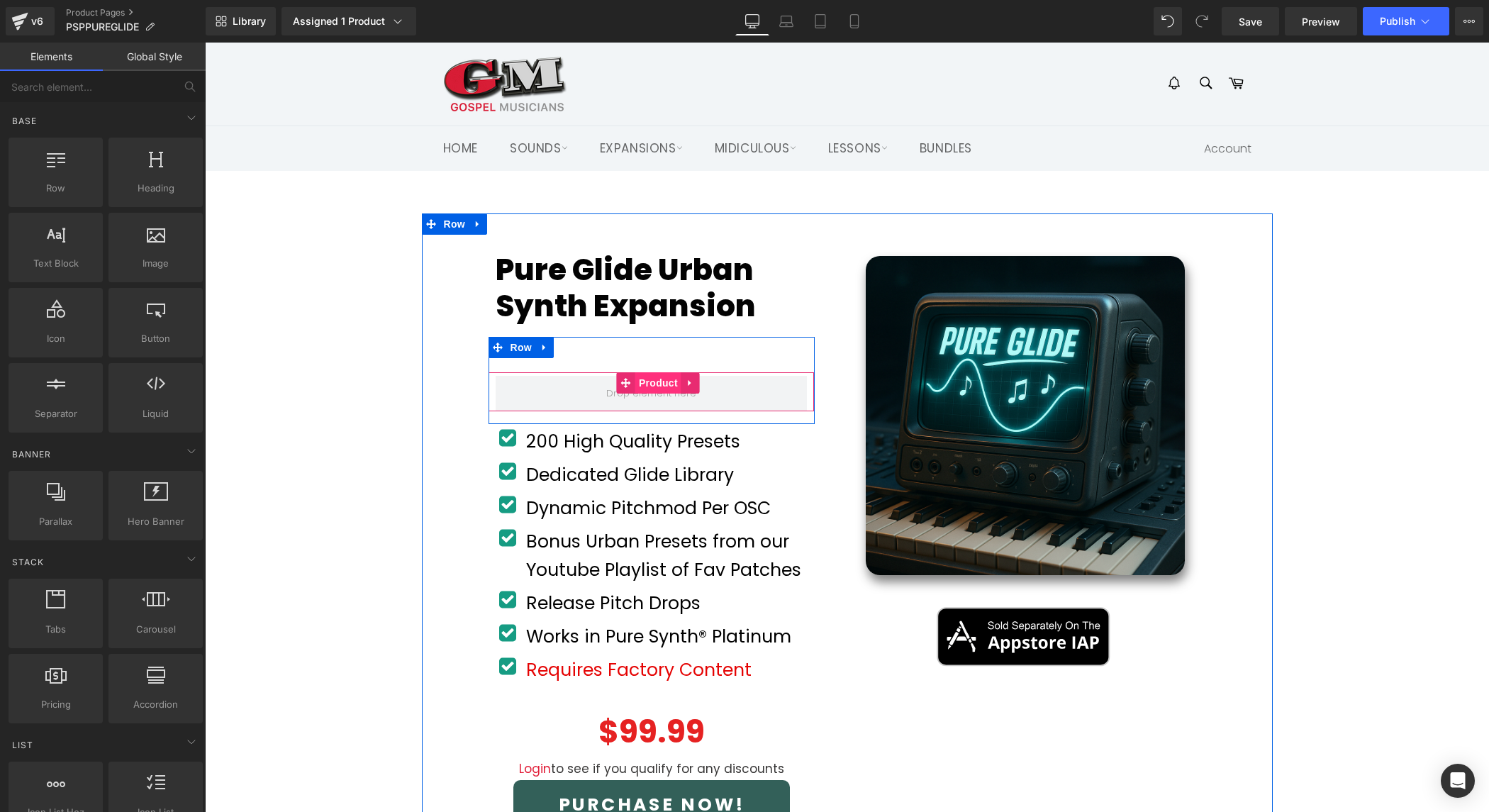
click at [655, 384] on span "Product" at bounding box center [659, 382] width 46 height 21
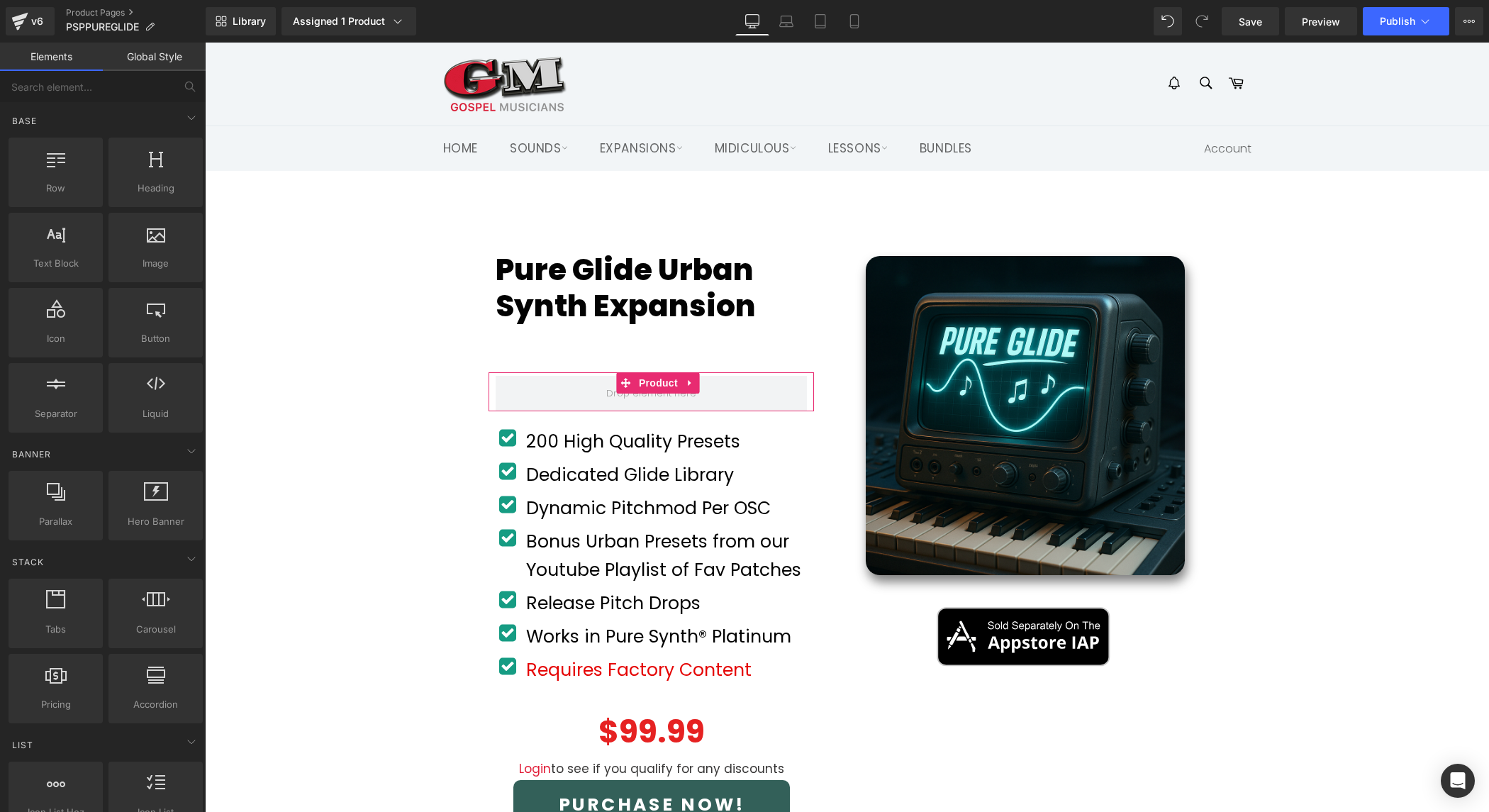
drag, startPoint x: 846, startPoint y: 592, endPoint x: 641, endPoint y: 549, distance: 209.5
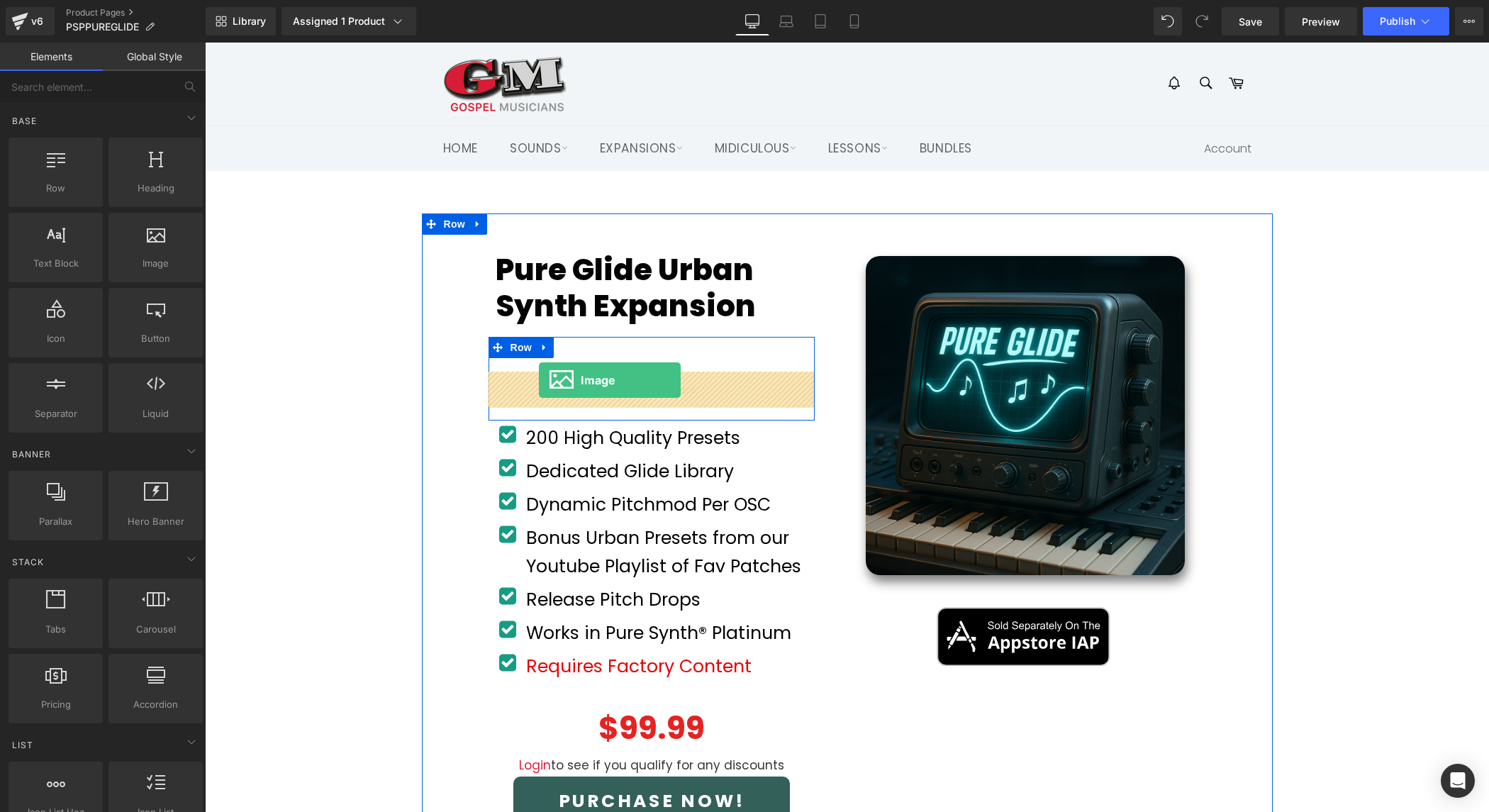
drag, startPoint x: 361, startPoint y: 305, endPoint x: 539, endPoint y: 380, distance: 193.2
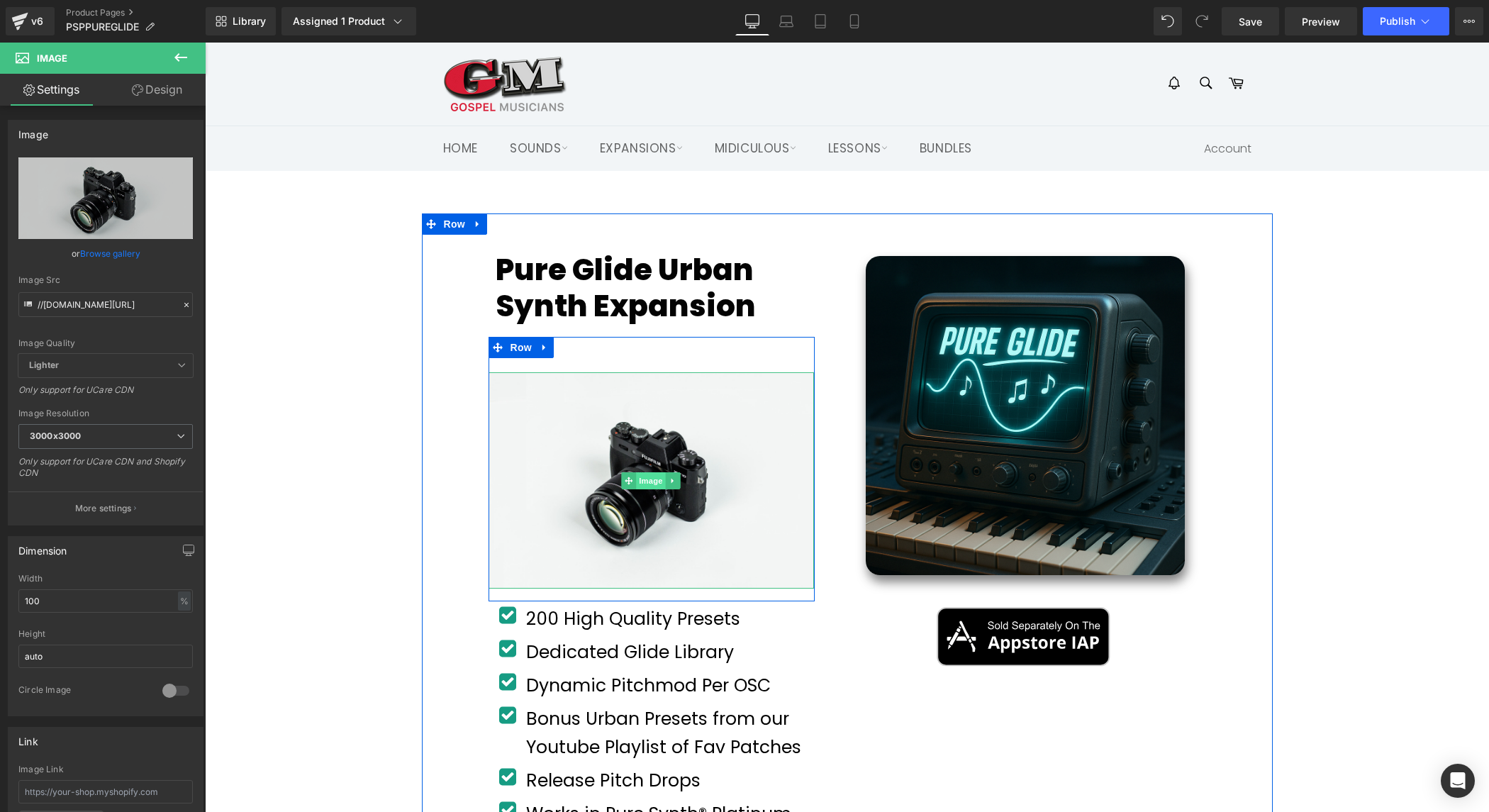
click at [649, 474] on span "Image" at bounding box center [651, 480] width 29 height 17
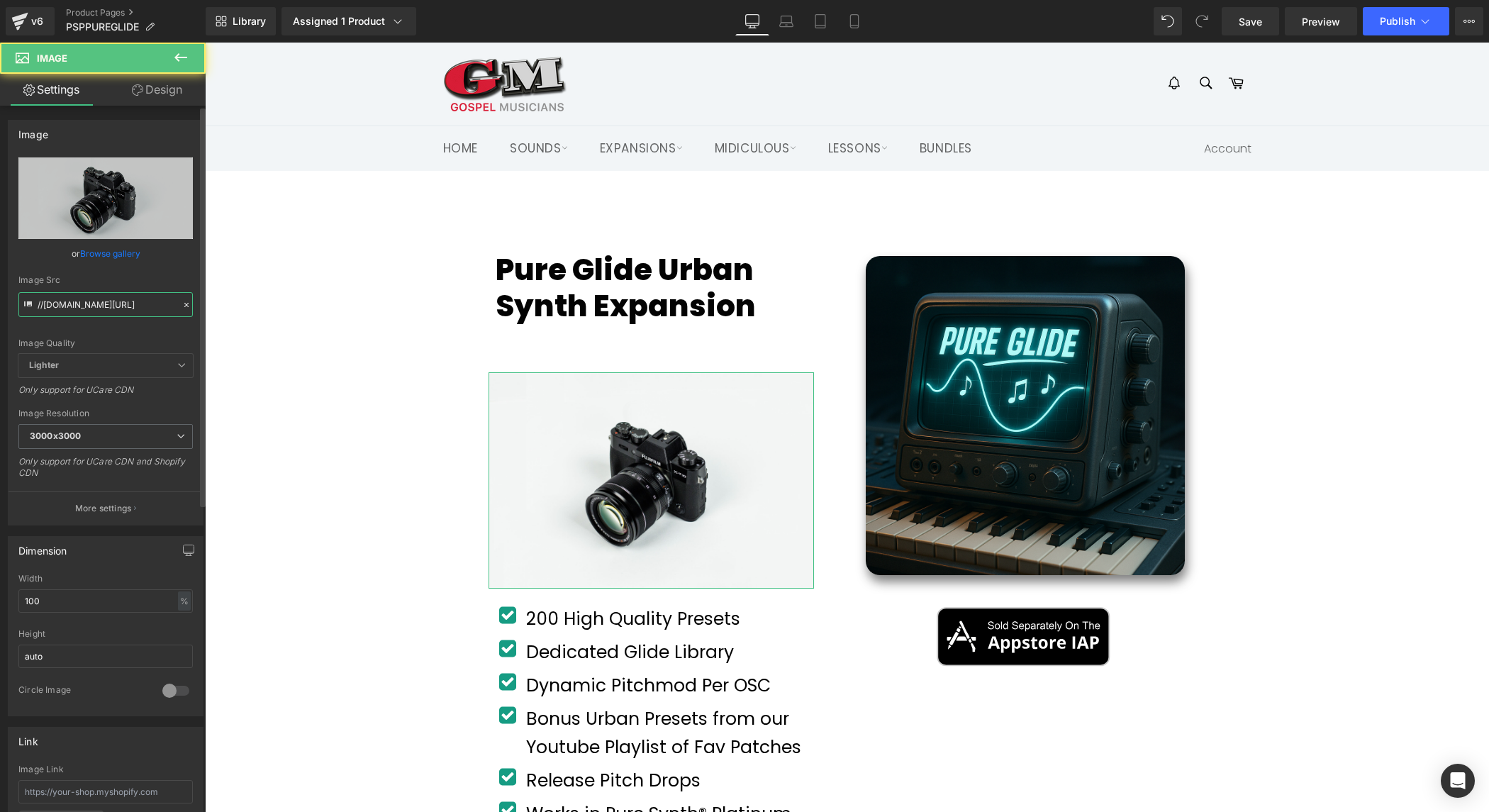
click at [119, 303] on input "//d1um8515vdn9kb.cloudfront.net/images/parallax.jpg" at bounding box center [106, 304] width 175 height 25
paste input "https://gmweb.b-cdn.net/shopify/miscproductstuff/puresynth2/PSPPUREGLIDE/PUREGL…"
type input "https://gmweb.b-cdn.net/shopify/miscproductstuff/puresynth2/PSPPUREGLIDE/PUREGL…"
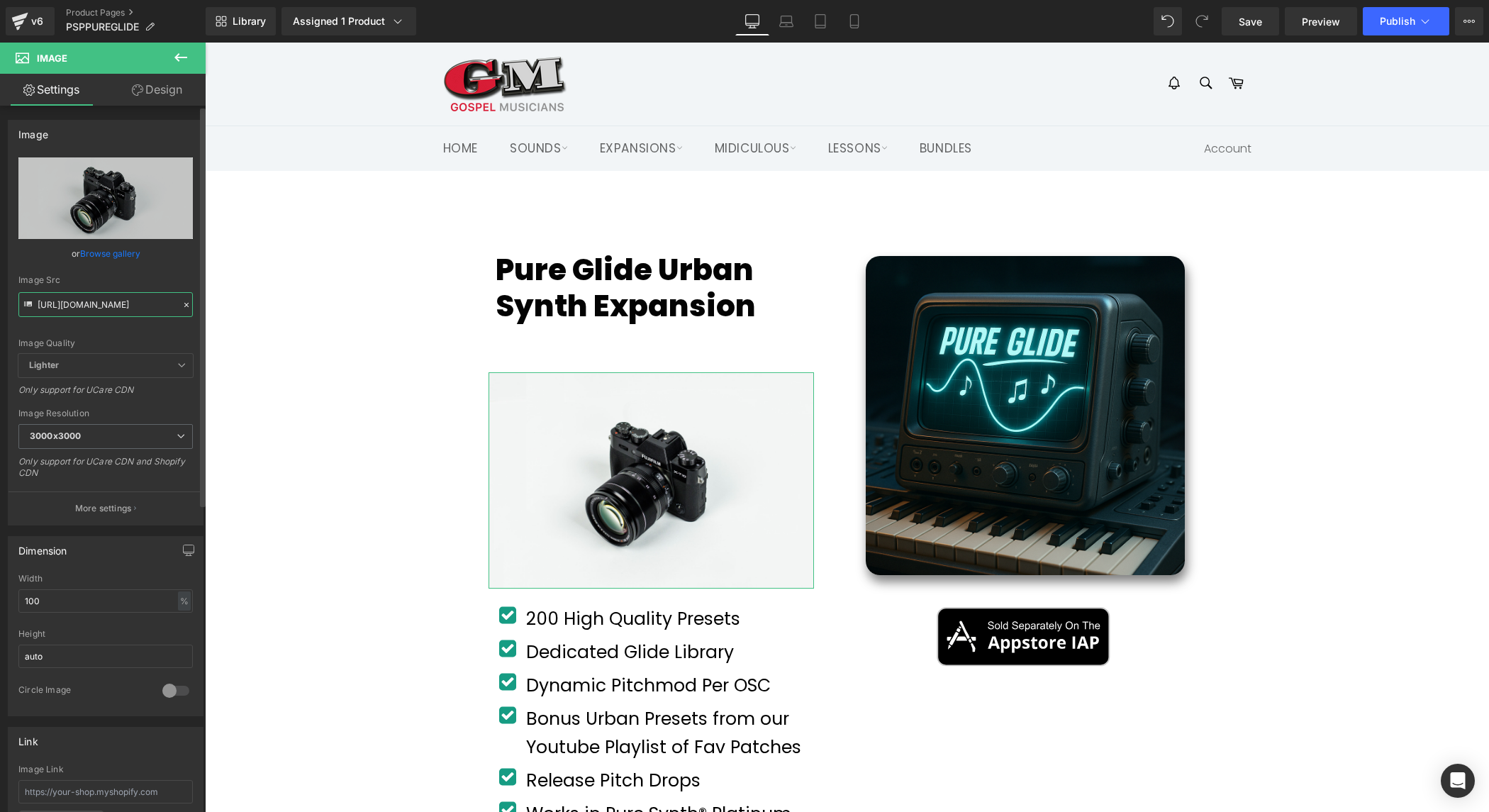
scroll to position [0, 313]
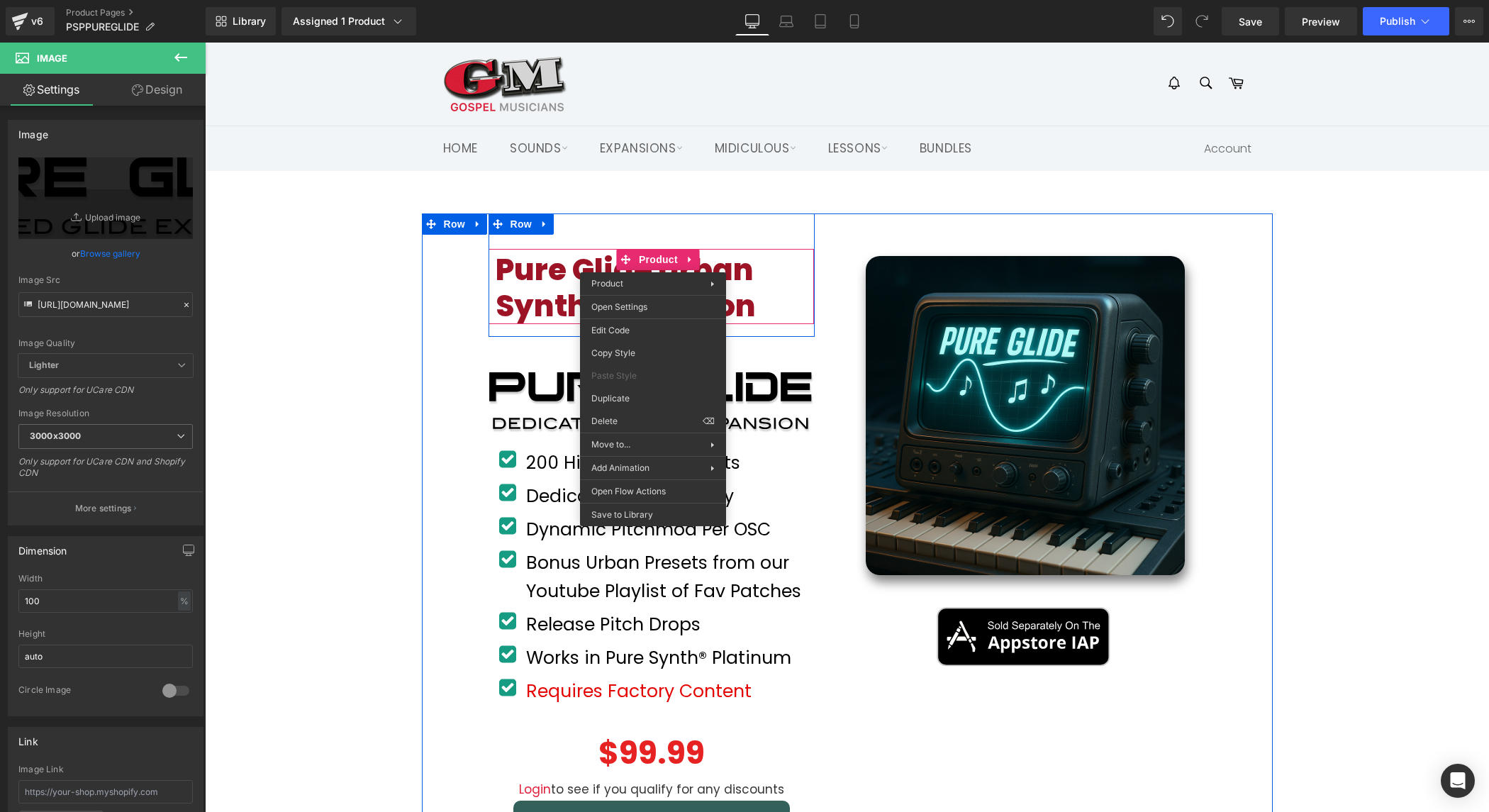
click at [570, 256] on link "Pure Glide Urban Synth Expansion" at bounding box center [652, 288] width 312 height 72
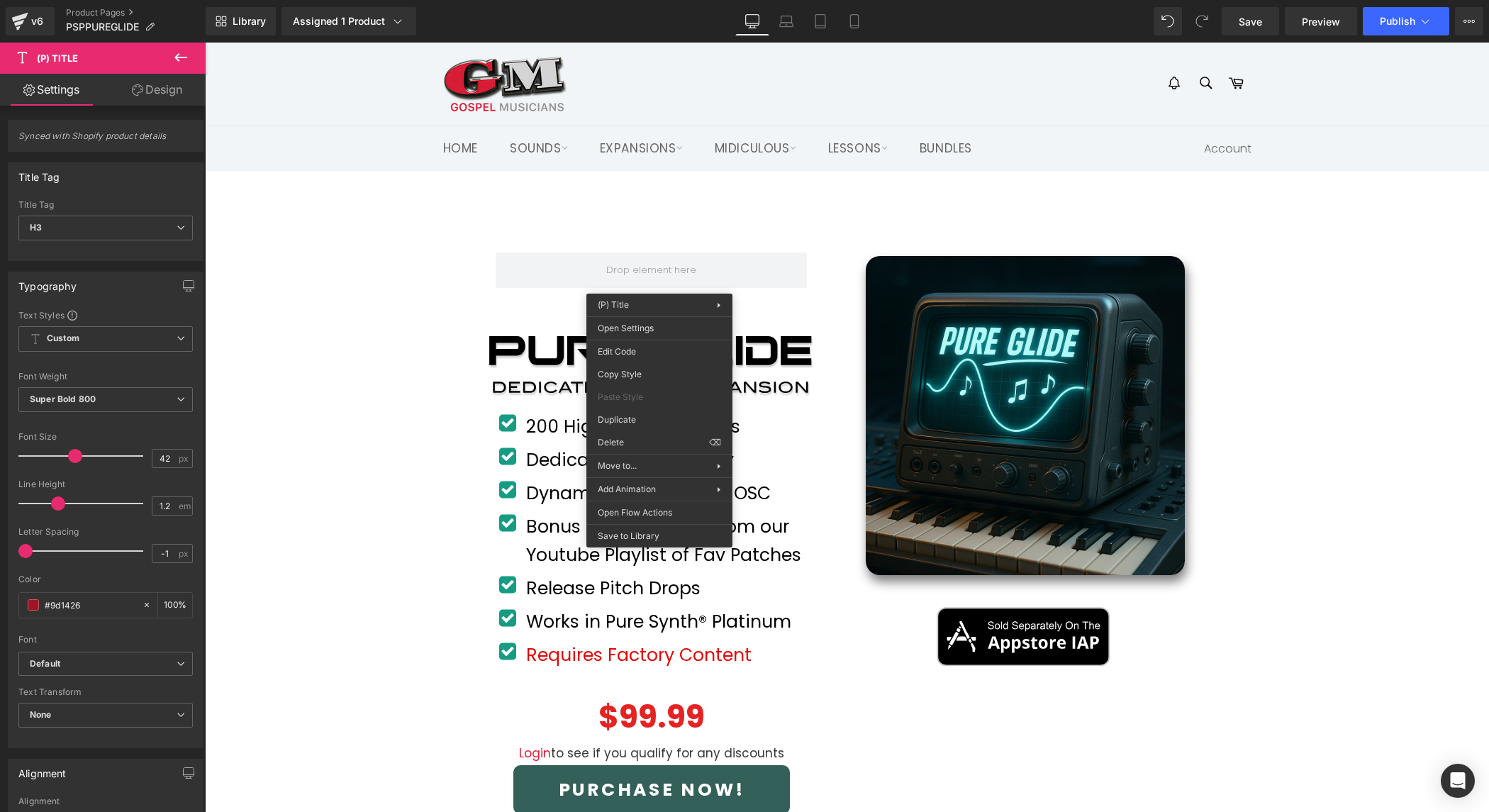
drag, startPoint x: 875, startPoint y: 480, endPoint x: 671, endPoint y: 436, distance: 208.7
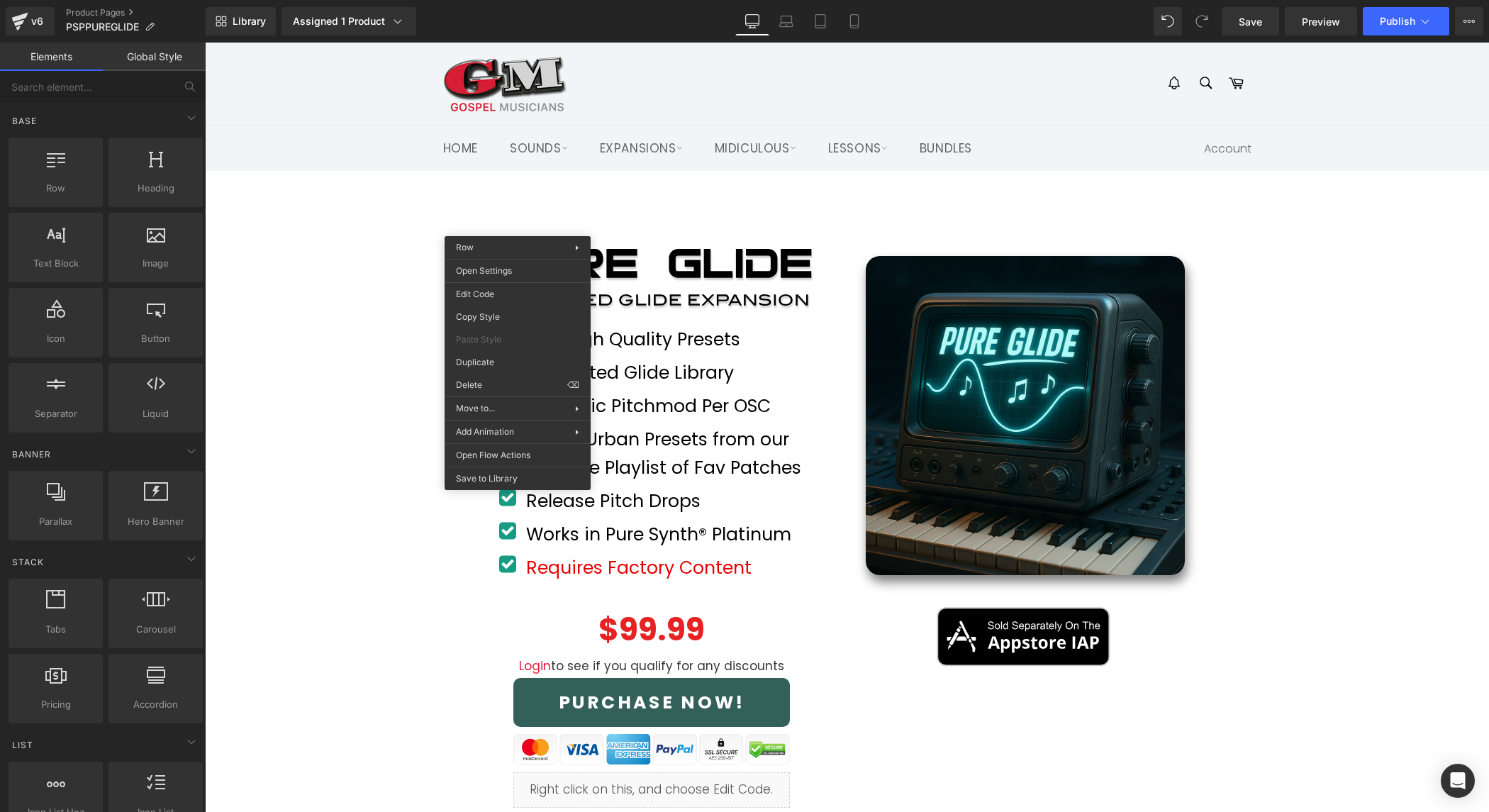
drag, startPoint x: 708, startPoint y: 422, endPoint x: 503, endPoint y: 378, distance: 209.7
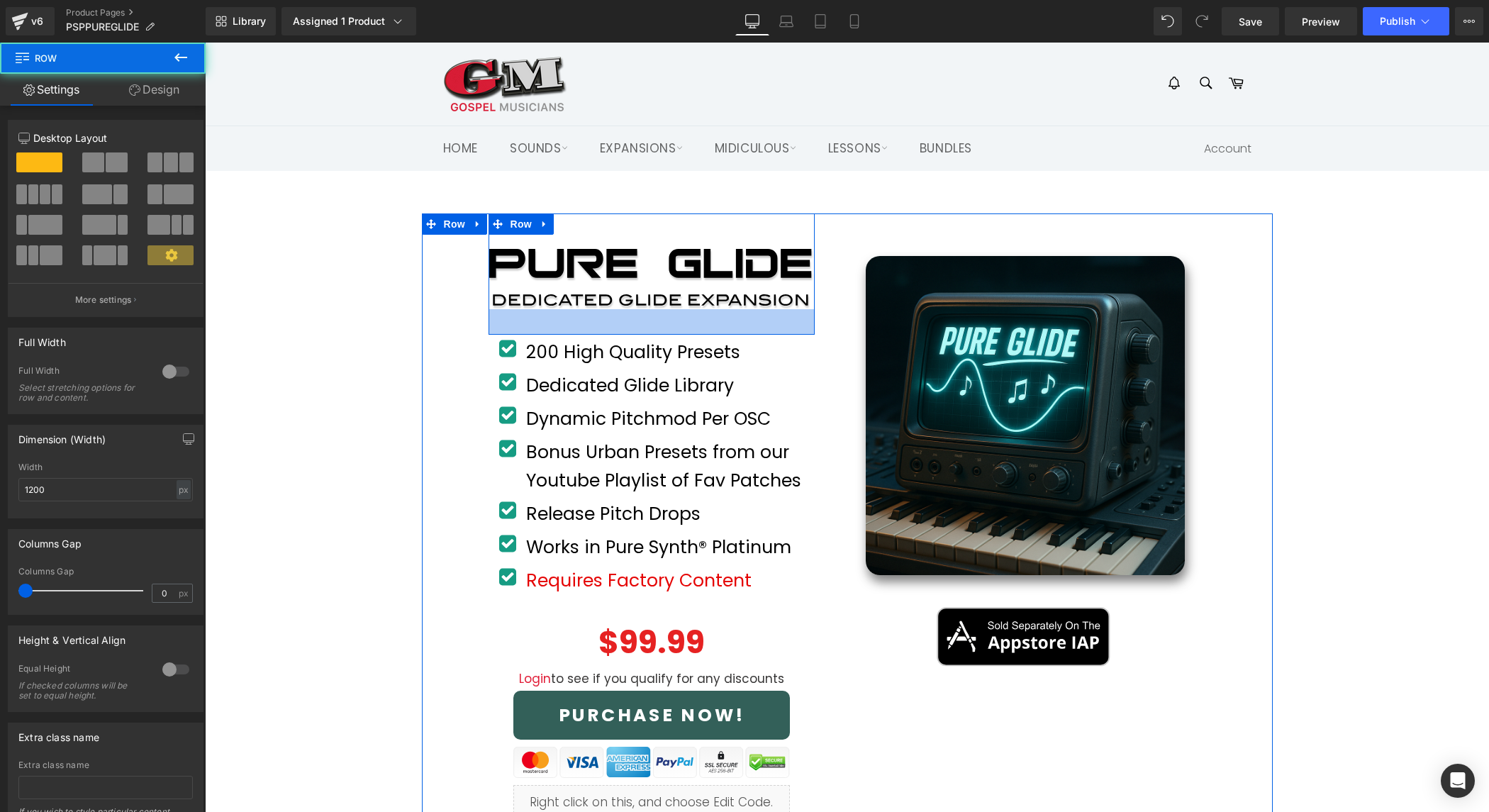
drag, startPoint x: 640, startPoint y: 319, endPoint x: 287, endPoint y: 317, distance: 353.0
click at [639, 332] on div "36px" at bounding box center [652, 322] width 327 height 26
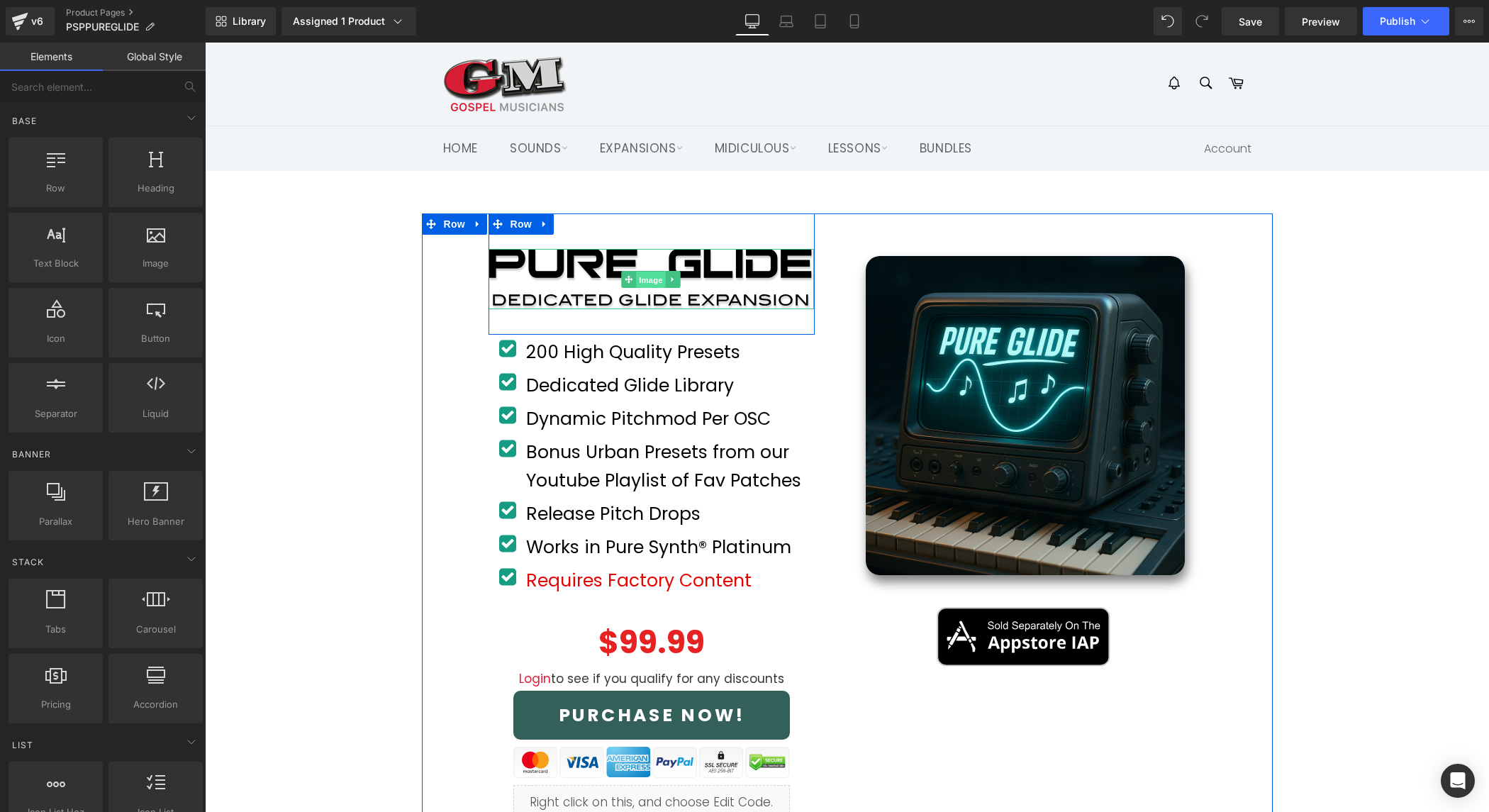
click at [654, 275] on span "Image" at bounding box center [651, 279] width 29 height 17
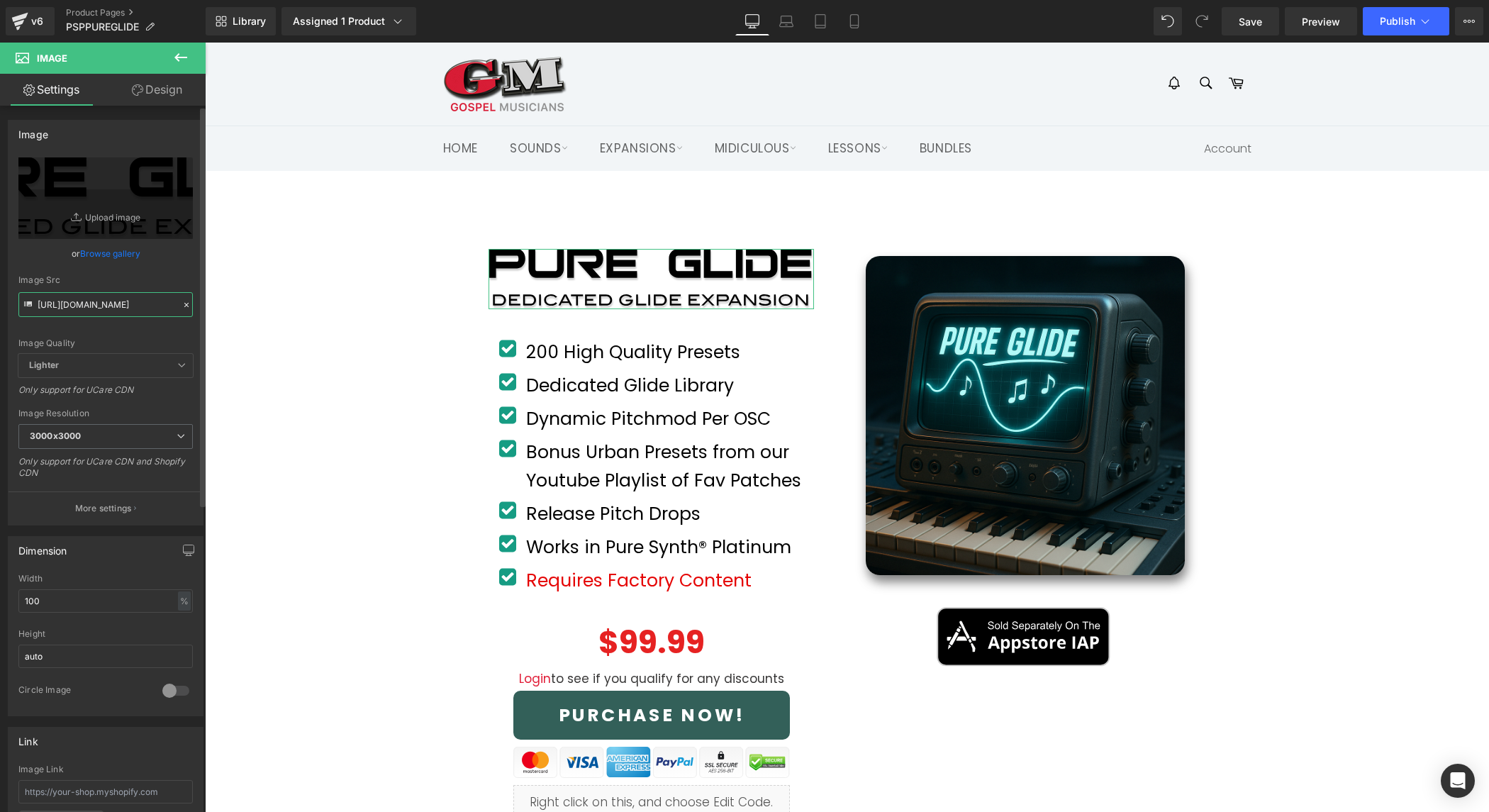
click at [107, 303] on input "https://gmweb.b-cdn.net/shopify/miscproductstuff/puresynth2/PSPPUREGLIDE/PUREGL…" at bounding box center [106, 304] width 175 height 25
paste input "_2"
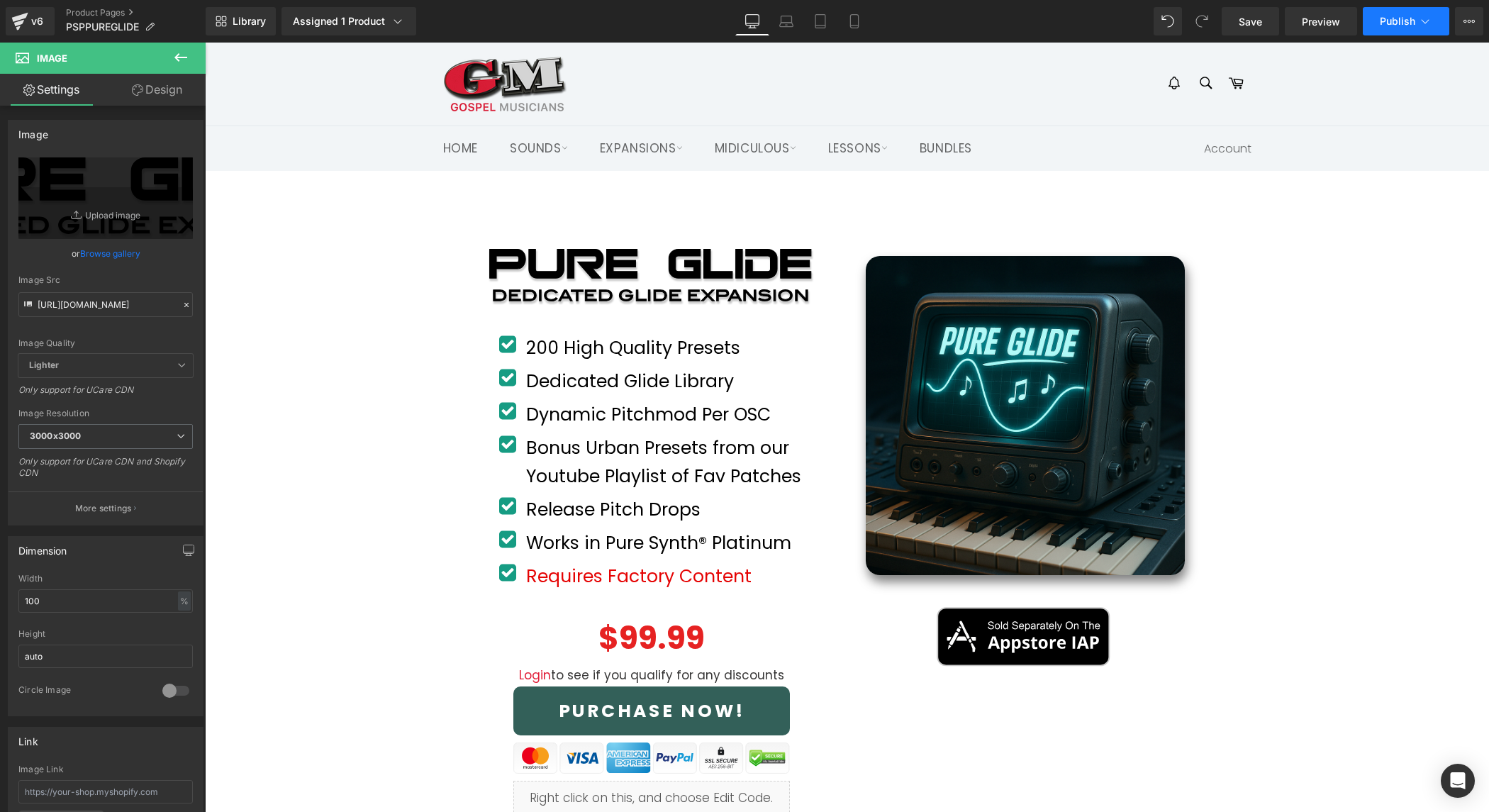
scroll to position [0, 0]
click at [1401, 28] on button "Publish" at bounding box center [1406, 21] width 86 height 28
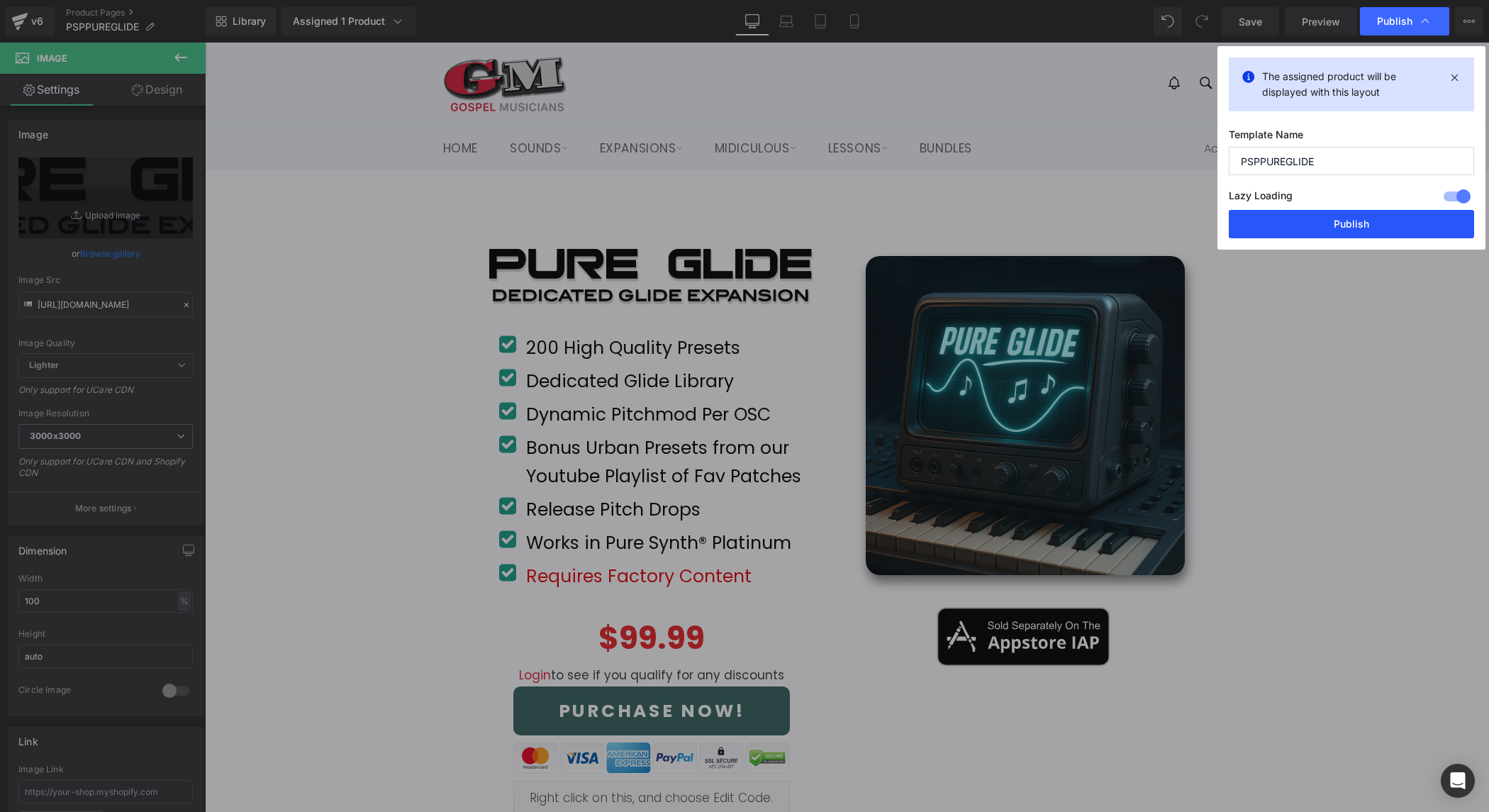
click at [1373, 233] on button "Publish" at bounding box center [1351, 224] width 245 height 28
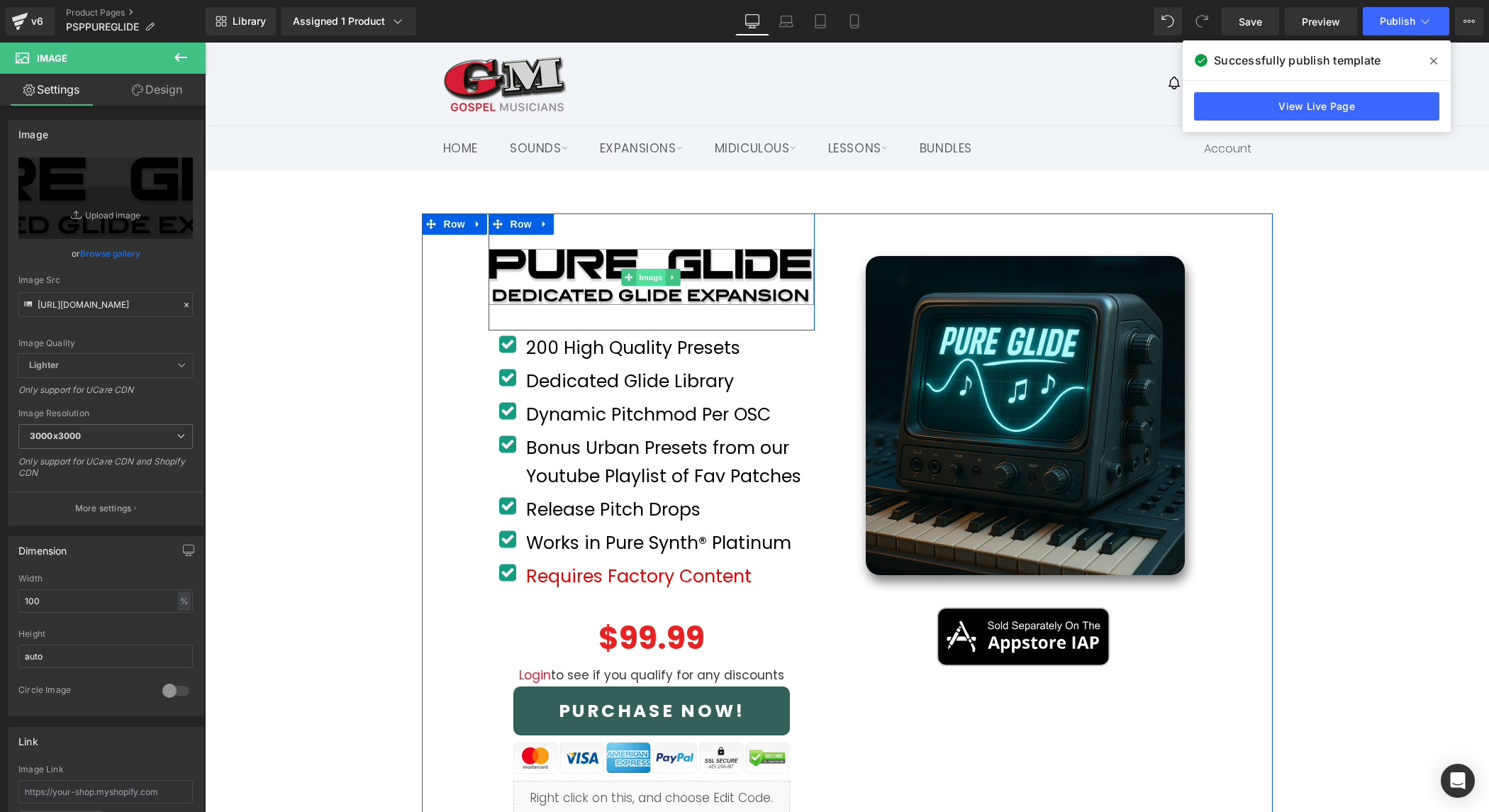
click at [655, 276] on span "Image" at bounding box center [651, 277] width 29 height 17
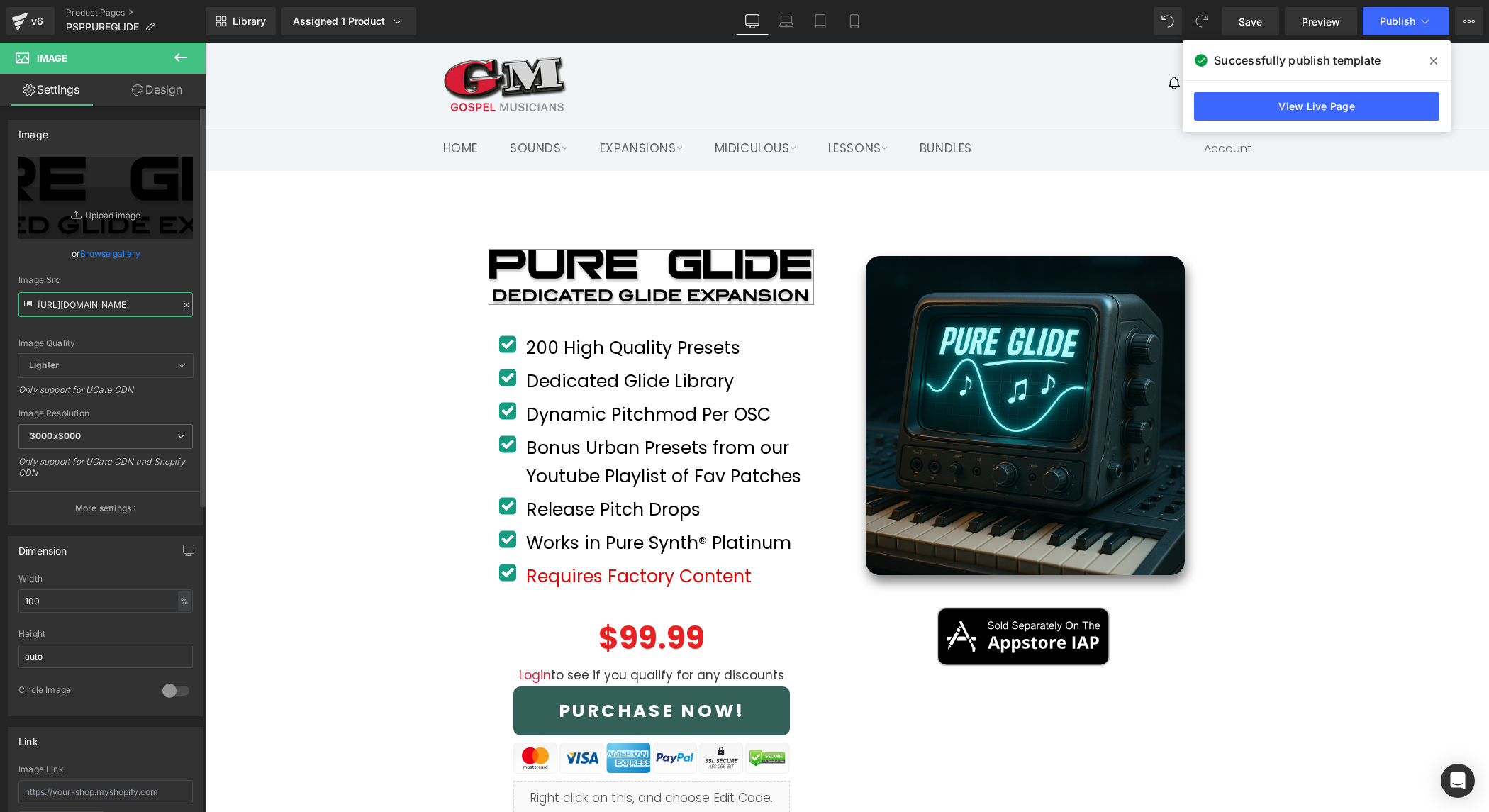
click at [143, 302] on input "https://gmweb.b-cdn.net/shopify/miscproductstuff/puresynth2/PSPPUREGLIDE/PUREGL…" at bounding box center [106, 304] width 175 height 25
paste input "3"
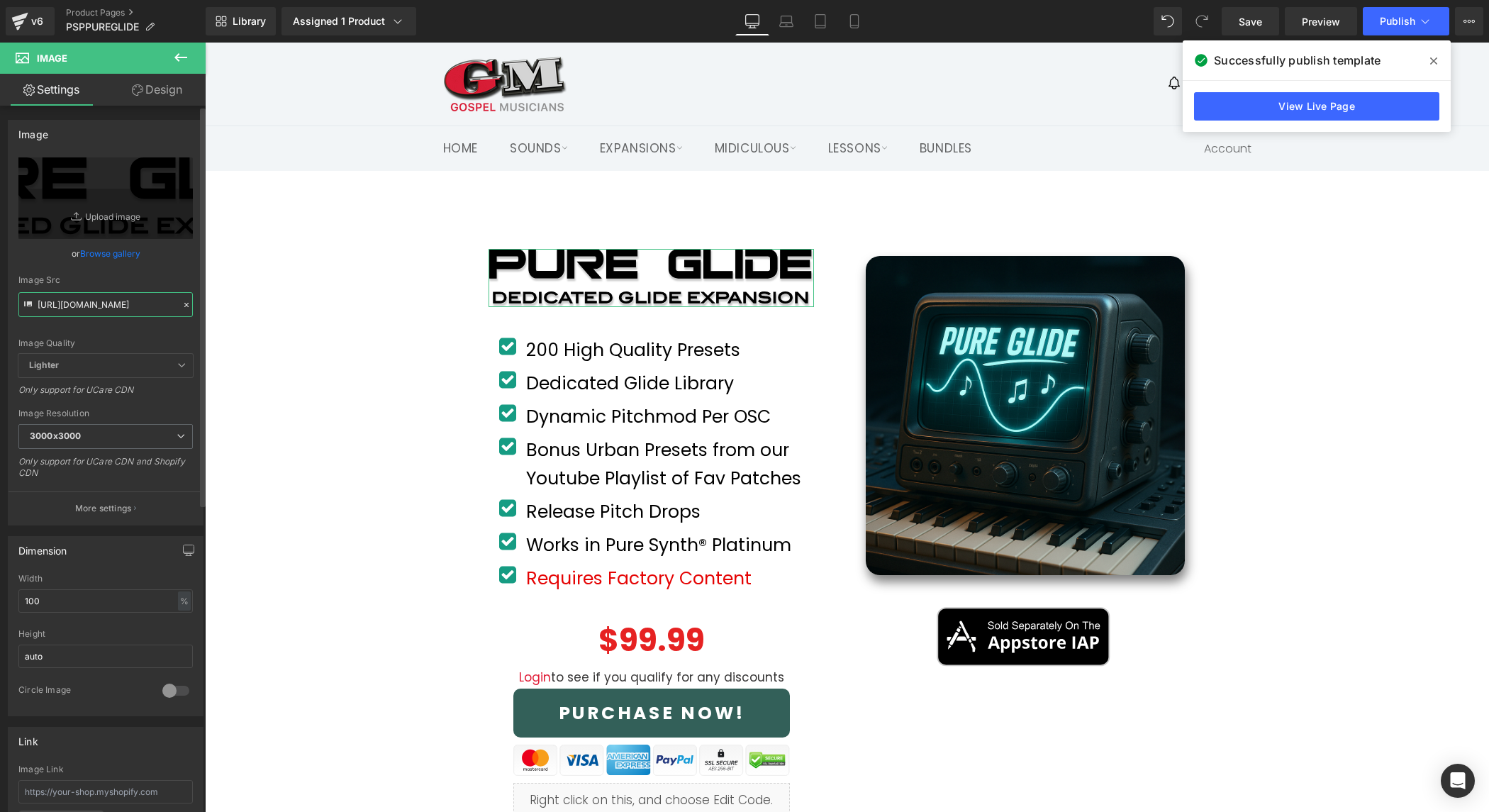
type input "https://gmweb.b-cdn.net/shopify/miscproductstuff/puresynth2/PSPPUREGLIDE/PUREGL…"
click at [1409, 17] on span "Publish" at bounding box center [1397, 21] width 36 height 11
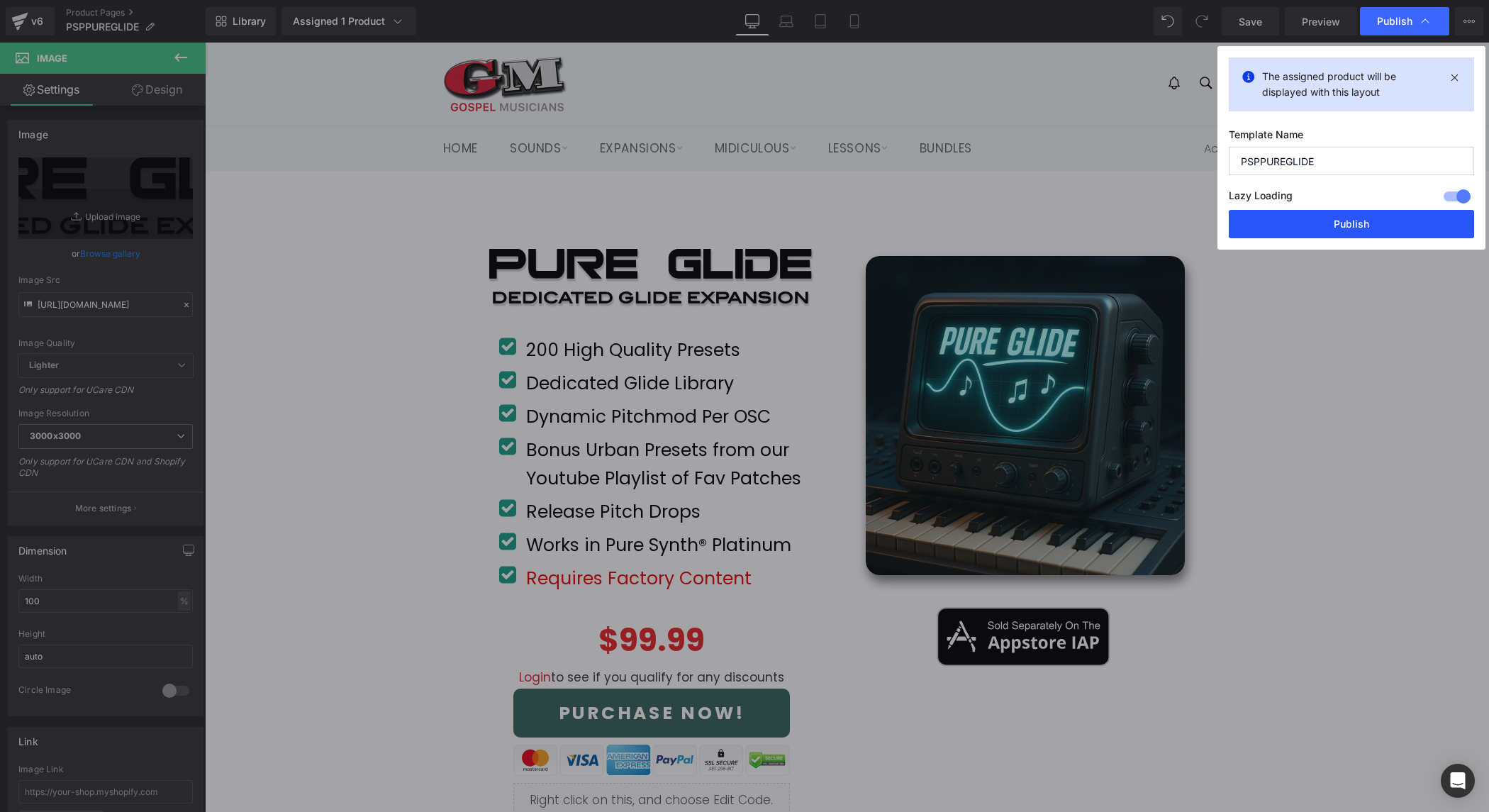
click at [1383, 222] on button "Publish" at bounding box center [1351, 224] width 245 height 28
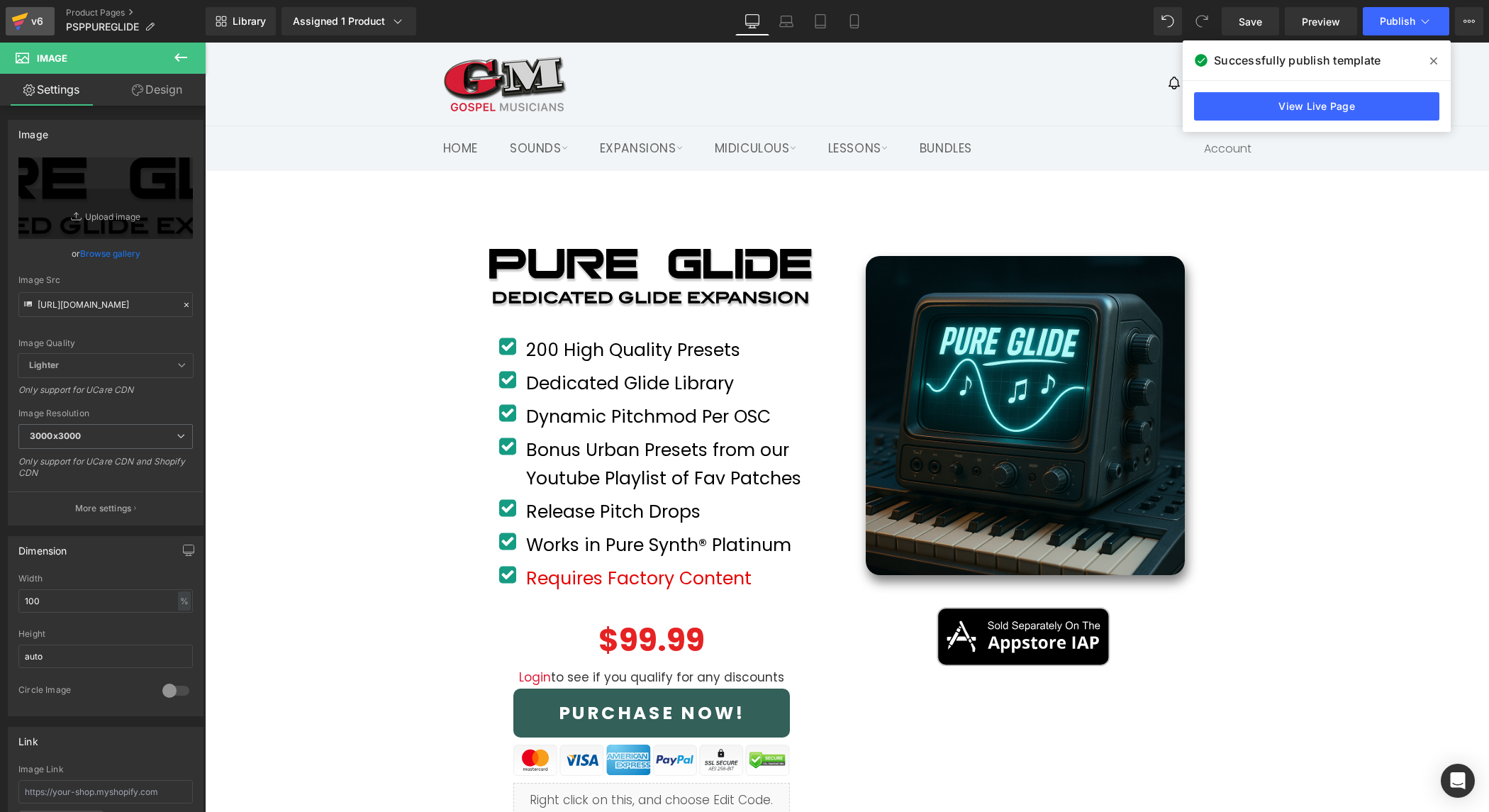
click at [34, 29] on div "v6" at bounding box center [37, 21] width 17 height 18
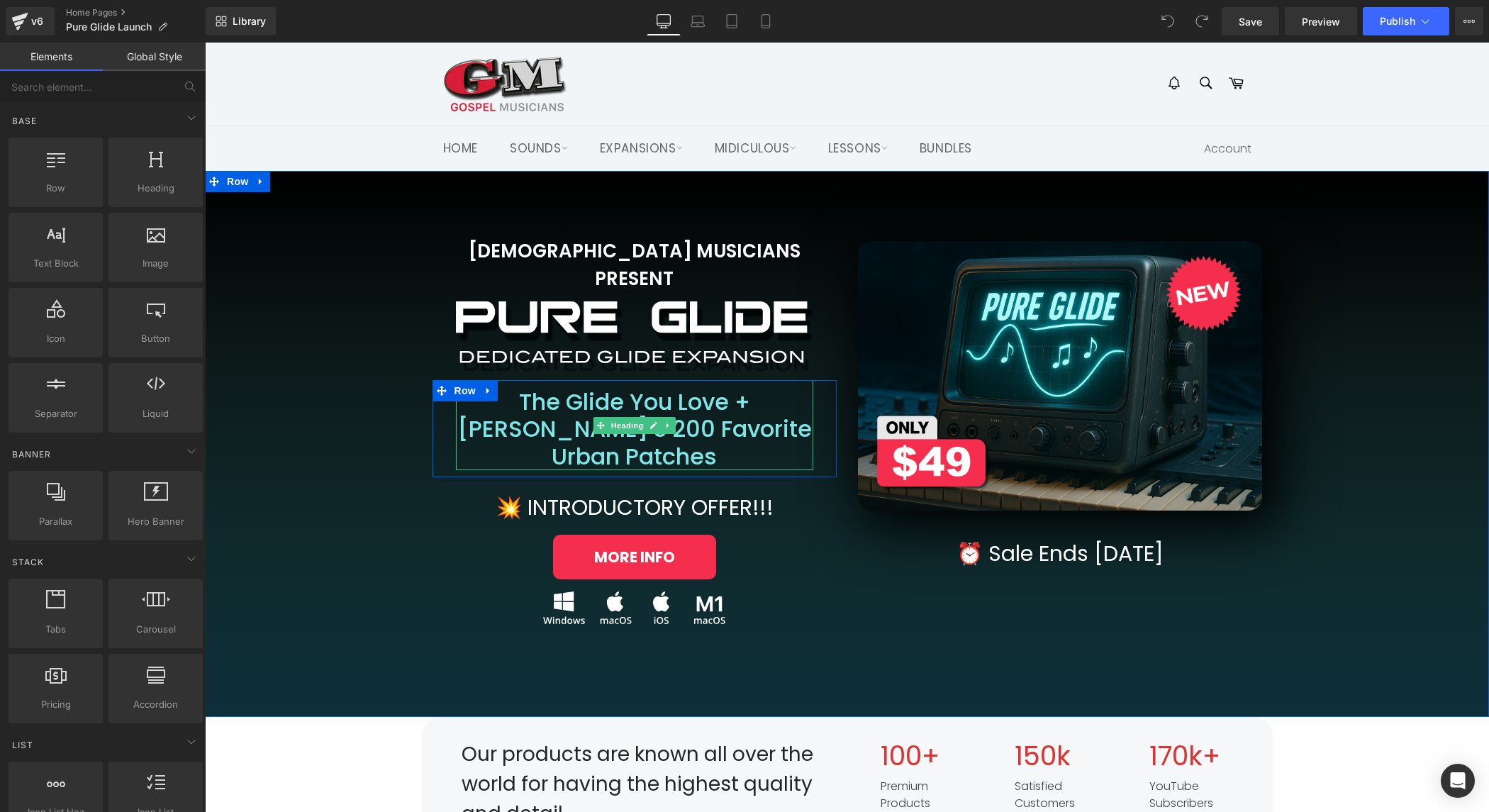
click at [511, 389] on h2 "The Glide You Love + [PERSON_NAME]’s 200 Favorite Urban Patches" at bounding box center [634, 429] width 357 height 82
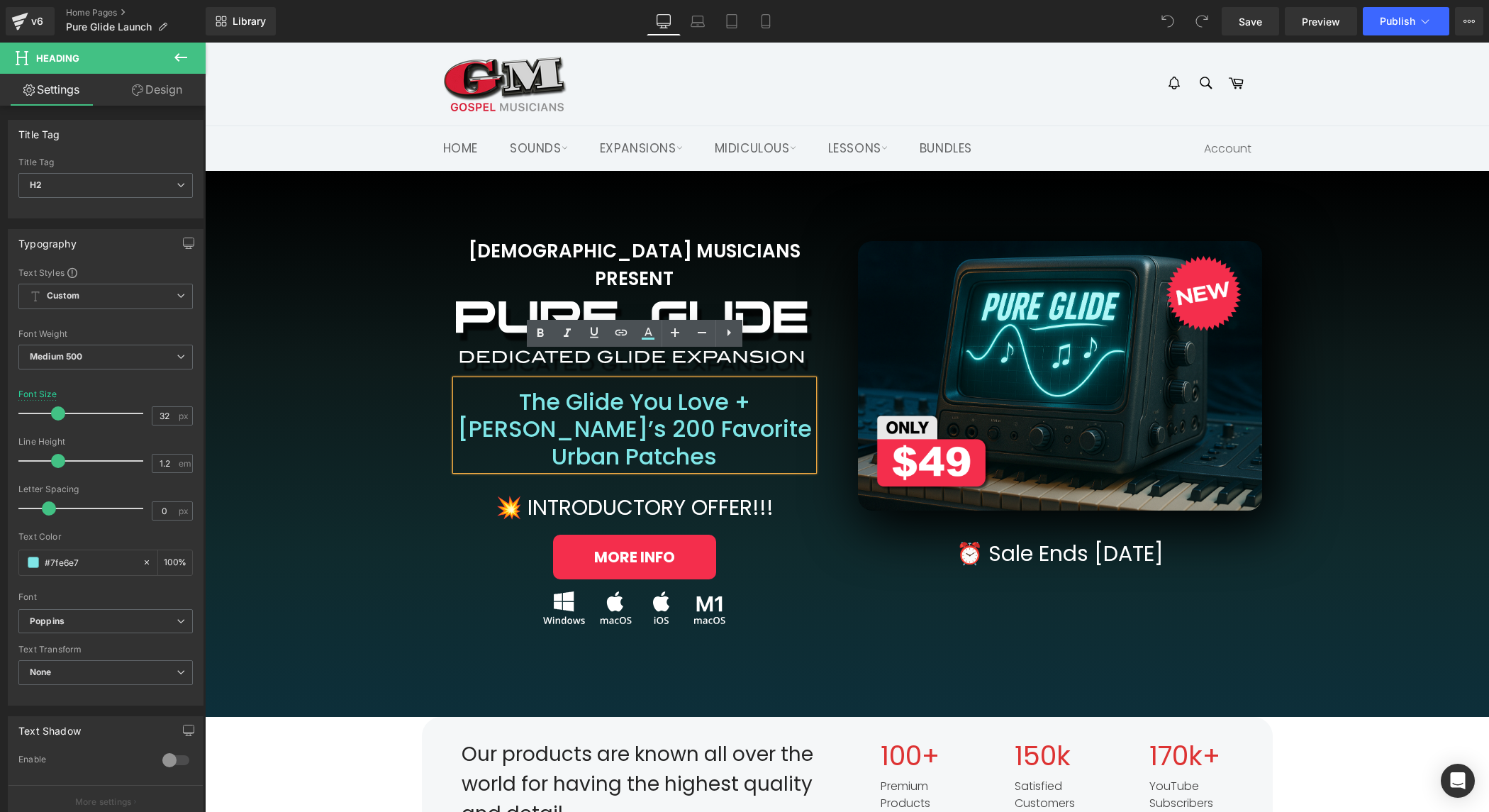
click at [474, 389] on h2 "The Glide You Love + [PERSON_NAME]’s 200 Favorite Urban Patches" at bounding box center [634, 429] width 357 height 82
paste div
click at [1420, 324] on div "[DEMOGRAPHIC_DATA] MUSICIANS PRESENT Heading Image Row The Glide You Love + [PE…" at bounding box center [847, 416] width 1256 height 458
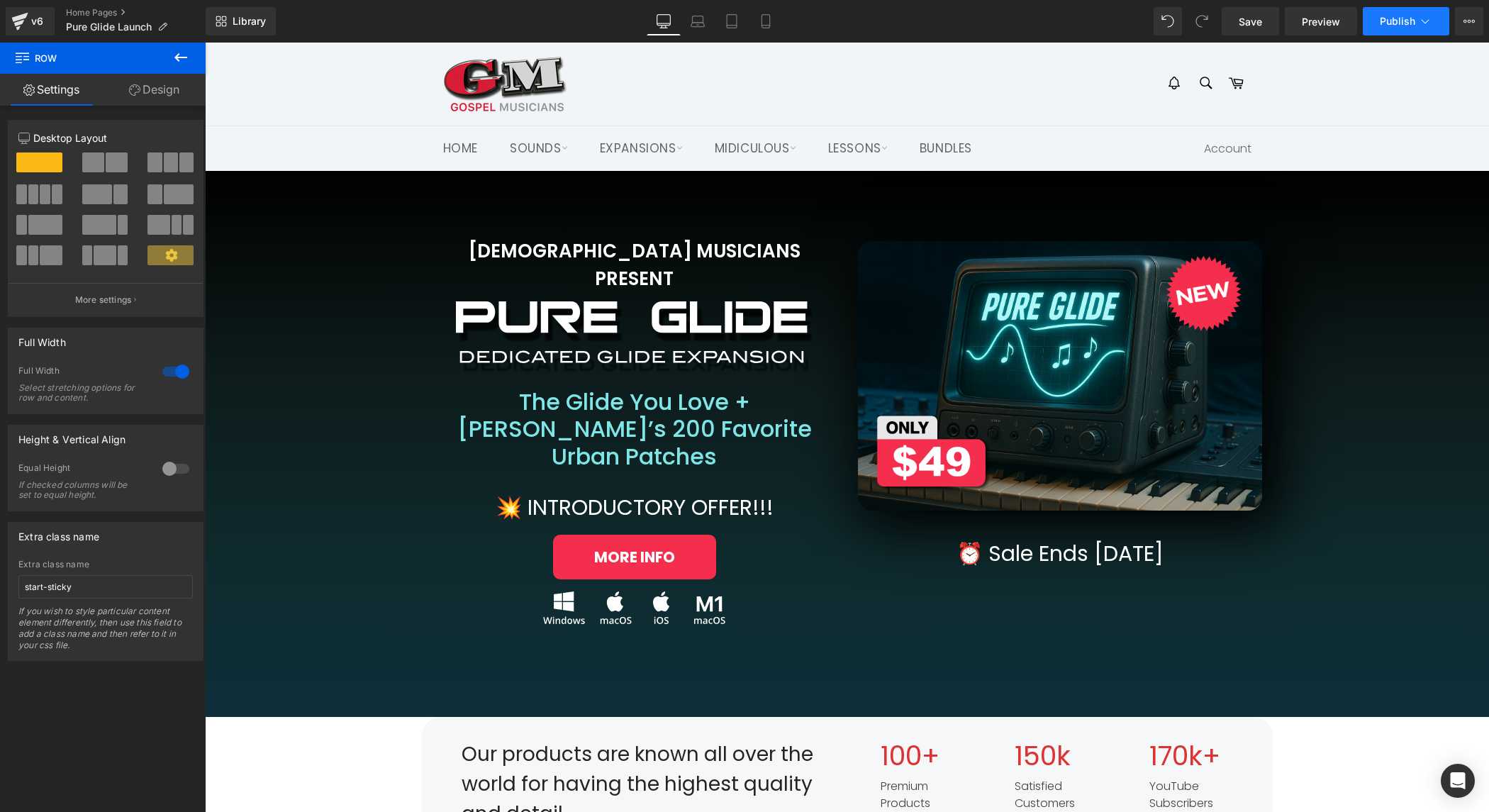
click at [1385, 31] on button "Publish" at bounding box center [1406, 21] width 86 height 28
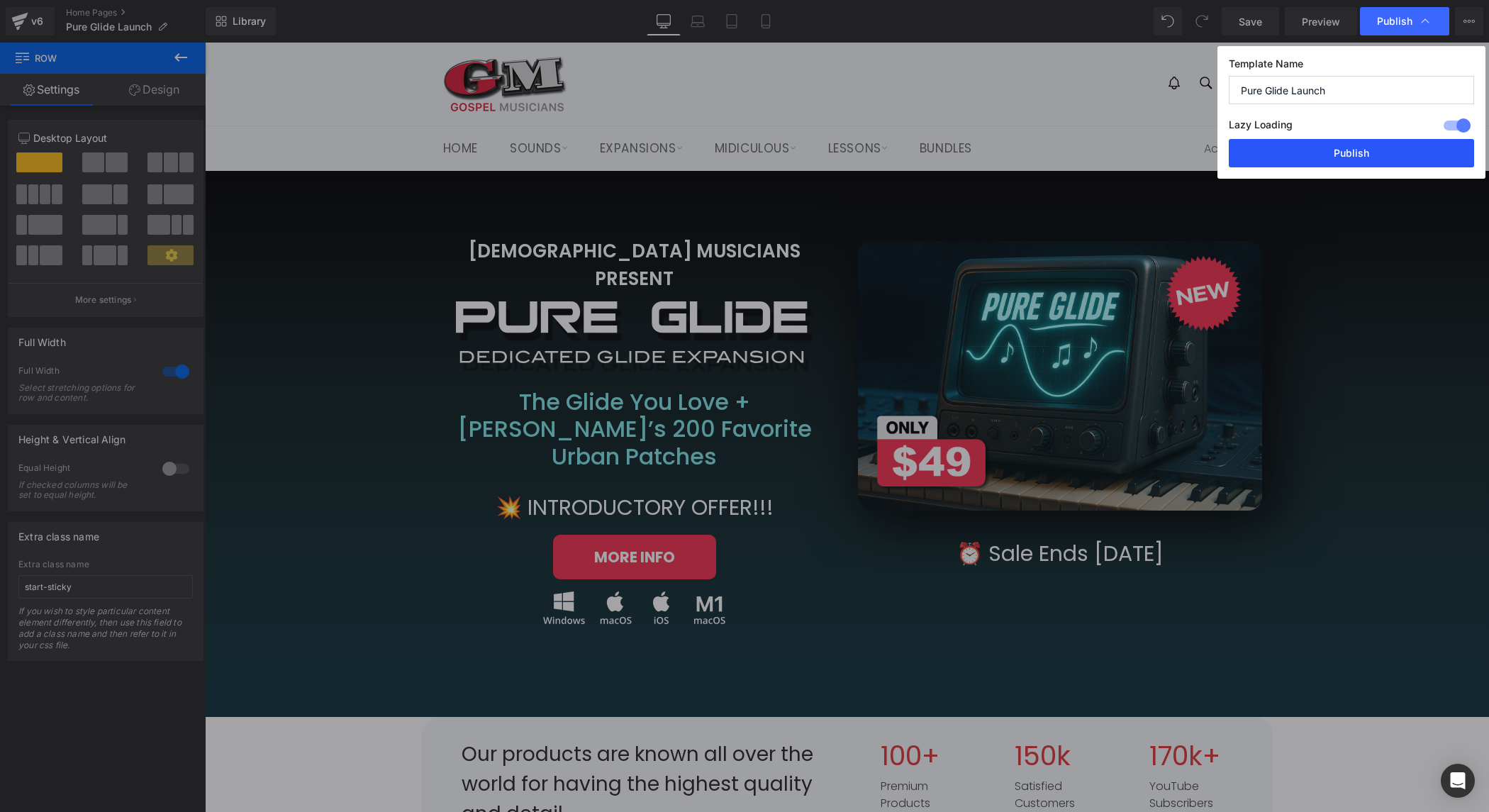
click at [1363, 149] on button "Publish" at bounding box center [1351, 152] width 245 height 28
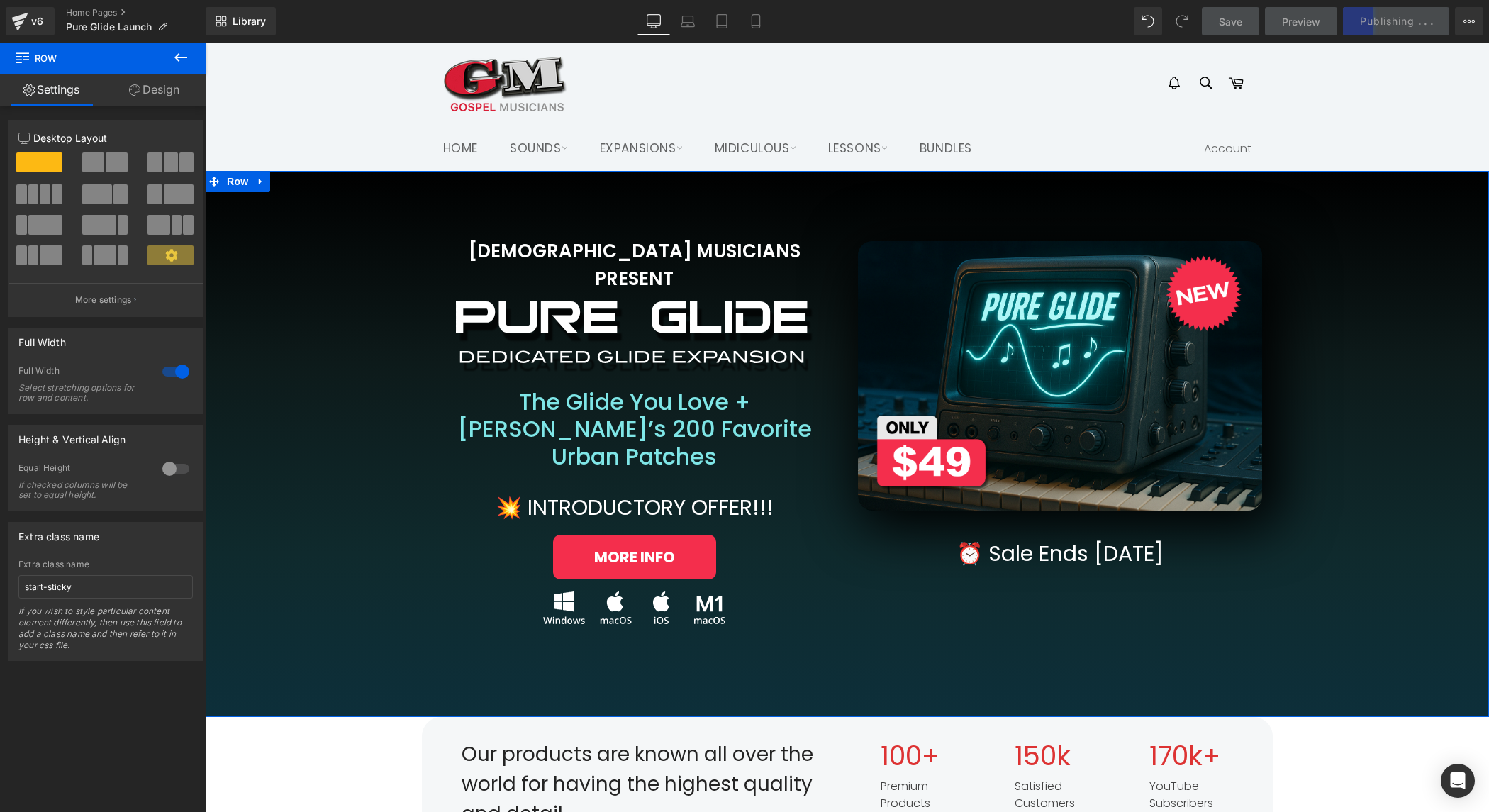
click at [656, 624] on div "[DEMOGRAPHIC_DATA] MUSICIANS PRESENT Heading Image Row The Glide You Love + [PE…" at bounding box center [847, 444] width 1284 height 546
click at [630, 548] on span "Button" at bounding box center [635, 557] width 33 height 17
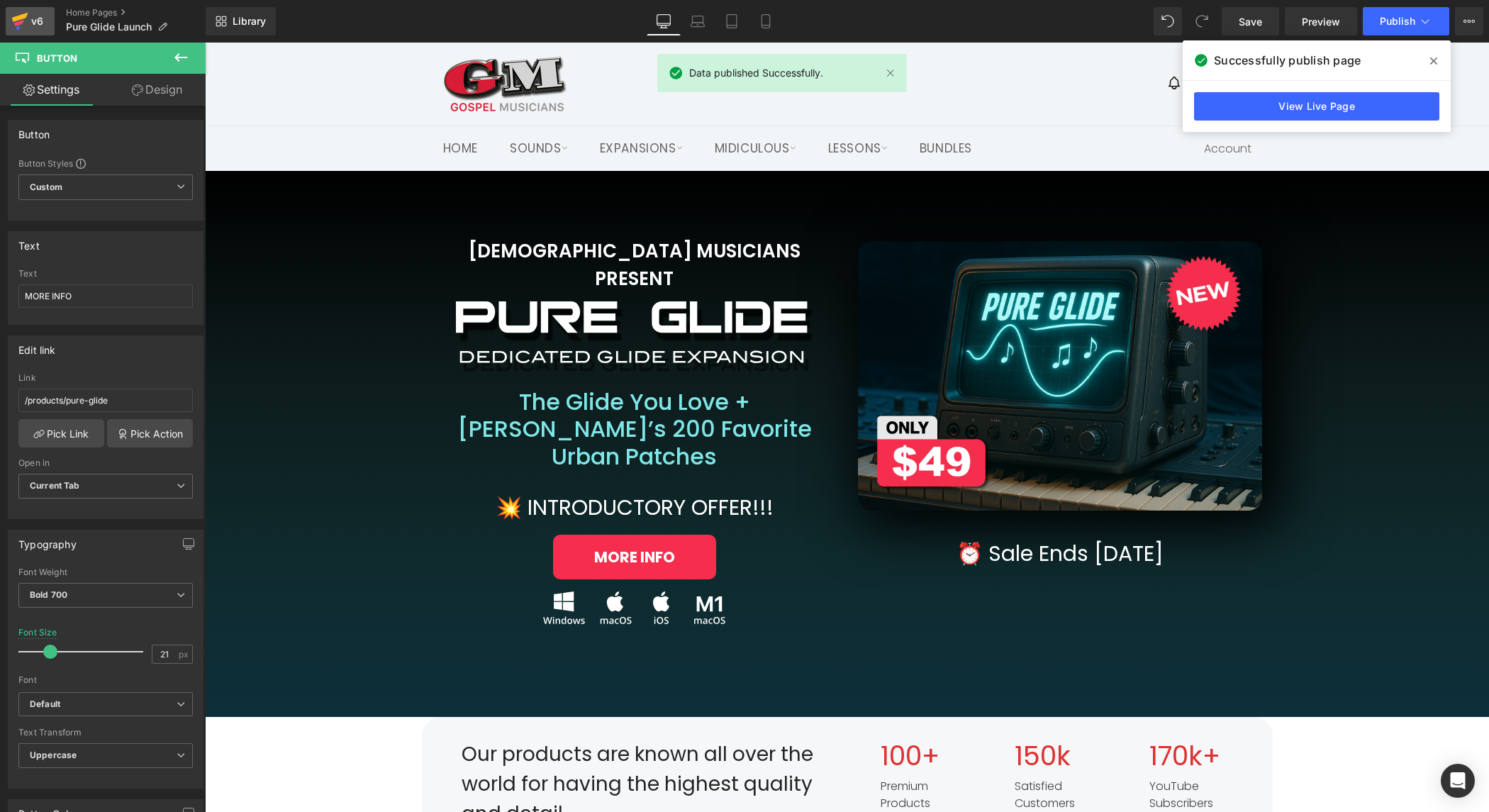
click at [42, 18] on div "v6" at bounding box center [37, 21] width 17 height 18
